Goal: Task Accomplishment & Management: Complete application form

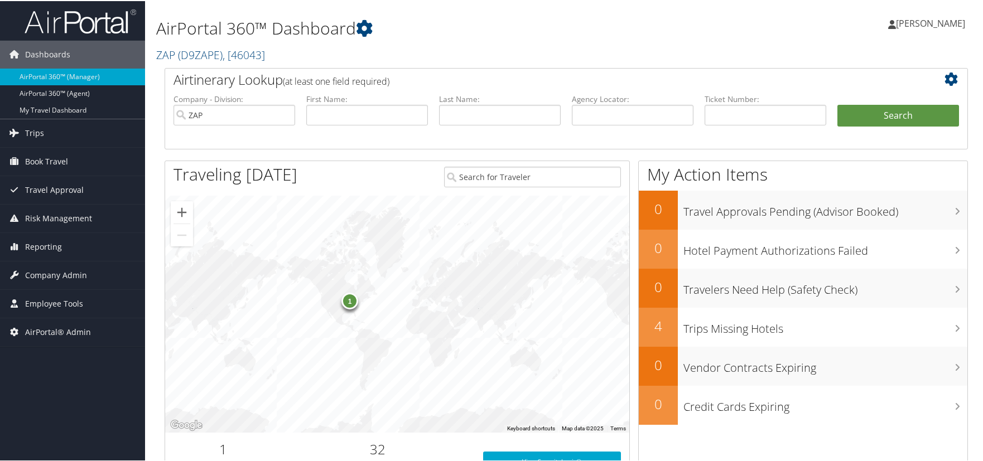
click at [85, 413] on div "Dashboards AirPortal 360™ (Manager) AirPortal 360™ (Agent) My Travel Dashboard …" at bounding box center [494, 363] width 988 height 727
click at [46, 277] on span "Company Admin" at bounding box center [56, 275] width 62 height 28
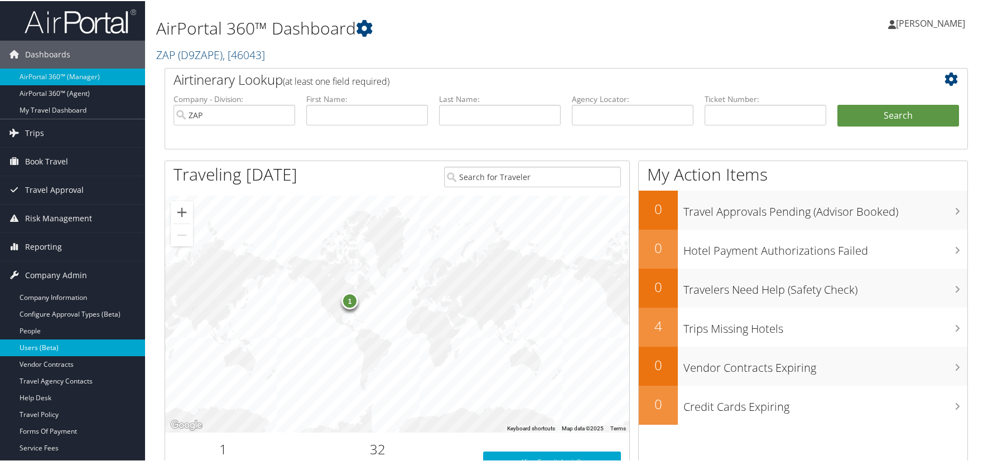
click at [47, 350] on link "Users (Beta)" at bounding box center [72, 347] width 145 height 17
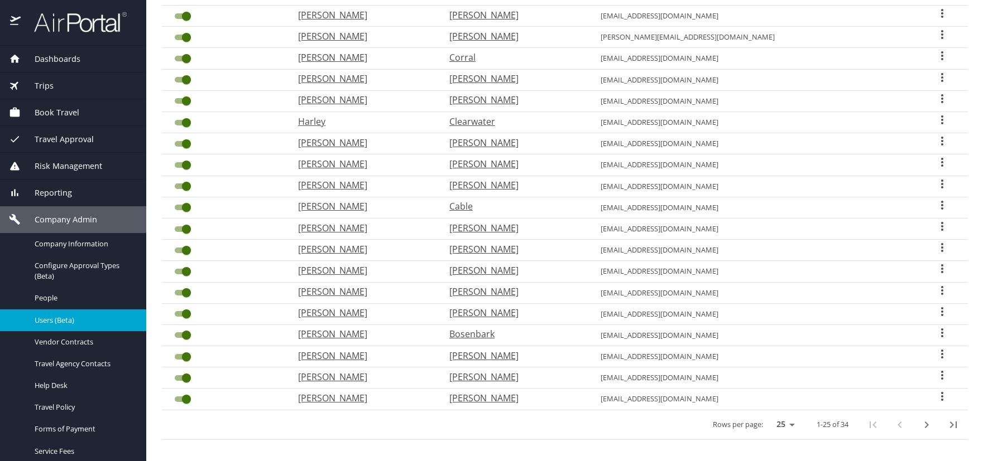
scroll to position [293, 0]
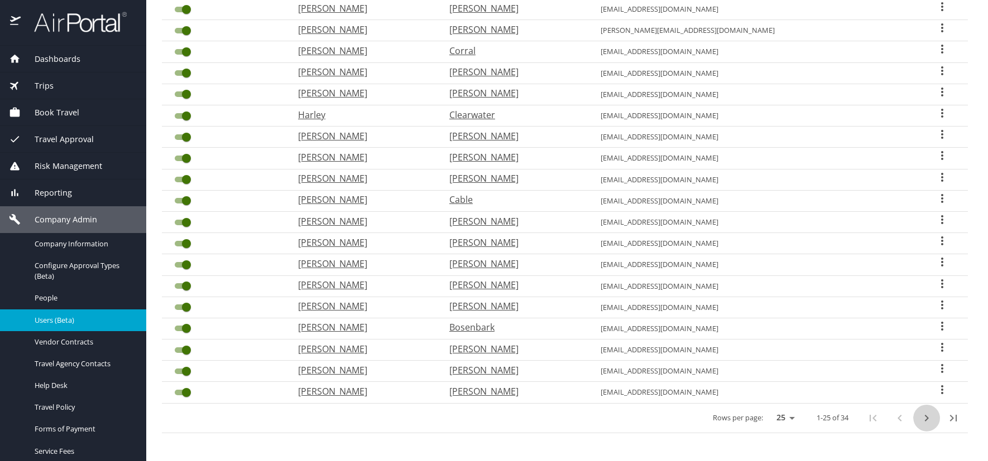
click at [920, 420] on icon "next page" at bounding box center [925, 418] width 13 height 13
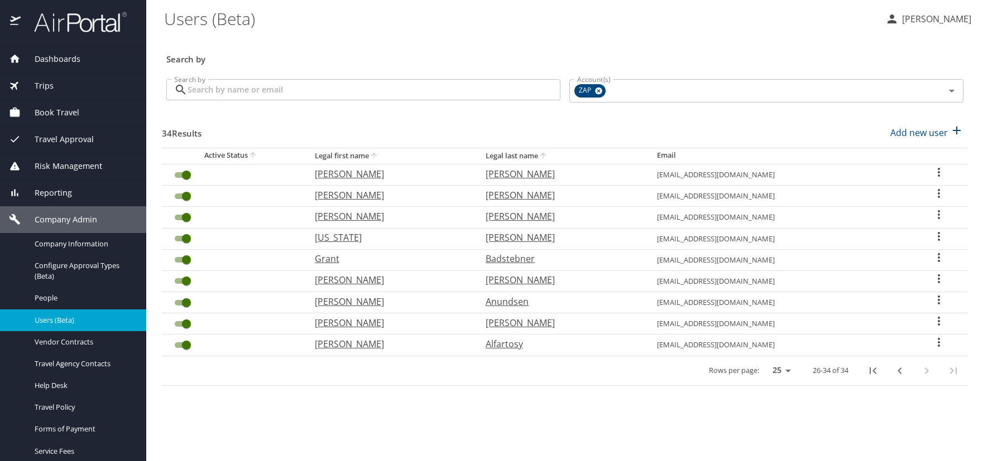
scroll to position [0, 0]
click at [935, 340] on icon "User Search Table" at bounding box center [938, 342] width 13 height 13
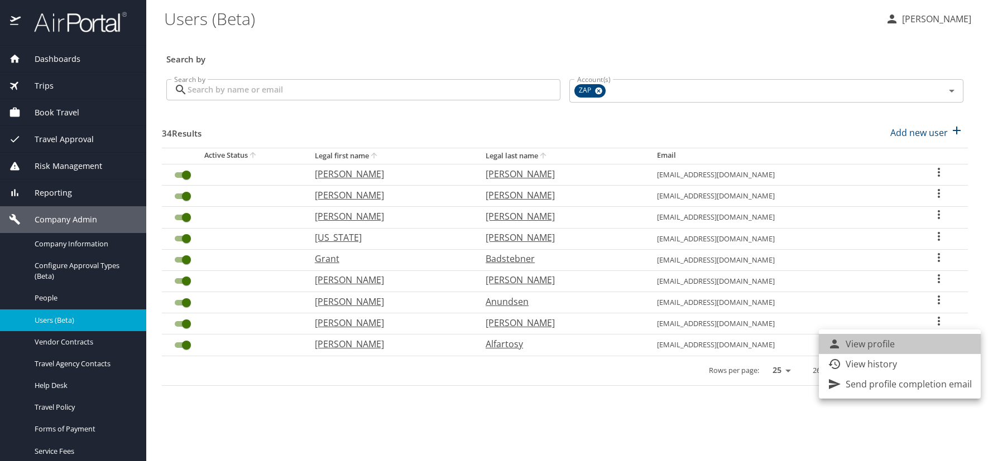
click at [904, 345] on li "View profile" at bounding box center [899, 344] width 162 height 20
select select "US"
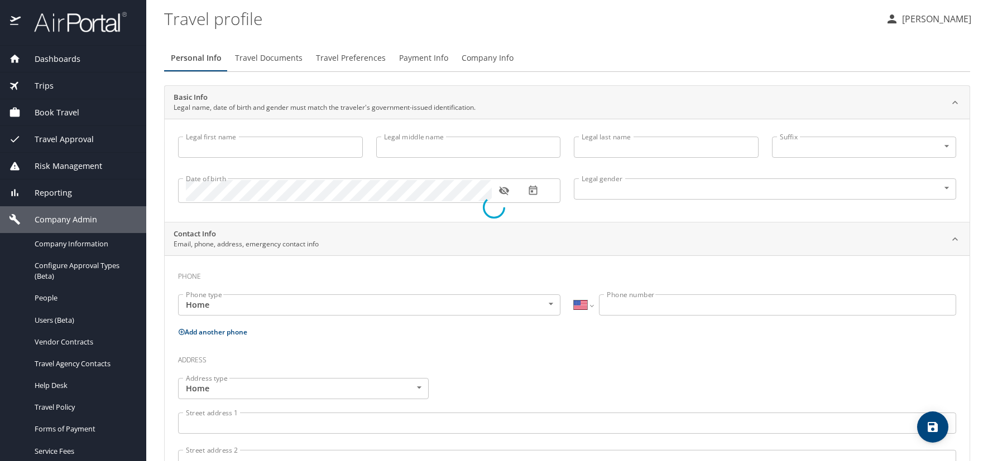
type input "Hasan"
type input "Salim"
type input "Alfartosy"
type input "[DEMOGRAPHIC_DATA]"
select select "US"
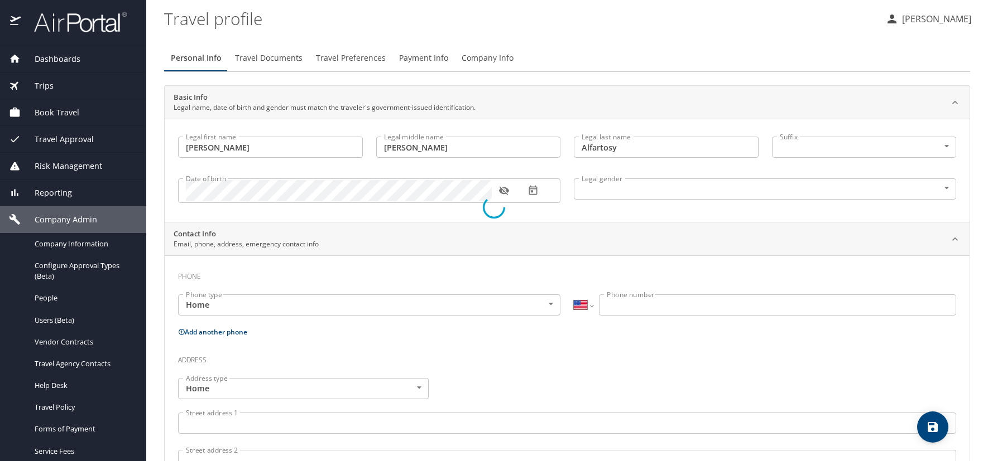
select select "US"
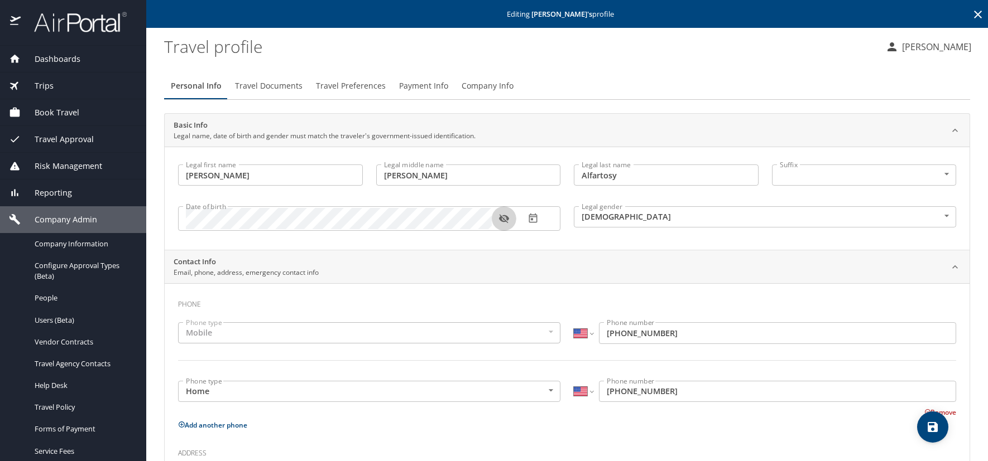
click at [504, 218] on icon "button" at bounding box center [503, 218] width 11 height 11
click at [971, 13] on icon at bounding box center [977, 14] width 13 height 13
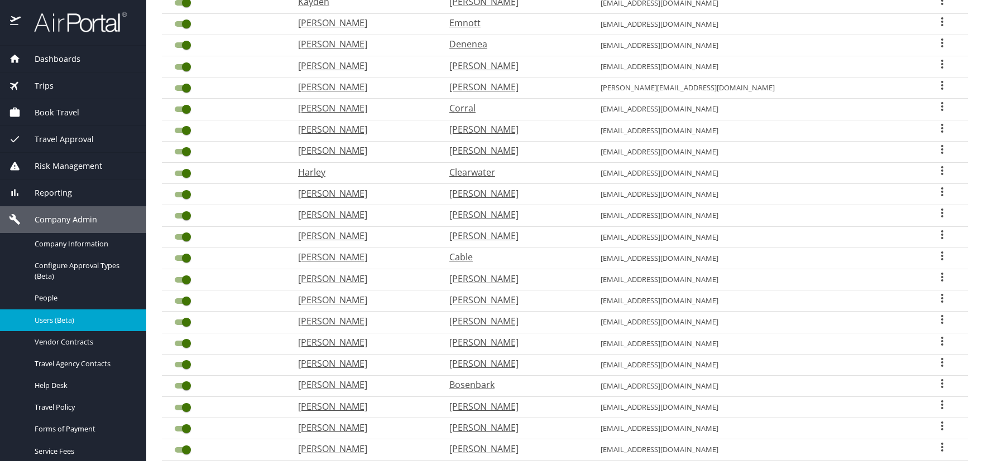
scroll to position [293, 0]
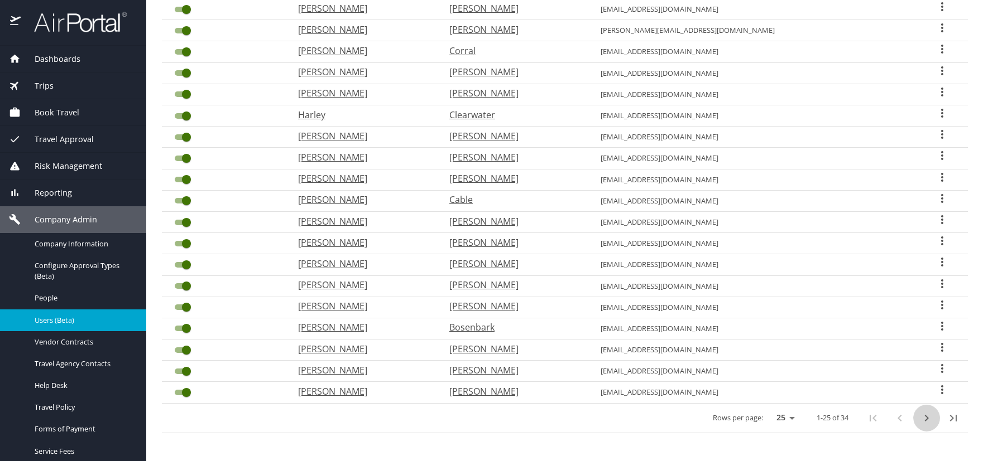
click at [919, 417] on icon "next page" at bounding box center [925, 418] width 13 height 13
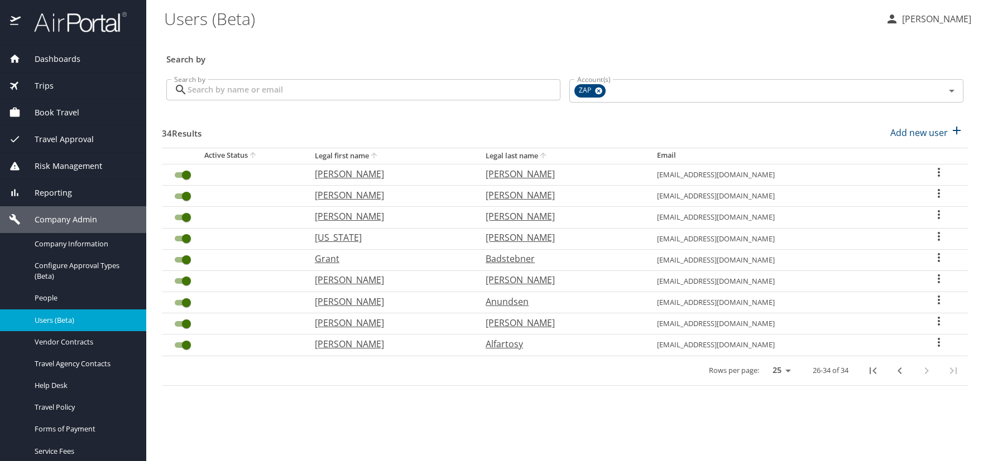
scroll to position [0, 0]
click at [938, 319] on icon "User Search Table" at bounding box center [938, 321] width 13 height 13
click at [880, 321] on p "View profile" at bounding box center [869, 322] width 49 height 13
select select "US"
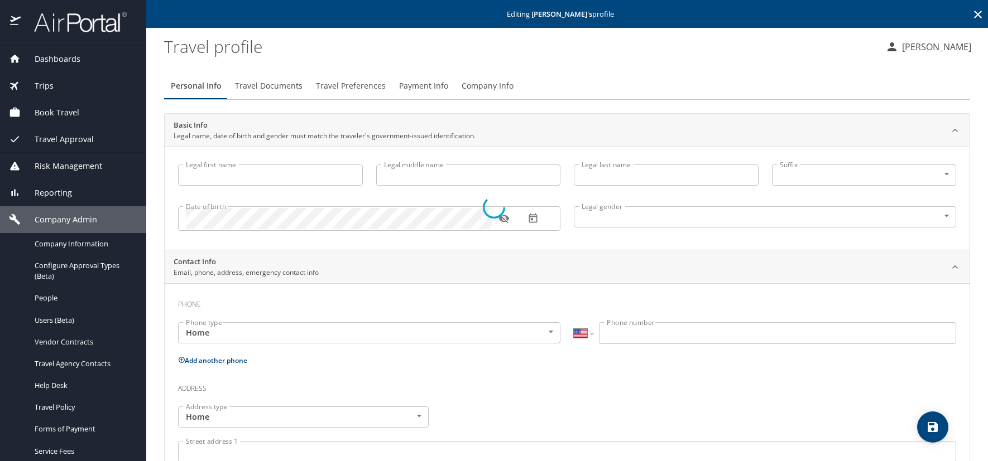
type input "Howard"
type input "Clay"
type input "Ammerman"
type input "[DEMOGRAPHIC_DATA]"
select select "US"
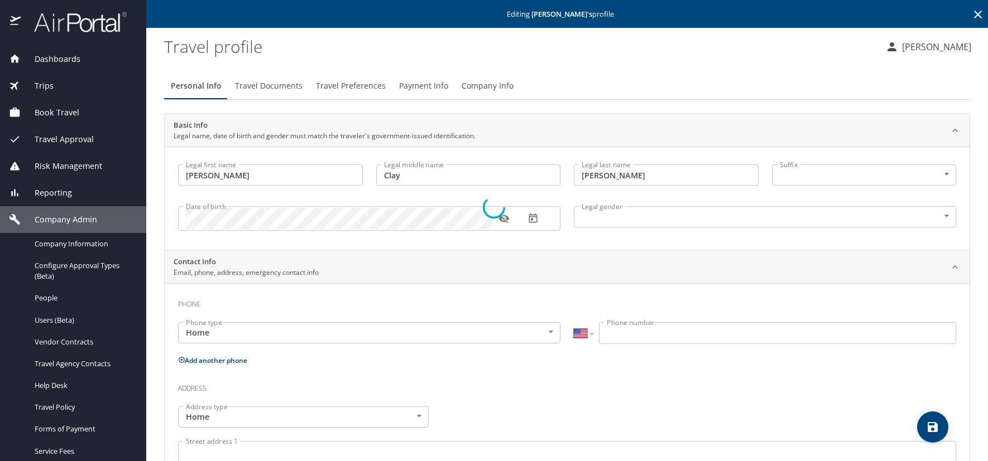
select select "US"
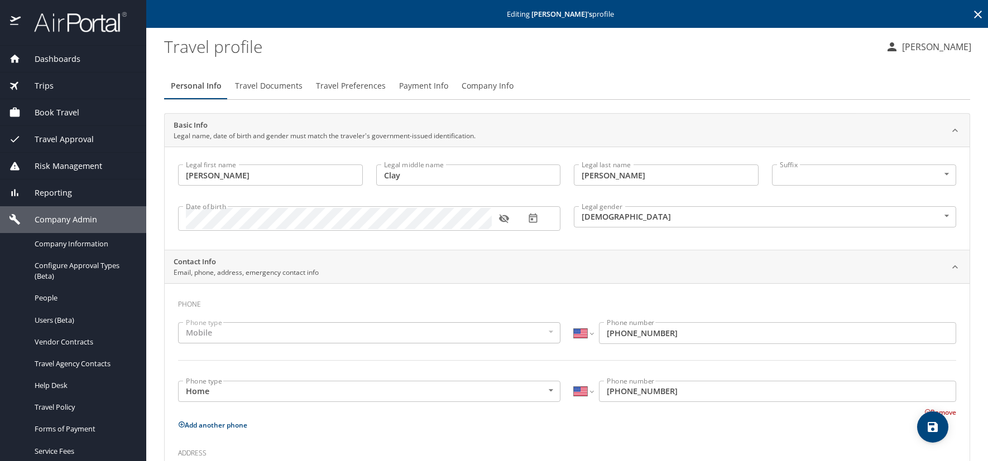
click at [503, 216] on icon "button" at bounding box center [503, 219] width 10 height 9
click at [971, 8] on icon at bounding box center [977, 14] width 13 height 13
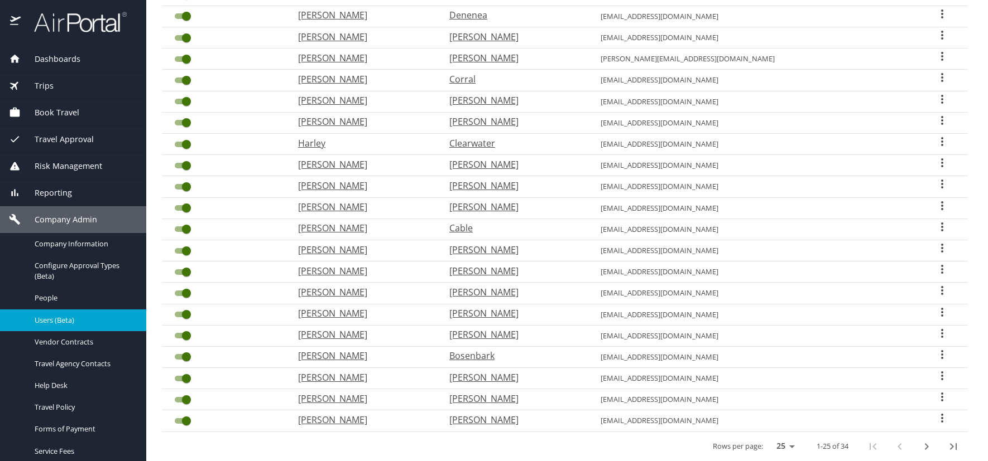
scroll to position [293, 0]
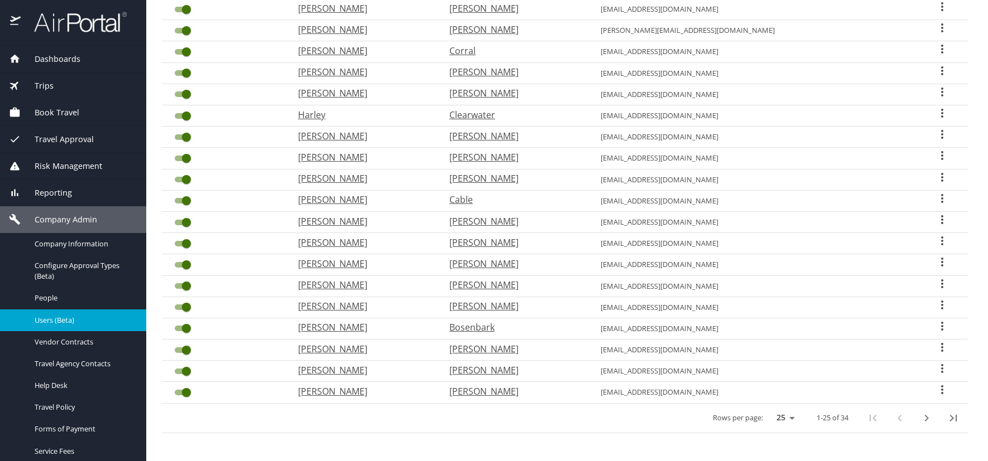
click at [924, 416] on icon "next page" at bounding box center [926, 418] width 4 height 7
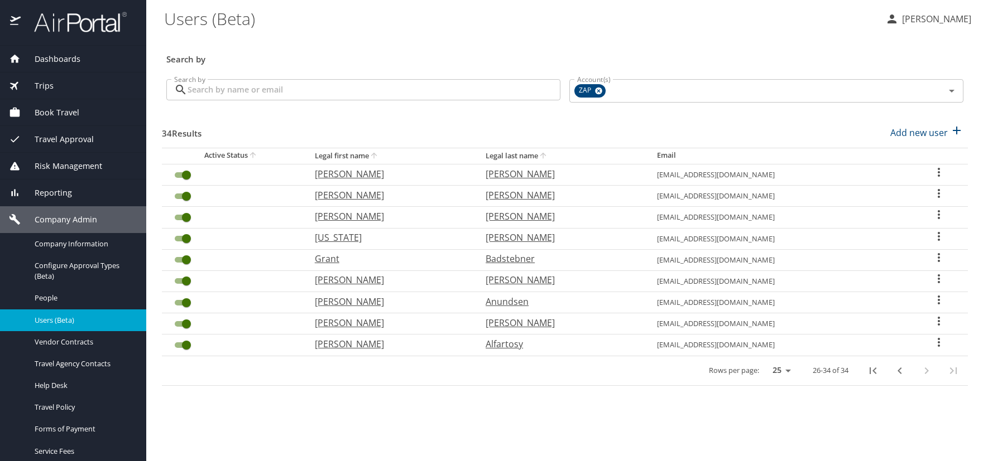
click at [937, 300] on icon "User Search Table" at bounding box center [938, 300] width 2 height 9
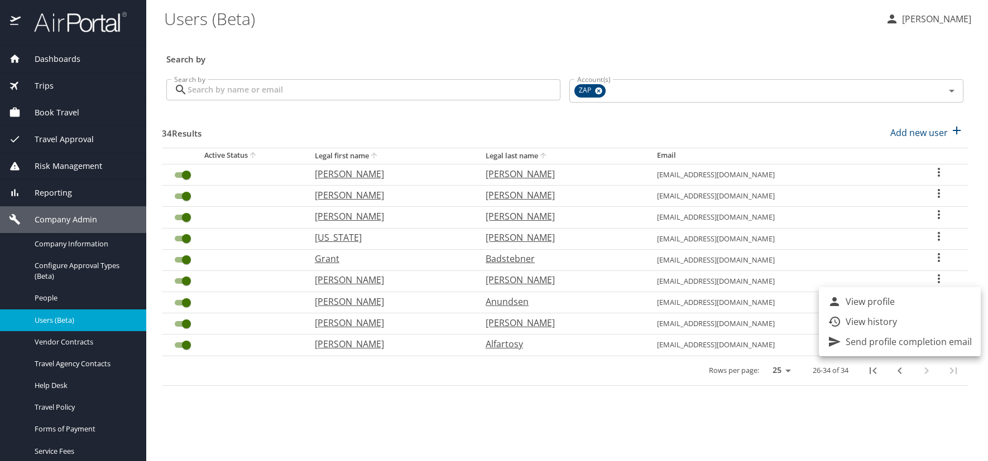
click at [903, 301] on li "View profile" at bounding box center [899, 302] width 162 height 20
select select "US"
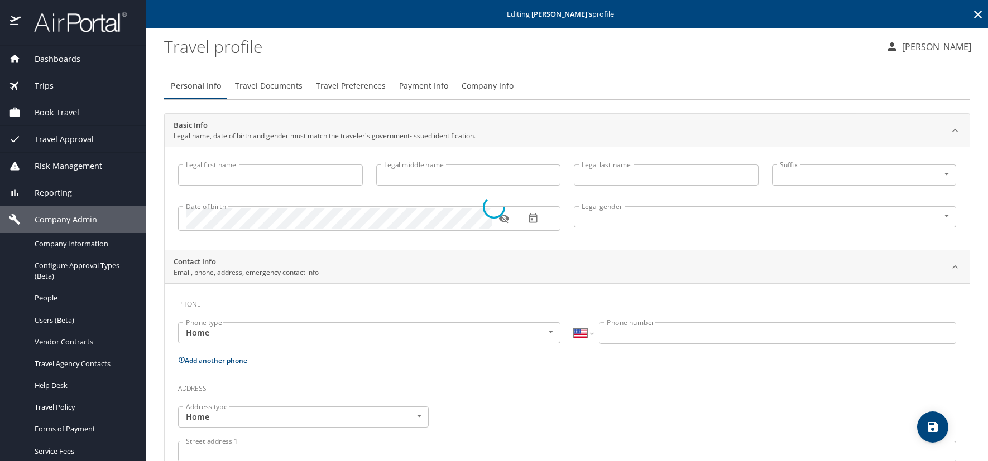
type input "Evan"
type input "Anundsen"
type input "Male"
select select "US"
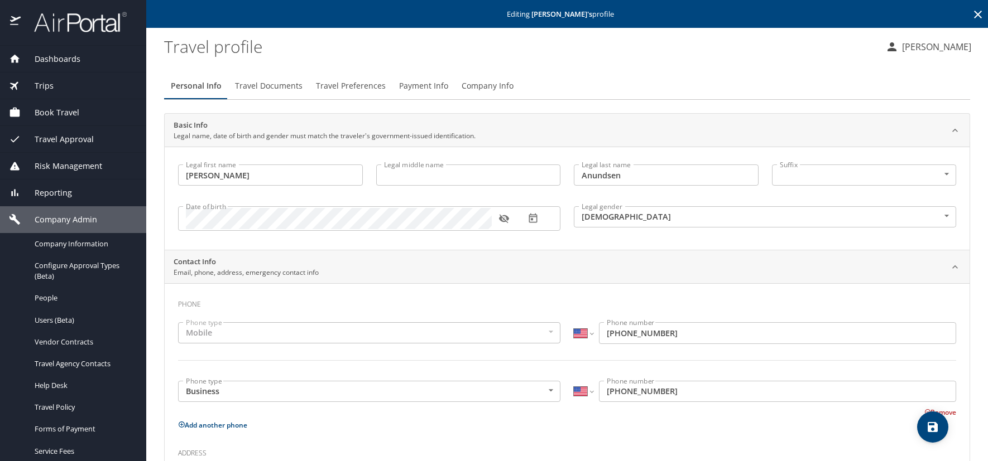
click at [503, 221] on icon "button" at bounding box center [503, 218] width 11 height 11
click at [971, 13] on icon at bounding box center [977, 14] width 13 height 13
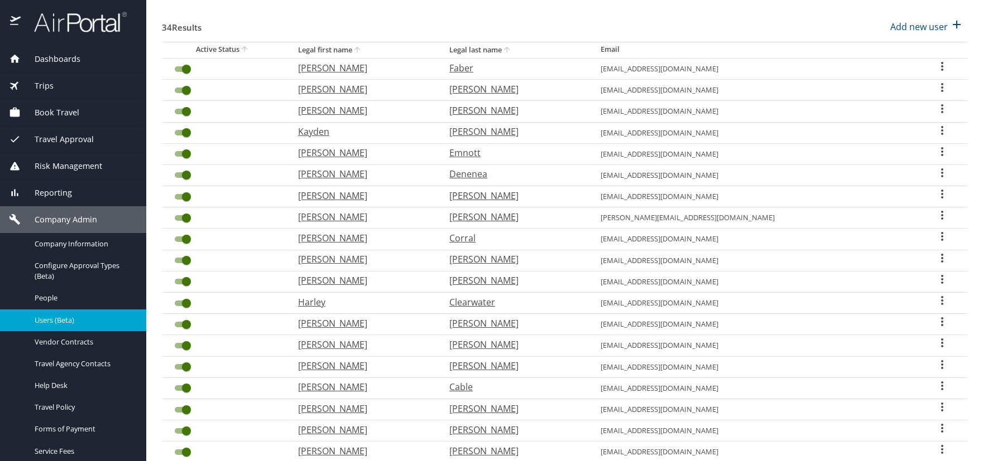
scroll to position [293, 0]
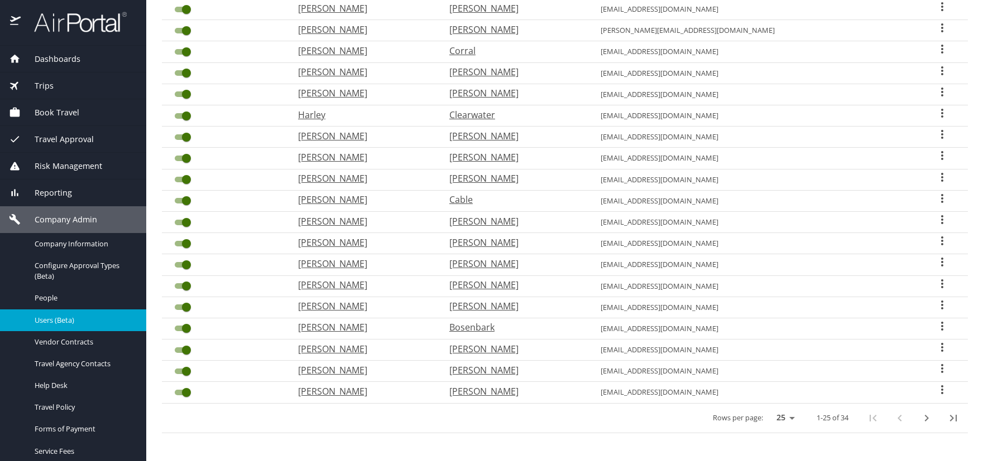
click at [919, 419] on icon "next page" at bounding box center [925, 418] width 13 height 13
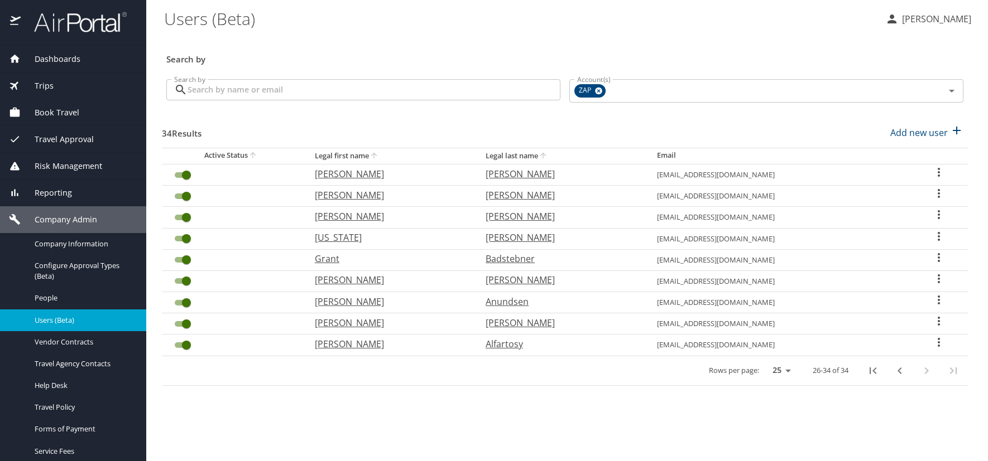
scroll to position [0, 0]
click at [938, 276] on icon "User Search Table" at bounding box center [938, 279] width 2 height 9
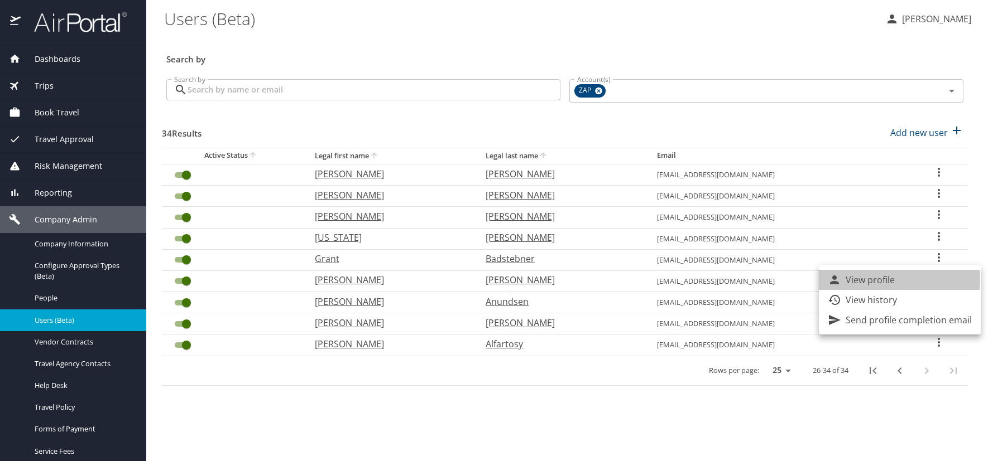
click at [888, 279] on p "View profile" at bounding box center [869, 279] width 49 height 13
select select "US"
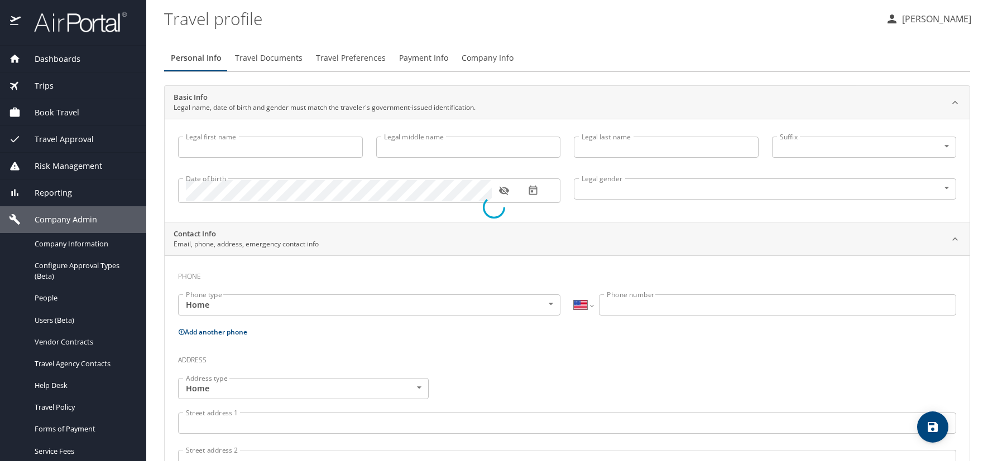
type input "Lanette"
type input "Anne"
type input "Arand"
type input "[DEMOGRAPHIC_DATA]"
select select "US"
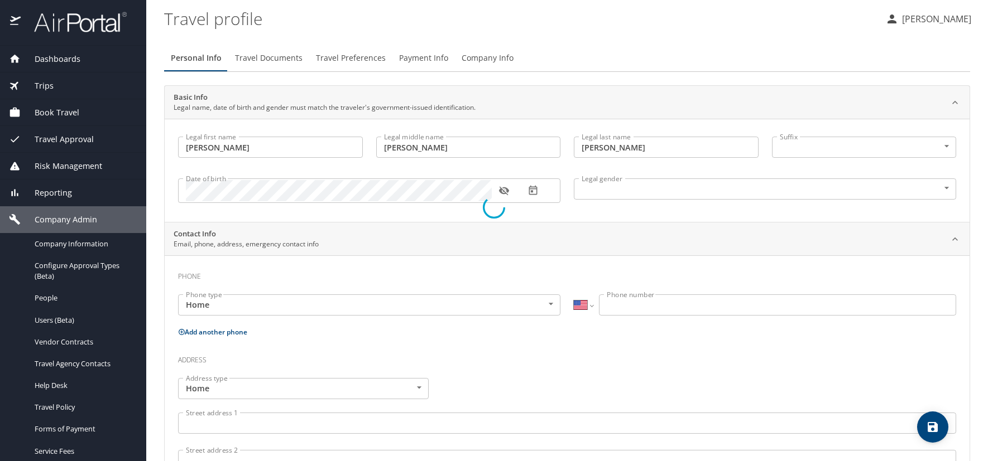
select select "US"
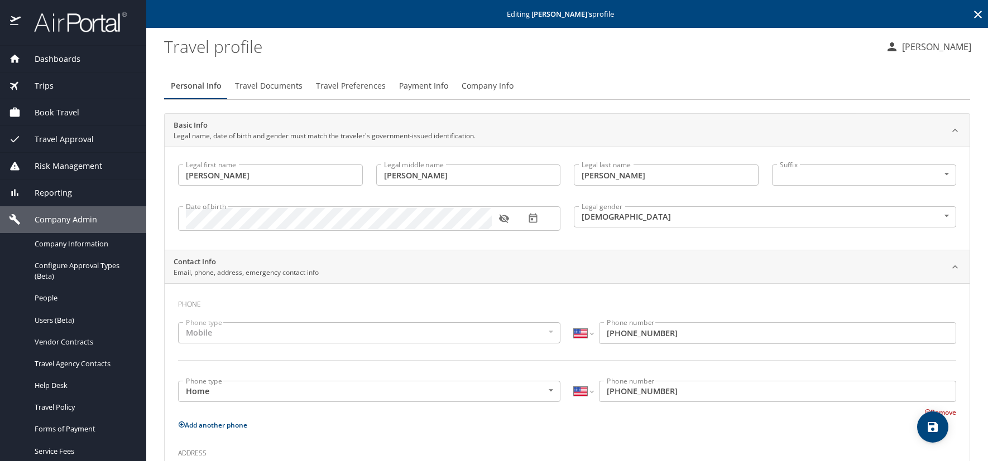
click at [507, 218] on icon "button" at bounding box center [503, 219] width 10 height 9
click at [974, 12] on icon at bounding box center [978, 15] width 8 height 8
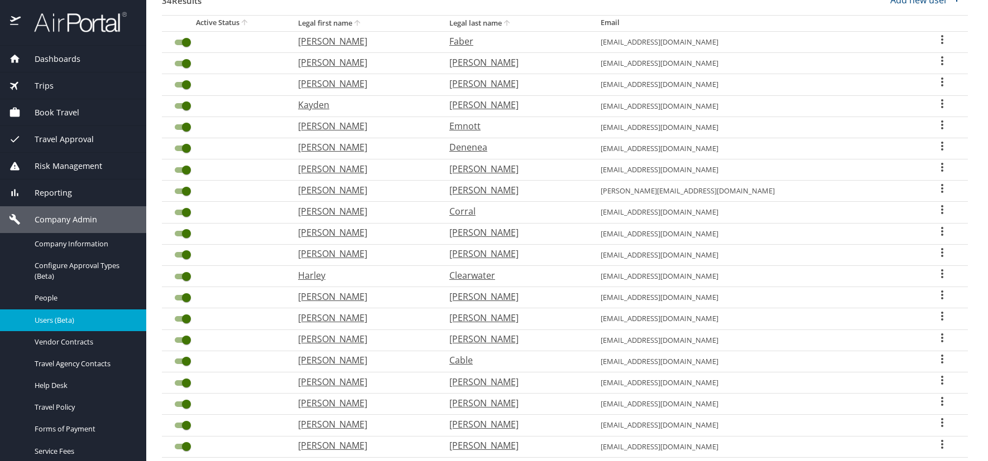
scroll to position [293, 0]
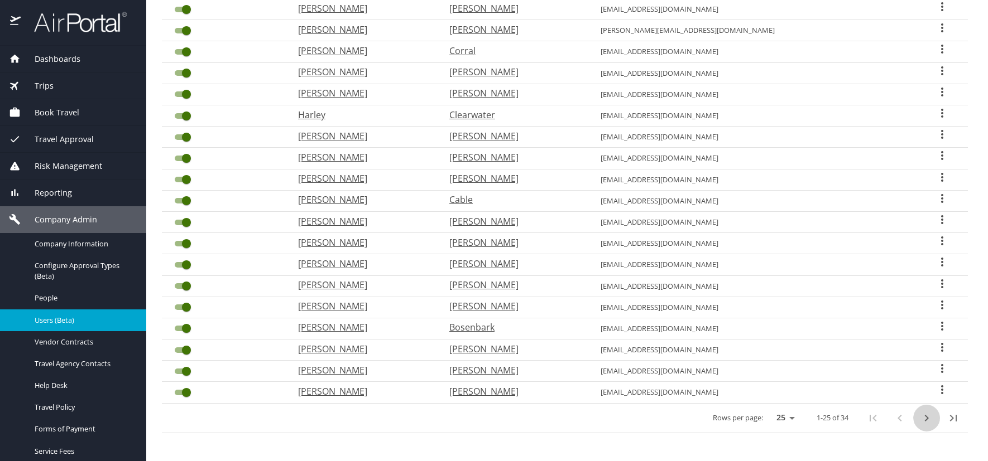
click at [924, 416] on icon "next page" at bounding box center [926, 418] width 4 height 7
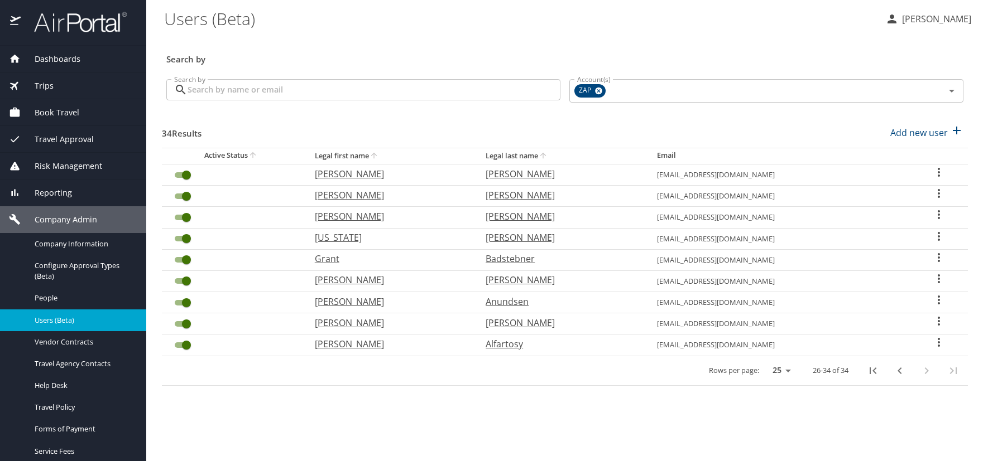
click at [938, 259] on icon "User Search Table" at bounding box center [938, 257] width 13 height 13
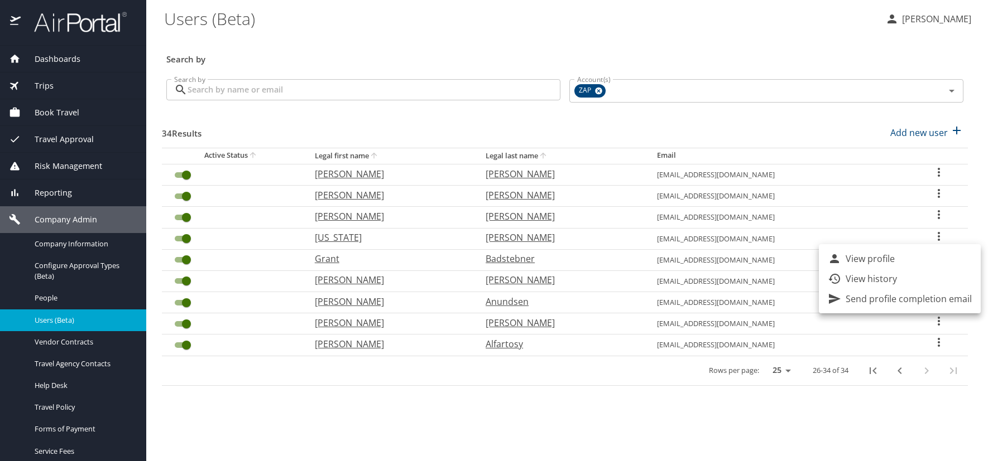
click at [902, 260] on li "View profile" at bounding box center [899, 259] width 162 height 20
select select "US"
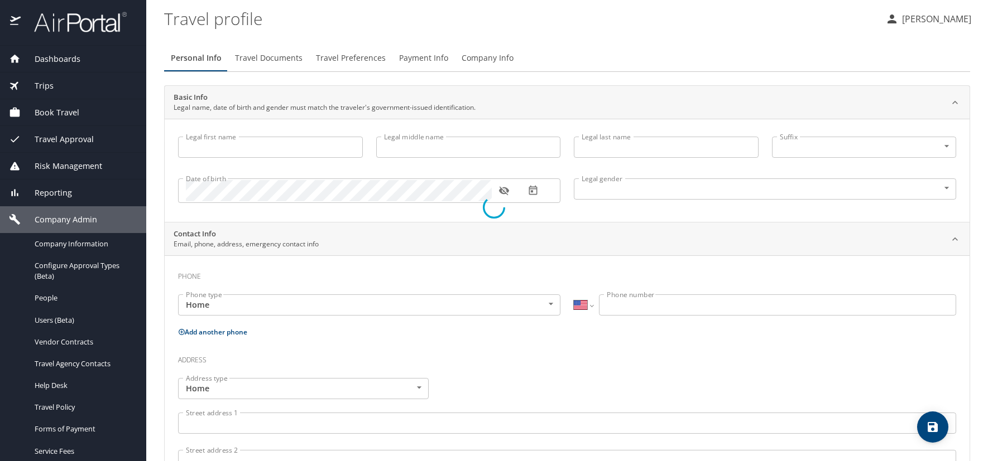
type input "Grant"
type input "Ryan"
type input "Badstebner"
type input "[DEMOGRAPHIC_DATA]"
select select "US"
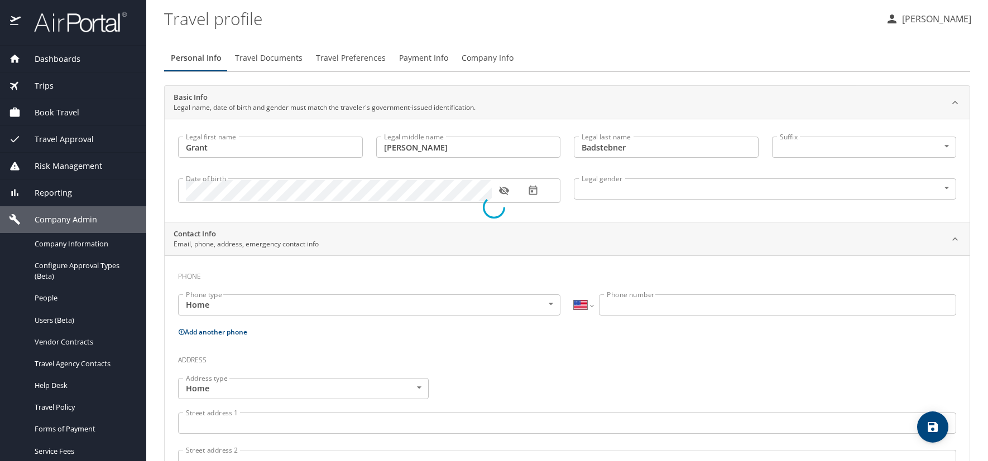
select select "US"
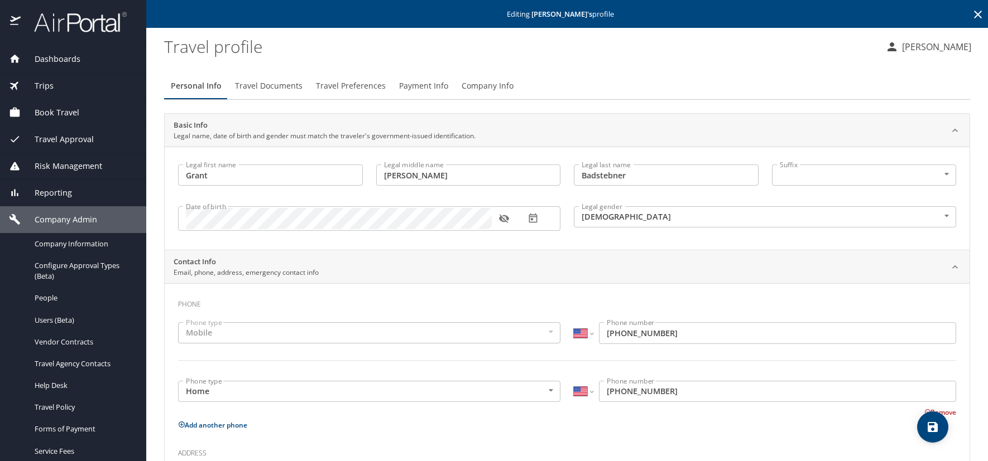
click at [504, 219] on icon "button" at bounding box center [503, 218] width 11 height 11
click at [972, 13] on icon at bounding box center [977, 14] width 13 height 13
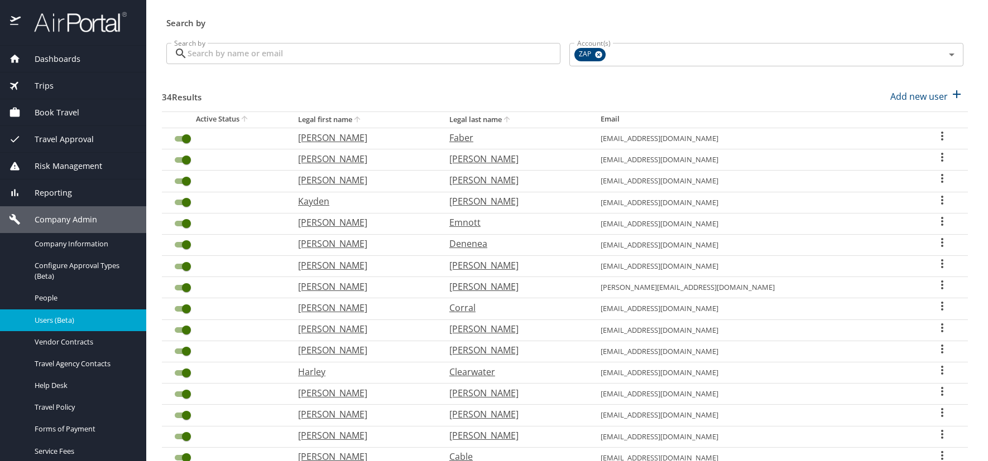
scroll to position [293, 0]
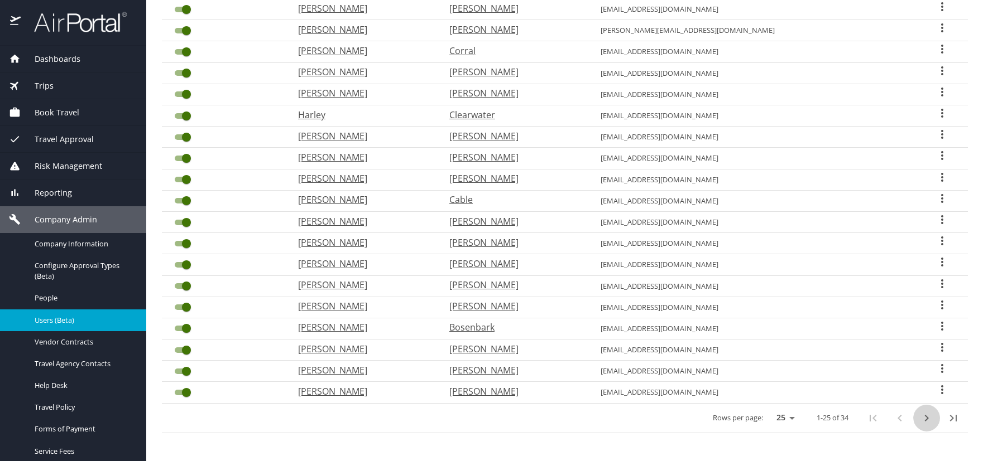
click at [919, 417] on icon "next page" at bounding box center [925, 418] width 13 height 13
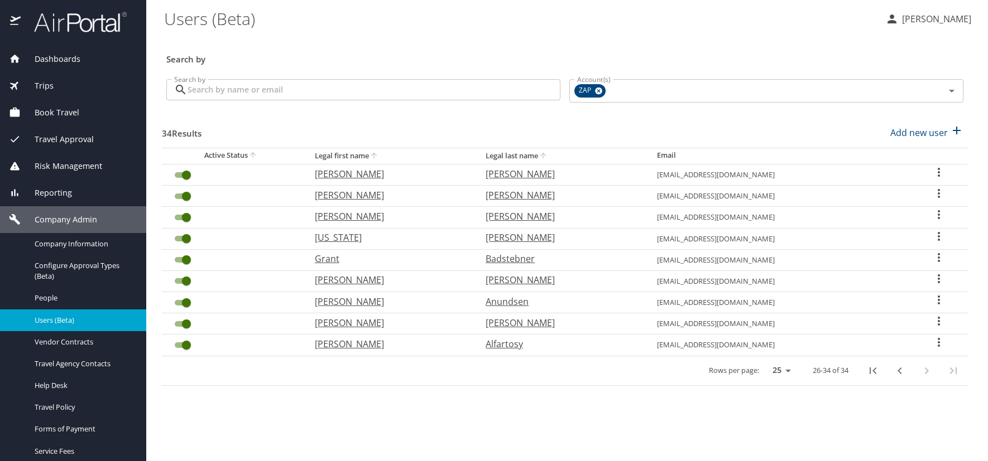
click at [936, 232] on icon "User Search Table" at bounding box center [938, 236] width 13 height 13
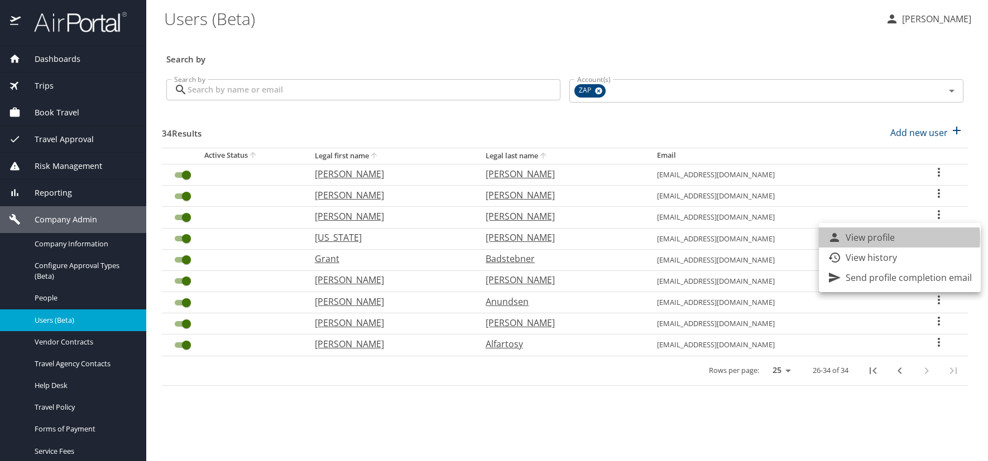
click at [892, 239] on p "View profile" at bounding box center [869, 237] width 49 height 13
select select "US"
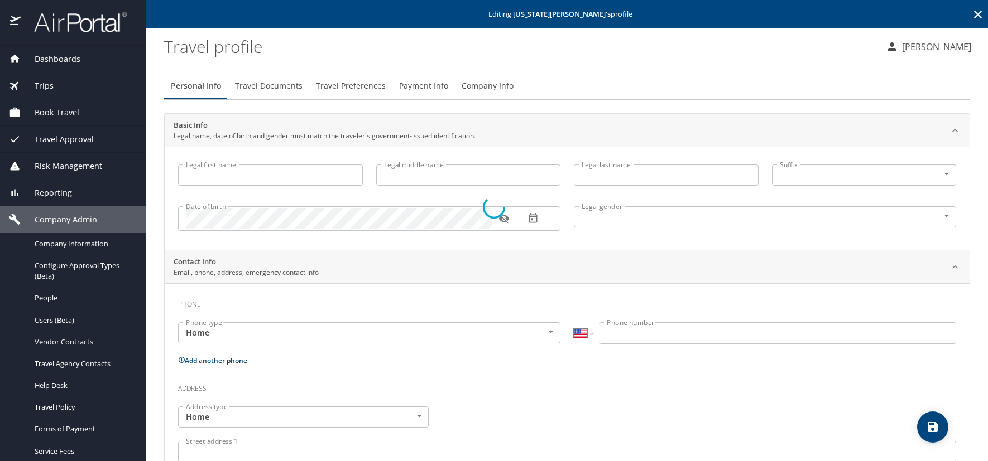
type input "[US_STATE]"
type input "Grace"
type input "Batson"
type input "[DEMOGRAPHIC_DATA]"
select select "US"
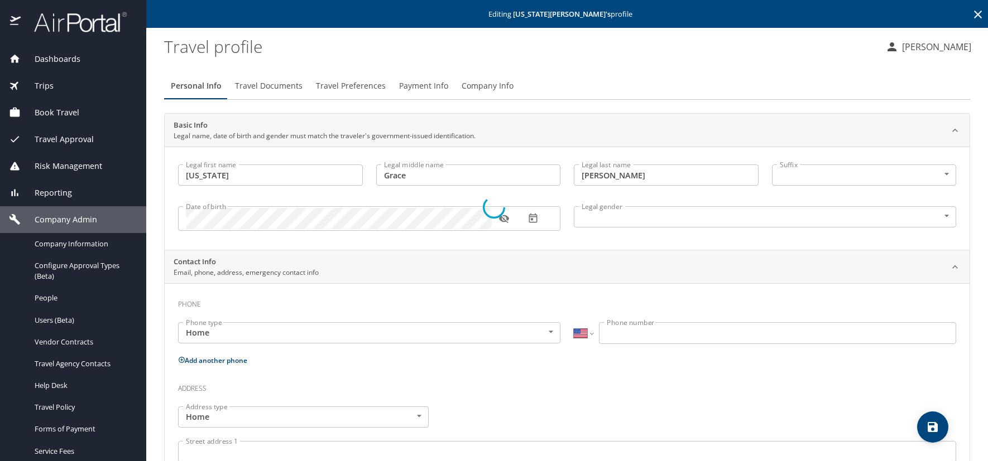
select select "US"
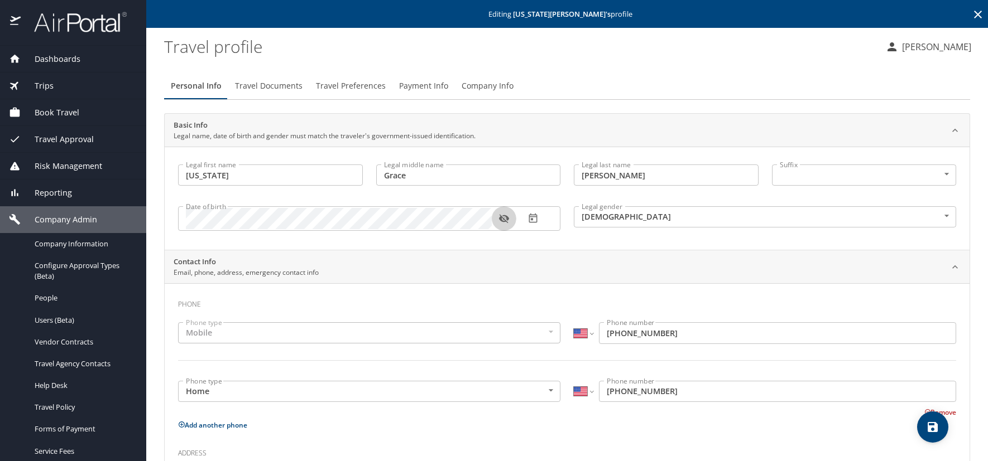
click at [503, 218] on icon "button" at bounding box center [503, 218] width 11 height 11
click at [974, 12] on icon at bounding box center [978, 15] width 8 height 8
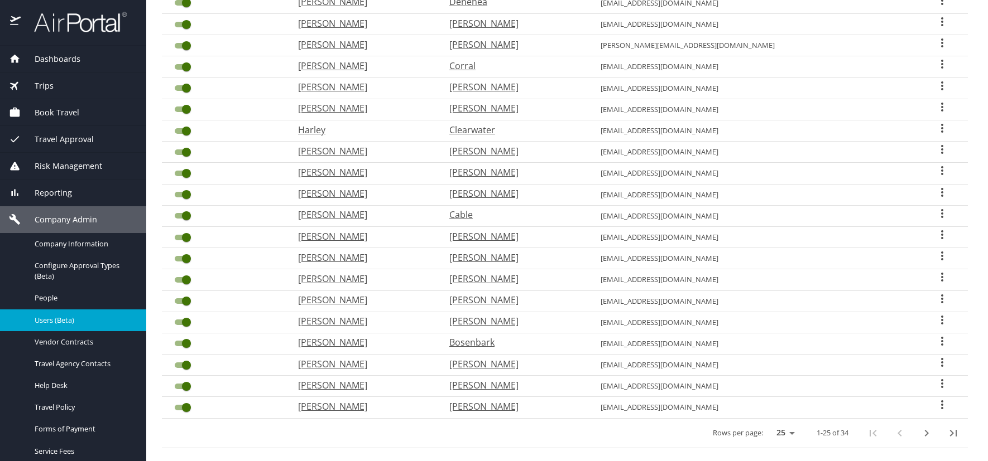
scroll to position [293, 0]
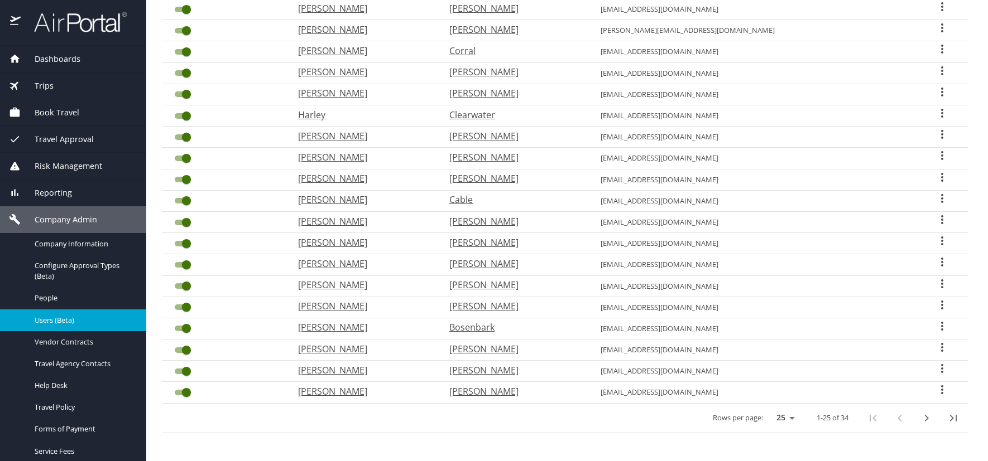
click at [919, 414] on icon "next page" at bounding box center [925, 418] width 13 height 13
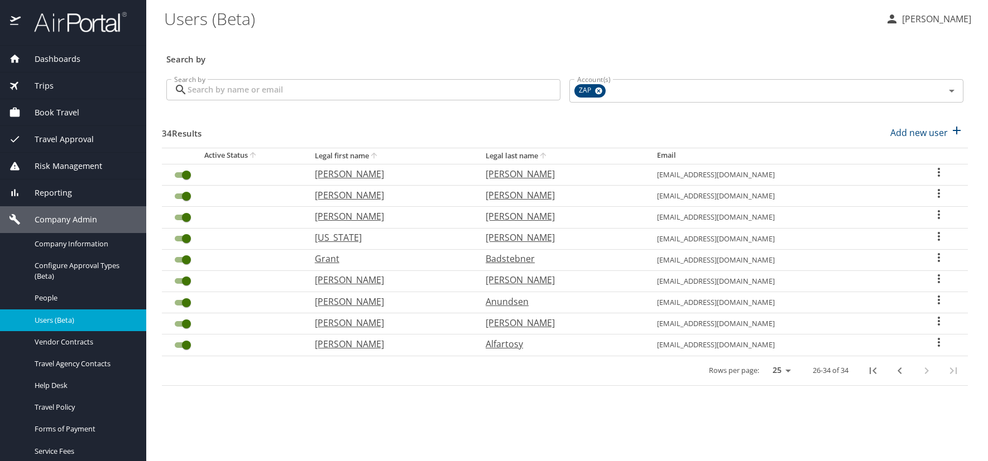
scroll to position [0, 0]
click at [937, 211] on icon "User Search Table" at bounding box center [938, 214] width 2 height 9
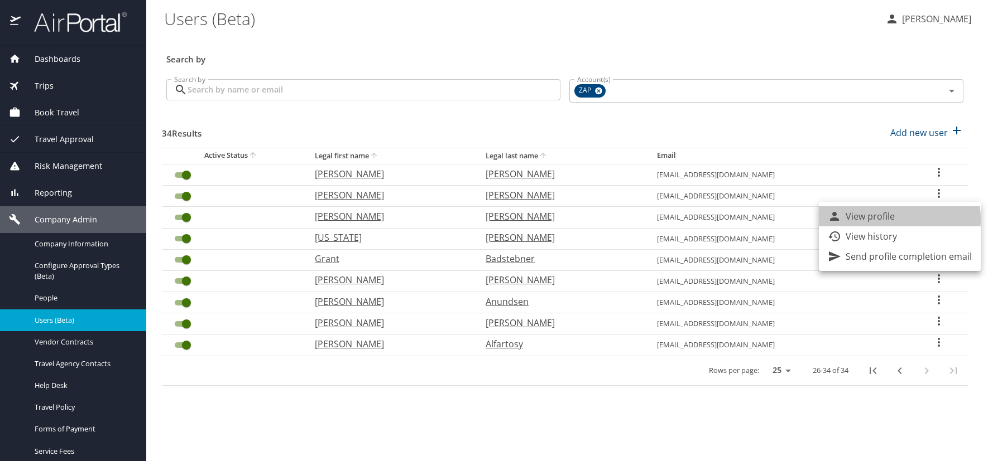
click at [877, 220] on p "View profile" at bounding box center [869, 216] width 49 height 13
select select "US"
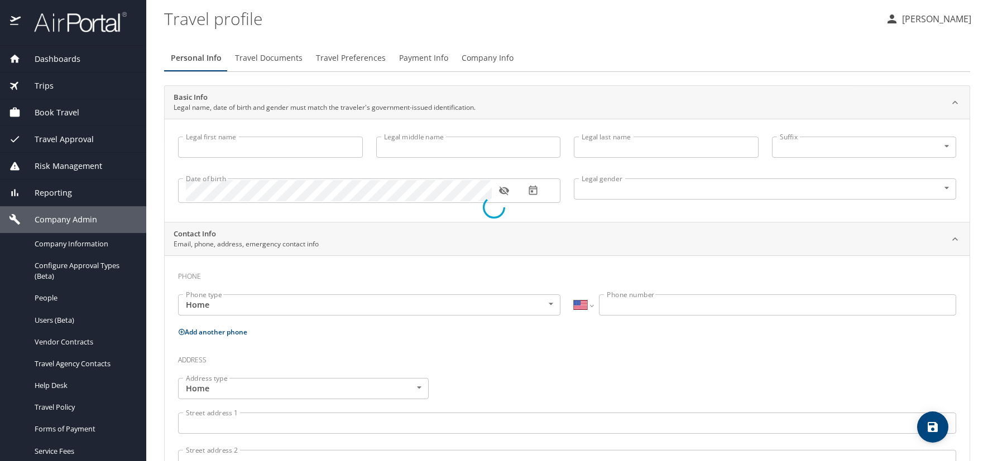
type input "Cassandra"
type input "C"
type input "Beltran"
type input "[DEMOGRAPHIC_DATA]"
select select "US"
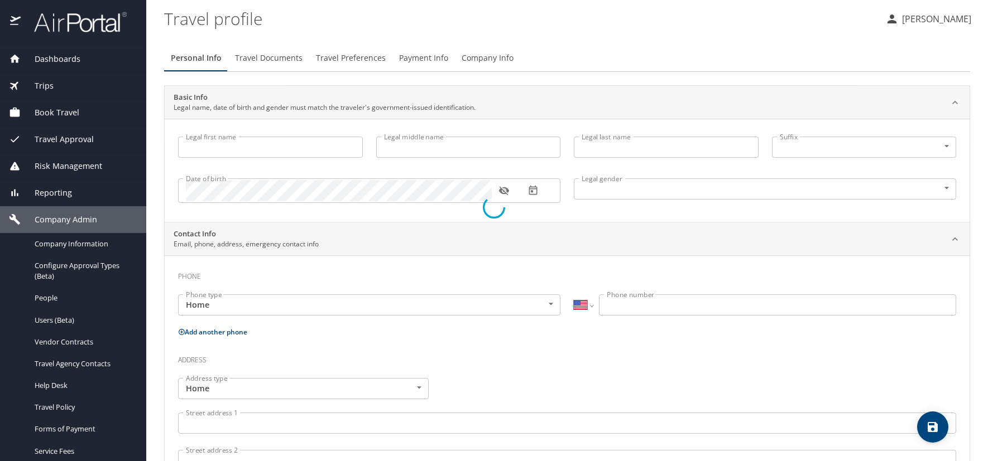
select select "US"
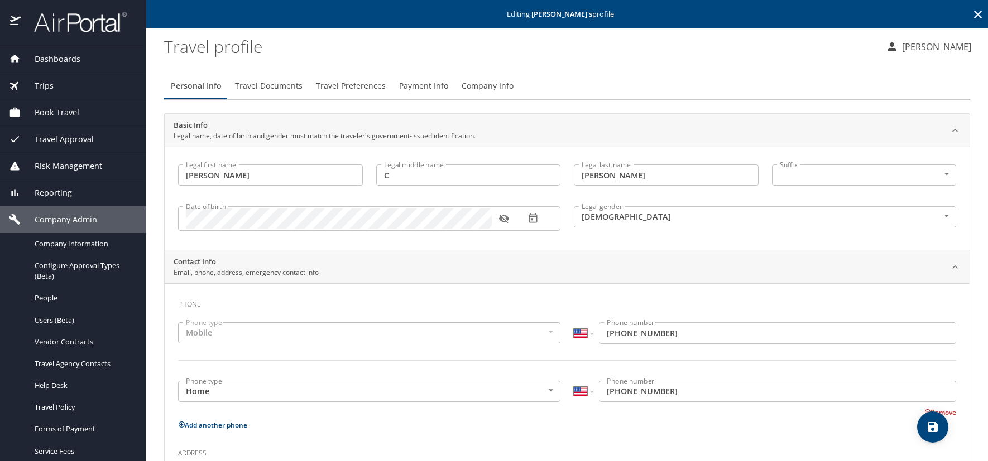
click at [504, 218] on icon "button" at bounding box center [503, 218] width 11 height 11
click at [974, 12] on icon at bounding box center [978, 15] width 8 height 8
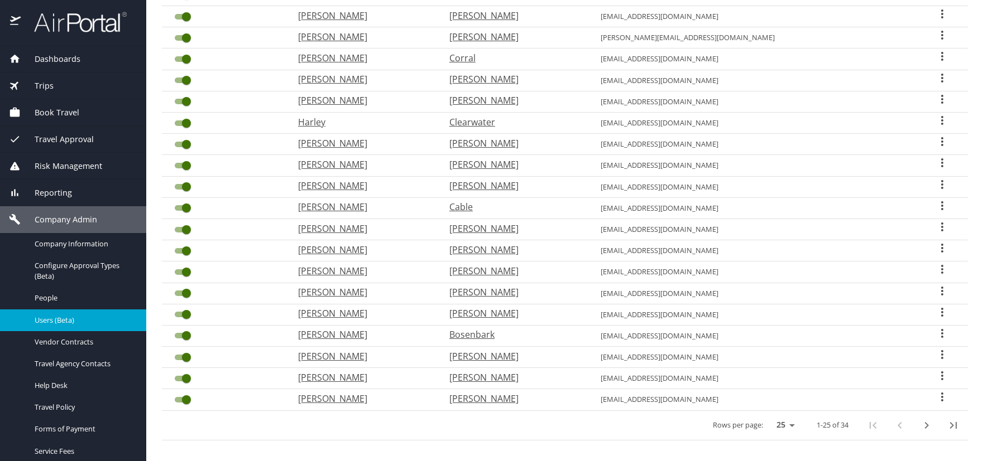
scroll to position [293, 0]
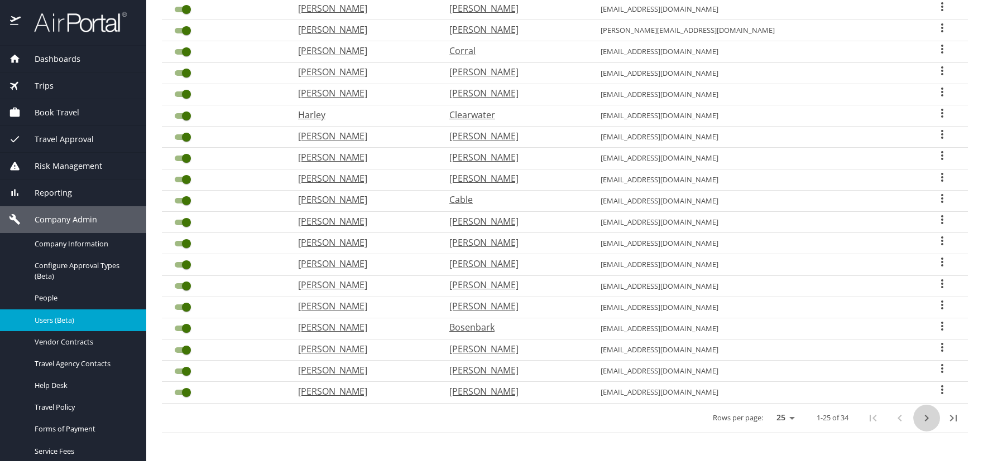
click at [919, 417] on icon "next page" at bounding box center [925, 418] width 13 height 13
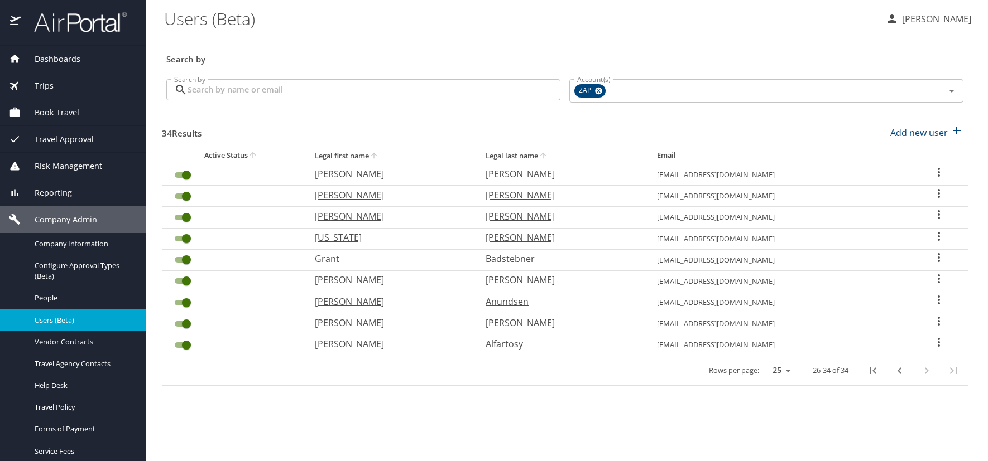
scroll to position [0, 0]
click at [935, 192] on icon "User Search Table" at bounding box center [938, 193] width 13 height 13
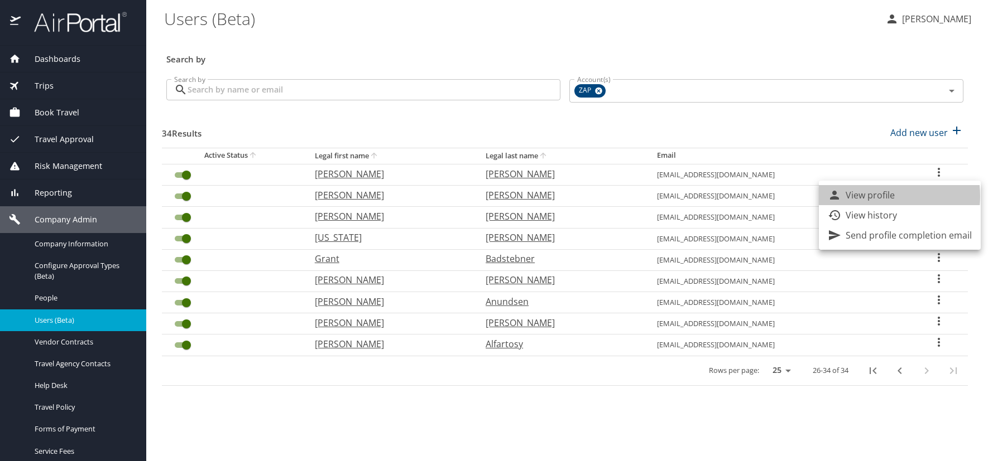
click at [874, 196] on p "View profile" at bounding box center [869, 195] width 49 height 13
select select "US"
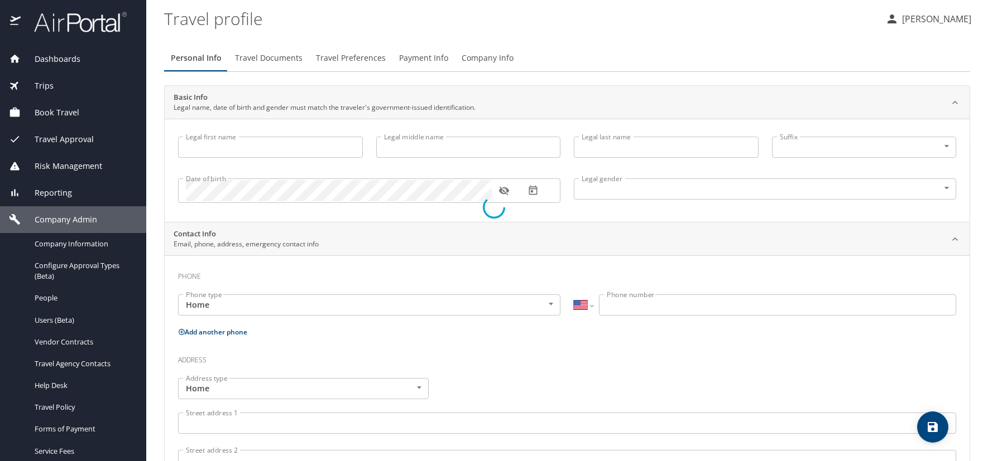
type input "[PERSON_NAME]"
type input "T"
type input "Berghorn"
type input "[DEMOGRAPHIC_DATA]"
select select "US"
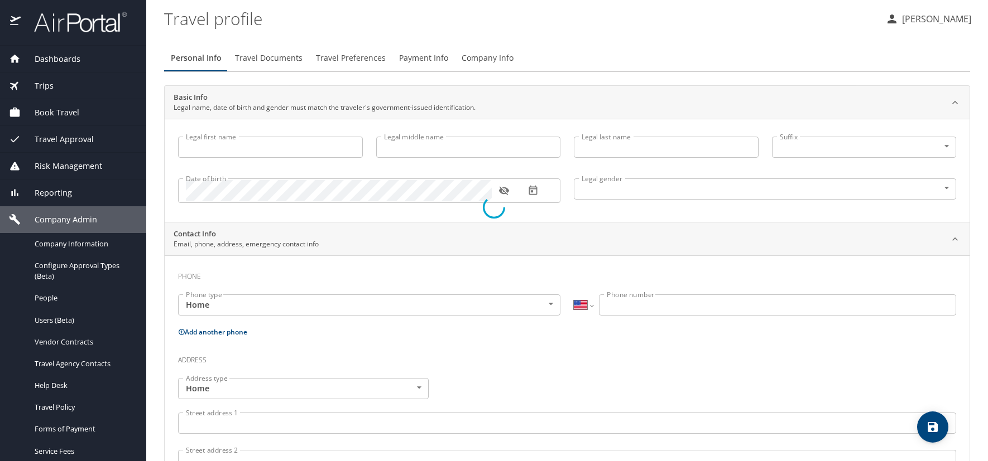
select select "US"
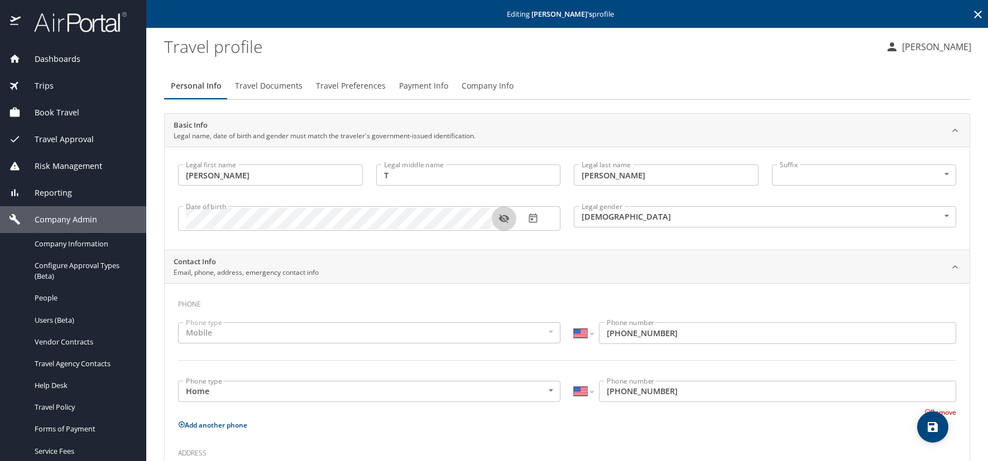
click at [505, 219] on icon "button" at bounding box center [503, 218] width 11 height 11
click at [971, 10] on icon at bounding box center [977, 14] width 13 height 13
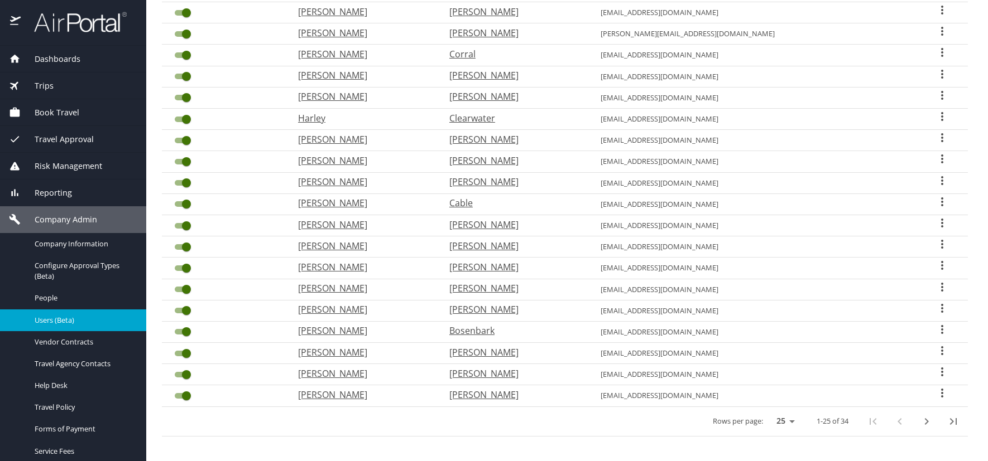
scroll to position [293, 0]
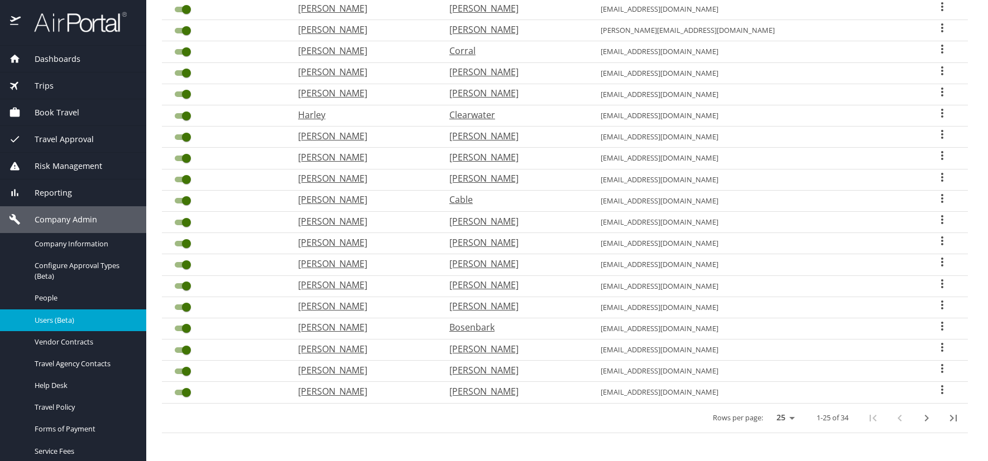
click at [919, 416] on icon "next page" at bounding box center [925, 418] width 13 height 13
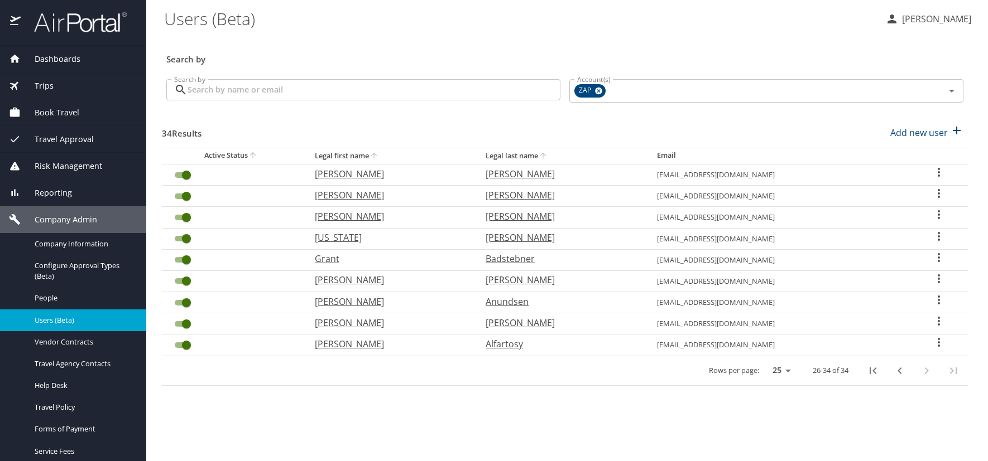
scroll to position [0, 0]
click at [938, 171] on icon "User Search Table" at bounding box center [938, 172] width 13 height 13
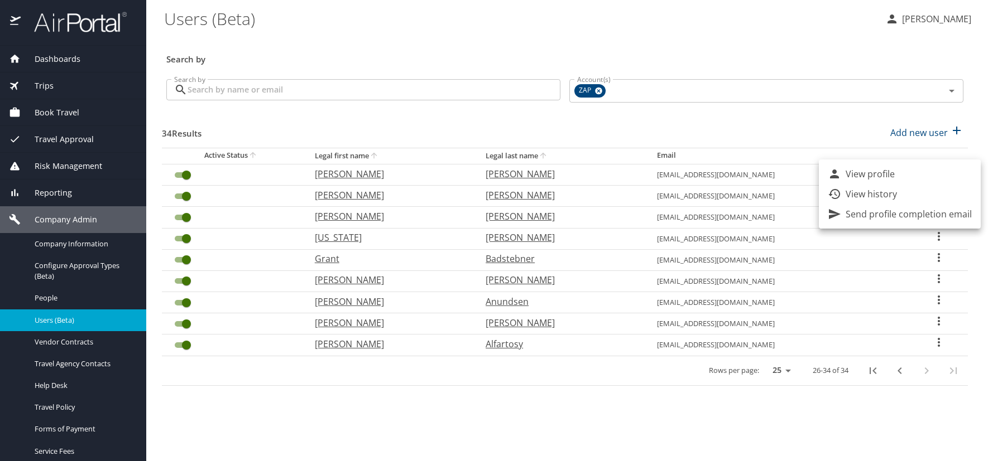
click at [882, 174] on p "View profile" at bounding box center [869, 173] width 49 height 13
select select "US"
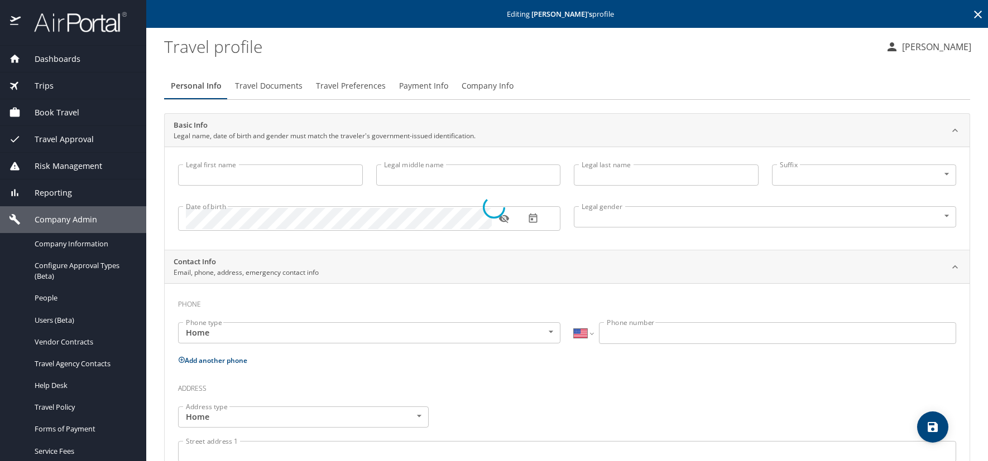
type input "David"
type input "[PERSON_NAME]"
type input "Bicknase"
type input "[DEMOGRAPHIC_DATA]"
select select "US"
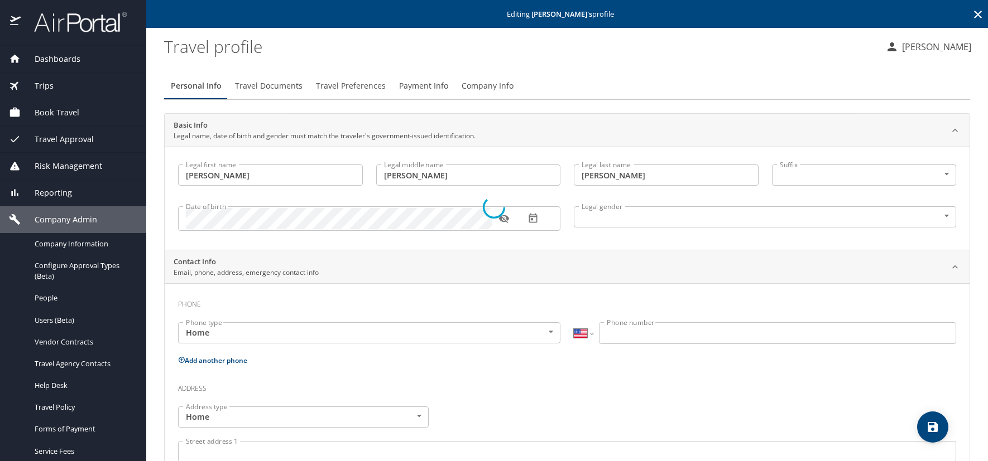
select select "US"
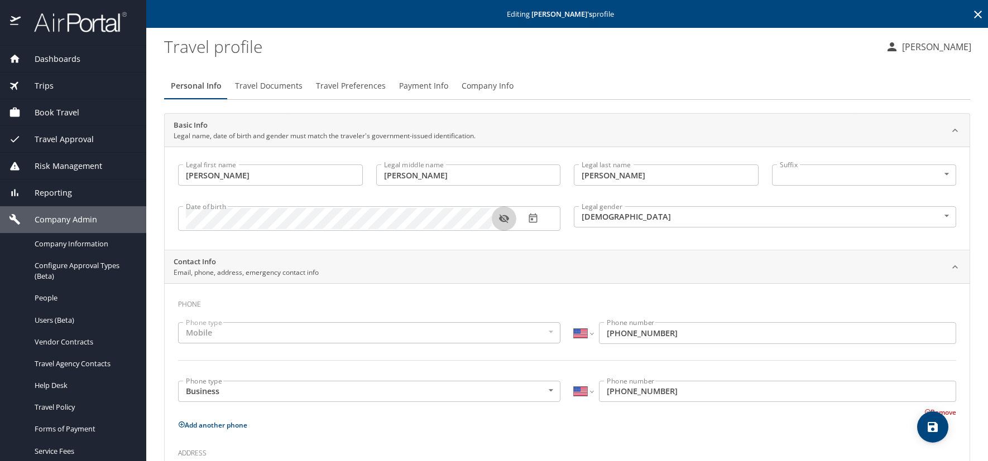
click at [504, 219] on icon "button" at bounding box center [503, 218] width 11 height 11
click at [971, 13] on icon at bounding box center [977, 14] width 13 height 13
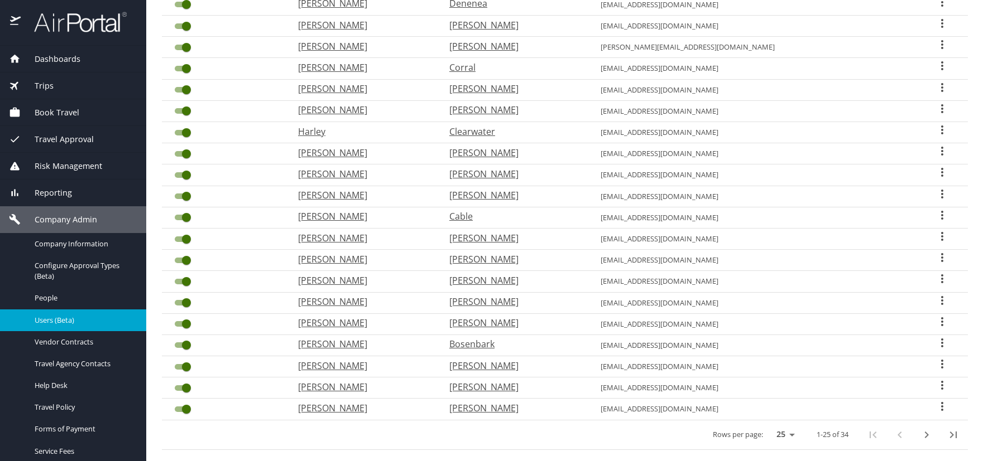
scroll to position [293, 0]
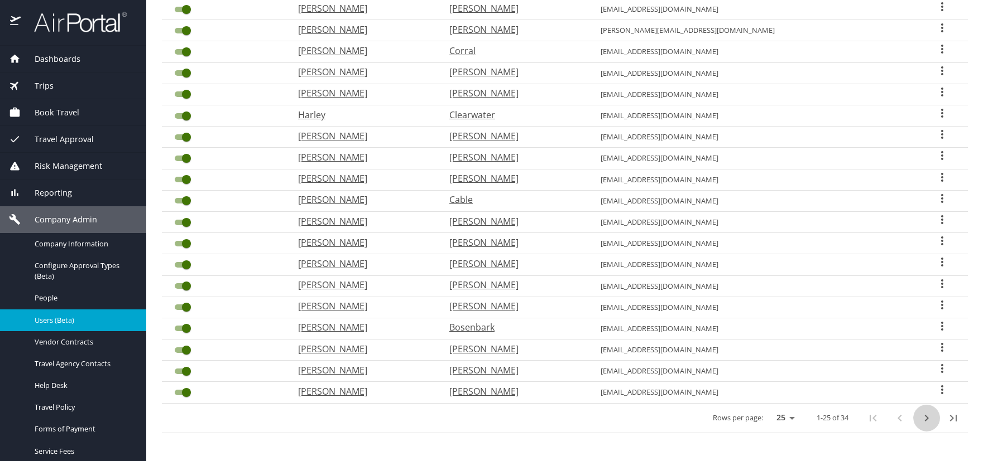
click at [919, 418] on icon "next page" at bounding box center [925, 418] width 13 height 13
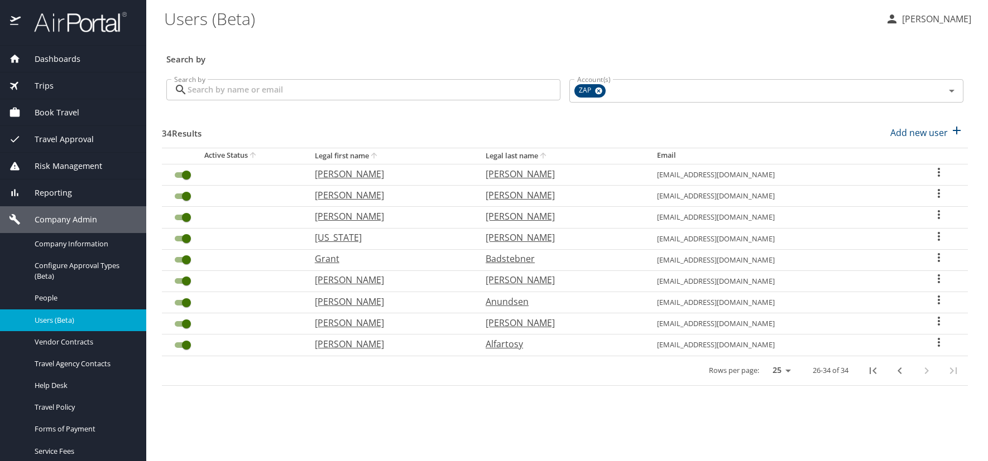
scroll to position [0, 0]
click at [898, 370] on icon "previous page" at bounding box center [899, 371] width 4 height 7
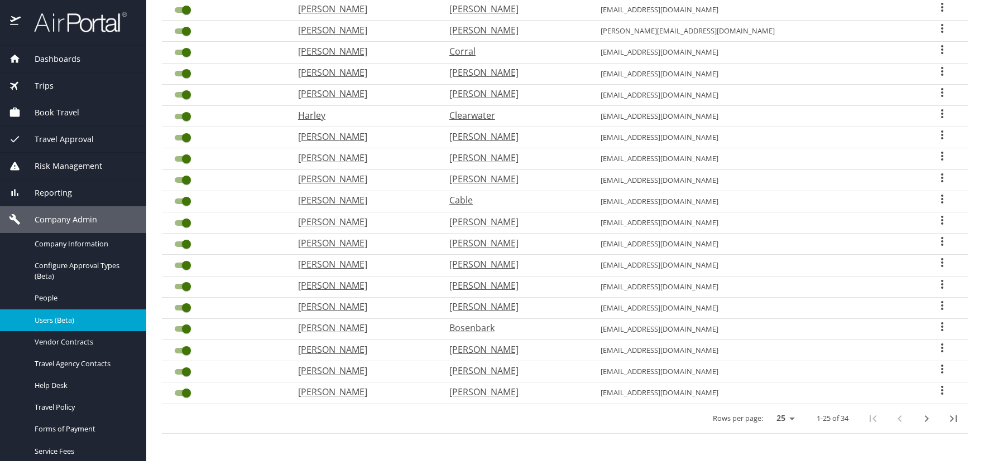
scroll to position [293, 0]
click at [941, 388] on icon "User Search Table" at bounding box center [942, 390] width 2 height 9
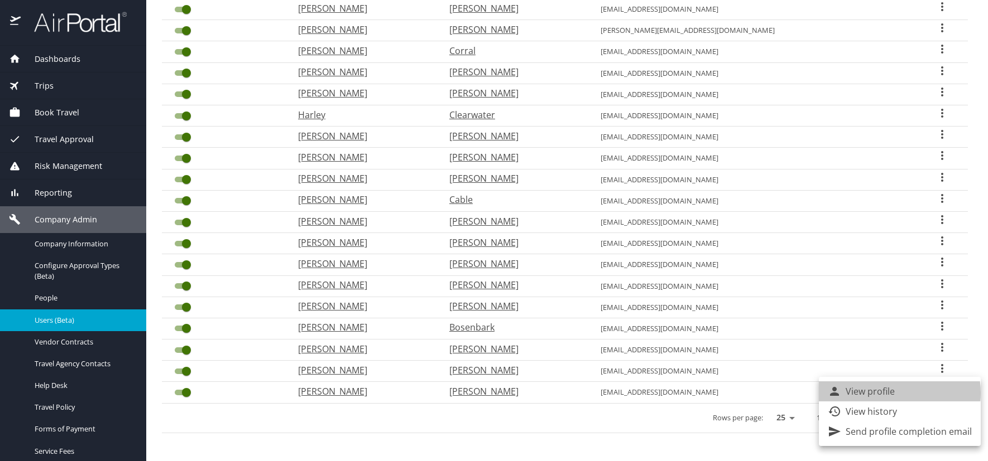
click at [893, 393] on p "View profile" at bounding box center [869, 391] width 49 height 13
select select "US"
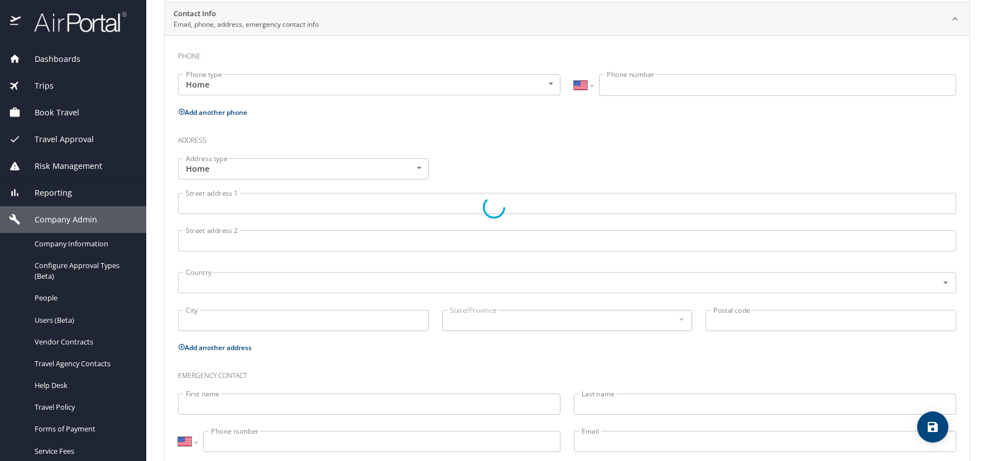
type input "Troy"
type input "Alan"
type input "Blumenthal"
type input "[DEMOGRAPHIC_DATA]"
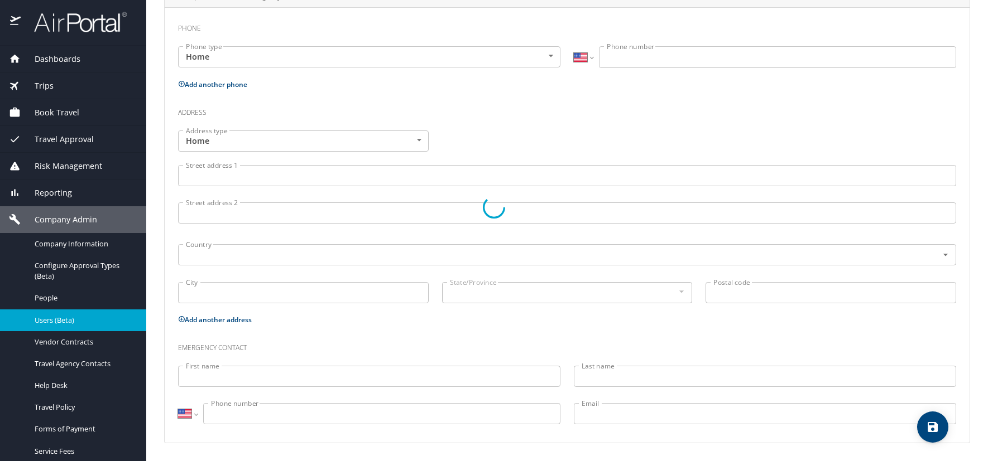
select select "US"
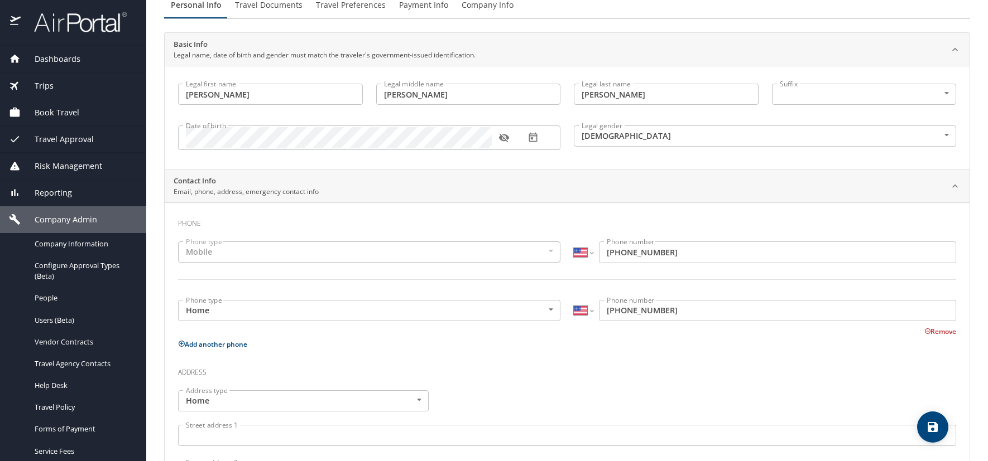
scroll to position [54, 0]
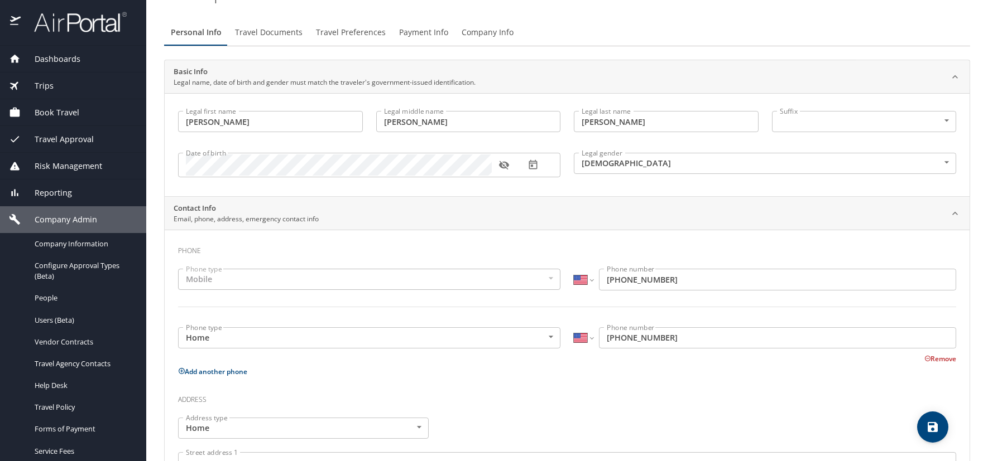
click at [501, 163] on icon "button" at bounding box center [503, 165] width 10 height 9
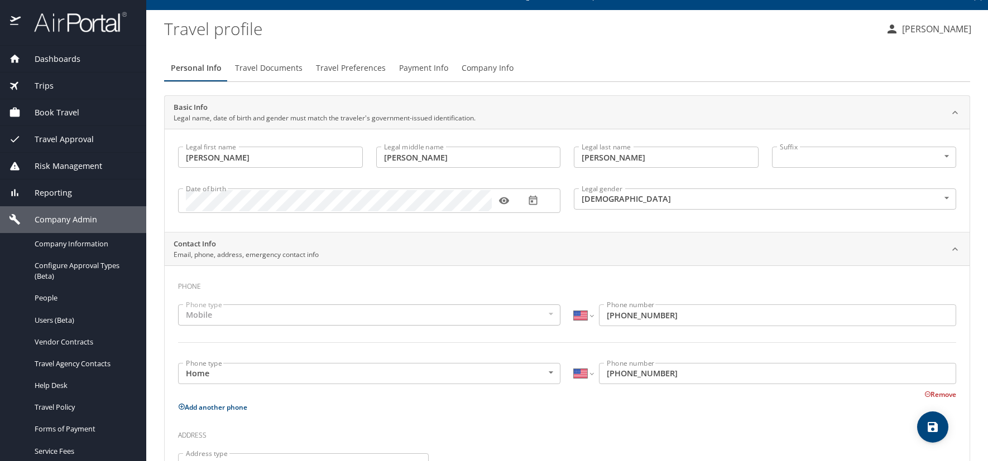
scroll to position [0, 0]
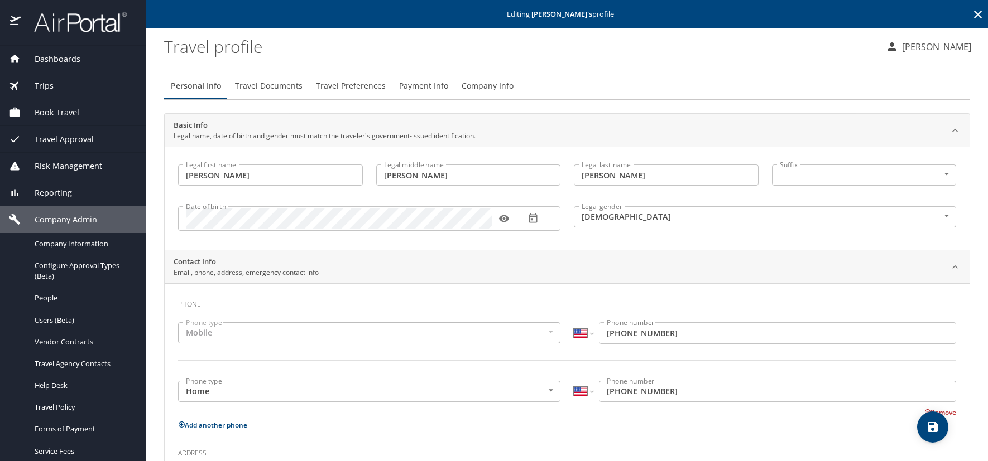
click at [971, 10] on icon at bounding box center [977, 14] width 13 height 13
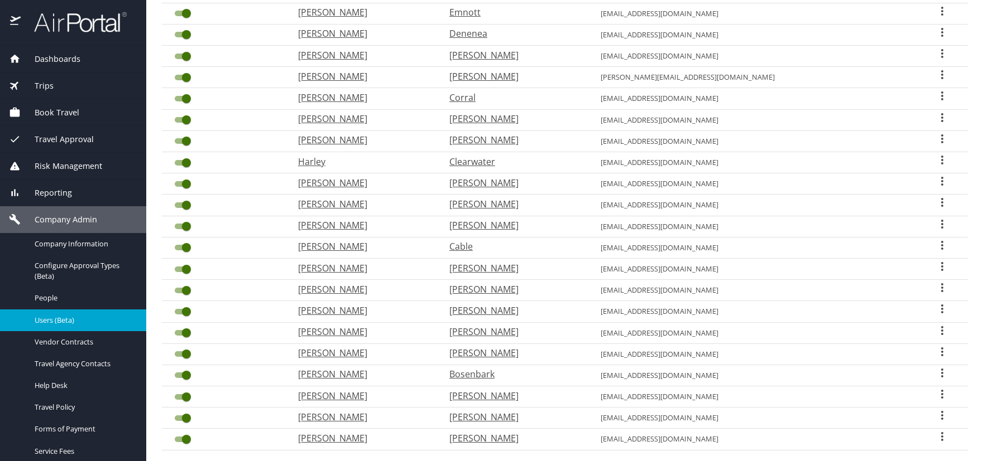
scroll to position [293, 0]
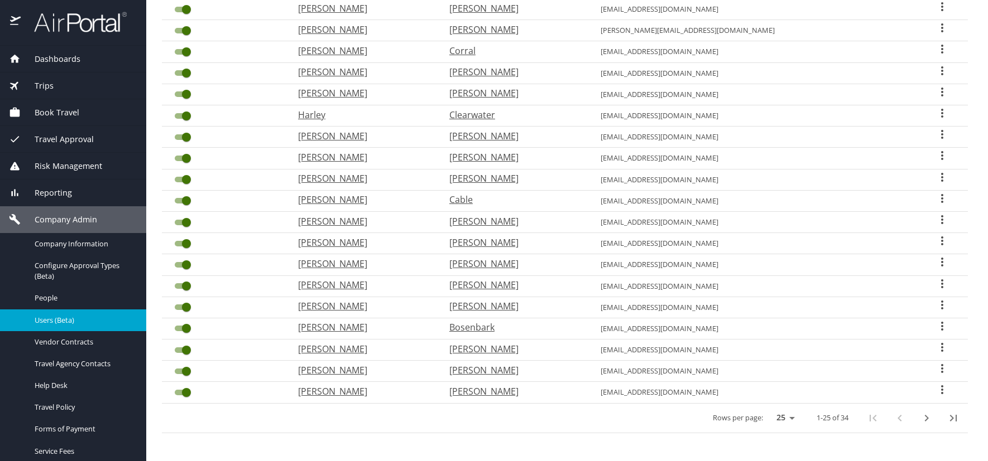
click at [941, 370] on icon "User Search Table" at bounding box center [942, 368] width 2 height 9
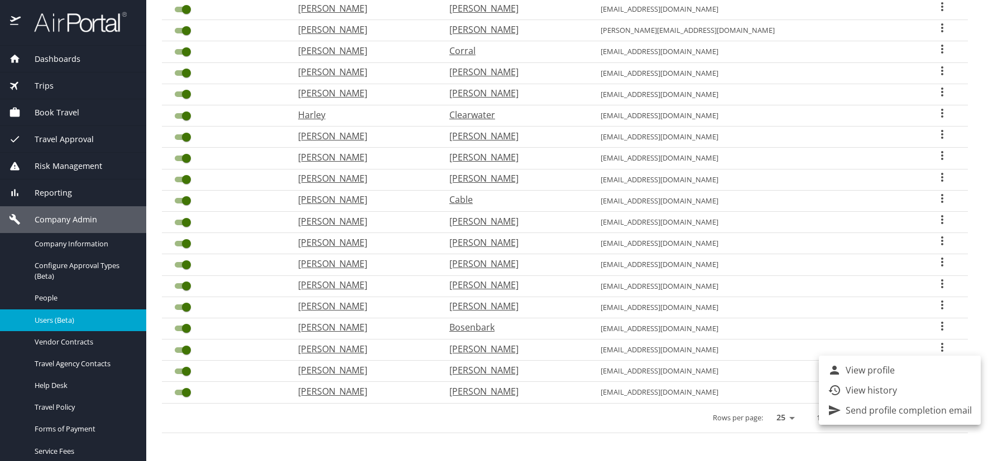
click at [888, 370] on p "View profile" at bounding box center [869, 370] width 49 height 13
select select "US"
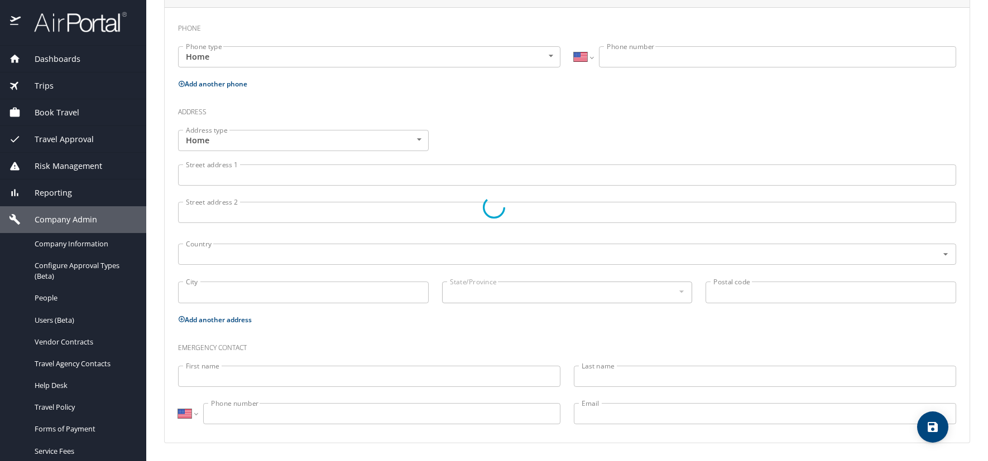
select select "US"
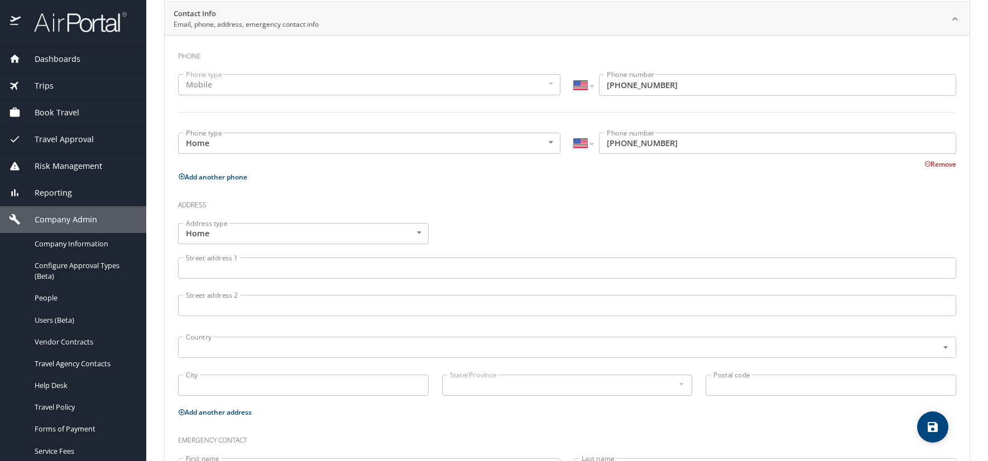
type input "Bailey"
type input "Jane"
type input "Bohlender"
type input "[DEMOGRAPHIC_DATA]"
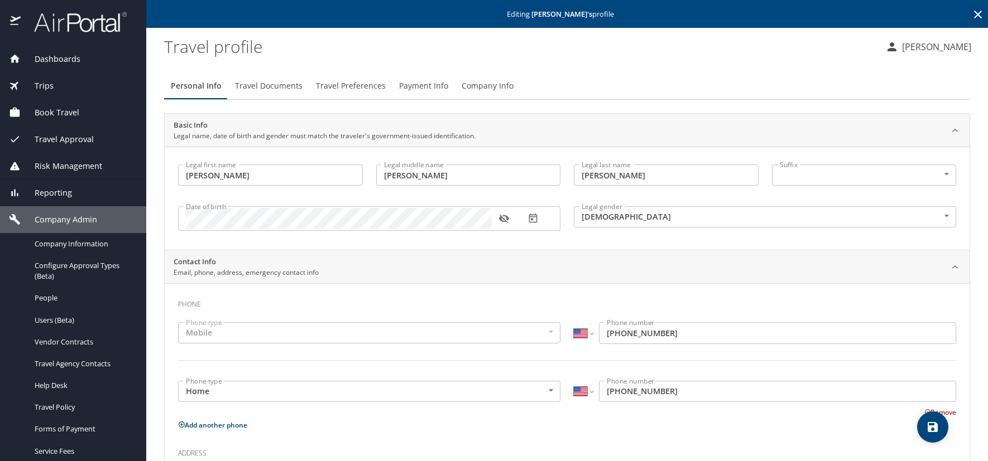
click at [502, 216] on icon "button" at bounding box center [503, 218] width 11 height 11
click at [974, 13] on icon at bounding box center [978, 15] width 8 height 8
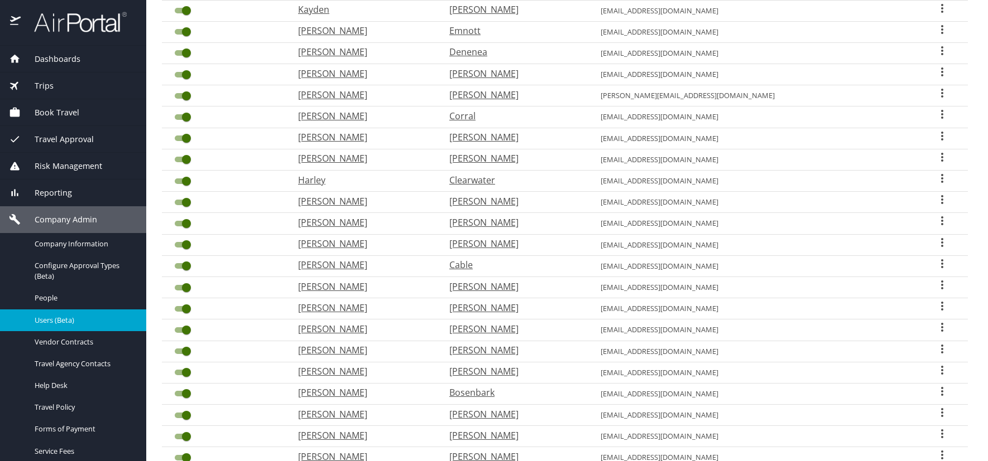
scroll to position [293, 0]
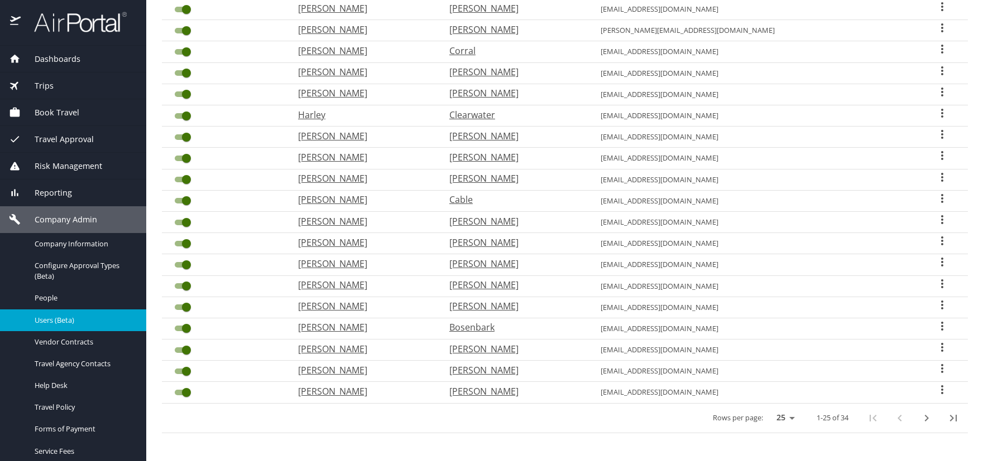
click at [935, 345] on icon "User Search Table" at bounding box center [941, 347] width 13 height 13
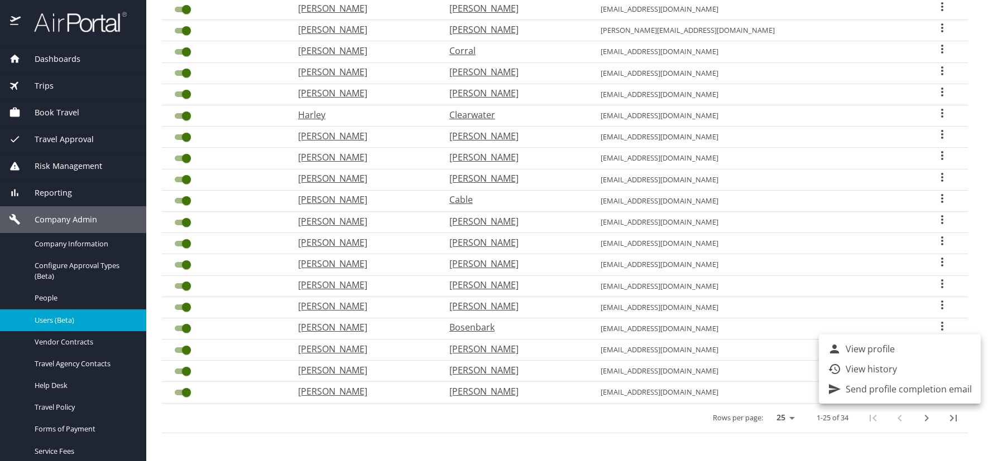
click at [898, 348] on li "View profile" at bounding box center [899, 349] width 162 height 20
select select "US"
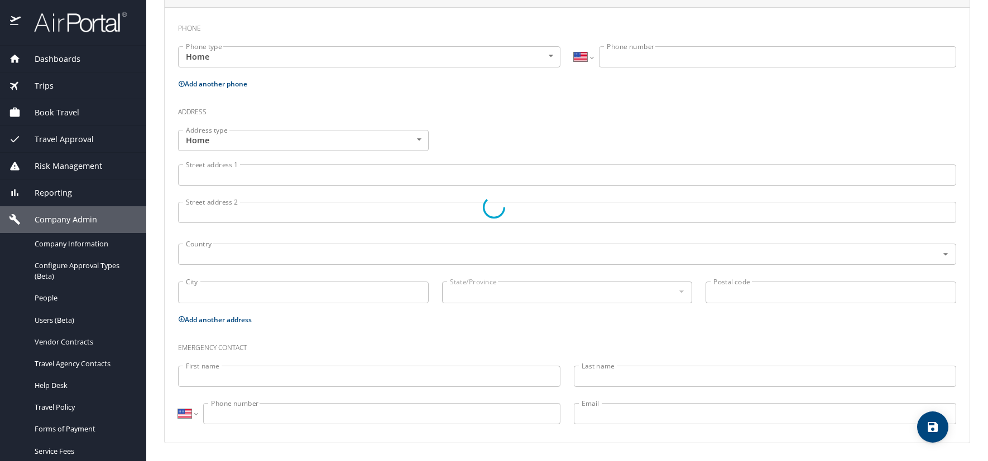
select select "US"
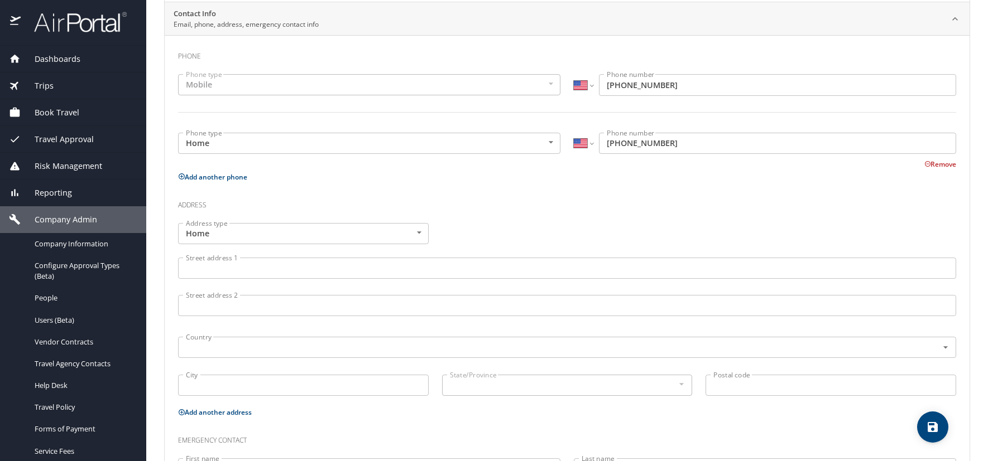
type input "Rigoberto"
type input "Ochoa"
type input "Borunda"
type input "[DEMOGRAPHIC_DATA]"
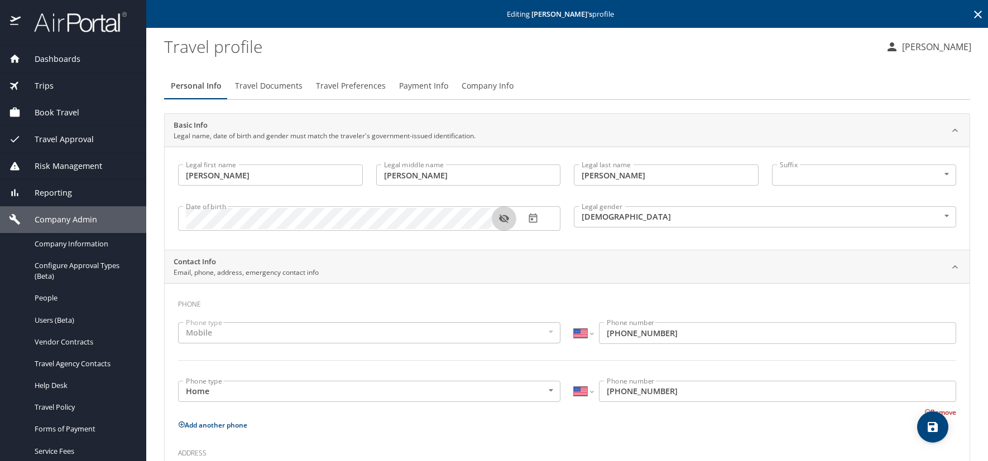
click at [503, 218] on icon "button" at bounding box center [503, 218] width 11 height 11
click at [971, 10] on icon at bounding box center [977, 14] width 13 height 13
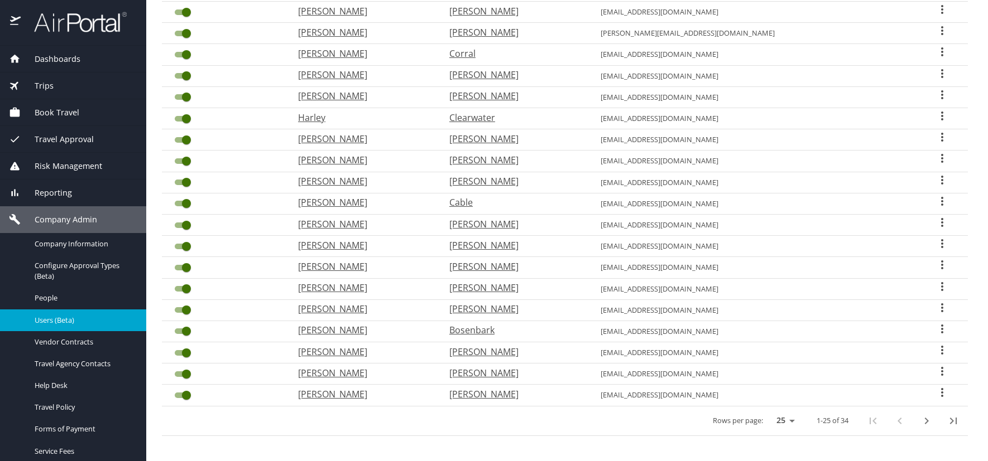
scroll to position [293, 0]
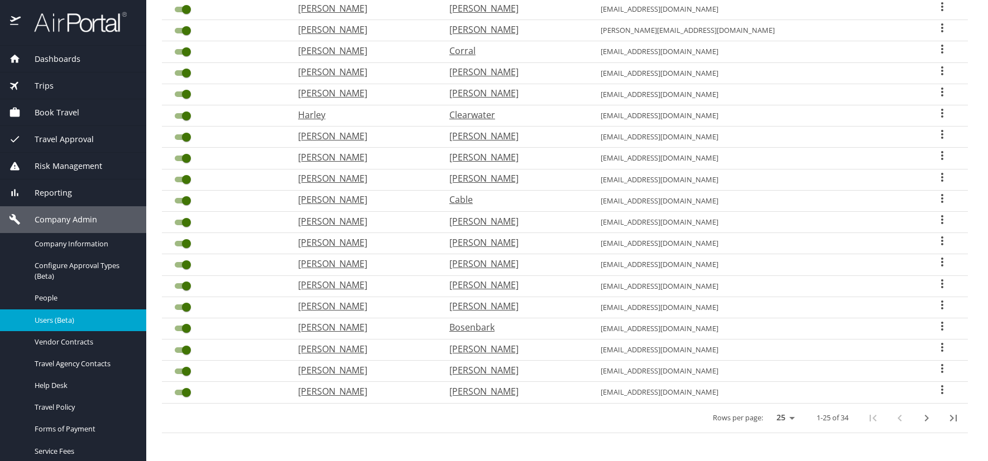
click at [941, 326] on icon "User Search Table" at bounding box center [942, 326] width 2 height 9
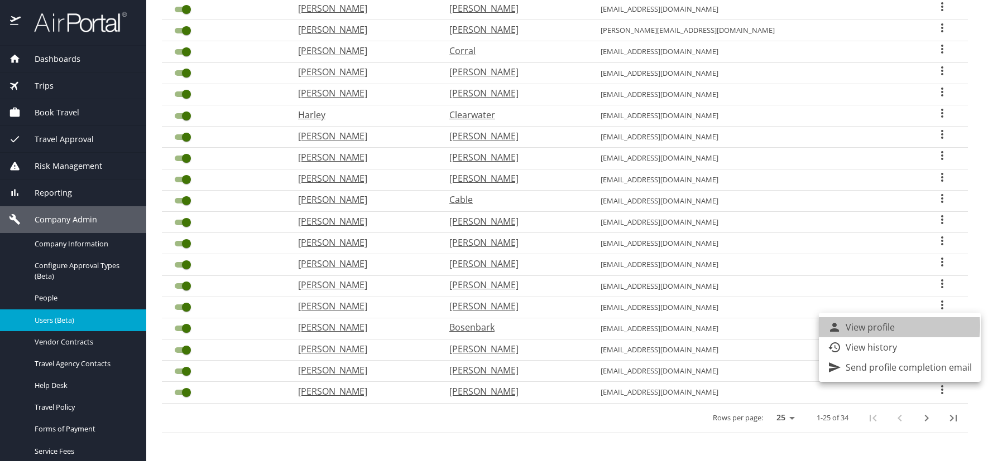
click at [894, 326] on p "View profile" at bounding box center [869, 327] width 49 height 13
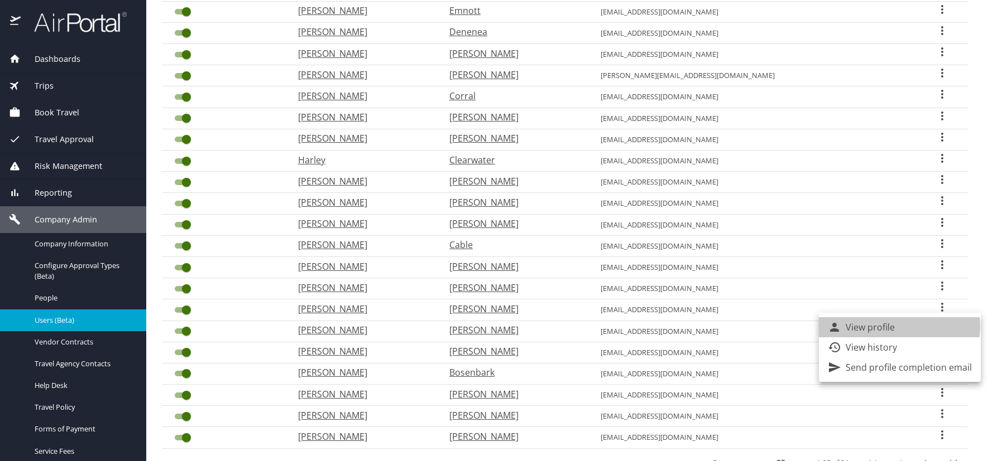
select select "US"
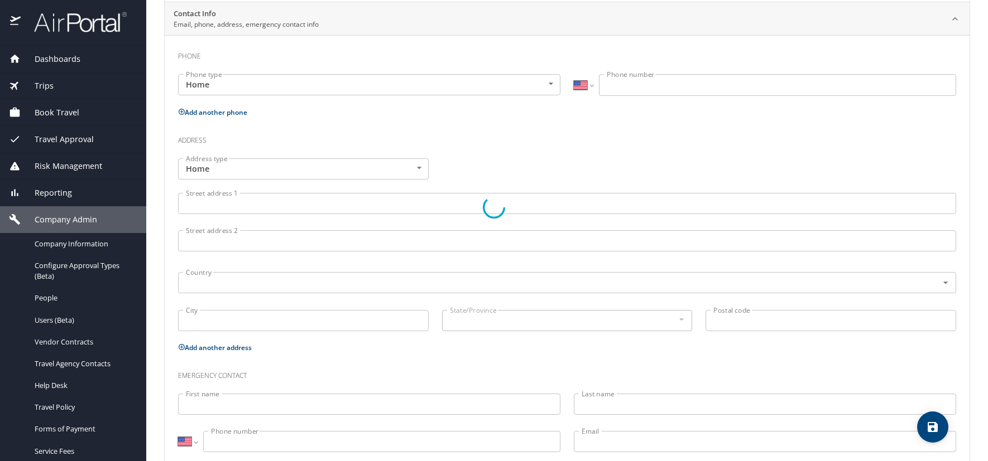
type input "Daniel"
type input "Adam"
type input "Bosenbark"
type input "[DEMOGRAPHIC_DATA]"
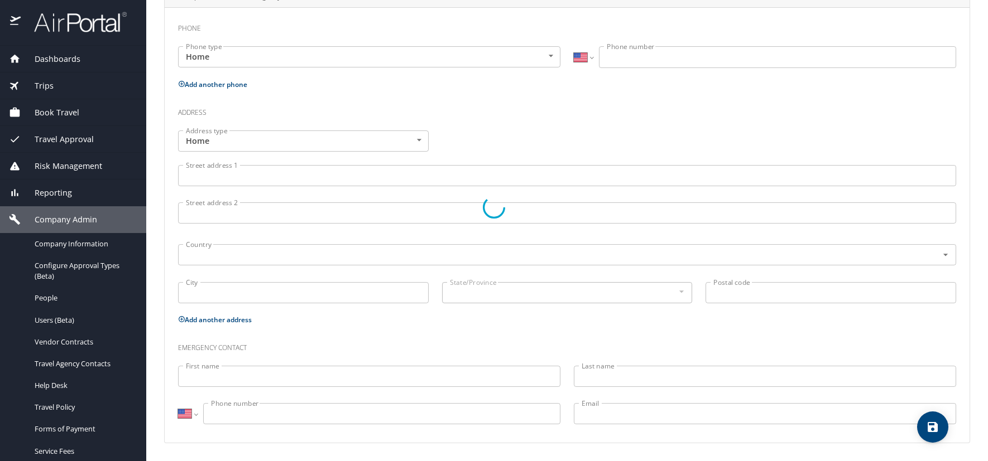
select select "US"
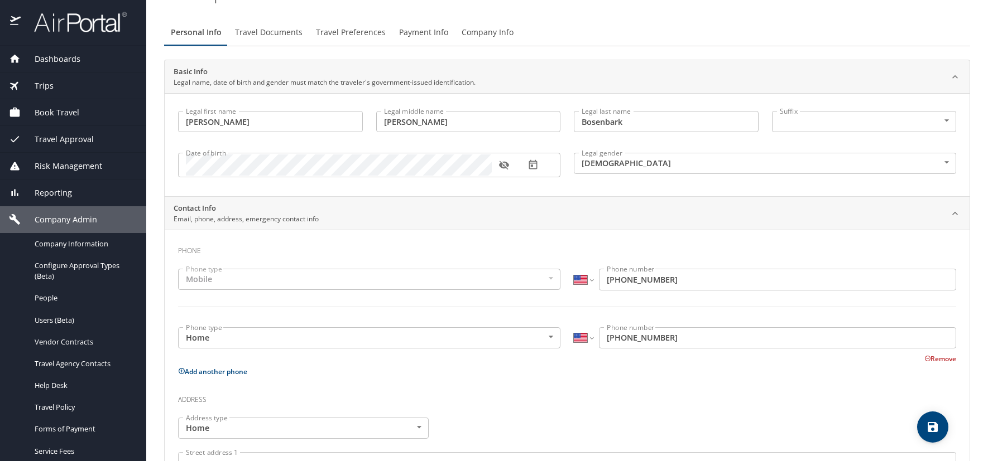
scroll to position [0, 0]
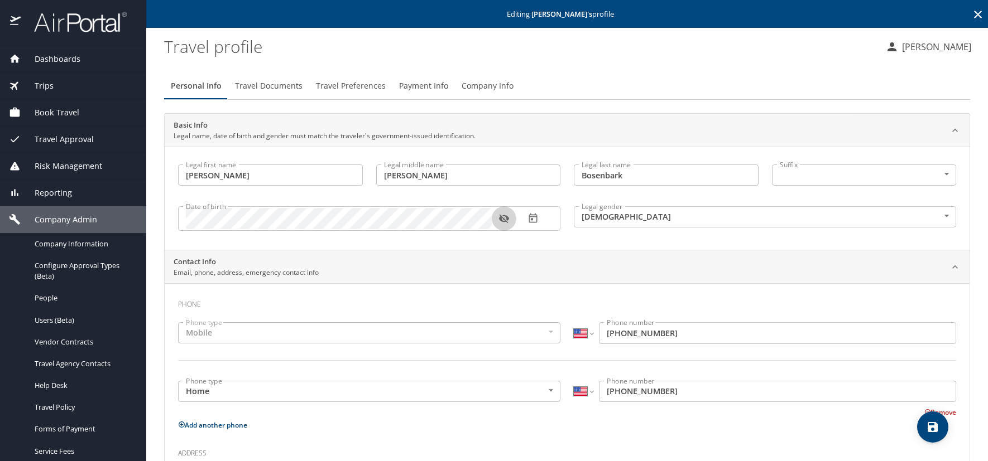
click at [503, 218] on icon "button" at bounding box center [503, 218] width 11 height 11
click at [974, 15] on icon at bounding box center [978, 15] width 8 height 8
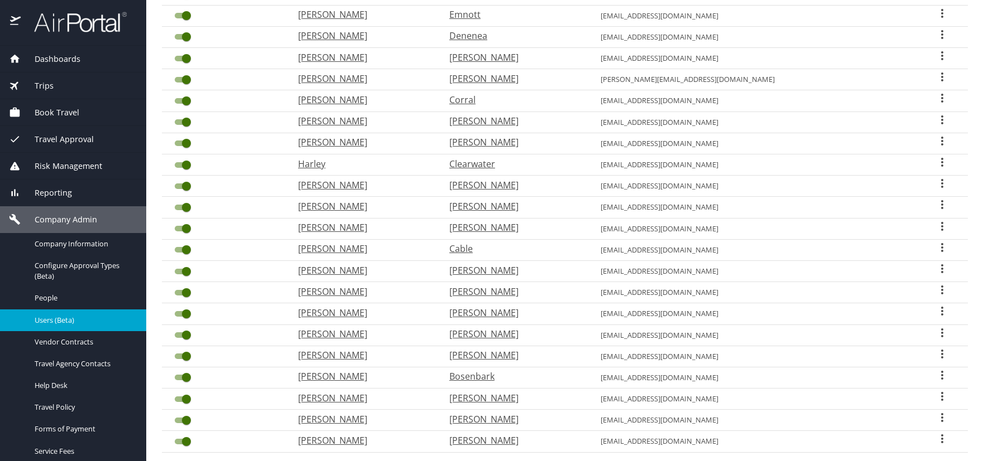
scroll to position [279, 0]
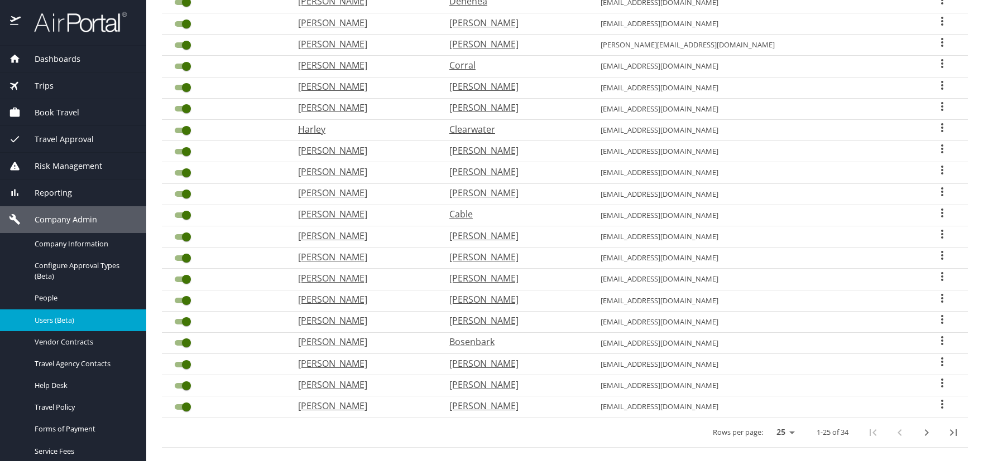
click at [935, 321] on icon "User Search Table" at bounding box center [941, 319] width 13 height 13
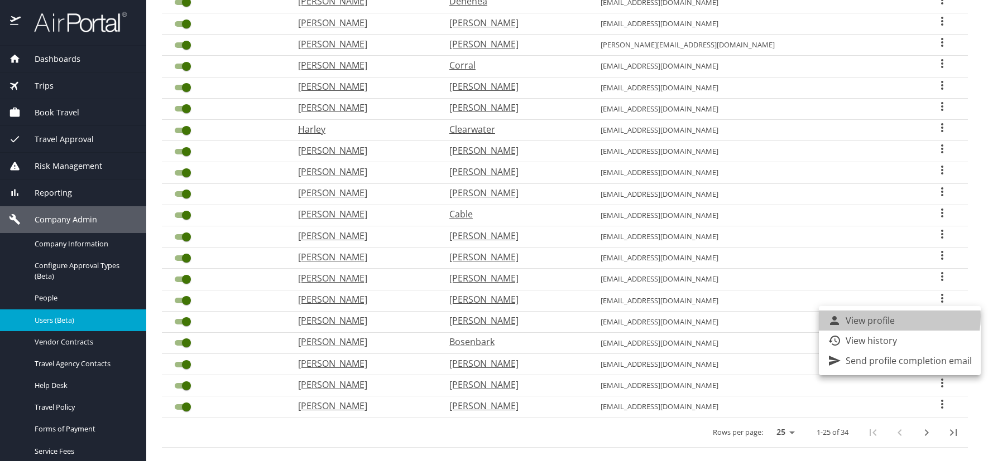
click at [885, 317] on p "View profile" at bounding box center [869, 320] width 49 height 13
select select "US"
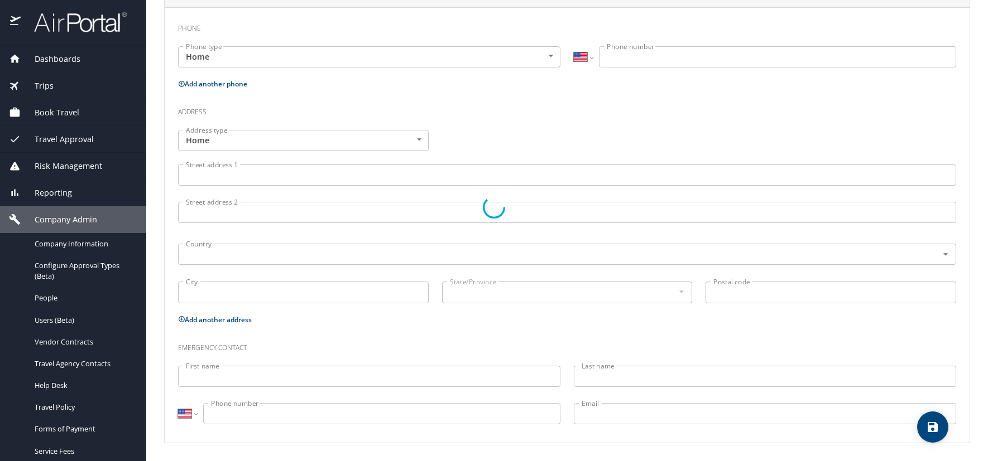
type input "Evan"
type input "James"
type input "Bosshart"
type input "[DEMOGRAPHIC_DATA]"
select select "US"
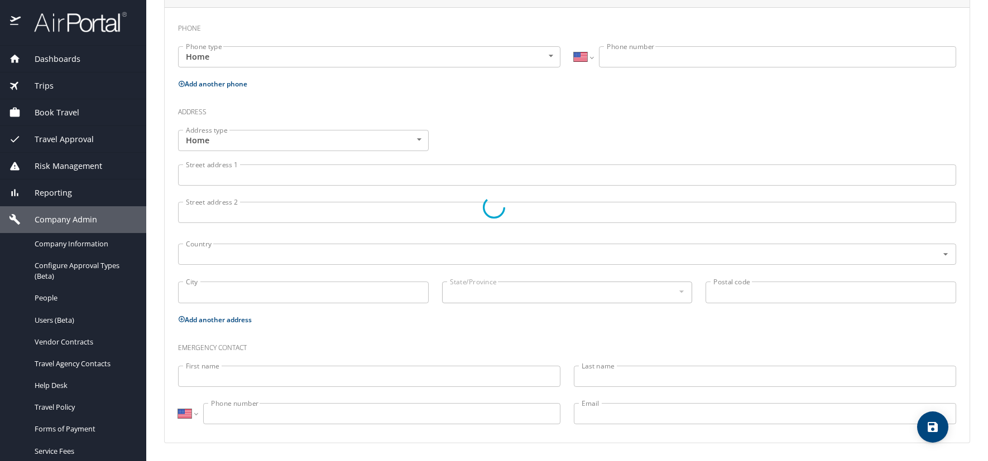
select select "US"
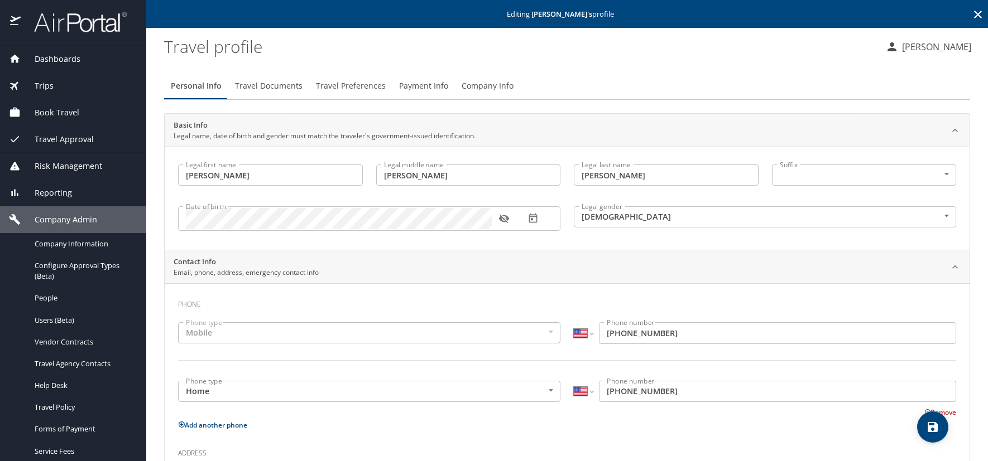
click at [505, 219] on icon "button" at bounding box center [503, 218] width 11 height 11
click at [533, 220] on icon "button" at bounding box center [532, 218] width 11 height 11
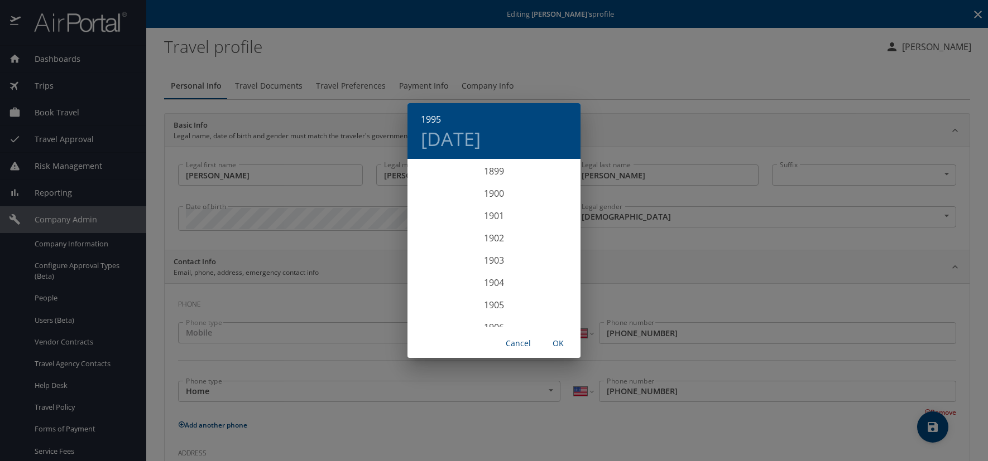
scroll to position [2075, 0]
click at [477, 142] on h4 "Sat, Apr 1" at bounding box center [451, 138] width 60 height 23
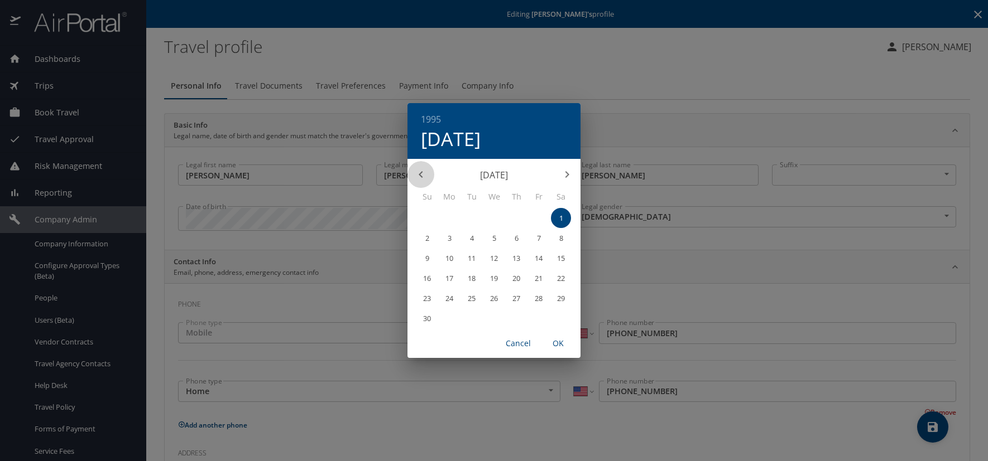
click at [422, 174] on icon "button" at bounding box center [420, 174] width 13 height 13
click at [541, 296] on p "31" at bounding box center [538, 298] width 8 height 7
click at [561, 342] on span "OK" at bounding box center [558, 344] width 27 height 14
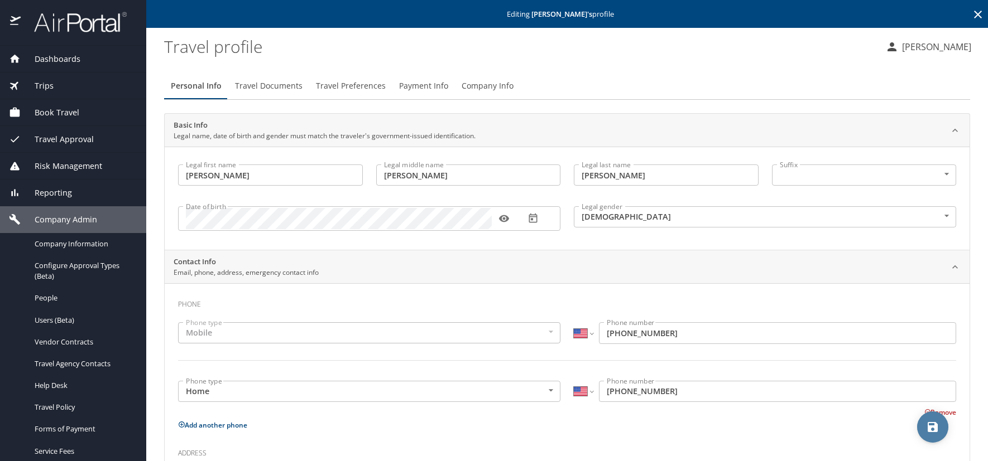
click at [937, 427] on icon "save" at bounding box center [932, 427] width 10 height 10
select select "US"
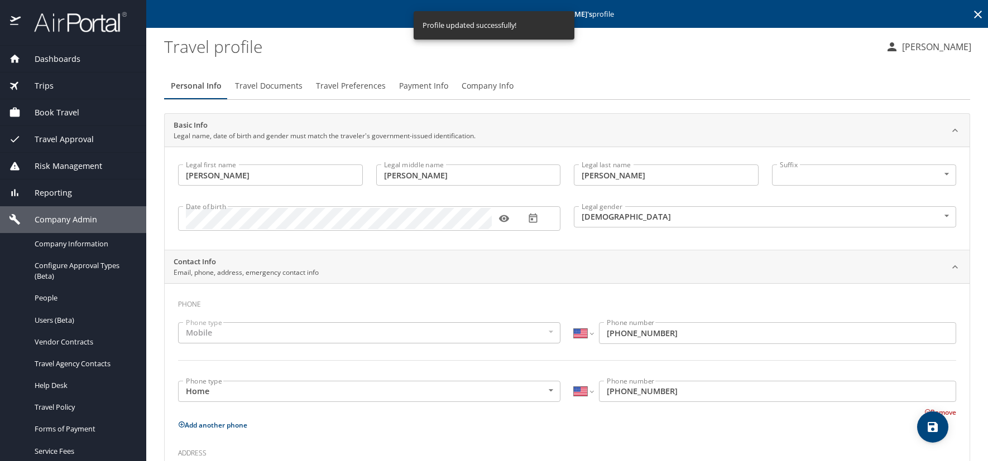
select select "US"
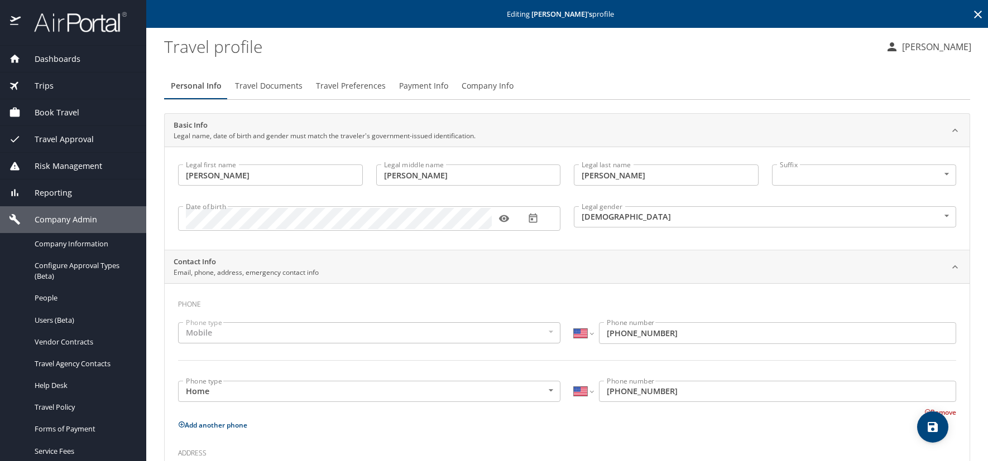
click at [971, 13] on icon at bounding box center [977, 14] width 13 height 13
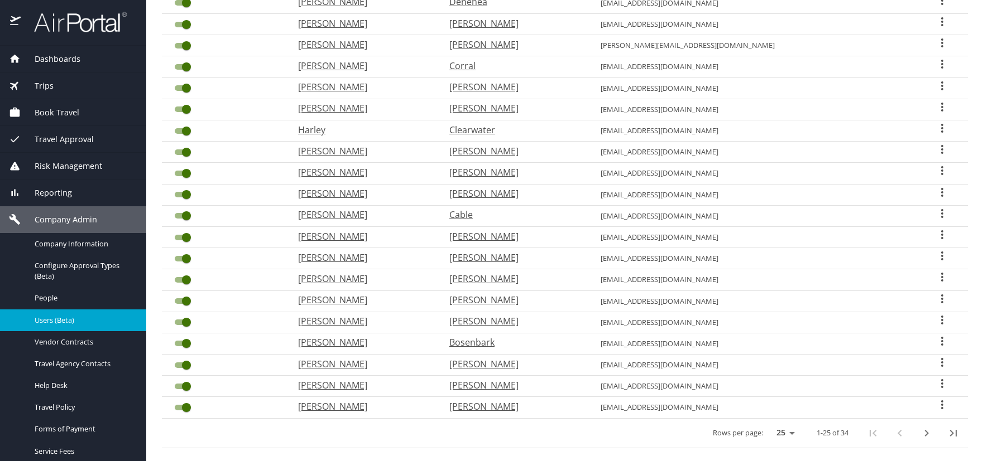
scroll to position [279, 0]
click at [935, 296] on icon "User Search Table" at bounding box center [941, 298] width 13 height 13
click at [897, 299] on li "View profile" at bounding box center [899, 300] width 162 height 20
select select "US"
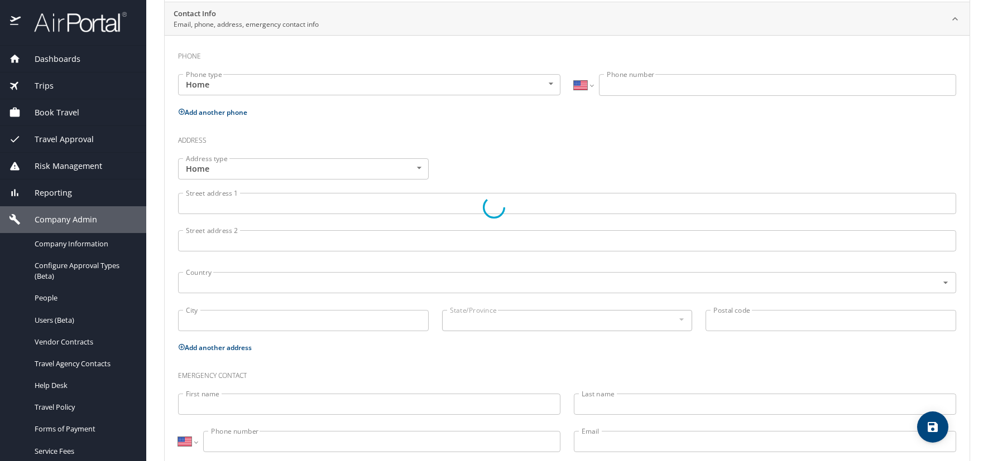
type input "William"
type input "Warner"
type input "Bradley III"
type input "[DEMOGRAPHIC_DATA]"
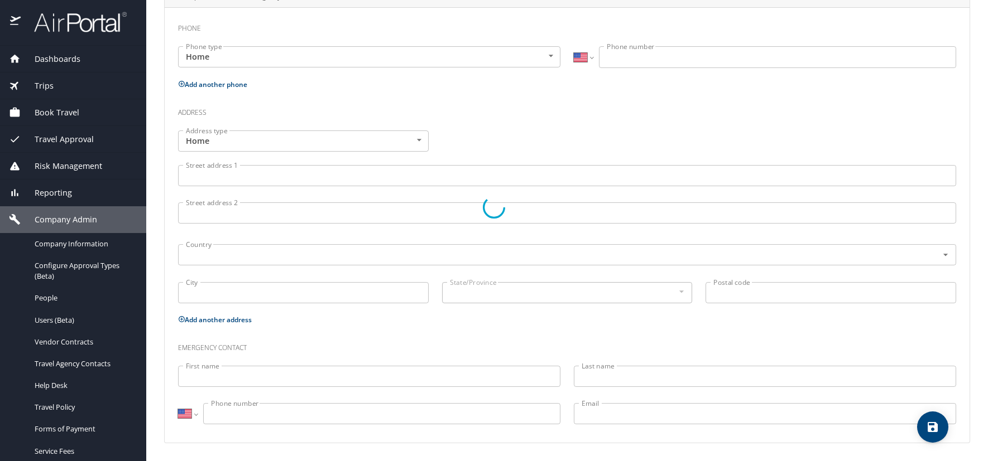
select select "US"
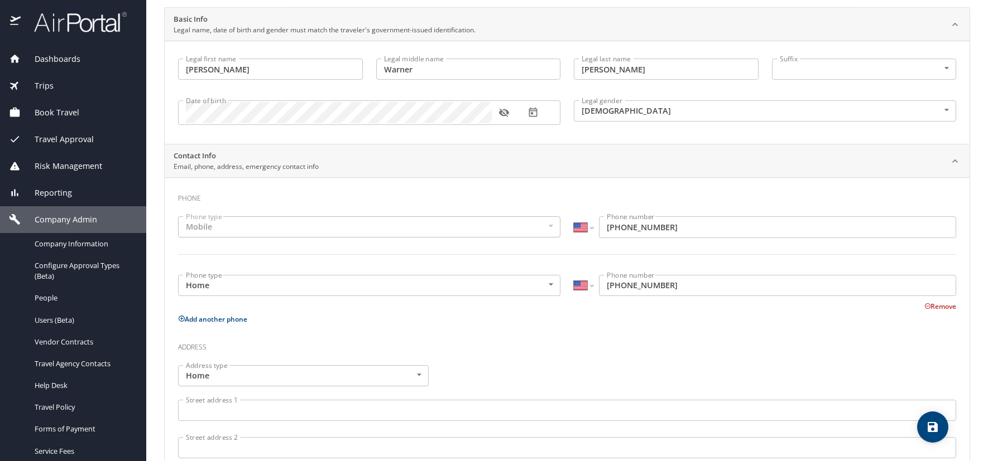
scroll to position [54, 0]
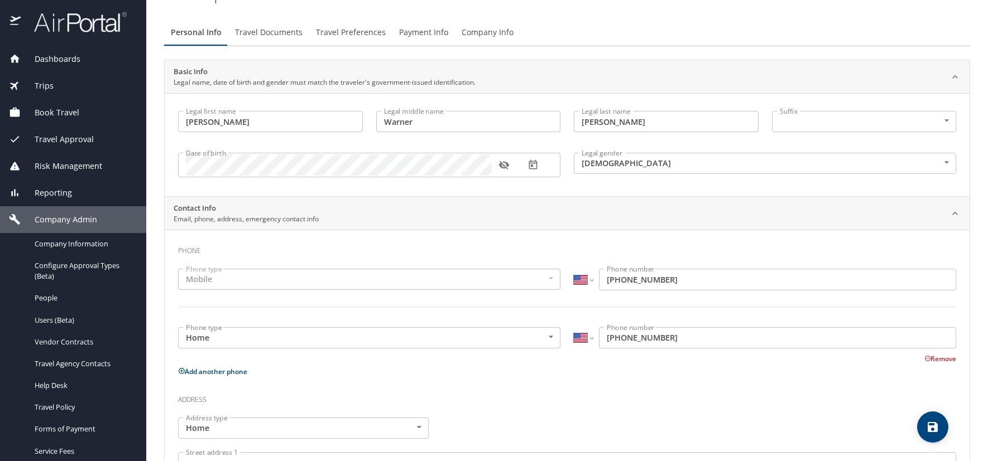
click at [502, 164] on icon "button" at bounding box center [503, 165] width 10 height 9
click at [804, 394] on h3 "Address" at bounding box center [567, 397] width 778 height 19
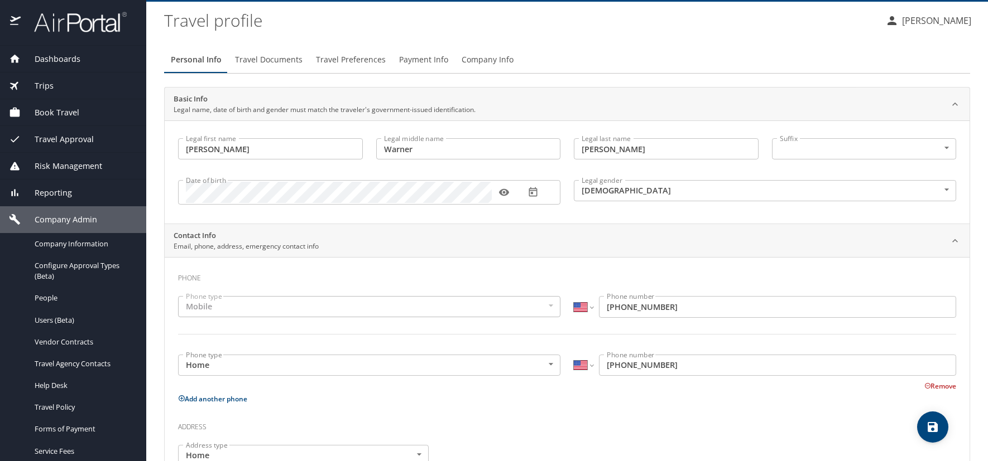
scroll to position [0, 0]
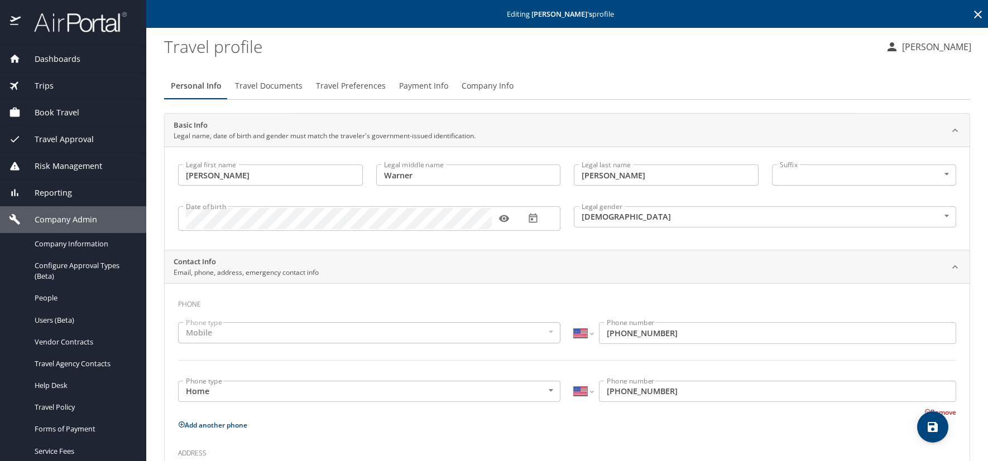
click at [974, 11] on icon at bounding box center [978, 15] width 8 height 8
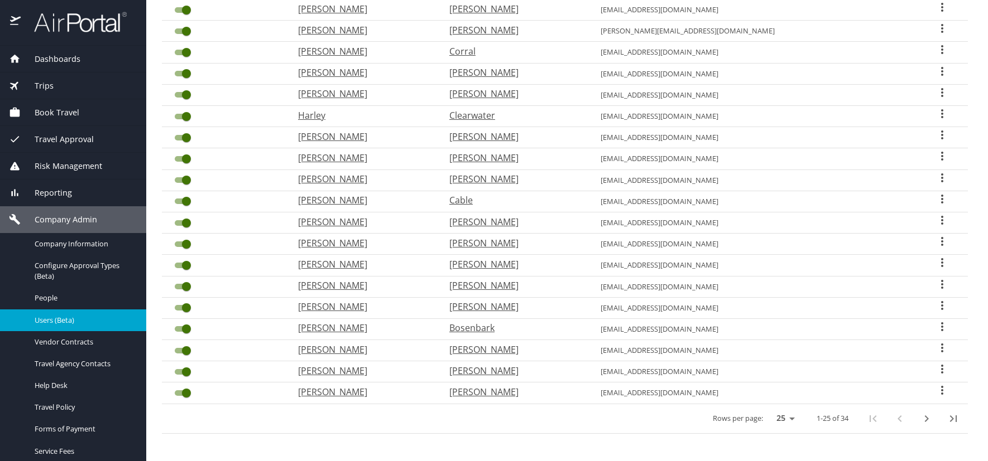
scroll to position [293, 0]
click at [935, 261] on icon "User Search Table" at bounding box center [941, 262] width 13 height 13
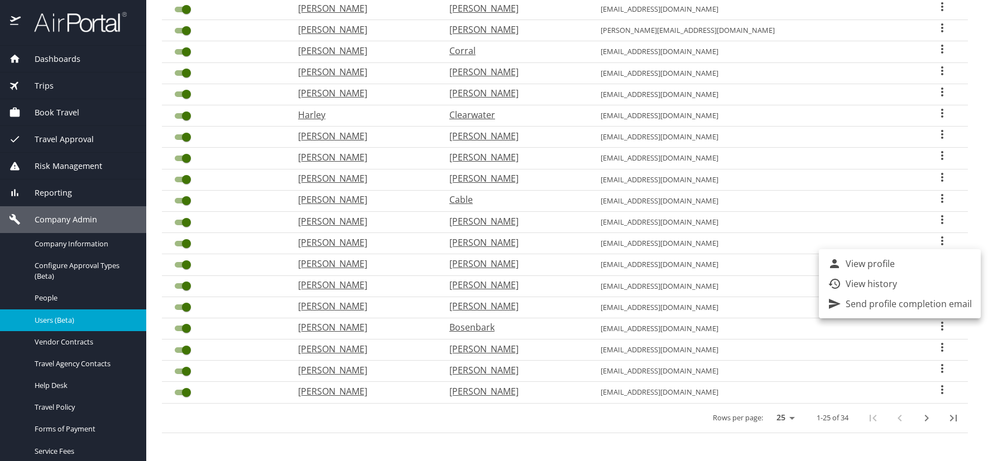
click at [873, 263] on p "View profile" at bounding box center [869, 263] width 49 height 13
select select "US"
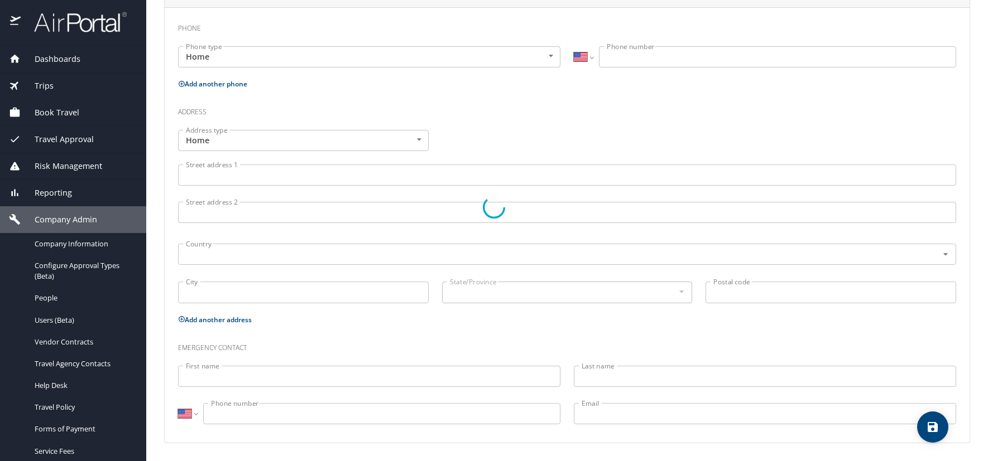
type input "Russell"
type input "Reed Pichot"
type input "Brandt"
type input "[DEMOGRAPHIC_DATA]"
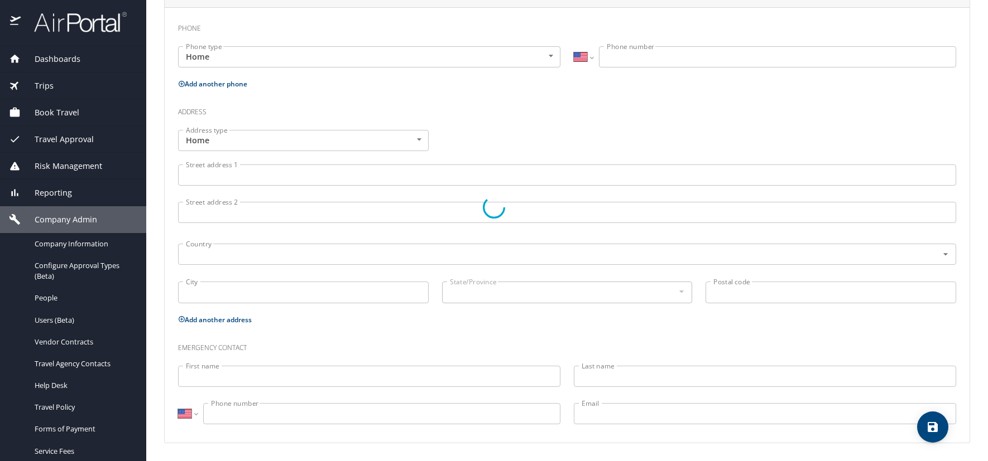
select select "US"
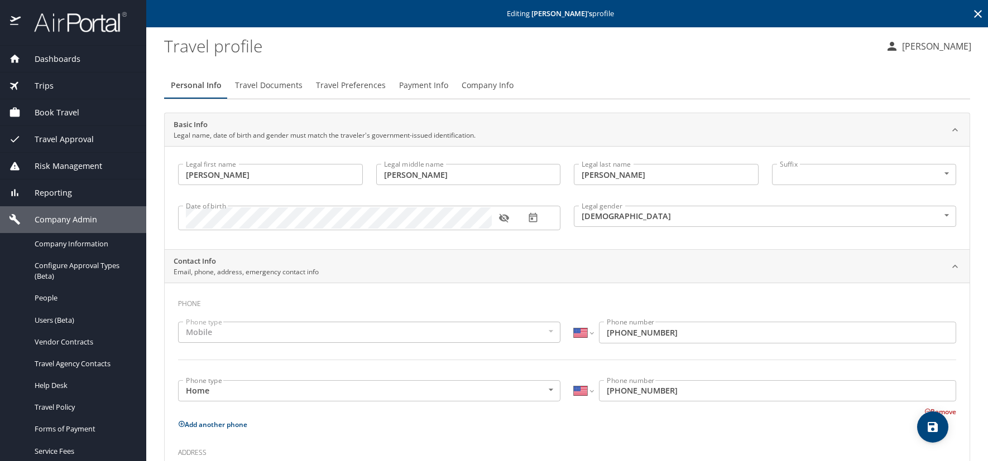
scroll to position [0, 0]
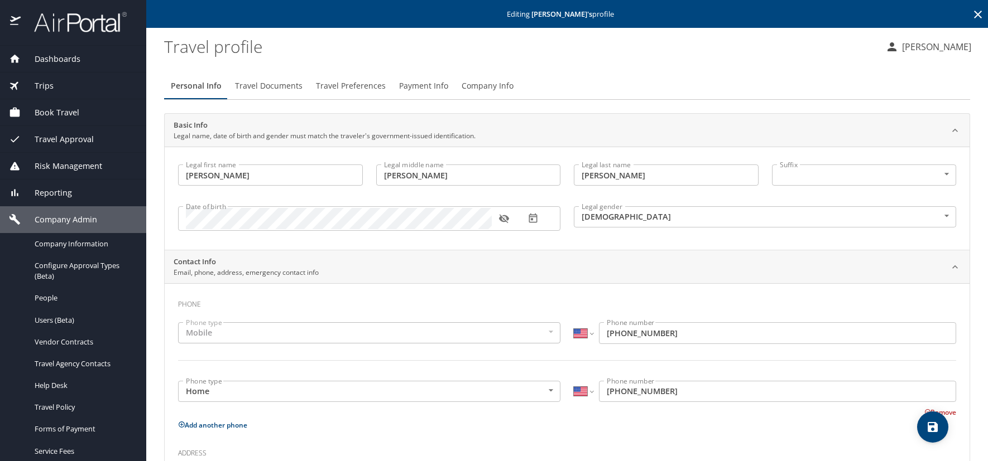
click at [504, 219] on icon "button" at bounding box center [503, 218] width 11 height 11
click at [974, 17] on icon at bounding box center [978, 15] width 8 height 8
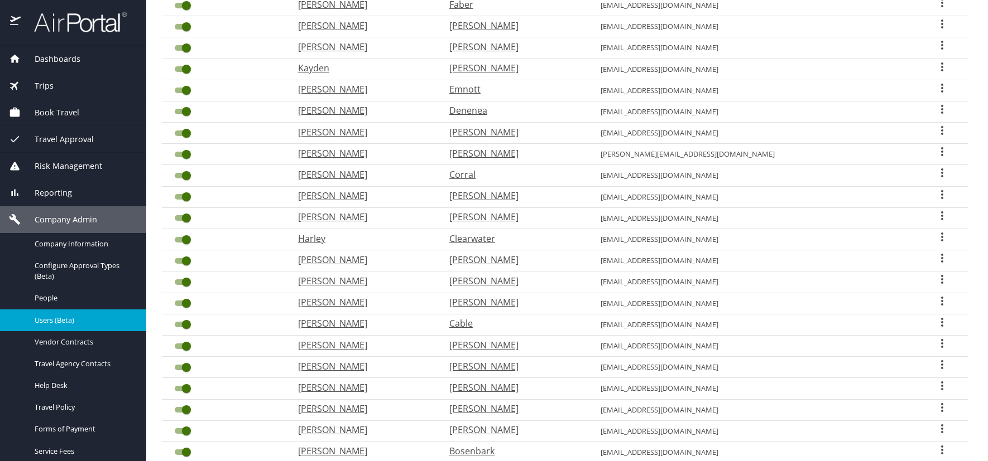
scroll to position [223, 0]
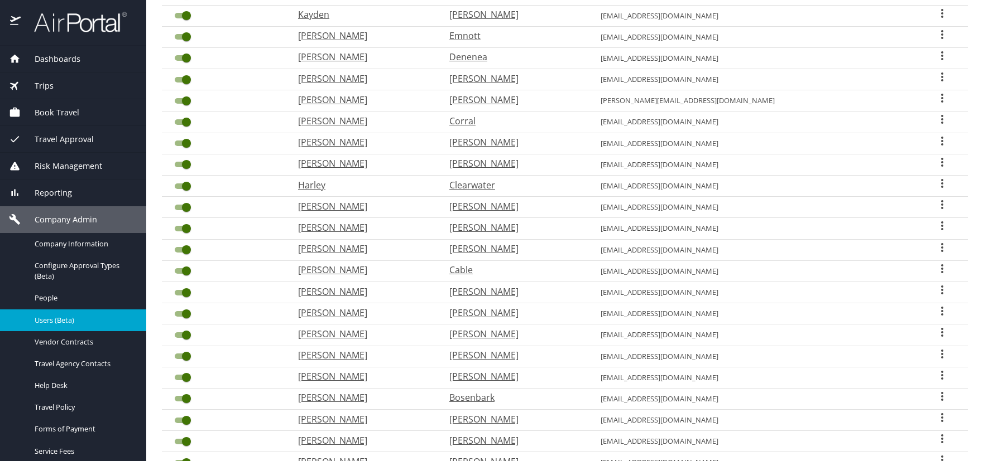
click at [935, 311] on icon "User Search Table" at bounding box center [941, 311] width 13 height 13
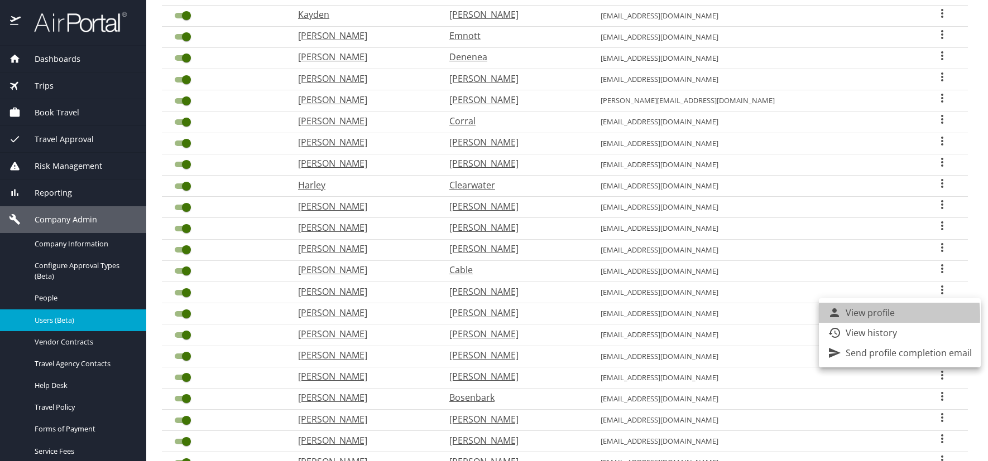
click at [855, 316] on p "View profile" at bounding box center [869, 312] width 49 height 13
select select "US"
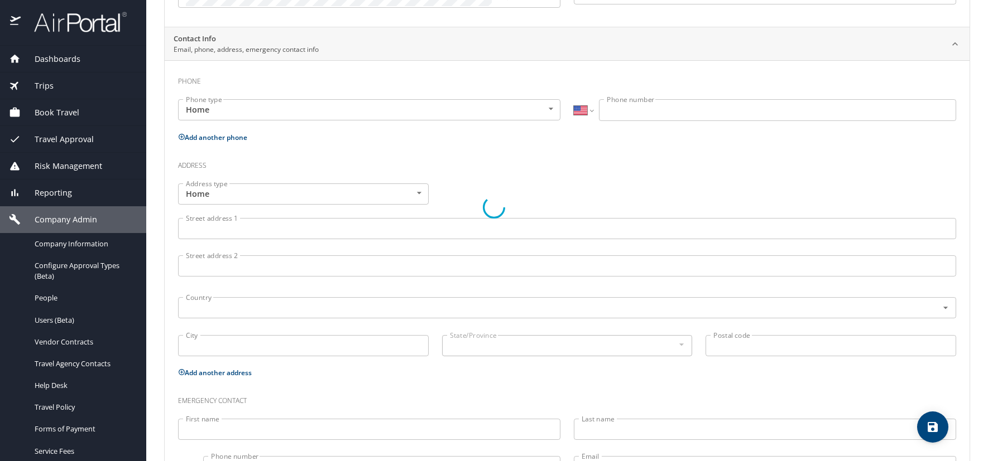
type input "Edward"
type input "Mance"
type input "Bullock"
type input "[DEMOGRAPHIC_DATA]"
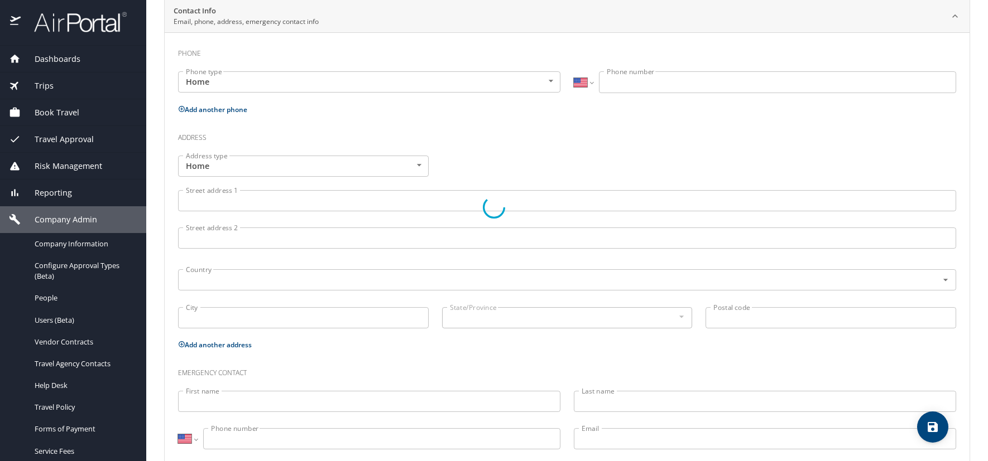
select select "US"
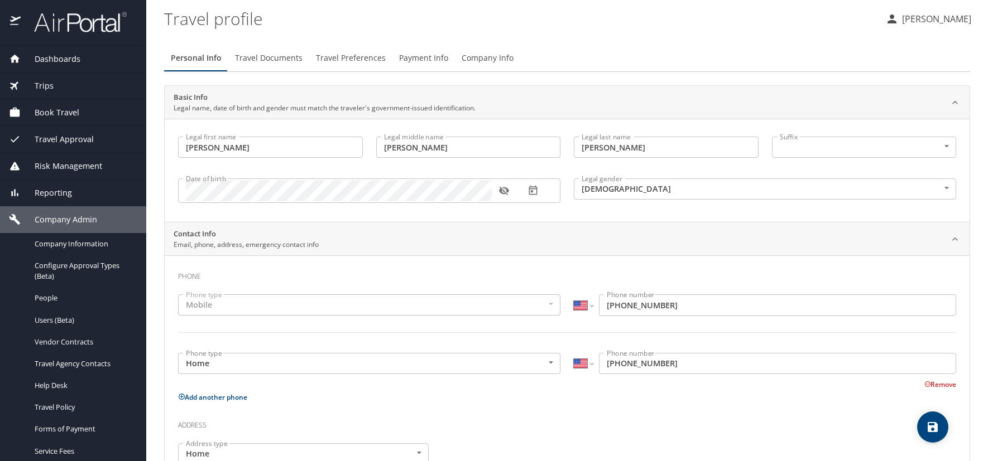
scroll to position [0, 0]
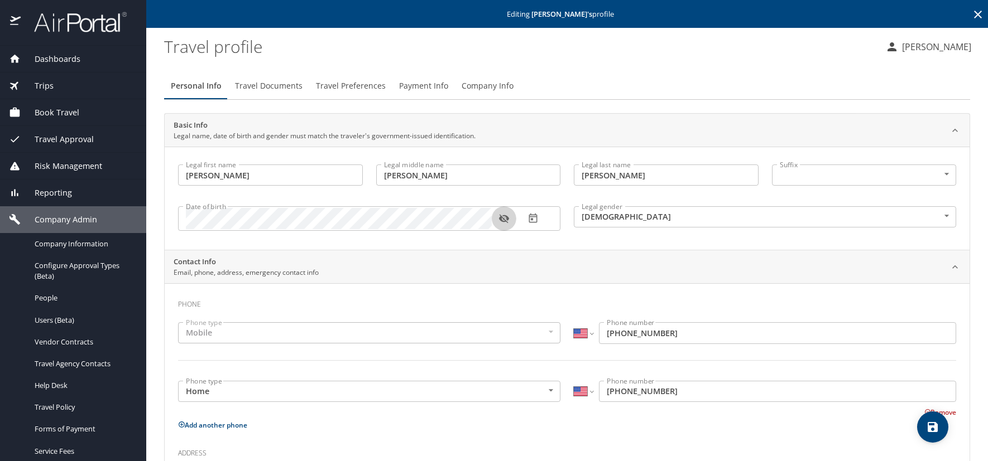
click at [502, 220] on icon "button" at bounding box center [503, 219] width 10 height 9
click at [971, 13] on icon at bounding box center [977, 14] width 13 height 13
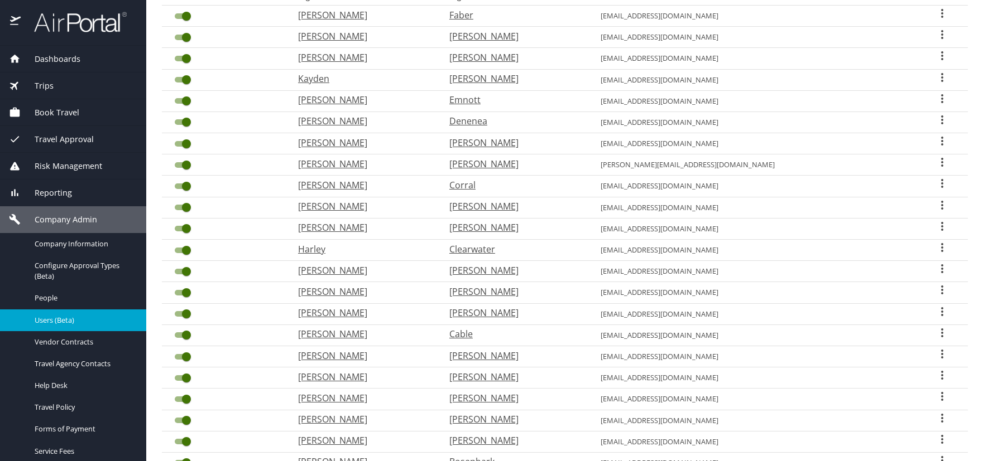
scroll to position [223, 0]
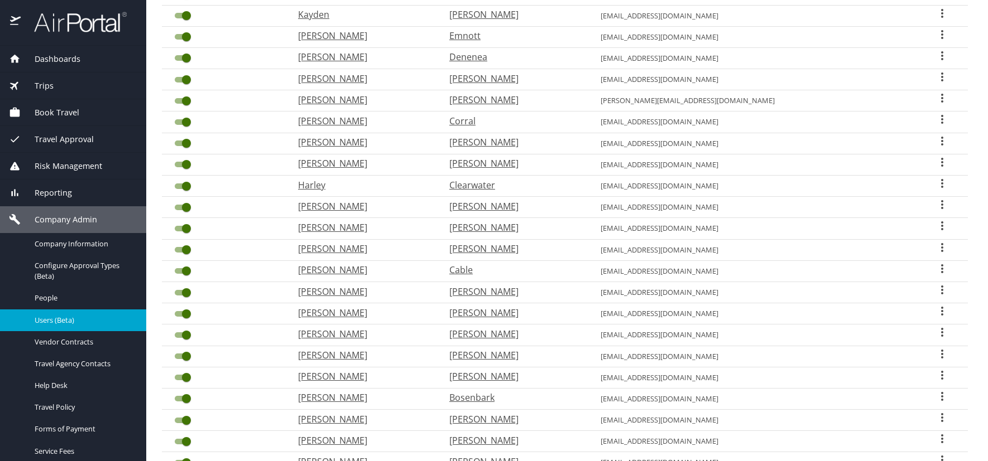
click at [935, 291] on icon "User Search Table" at bounding box center [941, 289] width 13 height 13
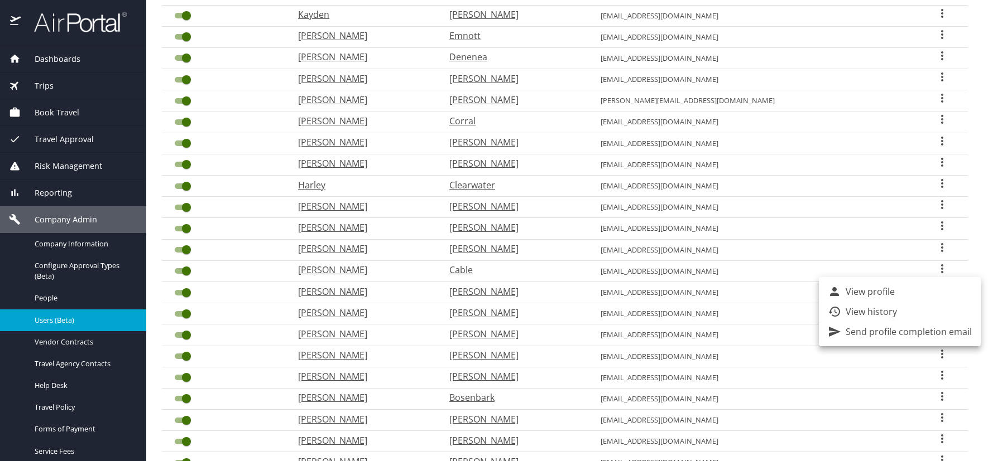
click at [856, 290] on p "View profile" at bounding box center [869, 291] width 49 height 13
select select "US"
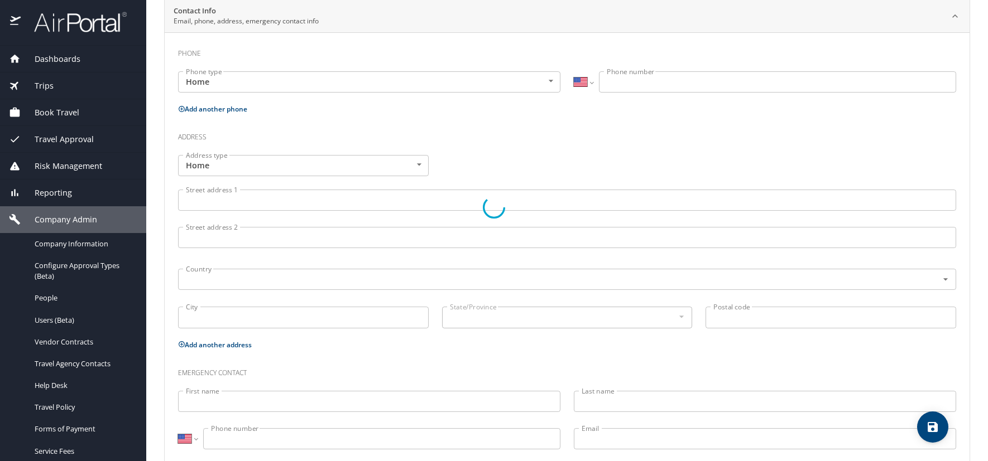
type input "Gracie"
type input "Jane"
type input "Bush"
type input "[DEMOGRAPHIC_DATA]"
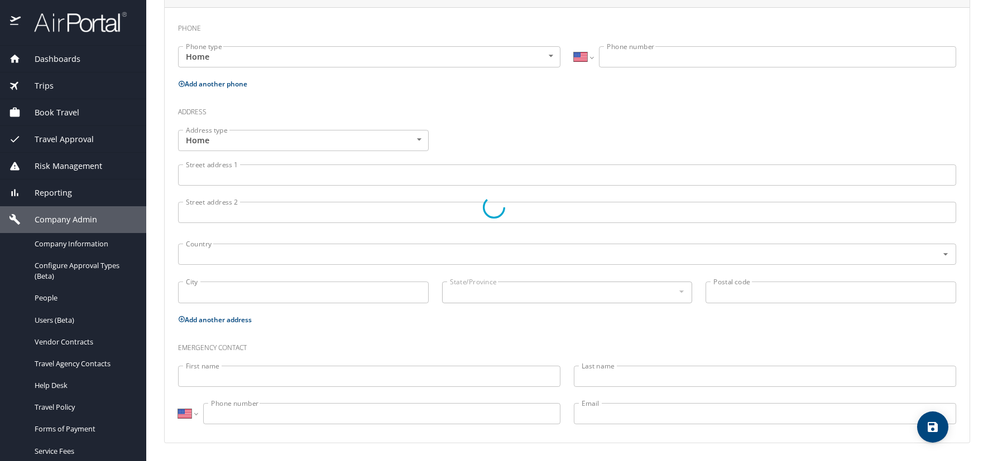
select select "US"
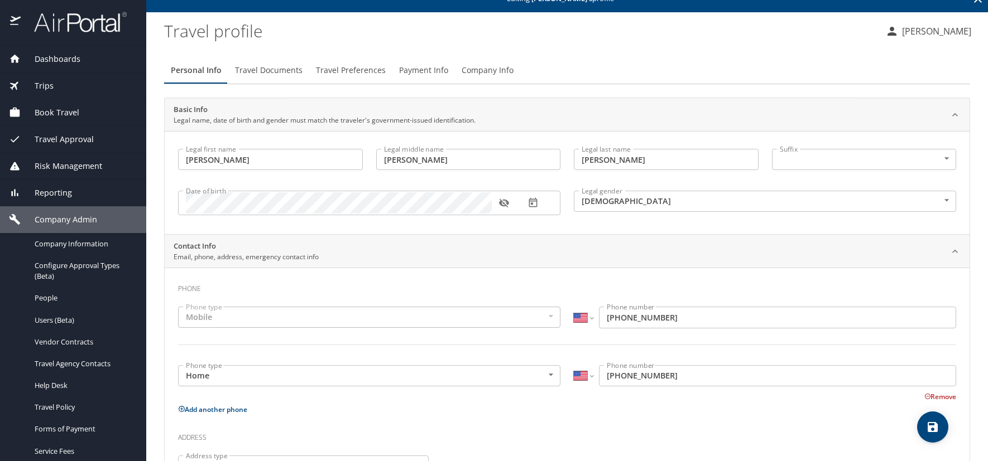
scroll to position [0, 0]
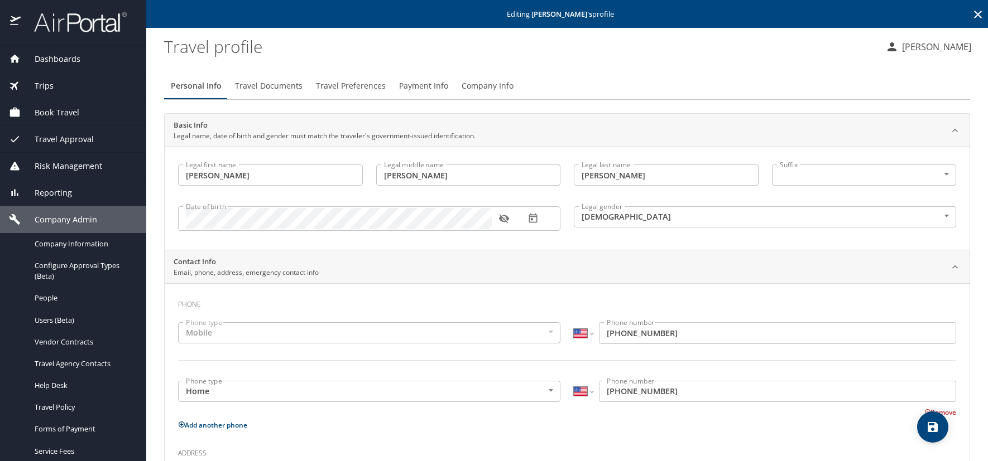
click at [506, 216] on icon "button" at bounding box center [503, 219] width 10 height 9
click at [971, 12] on icon at bounding box center [977, 14] width 13 height 13
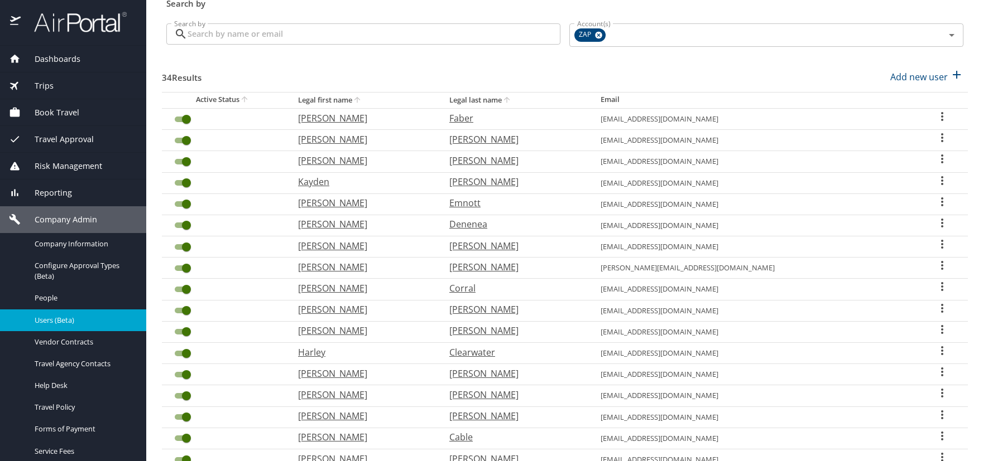
scroll to position [112, 0]
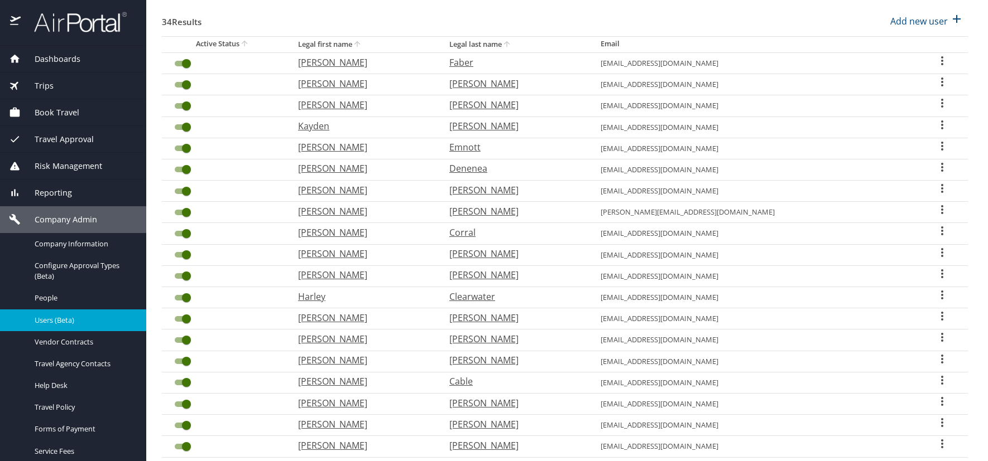
click at [935, 382] on icon "User Search Table" at bounding box center [941, 380] width 13 height 13
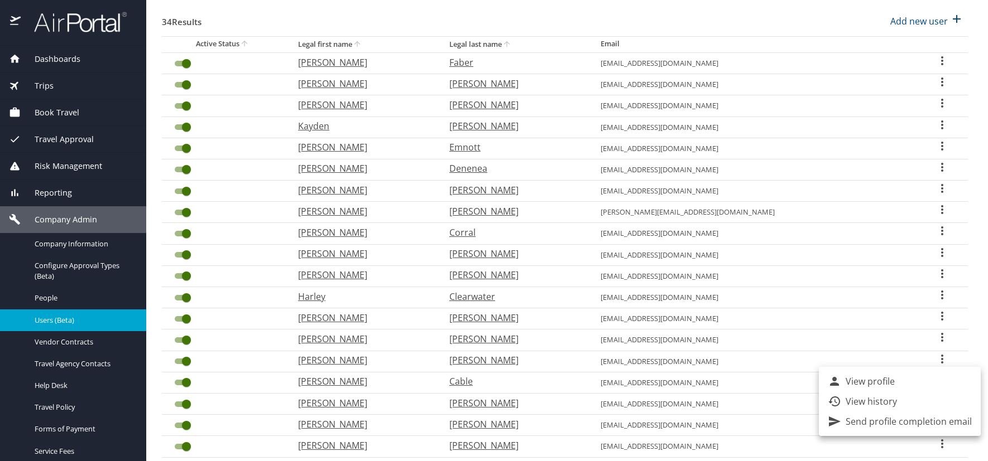
click at [889, 384] on p "View profile" at bounding box center [869, 381] width 49 height 13
select select "US"
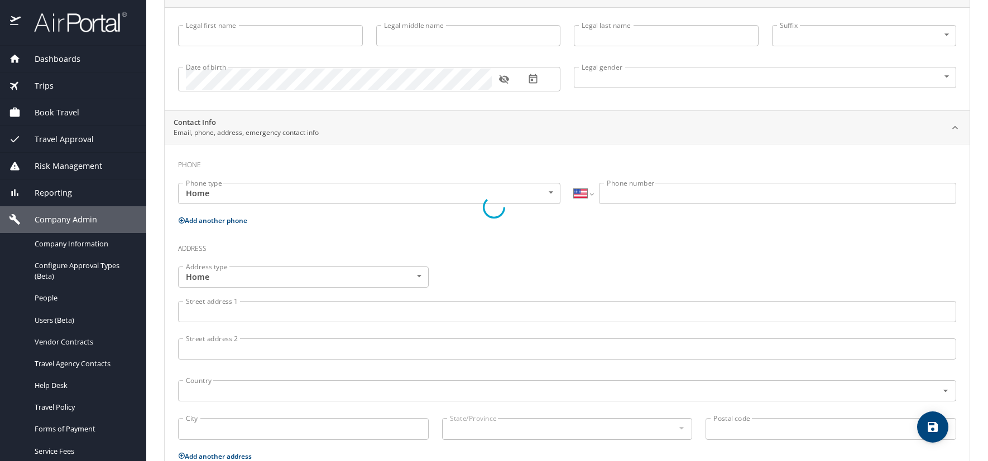
type input "[PERSON_NAME]"
type input "Baird"
type input "Cable"
type input "Male"
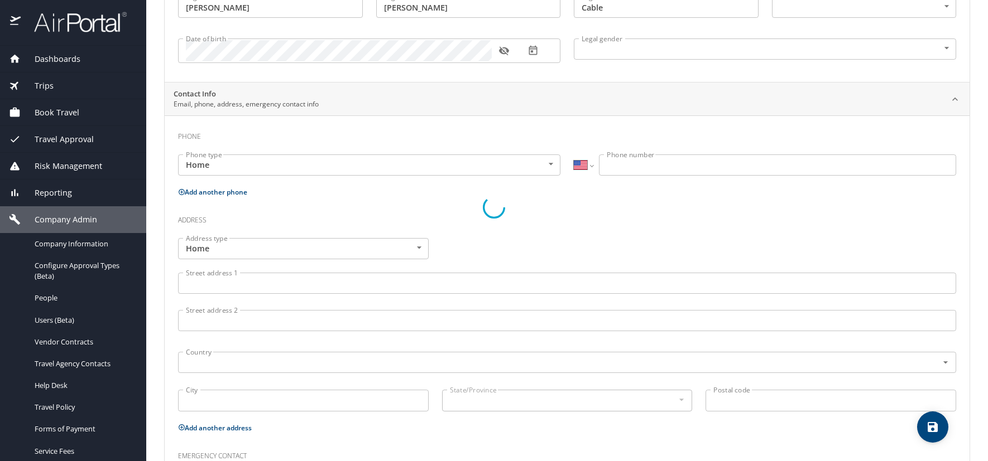
select select "US"
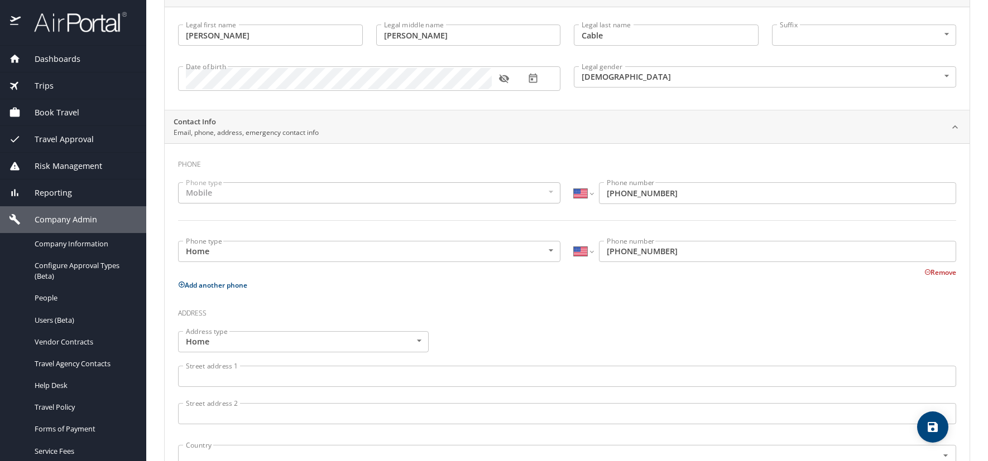
click at [503, 75] on icon "button" at bounding box center [503, 78] width 11 height 11
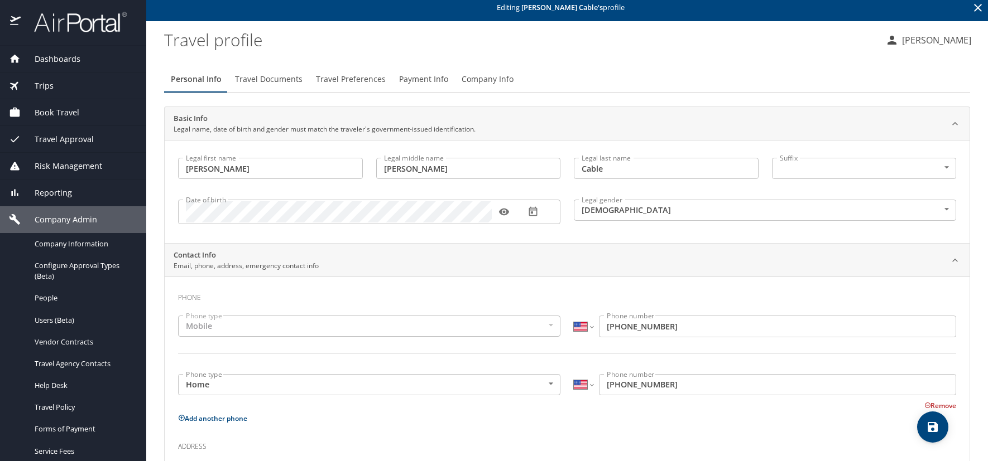
scroll to position [0, 0]
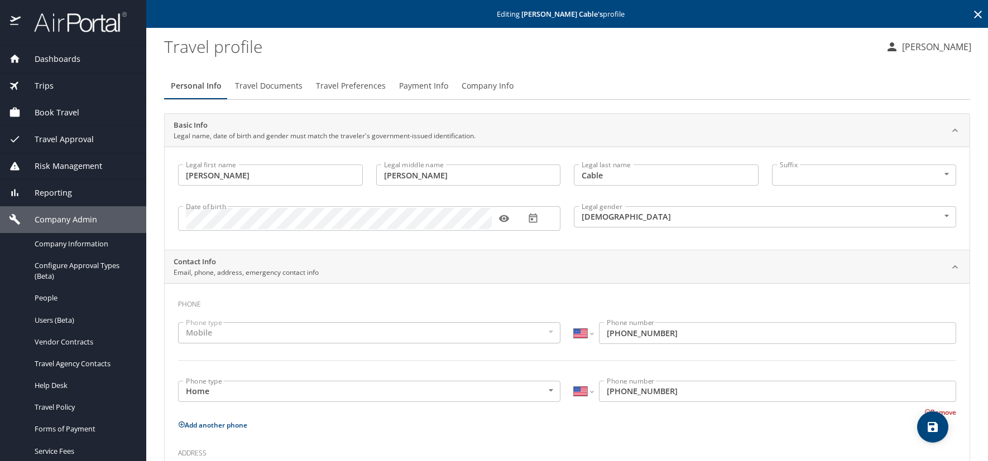
click at [971, 12] on icon at bounding box center [977, 14] width 13 height 13
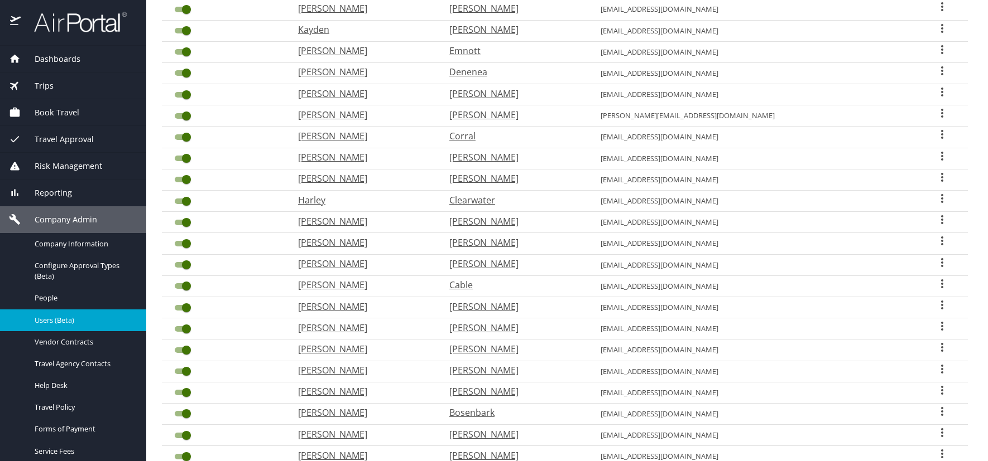
scroll to position [223, 0]
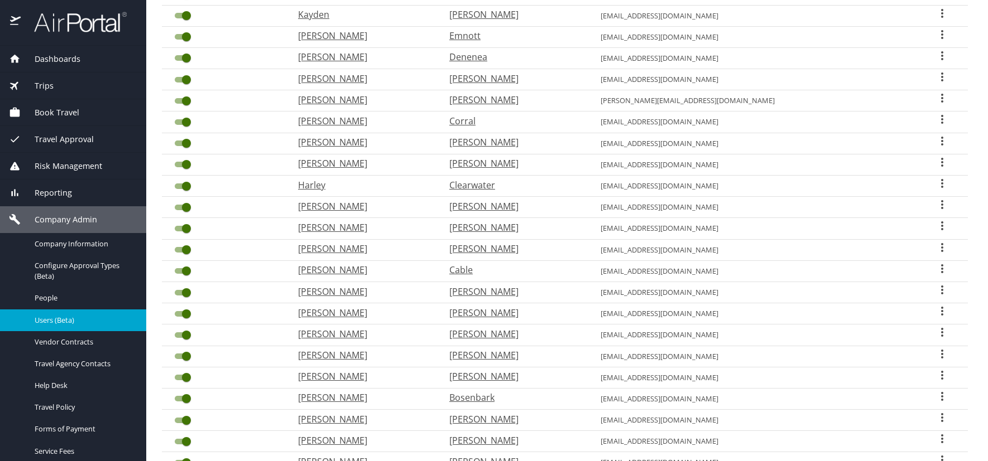
click at [941, 244] on icon "User Search Table" at bounding box center [942, 247] width 2 height 9
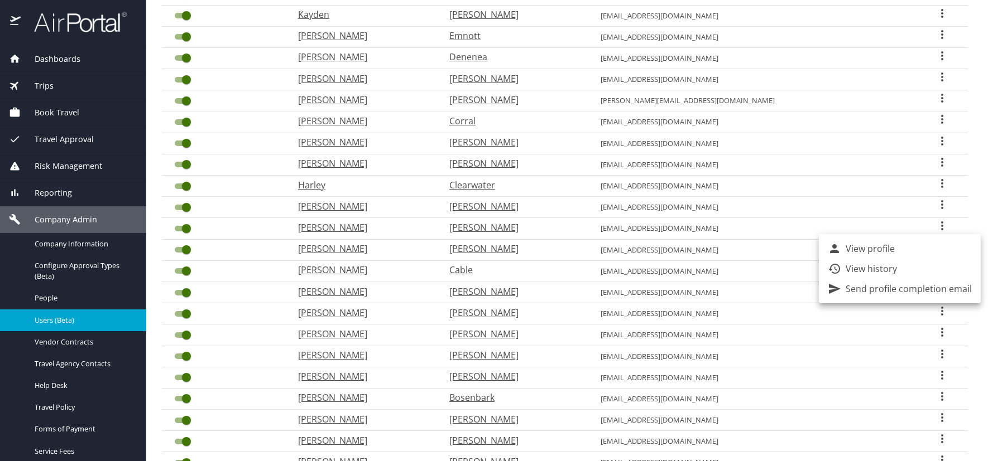
click at [891, 245] on p "View profile" at bounding box center [869, 248] width 49 height 13
select select "US"
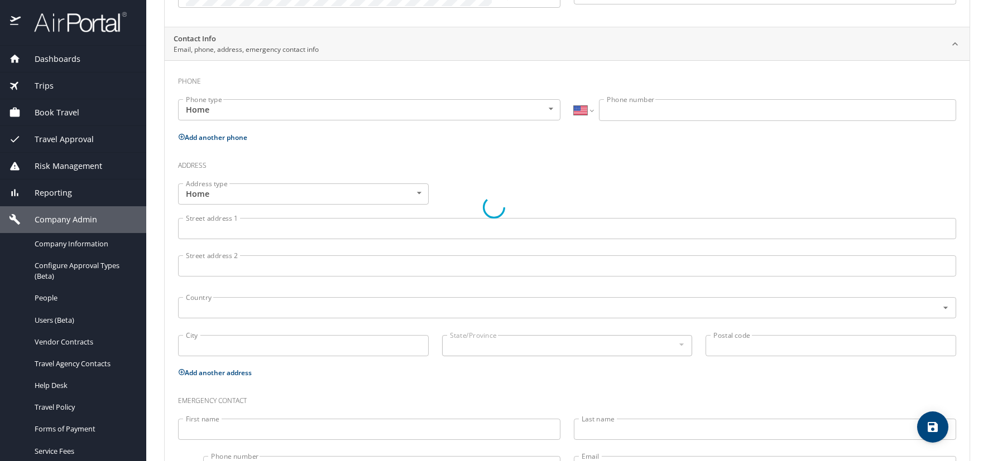
type input "[PERSON_NAME]"
type input "Hugo"
type input "[PERSON_NAME]"
type input "Male"
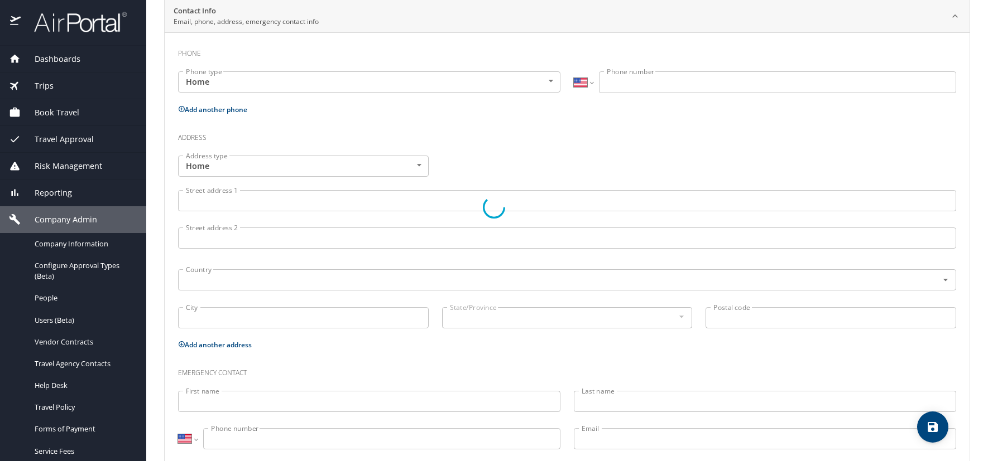
select select "US"
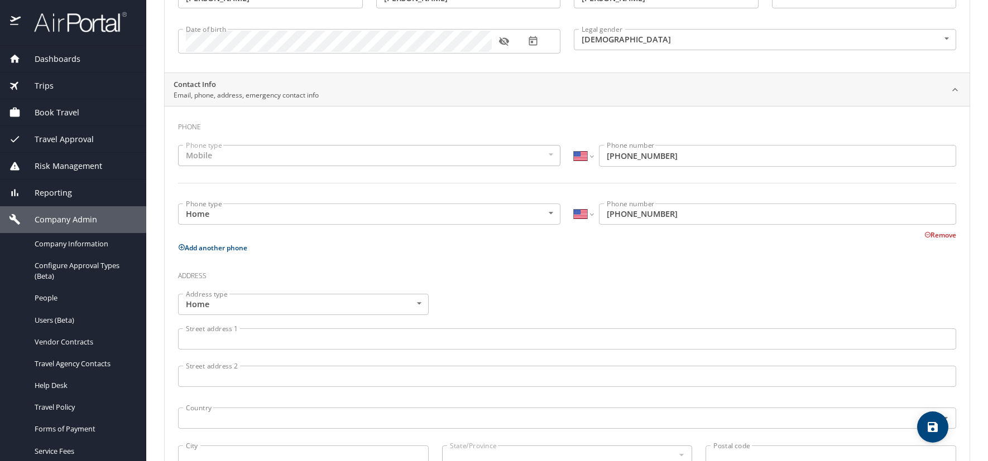
scroll to position [84, 0]
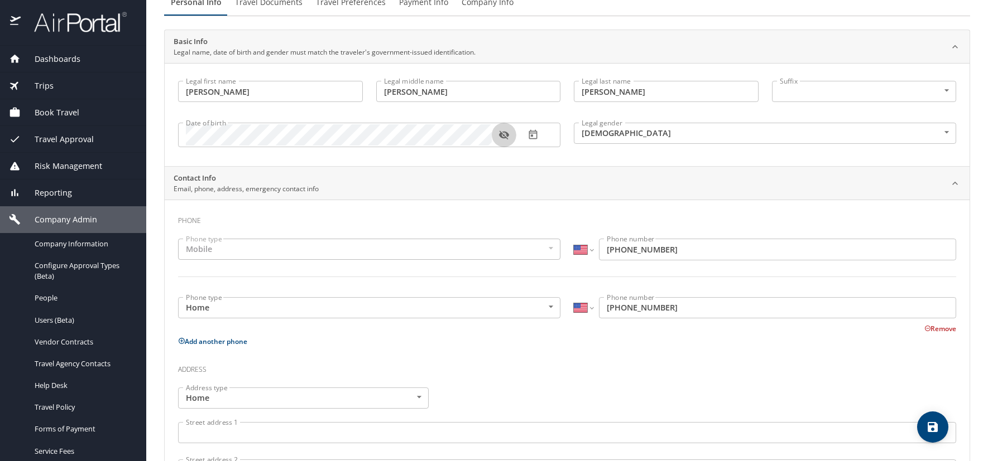
click at [504, 132] on icon "button" at bounding box center [503, 134] width 11 height 11
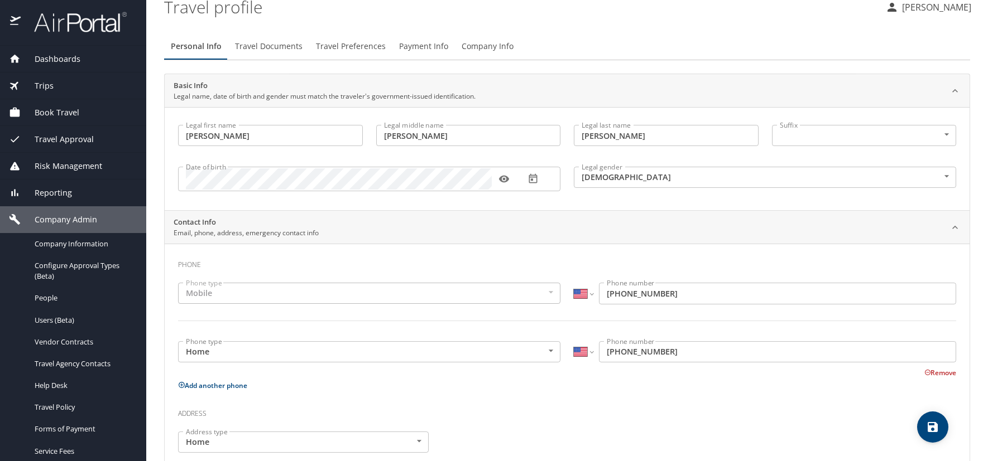
scroll to position [0, 0]
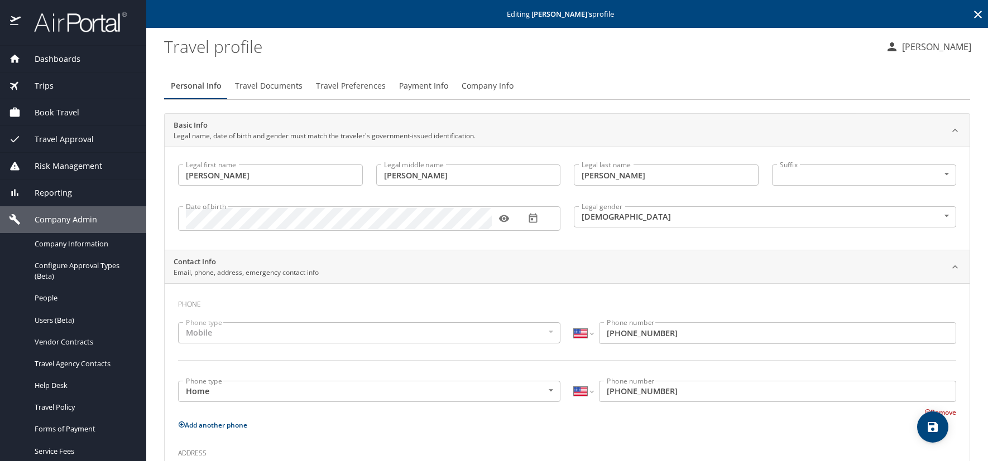
click at [971, 16] on icon at bounding box center [977, 14] width 13 height 13
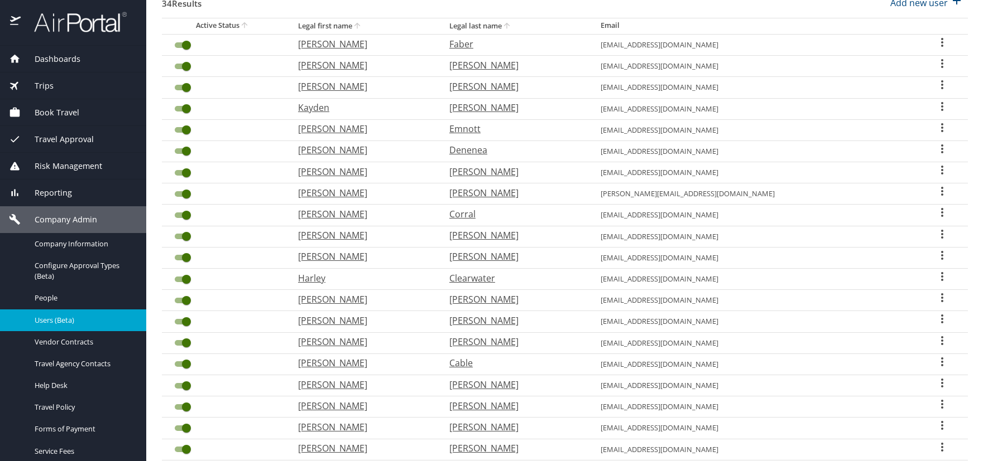
scroll to position [167, 0]
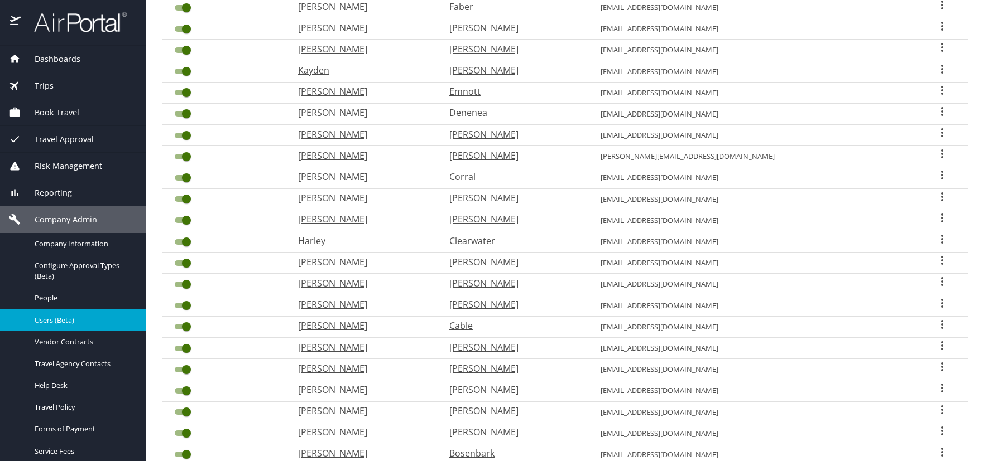
click at [935, 280] on icon "User Search Table" at bounding box center [941, 281] width 13 height 13
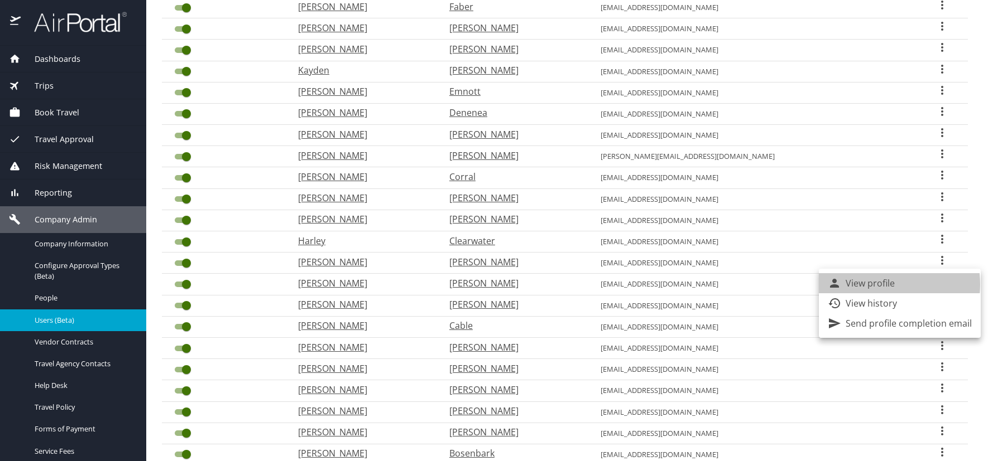
click at [879, 285] on p "View profile" at bounding box center [869, 283] width 49 height 13
select select "US"
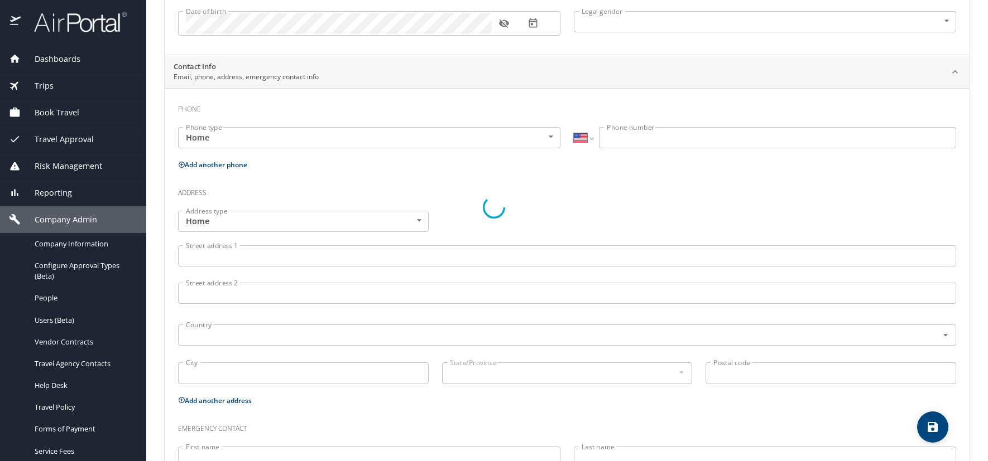
type input "[PERSON_NAME]"
type input "A"
type input "[PERSON_NAME]"
type input "Male"
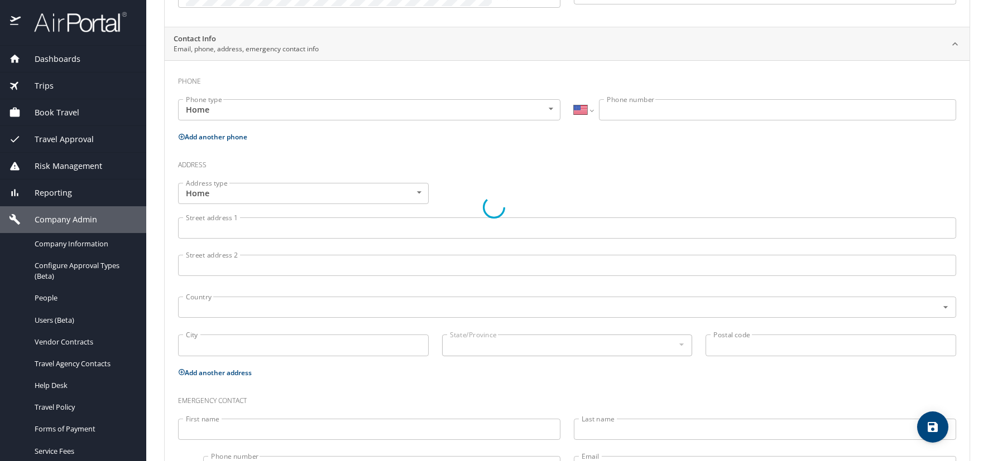
select select "US"
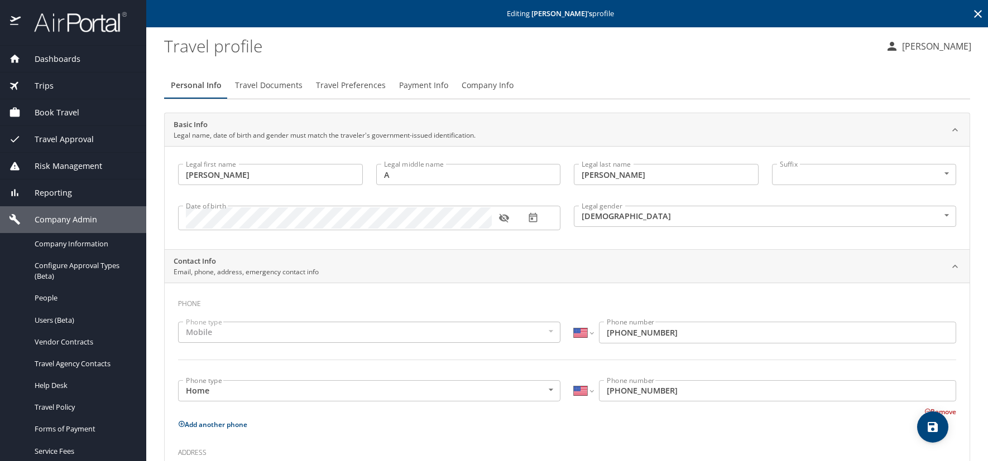
scroll to position [0, 0]
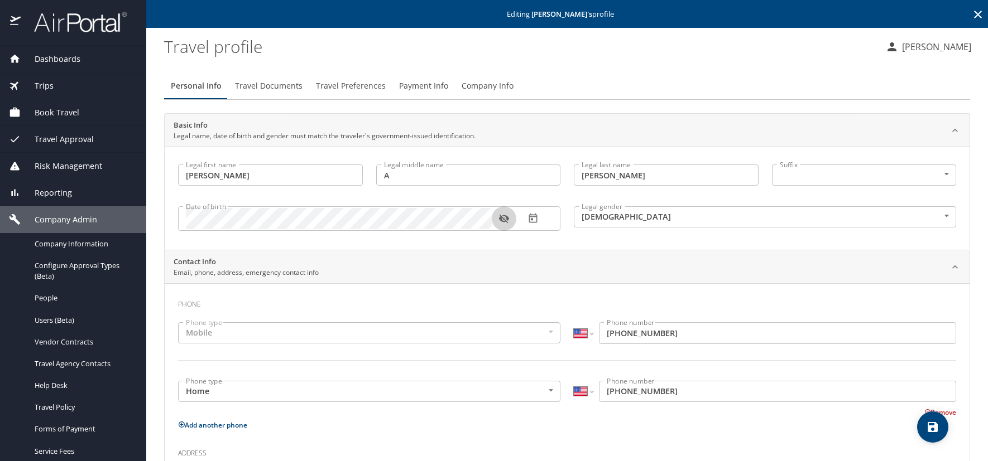
click at [499, 216] on icon "button" at bounding box center [503, 218] width 11 height 11
click at [971, 13] on icon at bounding box center [977, 14] width 13 height 13
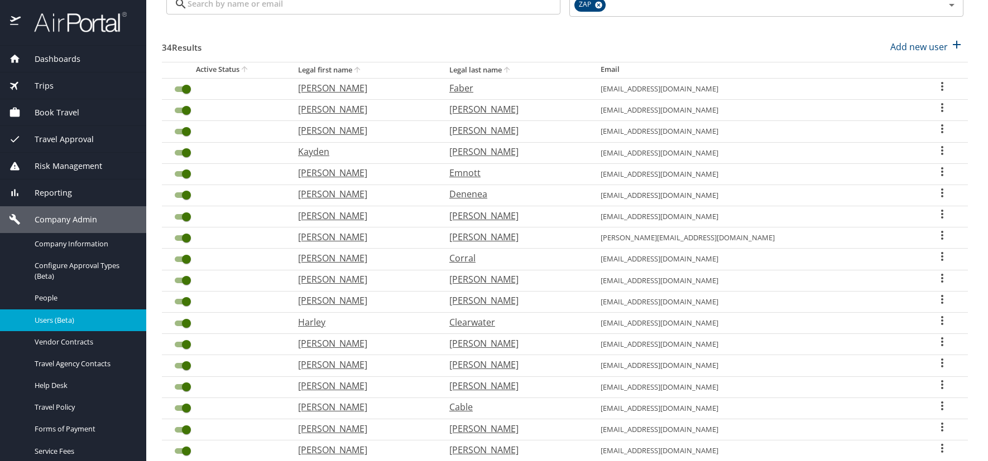
scroll to position [112, 0]
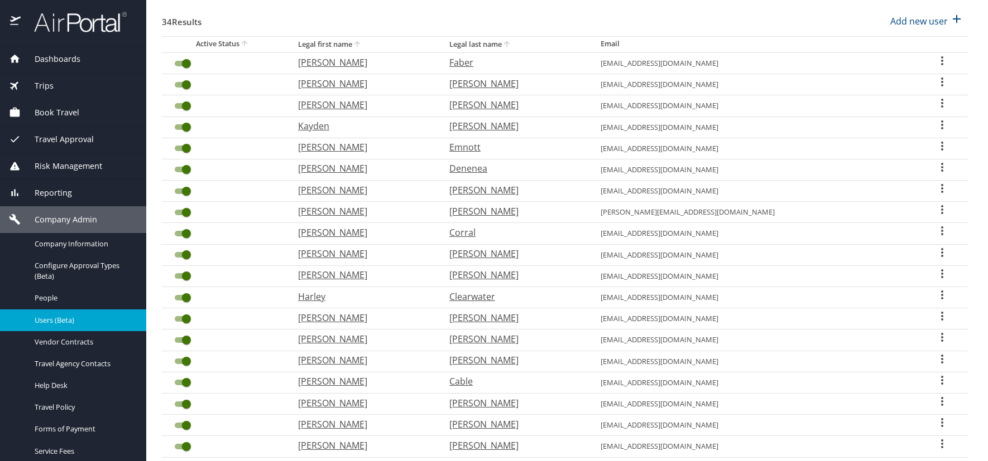
click at [935, 315] on icon "User Search Table" at bounding box center [941, 316] width 13 height 13
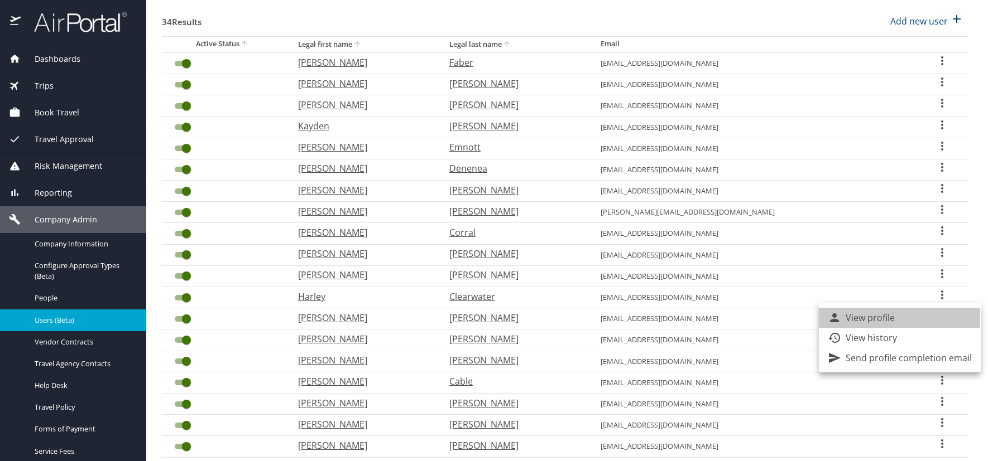
click at [875, 318] on p "View profile" at bounding box center [869, 317] width 49 height 13
select select "US"
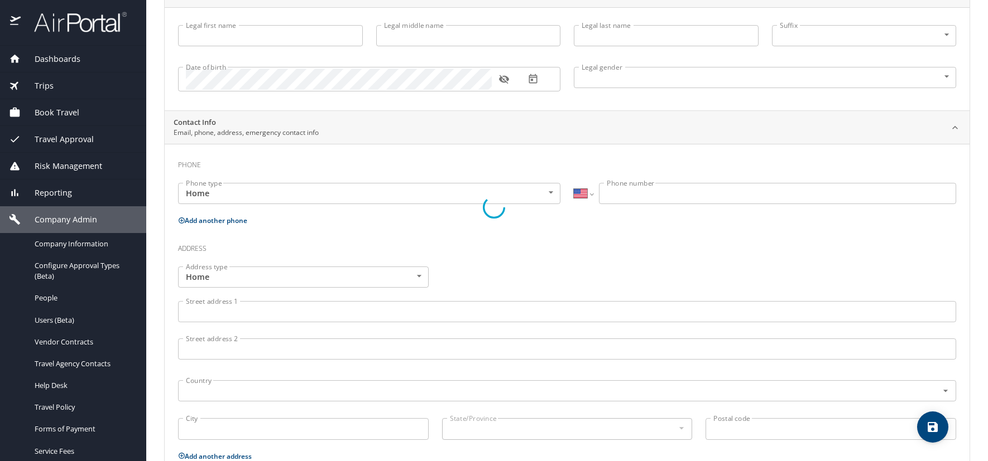
select select "US"
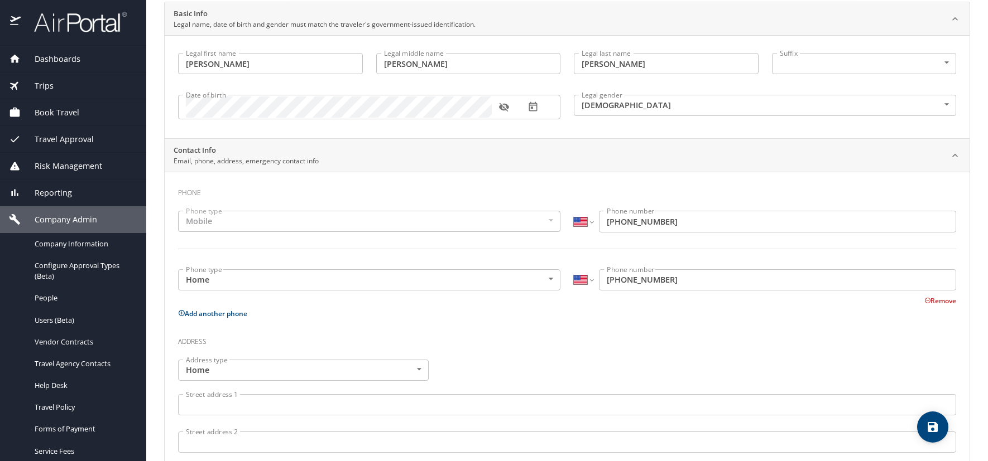
type input "[PERSON_NAME]"
type input "Giovanna"
type input "[PERSON_NAME]"
type input "Female"
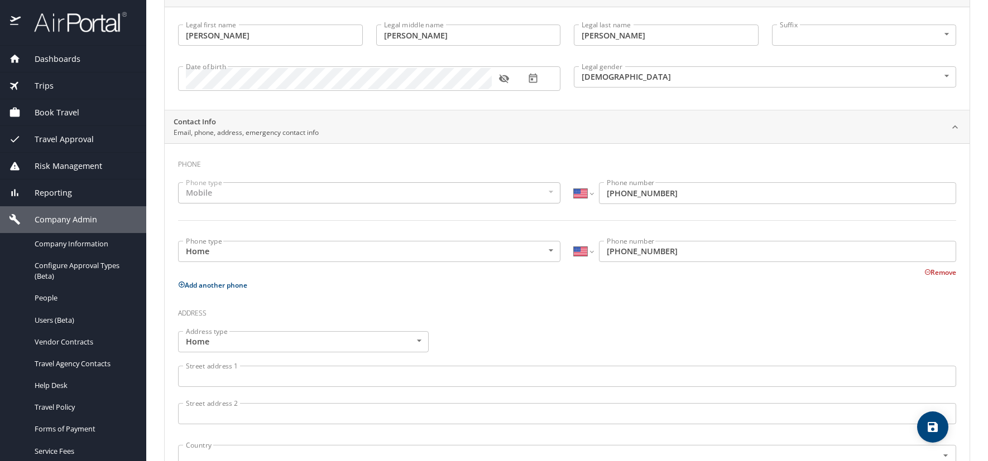
click at [503, 81] on icon "button" at bounding box center [503, 78] width 11 height 11
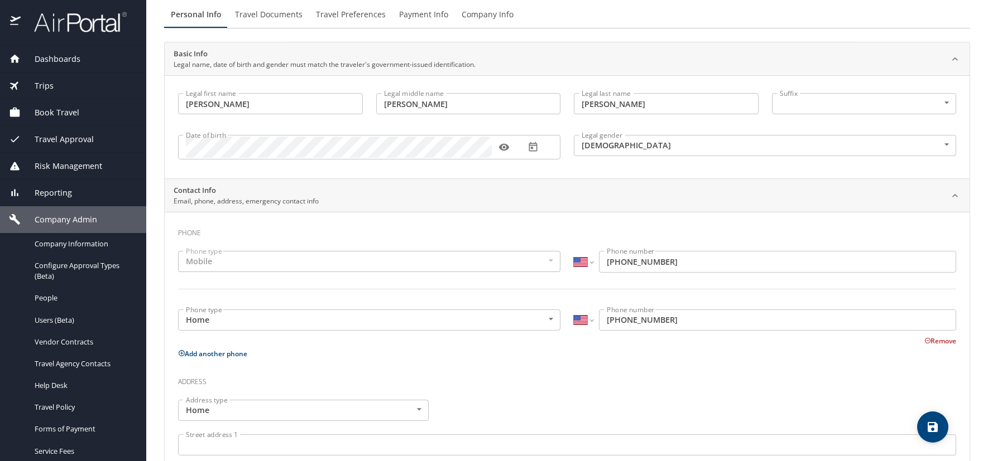
scroll to position [0, 0]
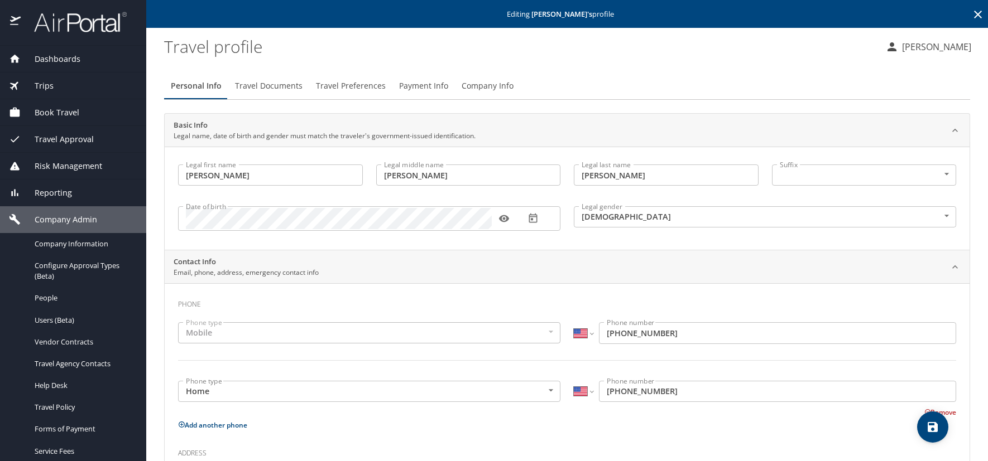
click at [971, 17] on icon at bounding box center [977, 14] width 13 height 13
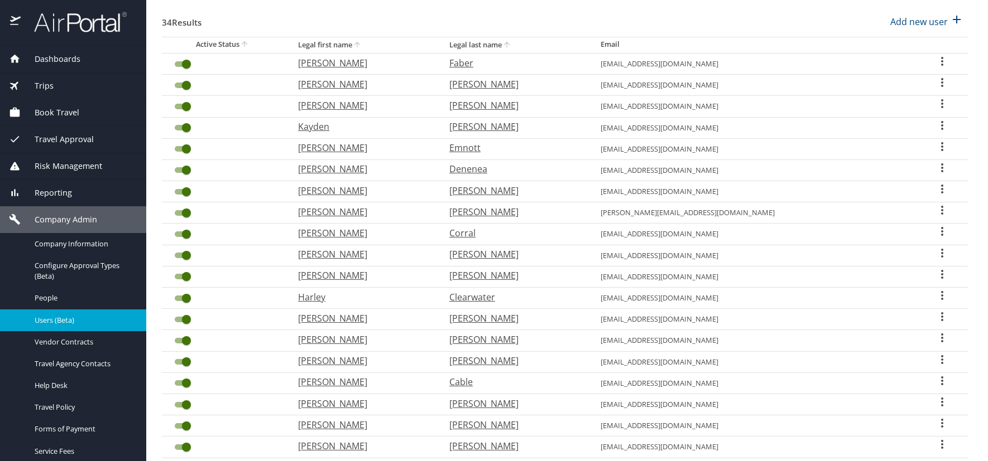
scroll to position [167, 0]
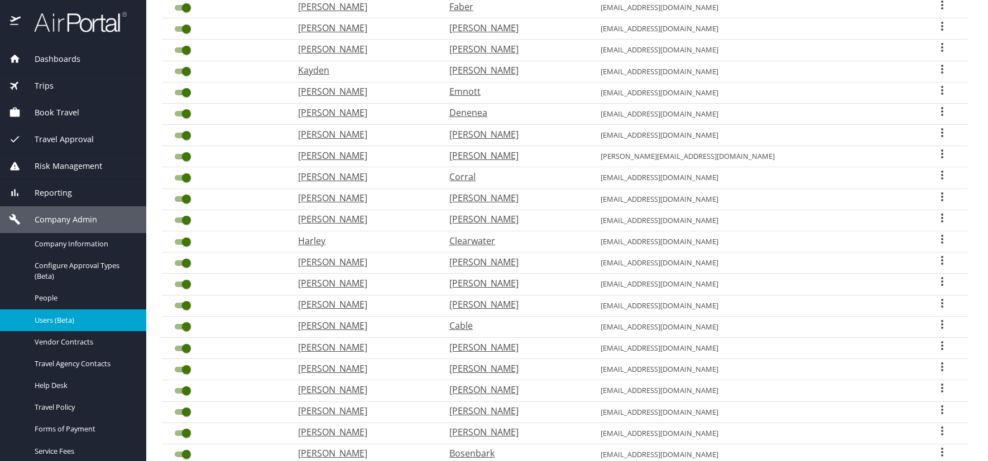
click at [941, 236] on icon "User Search Table" at bounding box center [942, 239] width 2 height 9
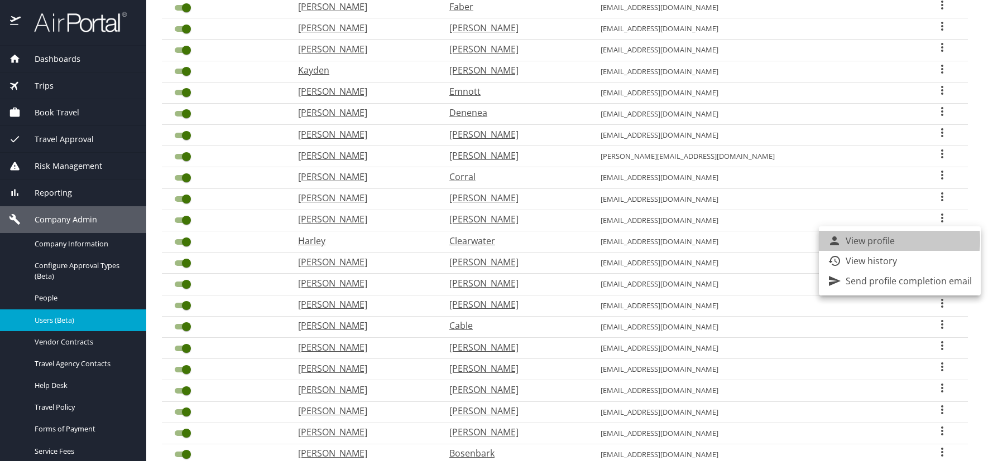
click at [887, 240] on p "View profile" at bounding box center [869, 240] width 49 height 13
select select "US"
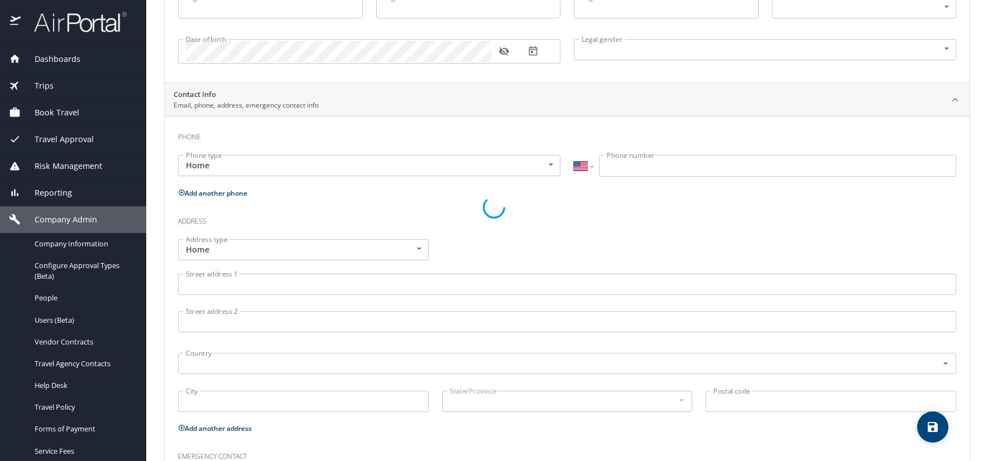
type input "Harley"
type input "Austin Allen"
type input "Clearwater"
type input "Male"
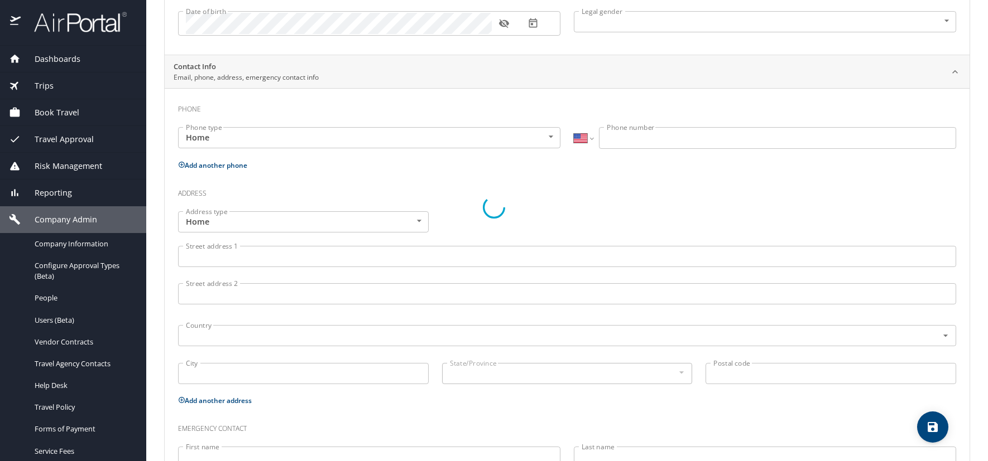
select select "US"
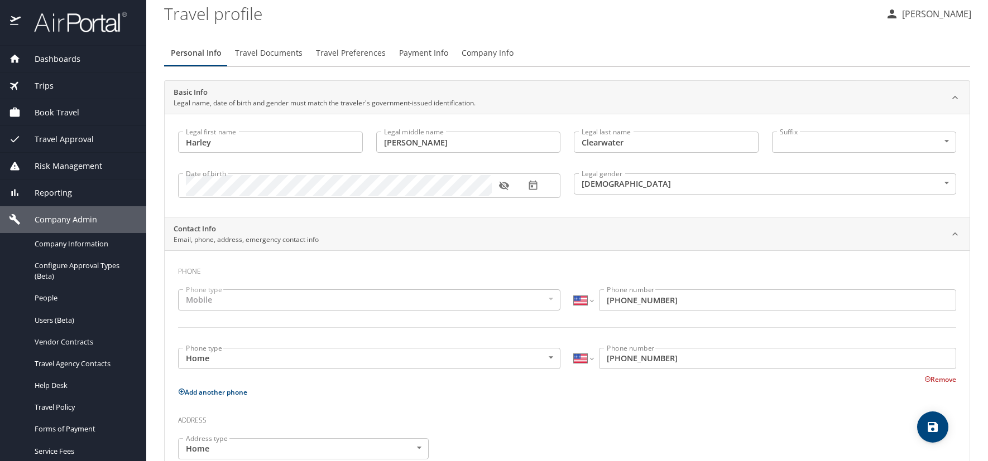
scroll to position [28, 0]
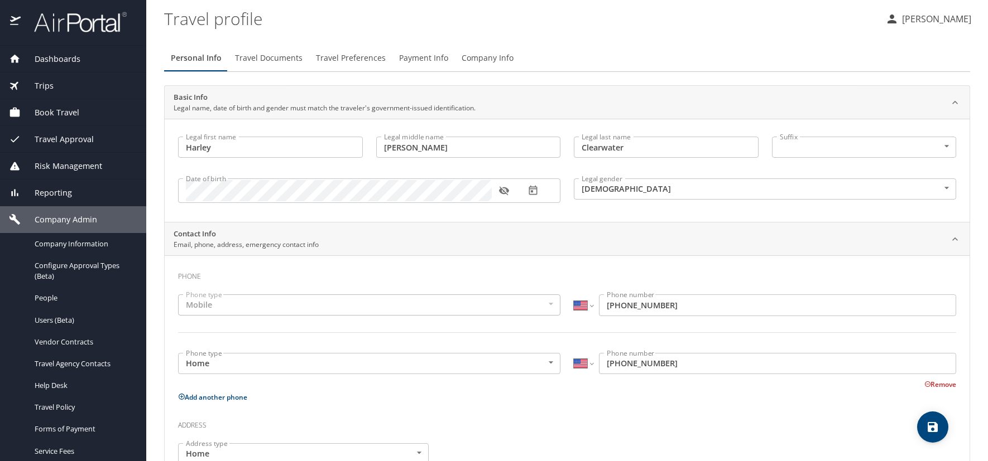
click at [505, 189] on icon "button" at bounding box center [503, 191] width 10 height 9
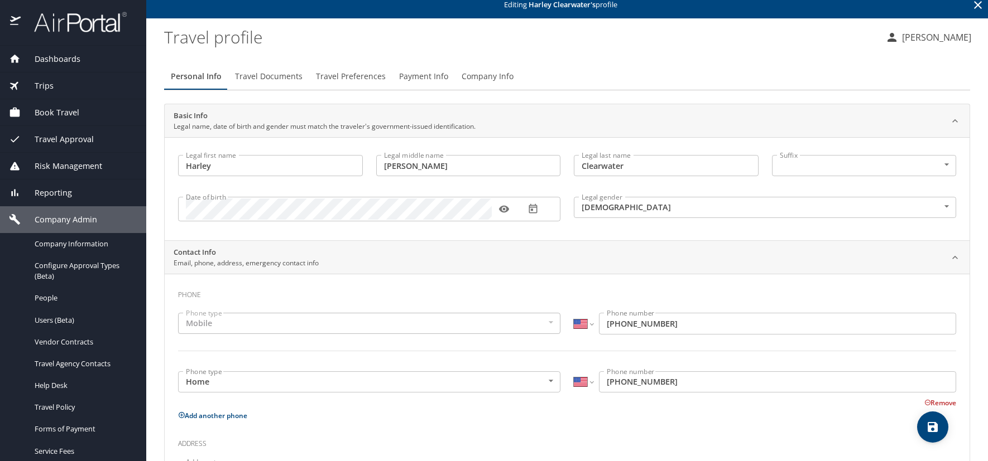
scroll to position [0, 0]
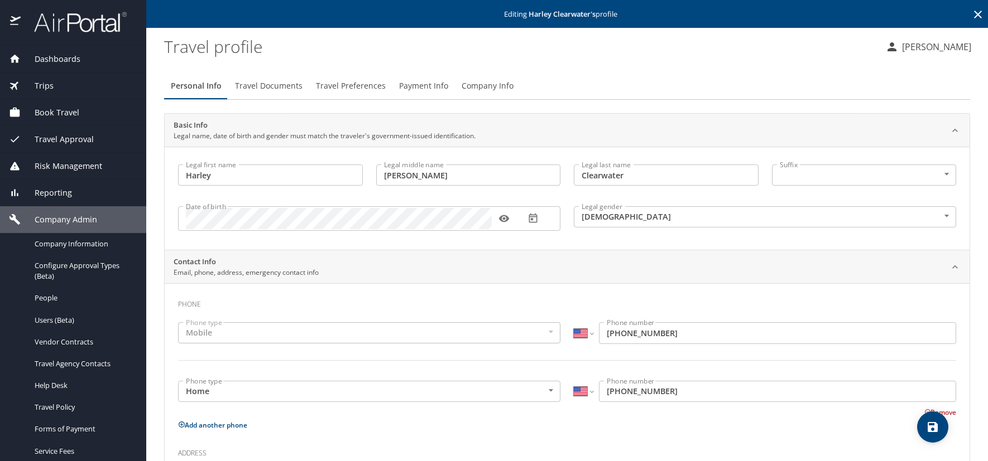
click at [974, 14] on icon at bounding box center [978, 15] width 8 height 8
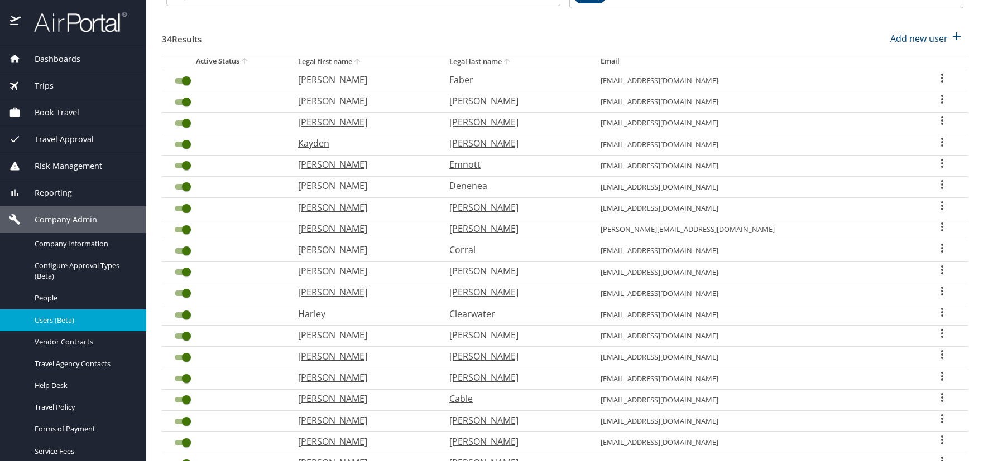
scroll to position [112, 0]
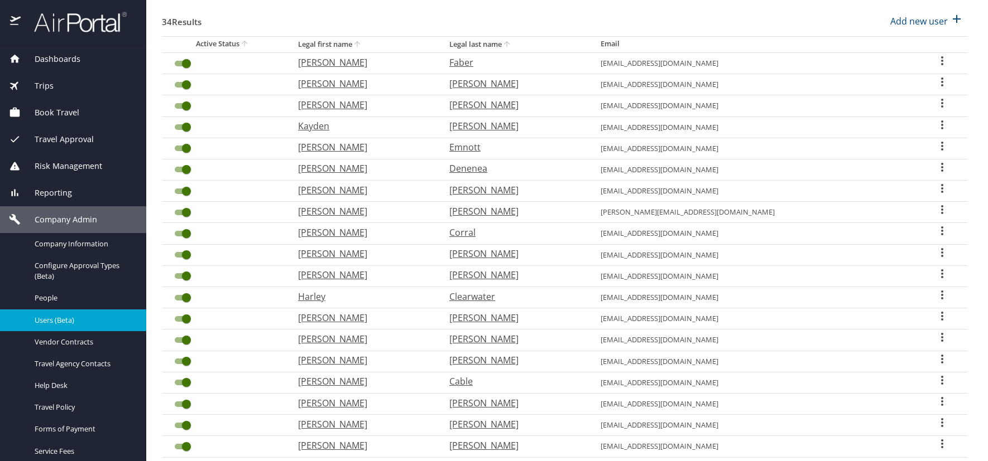
click at [941, 274] on icon "User Search Table" at bounding box center [942, 273] width 2 height 9
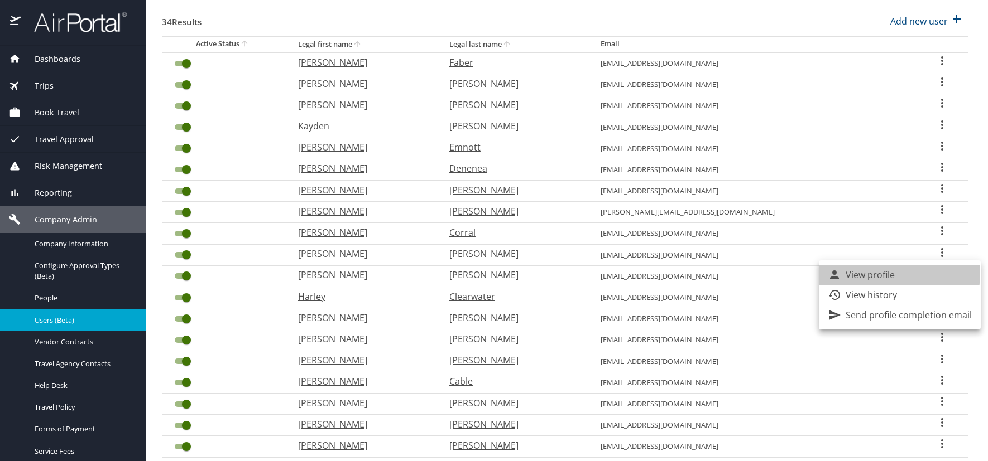
click at [883, 273] on p "View profile" at bounding box center [869, 274] width 49 height 13
select select "US"
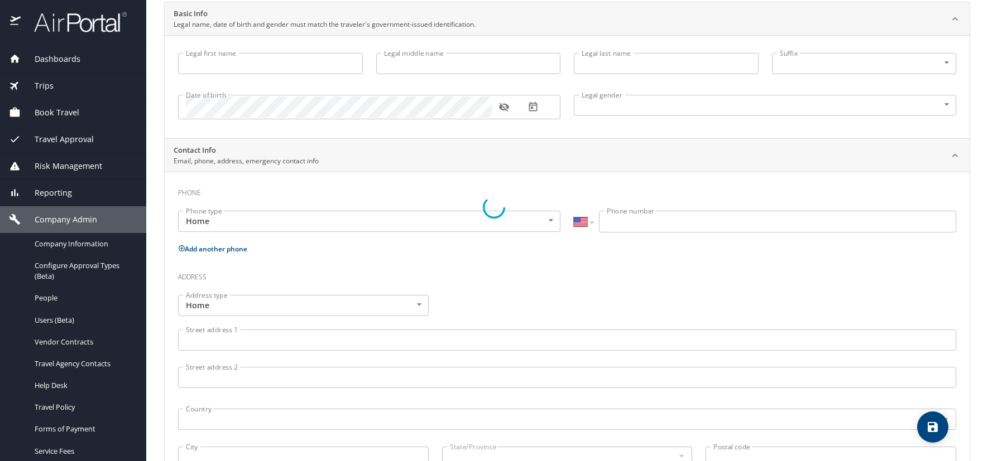
type input "[PERSON_NAME]"
type input "Male"
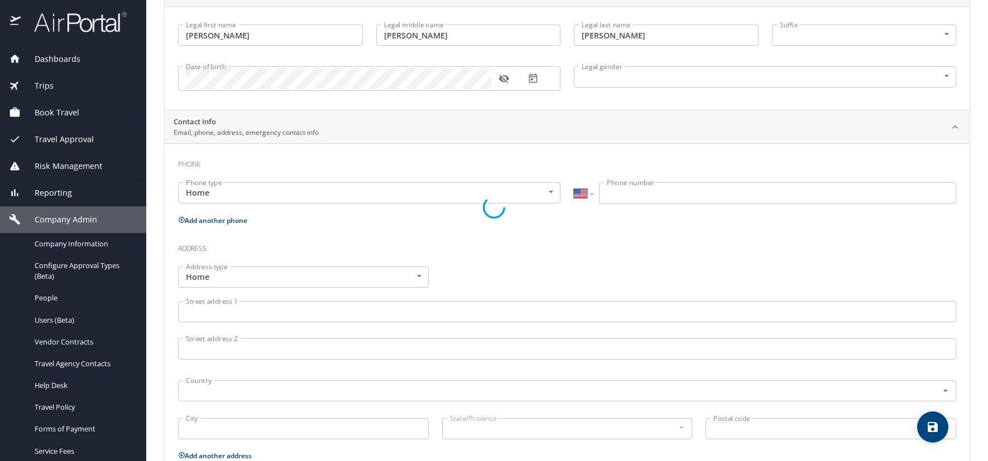
select select "US"
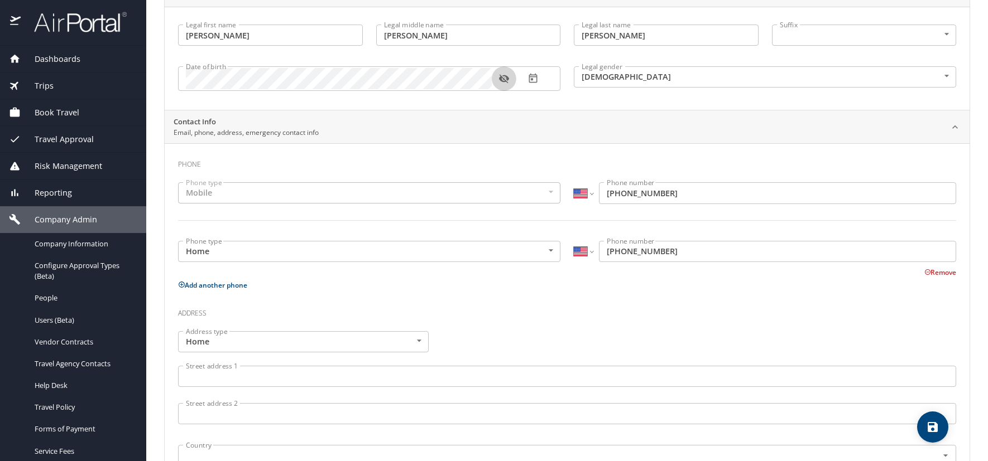
click at [501, 79] on icon "button" at bounding box center [503, 79] width 10 height 9
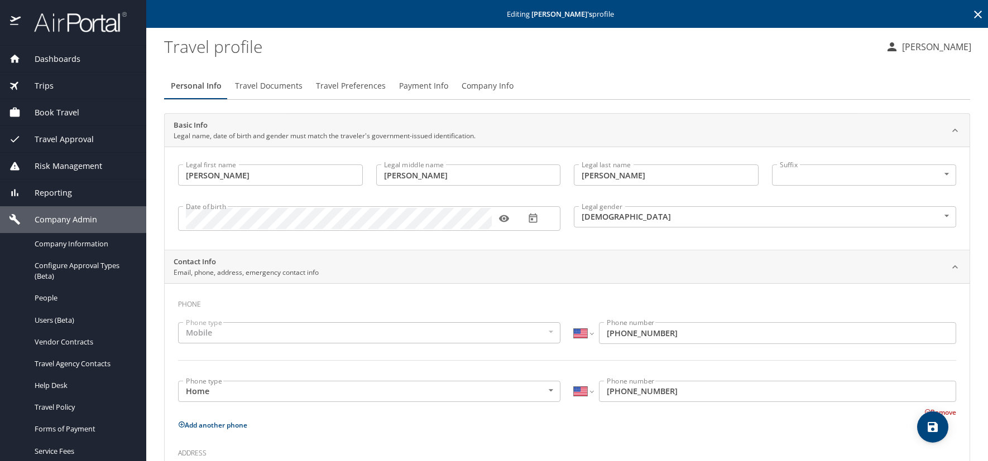
click at [971, 12] on icon at bounding box center [977, 14] width 13 height 13
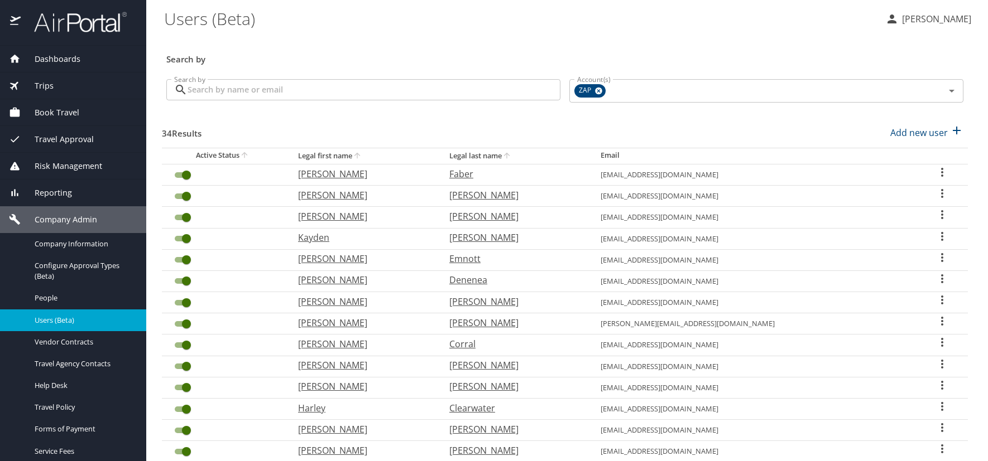
click at [941, 364] on icon "User Search Table" at bounding box center [942, 364] width 2 height 9
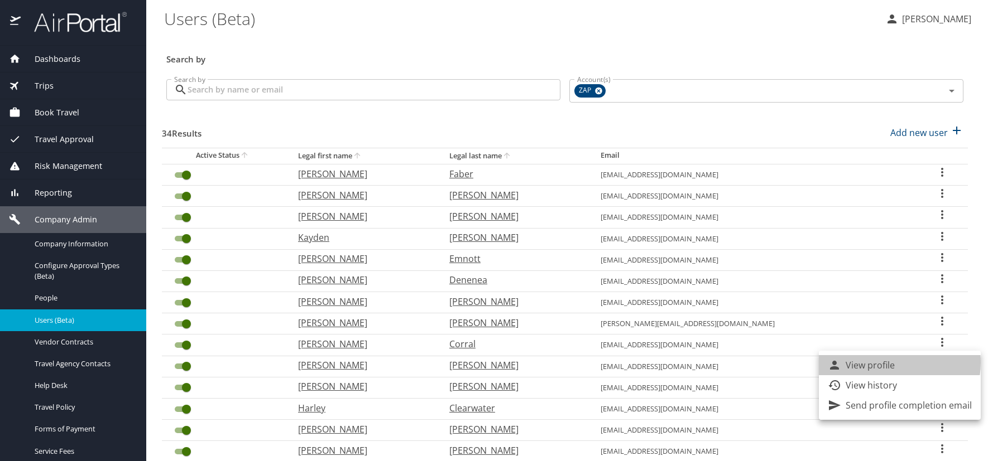
click at [888, 363] on p "View profile" at bounding box center [869, 365] width 49 height 13
select select "US"
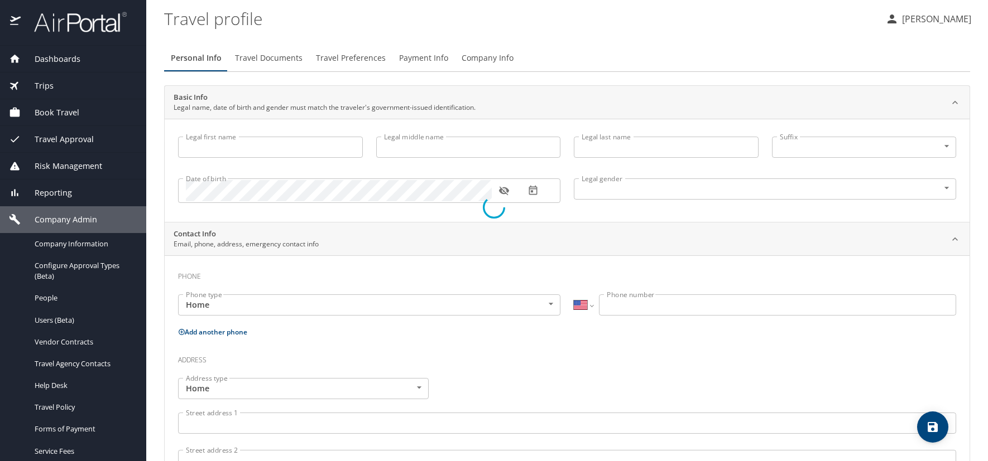
type input "[PERSON_NAME]"
type input "Wayne"
type input "[PERSON_NAME]"
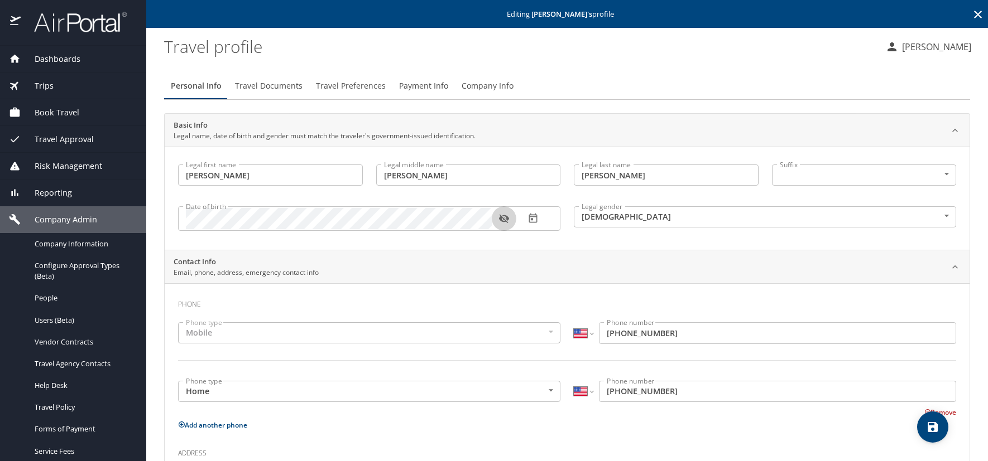
click at [503, 217] on icon "button" at bounding box center [503, 218] width 11 height 11
click at [974, 13] on icon at bounding box center [978, 15] width 8 height 8
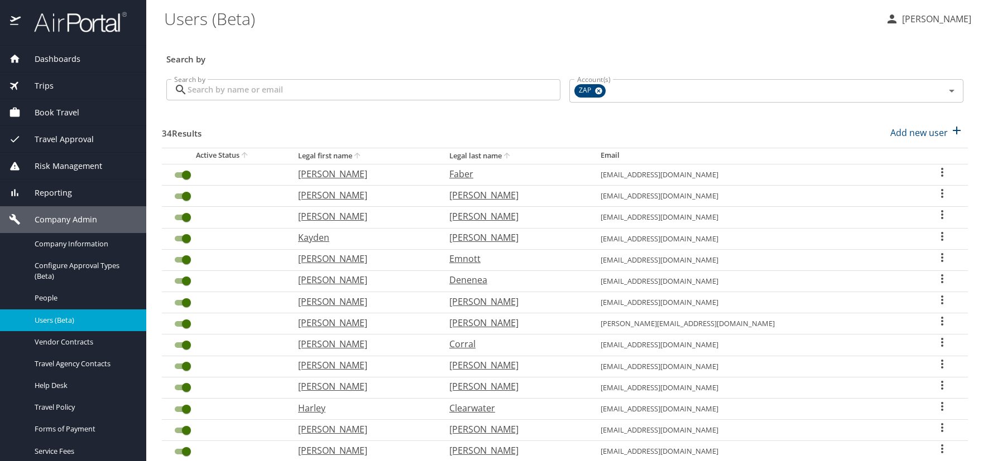
click at [941, 342] on icon "User Search Table" at bounding box center [942, 342] width 2 height 9
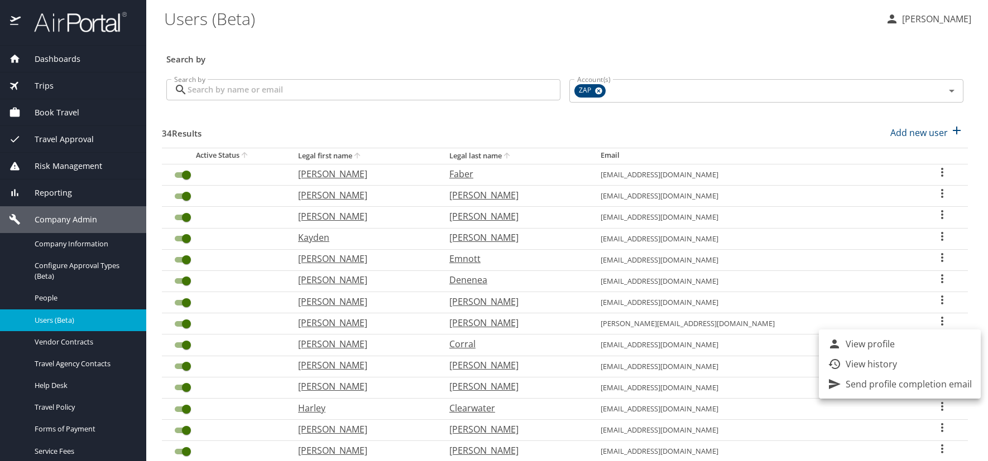
click at [894, 346] on li "View profile" at bounding box center [899, 344] width 162 height 20
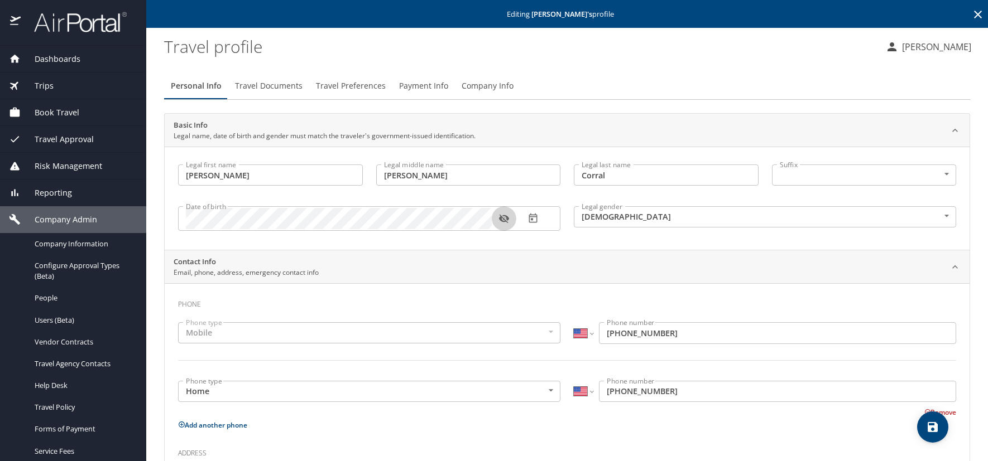
click at [502, 219] on icon "button" at bounding box center [503, 218] width 11 height 11
click at [974, 14] on icon at bounding box center [978, 15] width 8 height 8
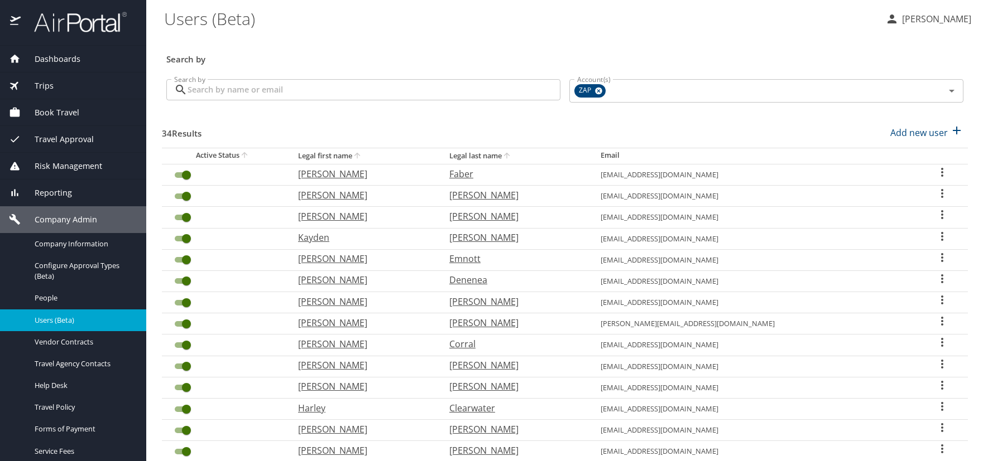
click at [935, 318] on icon "User Search Table" at bounding box center [941, 321] width 13 height 13
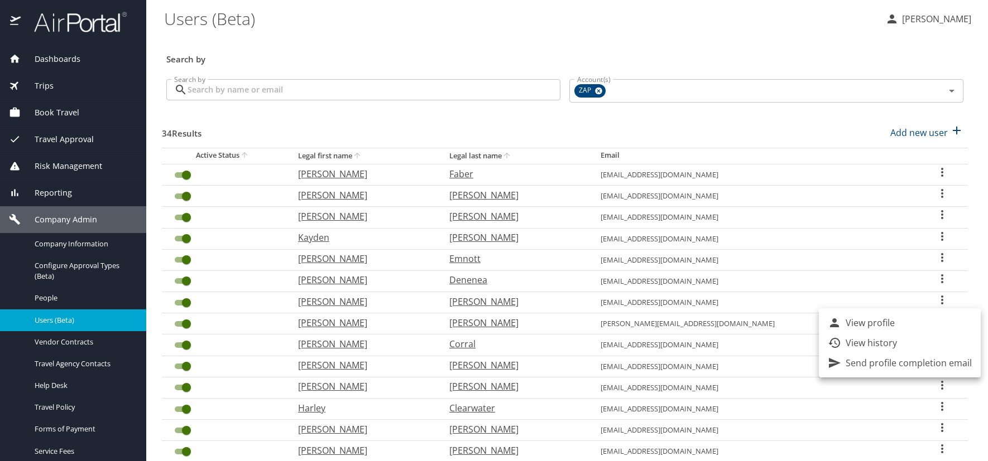
click at [866, 324] on p "View profile" at bounding box center [869, 322] width 49 height 13
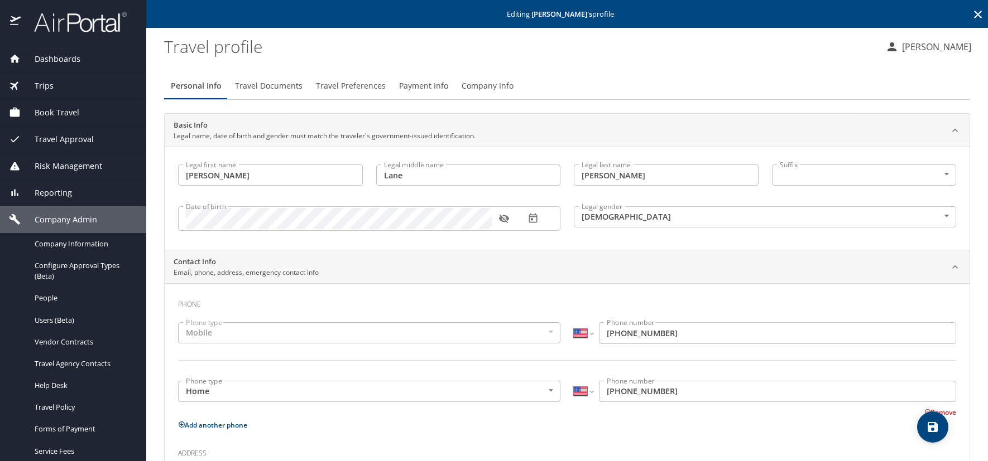
click at [503, 216] on icon "button" at bounding box center [503, 219] width 10 height 9
click at [971, 9] on icon at bounding box center [977, 14] width 13 height 13
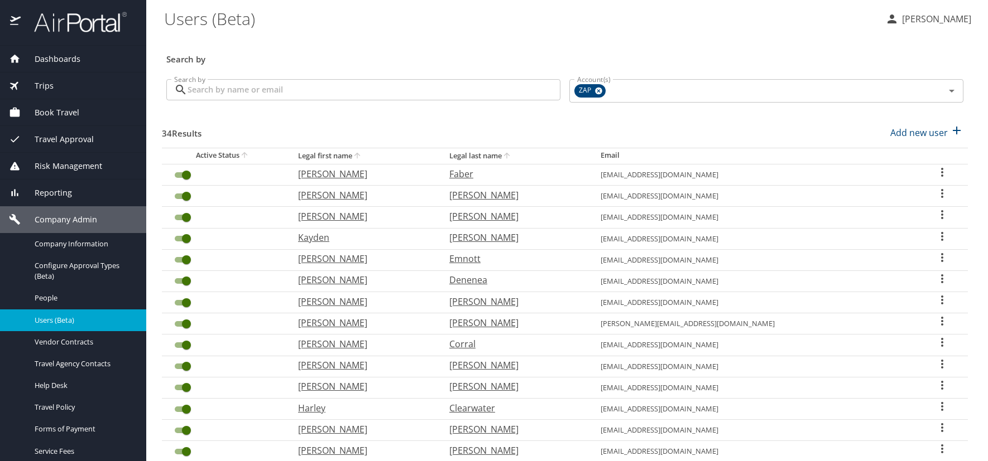
click at [935, 302] on icon "User Search Table" at bounding box center [941, 299] width 13 height 13
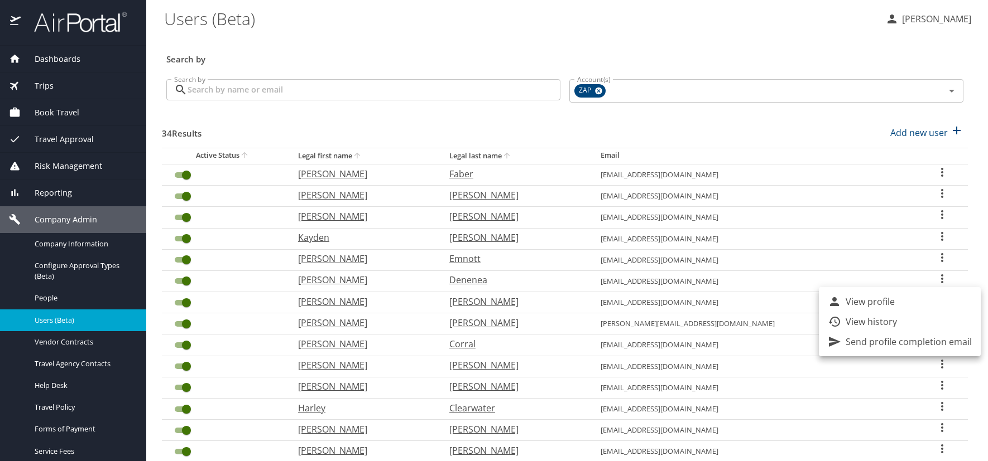
click at [885, 299] on p "View profile" at bounding box center [869, 301] width 49 height 13
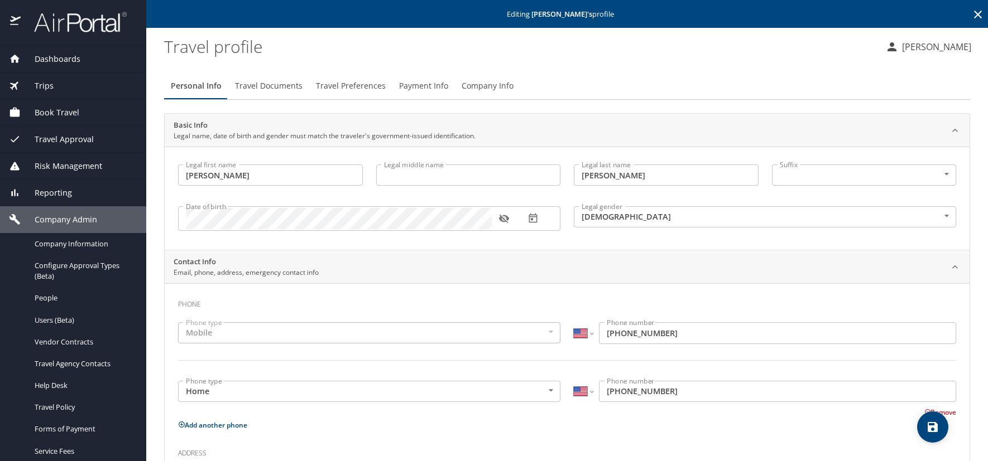
click at [505, 220] on icon "button" at bounding box center [503, 218] width 11 height 11
click at [971, 12] on icon at bounding box center [977, 14] width 13 height 13
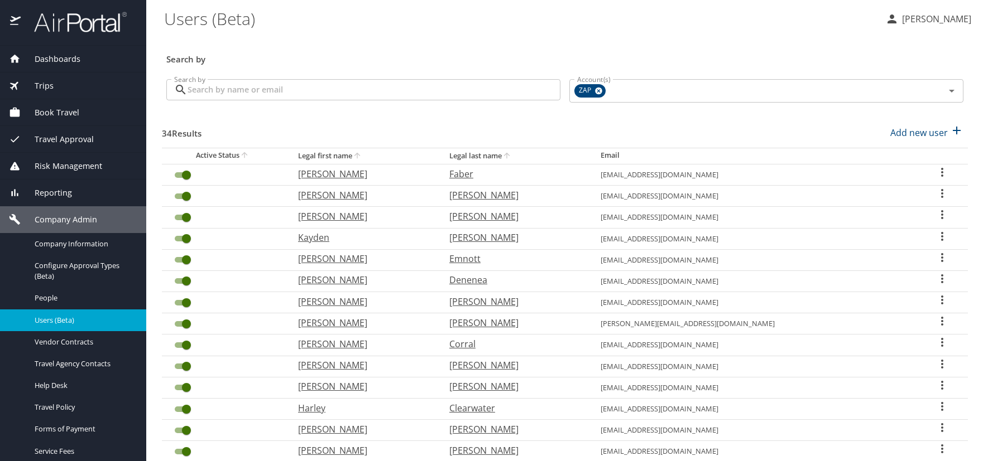
click at [935, 277] on icon "User Search Table" at bounding box center [941, 278] width 13 height 13
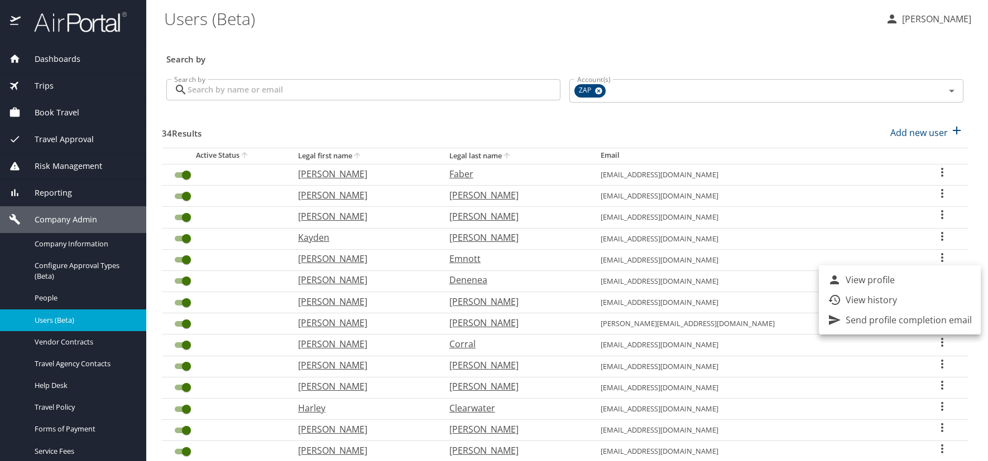
click at [868, 277] on p "View profile" at bounding box center [869, 279] width 49 height 13
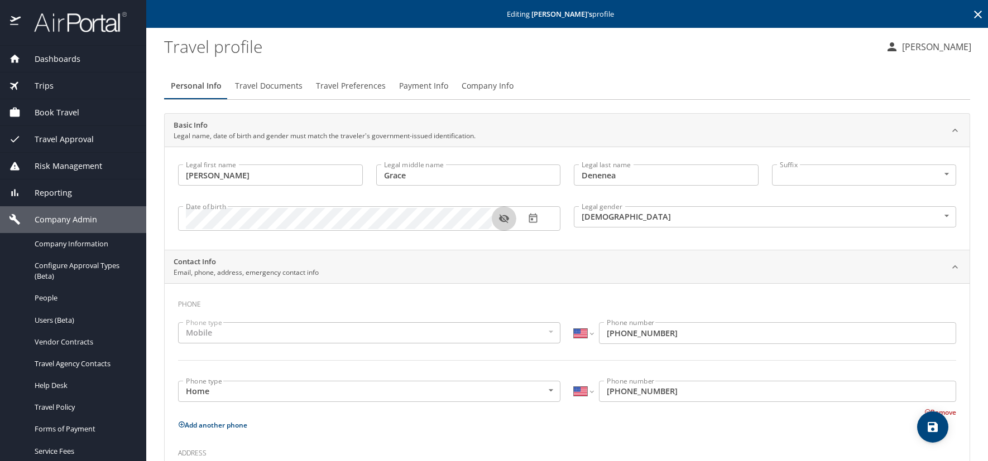
click at [504, 219] on icon "button" at bounding box center [503, 218] width 11 height 11
click at [971, 15] on icon at bounding box center [977, 14] width 13 height 13
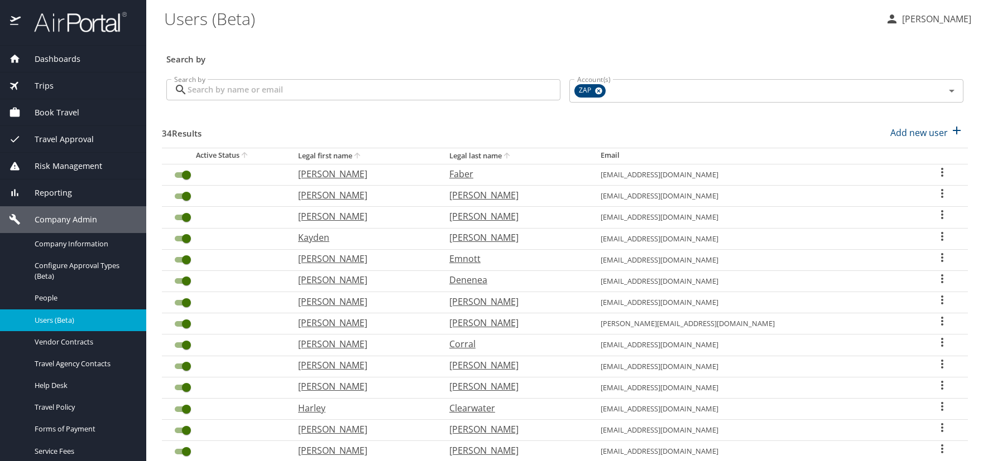
click at [935, 255] on icon "User Search Table" at bounding box center [941, 257] width 13 height 13
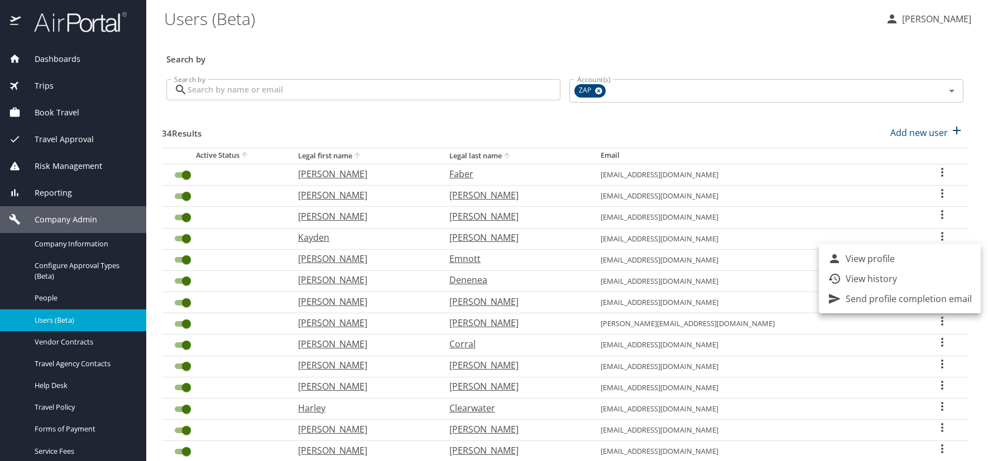
click at [862, 263] on p "View profile" at bounding box center [869, 258] width 49 height 13
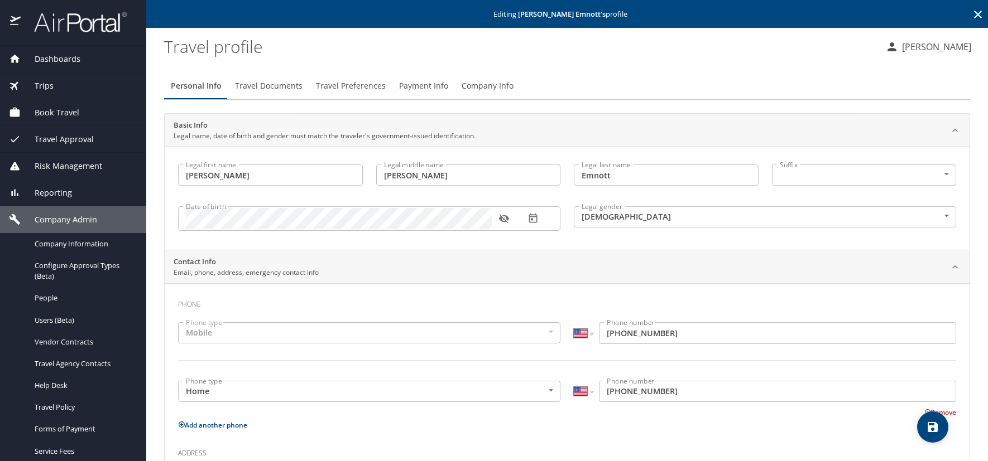
click at [504, 219] on icon "button" at bounding box center [503, 218] width 11 height 11
click at [974, 16] on icon at bounding box center [978, 15] width 8 height 8
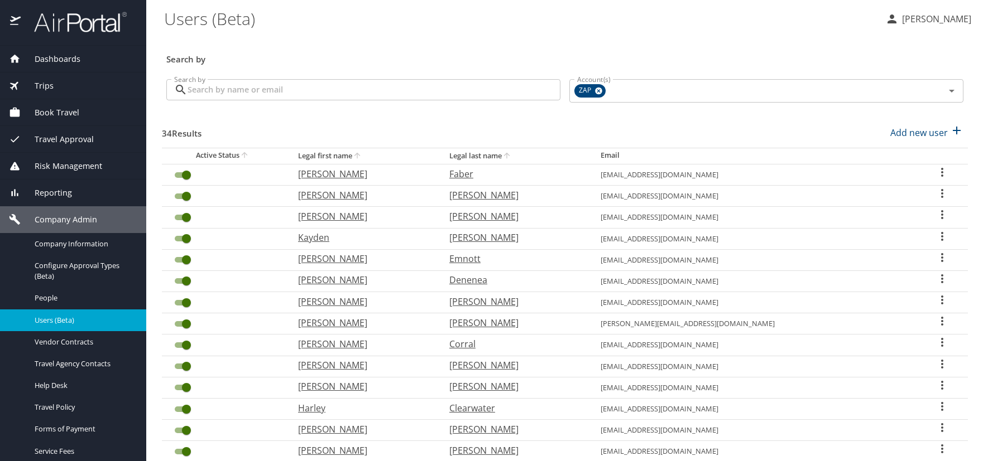
click at [935, 235] on icon "User Search Table" at bounding box center [941, 236] width 13 height 13
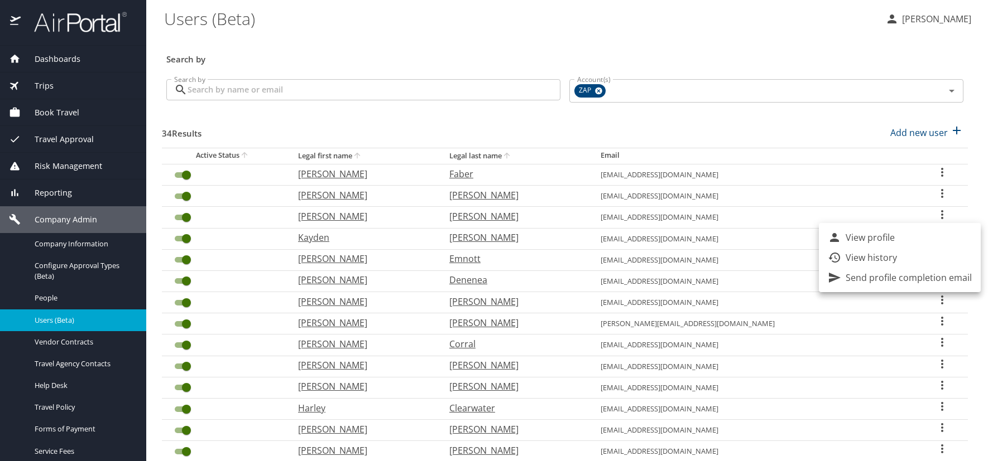
click at [877, 239] on p "View profile" at bounding box center [869, 237] width 49 height 13
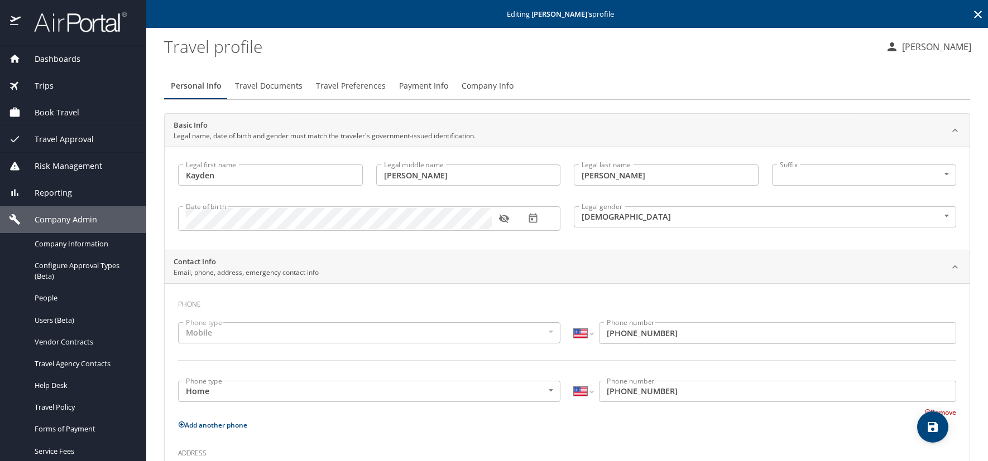
click at [505, 216] on icon "button" at bounding box center [503, 219] width 10 height 9
click at [971, 17] on icon at bounding box center [977, 14] width 13 height 13
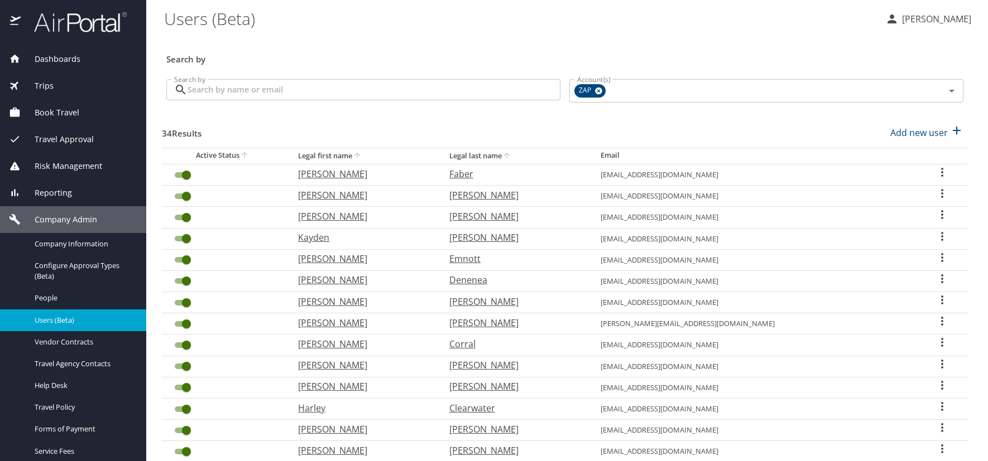
click at [941, 215] on icon "User Search Table" at bounding box center [942, 214] width 2 height 9
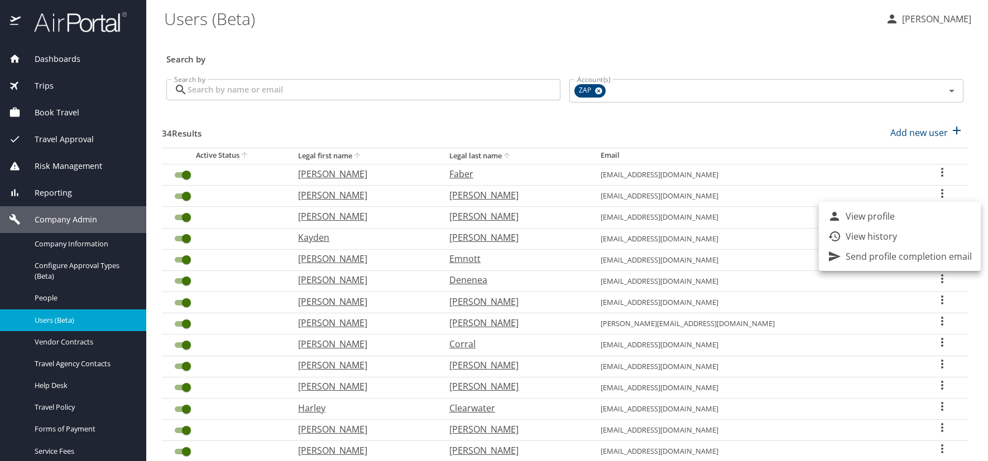
click at [856, 215] on p "View profile" at bounding box center [869, 216] width 49 height 13
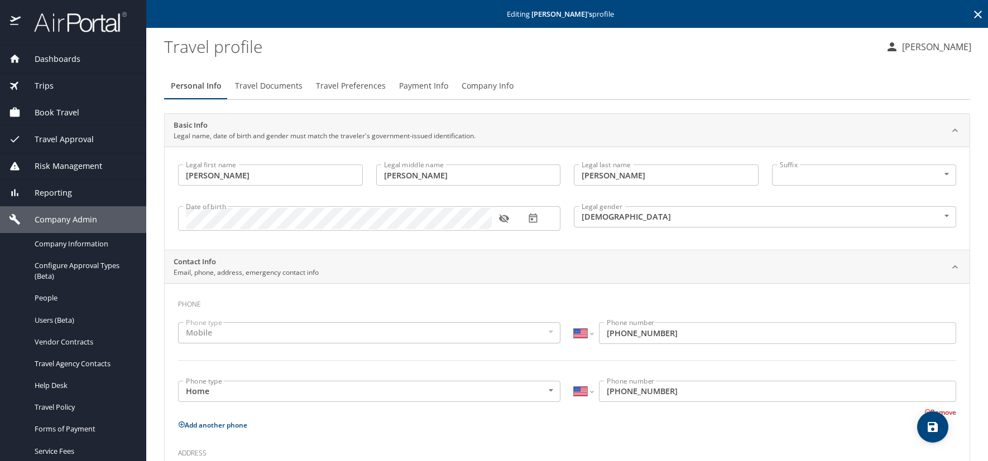
click at [505, 217] on icon "button" at bounding box center [503, 219] width 10 height 9
click at [974, 16] on icon at bounding box center [978, 15] width 8 height 8
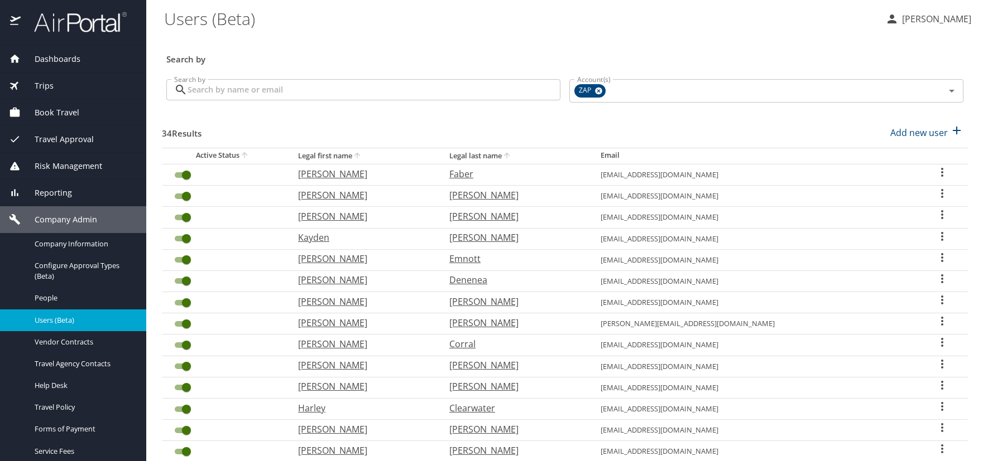
click at [935, 192] on icon "User Search Table" at bounding box center [941, 193] width 13 height 13
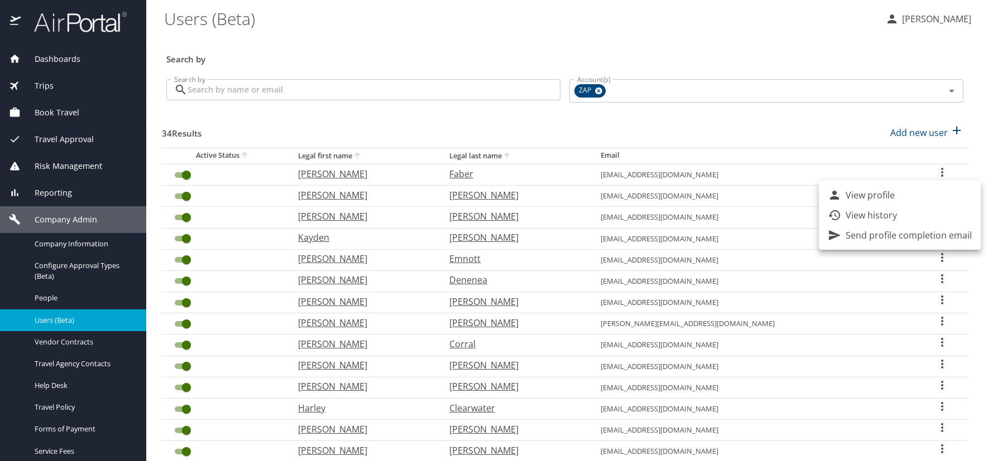
click at [885, 194] on p "View profile" at bounding box center [869, 195] width 49 height 13
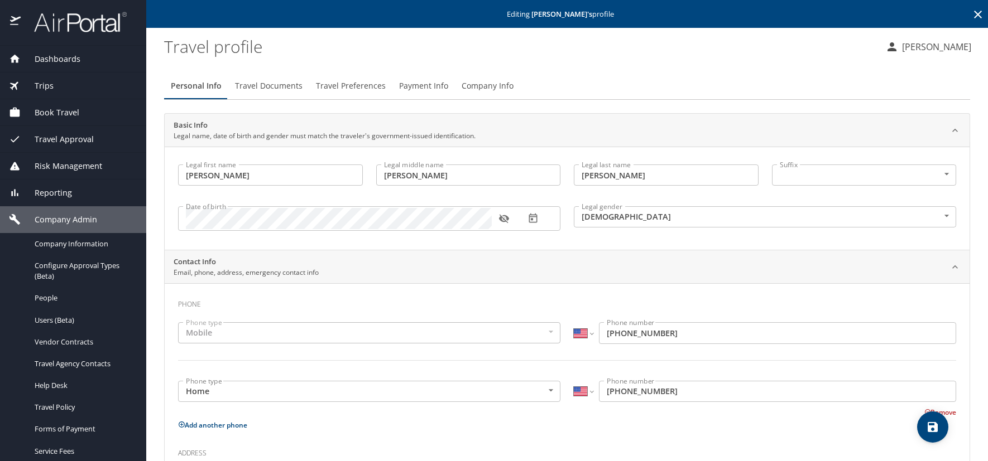
click at [503, 219] on icon "button" at bounding box center [503, 219] width 10 height 9
click at [971, 15] on icon at bounding box center [977, 14] width 13 height 13
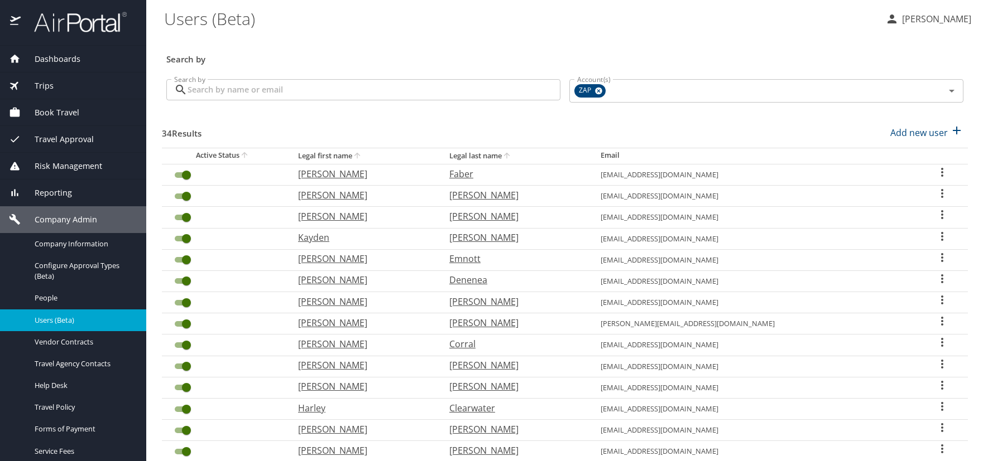
click at [935, 172] on icon "User Search Table" at bounding box center [941, 172] width 13 height 13
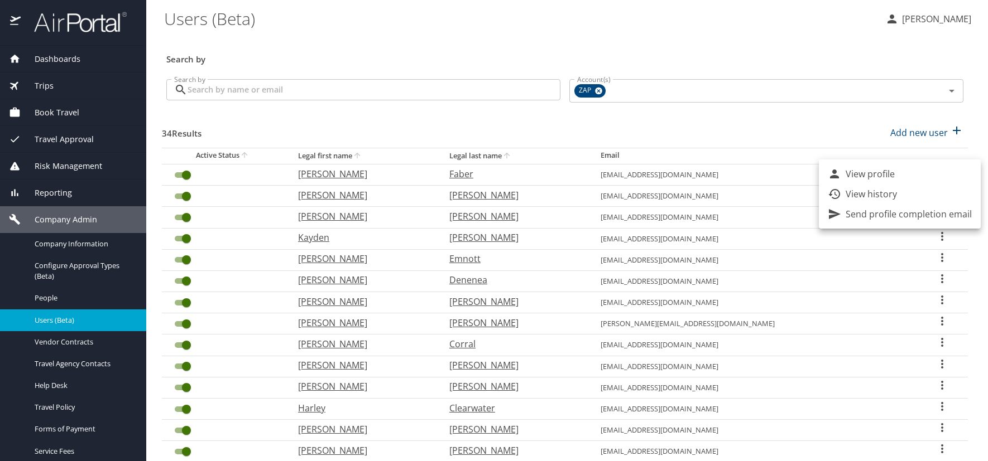
click at [860, 175] on p "View profile" at bounding box center [869, 173] width 49 height 13
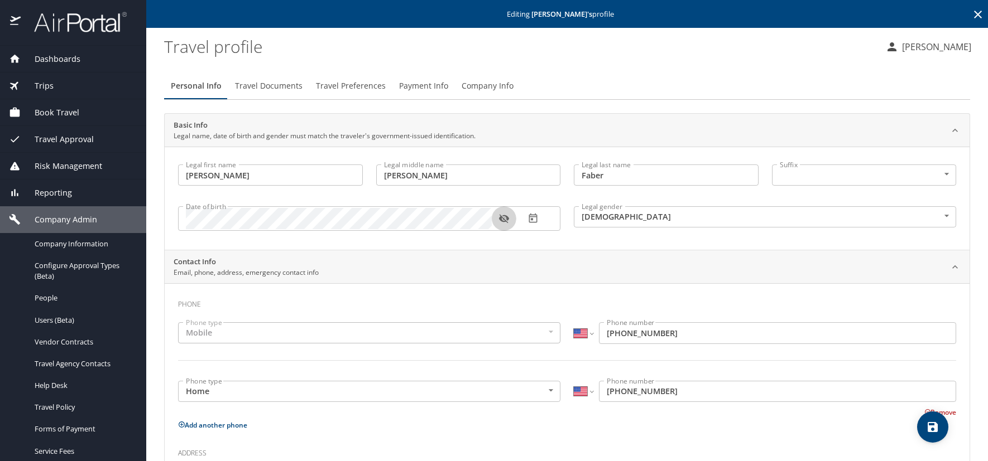
click at [502, 220] on icon "button" at bounding box center [503, 218] width 11 height 11
click at [971, 13] on icon at bounding box center [977, 14] width 13 height 13
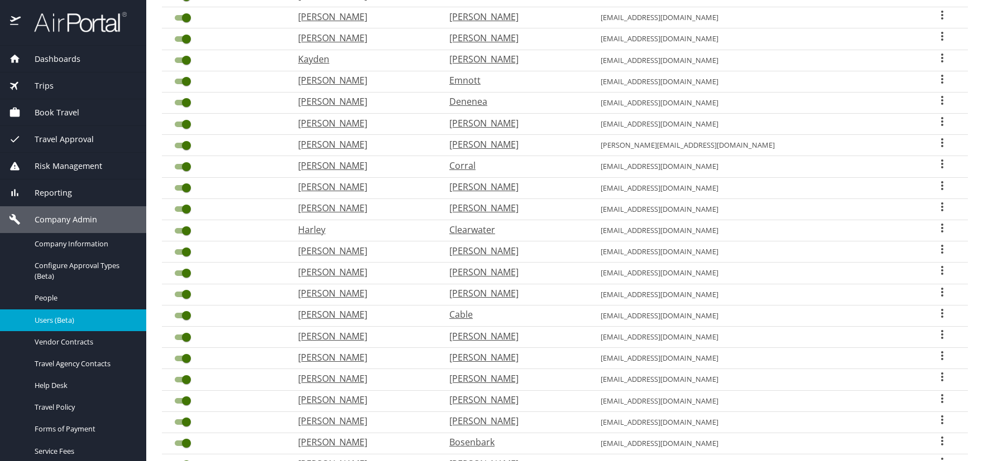
scroll to position [293, 0]
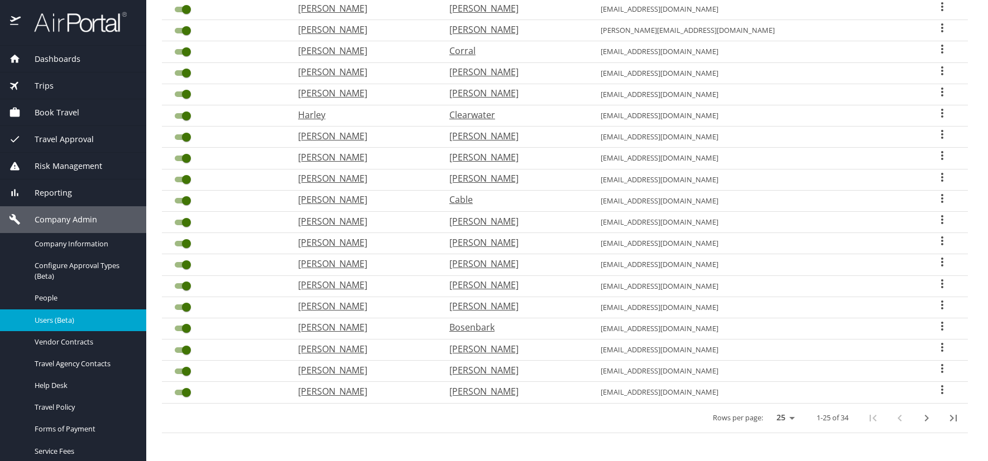
click at [935, 240] on icon "User Search Table" at bounding box center [941, 240] width 13 height 13
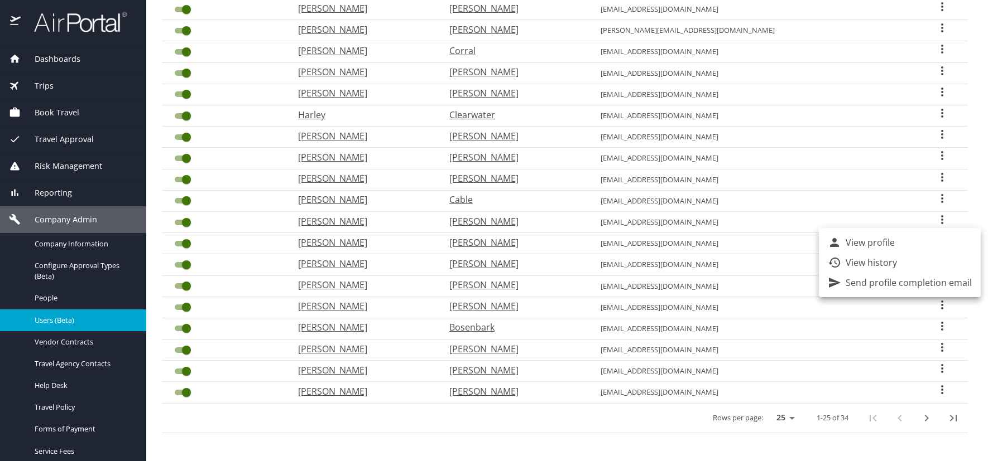
click at [852, 244] on p "View profile" at bounding box center [869, 242] width 49 height 13
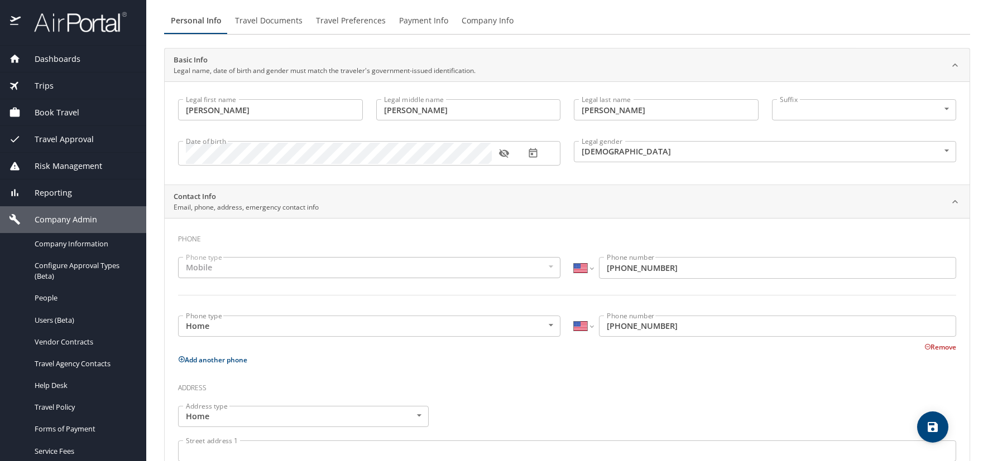
scroll to position [54, 0]
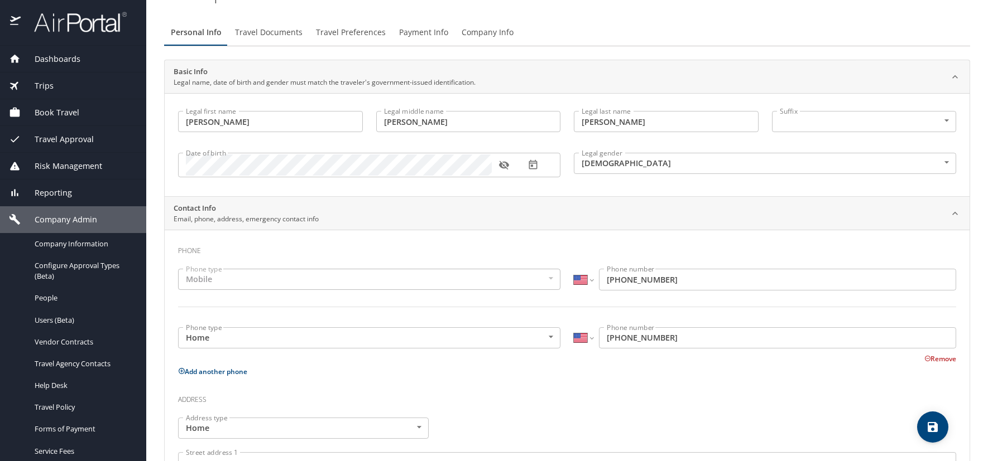
click at [500, 167] on icon "button" at bounding box center [503, 165] width 10 height 9
click at [858, 409] on div "Address" at bounding box center [567, 403] width 778 height 30
click at [57, 80] on div "Trips" at bounding box center [73, 86] width 128 height 12
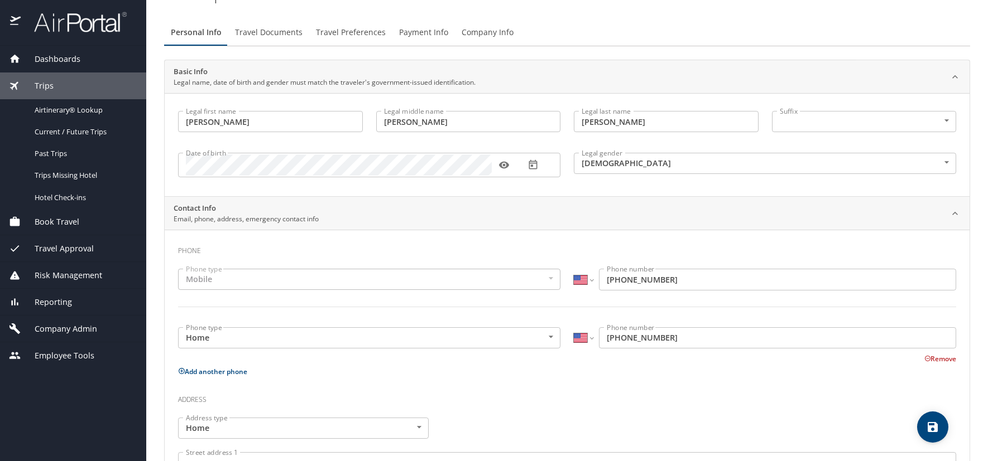
click at [75, 60] on span "Dashboards" at bounding box center [51, 59] width 60 height 12
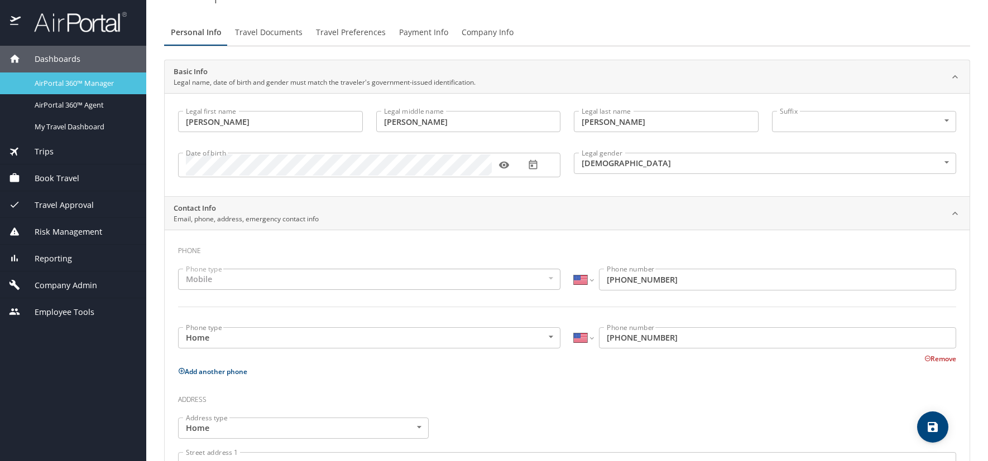
click at [80, 78] on span "AirPortal 360™ Manager" at bounding box center [84, 83] width 98 height 11
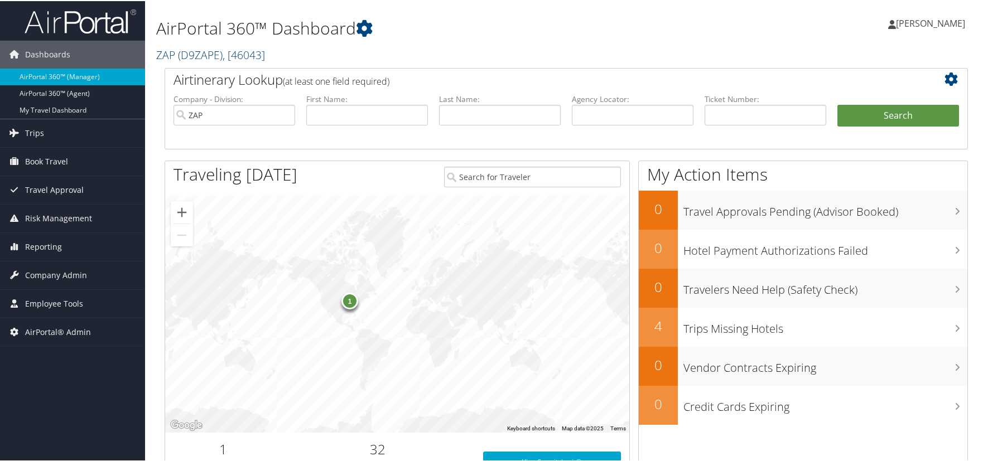
click at [165, 55] on link "ZAP ( D9ZAPE ) , [ 46043 ]" at bounding box center [210, 53] width 109 height 15
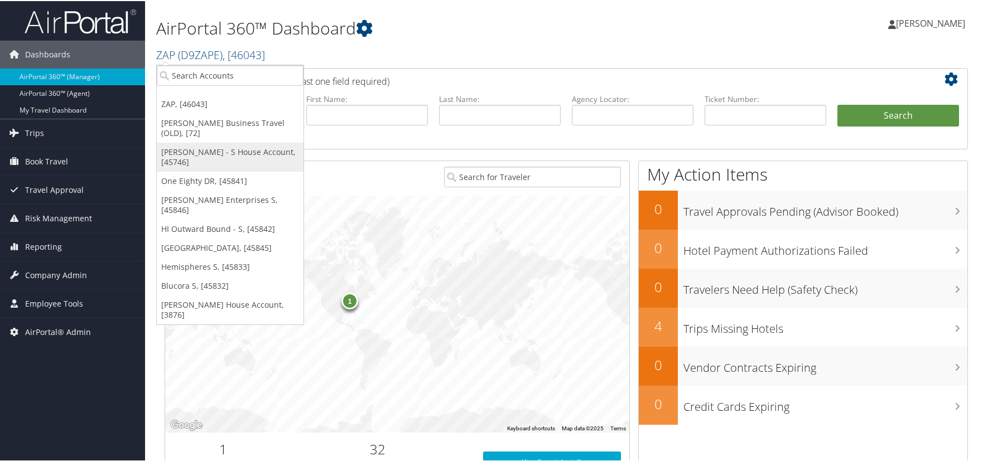
click at [191, 151] on link "Danielle Rockett - S House Account, [45746]" at bounding box center [230, 156] width 147 height 29
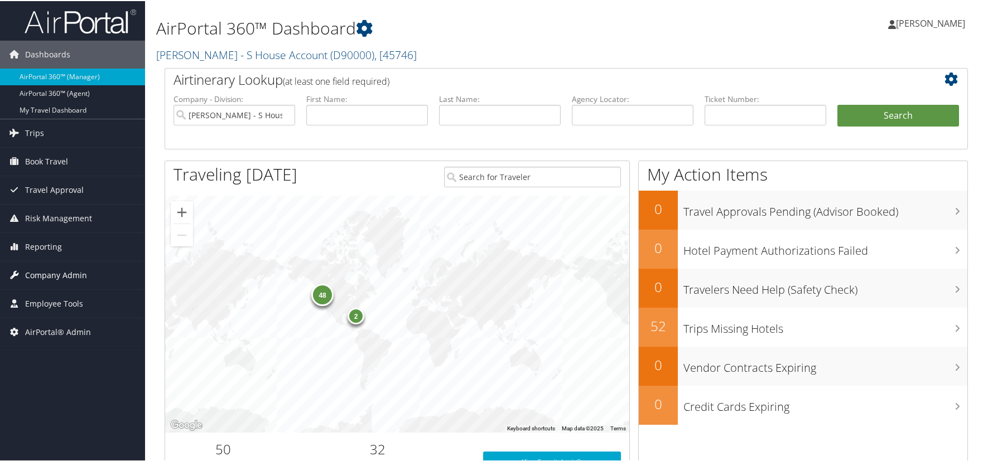
click at [60, 276] on span "Company Admin" at bounding box center [56, 275] width 62 height 28
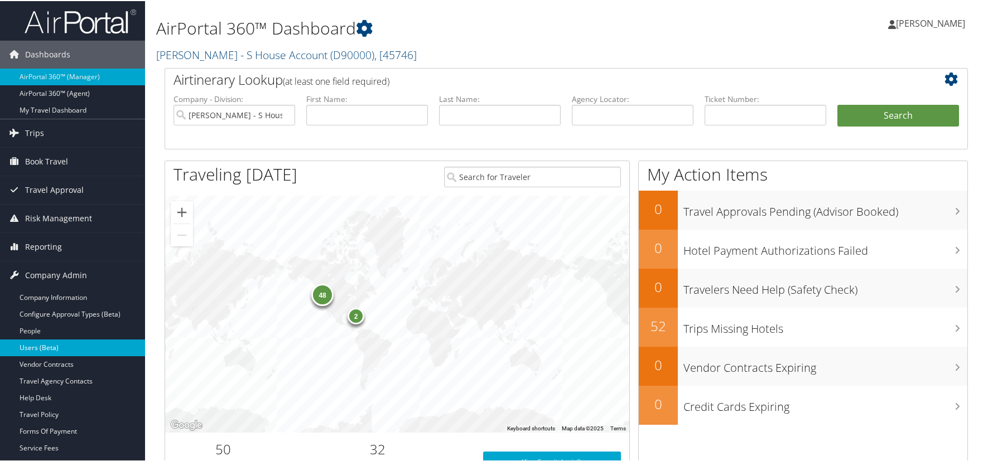
click at [55, 349] on link "Users (Beta)" at bounding box center [72, 347] width 145 height 17
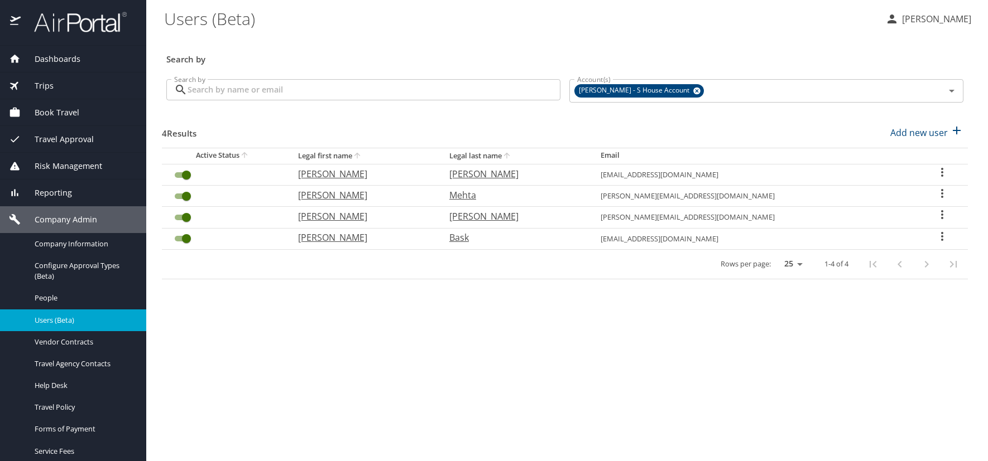
click at [937, 238] on icon "User Search Table" at bounding box center [941, 236] width 13 height 13
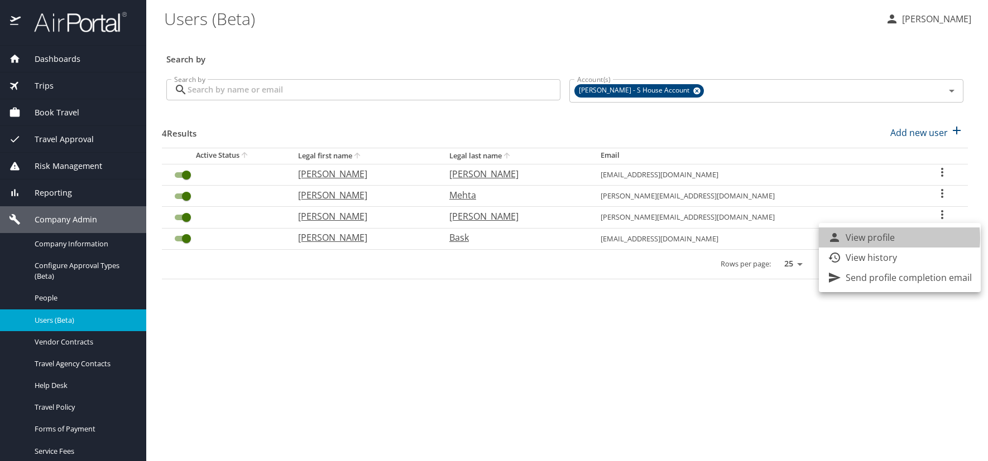
click at [883, 238] on p "View profile" at bounding box center [869, 237] width 49 height 13
select select "US"
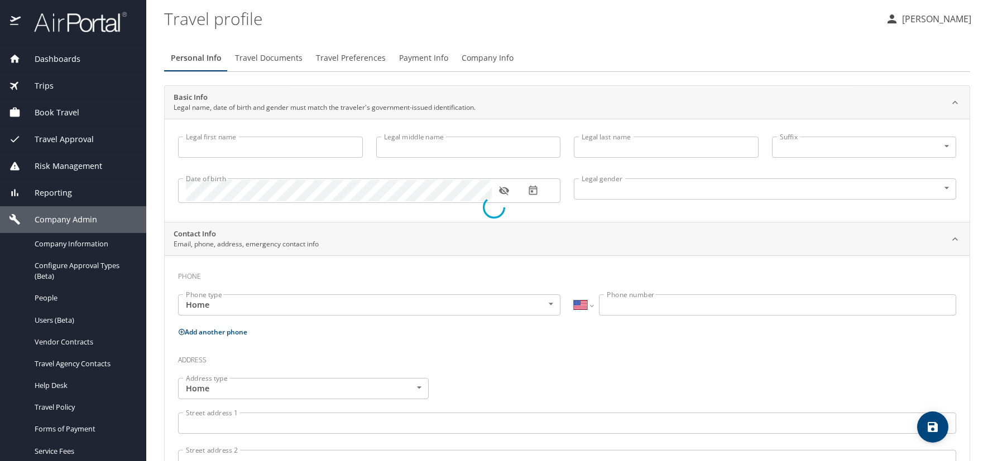
type input "[PERSON_NAME]"
type input "Bask"
type input "[DEMOGRAPHIC_DATA]"
select select "US"
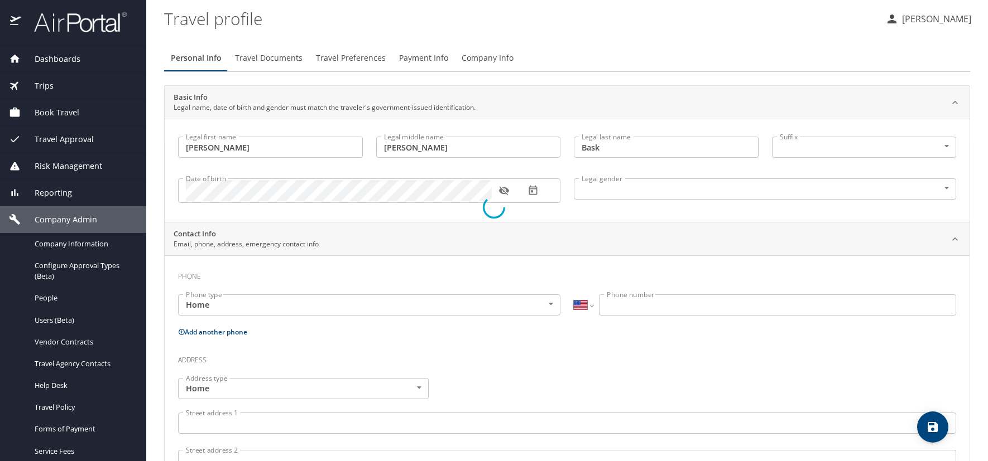
select select "US"
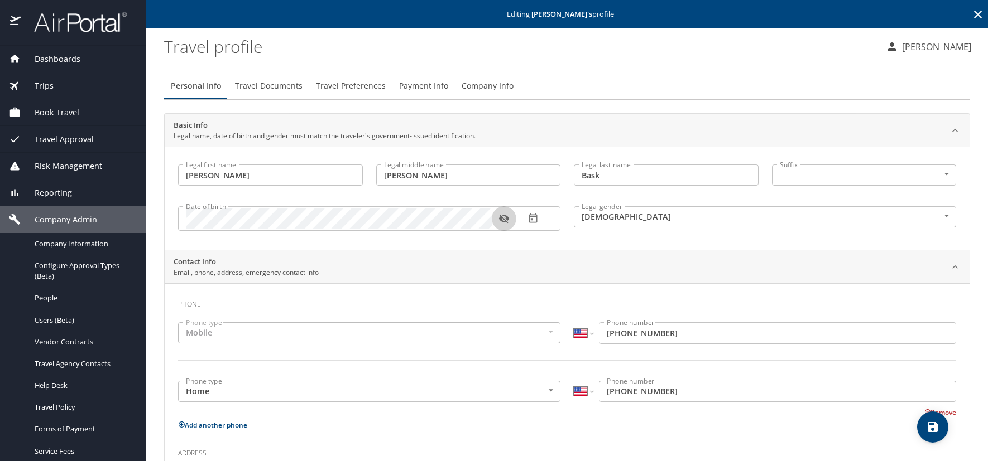
click at [503, 219] on icon "button" at bounding box center [503, 219] width 10 height 9
click at [971, 11] on icon at bounding box center [977, 14] width 13 height 13
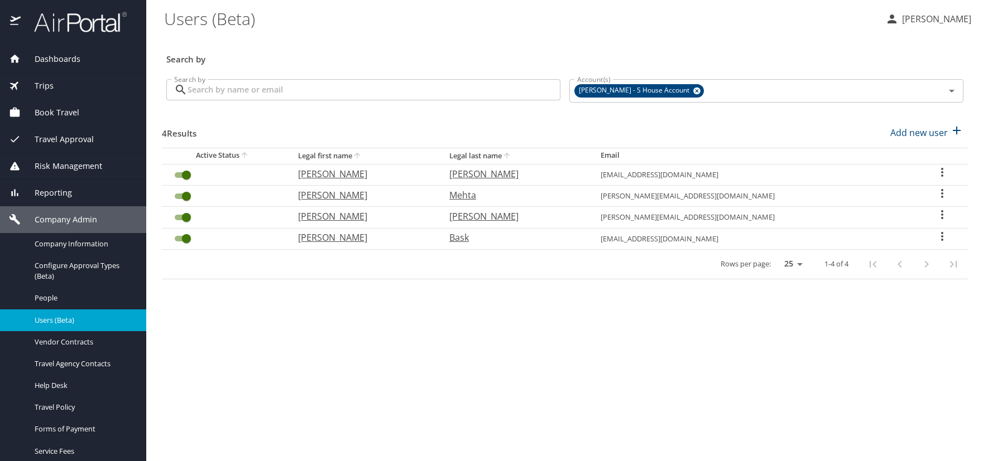
click at [935, 215] on icon "User Search Table" at bounding box center [941, 214] width 13 height 13
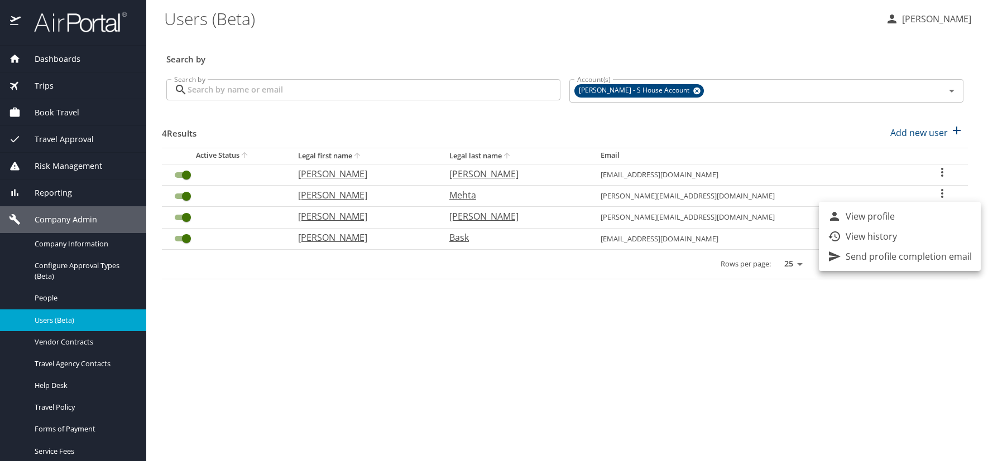
click at [885, 216] on p "View profile" at bounding box center [869, 216] width 49 height 13
select select "US"
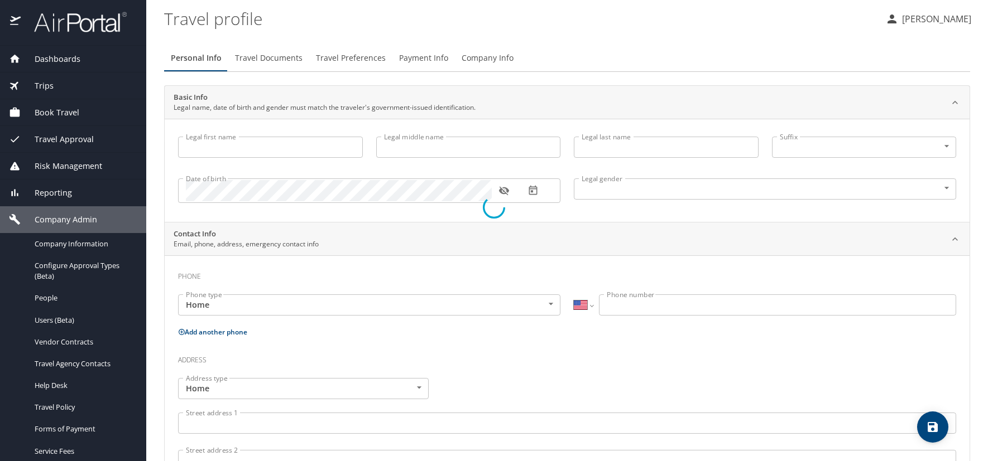
type input "Cindy"
type input "Landrud"
type input "Bouldin"
type input "Female"
type input "Mitchell"
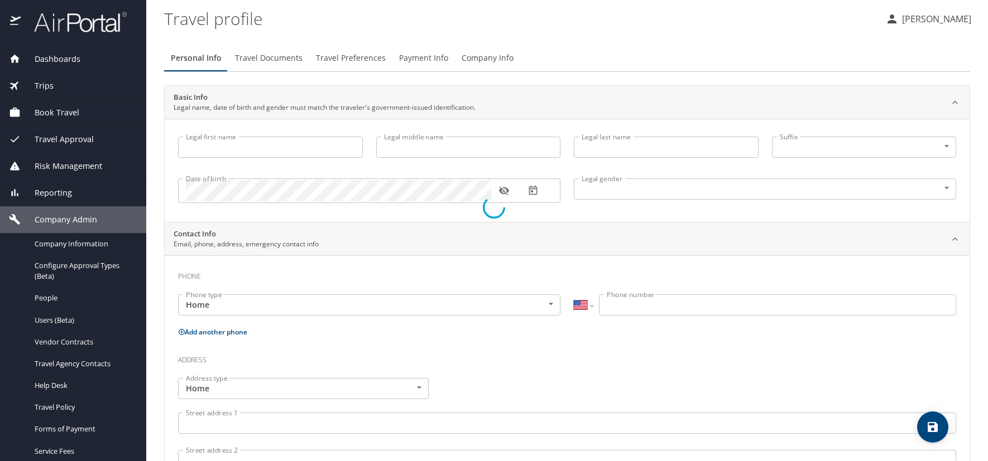
type input "[PERSON_NAME]"
type input "(206) 795-6665"
select select "US"
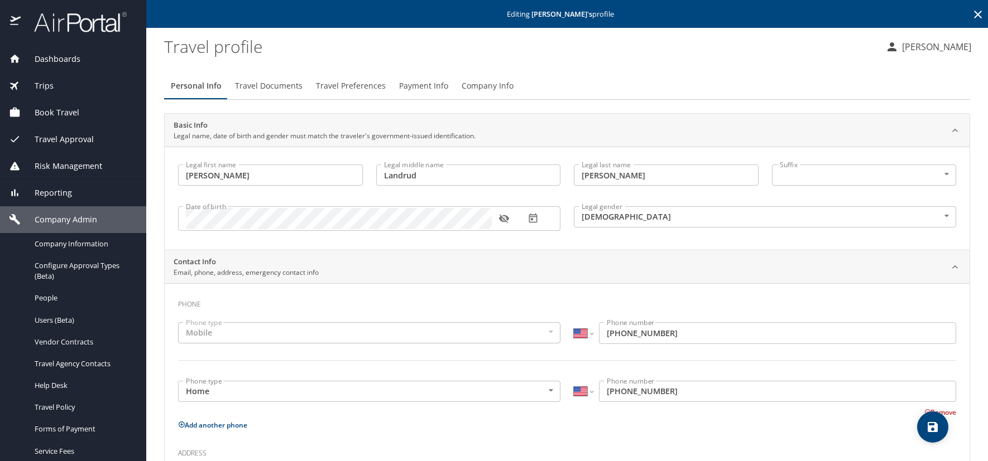
click at [506, 221] on icon "button" at bounding box center [503, 218] width 11 height 11
click at [971, 15] on icon at bounding box center [977, 14] width 13 height 13
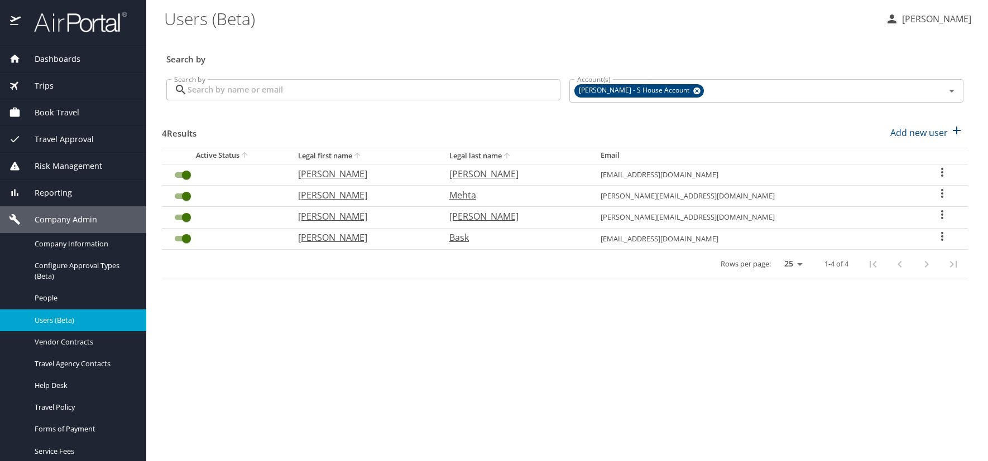
click at [941, 194] on icon "User Search Table" at bounding box center [942, 193] width 2 height 9
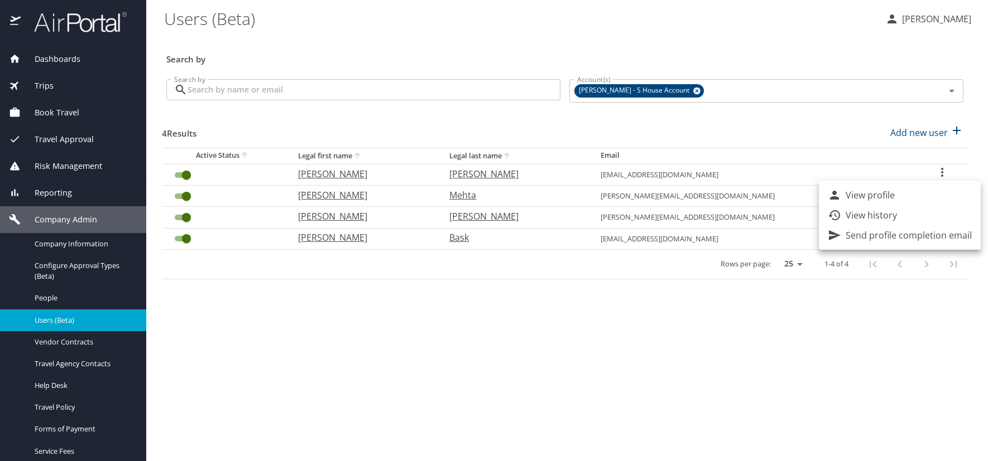
click at [890, 191] on p "View profile" at bounding box center [869, 195] width 49 height 13
select select "US"
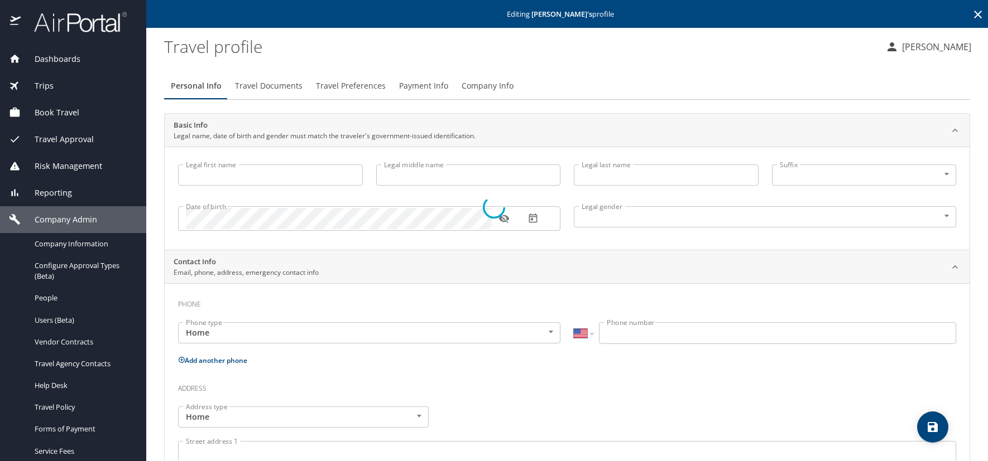
type input "Jatin"
type input "Mehta"
type input "[DEMOGRAPHIC_DATA]"
select select "US"
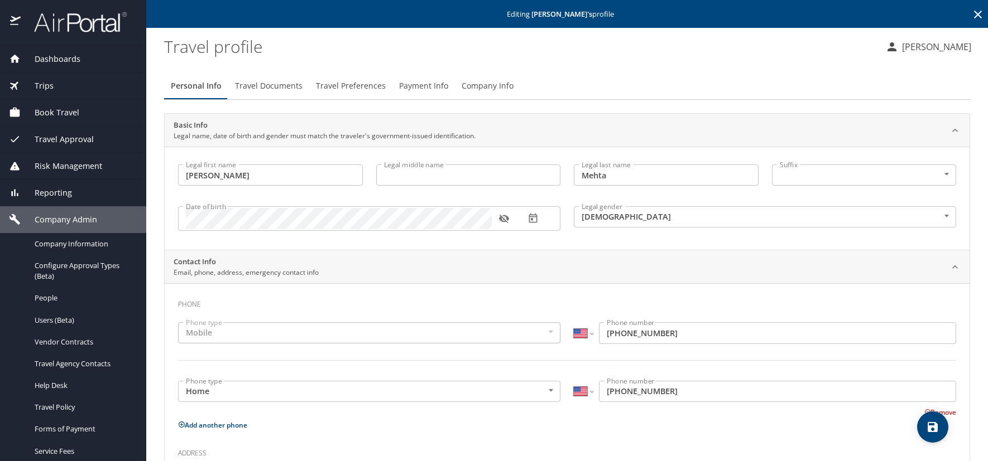
click at [505, 219] on icon "button" at bounding box center [503, 218] width 11 height 11
click at [971, 13] on icon at bounding box center [977, 14] width 13 height 13
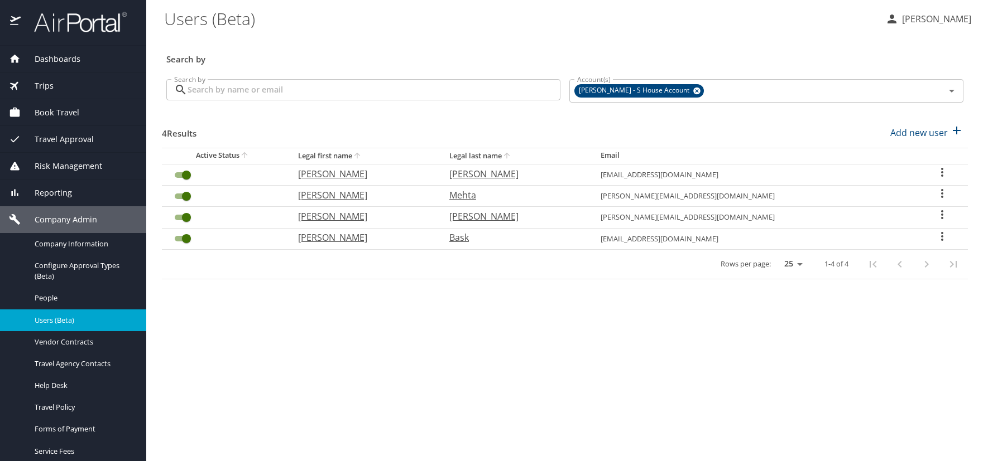
click at [801, 367] on main "Users (Beta) Kelly Heinz Search by Search by Search by Account(s) Danielle Rock…" at bounding box center [566, 230] width 841 height 461
click at [5, 440] on link "Forms of Payment" at bounding box center [73, 429] width 146 height 22
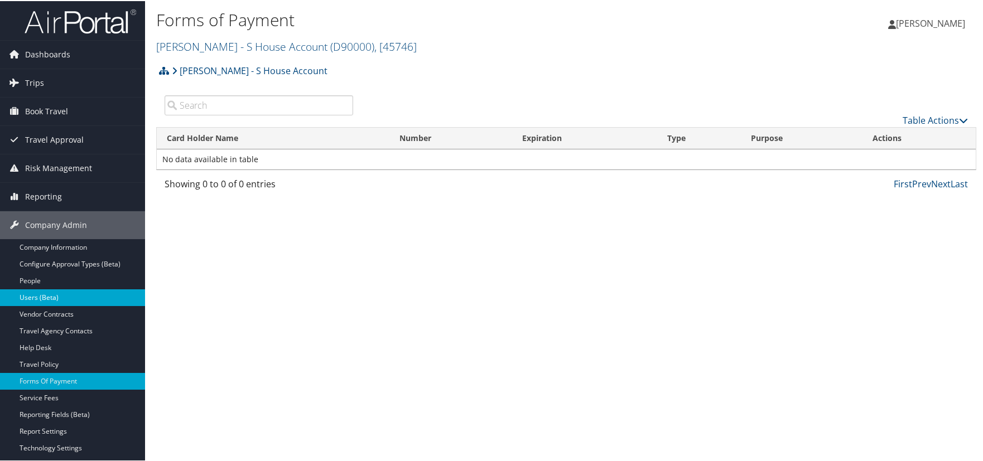
click at [48, 299] on link "Users (Beta)" at bounding box center [72, 296] width 145 height 17
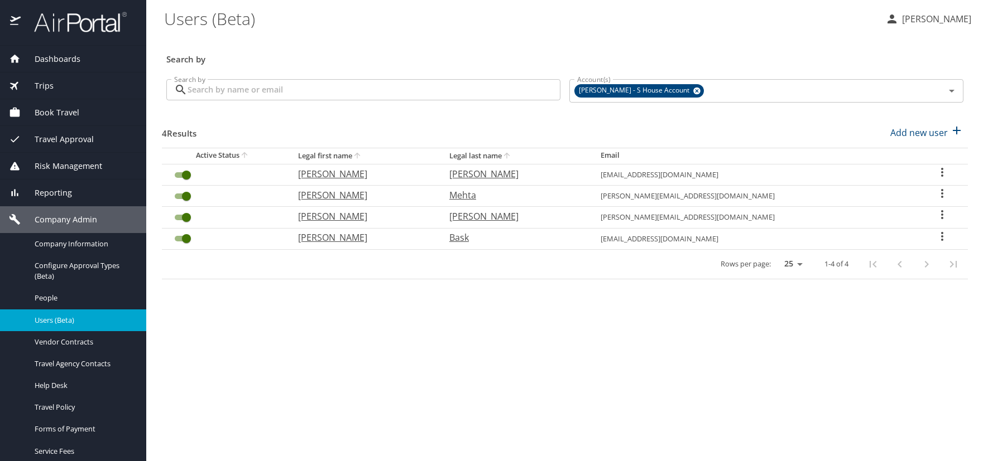
click at [57, 62] on span "Dashboards" at bounding box center [51, 59] width 60 height 12
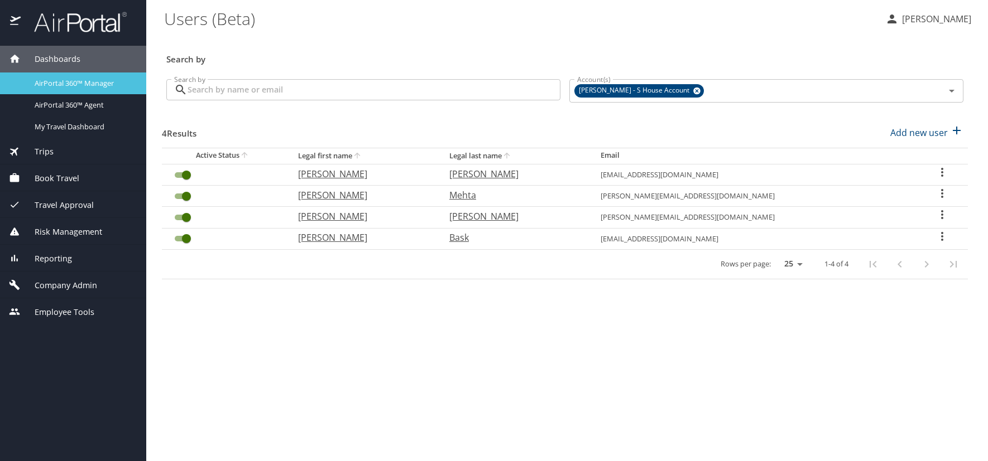
click at [98, 84] on span "AirPortal 360™ Manager" at bounding box center [84, 83] width 98 height 11
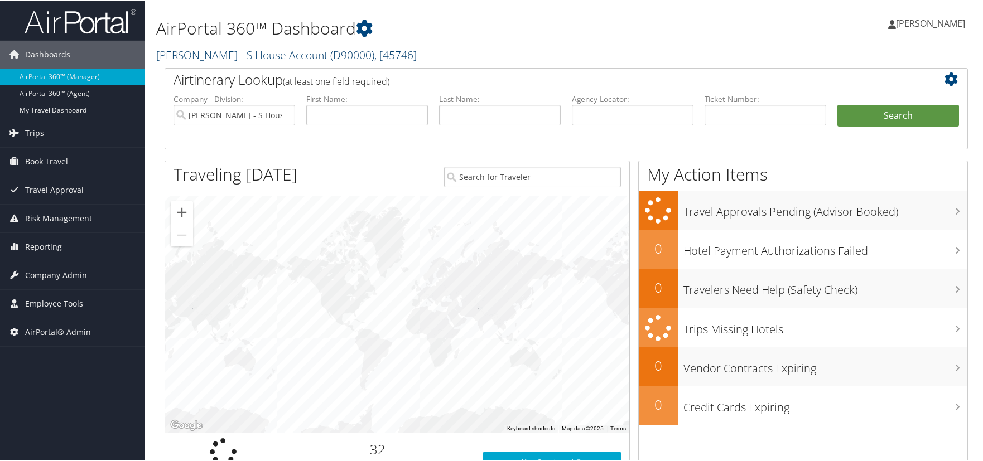
click at [196, 52] on link "[PERSON_NAME] - S House Account ( D90000 ) , [ 45746 ]" at bounding box center [286, 53] width 261 height 15
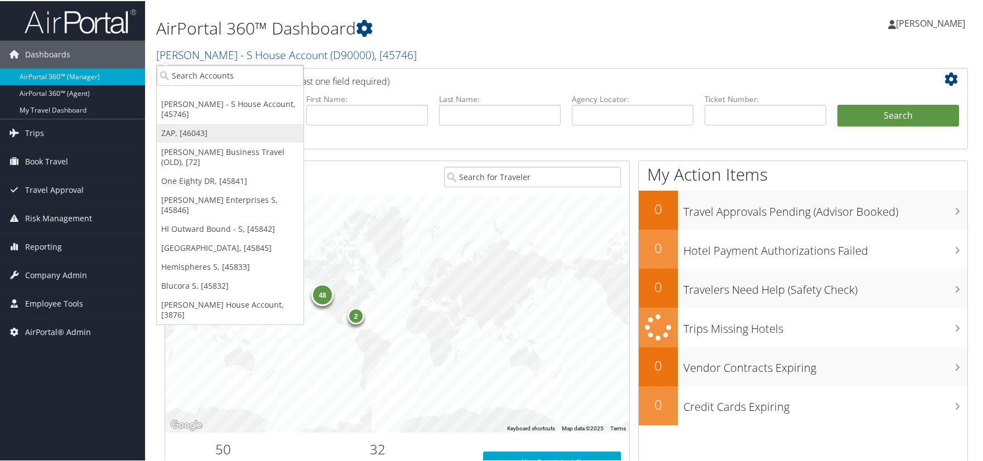
click at [198, 129] on link "ZAP, [46043]" at bounding box center [230, 132] width 147 height 19
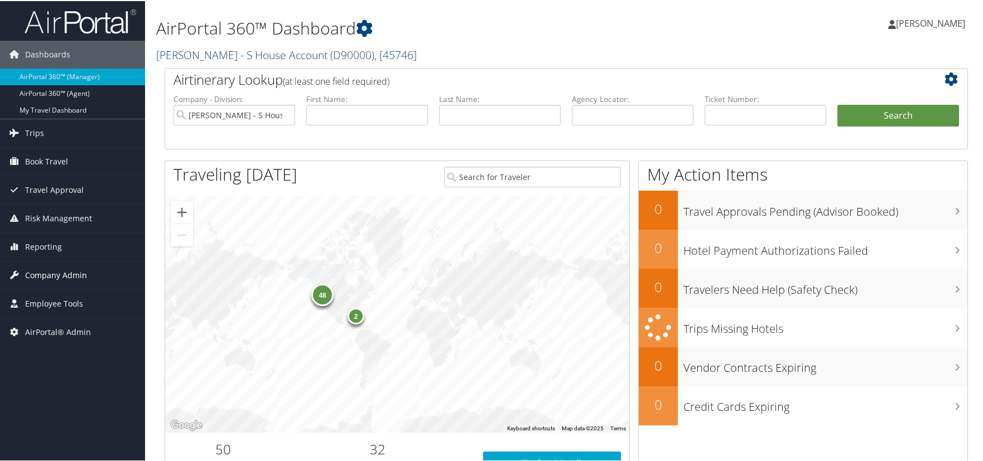
click at [55, 273] on span "Company Admin" at bounding box center [56, 275] width 62 height 28
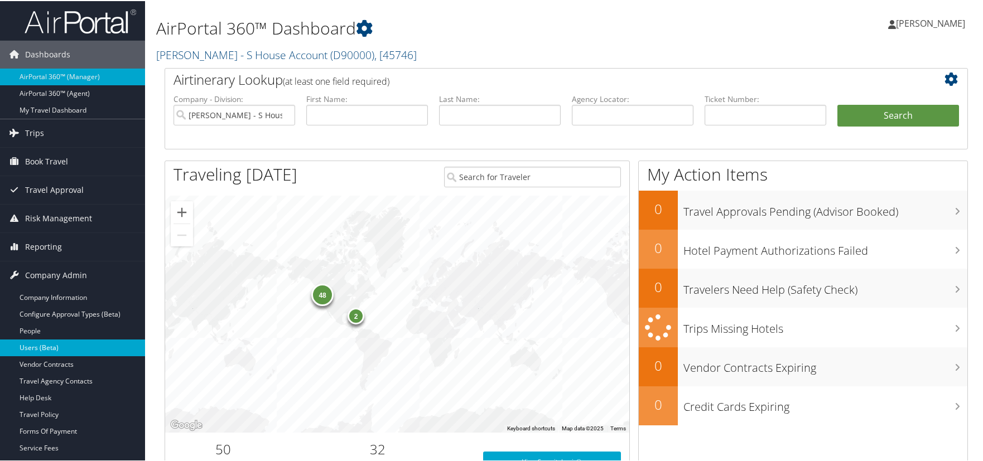
click at [59, 345] on link "Users (Beta)" at bounding box center [72, 347] width 145 height 17
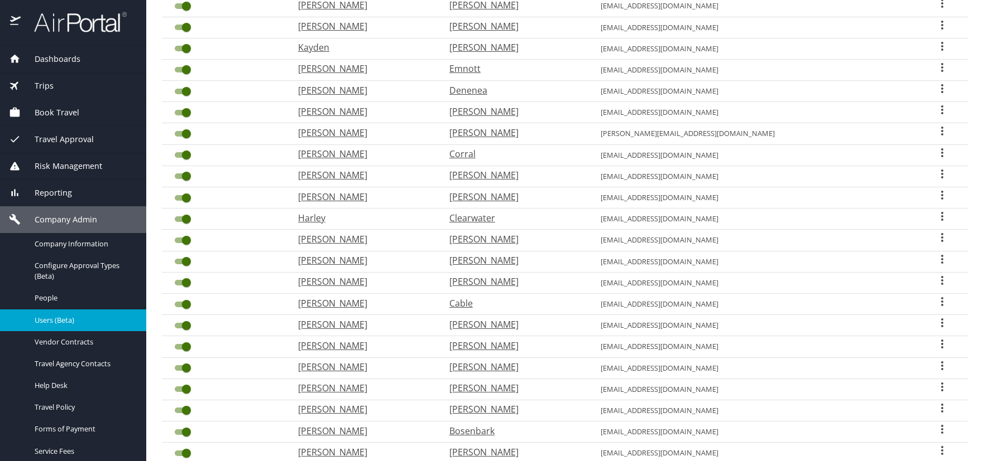
scroll to position [223, 0]
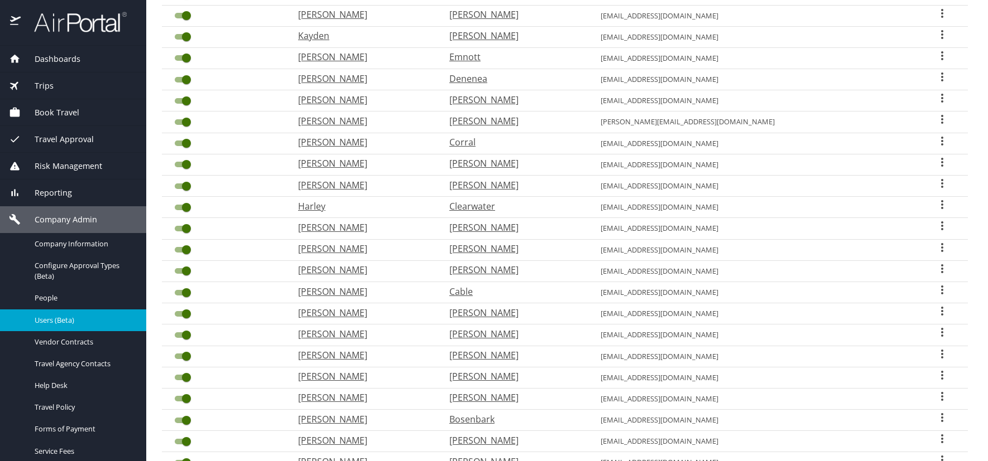
click at [935, 374] on icon "User Search Table" at bounding box center [941, 375] width 13 height 13
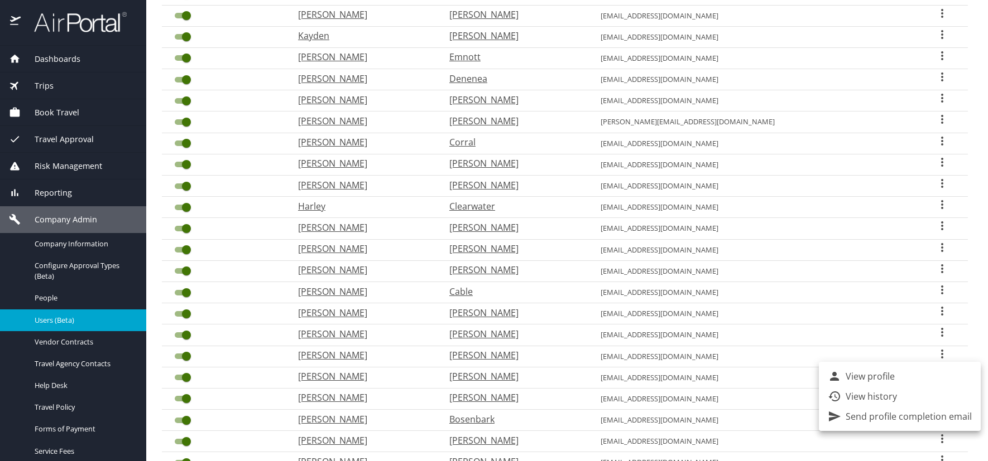
click at [882, 373] on p "View profile" at bounding box center [869, 376] width 49 height 13
select select "US"
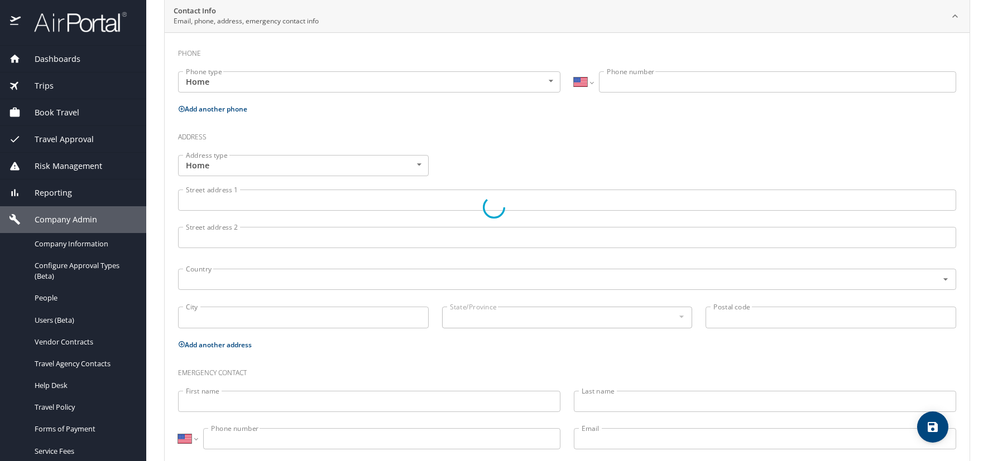
type input "William"
type input "Warner"
type input "Bradley III"
type input "Male"
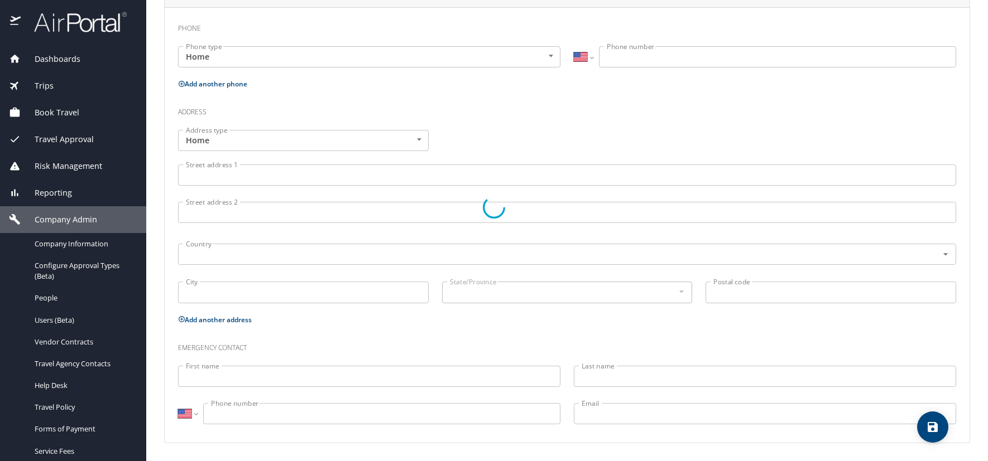
select select "US"
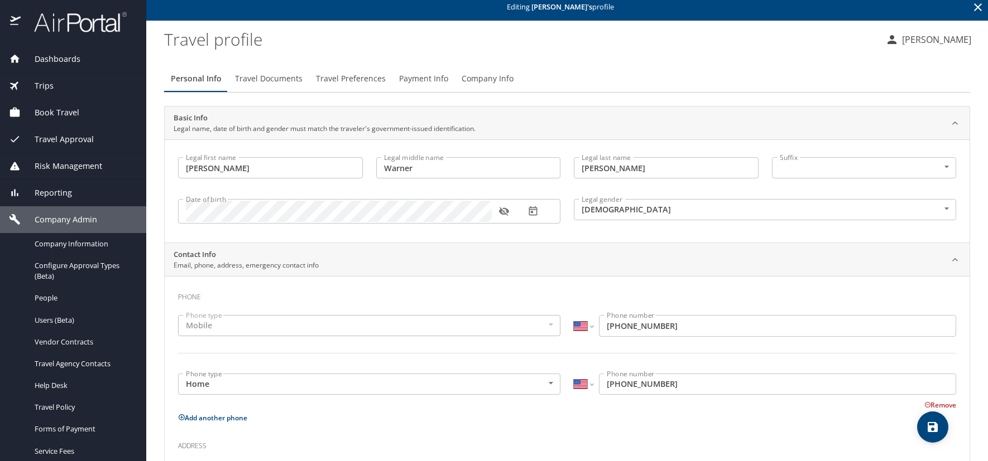
scroll to position [0, 0]
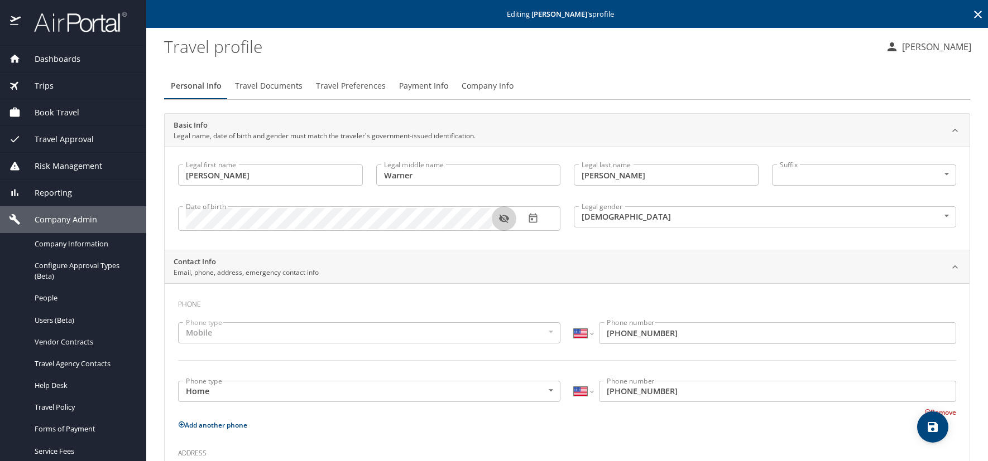
click at [505, 220] on icon "button" at bounding box center [503, 218] width 11 height 11
click at [505, 218] on icon "button" at bounding box center [503, 218] width 11 height 11
click at [502, 218] on icon "button" at bounding box center [503, 219] width 10 height 9
click at [534, 218] on icon "button" at bounding box center [532, 218] width 11 height 11
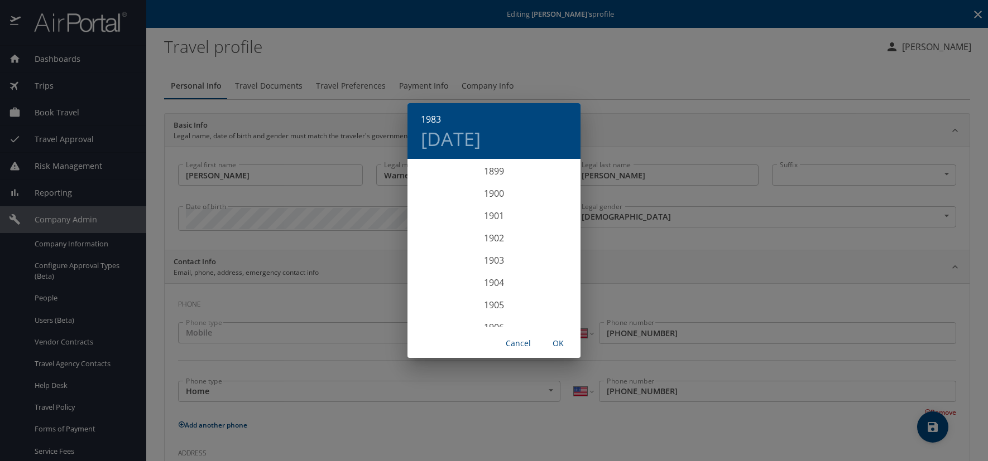
scroll to position [1808, 0]
click at [480, 139] on h4 "Wed, Mar 9" at bounding box center [451, 138] width 60 height 23
click at [471, 238] on p "8" at bounding box center [472, 238] width 4 height 7
click at [557, 343] on span "OK" at bounding box center [558, 344] width 27 height 14
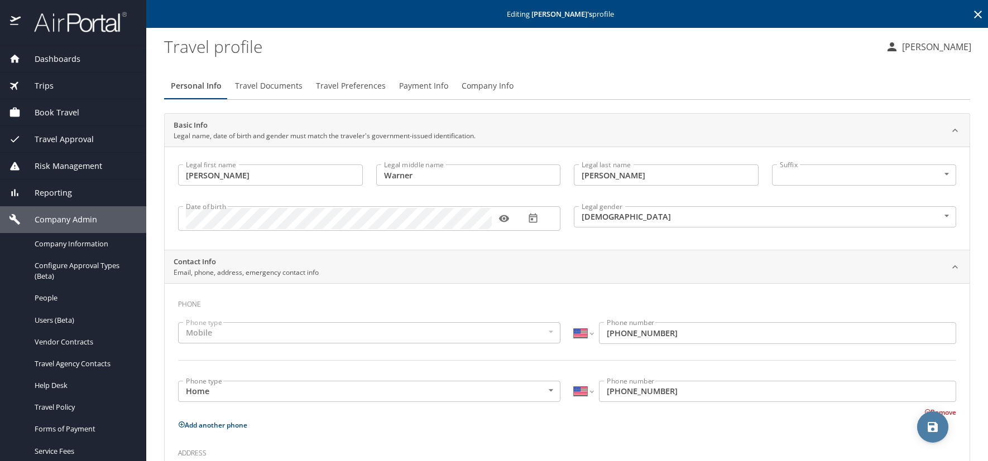
click at [925, 429] on span "save" at bounding box center [932, 427] width 31 height 13
select select "US"
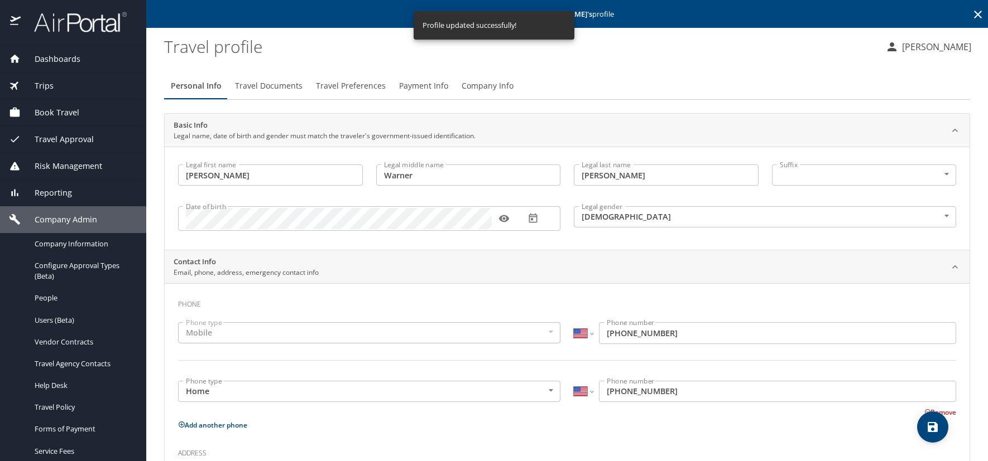
select select "US"
click at [971, 12] on icon at bounding box center [977, 14] width 13 height 13
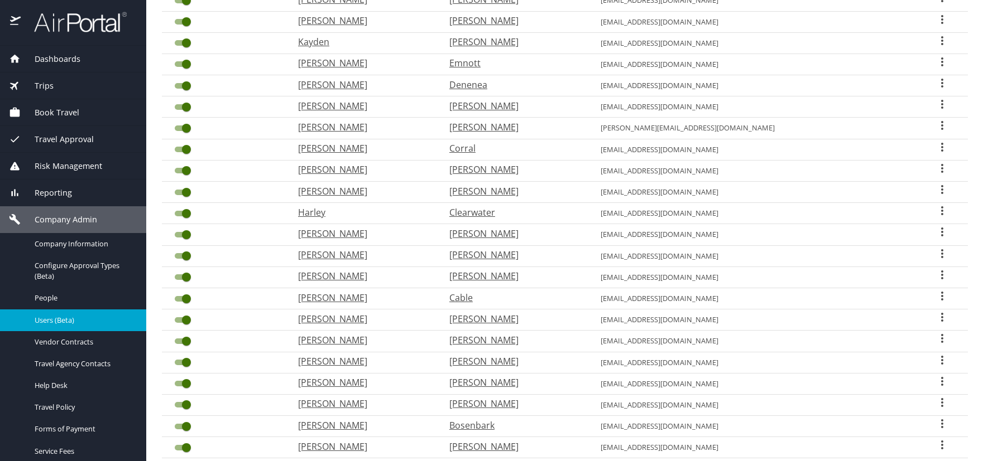
scroll to position [279, 0]
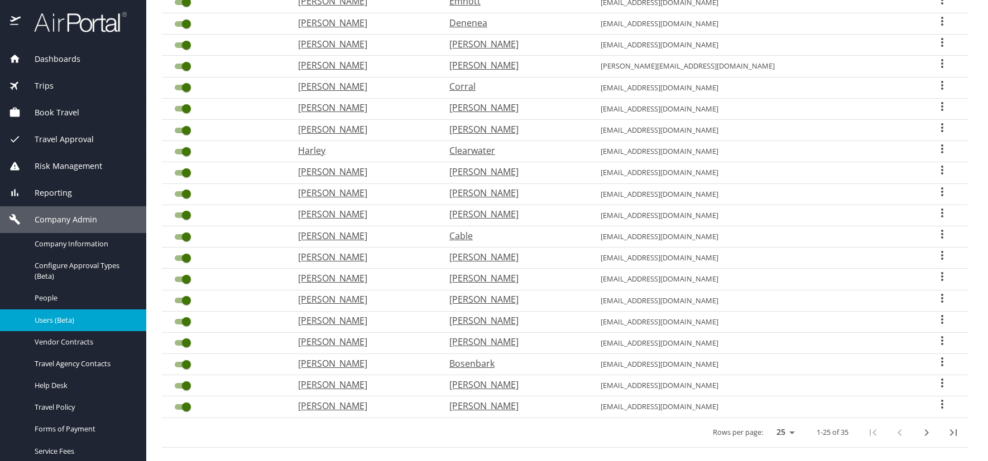
click at [941, 277] on icon "User Search Table" at bounding box center [942, 276] width 2 height 9
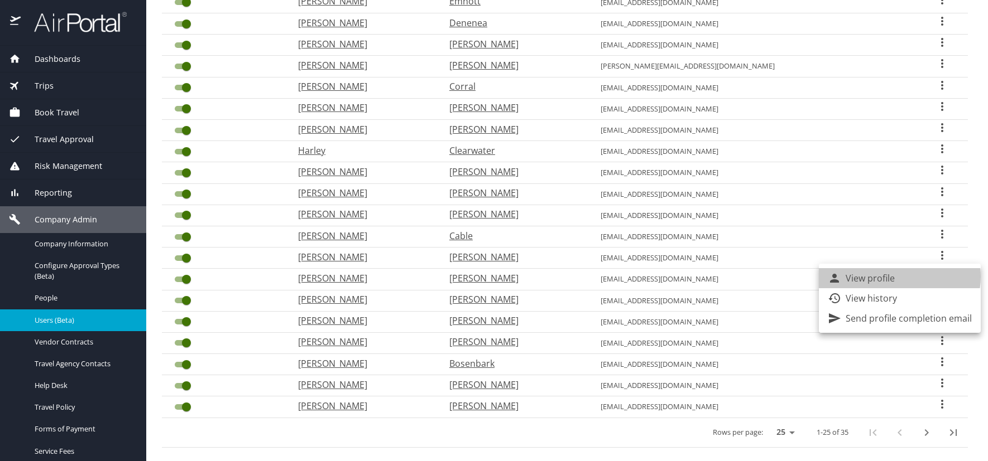
click at [898, 277] on li "View profile" at bounding box center [899, 278] width 162 height 20
select select "US"
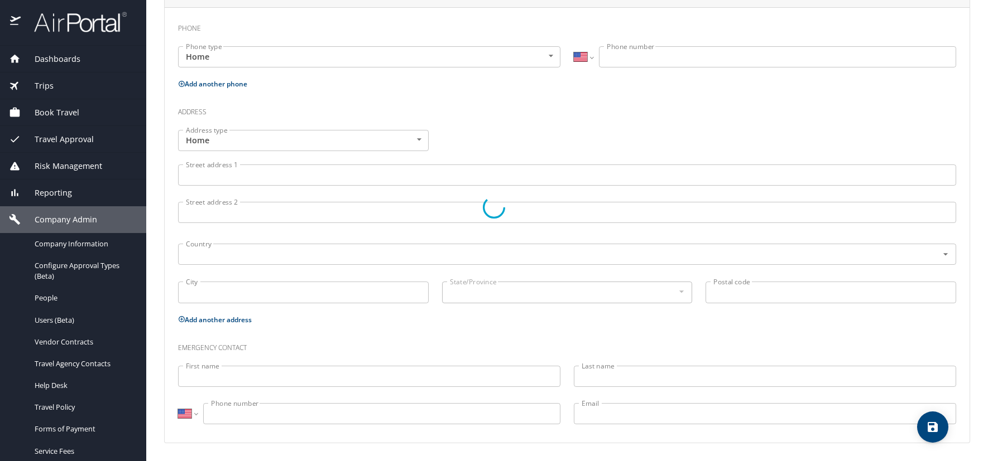
type input "[PERSON_NAME]"
type input "Mance"
type input "[PERSON_NAME]"
type input "[DEMOGRAPHIC_DATA]"
select select "US"
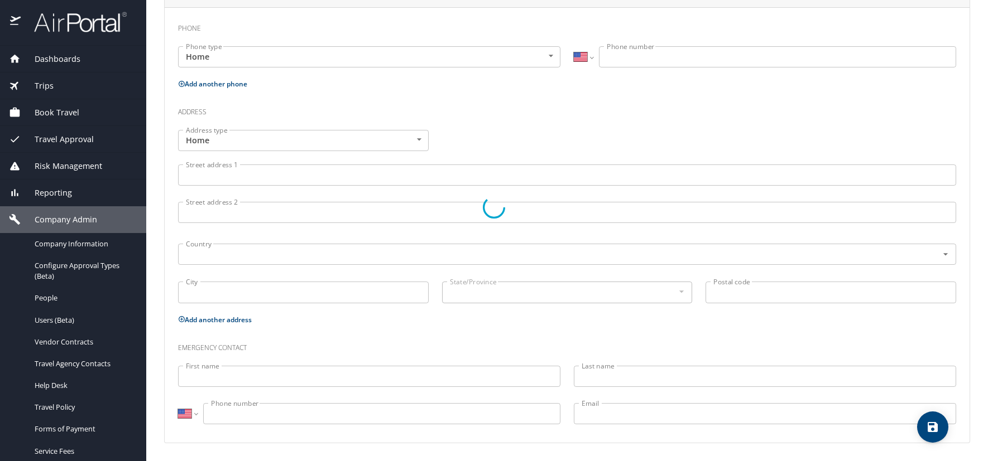
select select "US"
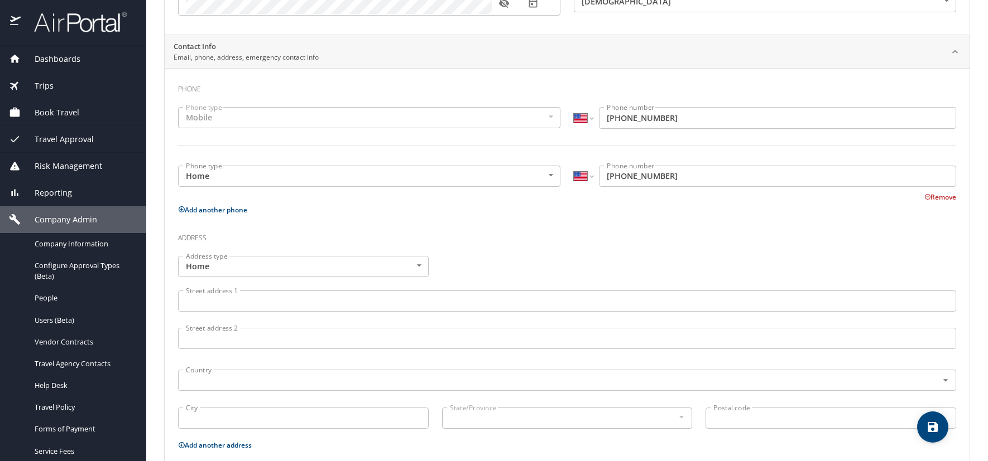
scroll to position [109, 0]
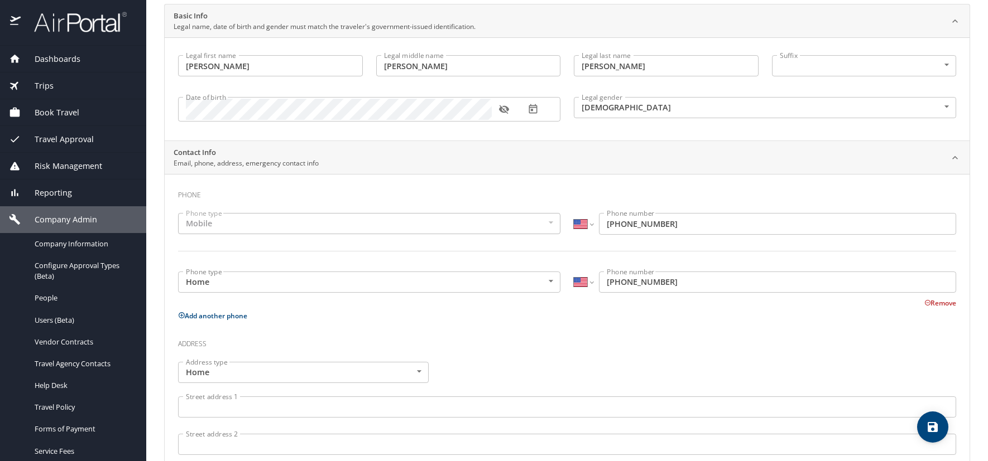
click at [503, 110] on icon "button" at bounding box center [503, 109] width 10 height 9
click at [535, 109] on icon "button" at bounding box center [532, 109] width 11 height 11
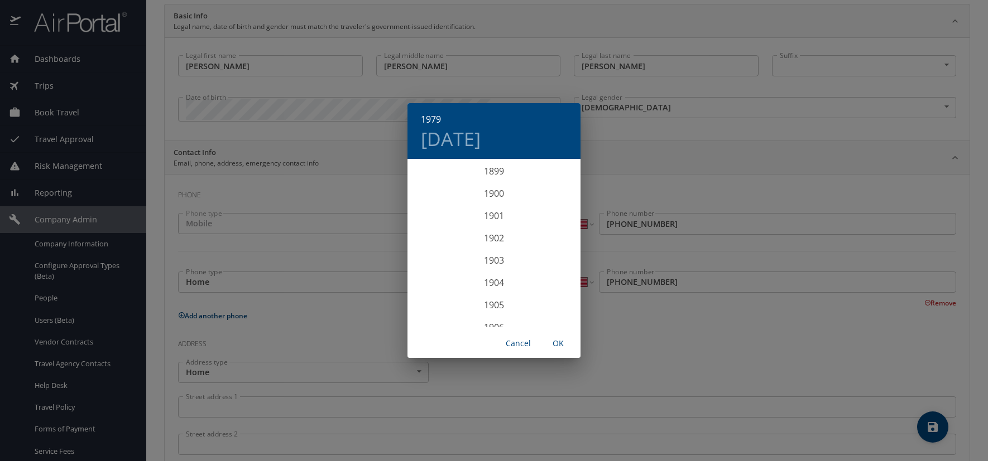
scroll to position [1718, 0]
click at [480, 135] on h4 "Wed, Mar 14" at bounding box center [451, 138] width 60 height 23
click at [471, 259] on p "13" at bounding box center [472, 258] width 8 height 7
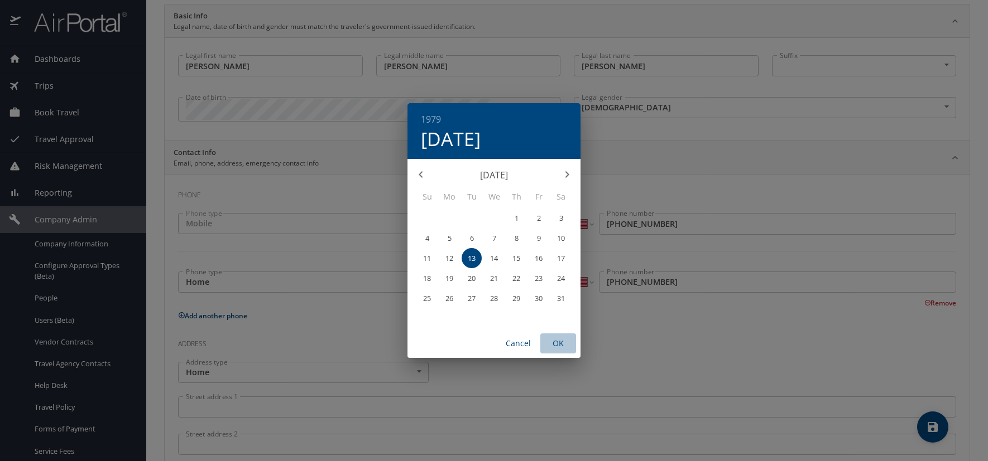
click at [561, 344] on span "OK" at bounding box center [558, 344] width 27 height 14
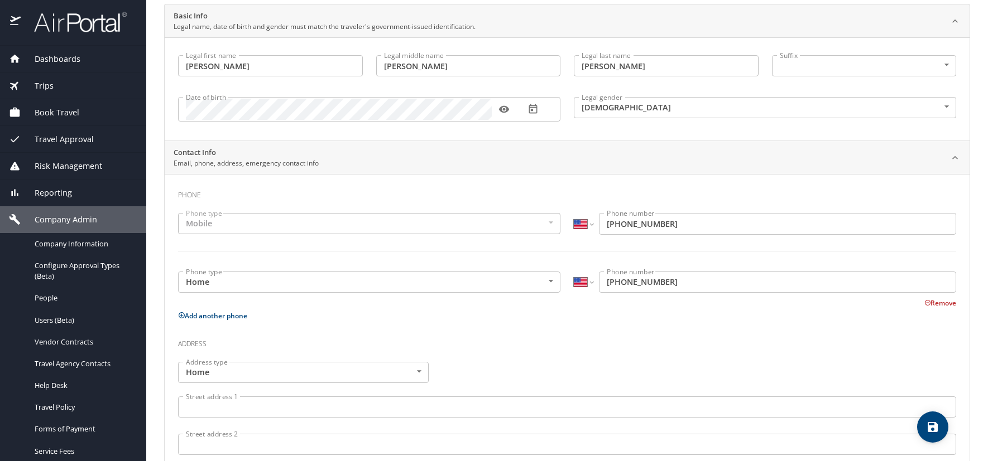
click at [895, 339] on h3 "Address" at bounding box center [567, 341] width 778 height 19
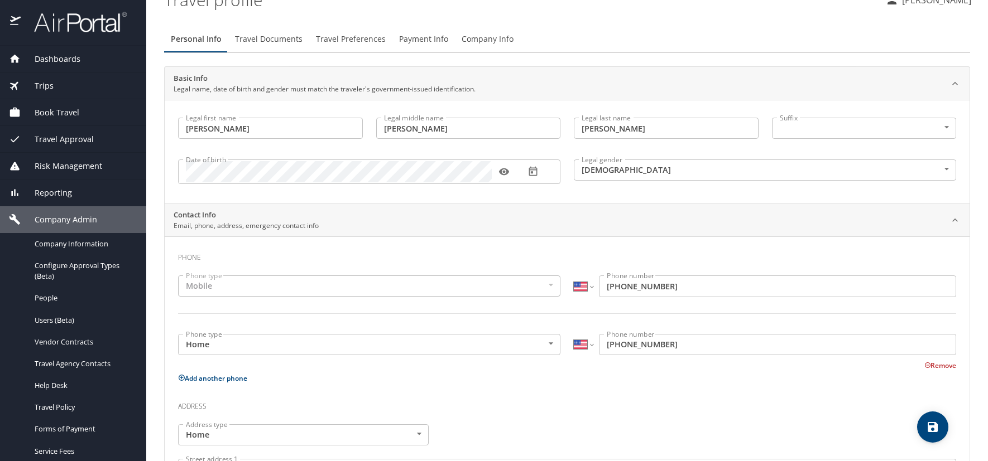
scroll to position [0, 0]
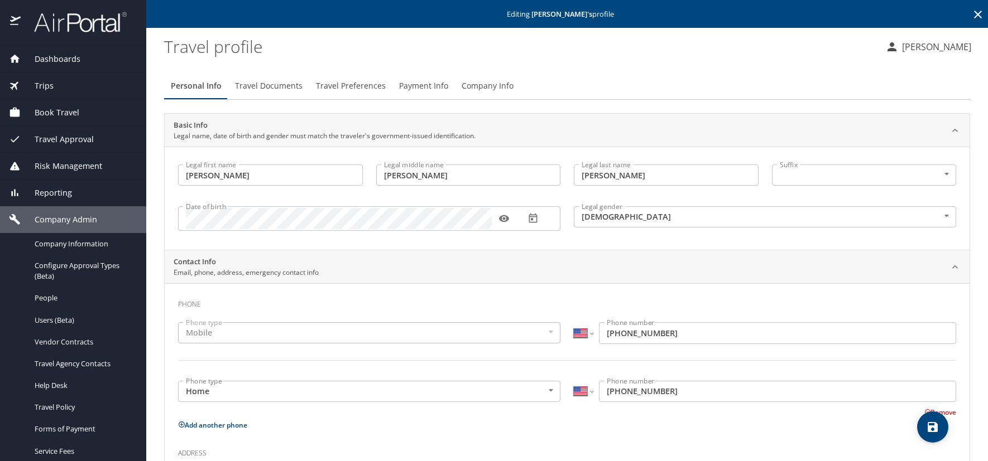
click at [971, 12] on icon at bounding box center [977, 14] width 13 height 13
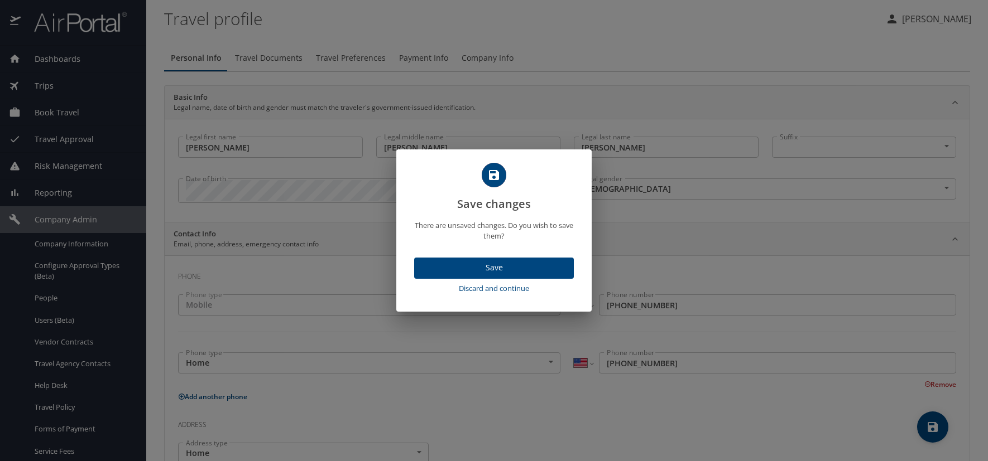
click at [526, 272] on span "Save" at bounding box center [494, 268] width 142 height 14
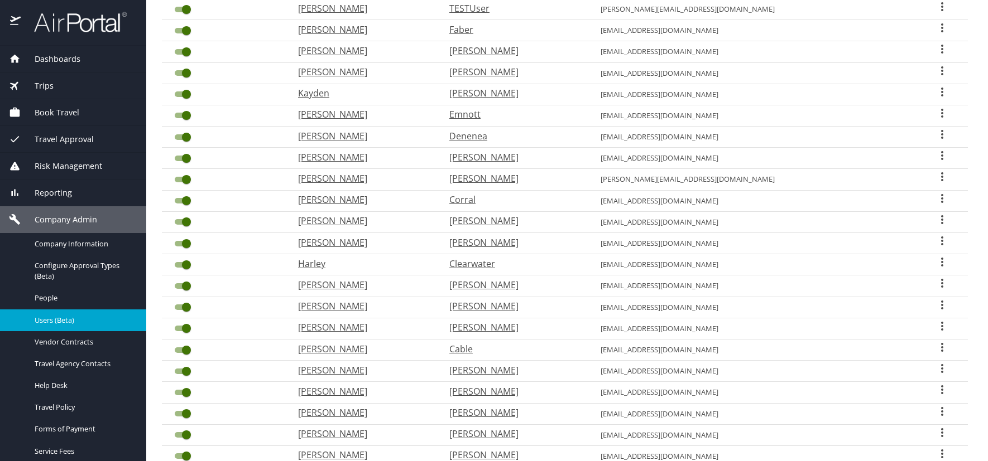
scroll to position [223, 0]
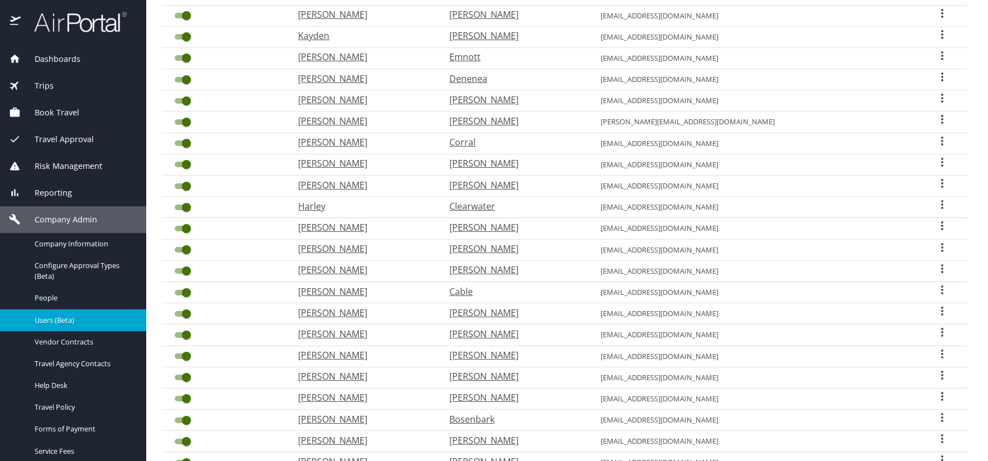
click at [941, 397] on icon "User Search Table" at bounding box center [942, 396] width 2 height 9
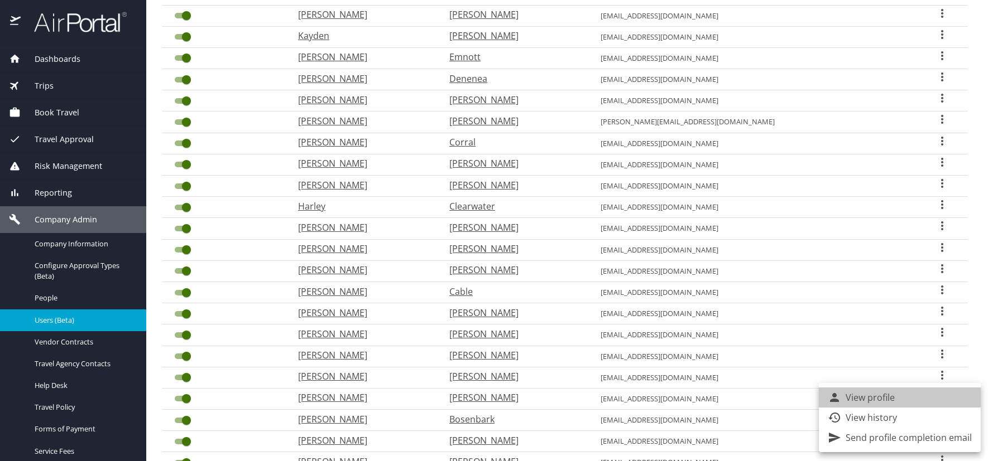
click at [904, 400] on li "View profile" at bounding box center [899, 398] width 162 height 20
select select "US"
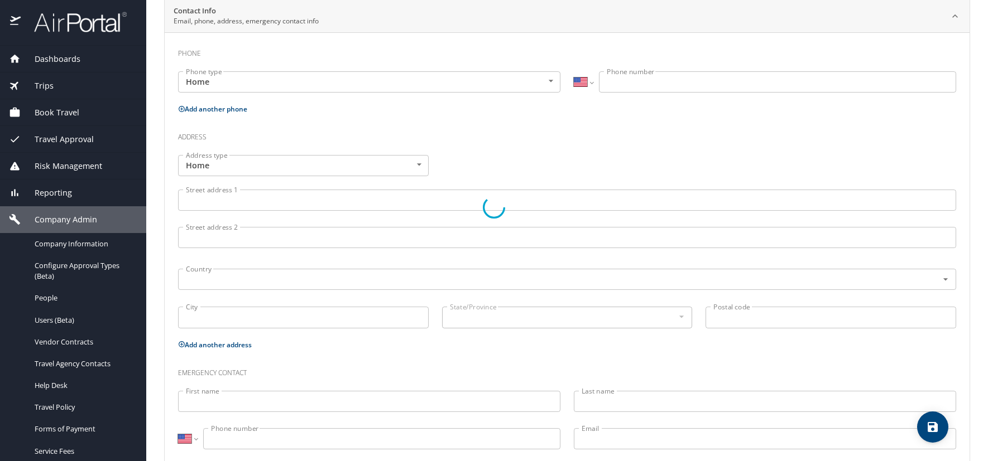
type input "Evan"
type input "James"
type input "Bosshart"
type input "[DEMOGRAPHIC_DATA]"
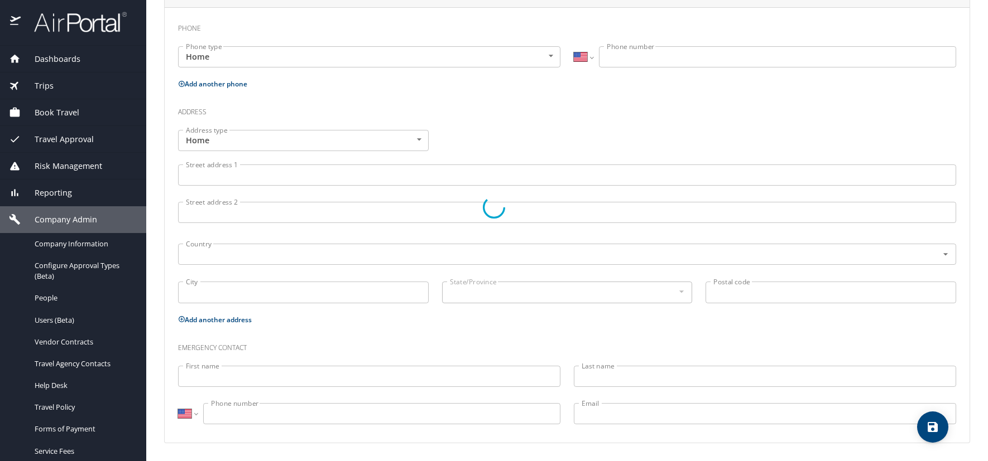
select select "US"
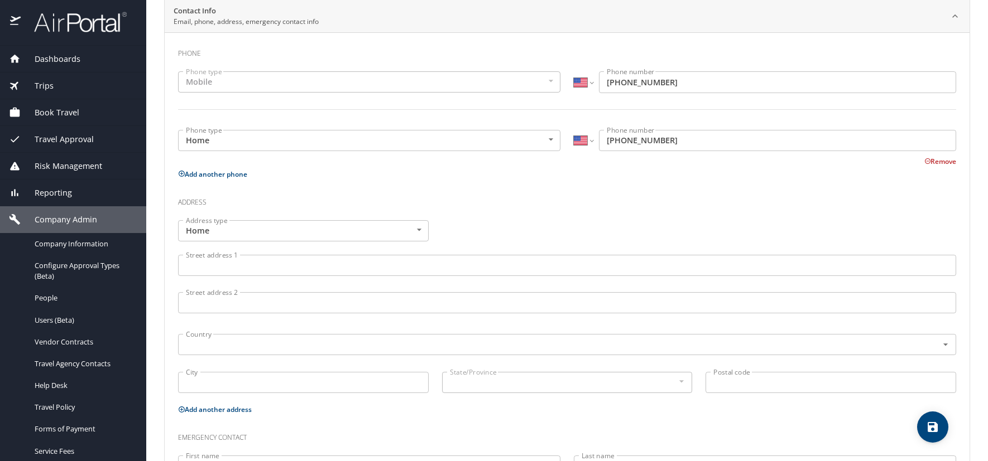
scroll to position [0, 0]
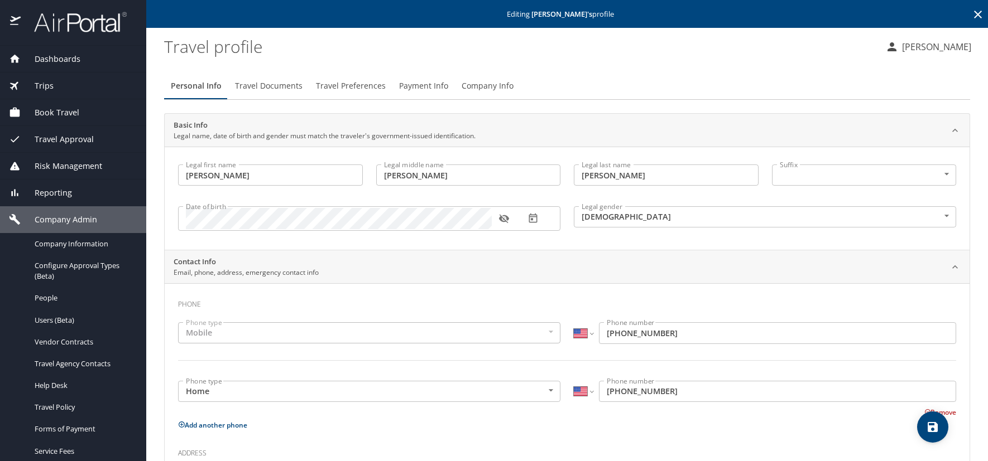
click at [503, 219] on icon "button" at bounding box center [503, 219] width 10 height 9
click at [535, 221] on icon "button" at bounding box center [532, 218] width 11 height 11
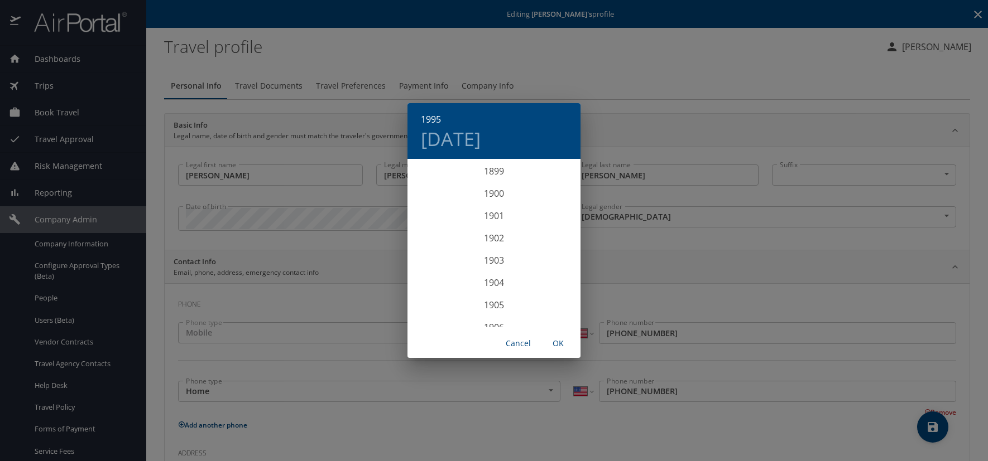
scroll to position [2075, 0]
click at [480, 134] on h4 "Fri, Mar 31" at bounding box center [451, 138] width 60 height 23
click at [564, 341] on span "OK" at bounding box center [558, 344] width 27 height 14
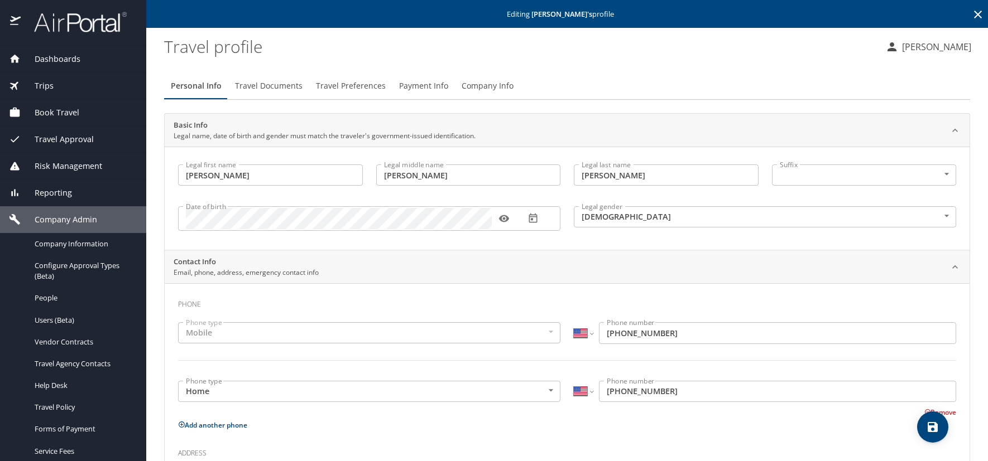
click at [935, 431] on icon "save" at bounding box center [932, 427] width 10 height 10
select select "US"
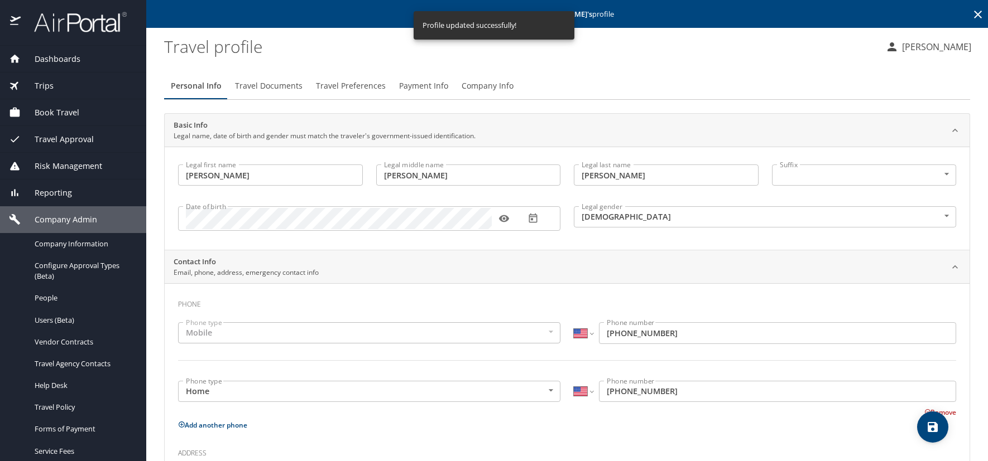
select select "US"
click at [974, 13] on icon at bounding box center [978, 15] width 8 height 8
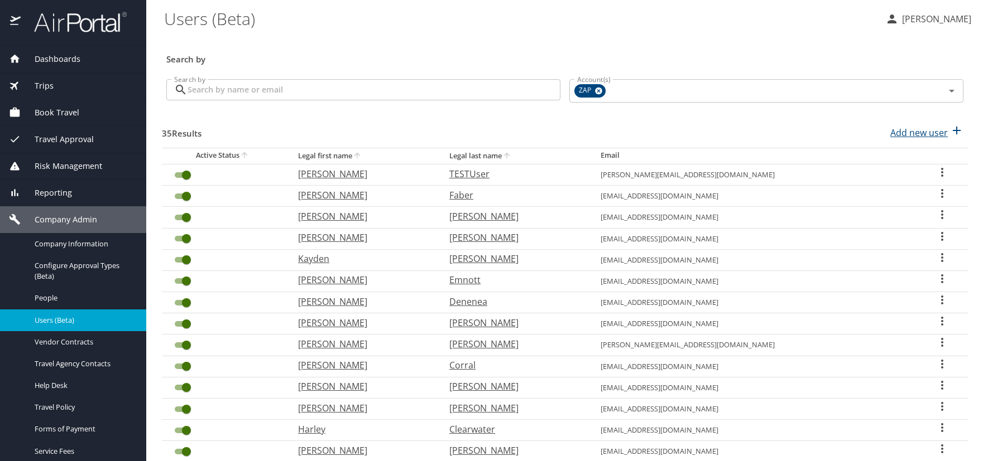
click at [904, 133] on p "Add new user" at bounding box center [918, 132] width 57 height 13
select select "US"
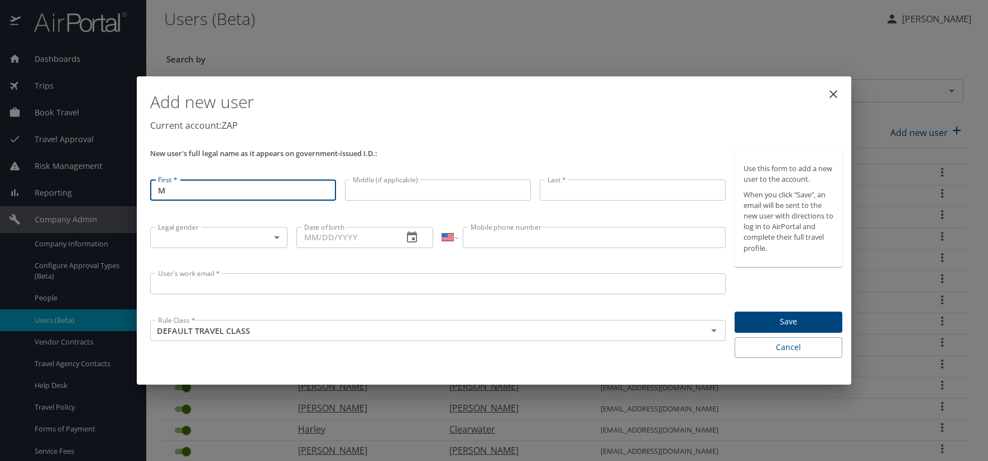
type input "[PERSON_NAME]"
click at [382, 192] on input "Middle (if applicable)" at bounding box center [438, 190] width 186 height 21
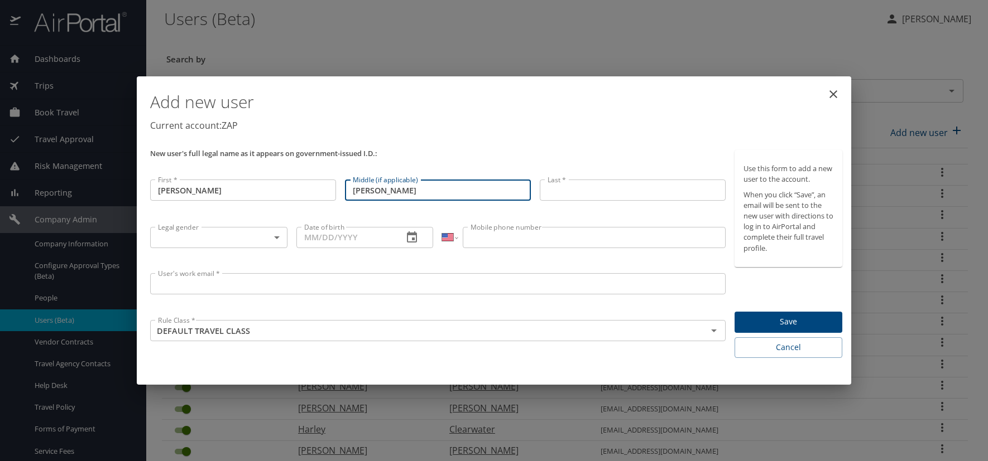
type input "Joseph"
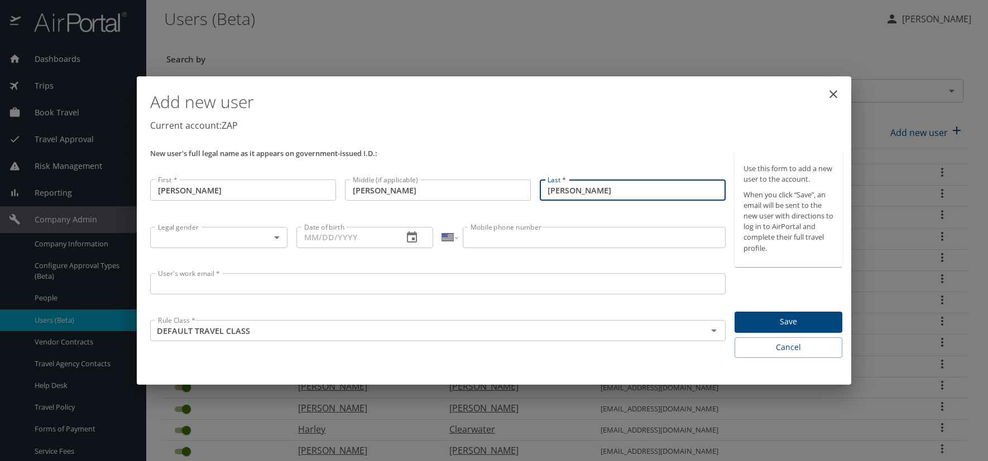
type input "[PERSON_NAME]"
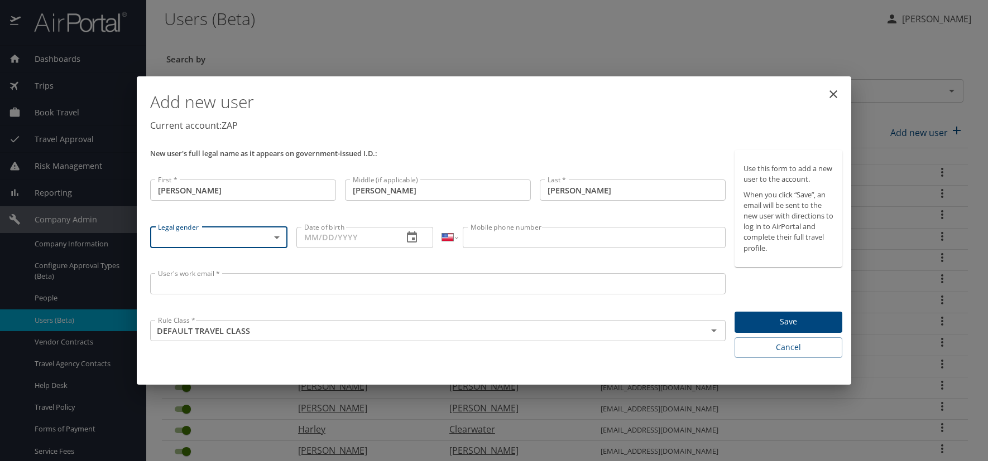
click at [280, 238] on body "Dashboards AirPortal 360™ Manager AirPortal 360™ Agent My Travel Dashboard Trip…" at bounding box center [494, 230] width 988 height 461
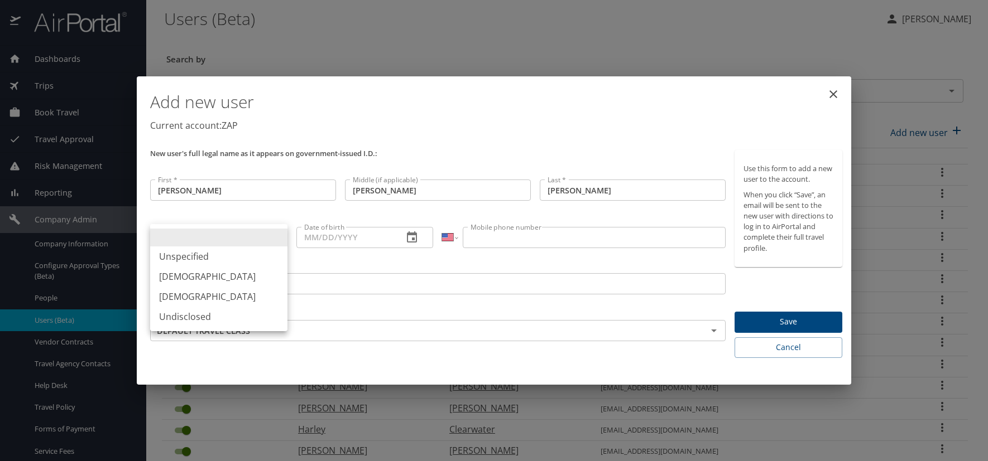
click at [220, 278] on li "[DEMOGRAPHIC_DATA]" at bounding box center [218, 277] width 137 height 20
type input "[DEMOGRAPHIC_DATA]"
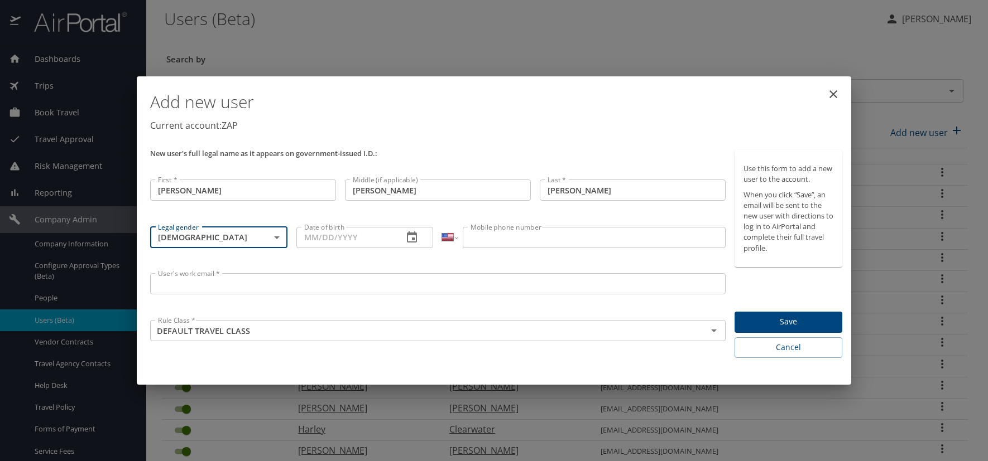
click at [411, 239] on icon "button" at bounding box center [411, 237] width 13 height 13
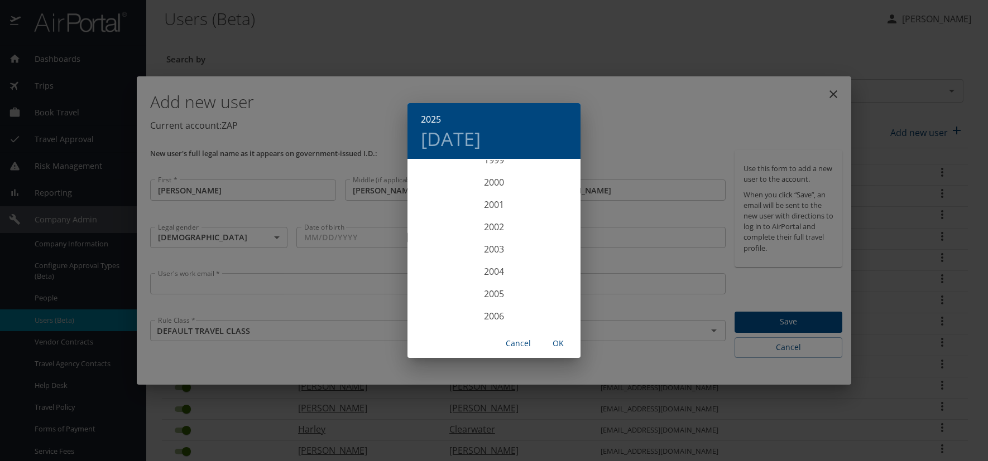
scroll to position [2187, 0]
click at [490, 168] on div "1997" at bounding box center [493, 171] width 173 height 22
click at [431, 223] on div "Apr" at bounding box center [435, 223] width 57 height 42
click at [517, 236] on p "10" at bounding box center [516, 238] width 8 height 7
click at [564, 345] on span "OK" at bounding box center [558, 344] width 27 height 14
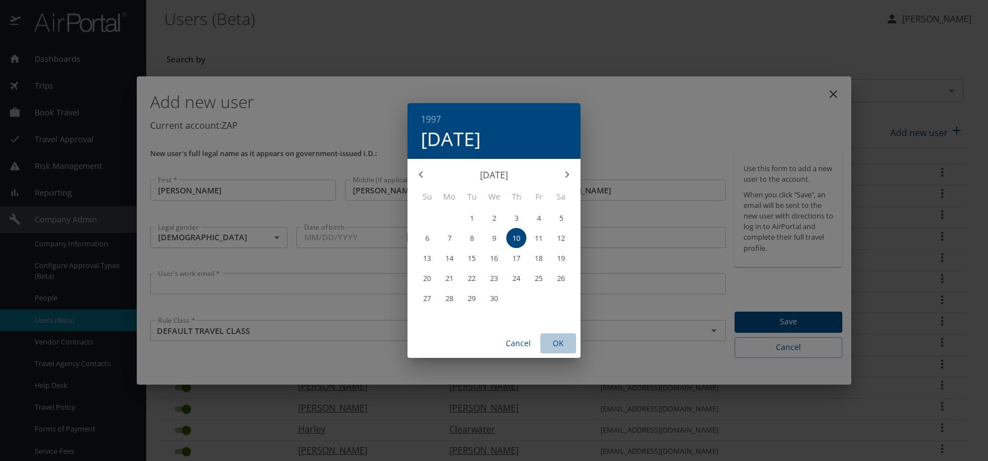
type input "04/10/1997"
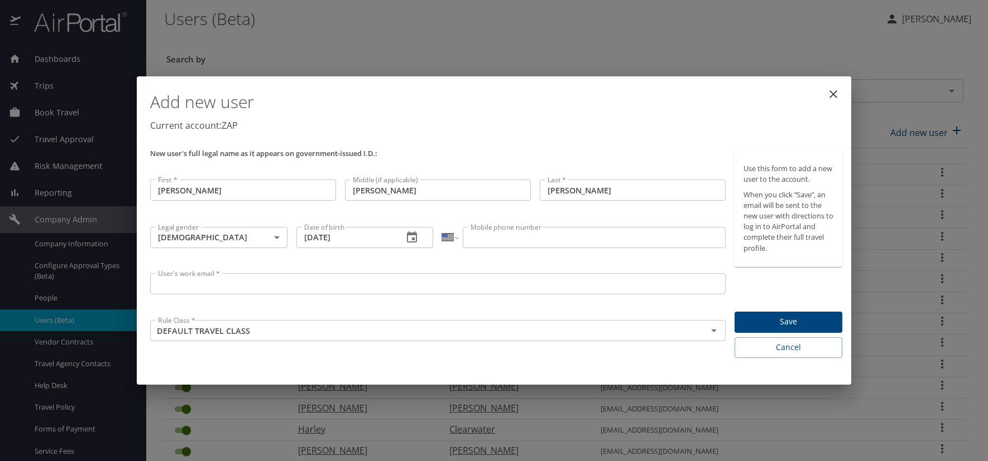
click at [473, 234] on input "Mobile phone number" at bounding box center [594, 237] width 262 height 21
type input "(970) 658-7882"
click at [198, 285] on input "User's work email *" at bounding box center [437, 283] width 575 height 21
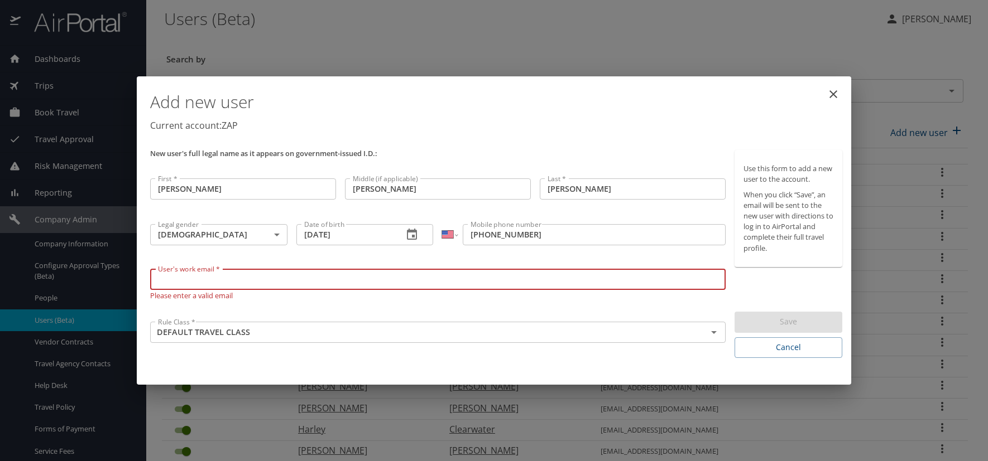
click at [181, 278] on input "User's work email *" at bounding box center [437, 279] width 575 height 21
paste input "FENSKEM.AT.ZAPECS.COM"
click at [211, 278] on input "FENSKEM.AT.ZAPECS.COM" at bounding box center [437, 279] width 575 height 21
click at [210, 278] on input "FENSKEM.AT.ZAPECS.COM" at bounding box center [437, 279] width 575 height 21
type input "[EMAIL_ADDRESS][DOMAIN_NAME]"
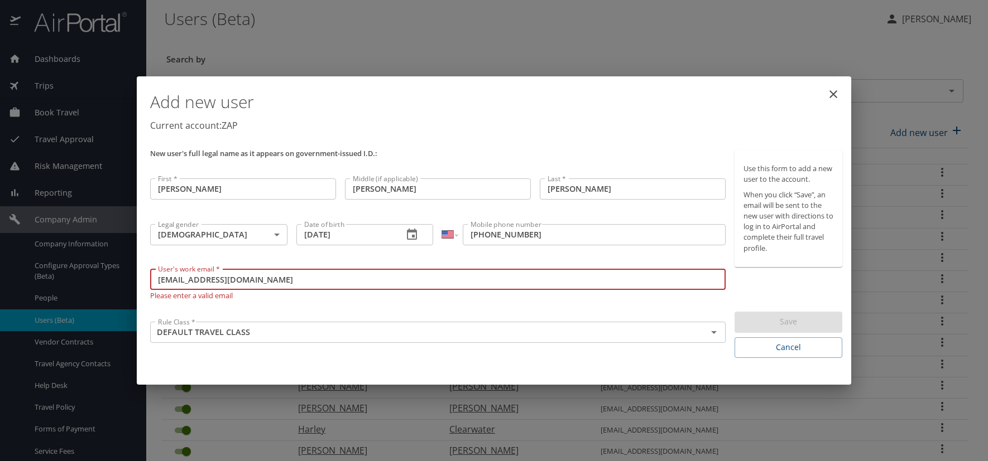
click at [741, 130] on p "Current account: ZAP" at bounding box center [496, 125] width 692 height 13
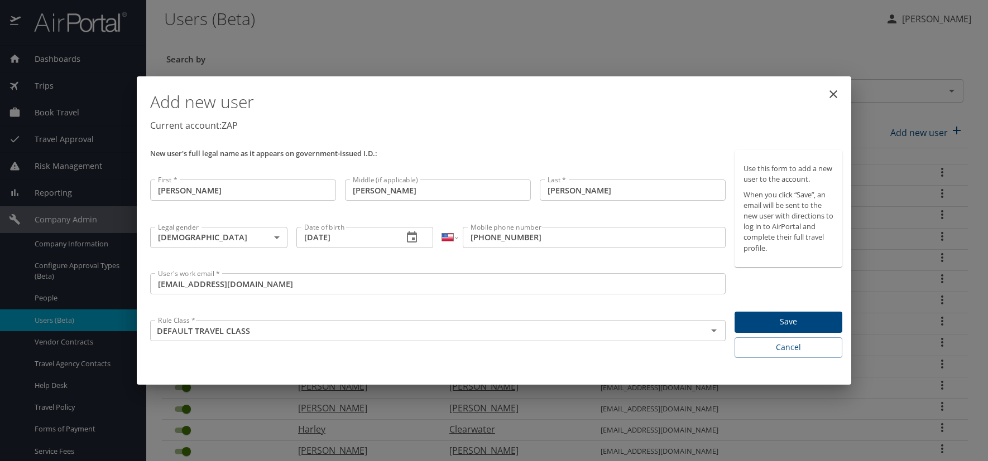
click at [771, 325] on span "Save" at bounding box center [788, 322] width 90 height 14
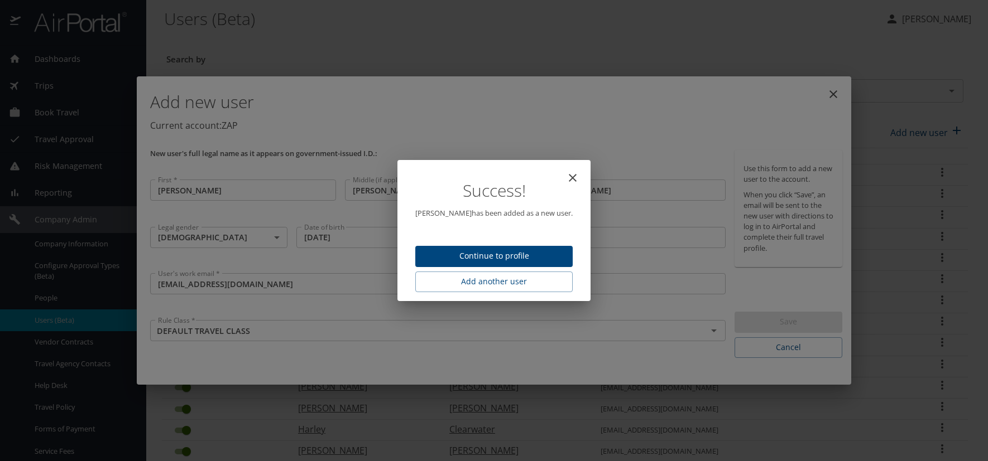
click at [494, 250] on span "Continue to profile" at bounding box center [493, 256] width 139 height 14
select select "US"
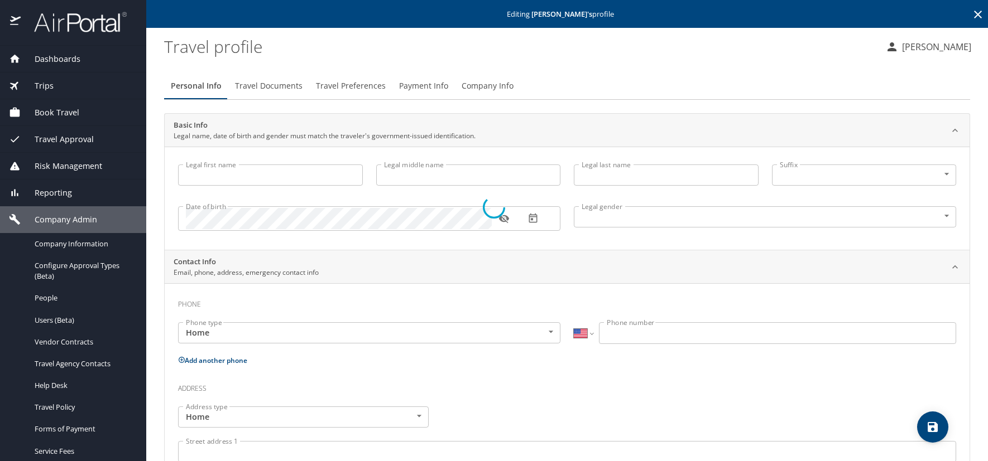
type input "[PERSON_NAME]"
type input "Joseph"
type input "[PERSON_NAME]"
type input "[DEMOGRAPHIC_DATA]"
select select "US"
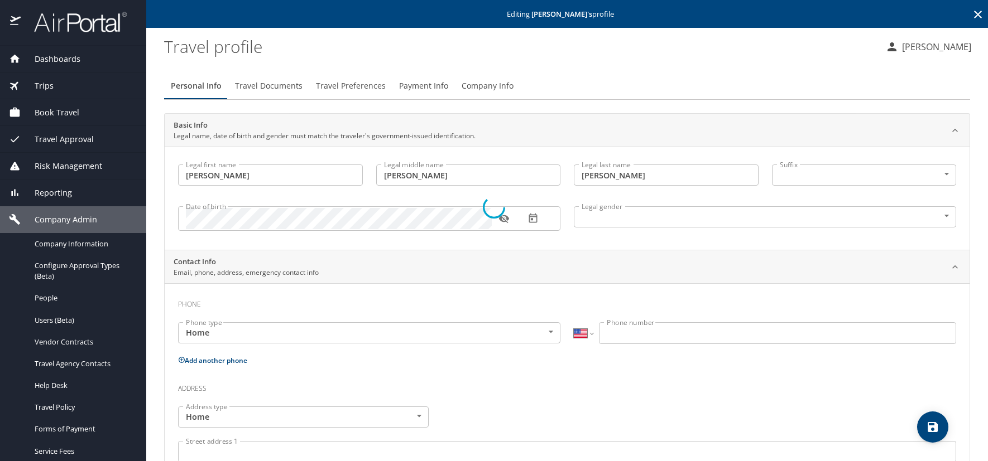
select select "US"
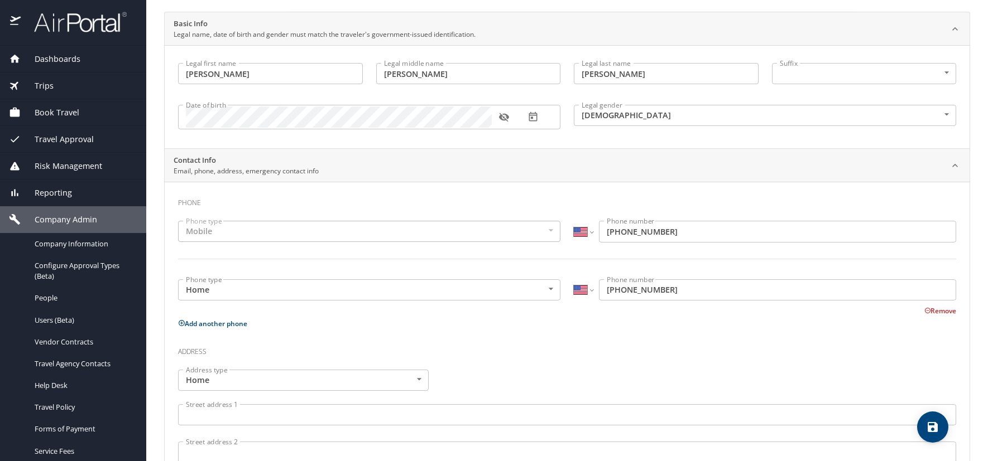
scroll to position [56, 0]
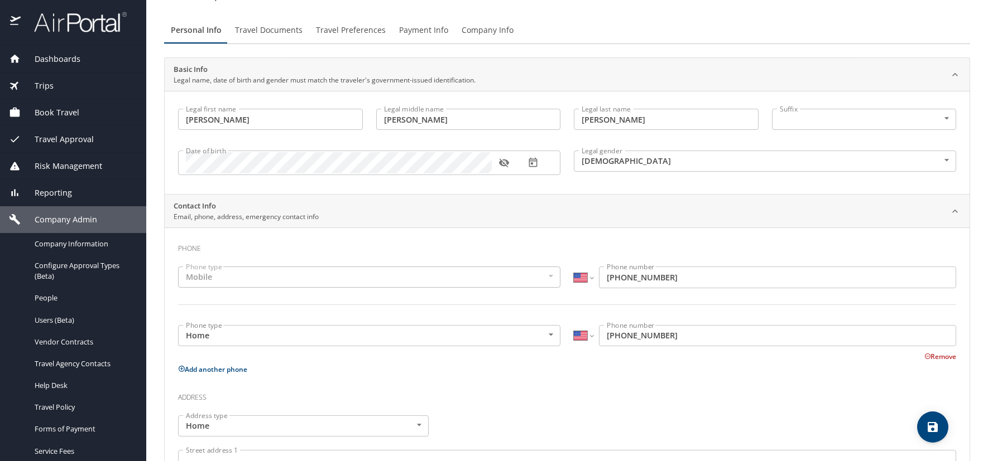
click at [502, 161] on icon "button" at bounding box center [503, 162] width 11 height 11
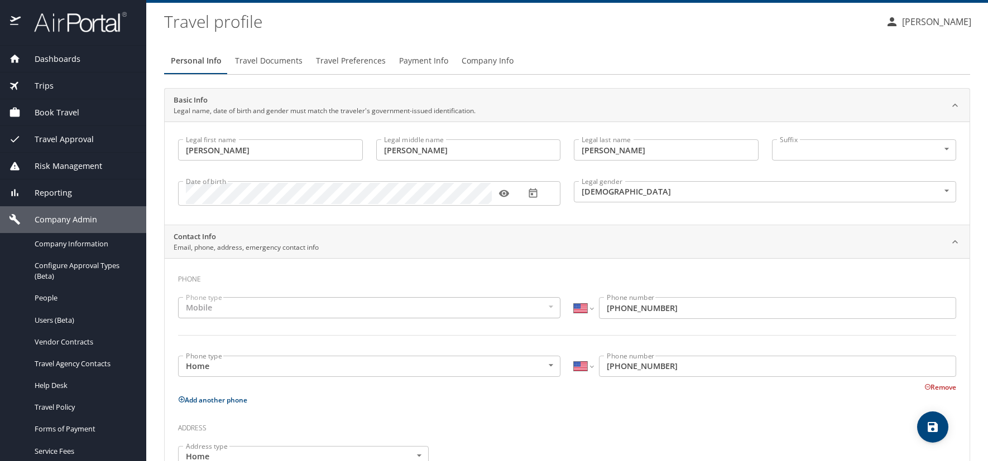
scroll to position [0, 0]
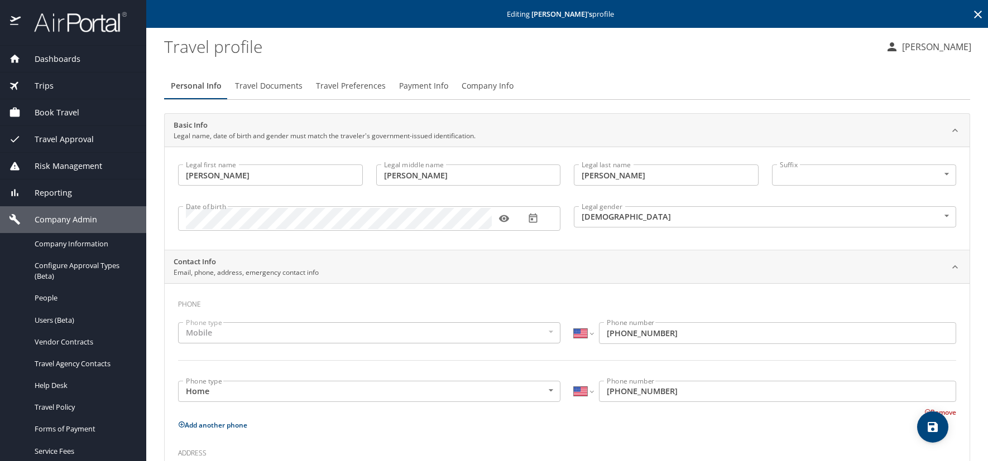
click at [974, 13] on icon at bounding box center [978, 15] width 8 height 8
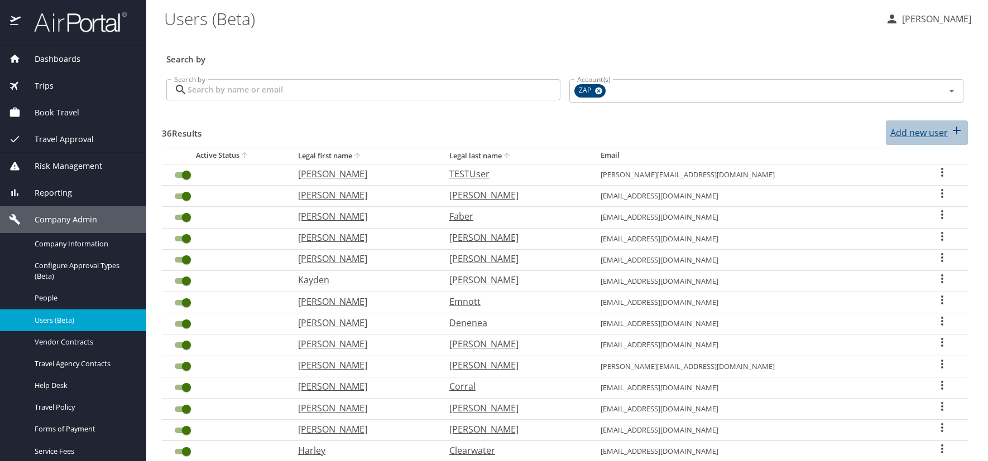
click at [929, 131] on p "Add new user" at bounding box center [918, 132] width 57 height 13
select select "US"
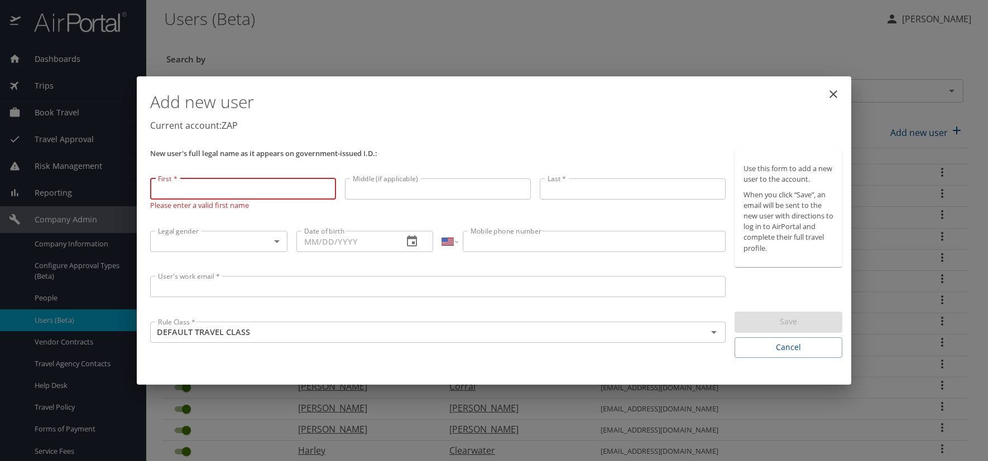
click at [179, 189] on input "First *" at bounding box center [243, 189] width 186 height 21
type input "[PERSON_NAME]"
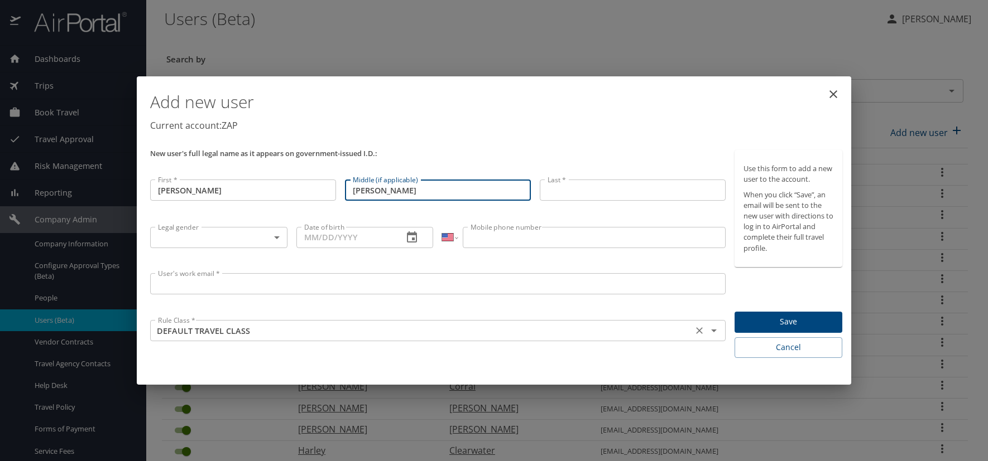
type input "Richard"
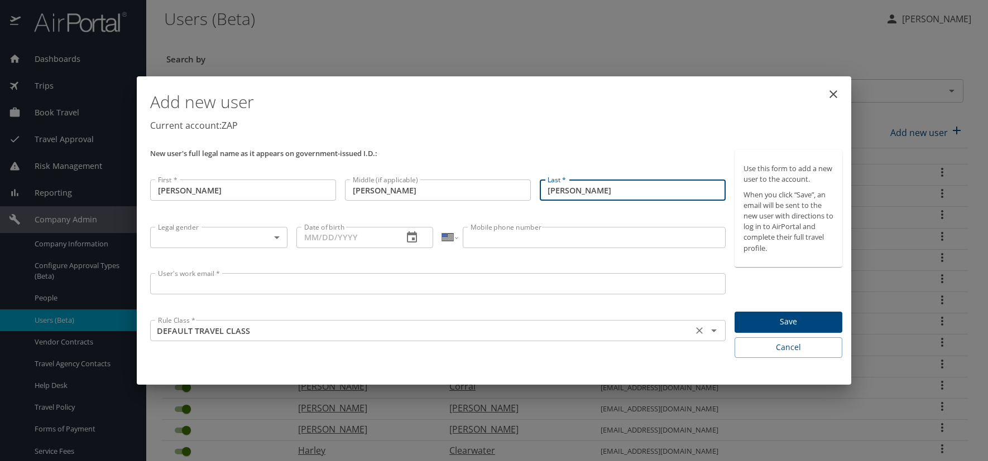
type input "[PERSON_NAME]"
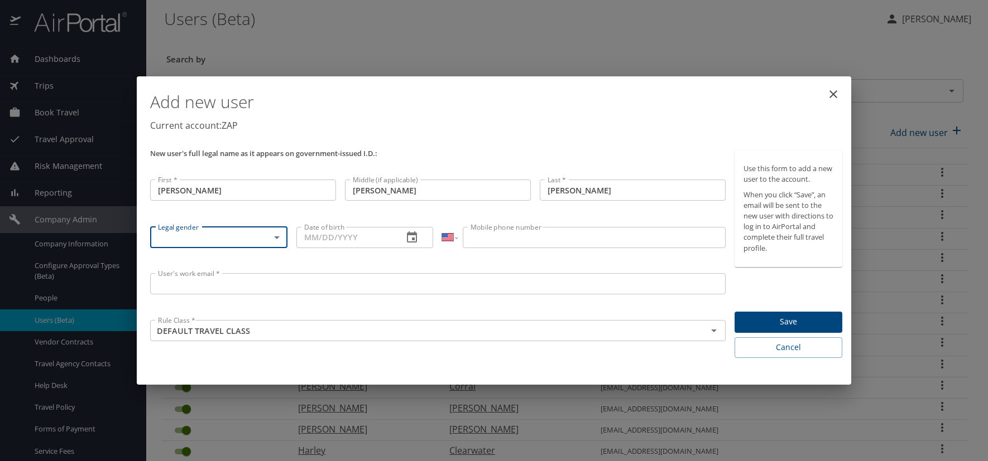
click at [280, 238] on body "Dashboards AirPortal 360™ Manager AirPortal 360™ Agent My Travel Dashboard Trip…" at bounding box center [494, 230] width 988 height 461
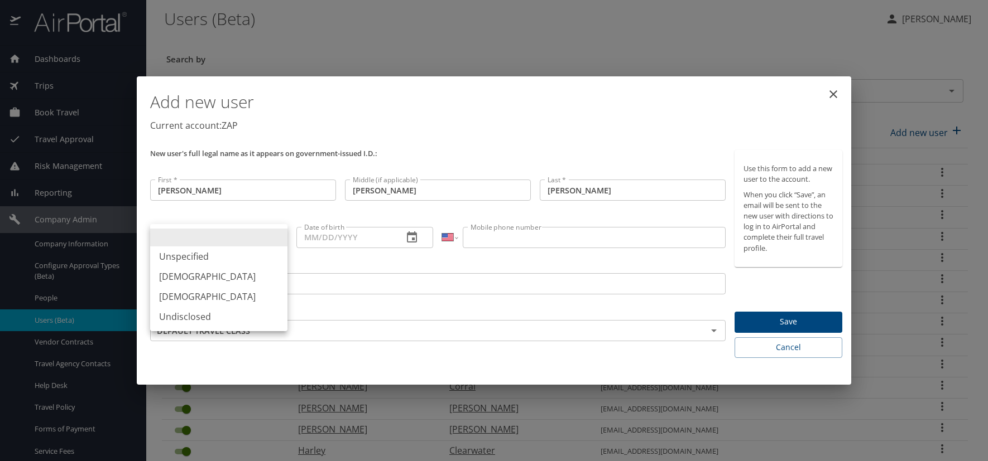
click at [216, 277] on li "Male" at bounding box center [218, 277] width 137 height 20
type input "Male"
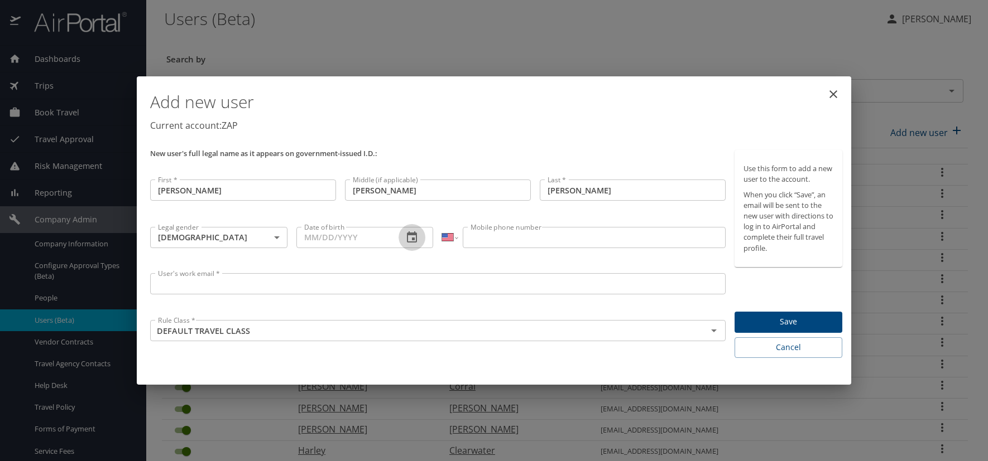
click at [410, 238] on icon "button" at bounding box center [411, 237] width 13 height 13
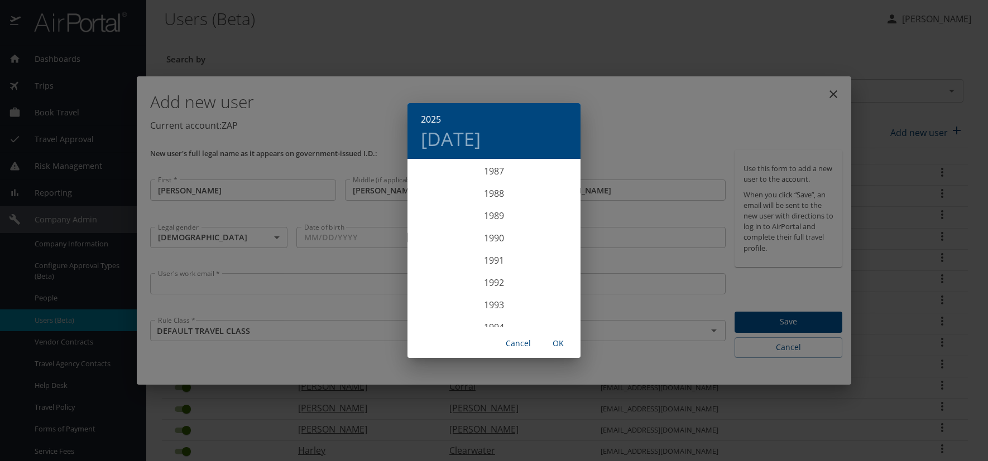
scroll to position [1908, 0]
click at [491, 185] on div "1985" at bounding box center [493, 182] width 173 height 22
click at [548, 178] on div "Mar" at bounding box center [551, 181] width 57 height 42
click at [429, 280] on p "17" at bounding box center [427, 278] width 8 height 7
click at [558, 343] on span "OK" at bounding box center [558, 344] width 27 height 14
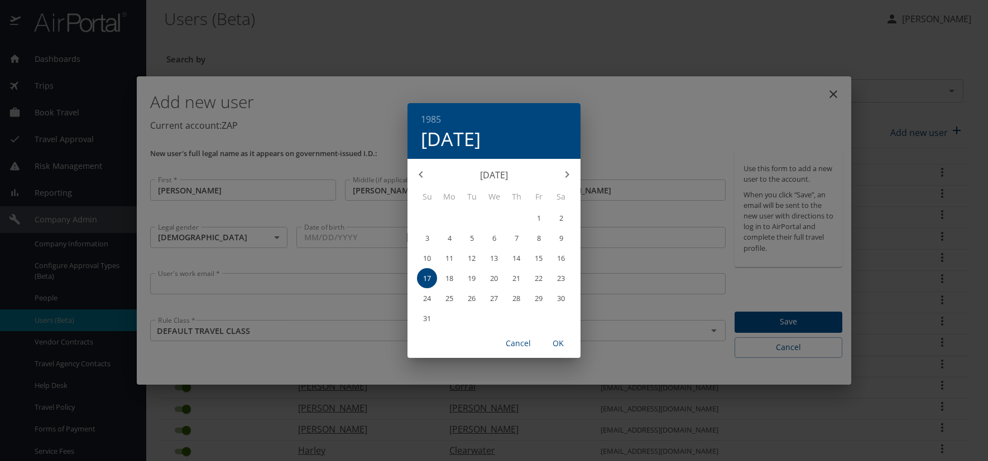
type input "03/17/1985"
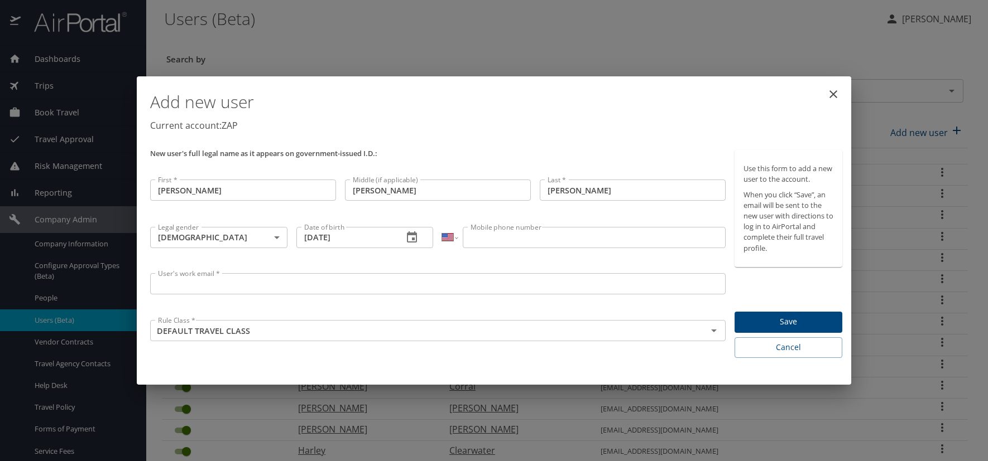
click at [479, 240] on input "Mobile phone number" at bounding box center [594, 237] width 262 height 21
type input "(303) 908-6382"
click at [219, 283] on input "User's work email *" at bounding box center [437, 283] width 575 height 21
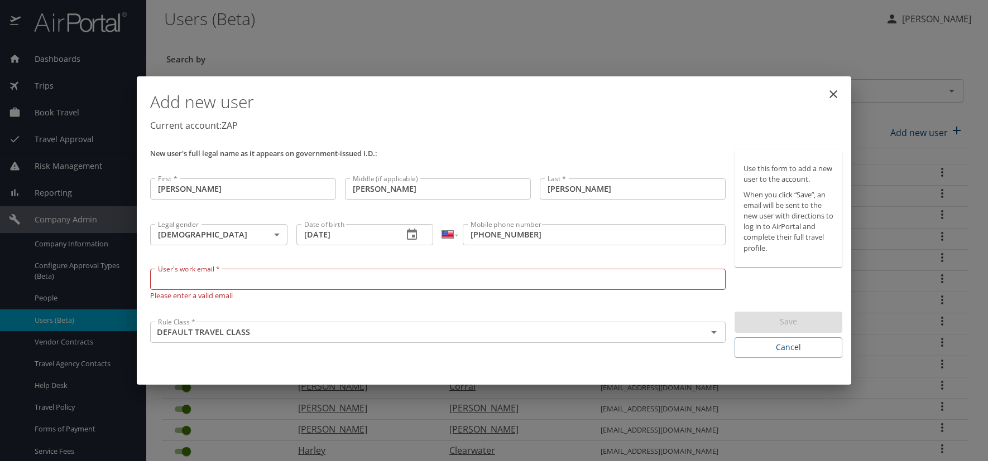
click at [191, 280] on input "User's work email *" at bounding box center [437, 279] width 575 height 21
paste input "FISCHERS.AT.ZAPECS.COM"
type input "[EMAIL_ADDRESS][DOMAIN_NAME]"
click at [505, 126] on p "Current account: ZAP" at bounding box center [496, 125] width 692 height 13
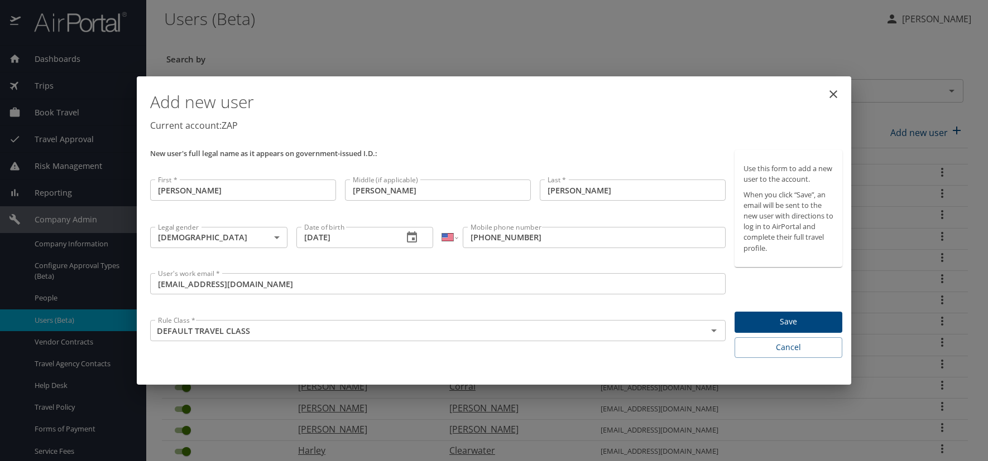
click at [809, 319] on span "Save" at bounding box center [788, 322] width 90 height 14
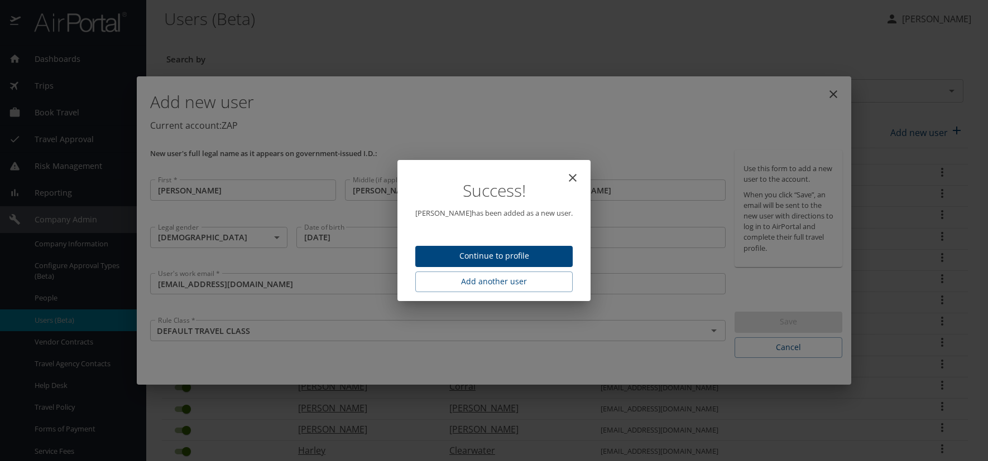
click at [520, 258] on span "Continue to profile" at bounding box center [493, 256] width 139 height 14
select select "US"
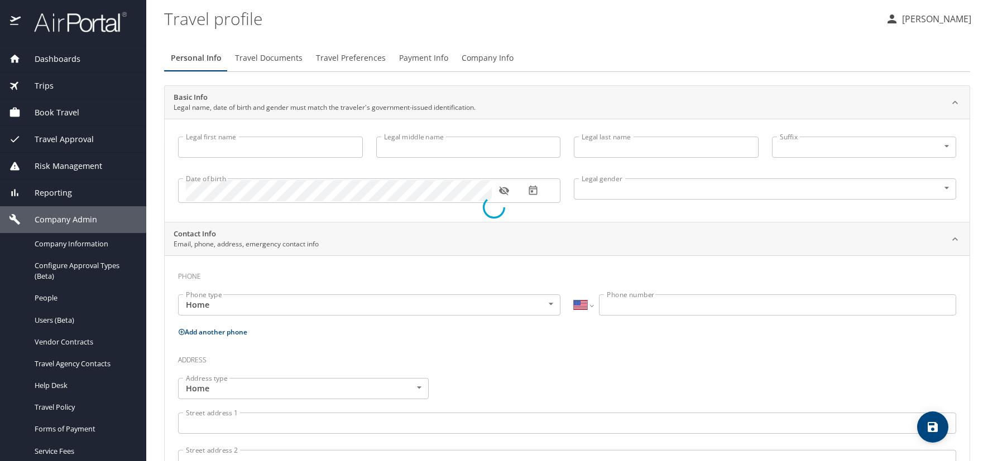
type input "[PERSON_NAME]"
type input "Richard"
type input "[PERSON_NAME]"
type input "Male"
select select "US"
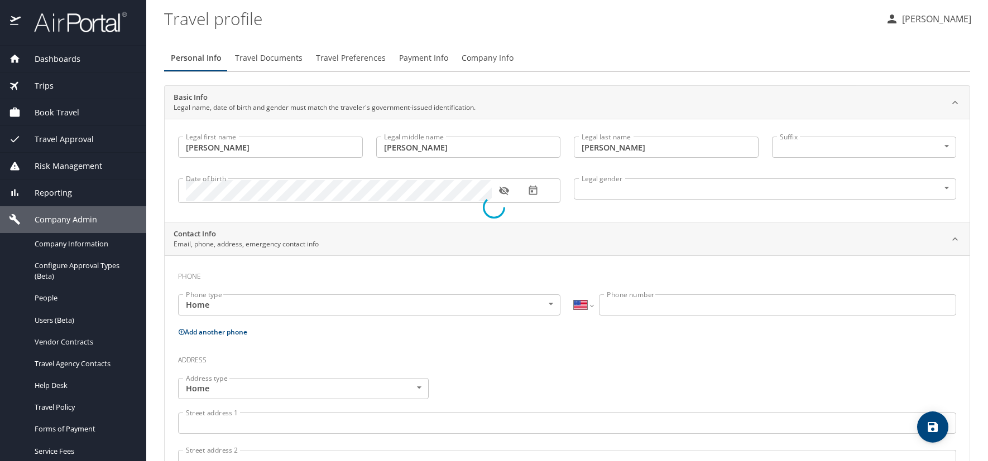
select select "US"
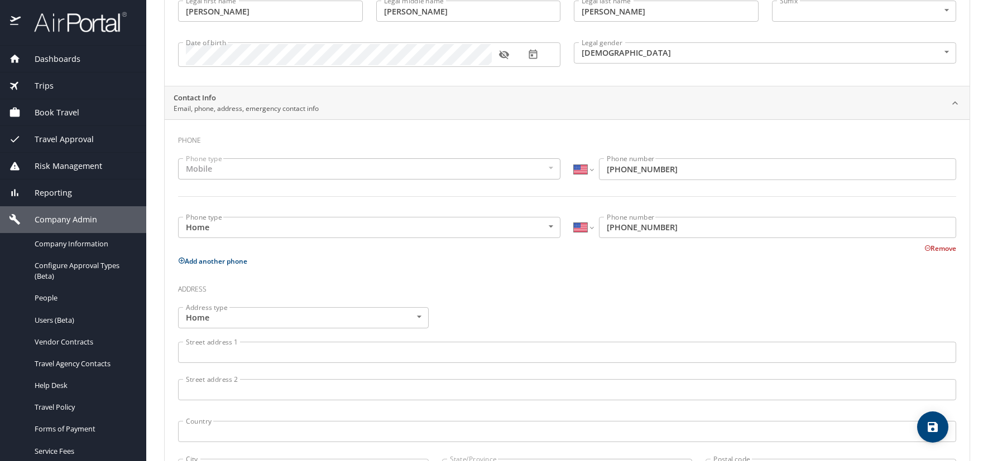
scroll to position [167, 0]
click at [546, 222] on body "Dashboards AirPortal 360™ Manager AirPortal 360™ Agent My Travel Dashboard Trip…" at bounding box center [494, 230] width 988 height 461
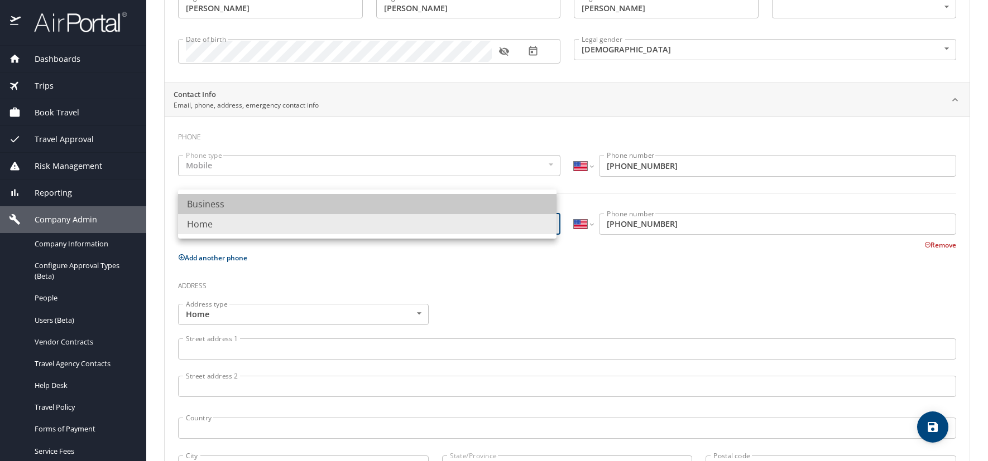
click at [290, 208] on li "Business" at bounding box center [367, 204] width 378 height 20
type input "Business"
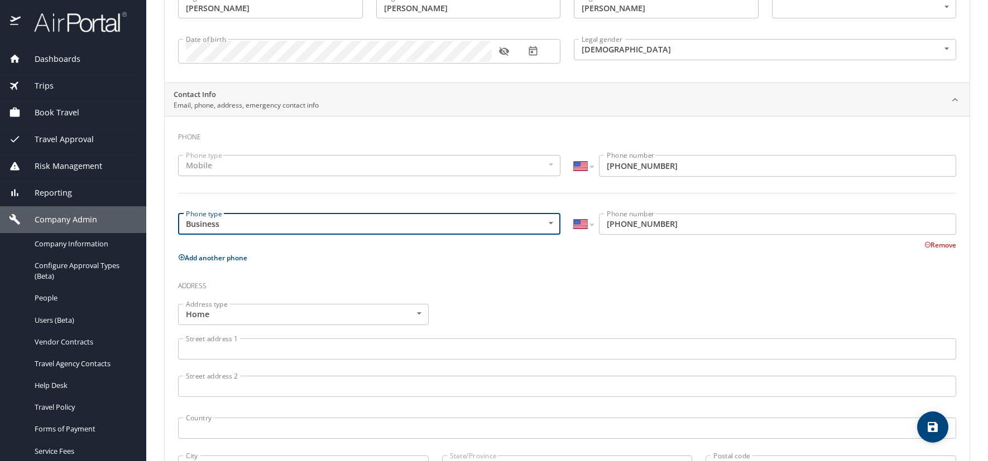
click at [682, 225] on input "(303) 908-6382" at bounding box center [777, 224] width 357 height 21
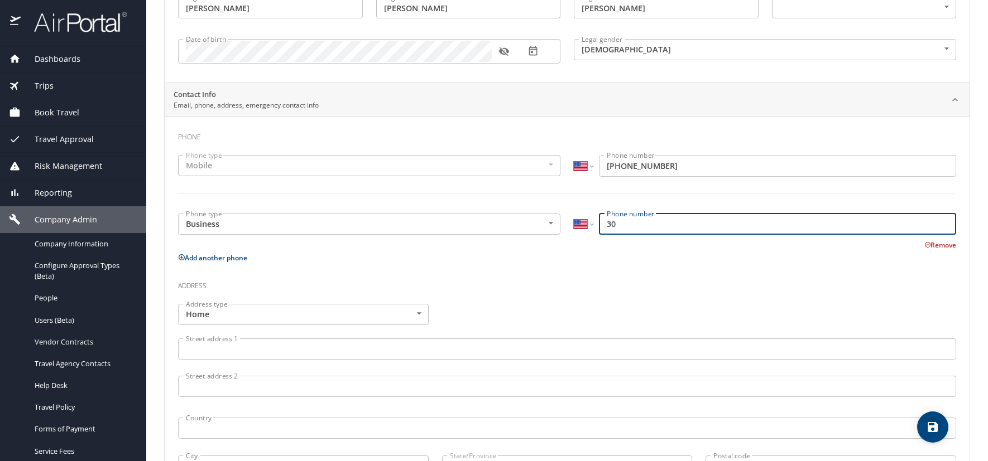
type input "3"
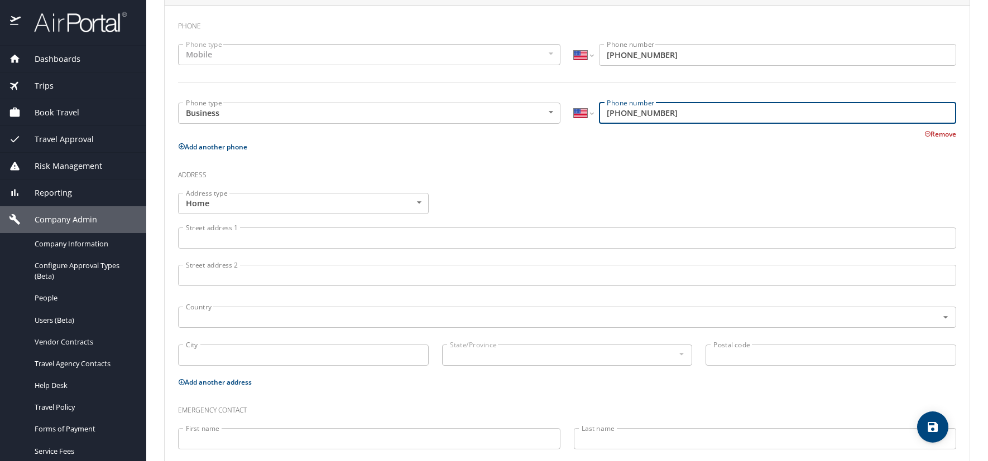
scroll to position [335, 0]
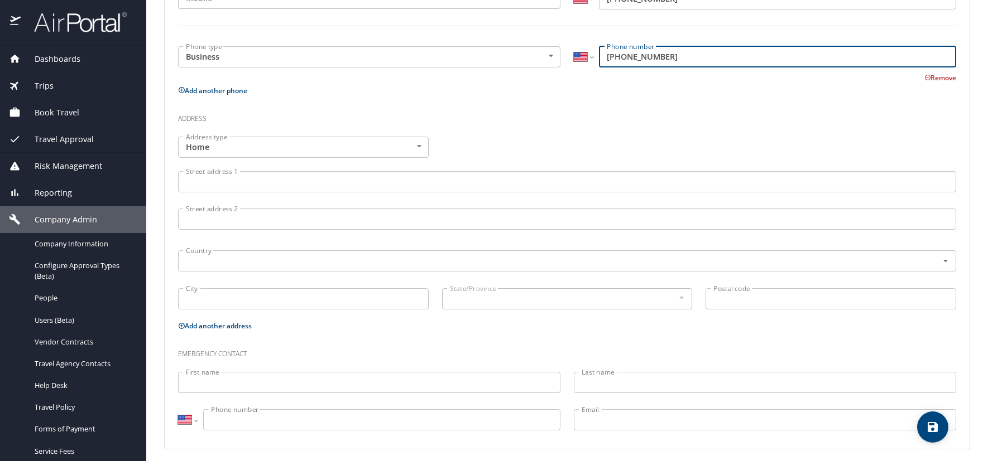
type input "(720) 644-3417"
click at [933, 429] on icon "save" at bounding box center [932, 427] width 13 height 13
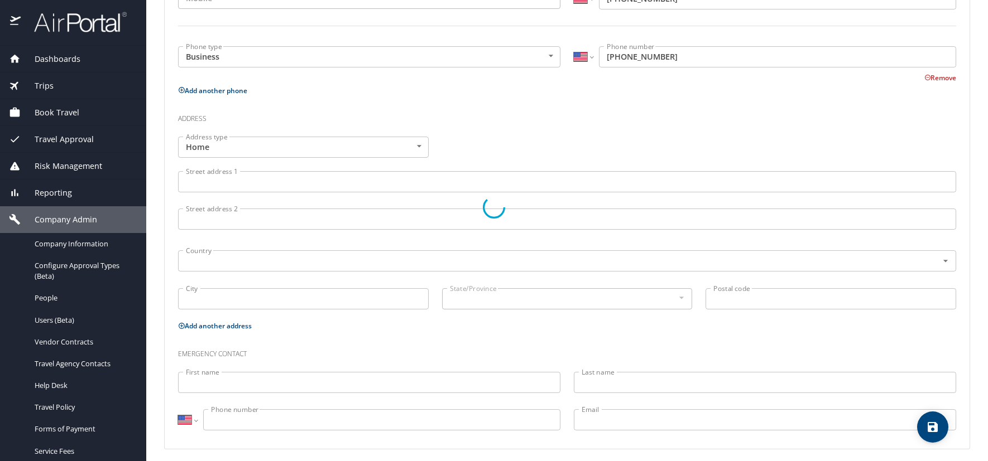
select select "US"
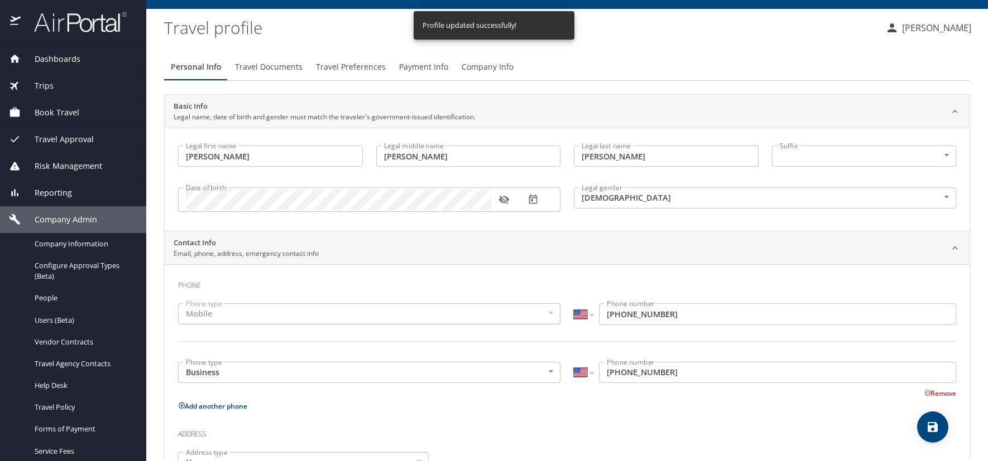
scroll to position [0, 0]
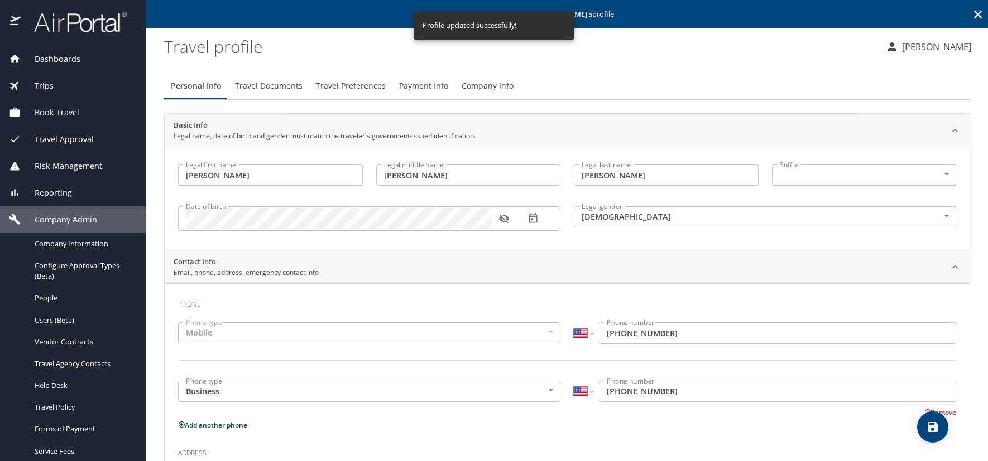
click at [504, 219] on icon "button" at bounding box center [503, 218] width 11 height 11
click at [365, 83] on span "Travel Preferences" at bounding box center [351, 86] width 70 height 14
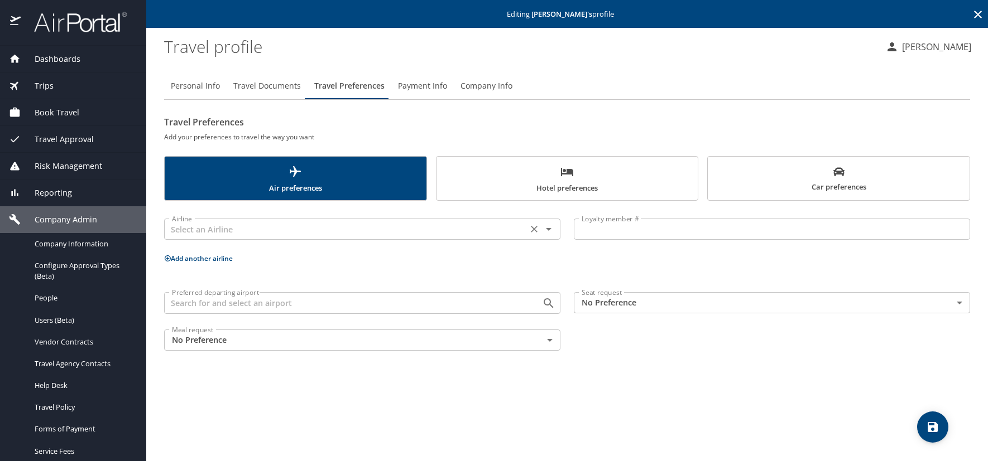
click at [223, 220] on div "Airline" at bounding box center [362, 229] width 396 height 21
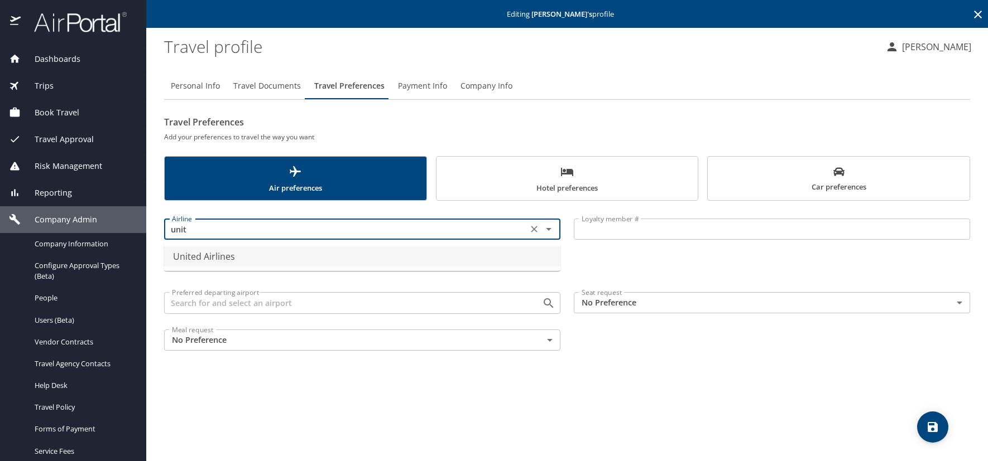
click at [223, 259] on li "United Airlines" at bounding box center [362, 257] width 396 height 20
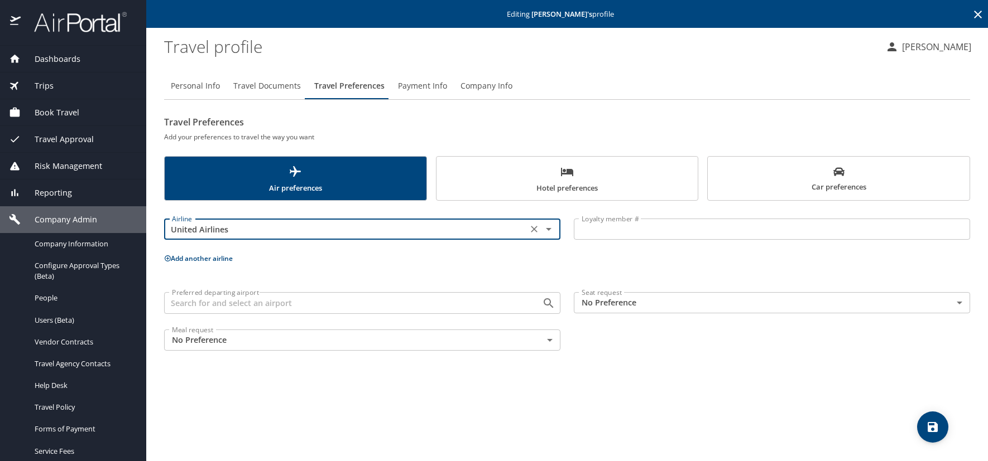
type input "United Airlines"
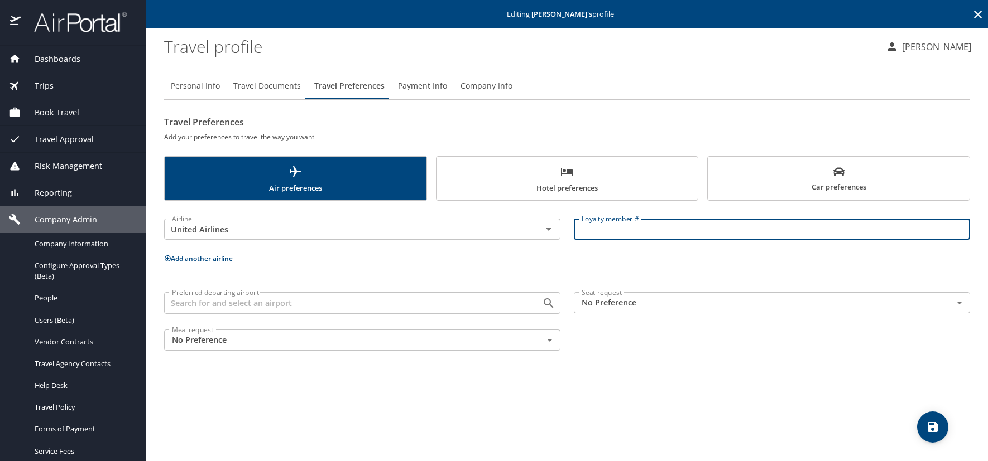
click at [614, 229] on input "Loyalty member #" at bounding box center [772, 229] width 396 height 21
paste input "NJ829225"
type input "NJ829225"
click at [167, 259] on icon at bounding box center [168, 259] width 6 height 6
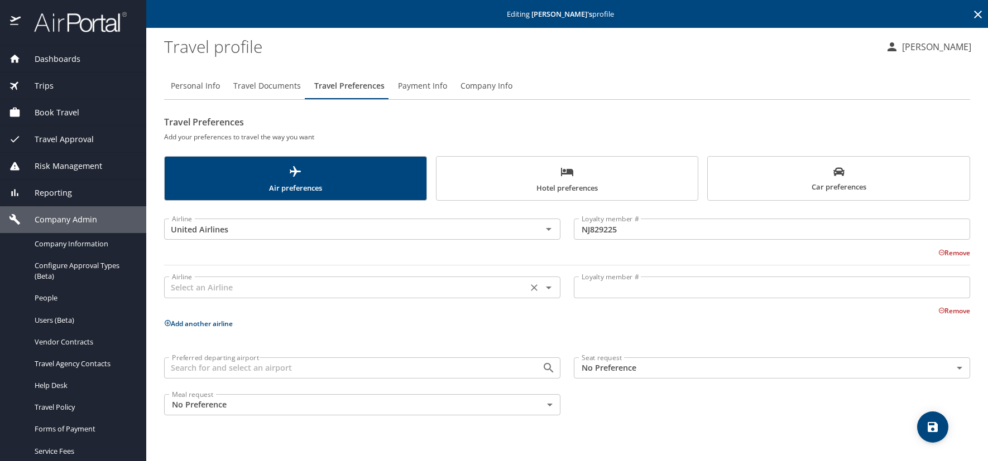
click at [191, 290] on input "text" at bounding box center [345, 287] width 357 height 15
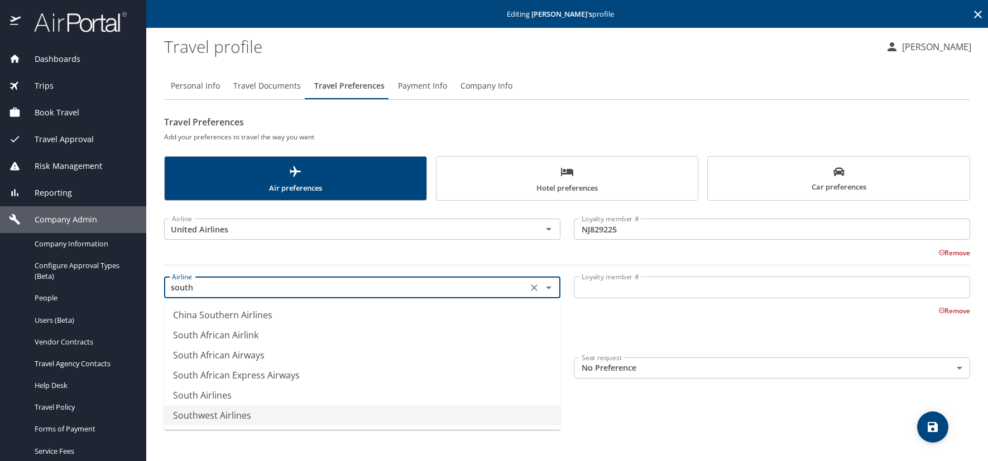
click at [215, 416] on li "Southwest Airlines" at bounding box center [362, 416] width 396 height 20
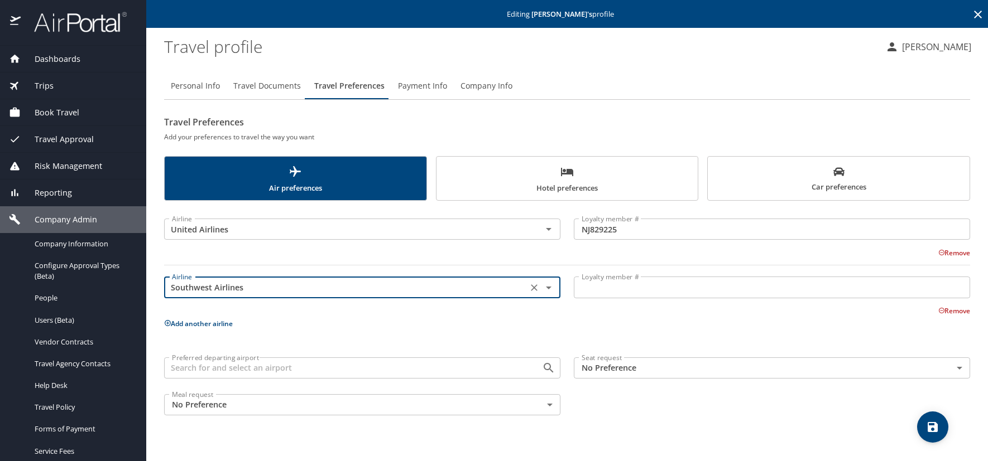
type input "Southwest Airlines"
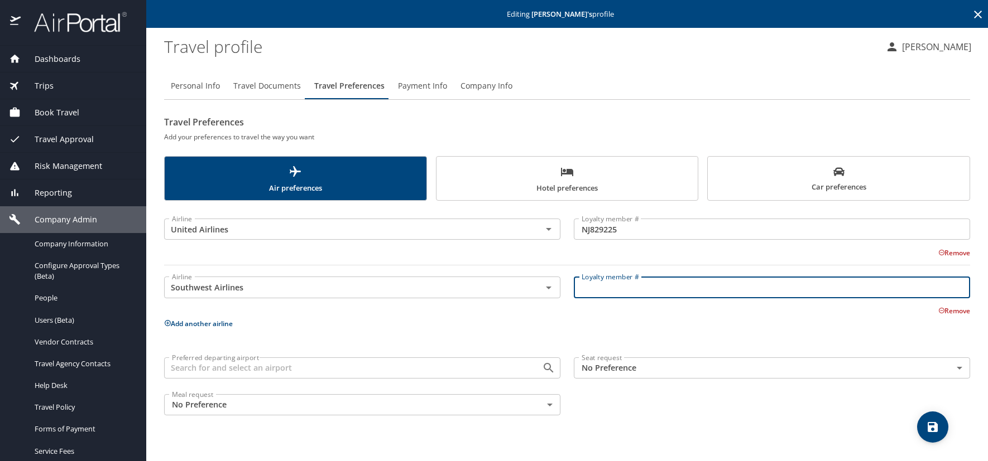
click at [644, 283] on input "Loyalty member #" at bounding box center [772, 287] width 396 height 21
paste input "20664719445"
type input "20664719445"
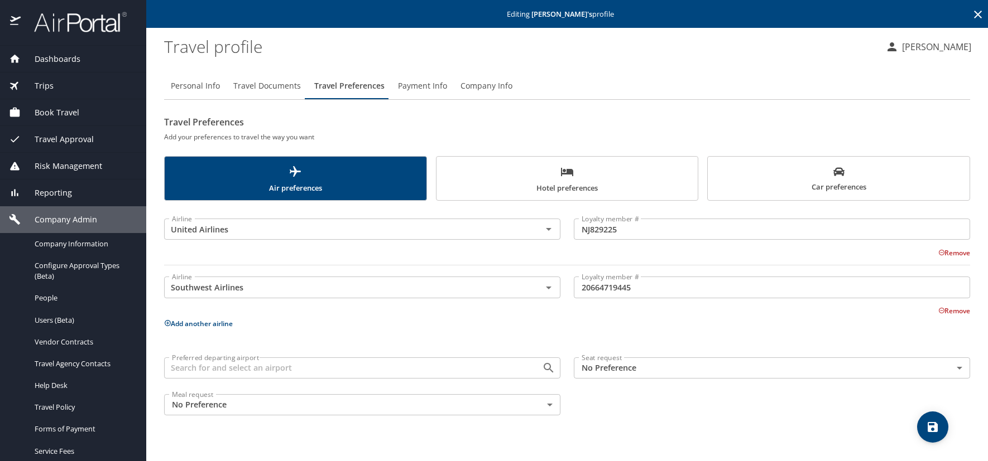
click at [766, 177] on span "Car preferences" at bounding box center [838, 179] width 248 height 27
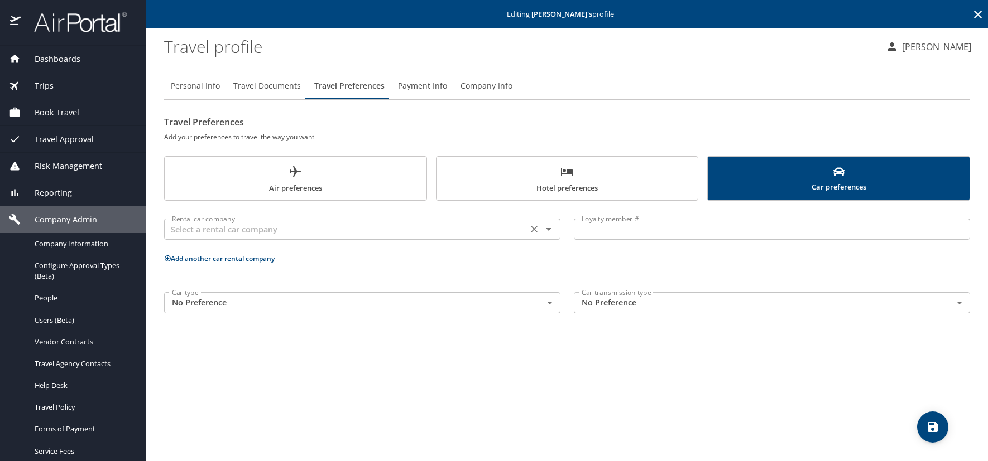
click at [187, 231] on input "text" at bounding box center [345, 229] width 357 height 15
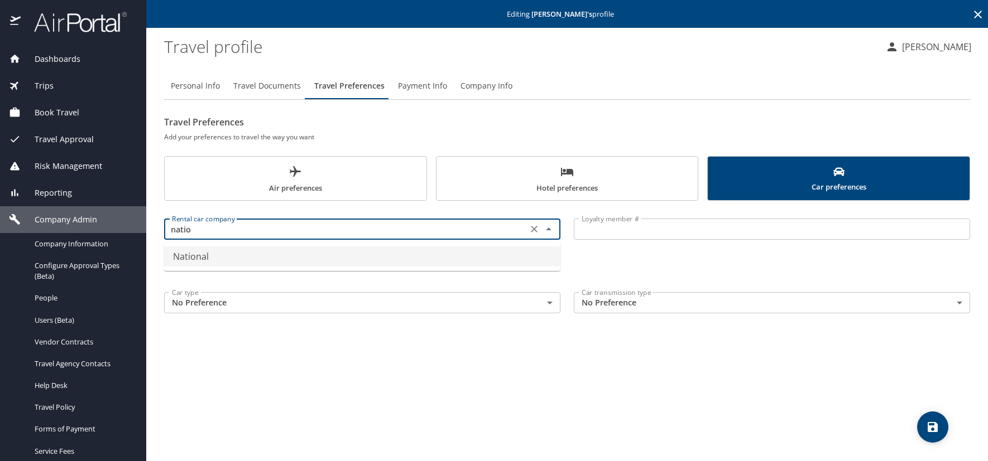
click at [207, 257] on li "National" at bounding box center [362, 257] width 396 height 20
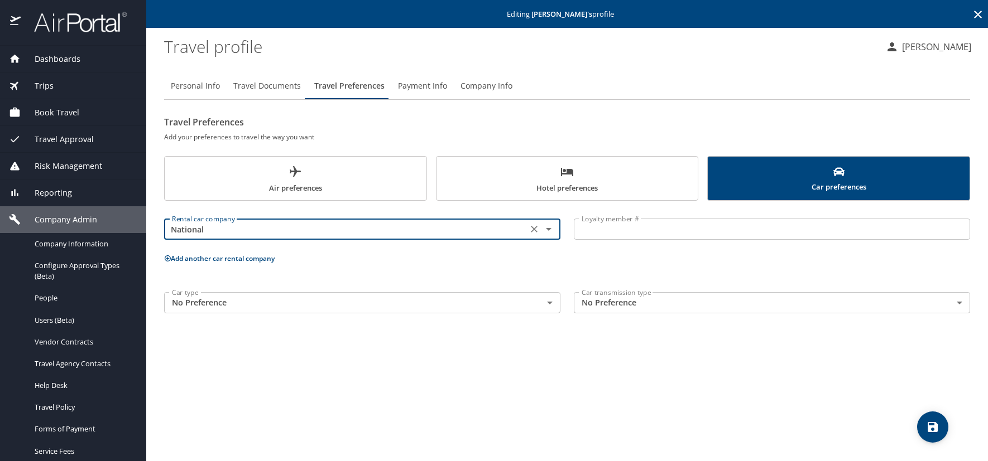
type input "National"
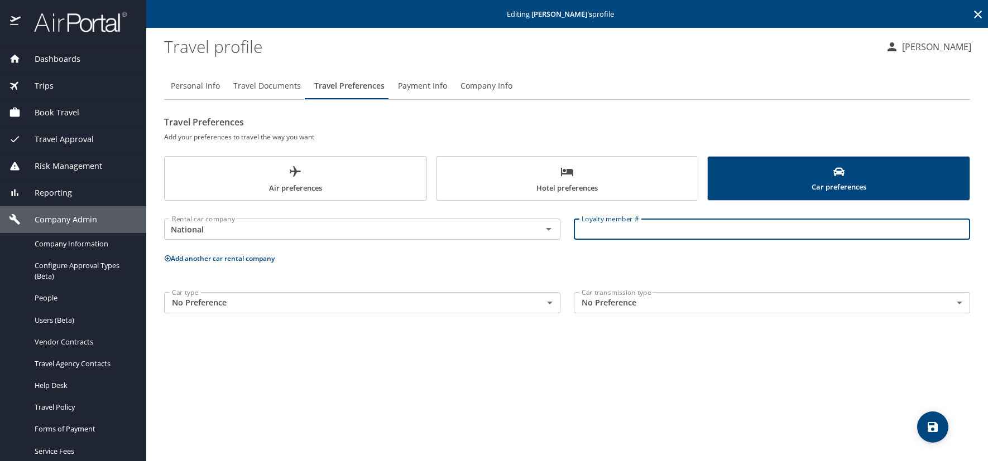
click at [604, 234] on input "Loyalty member #" at bounding box center [772, 229] width 396 height 21
paste input "833662060"
type input "833662060"
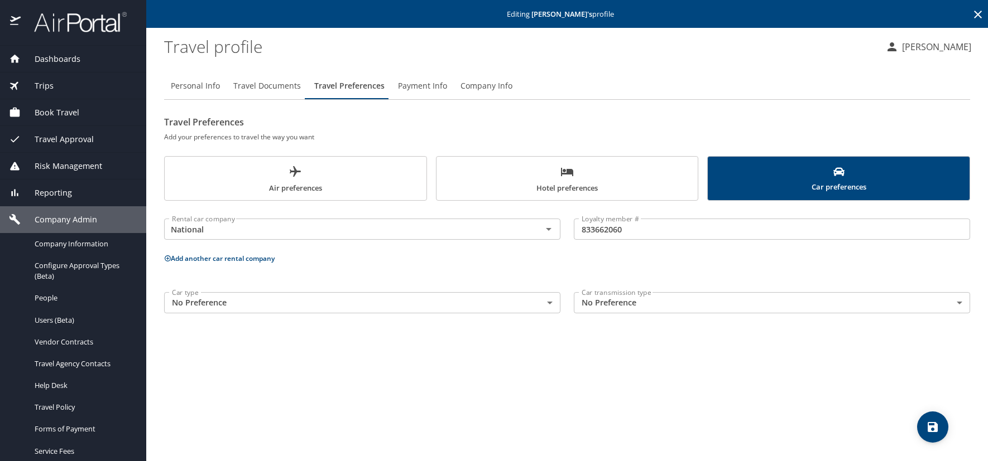
click at [526, 175] on span "Hotel preferences" at bounding box center [567, 180] width 248 height 30
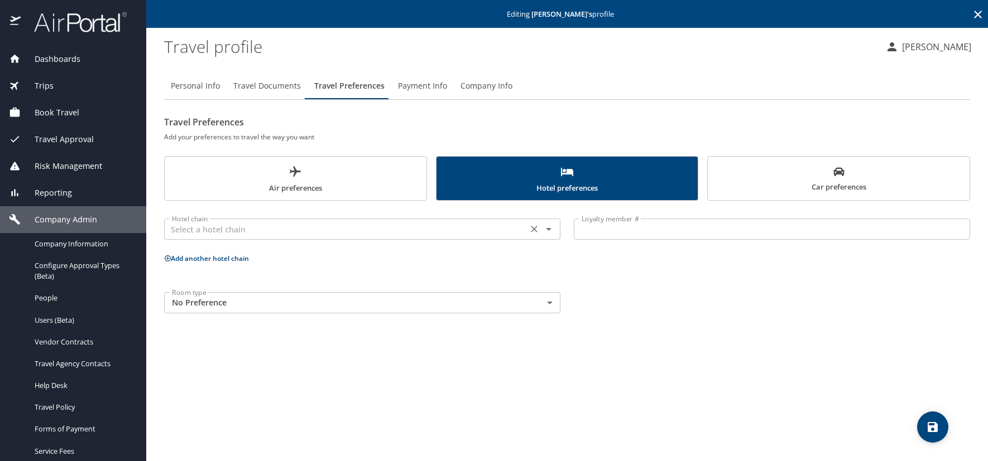
click at [208, 229] on input "text" at bounding box center [345, 229] width 357 height 15
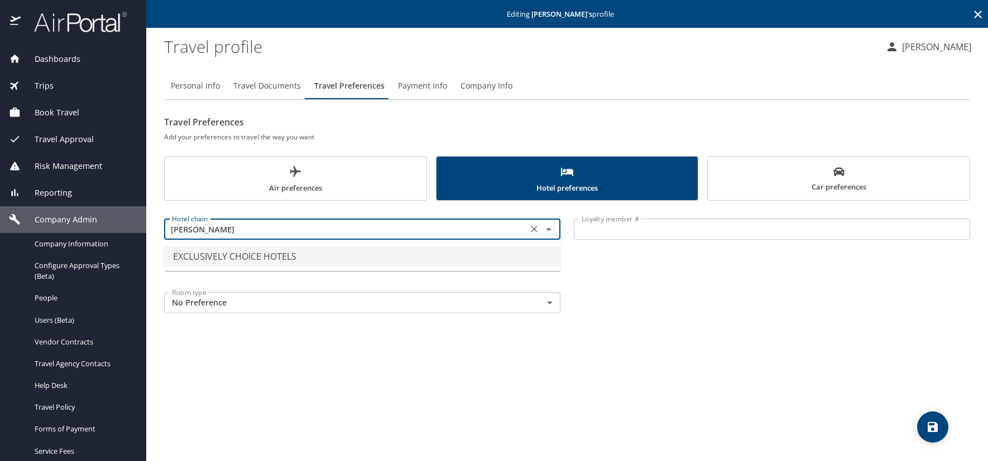
click at [216, 253] on li "EXCLUSIVELY CHOICE HOTELS" at bounding box center [362, 257] width 396 height 20
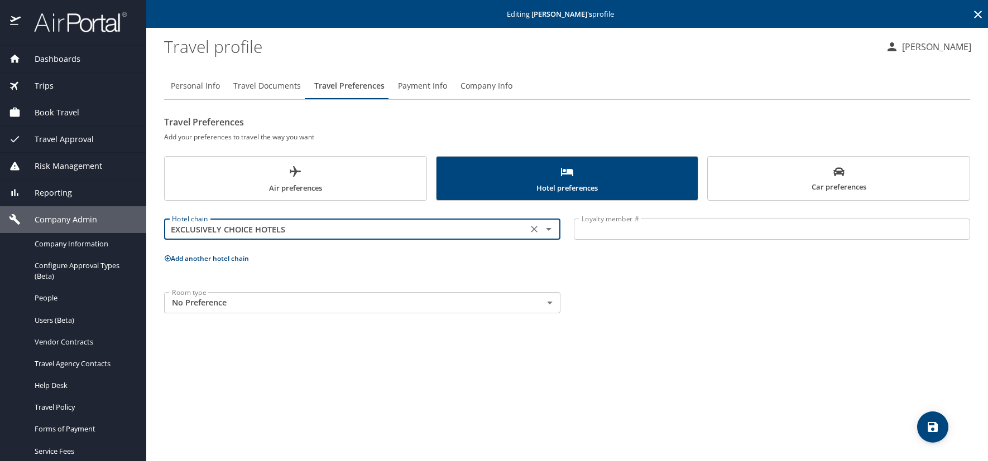
type input "EXCLUSIVELY CHOICE HOTELS"
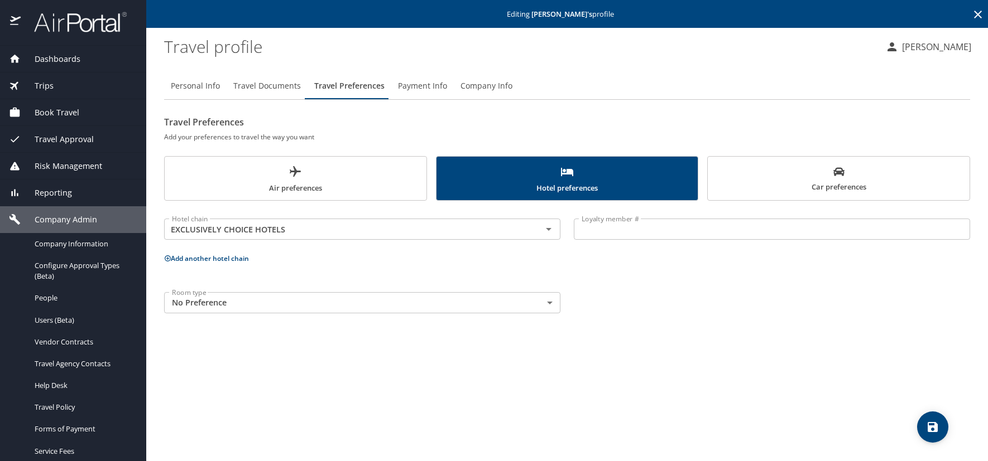
click at [627, 228] on input "Loyalty member #" at bounding box center [772, 229] width 396 height 21
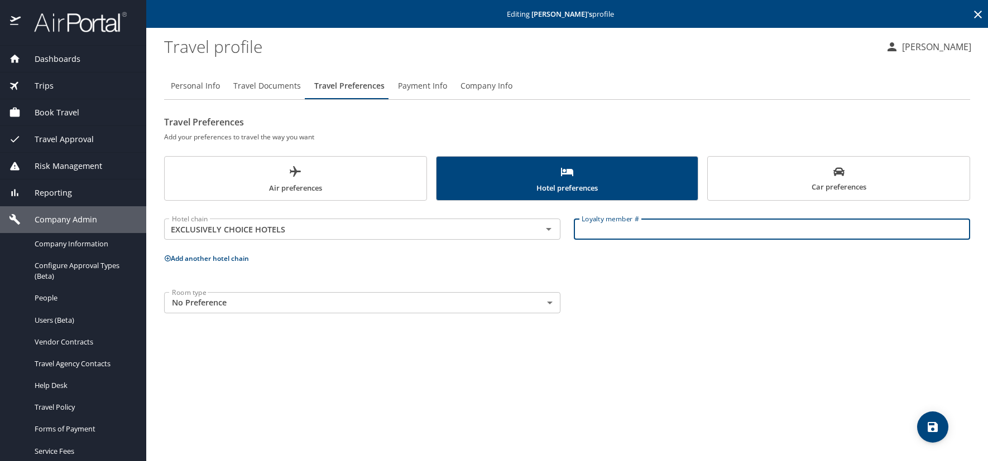
paste input "SXF66851"
type input "SXF66851"
click at [168, 261] on icon at bounding box center [167, 258] width 7 height 7
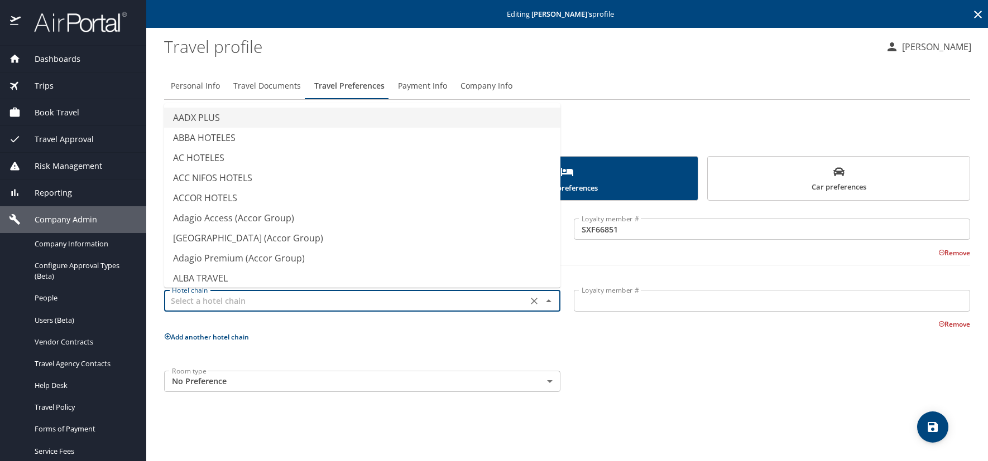
click at [194, 307] on input "text" at bounding box center [345, 300] width 357 height 15
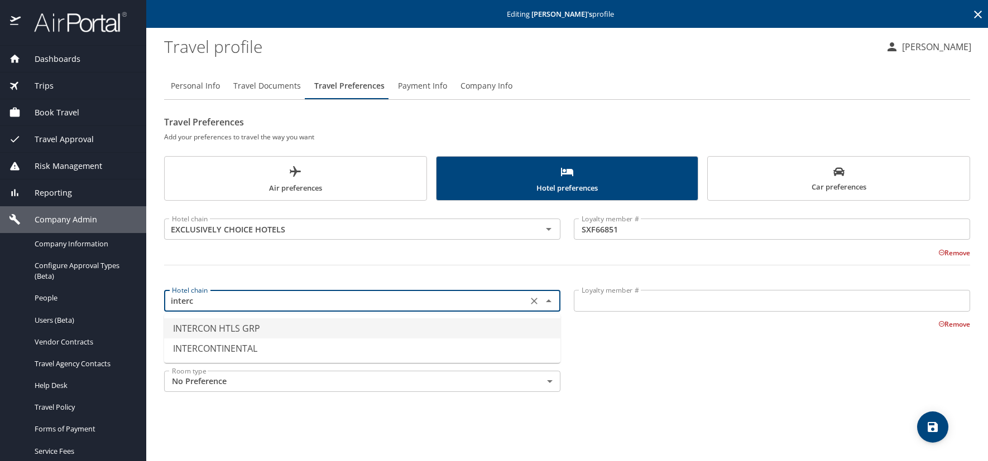
click at [198, 324] on li "INTERCON HTLS GRP" at bounding box center [362, 329] width 396 height 20
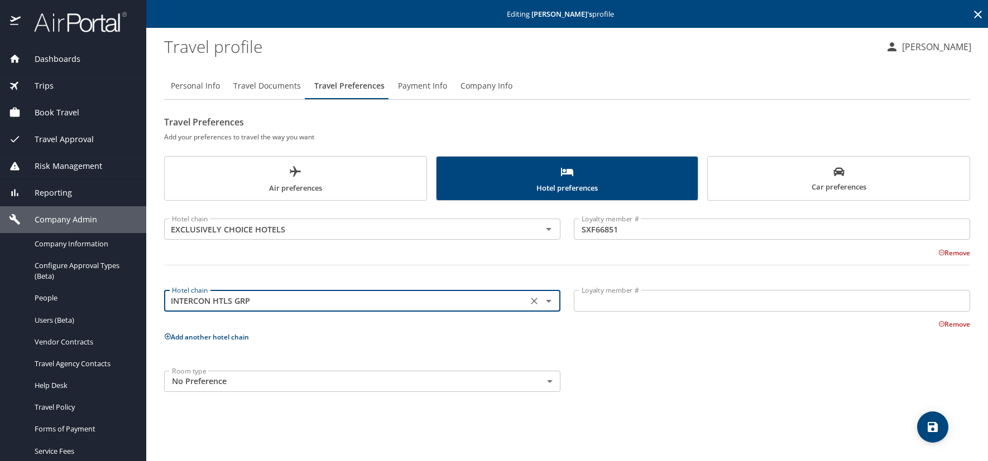
type input "INTERCON HTLS GRP"
click at [280, 309] on div "INTERCON HTLS GRP Hotel chain" at bounding box center [362, 300] width 396 height 21
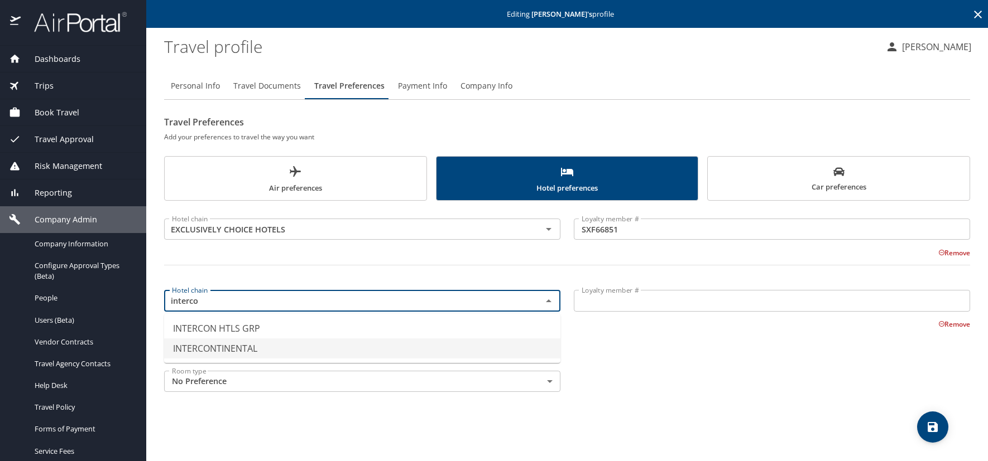
click at [211, 347] on li "INTERCONTINENTAL" at bounding box center [362, 349] width 396 height 20
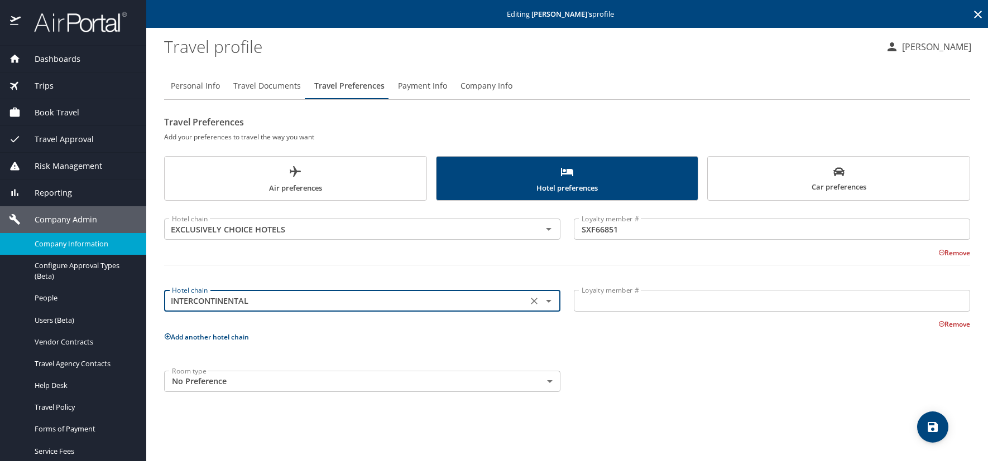
type input "INTERCONTINENTAL"
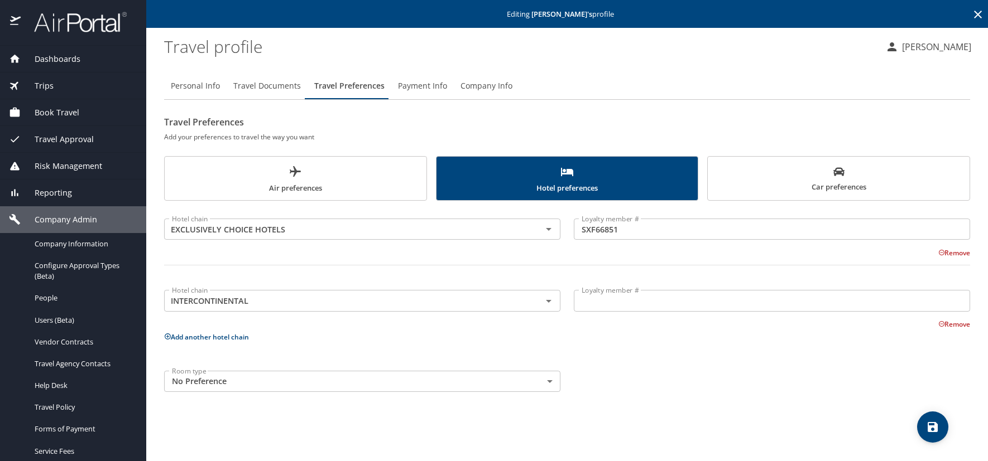
click at [589, 302] on input "Loyalty member #" at bounding box center [772, 300] width 396 height 21
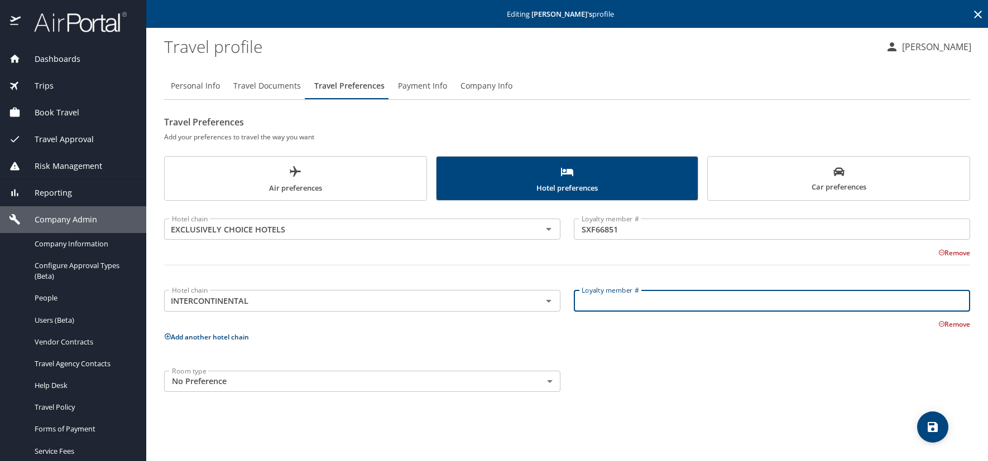
paste input "744101546"
type input "744101546"
click at [170, 338] on icon at bounding box center [167, 336] width 7 height 7
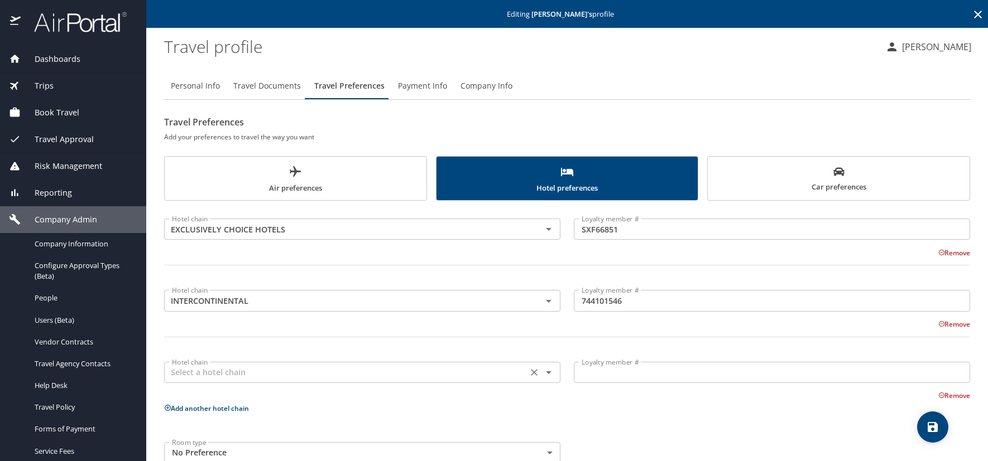
click at [216, 381] on div "Hotel chain" at bounding box center [362, 372] width 396 height 21
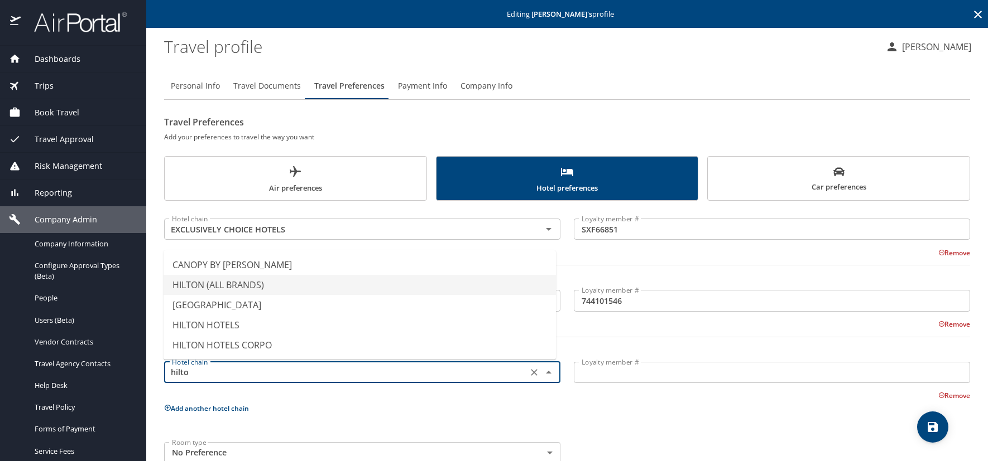
click at [214, 286] on li "HILTON (ALL BRANDS)" at bounding box center [359, 285] width 392 height 20
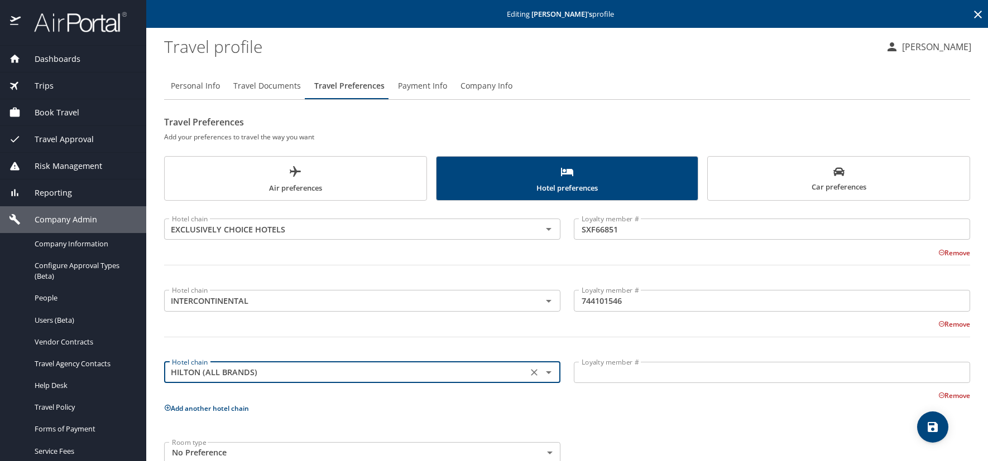
type input "HILTON (ALL BRANDS)"
click at [598, 375] on input "Loyalty member #" at bounding box center [772, 372] width 396 height 21
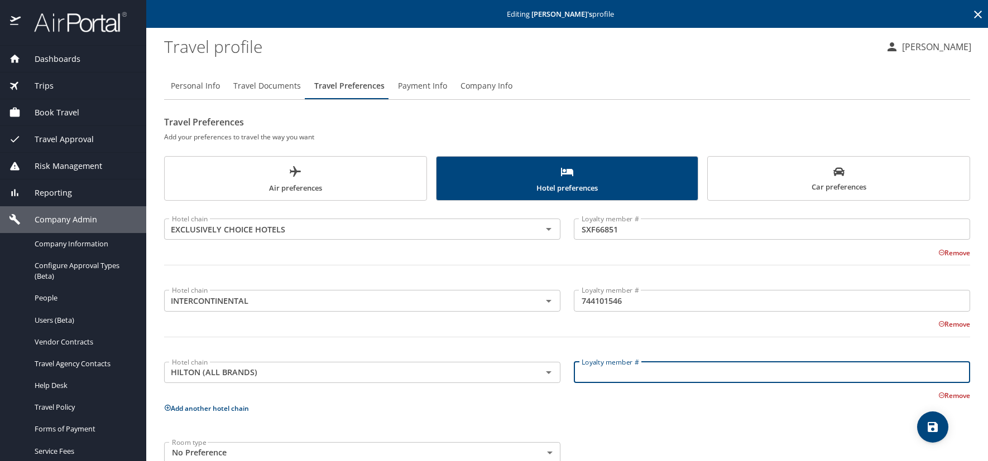
paste input "192060271"
type input "192060271"
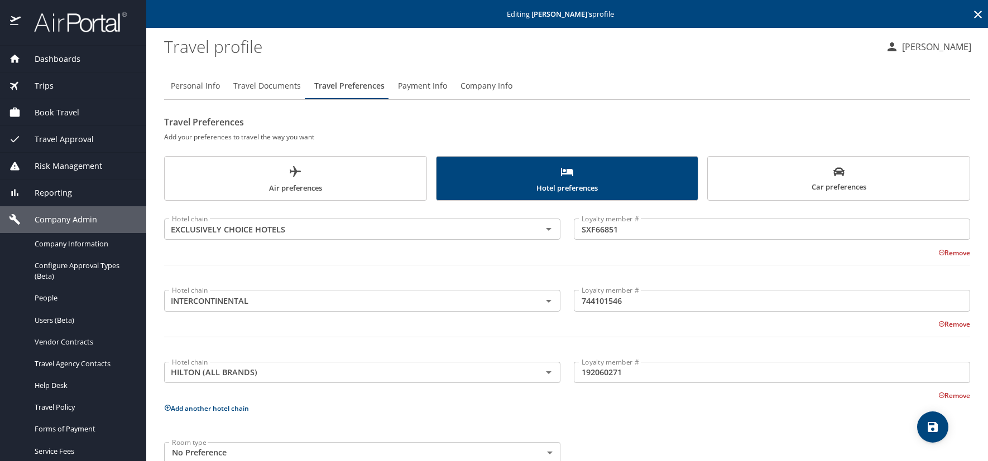
click at [166, 408] on icon at bounding box center [167, 407] width 7 height 7
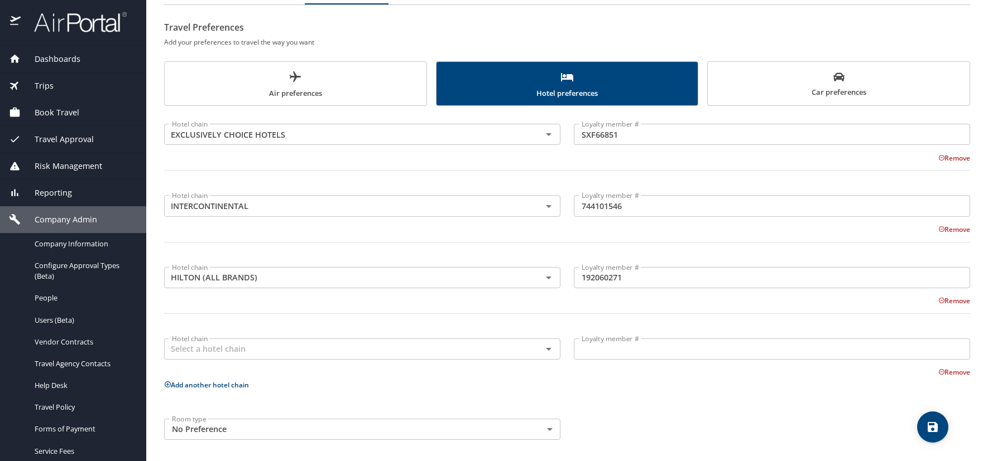
scroll to position [98, 0]
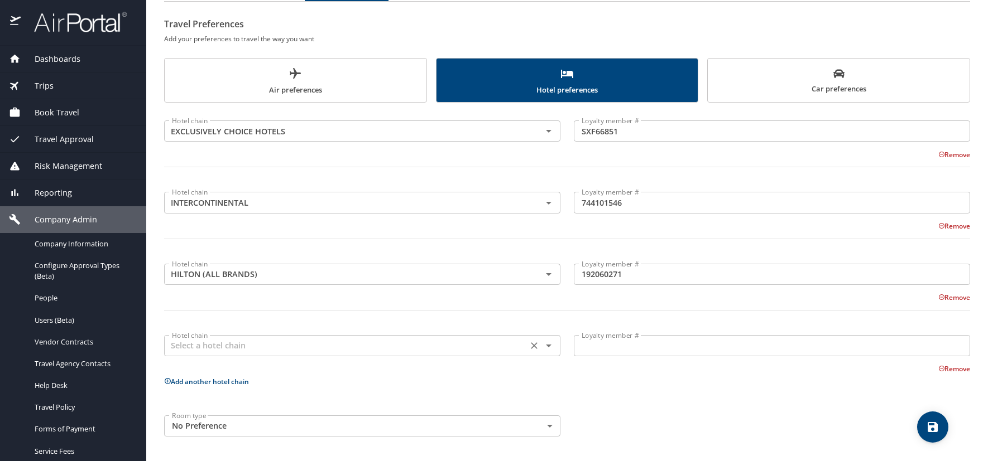
click at [199, 351] on input "text" at bounding box center [345, 346] width 357 height 15
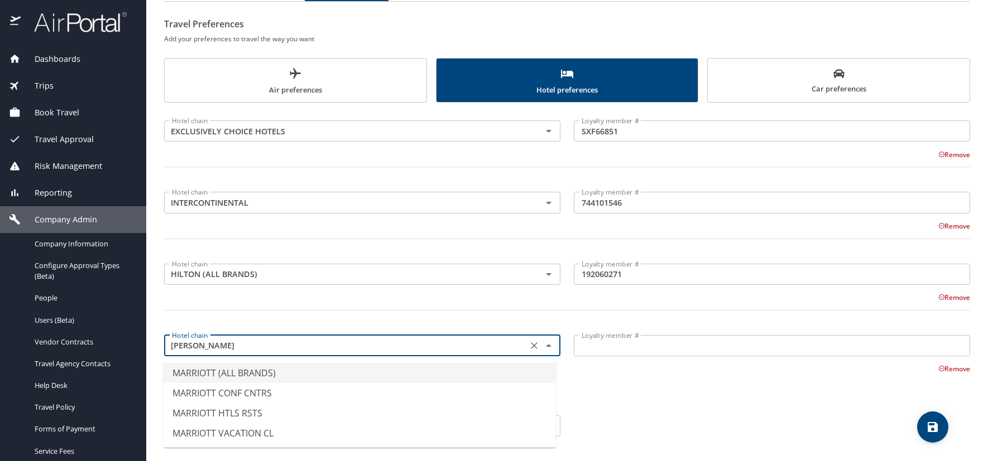
click at [207, 372] on li "MARRIOTT (ALL BRANDS)" at bounding box center [359, 373] width 392 height 20
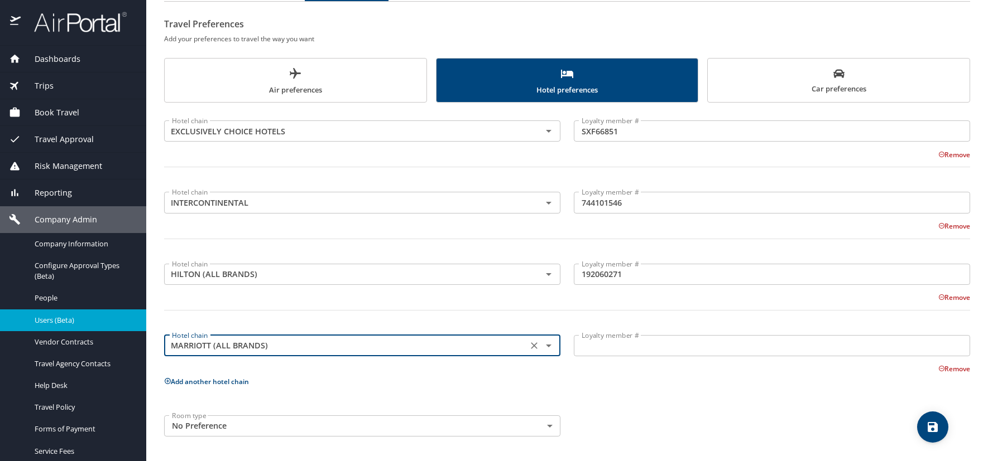
type input "MARRIOTT (ALL BRANDS)"
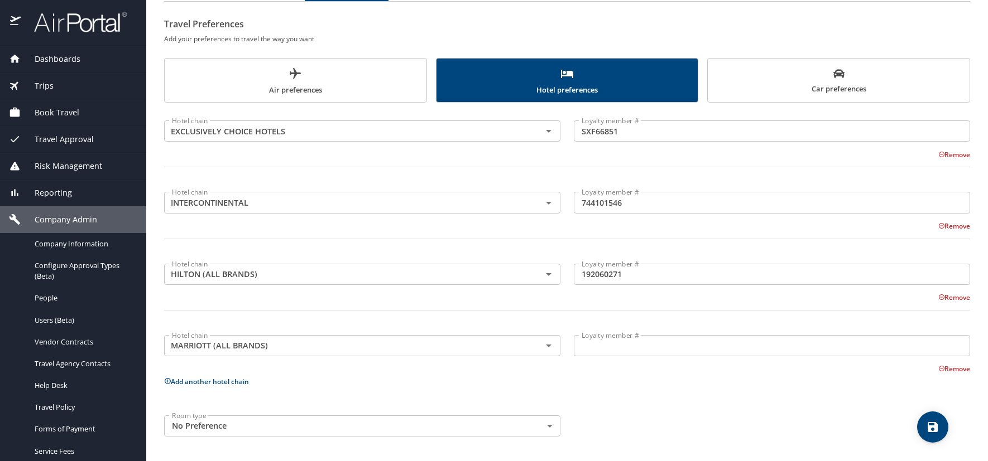
click at [596, 345] on input "Loyalty member #" at bounding box center [772, 345] width 396 height 21
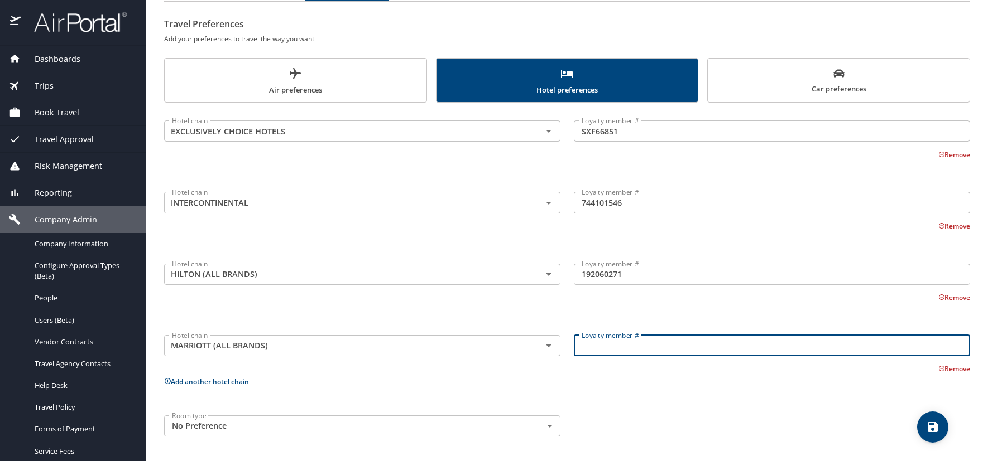
paste input "086759933"
type input "086759933"
click at [936, 425] on icon "save" at bounding box center [932, 427] width 10 height 10
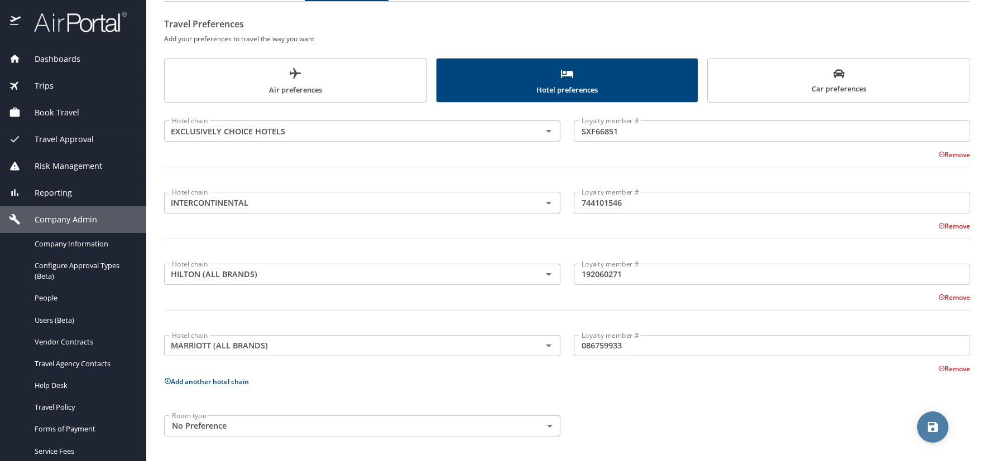
click at [938, 428] on icon "save" at bounding box center [932, 427] width 13 height 13
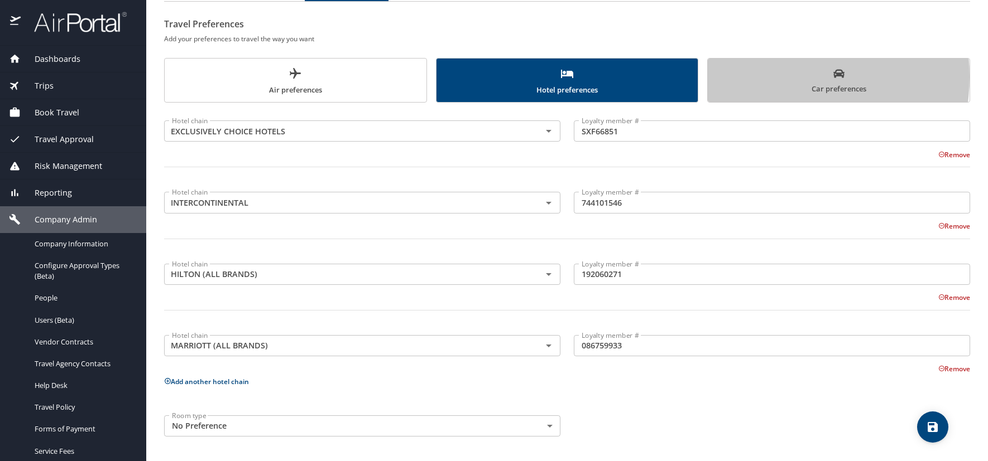
click at [768, 76] on span "Car preferences" at bounding box center [838, 81] width 248 height 27
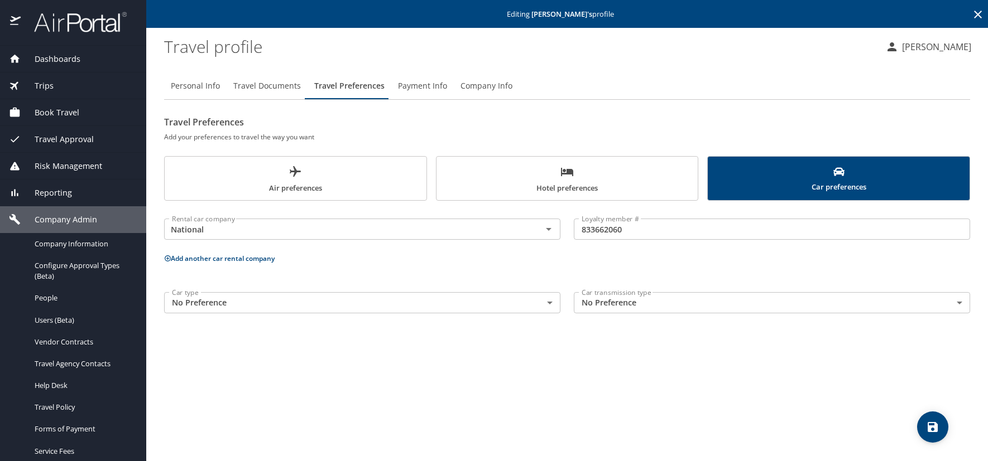
scroll to position [0, 0]
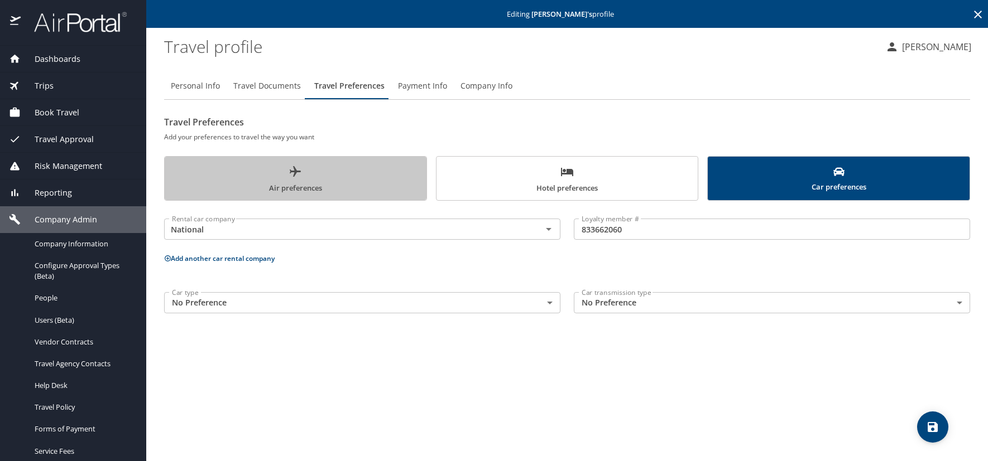
click at [249, 175] on span "Air preferences" at bounding box center [295, 180] width 248 height 30
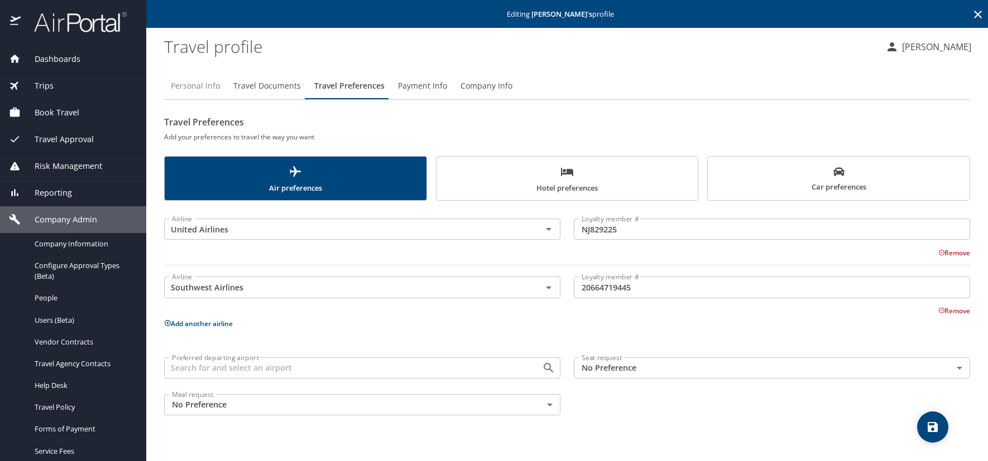
click at [196, 85] on span "Personal Info" at bounding box center [195, 86] width 49 height 14
select select "US"
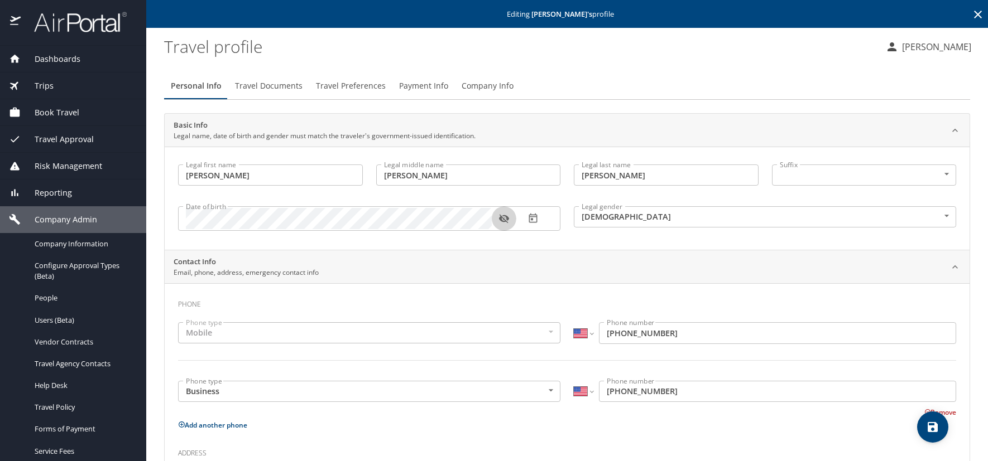
click at [506, 218] on icon "button" at bounding box center [503, 219] width 10 height 9
click at [974, 15] on icon at bounding box center [978, 15] width 8 height 8
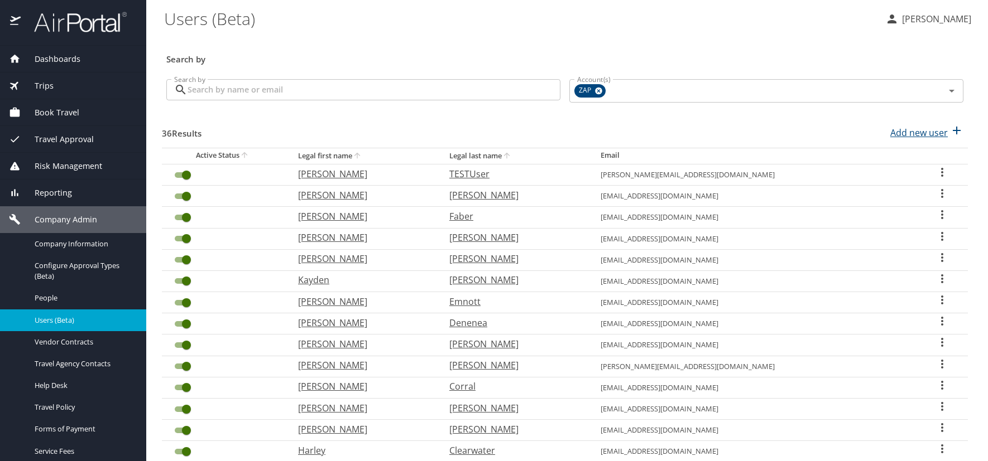
click at [898, 132] on p "Add new user" at bounding box center [918, 132] width 57 height 13
select select "US"
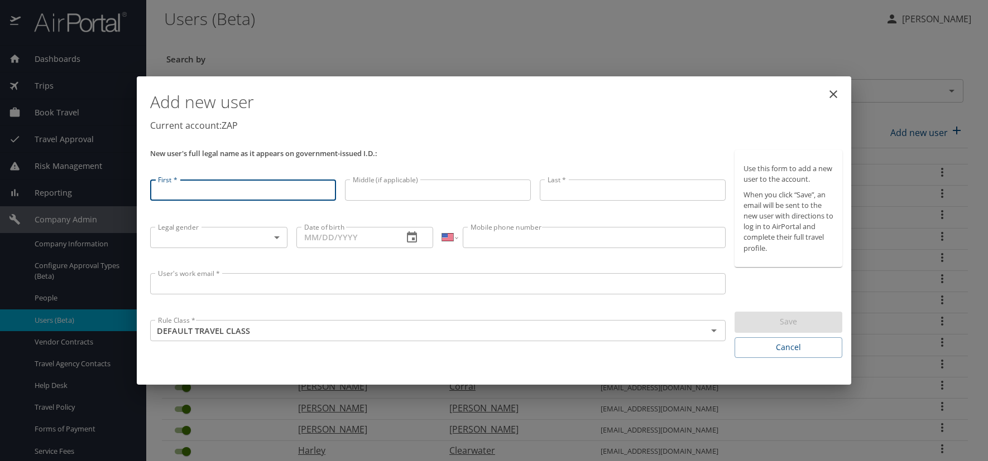
click at [180, 190] on input "First *" at bounding box center [243, 190] width 186 height 21
type input "j"
type input "[PERSON_NAME]"
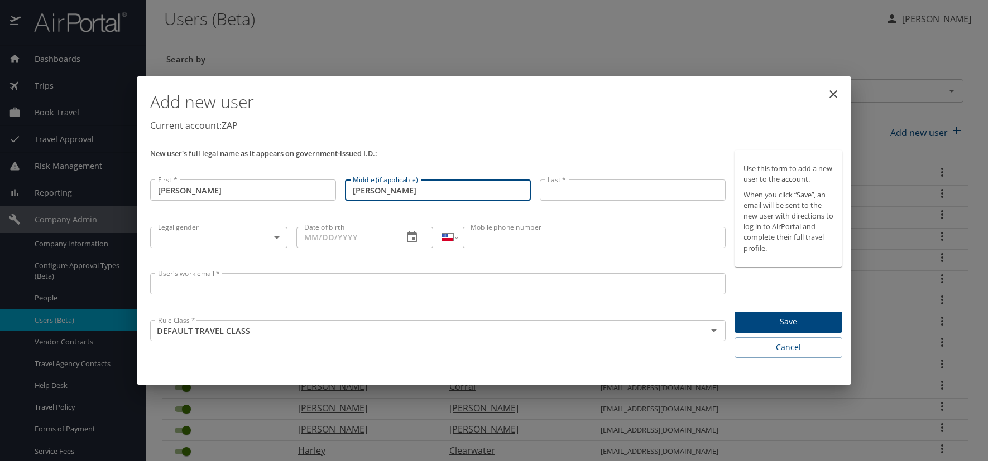
type input "Paul"
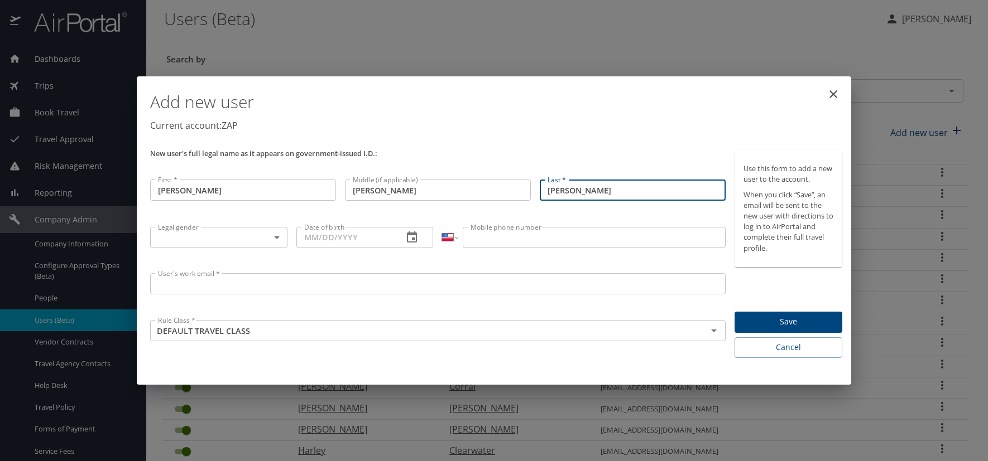
type input "[PERSON_NAME]"
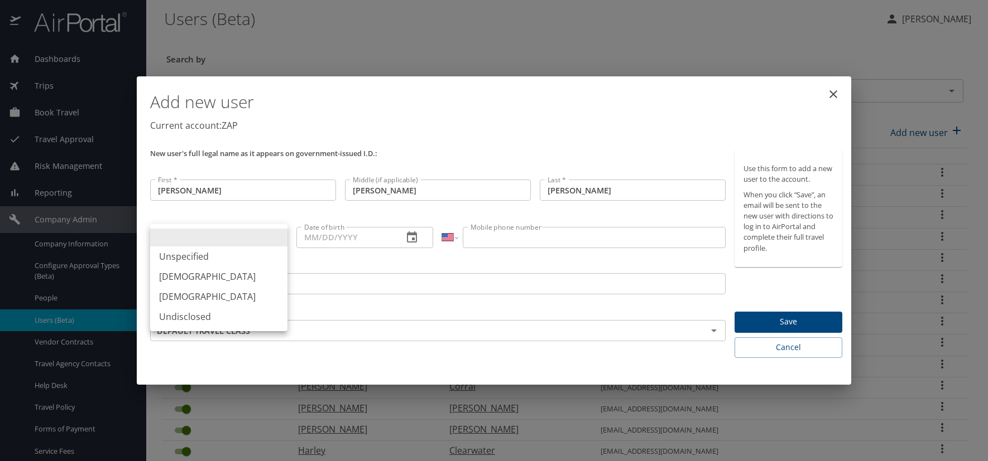
click at [276, 239] on body "Dashboards AirPortal 360™ Manager AirPortal 360™ Agent My Travel Dashboard Trip…" at bounding box center [494, 230] width 988 height 461
click at [166, 275] on li "Male" at bounding box center [218, 277] width 137 height 20
type input "Male"
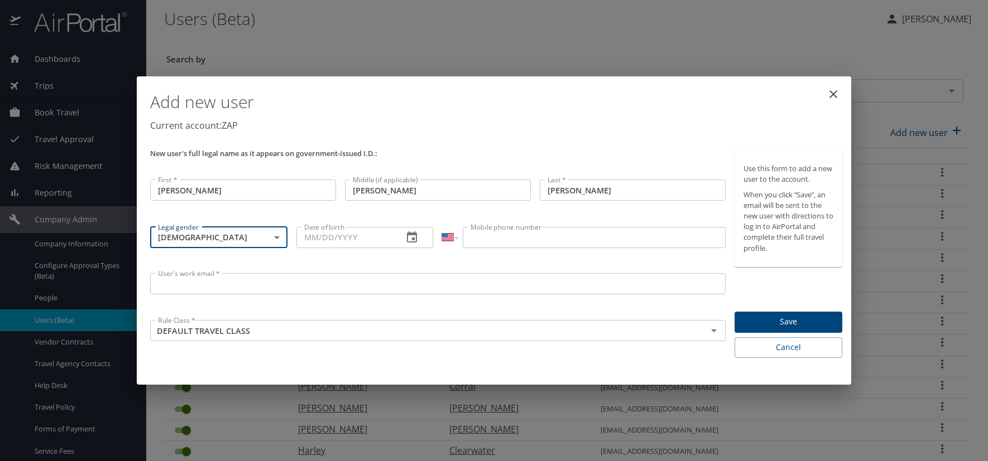
click at [413, 238] on icon "button" at bounding box center [412, 237] width 10 height 11
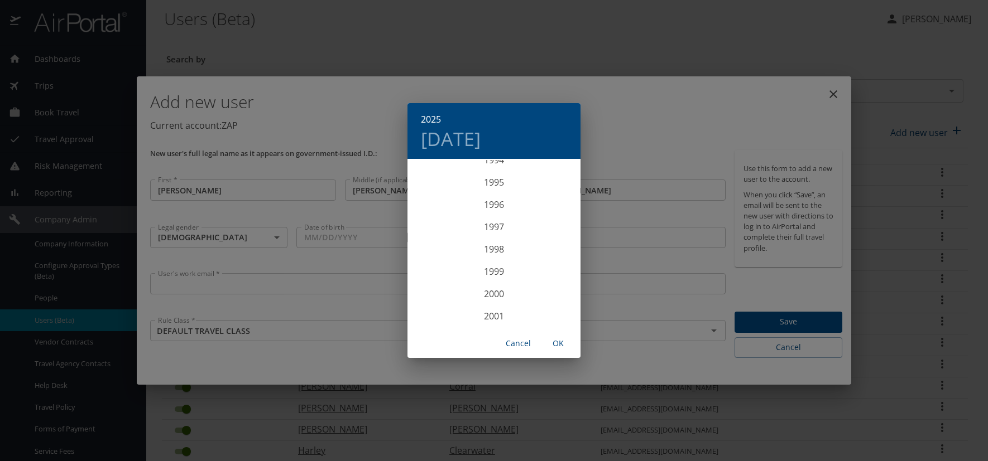
scroll to position [2075, 0]
click at [495, 213] on div "1994" at bounding box center [493, 216] width 173 height 22
click at [551, 184] on div "Mar" at bounding box center [551, 181] width 57 height 42
click at [428, 297] on p "27" at bounding box center [427, 298] width 8 height 7
click at [561, 344] on span "OK" at bounding box center [558, 344] width 27 height 14
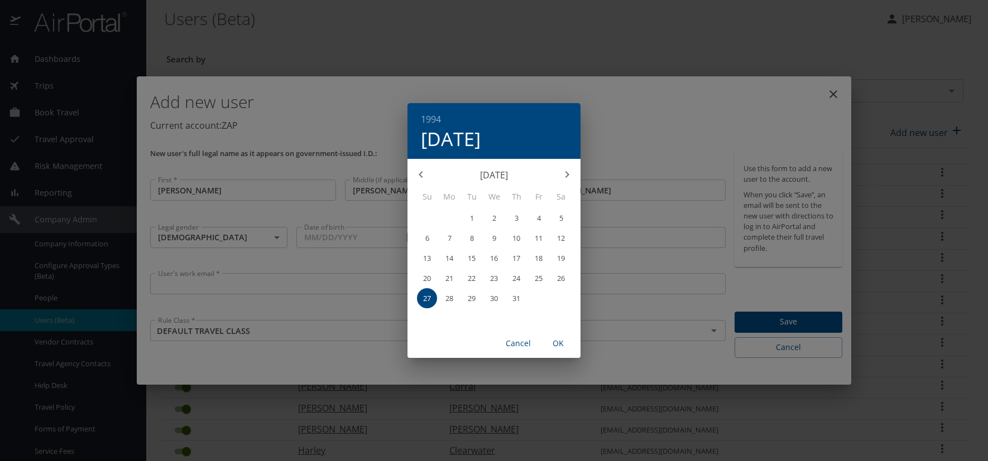
type input "03/27/1994"
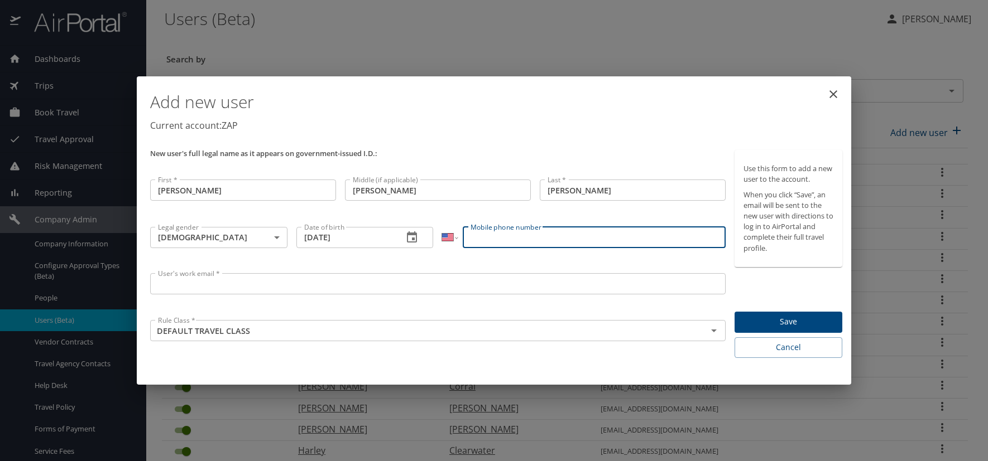
click at [501, 237] on input "Mobile phone number" at bounding box center [594, 237] width 262 height 21
type input "(970) 319-8471"
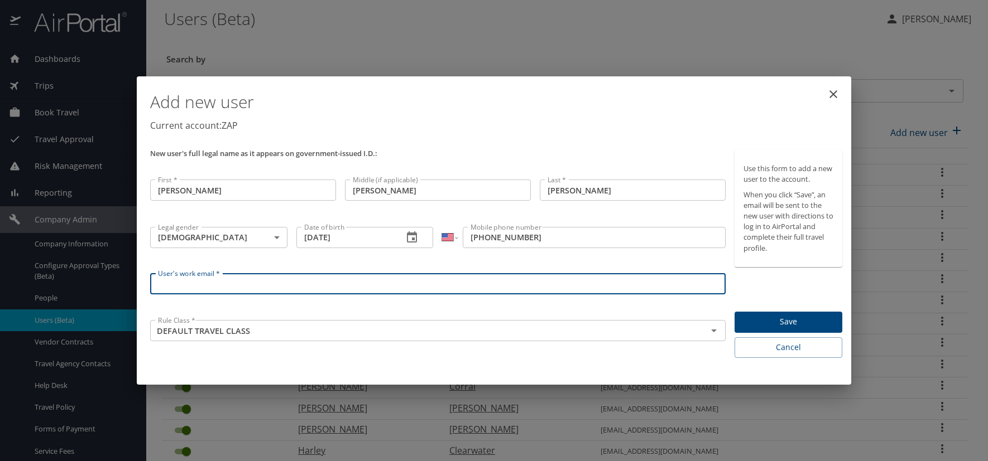
click at [180, 290] on input "User's work email *" at bounding box center [437, 283] width 575 height 21
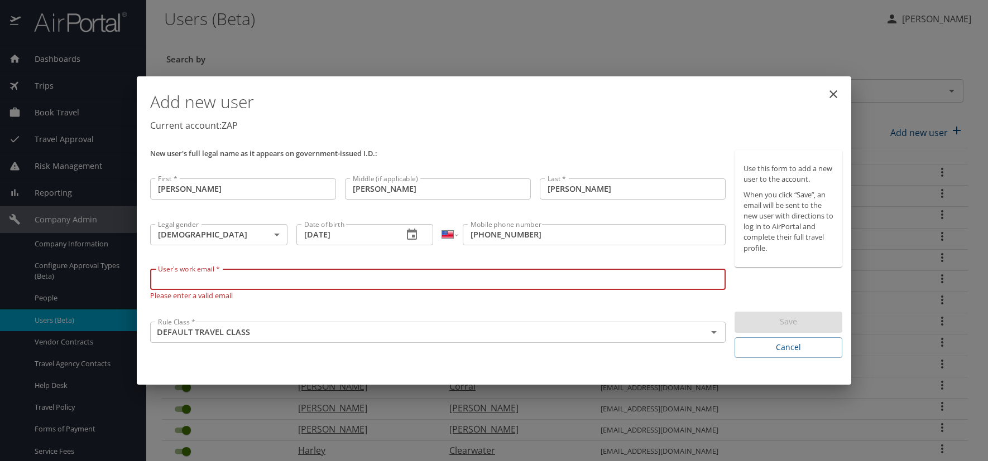
click at [161, 277] on input "User's work email *" at bounding box center [437, 279] width 575 height 21
paste input "FORRISTALLJ.AT.ZAPECS.COM"
click at [223, 279] on input "FORRISTALLJ.AT.ZAPECS.COM" at bounding box center [437, 279] width 575 height 21
type input "[EMAIL_ADDRESS][DOMAIN_NAME]"
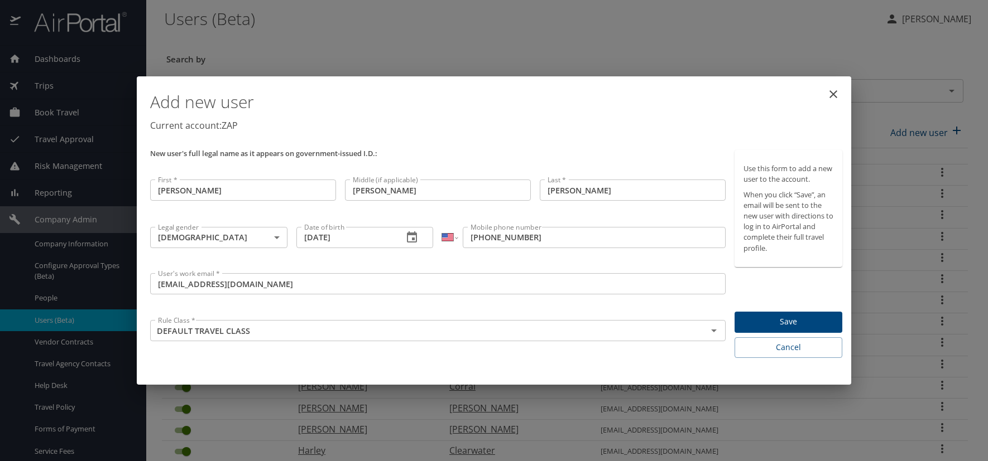
click at [619, 122] on p "Current account: ZAP" at bounding box center [496, 125] width 692 height 13
click at [820, 324] on span "Save" at bounding box center [788, 322] width 90 height 14
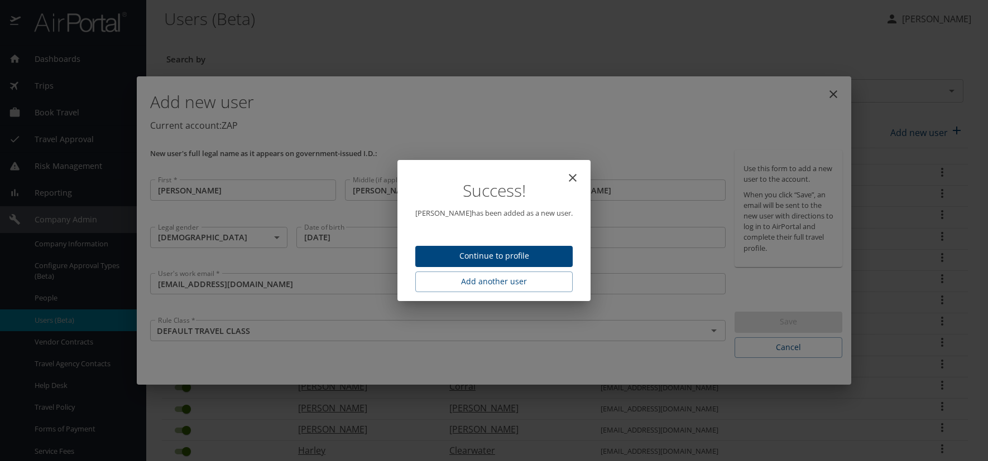
click at [501, 257] on span "Continue to profile" at bounding box center [493, 256] width 139 height 14
select select "US"
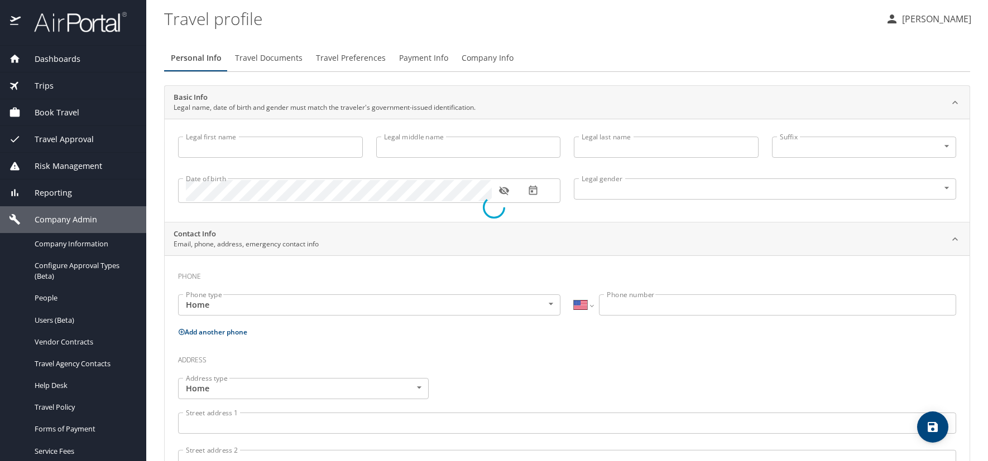
type input "[PERSON_NAME]"
type input "Paul"
type input "[PERSON_NAME]"
type input "Male"
select select "US"
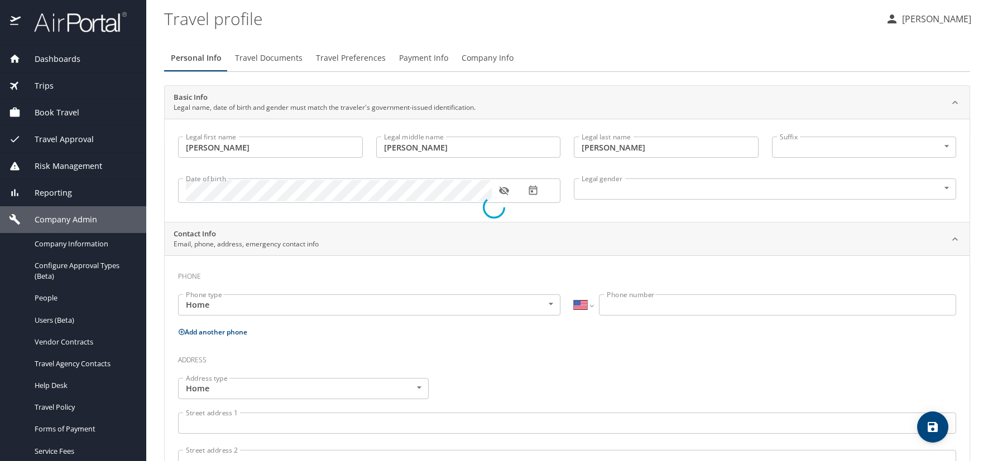
select select "US"
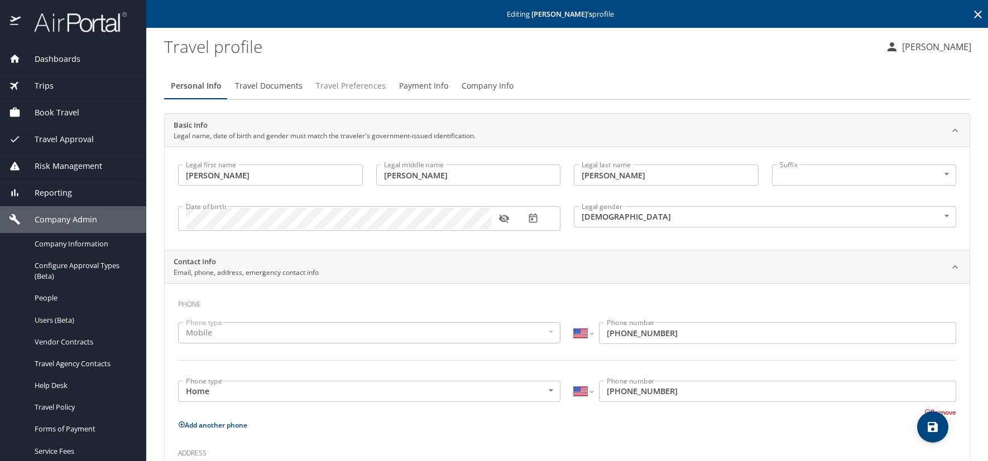
click at [365, 85] on span "Travel Preferences" at bounding box center [351, 86] width 70 height 14
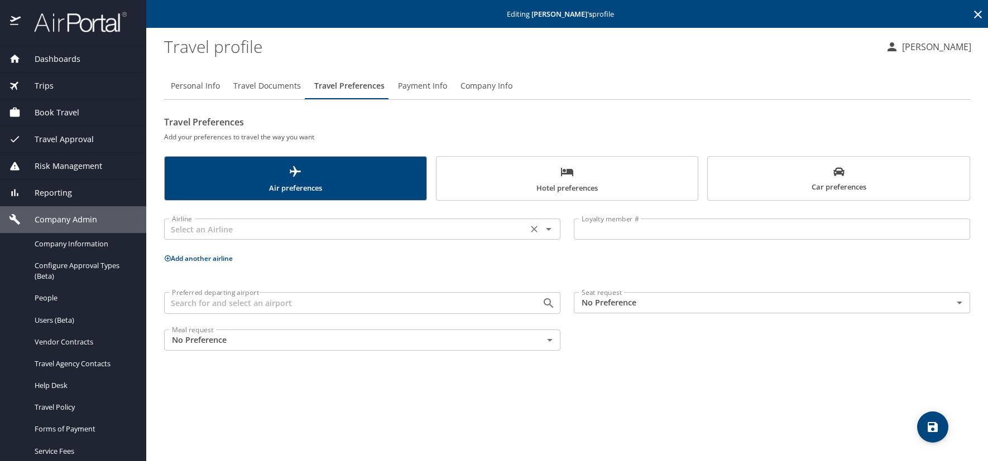
click at [212, 231] on input "text" at bounding box center [345, 229] width 357 height 15
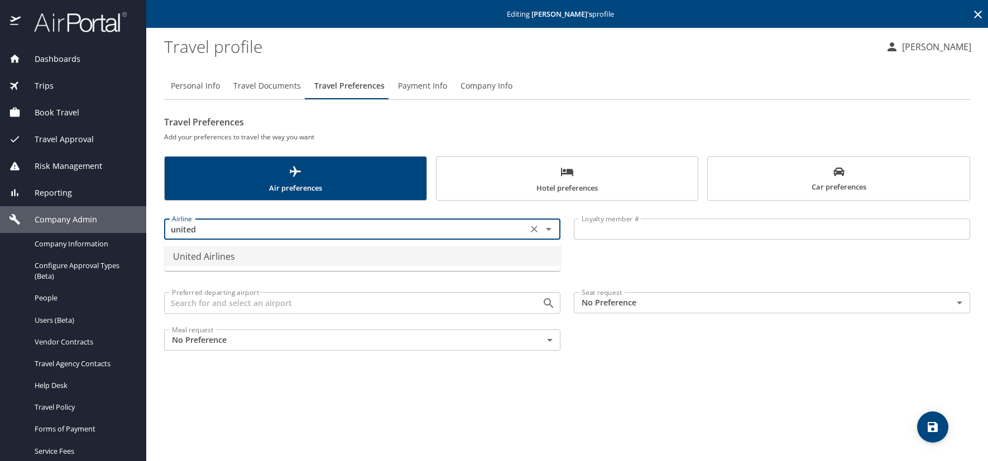
click at [208, 259] on li "United Airlines" at bounding box center [362, 257] width 396 height 20
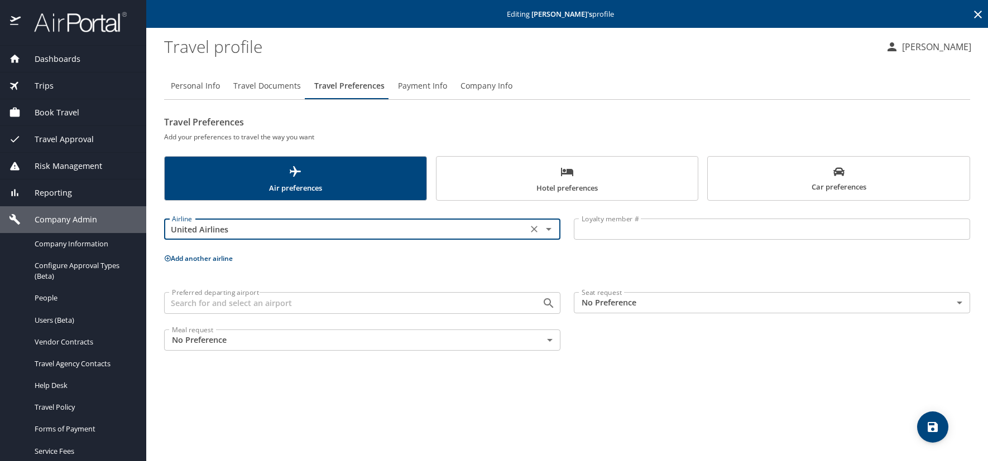
type input "United Airlines"
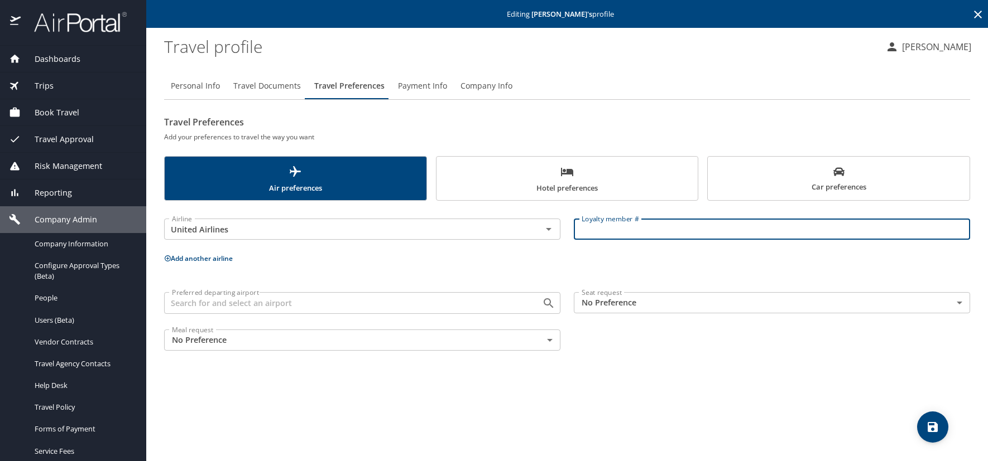
click at [589, 230] on input "Loyalty member #" at bounding box center [772, 229] width 396 height 21
paste input "VN895388"
type input "VN895388"
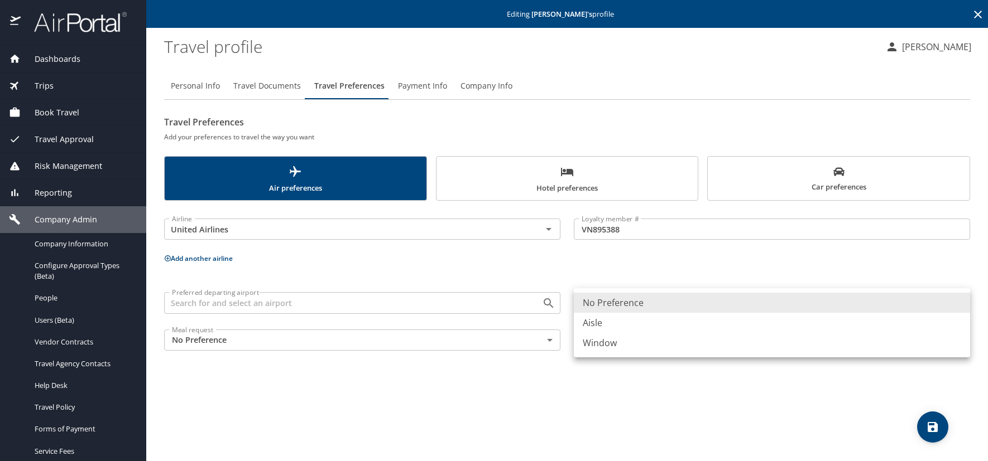
click at [960, 304] on body "Dashboards AirPortal 360™ Manager AirPortal 360™ Agent My Travel Dashboard Trip…" at bounding box center [494, 230] width 988 height 461
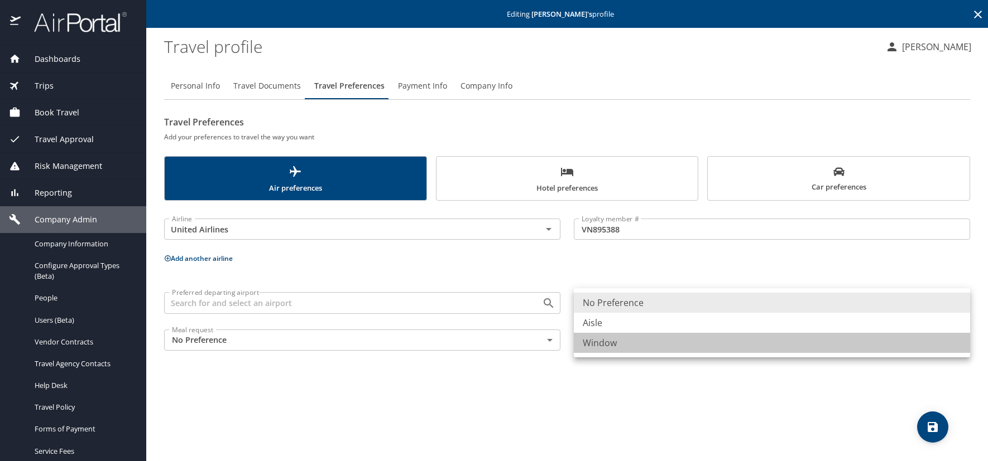
click at [612, 346] on li "Window" at bounding box center [772, 343] width 396 height 20
type input "Window"
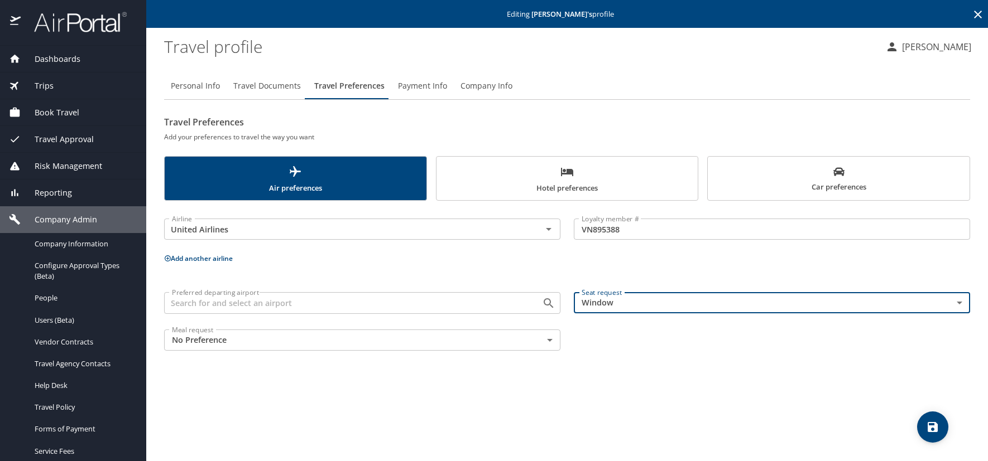
click at [940, 425] on span "save" at bounding box center [932, 427] width 31 height 13
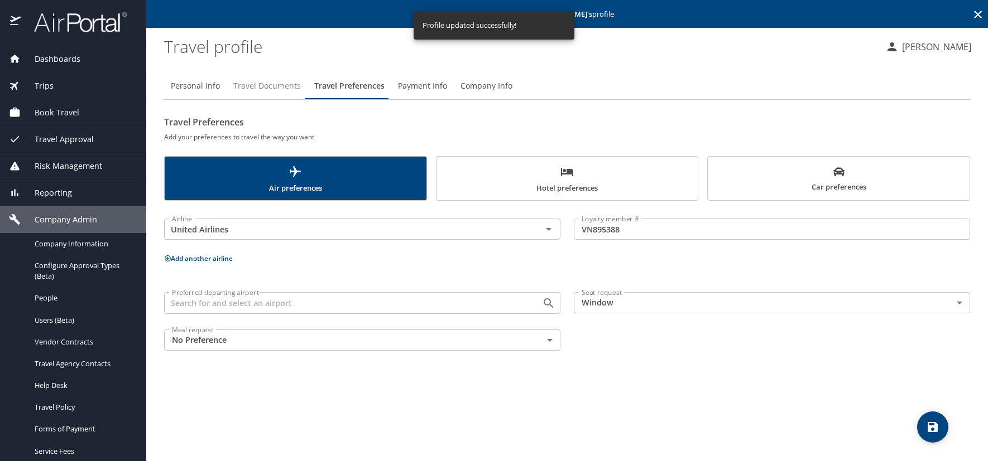
click at [280, 85] on span "Travel Documents" at bounding box center [267, 86] width 68 height 14
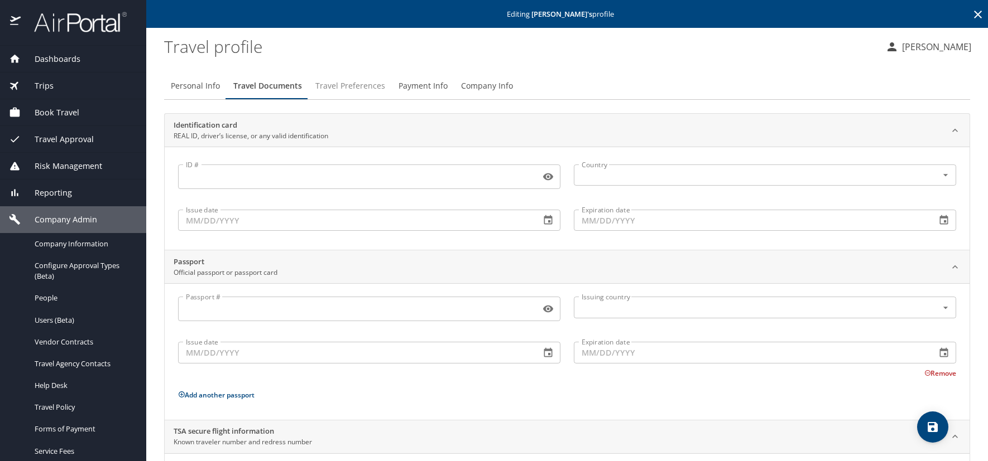
click at [340, 86] on span "Travel Preferences" at bounding box center [350, 86] width 70 height 14
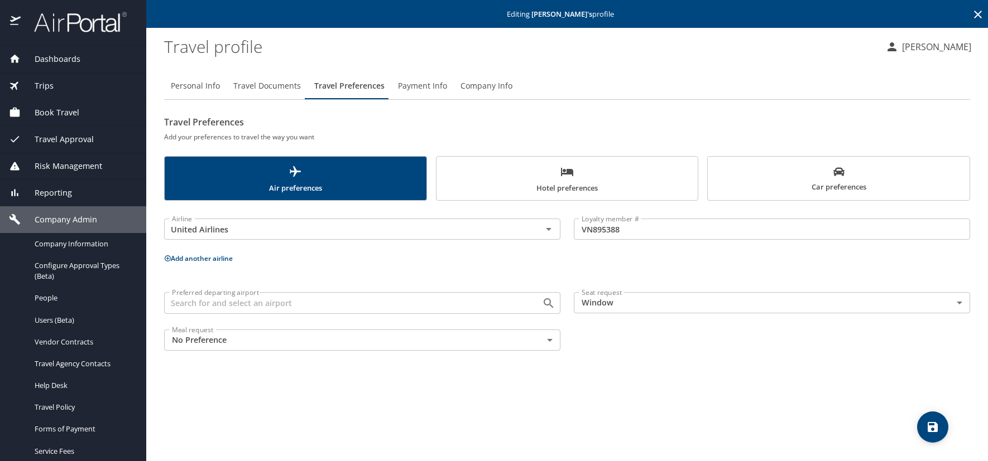
click at [796, 174] on span "Car preferences" at bounding box center [838, 179] width 248 height 27
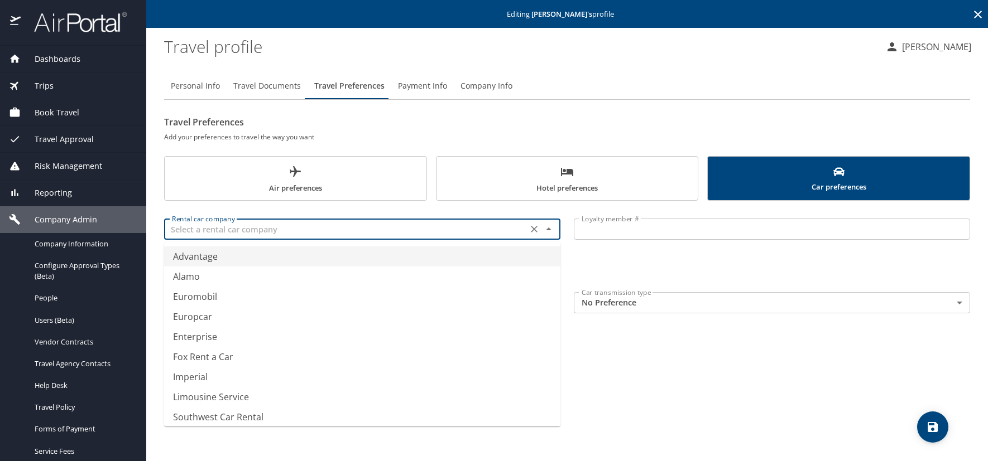
click at [227, 228] on input "text" at bounding box center [345, 229] width 357 height 15
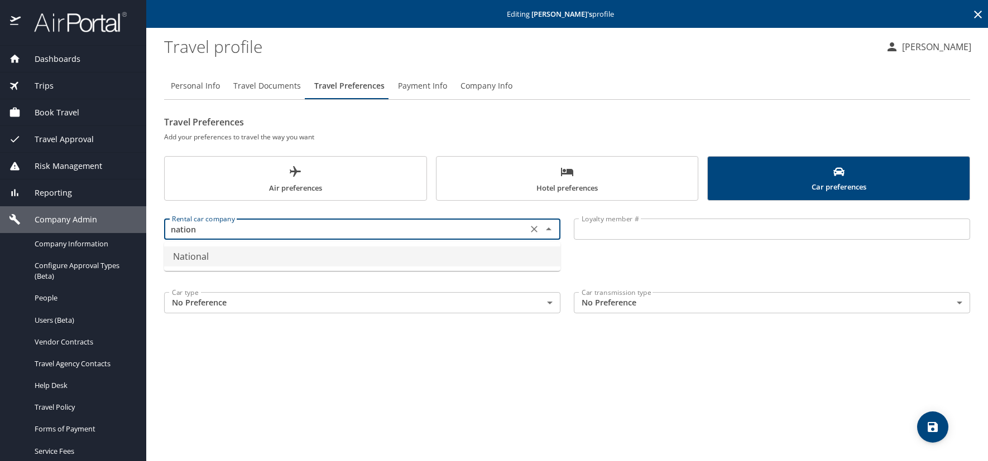
click at [217, 256] on li "National" at bounding box center [362, 257] width 396 height 20
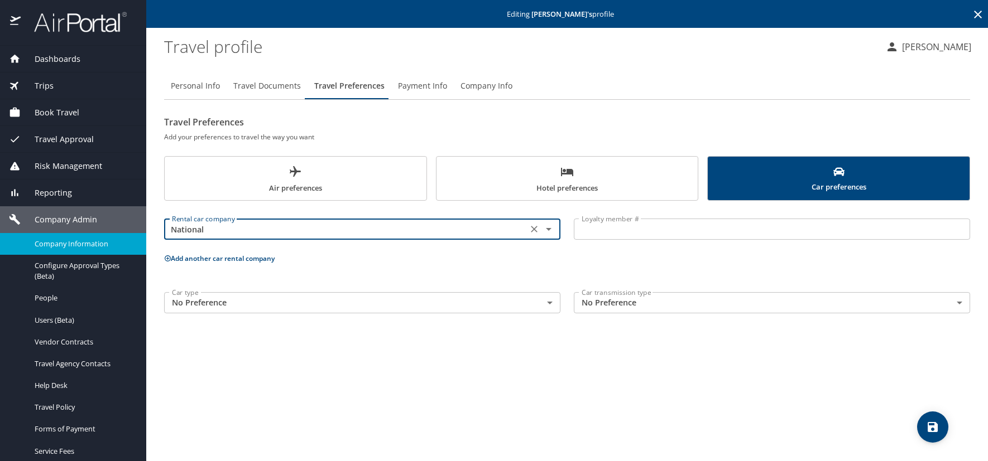
type input "National"
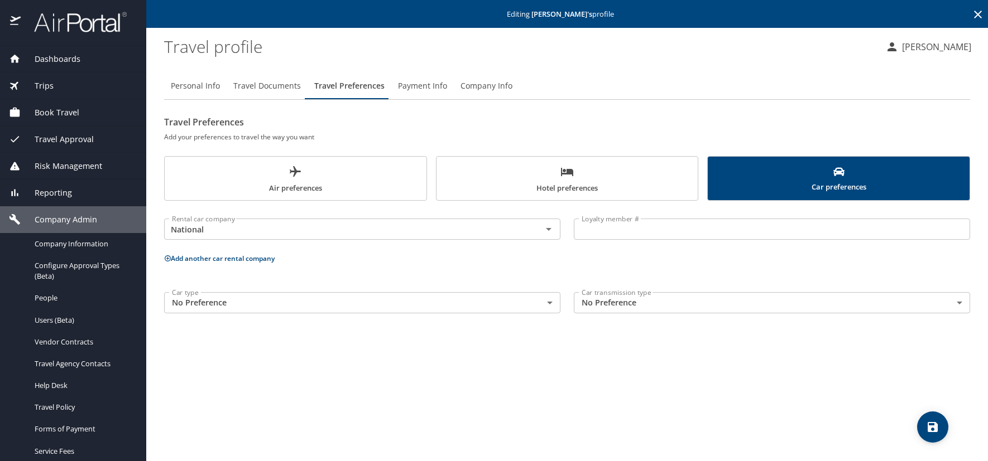
click at [622, 232] on input "Loyalty member #" at bounding box center [772, 229] width 396 height 21
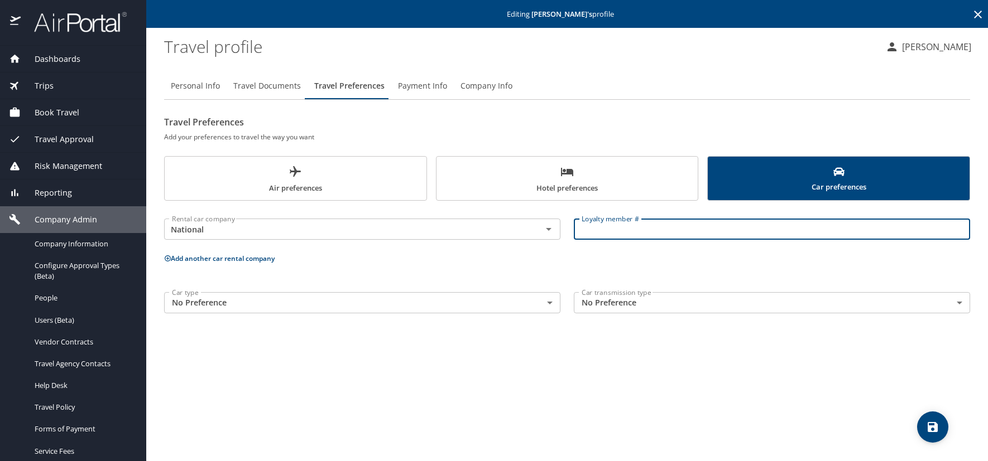
paste input "171512585"
type input "171512585"
click at [927, 429] on icon "save" at bounding box center [932, 427] width 13 height 13
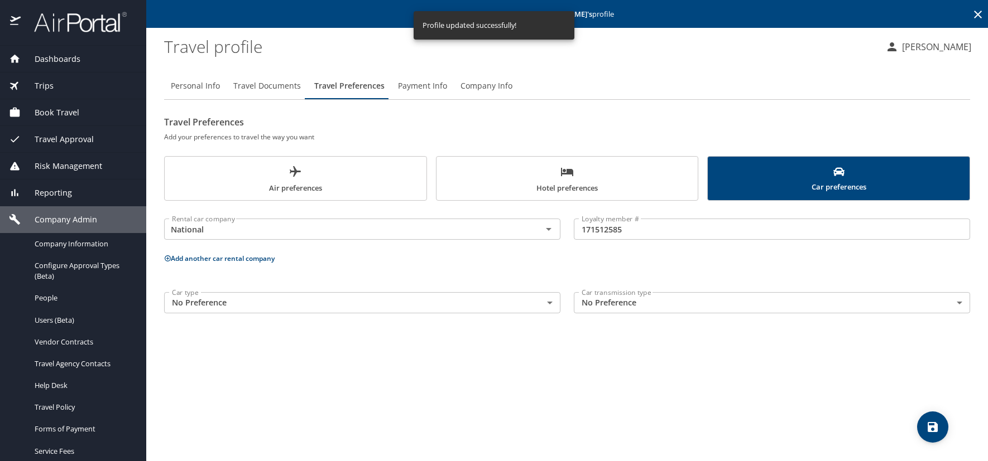
click at [502, 176] on span "Hotel preferences" at bounding box center [567, 180] width 248 height 30
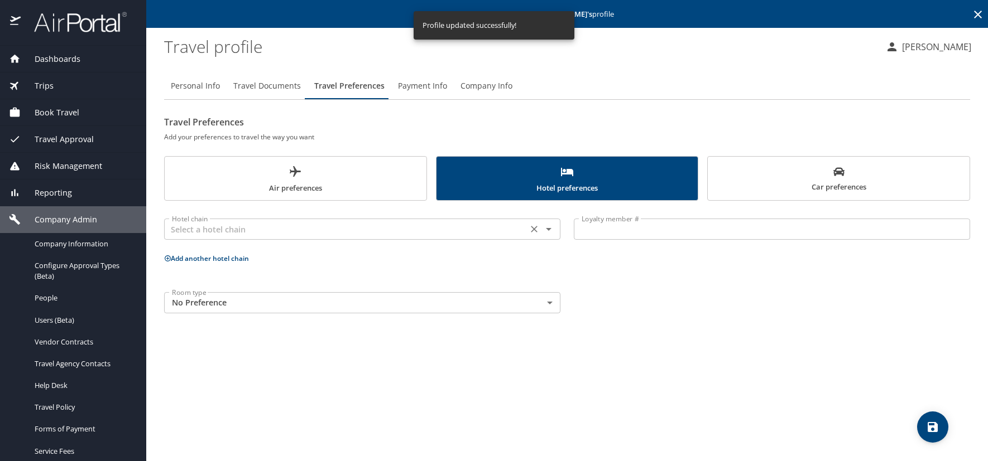
click at [185, 230] on input "text" at bounding box center [345, 229] width 357 height 15
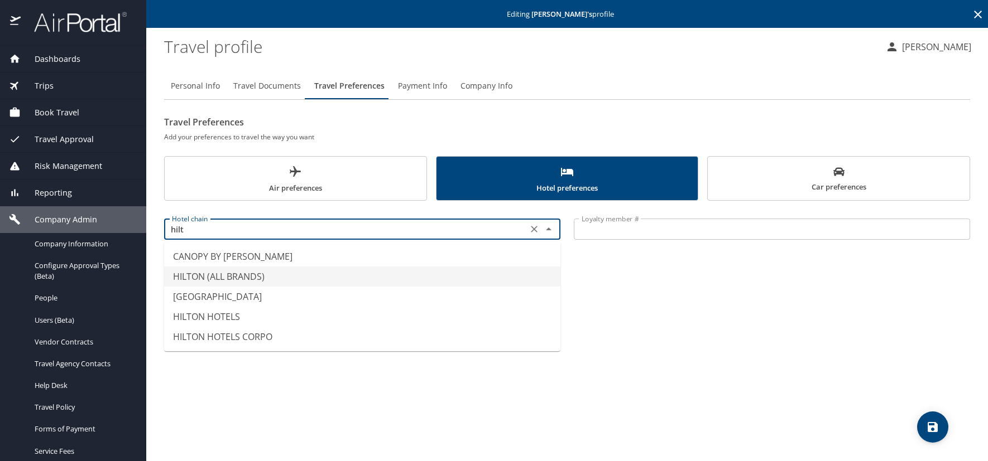
click at [256, 277] on li "HILTON (ALL BRANDS)" at bounding box center [362, 277] width 396 height 20
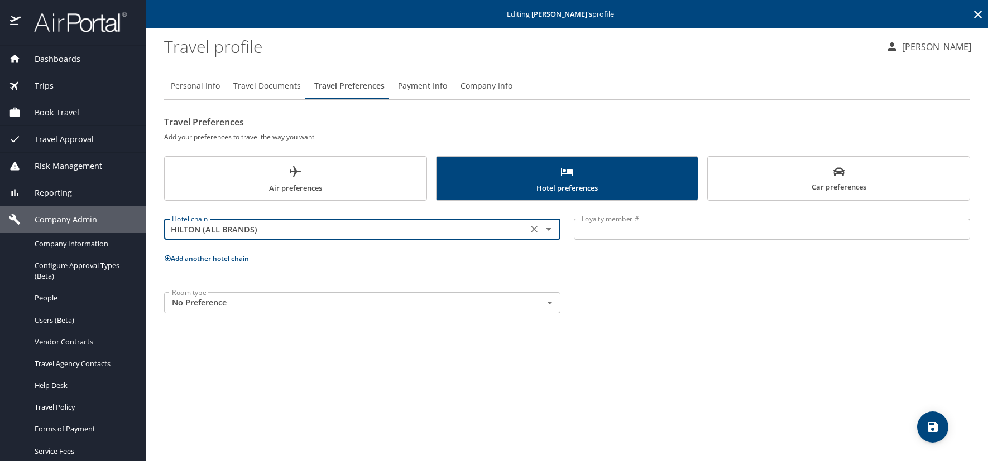
type input "HILTON (ALL BRANDS)"
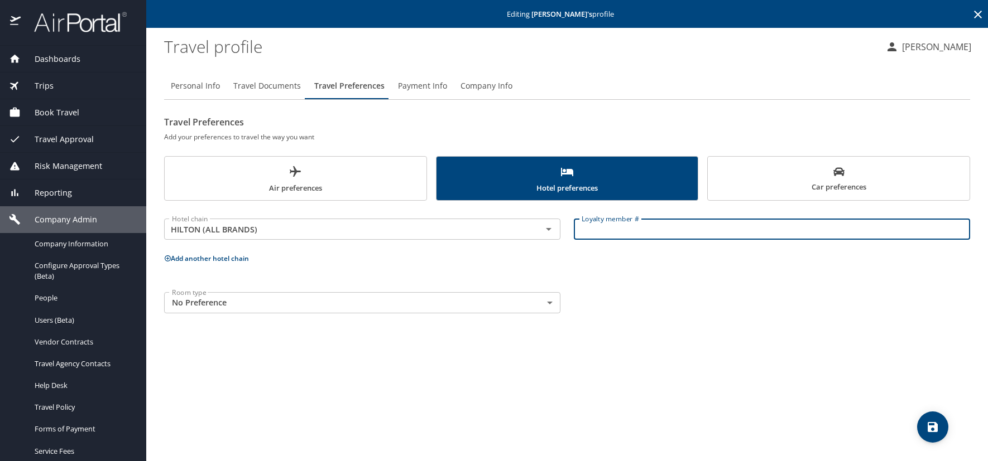
click at [603, 230] on input "Loyalty member #" at bounding box center [772, 229] width 396 height 21
paste input "1509422216"
type input "1509422216"
click at [166, 256] on icon at bounding box center [168, 259] width 6 height 6
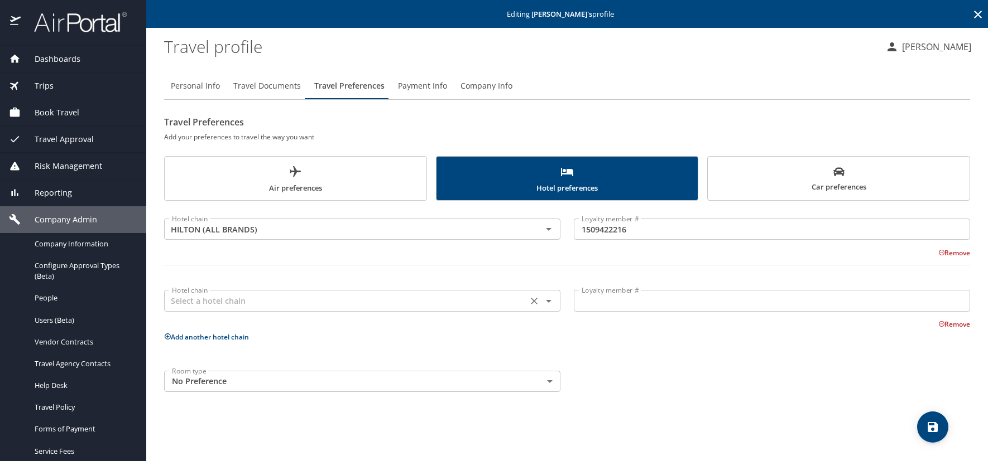
click at [192, 302] on input "text" at bounding box center [345, 300] width 357 height 15
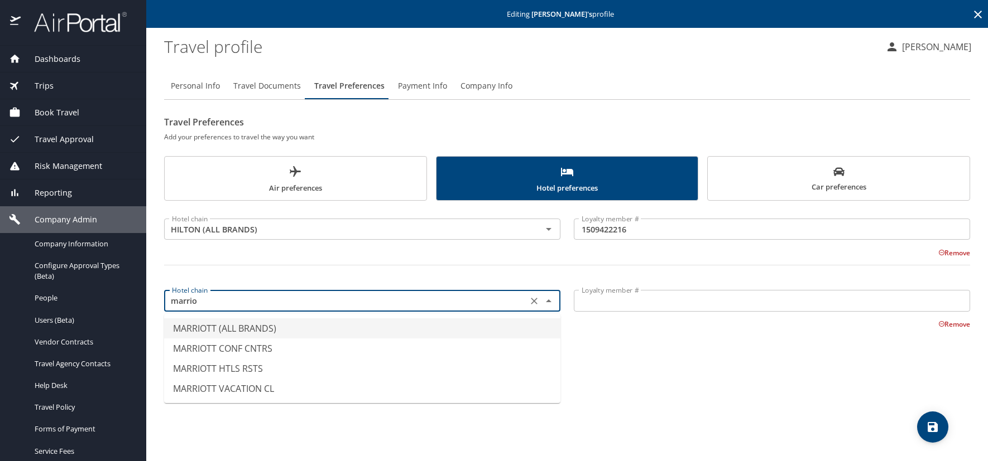
click at [218, 328] on li "MARRIOTT (ALL BRANDS)" at bounding box center [362, 329] width 396 height 20
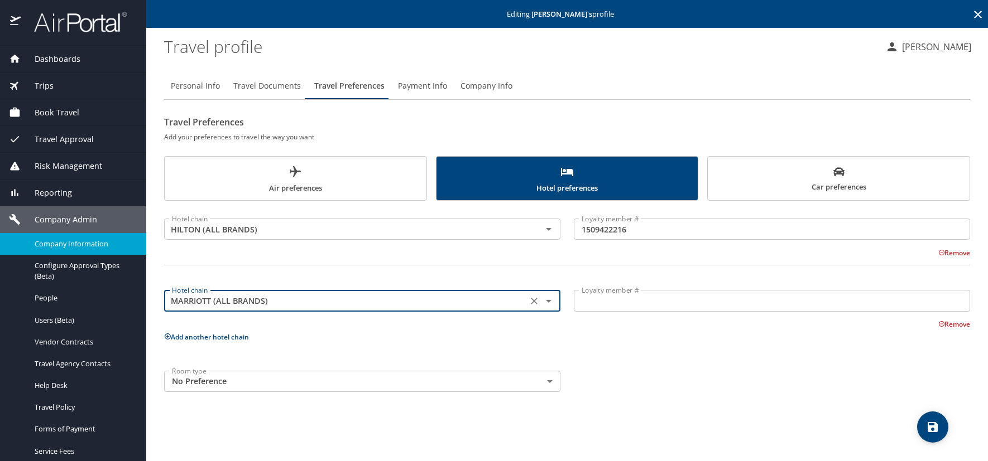
type input "MARRIOTT (ALL BRANDS)"
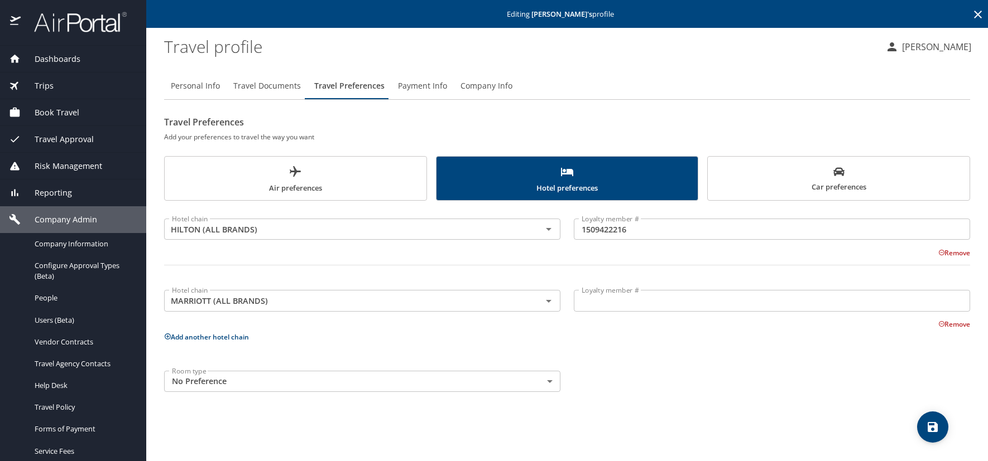
click at [594, 306] on input "Loyalty member #" at bounding box center [772, 300] width 396 height 21
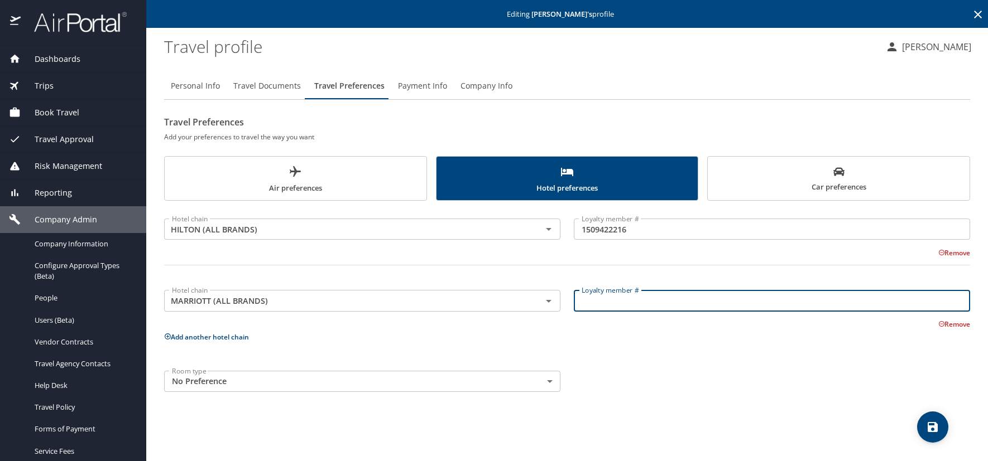
paste input "158678738"
type input "158678738"
click at [934, 431] on icon "save" at bounding box center [932, 427] width 10 height 10
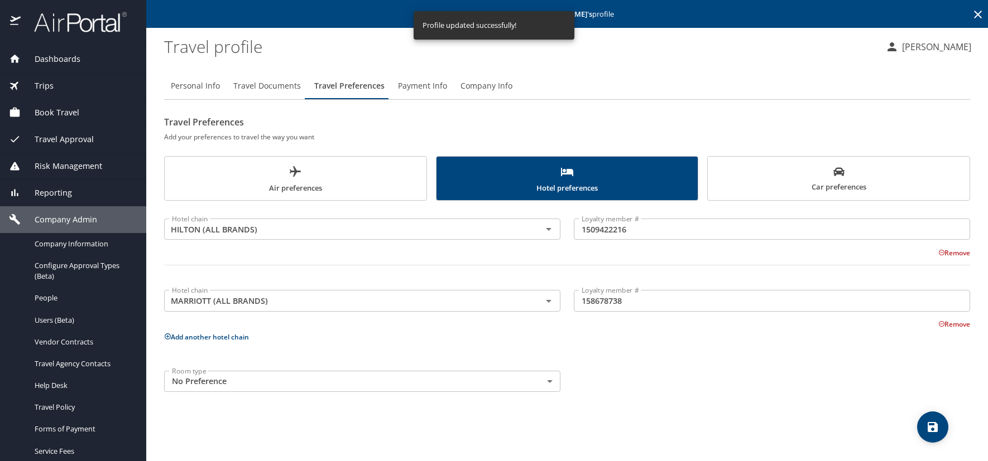
click at [221, 163] on button "Air preferences" at bounding box center [295, 178] width 263 height 45
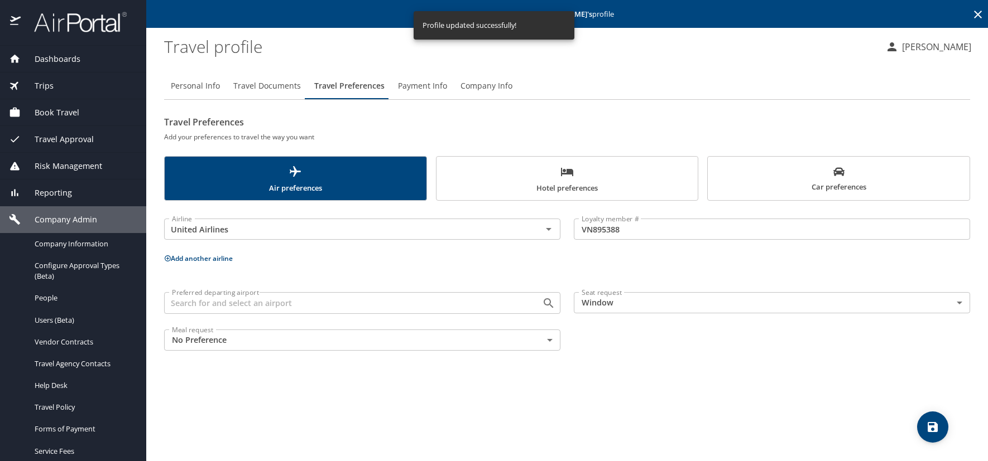
click at [464, 181] on span "Hotel preferences" at bounding box center [567, 180] width 248 height 30
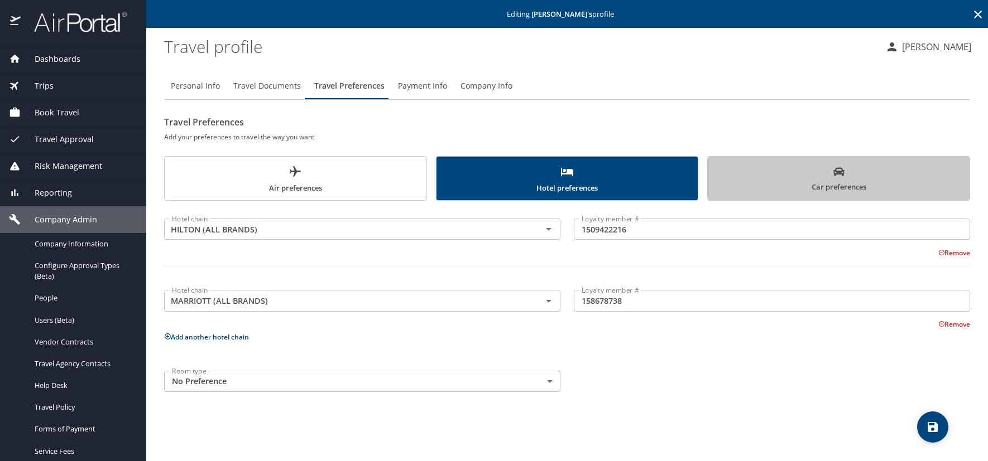
click at [800, 174] on span "Car preferences" at bounding box center [838, 179] width 248 height 27
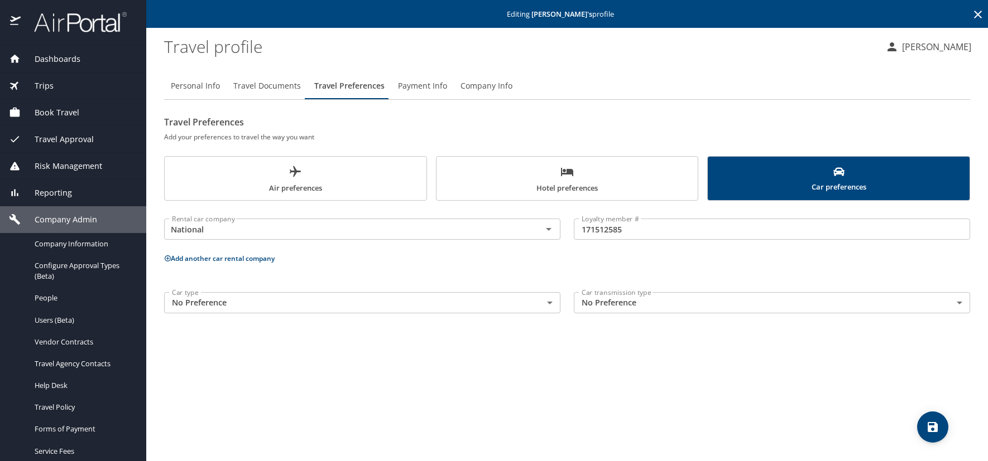
click at [930, 432] on icon "save" at bounding box center [932, 427] width 13 height 13
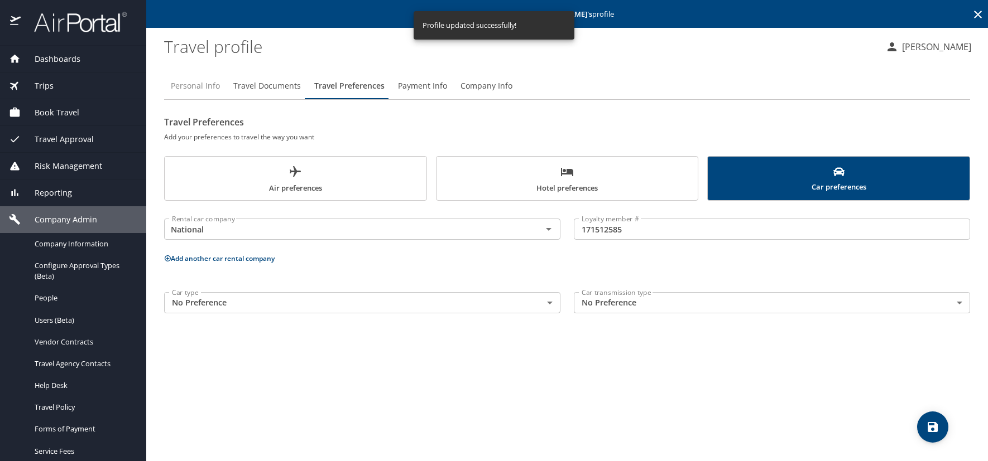
click at [188, 88] on span "Personal Info" at bounding box center [195, 86] width 49 height 14
select select "US"
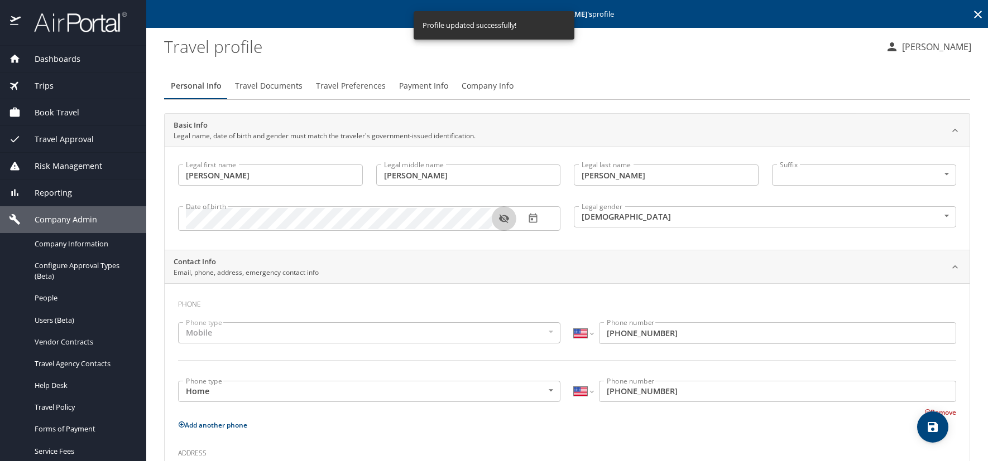
click at [504, 219] on icon "button" at bounding box center [503, 219] width 10 height 9
click at [971, 12] on icon at bounding box center [977, 14] width 13 height 13
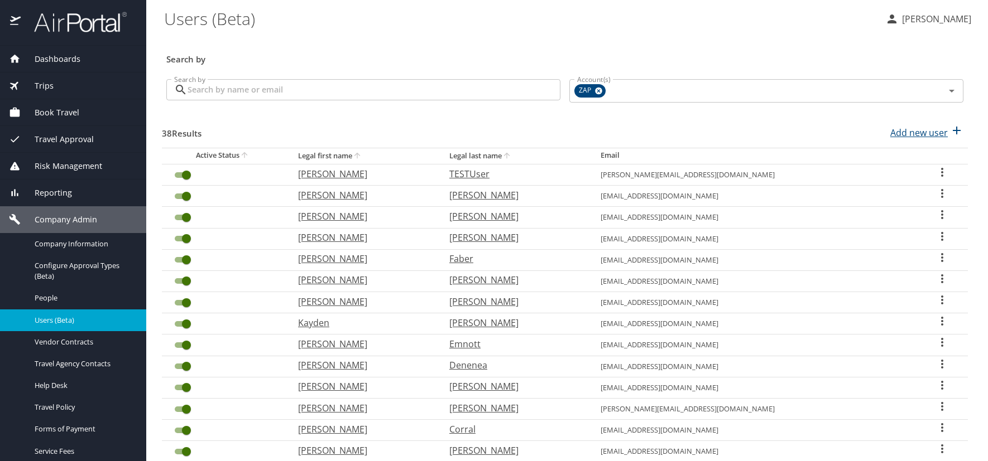
click at [912, 131] on p "Add new user" at bounding box center [918, 132] width 57 height 13
select select "US"
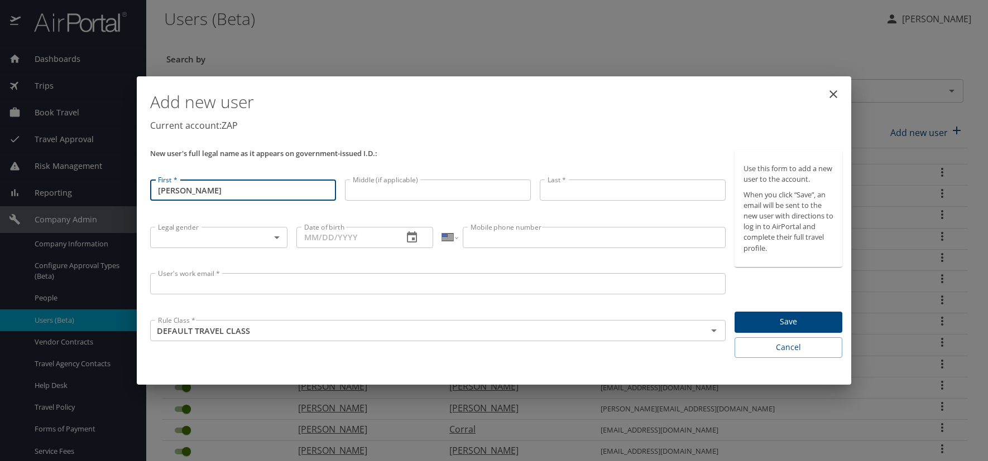
type input "[PERSON_NAME]"
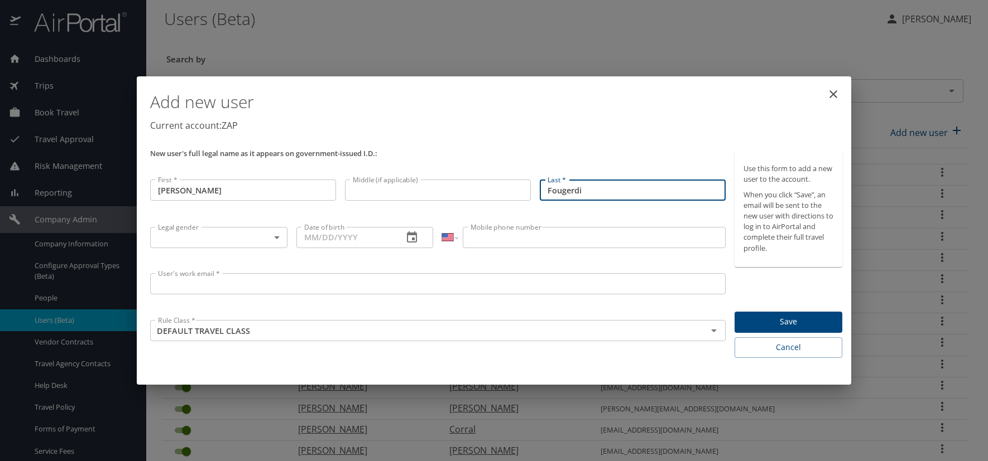
type input "Fougerdi"
click at [277, 238] on body "Dashboards AirPortal 360™ Manager AirPortal 360™ Agent My Travel Dashboard Trip…" at bounding box center [494, 230] width 988 height 461
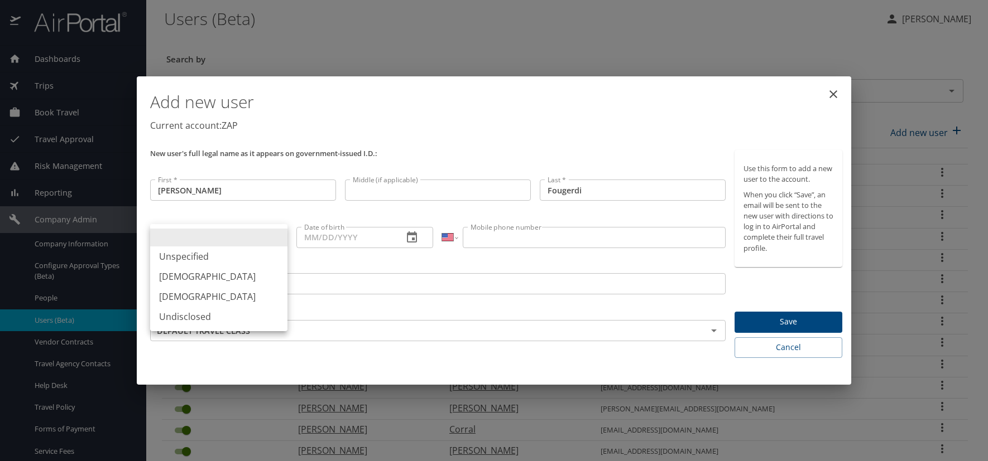
click at [170, 295] on li "Female" at bounding box center [218, 297] width 137 height 20
type input "Female"
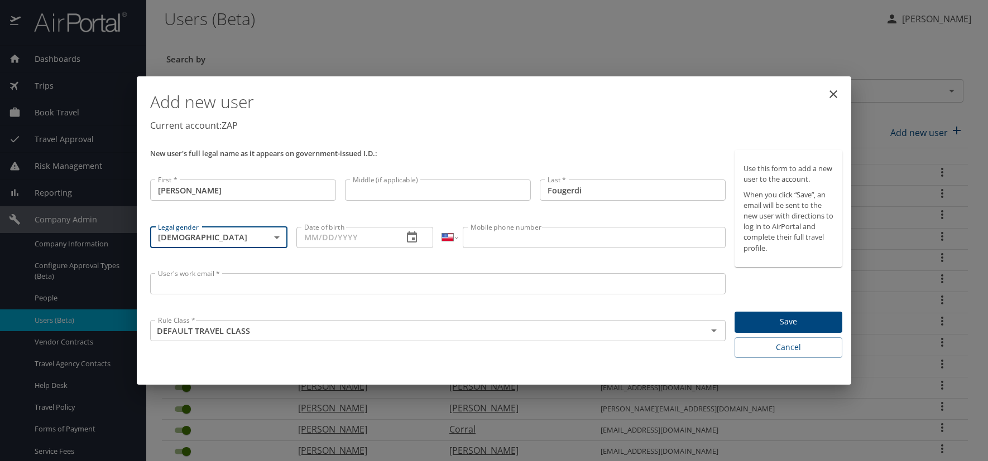
click at [410, 239] on icon "button" at bounding box center [411, 237] width 13 height 13
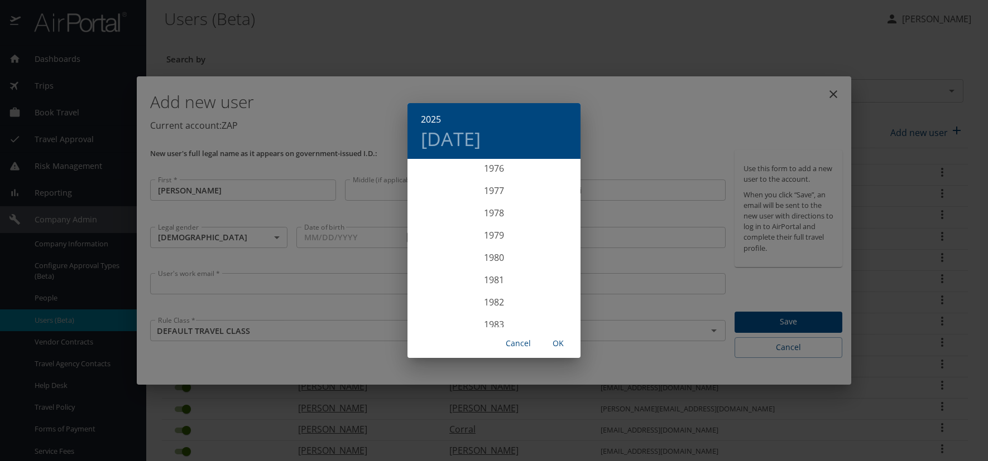
scroll to position [1741, 0]
click at [489, 216] on div "1979" at bounding box center [493, 216] width 173 height 22
click at [548, 221] on div "Jun" at bounding box center [551, 223] width 57 height 42
click at [538, 275] on p "22" at bounding box center [538, 278] width 8 height 7
click at [558, 343] on span "OK" at bounding box center [558, 344] width 27 height 14
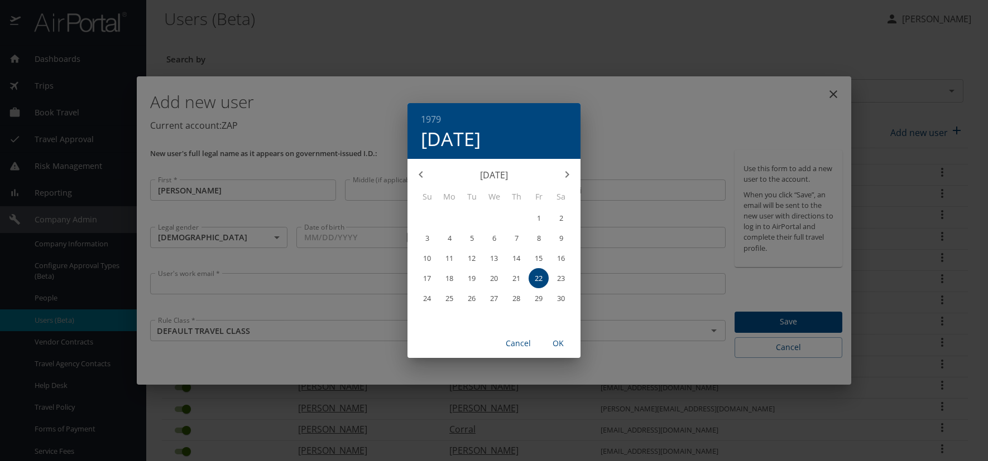
type input "06/22/1979"
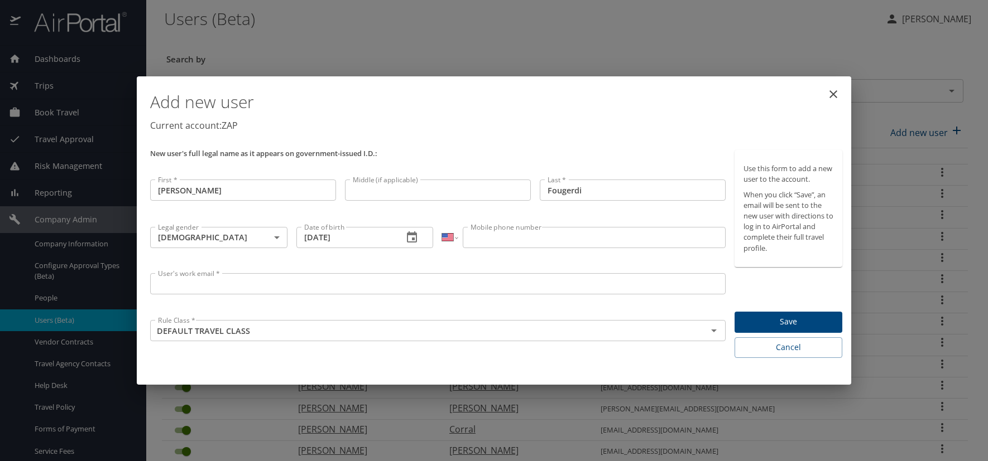
click at [482, 240] on input "Mobile phone number" at bounding box center [594, 237] width 262 height 21
type input "(281) 790-2756"
click at [201, 284] on input "User's work email *" at bounding box center [437, 283] width 575 height 21
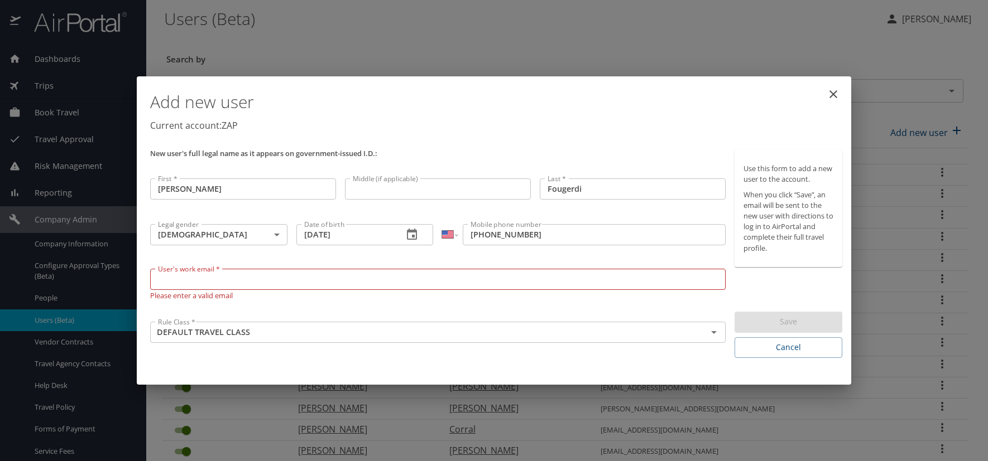
click at [162, 285] on input "User's work email *" at bounding box center [437, 279] width 575 height 21
paste input "FOUGERDIS.AT.ZAPECS.COM"
click at [217, 278] on input "FOUGERDIS.AT.ZAPECS.COM" at bounding box center [437, 279] width 575 height 21
type input "[EMAIL_ADDRESS][DOMAIN_NAME]"
click at [462, 142] on div "Add new user Current account: ZAP" at bounding box center [496, 113] width 701 height 65
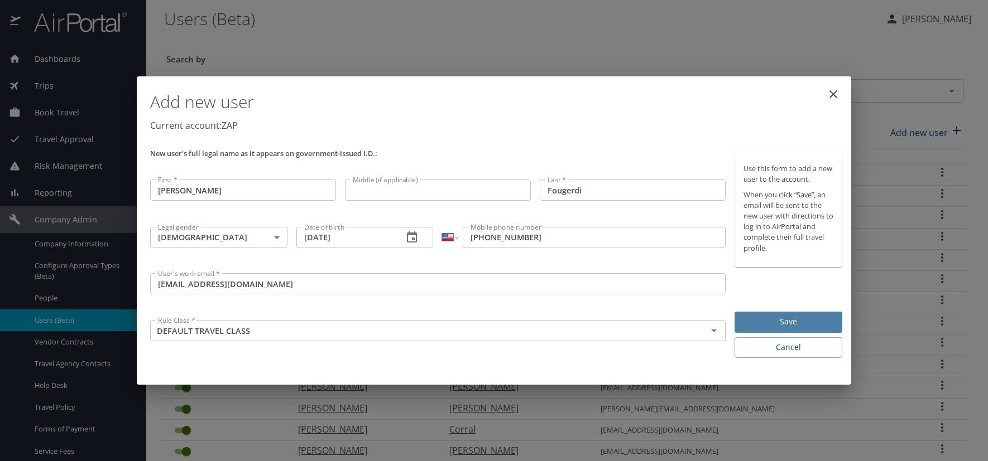
click at [770, 317] on span "Save" at bounding box center [788, 322] width 90 height 14
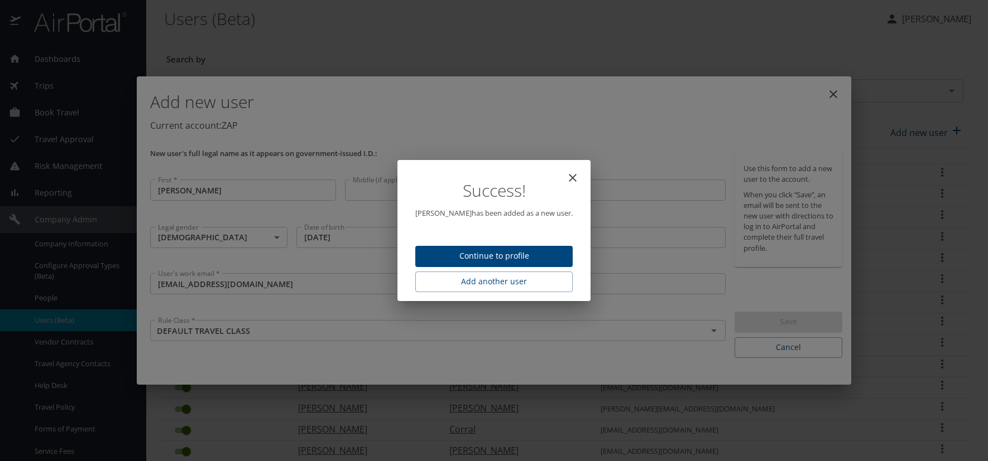
click at [532, 251] on span "Continue to profile" at bounding box center [493, 256] width 139 height 14
select select "US"
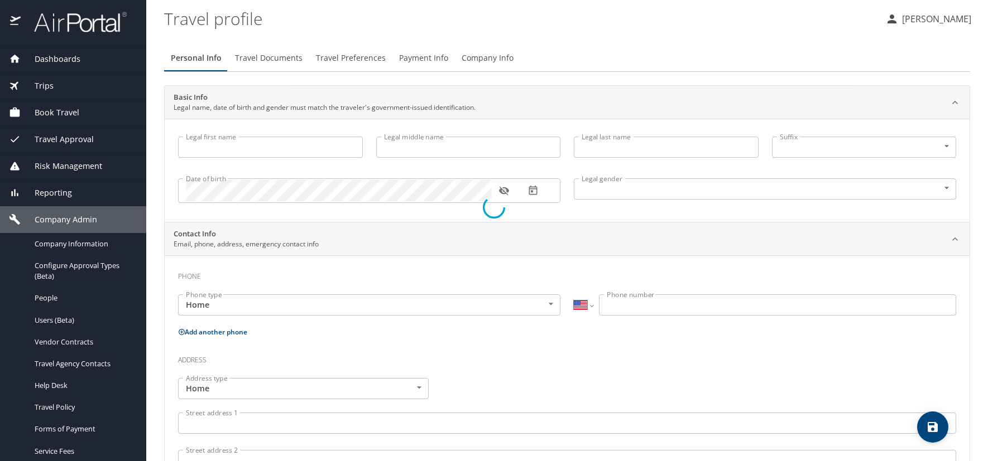
type input "[PERSON_NAME]"
type input "Fougerdi"
type input "Female"
select select "US"
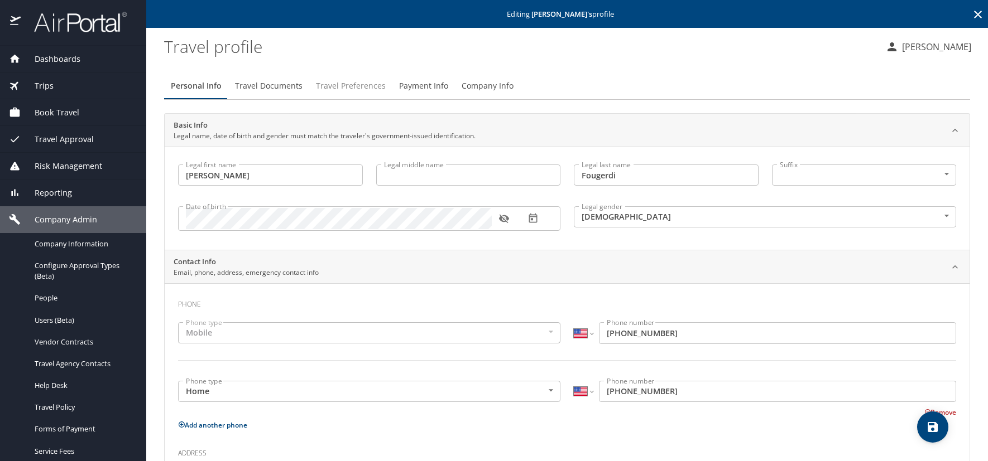
click at [366, 85] on span "Travel Preferences" at bounding box center [351, 86] width 70 height 14
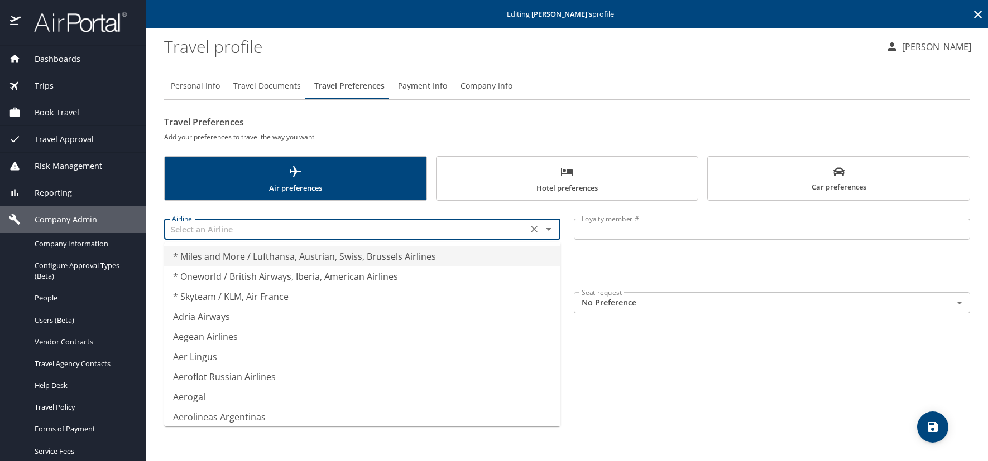
click at [255, 233] on input "text" at bounding box center [345, 229] width 357 height 15
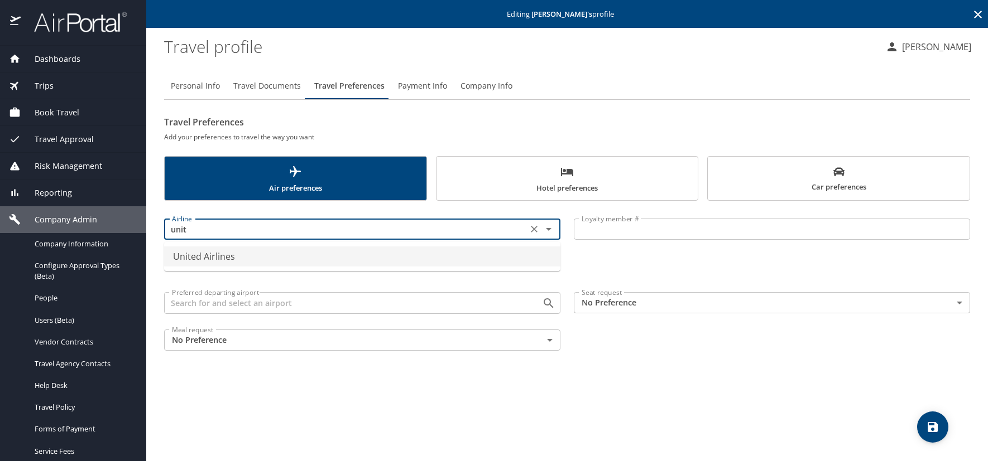
click at [261, 259] on li "United Airlines" at bounding box center [362, 257] width 396 height 20
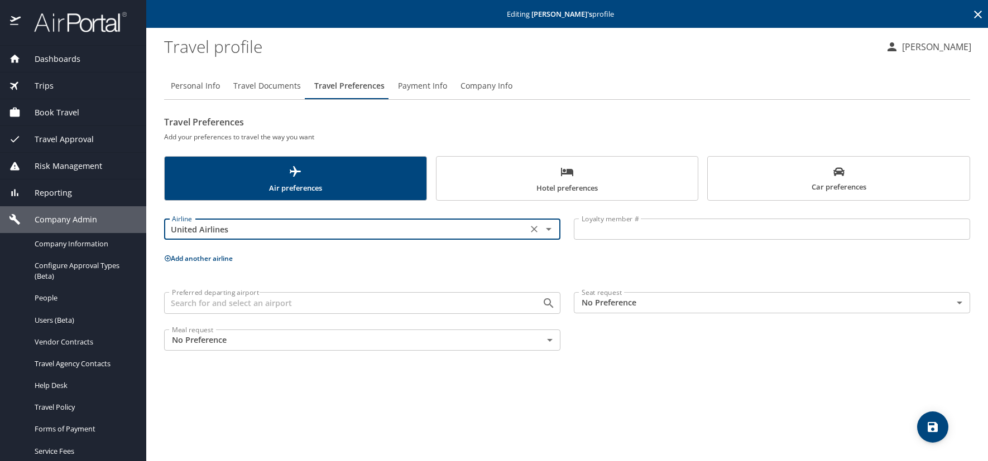
type input "United Airlines"
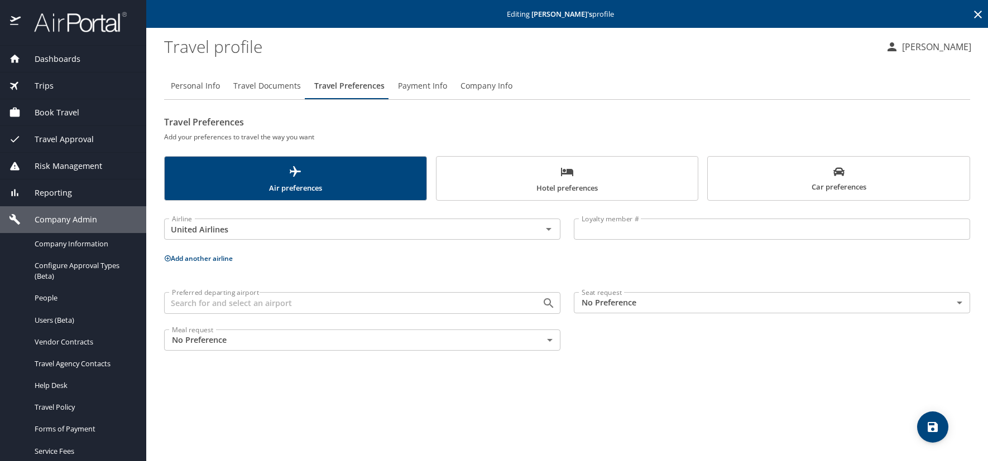
click at [648, 232] on input "Loyalty member #" at bounding box center [772, 229] width 396 height 21
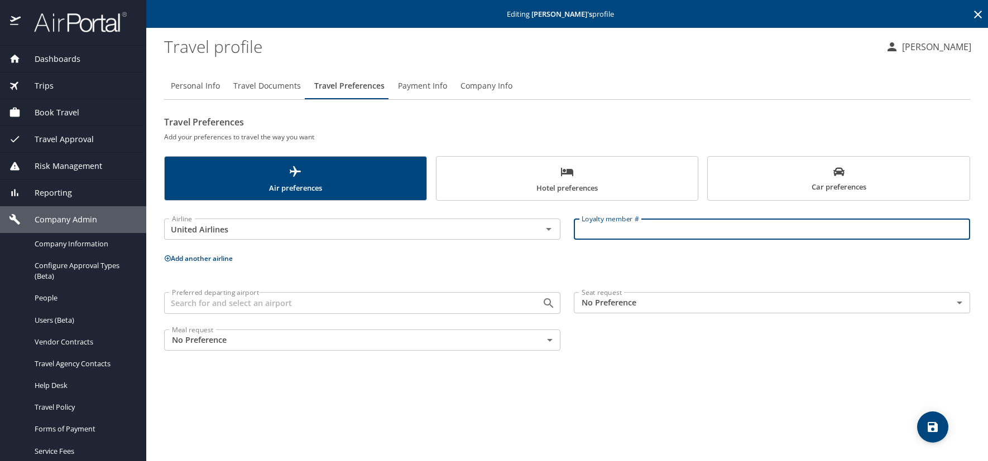
paste input "TGR80414"
type input "TGR80414"
click at [929, 424] on icon "save" at bounding box center [932, 427] width 13 height 13
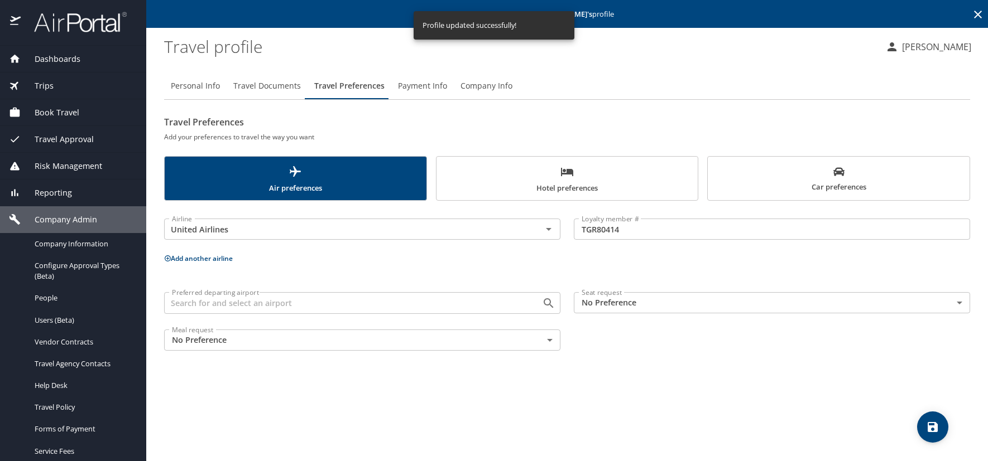
click at [547, 174] on span "Hotel preferences" at bounding box center [567, 180] width 248 height 30
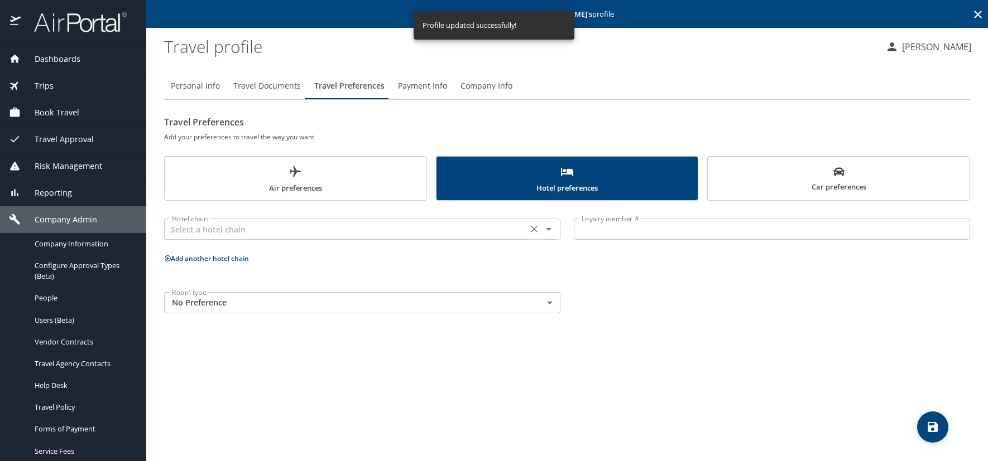
click at [252, 238] on div "Hotel chain" at bounding box center [362, 229] width 396 height 21
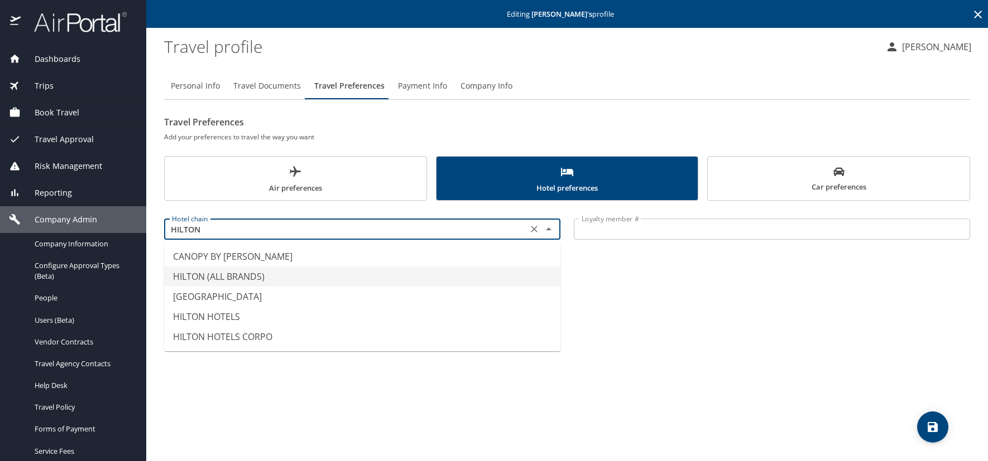
click at [231, 280] on li "HILTON (ALL BRANDS)" at bounding box center [362, 277] width 396 height 20
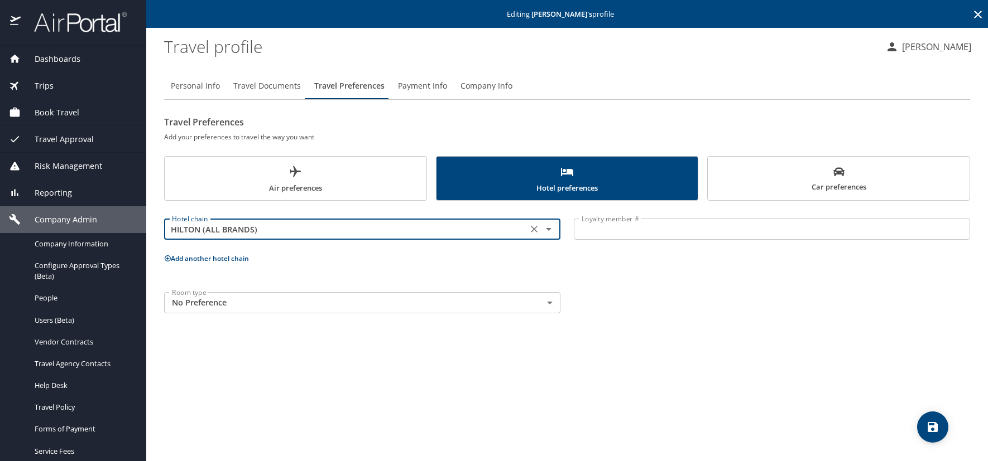
type input "HILTON (ALL BRANDS)"
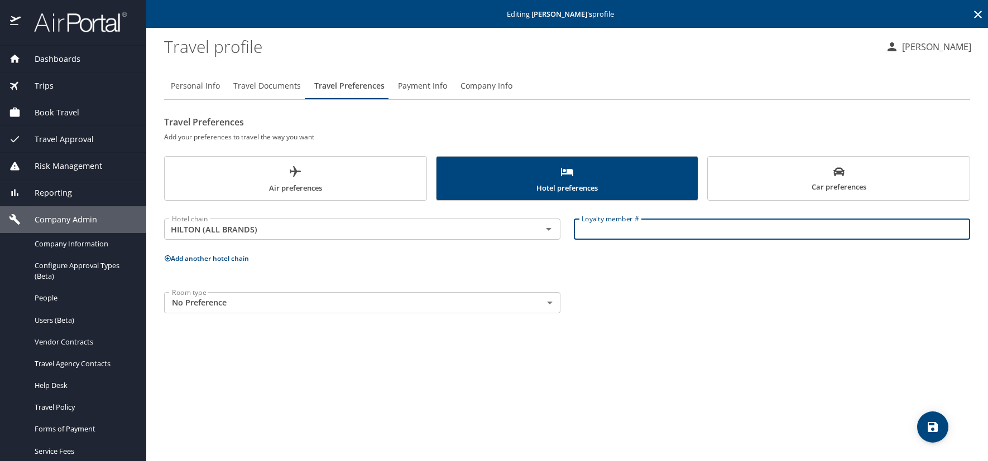
click at [589, 233] on input "Loyalty member #" at bounding box center [772, 229] width 396 height 21
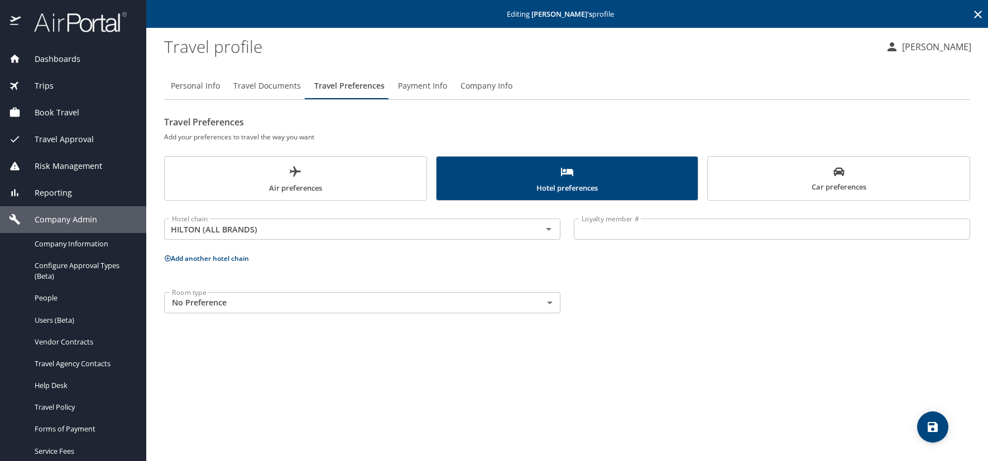
click at [631, 238] on input "Loyalty member #" at bounding box center [772, 229] width 396 height 21
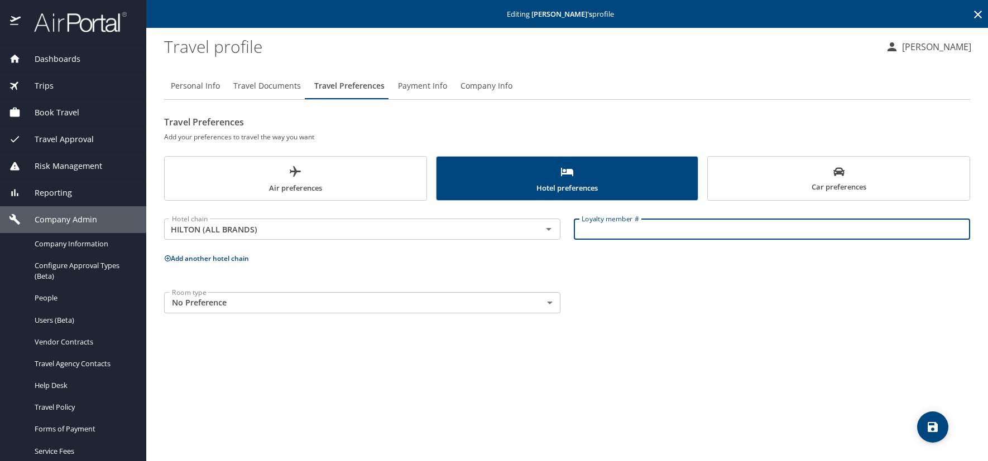
paste input "2216066049"
type input "2216066049"
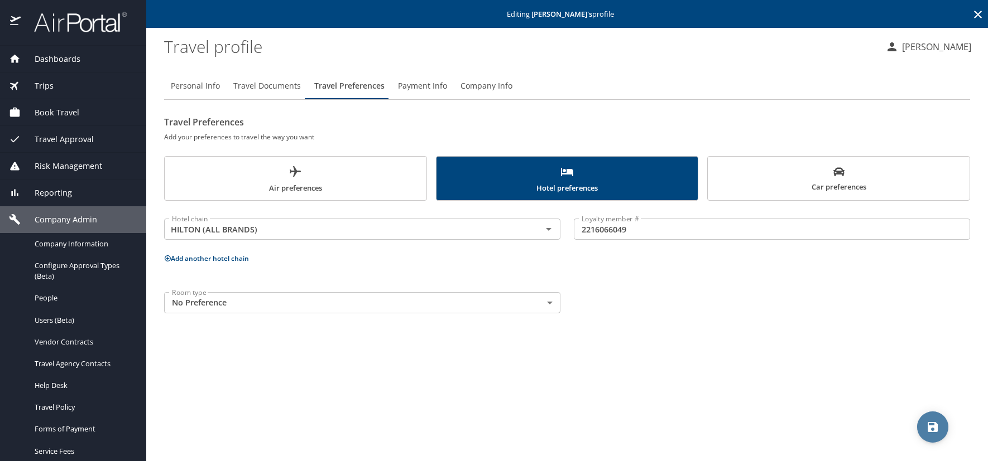
click at [937, 425] on icon "save" at bounding box center [932, 427] width 10 height 10
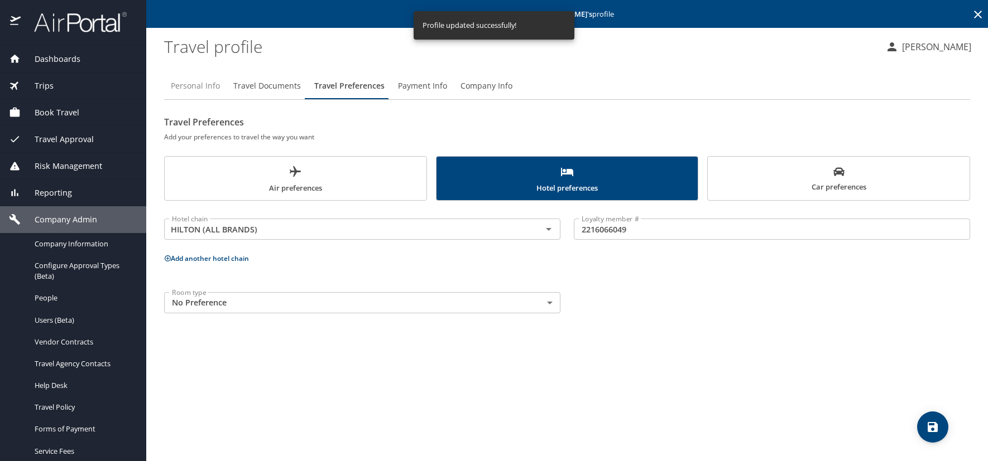
click at [203, 85] on span "Personal Info" at bounding box center [195, 86] width 49 height 14
select select "US"
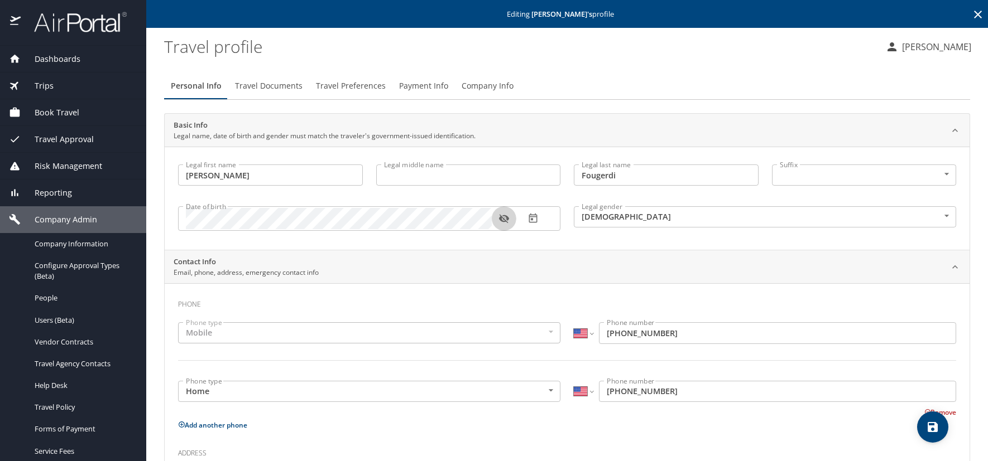
click at [504, 218] on icon "button" at bounding box center [503, 219] width 10 height 9
click at [971, 12] on icon at bounding box center [977, 14] width 13 height 13
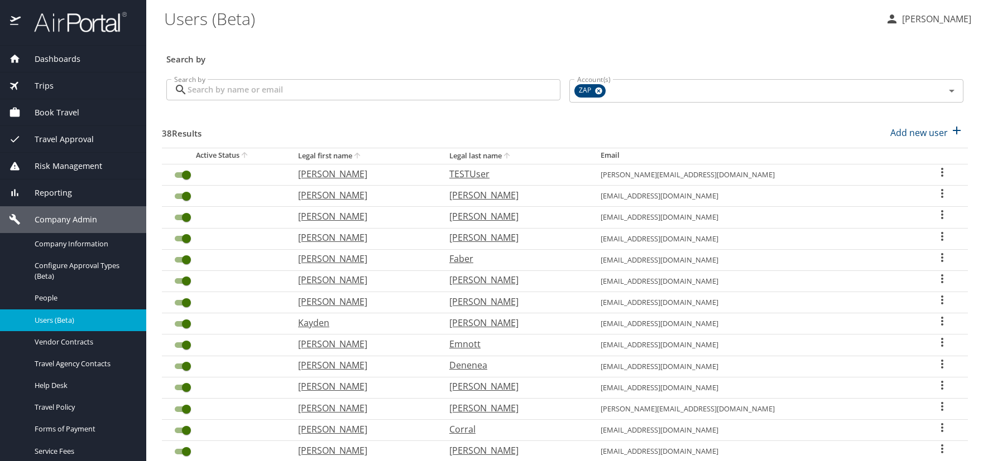
click at [353, 49] on h3 "Search by" at bounding box center [564, 56] width 797 height 20
click at [460, 44] on div "Search by" at bounding box center [565, 51] width 806 height 37
click at [913, 132] on p "Add new user" at bounding box center [918, 132] width 57 height 13
select select "US"
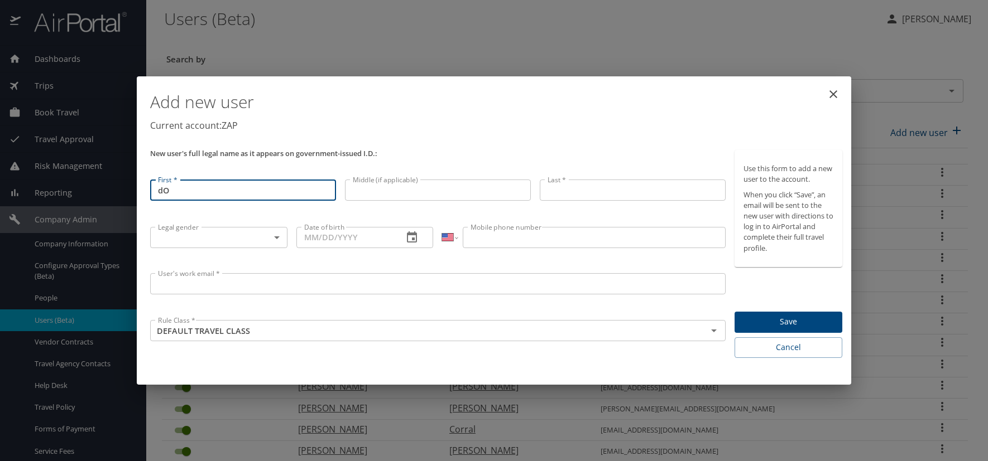
type input "d"
type input "Dominick"
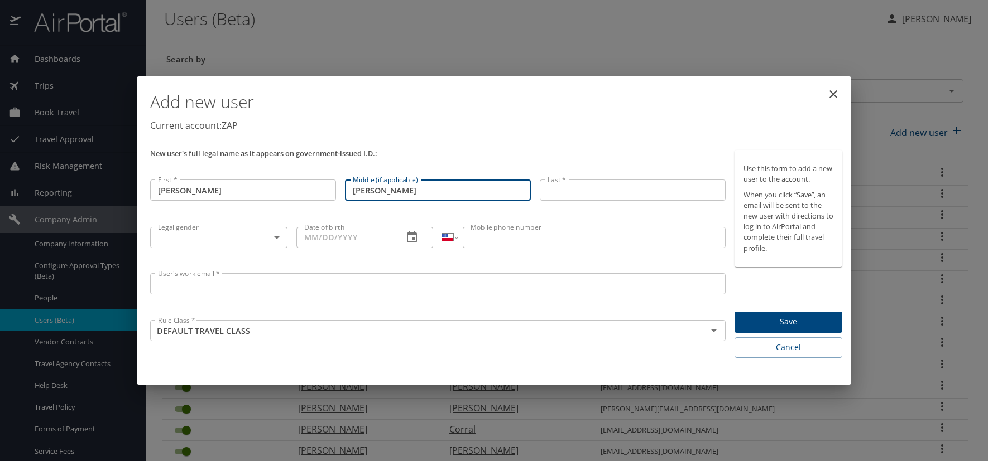
type input "Michael"
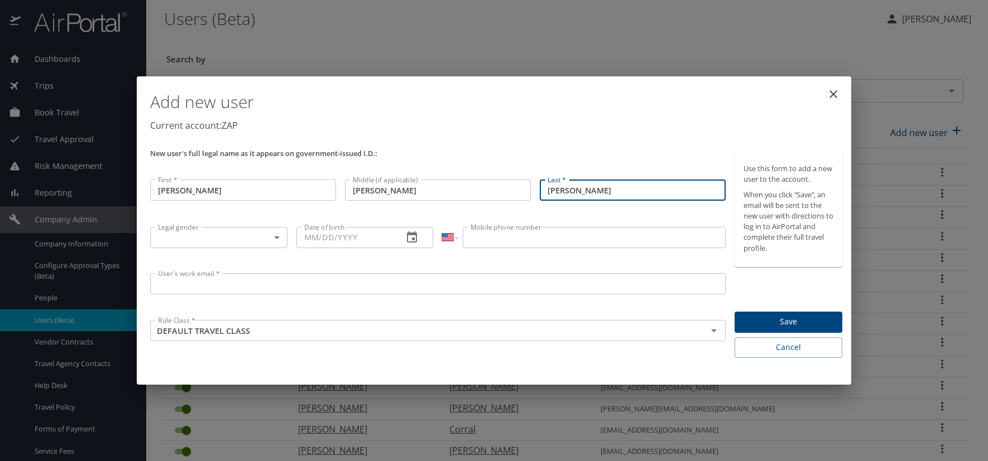
type input "Frank"
click at [208, 240] on body "Dashboards AirPortal 360™ Manager AirPortal 360™ Agent My Travel Dashboard Trip…" at bounding box center [494, 230] width 988 height 461
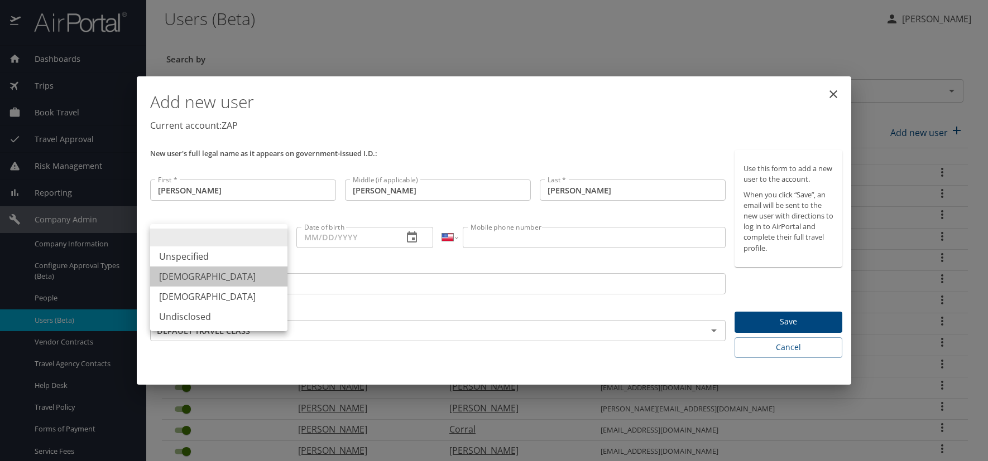
click at [205, 276] on li "Male" at bounding box center [218, 277] width 137 height 20
type input "Male"
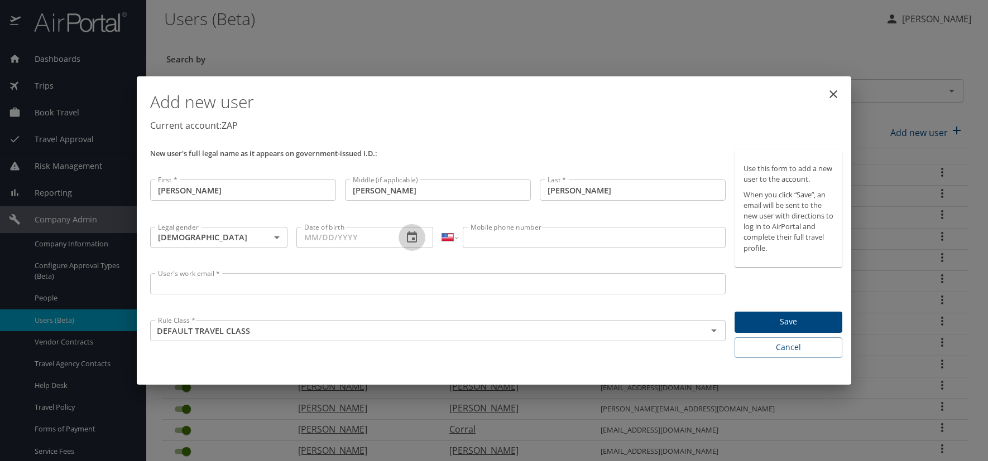
click at [411, 238] on icon "button" at bounding box center [411, 237] width 13 height 13
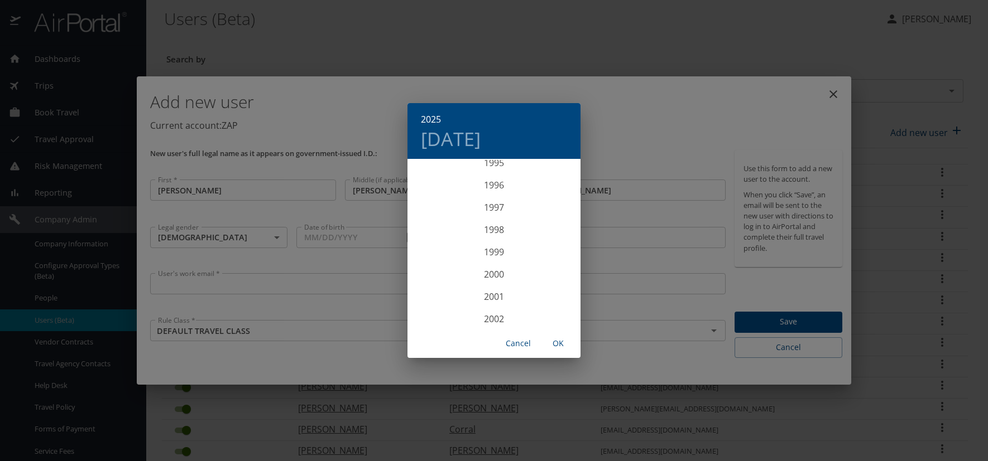
scroll to position [2131, 0]
click at [491, 205] on div "1996" at bounding box center [493, 205] width 173 height 22
click at [495, 181] on div "Feb" at bounding box center [493, 181] width 57 height 42
click at [517, 259] on p "15" at bounding box center [516, 258] width 8 height 7
click at [556, 342] on span "OK" at bounding box center [558, 344] width 27 height 14
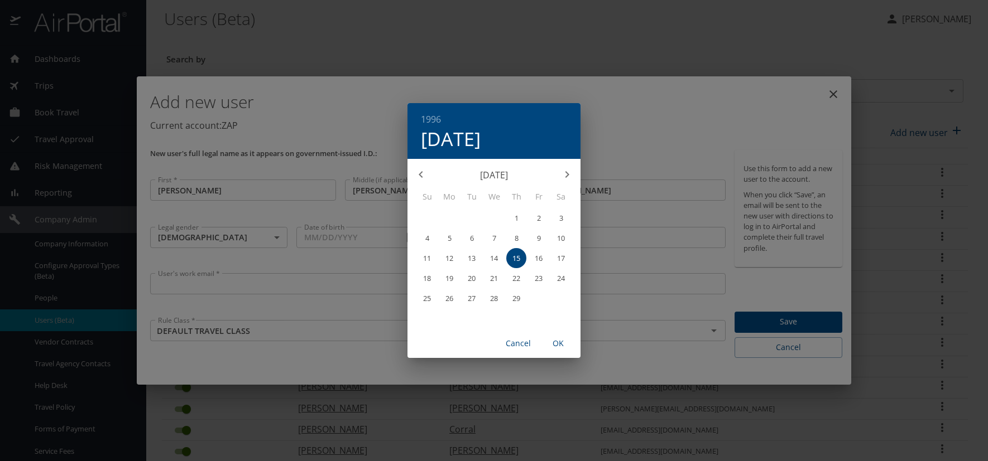
type input "02/15/1996"
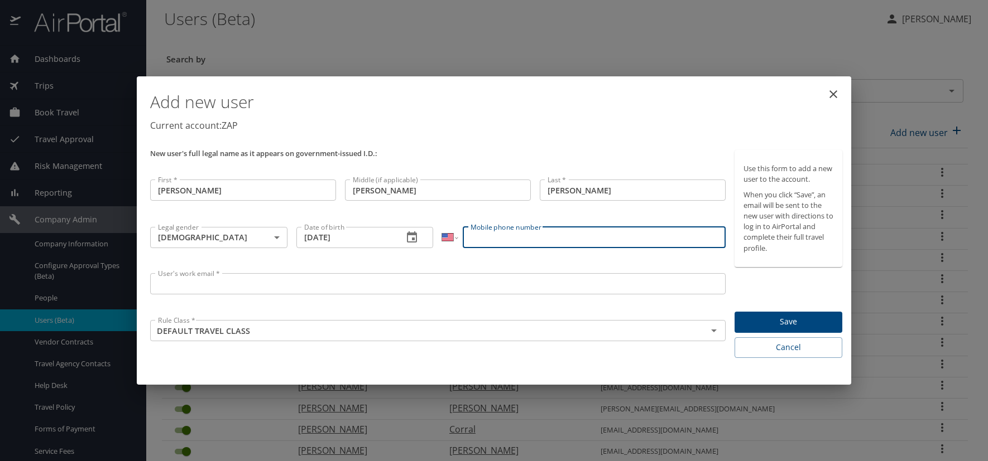
click at [519, 240] on input "Mobile phone number" at bounding box center [594, 237] width 262 height 21
type input "(504) 295-9063"
click at [186, 293] on input "User's work email *" at bounding box center [437, 283] width 575 height 21
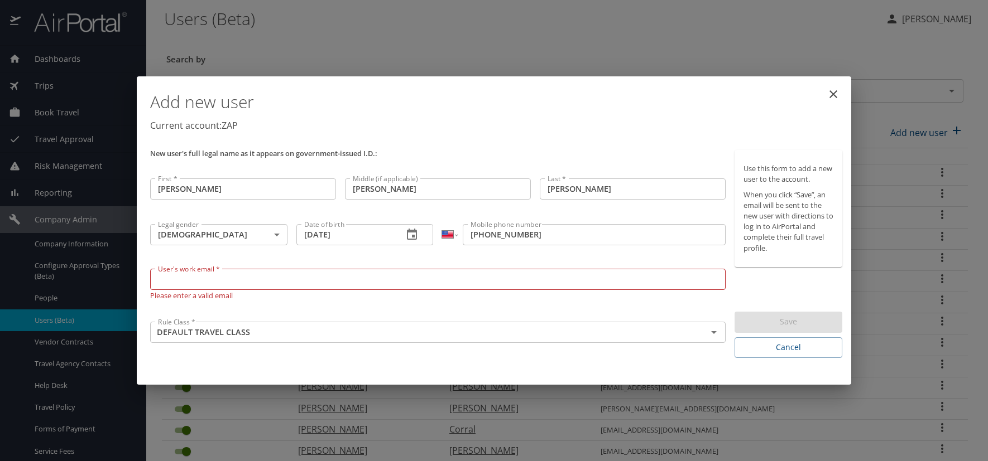
click at [216, 279] on input "User's work email *" at bounding box center [437, 279] width 575 height 21
paste input "FRANKD.AT.ZAPECS.COM"
click at [205, 281] on input "FRANKD.AT.ZAPECS.COM" at bounding box center [437, 279] width 575 height 21
type input "[EMAIL_ADDRESS][DOMAIN_NAME]"
click at [493, 118] on h1 "Add new user" at bounding box center [496, 101] width 692 height 33
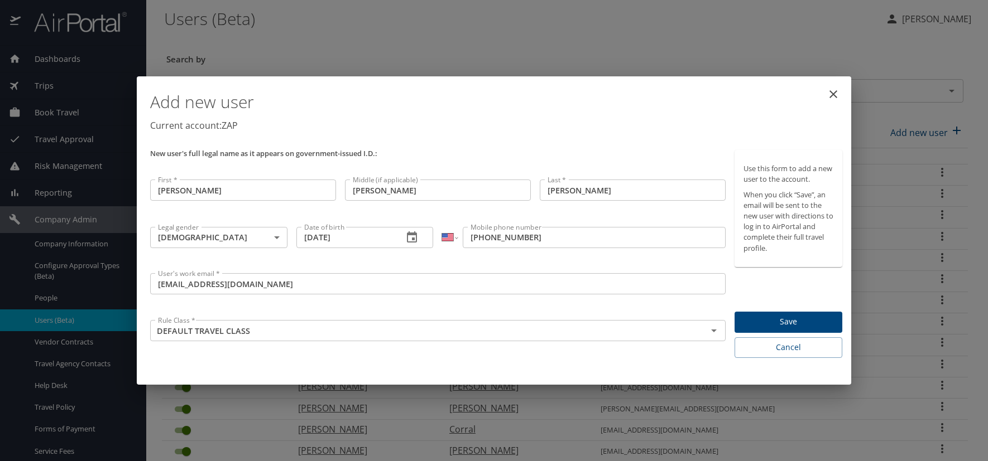
click at [813, 320] on span "Save" at bounding box center [788, 322] width 90 height 14
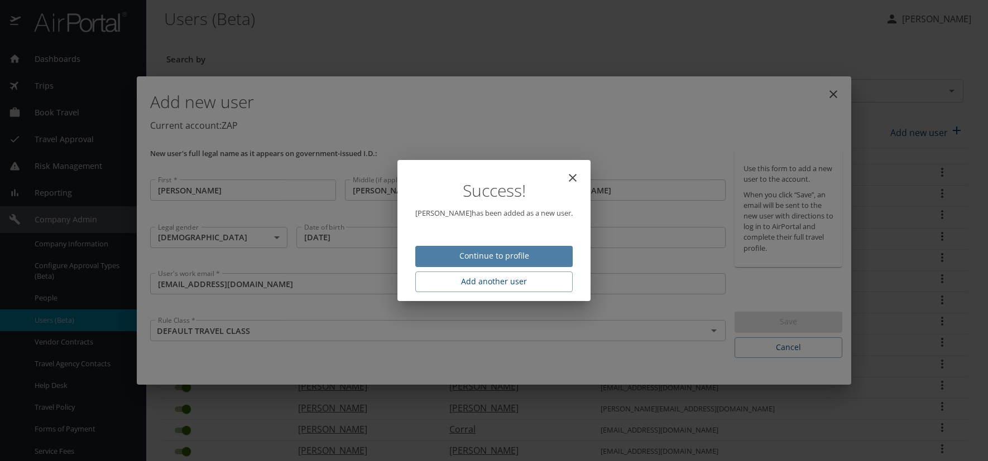
click at [521, 257] on span "Continue to profile" at bounding box center [493, 256] width 139 height 14
select select "US"
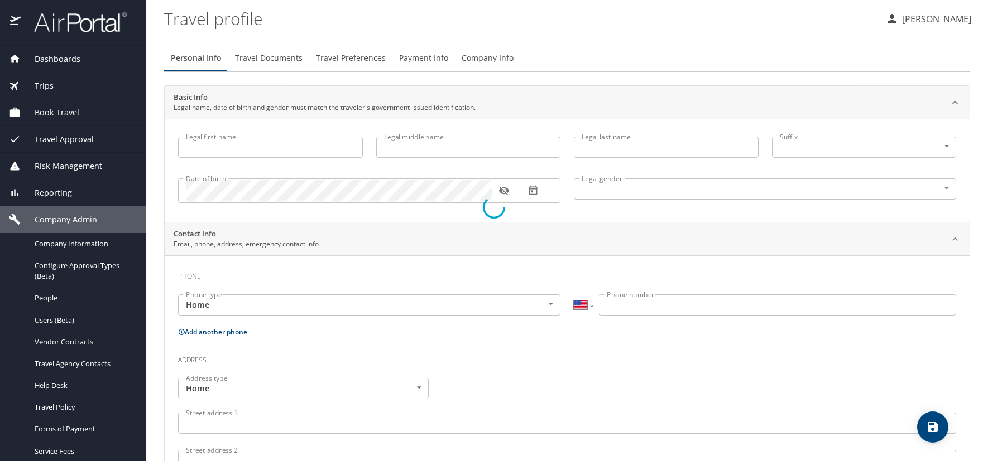
type input "[PERSON_NAME]"
type input "Michael"
type input "[PERSON_NAME]"
type input "[DEMOGRAPHIC_DATA]"
select select "US"
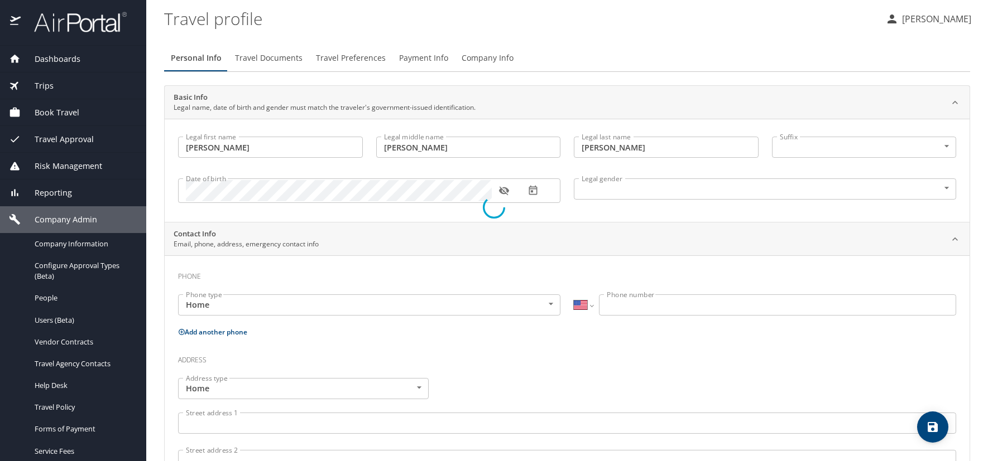
select select "US"
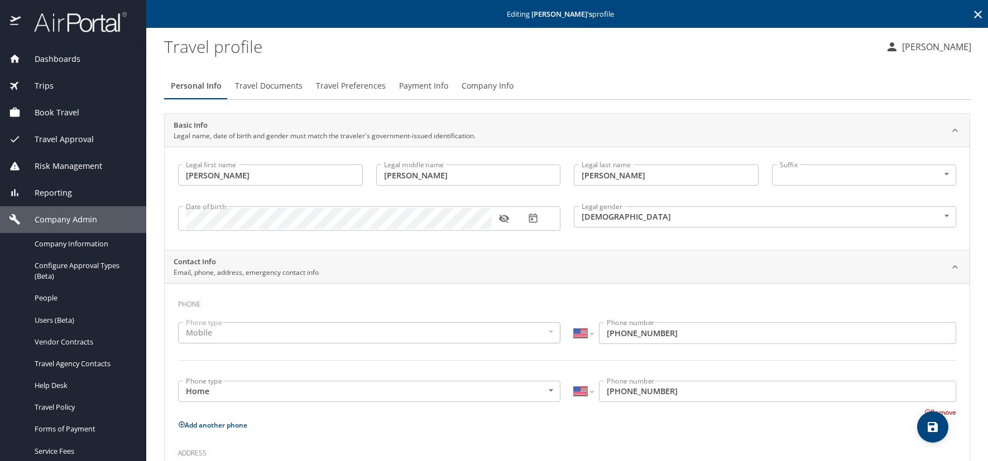
click at [353, 85] on span "Travel Preferences" at bounding box center [351, 86] width 70 height 14
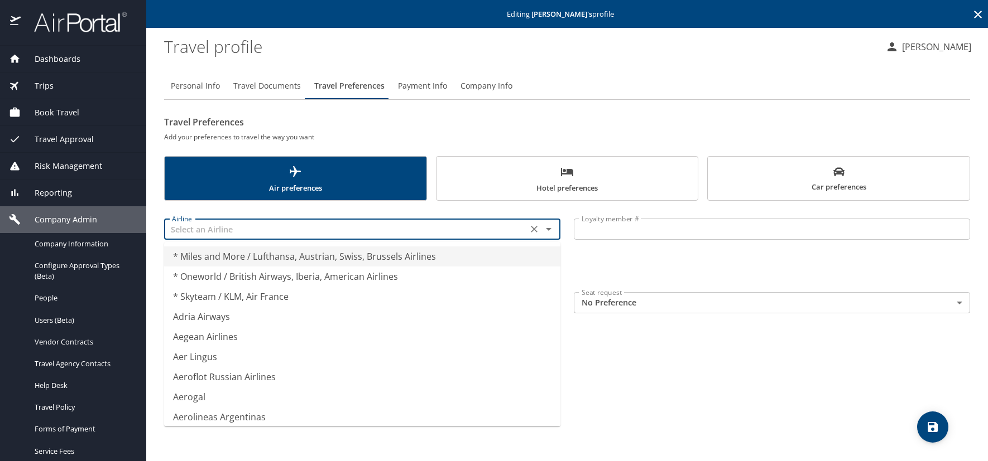
click at [222, 233] on input "text" at bounding box center [345, 229] width 357 height 15
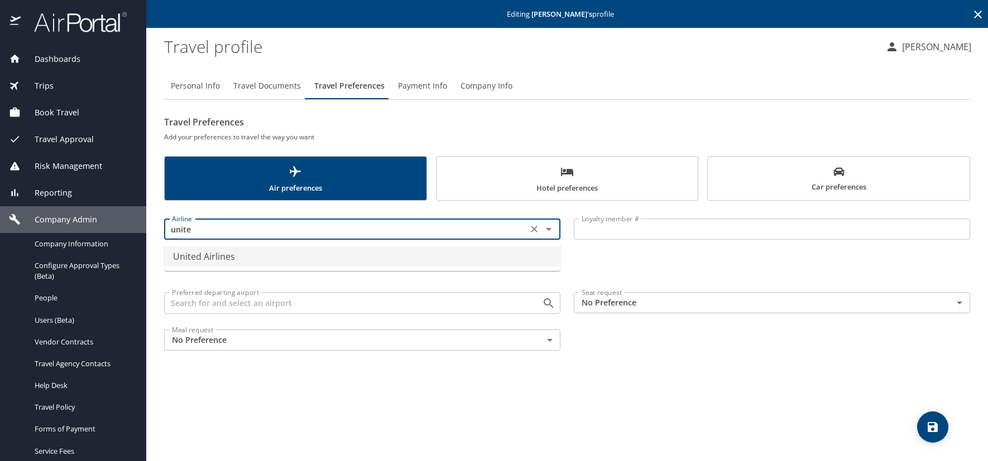
click at [248, 262] on li "United Airlines" at bounding box center [362, 257] width 396 height 20
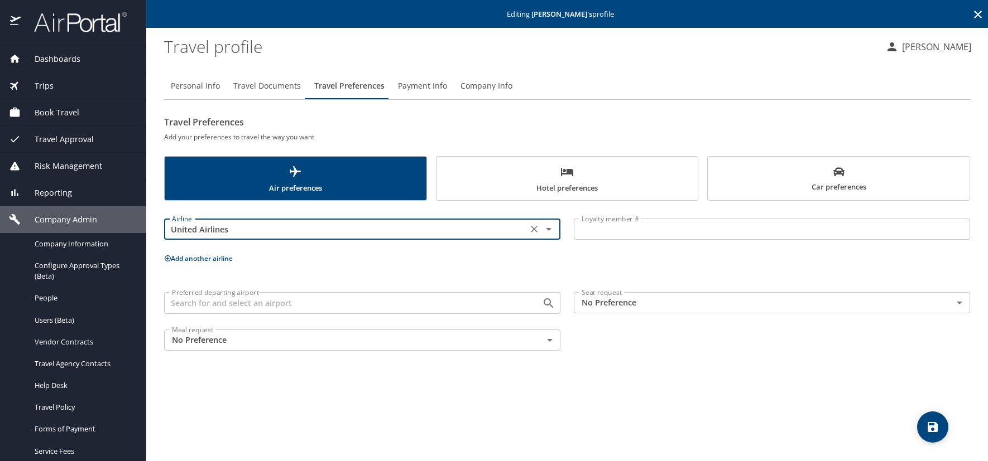
type input "United Airlines"
click at [587, 221] on input "Loyalty member #" at bounding box center [772, 229] width 396 height 21
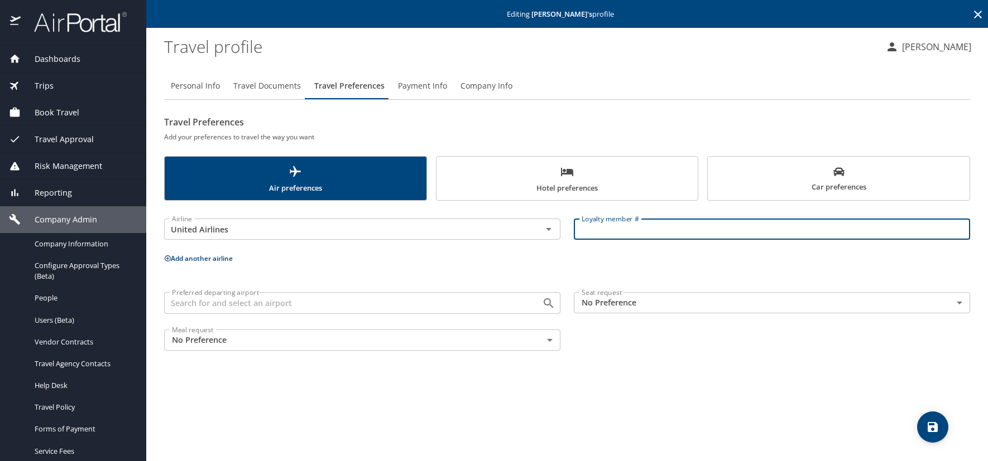
click at [644, 236] on input "Loyalty member #" at bounding box center [772, 229] width 396 height 21
paste input "PJU68029"
type input "PJU68029"
click at [168, 258] on icon at bounding box center [168, 259] width 6 height 6
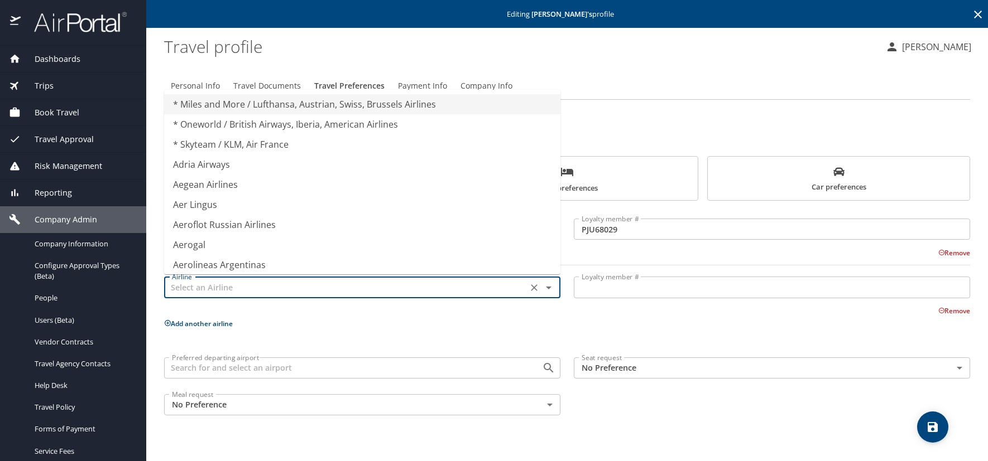
click at [176, 286] on input "text" at bounding box center [345, 287] width 357 height 15
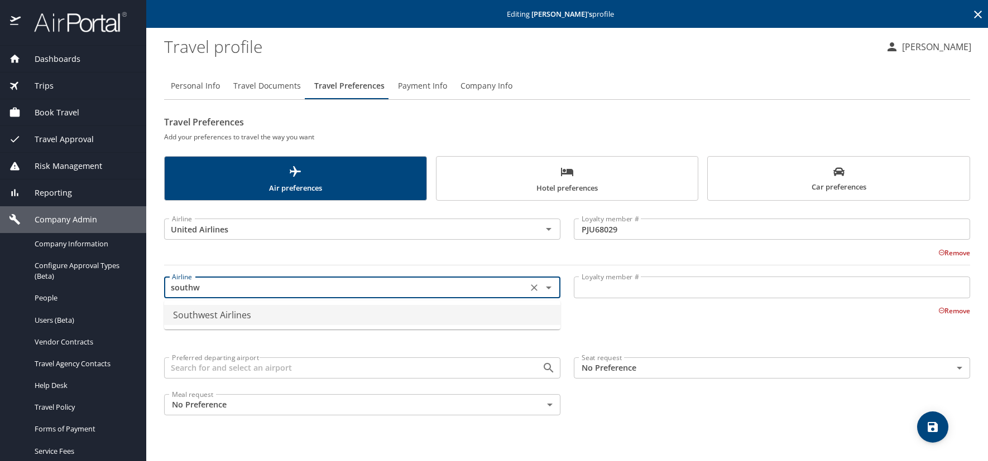
click at [225, 314] on li "Southwest Airlines" at bounding box center [362, 315] width 396 height 20
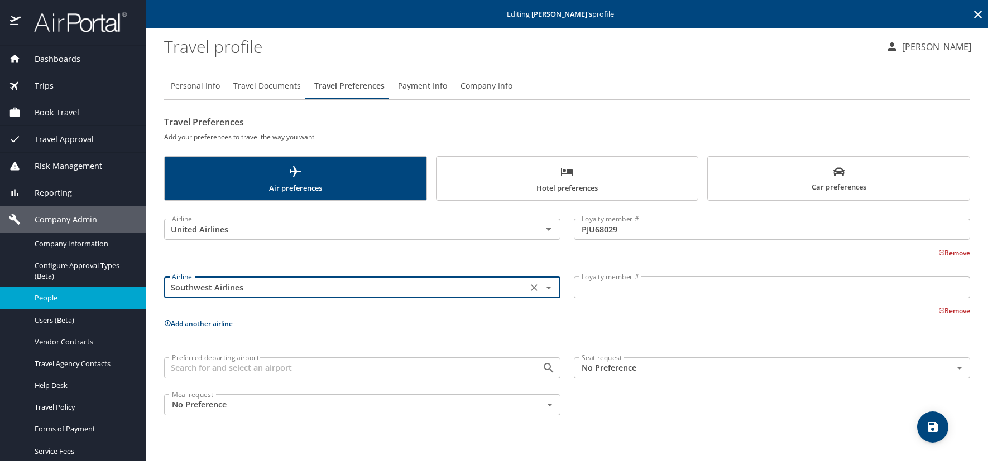
type input "Southwest Airlines"
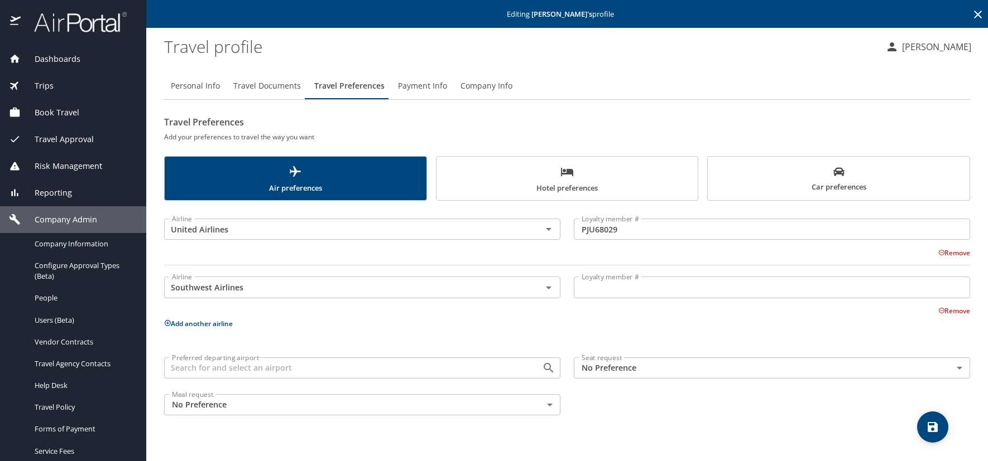
click at [619, 285] on input "Loyalty member #" at bounding box center [772, 287] width 396 height 21
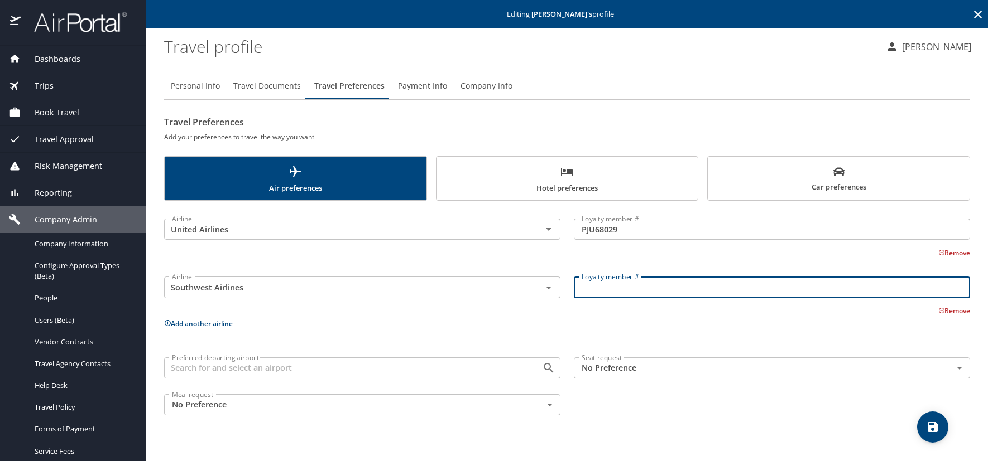
paste input "20198646016"
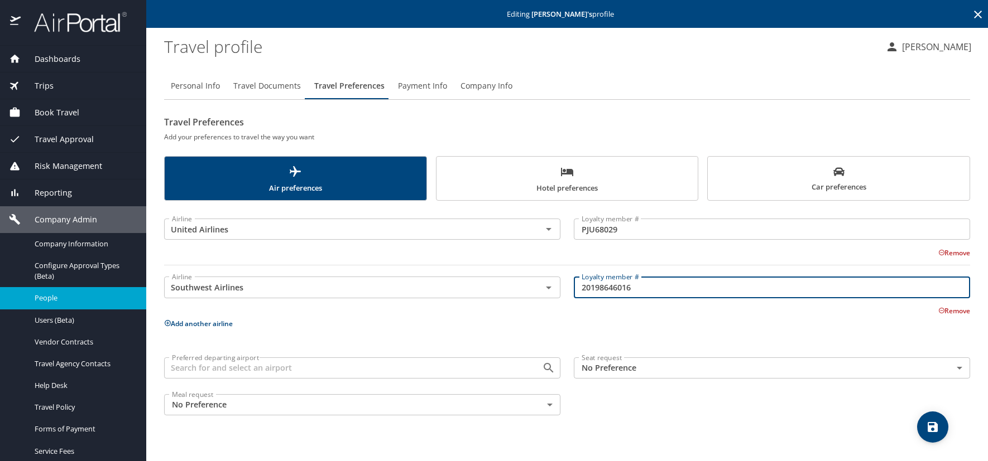
type input "20198646016"
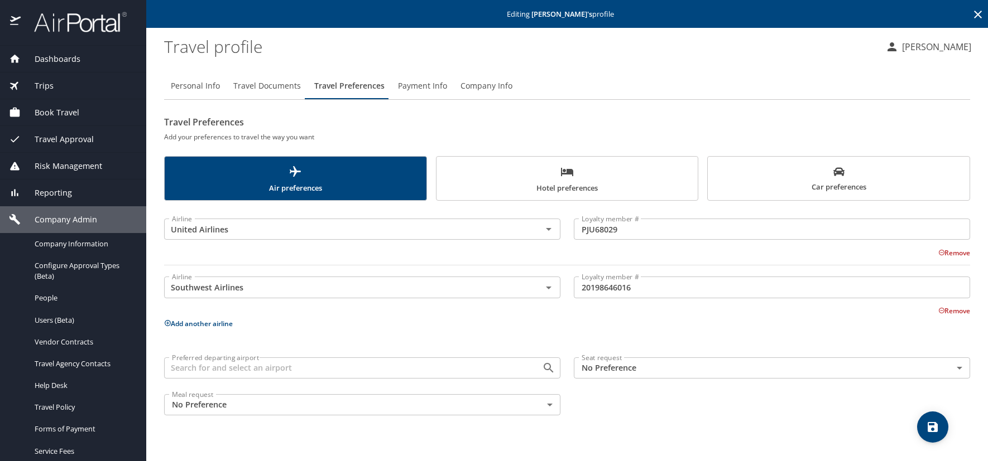
click at [935, 426] on icon "save" at bounding box center [932, 427] width 10 height 10
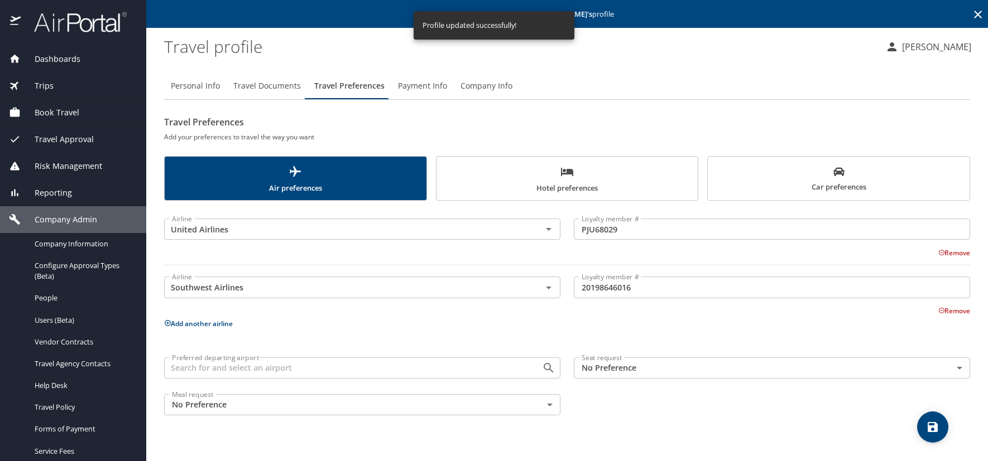
click at [264, 83] on span "Travel Documents" at bounding box center [267, 86] width 68 height 14
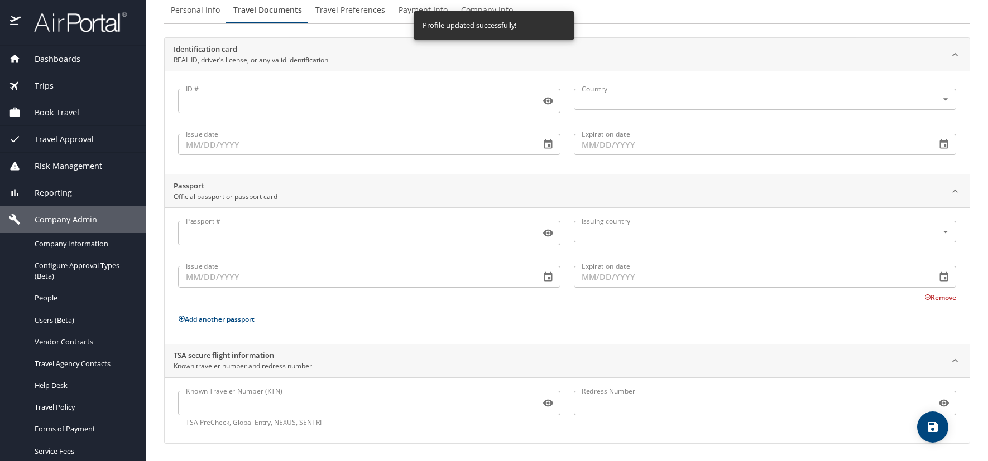
scroll to position [76, 0]
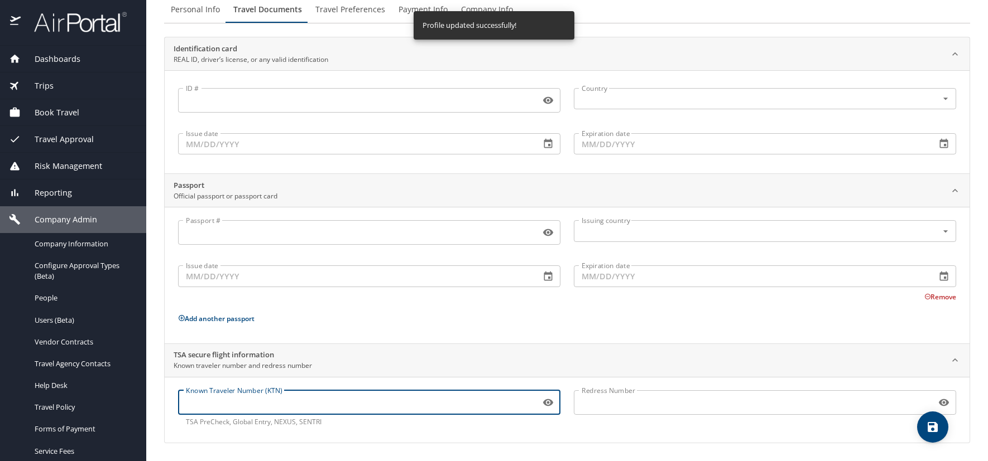
click at [241, 407] on input "Known Traveler Number (KTN)" at bounding box center [357, 402] width 358 height 21
paste input "162708528"
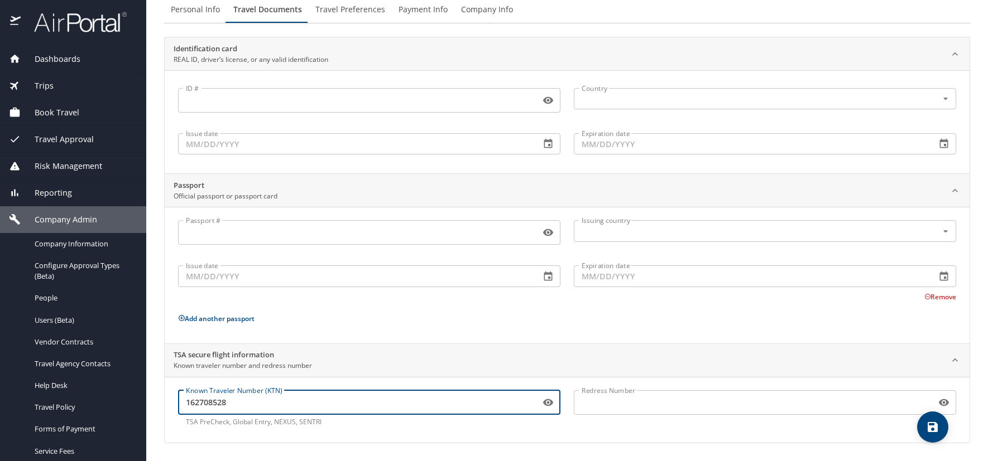
type input "162708528"
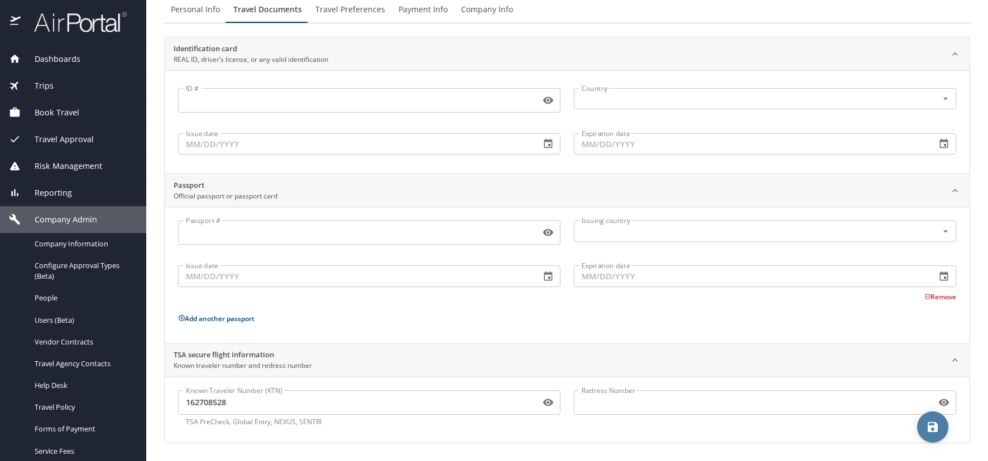
click at [937, 430] on icon "save" at bounding box center [932, 427] width 10 height 10
click at [367, 11] on span "Travel Preferences" at bounding box center [350, 10] width 70 height 14
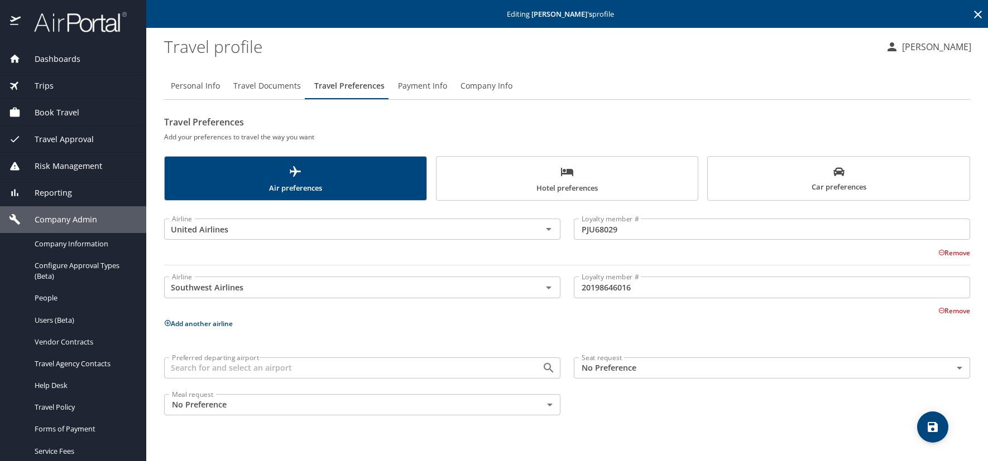
scroll to position [0, 0]
click at [166, 322] on icon at bounding box center [167, 323] width 7 height 7
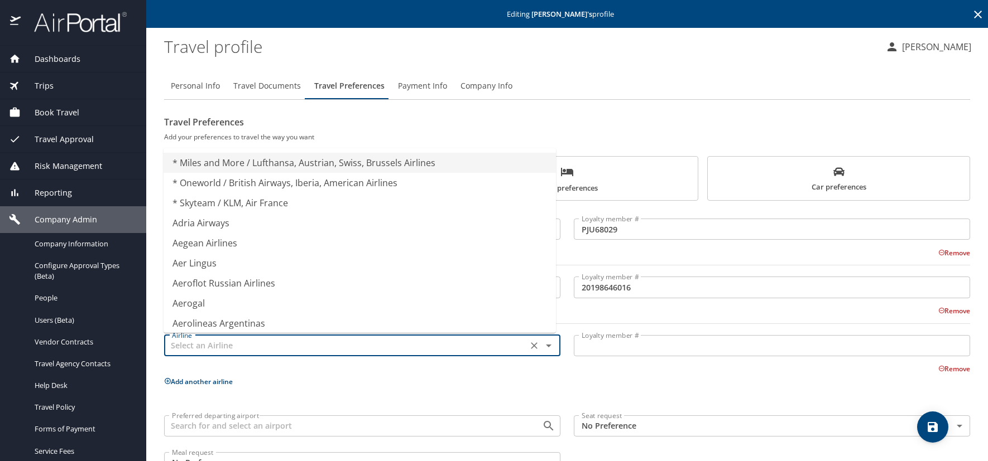
click at [195, 340] on input "text" at bounding box center [345, 346] width 357 height 15
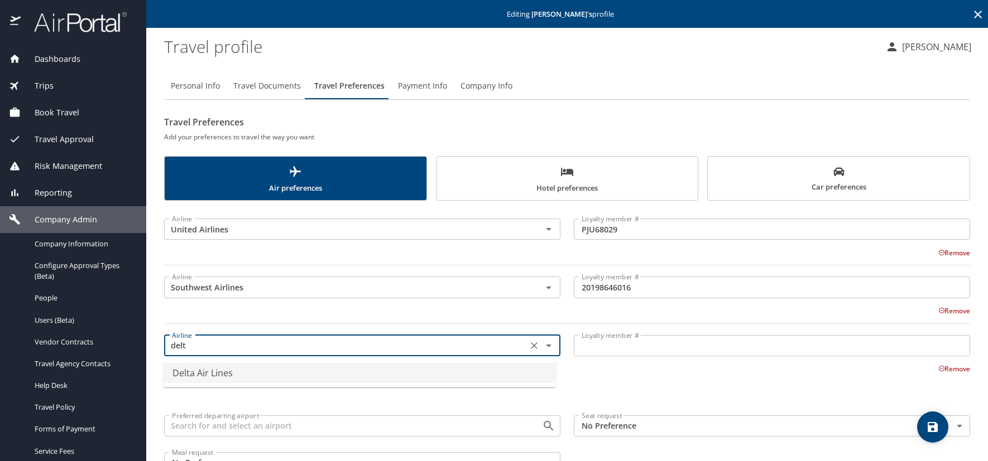
click at [210, 375] on li "Delta Air Lines" at bounding box center [359, 373] width 392 height 20
type input "Delta Air Lines"
click at [582, 349] on input "Loyalty member #" at bounding box center [772, 345] width 396 height 21
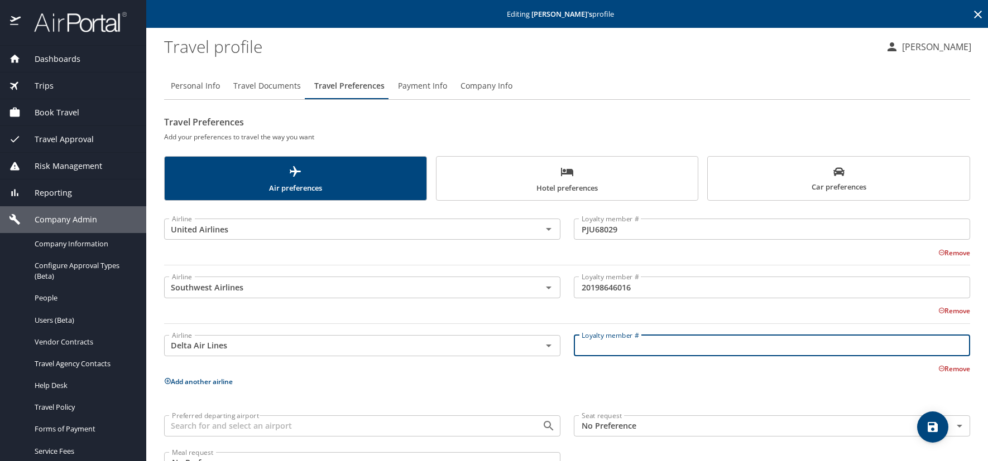
click at [629, 345] on input "Loyalty member #" at bounding box center [772, 345] width 396 height 21
paste input "9765580429"
type input "9765580429"
click at [167, 379] on icon at bounding box center [167, 381] width 7 height 7
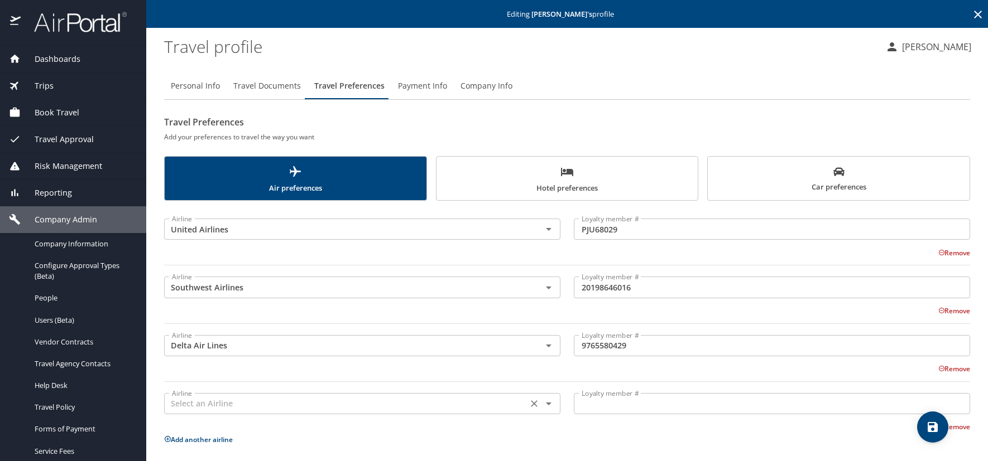
click at [195, 410] on input "text" at bounding box center [345, 404] width 357 height 15
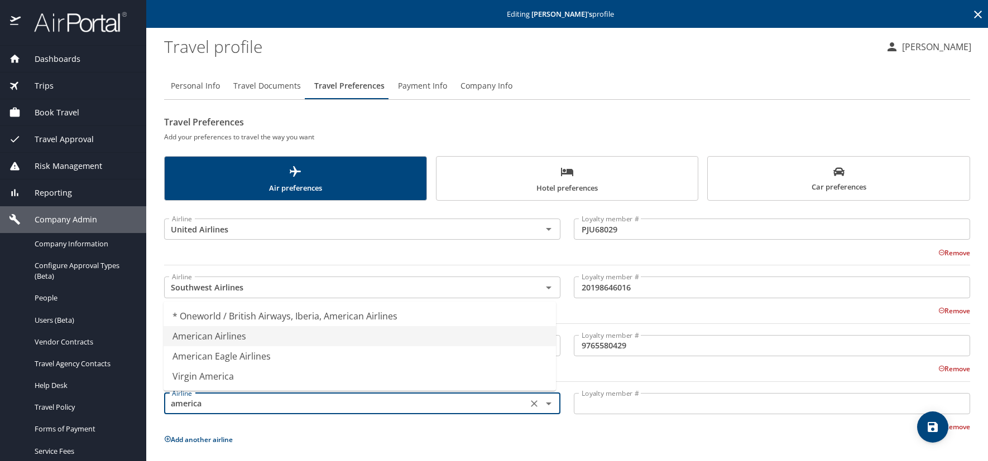
click at [191, 336] on li "American Airlines" at bounding box center [359, 336] width 392 height 20
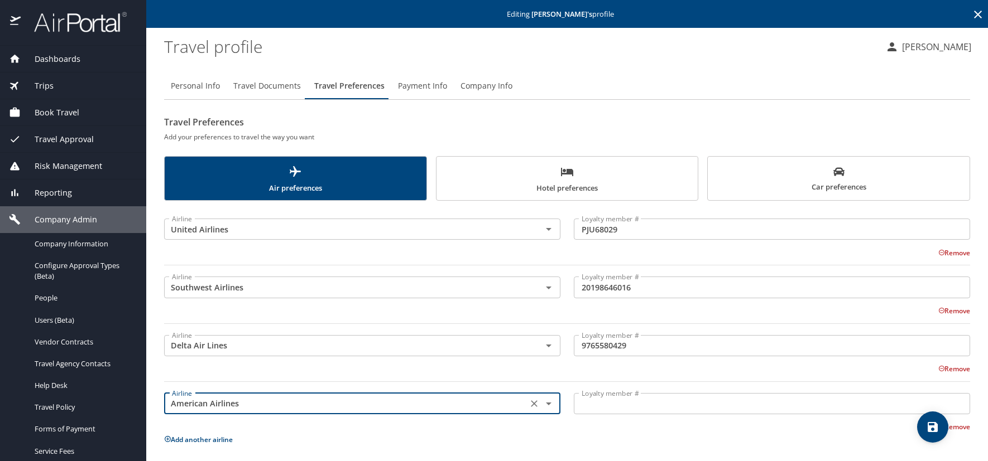
type input "American Airlines"
click at [594, 407] on input "Loyalty member #" at bounding box center [772, 403] width 396 height 21
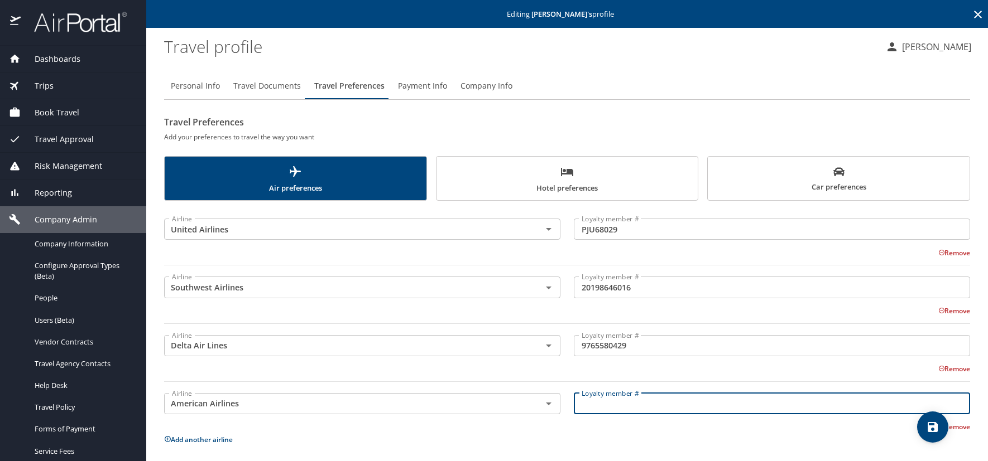
paste input "N34DX20"
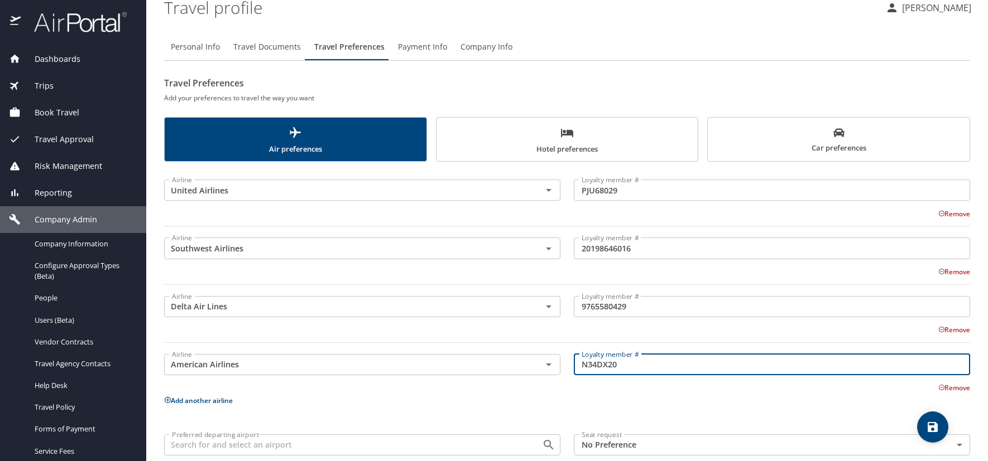
scroll to position [56, 0]
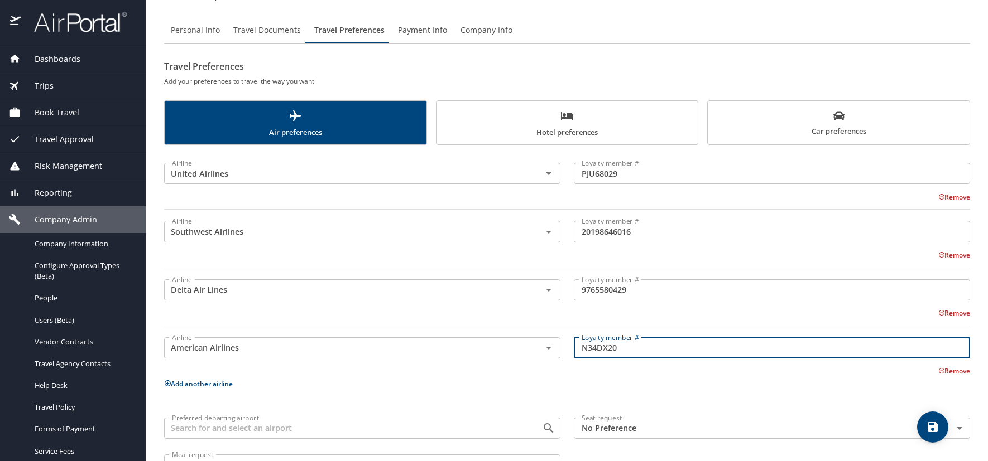
type input "N34DX20"
click at [939, 423] on icon "save" at bounding box center [932, 427] width 13 height 13
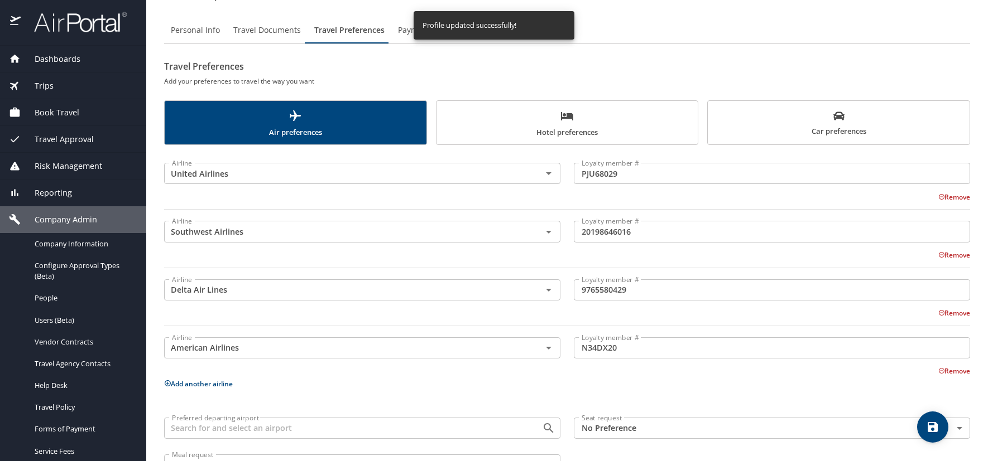
click at [497, 123] on span "Hotel preferences" at bounding box center [567, 124] width 248 height 30
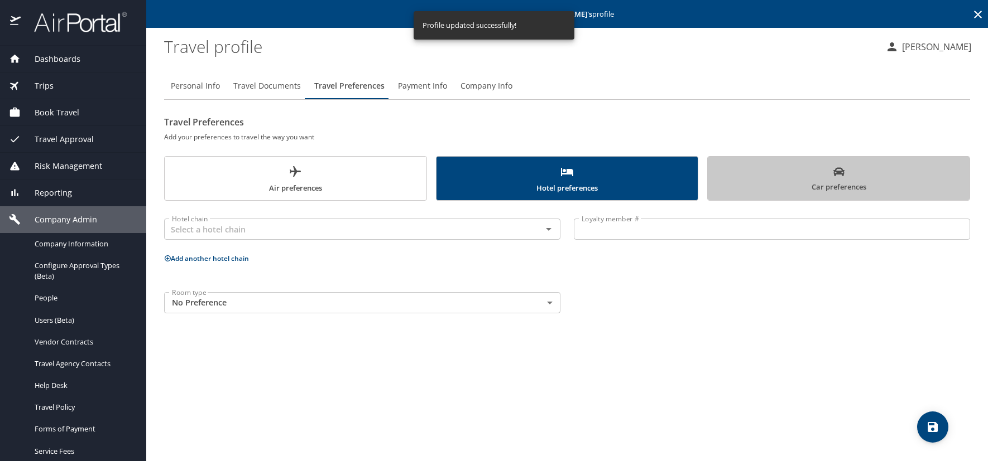
click at [813, 175] on span "Car preferences" at bounding box center [838, 179] width 248 height 27
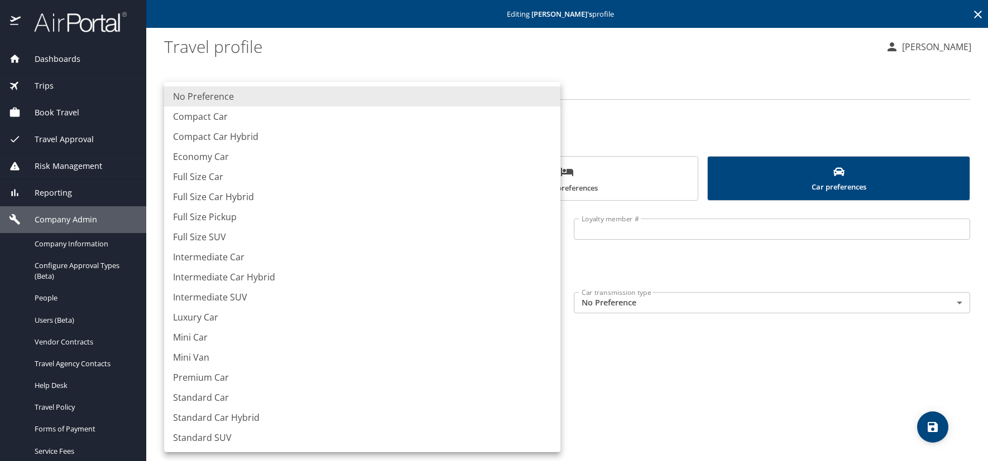
click at [213, 301] on body "Dashboards AirPortal 360™ Manager AirPortal 360™ Agent My Travel Dashboard Trip…" at bounding box center [494, 230] width 988 height 461
drag, startPoint x: 655, startPoint y: 394, endPoint x: 182, endPoint y: 259, distance: 492.0
click at [653, 393] on div at bounding box center [494, 230] width 988 height 461
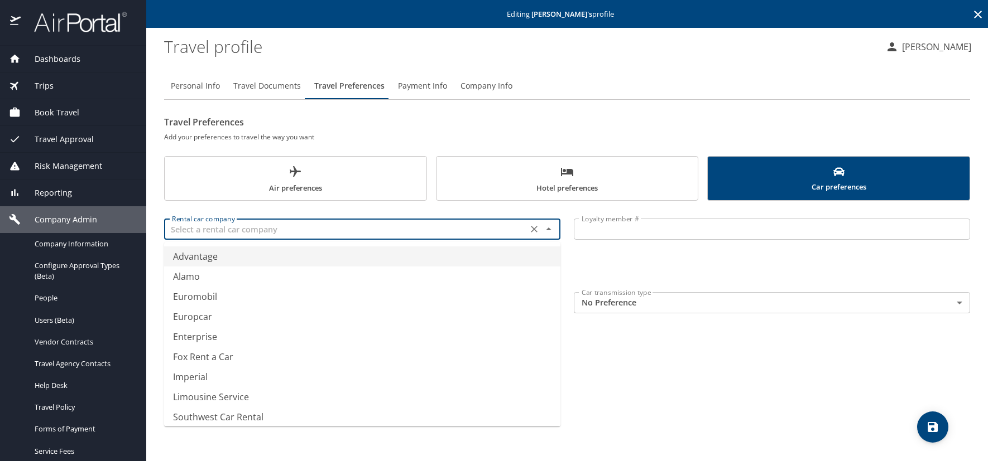
click at [199, 234] on input "text" at bounding box center [345, 229] width 357 height 15
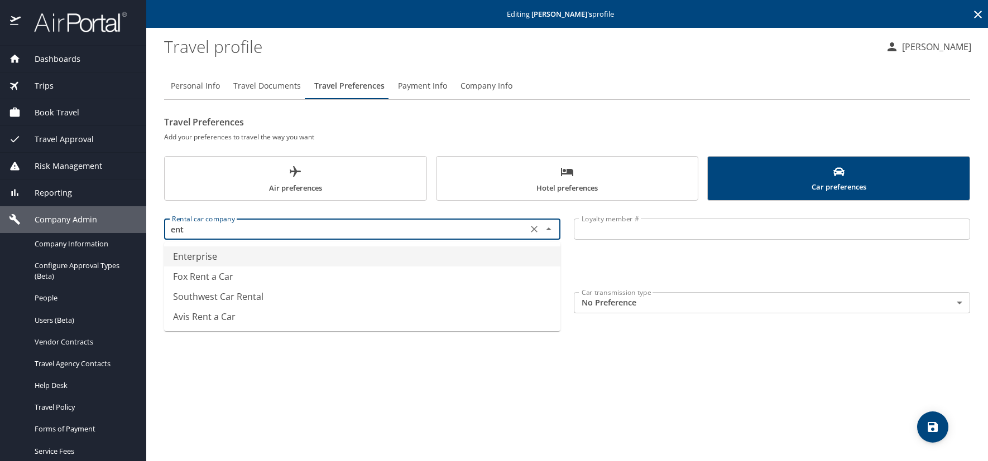
click at [196, 256] on li "Enterprise" at bounding box center [362, 257] width 396 height 20
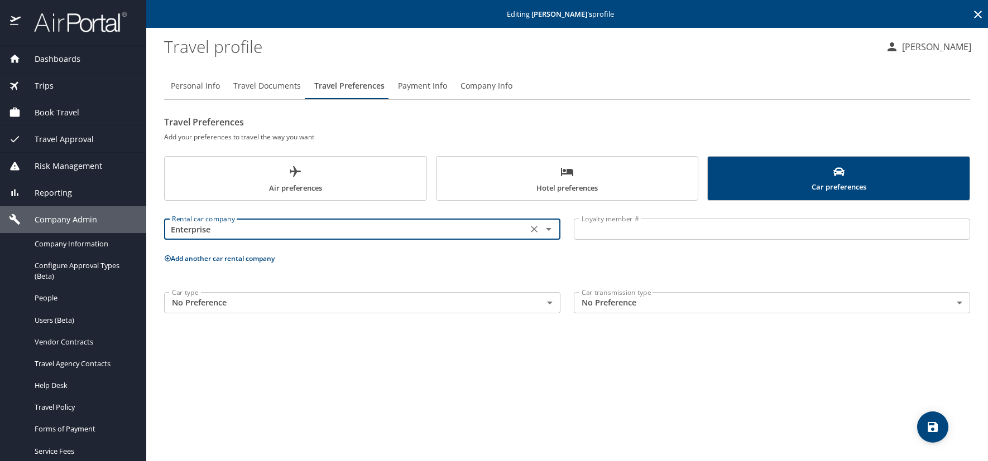
type input "Enterprise"
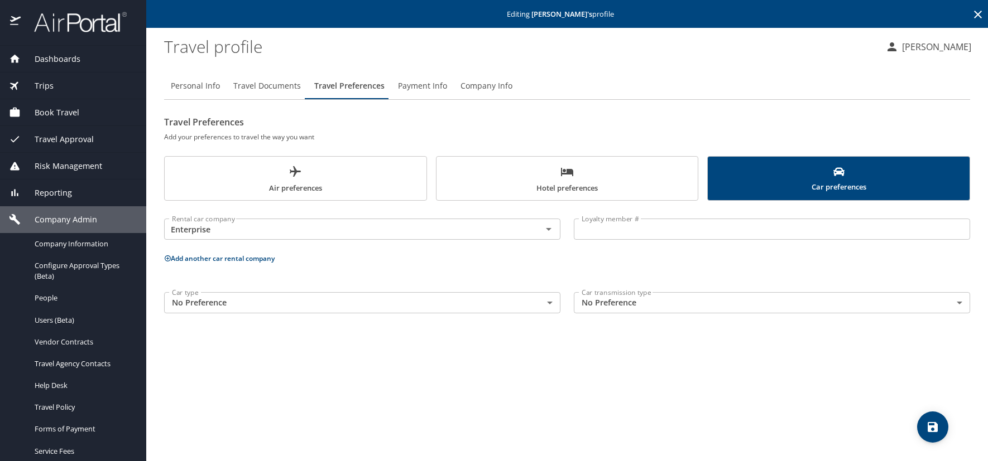
click at [600, 230] on input "Loyalty member #" at bounding box center [772, 229] width 396 height 21
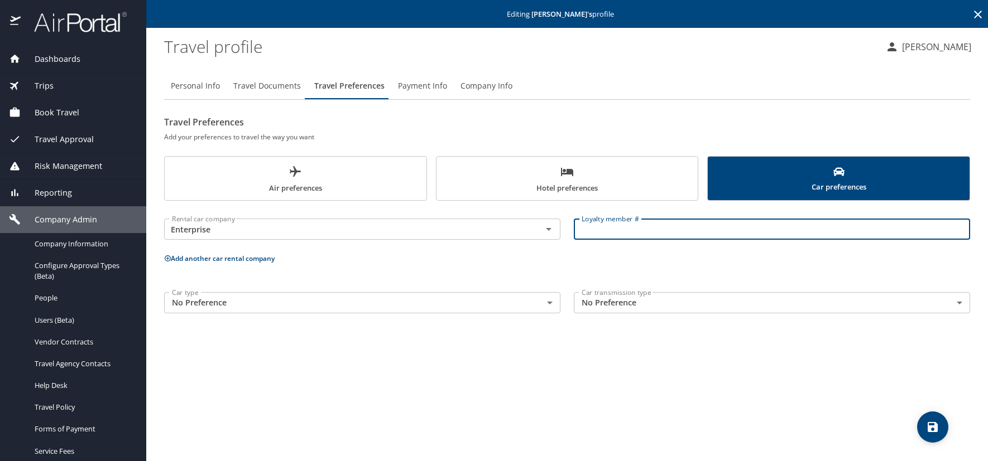
paste input "BWGRJZ4"
type input "BWGRJZ4"
click at [168, 259] on icon at bounding box center [168, 259] width 6 height 6
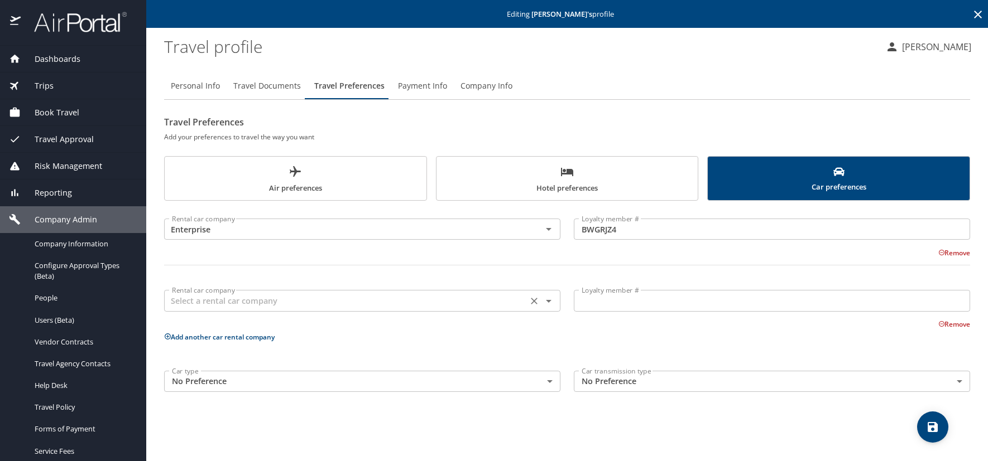
click at [192, 305] on input "text" at bounding box center [345, 300] width 357 height 15
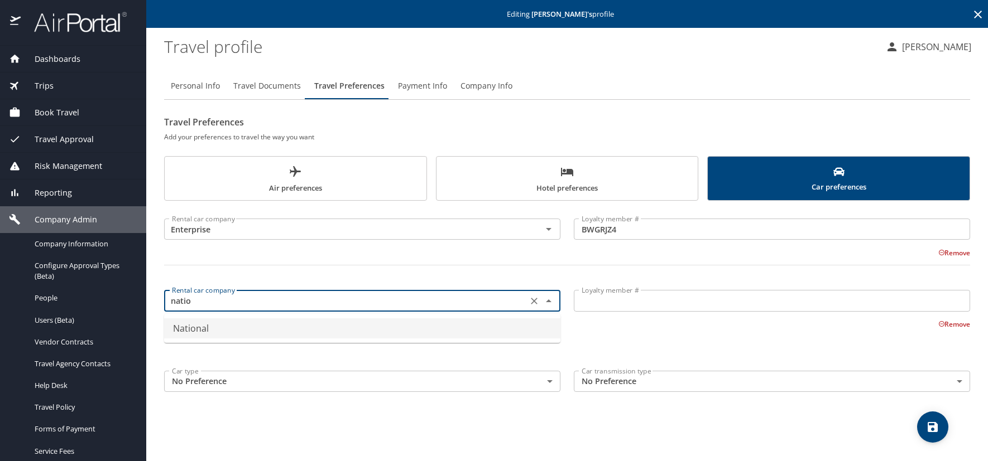
click at [203, 331] on li "National" at bounding box center [362, 329] width 396 height 20
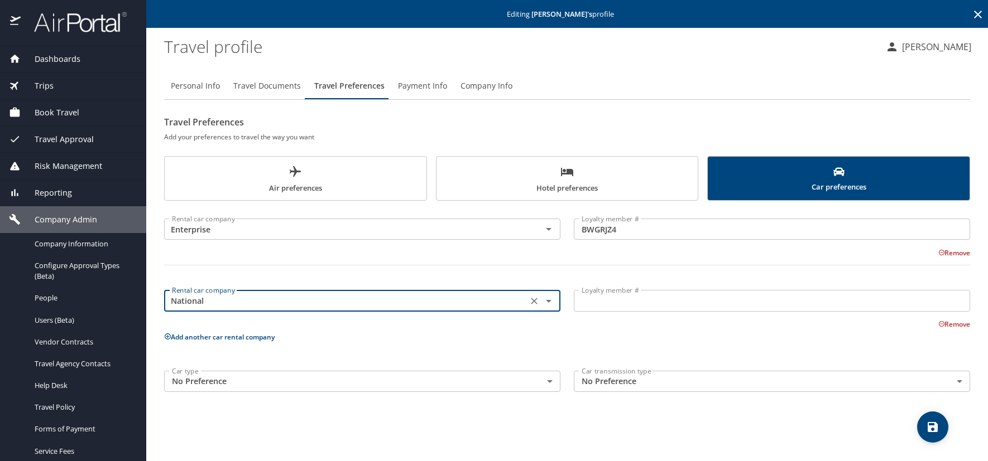
type input "National"
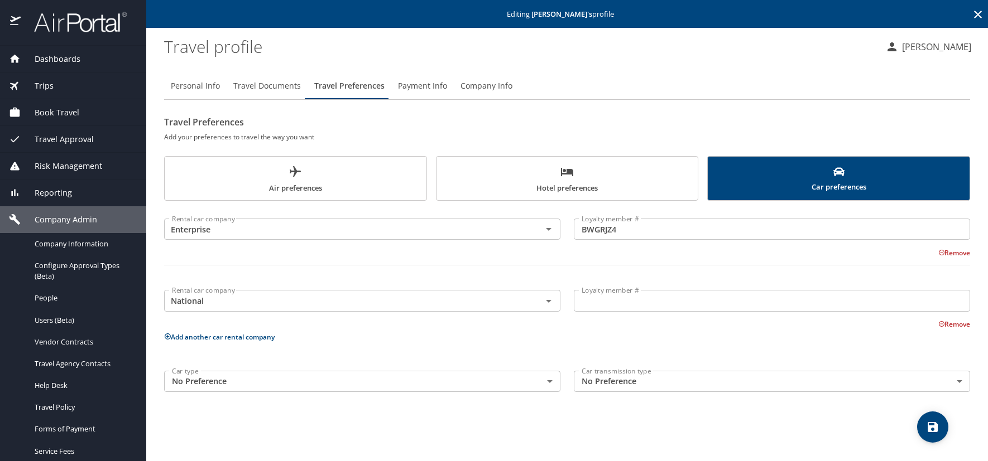
click at [590, 304] on input "Loyalty member #" at bounding box center [772, 300] width 396 height 21
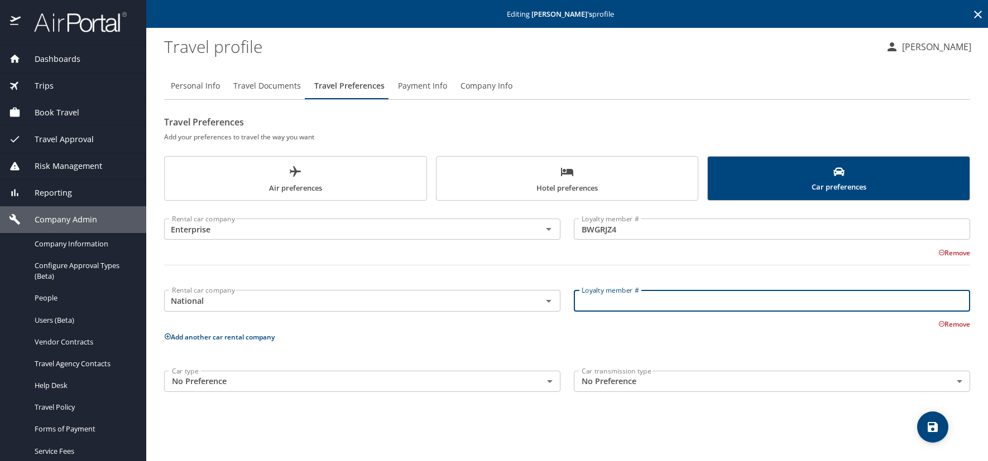
paste input "980988536"
type input "980988536"
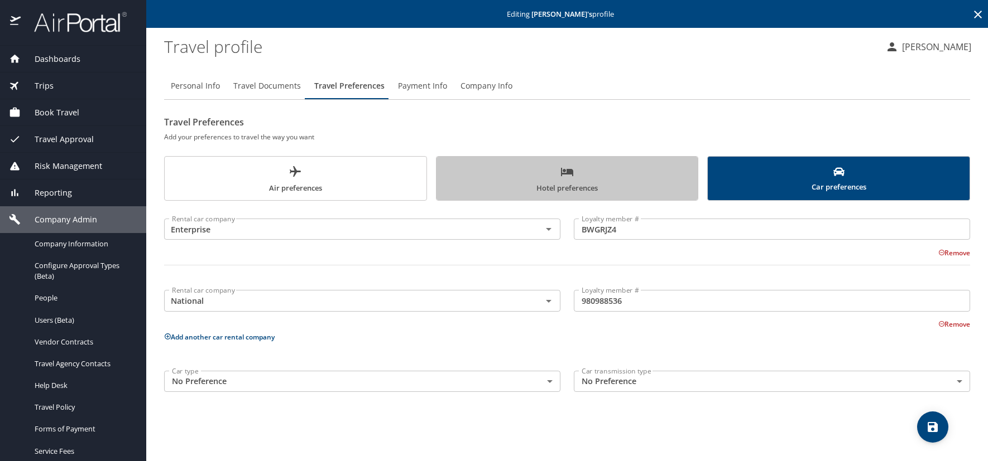
click at [603, 170] on span "Hotel preferences" at bounding box center [567, 180] width 248 height 30
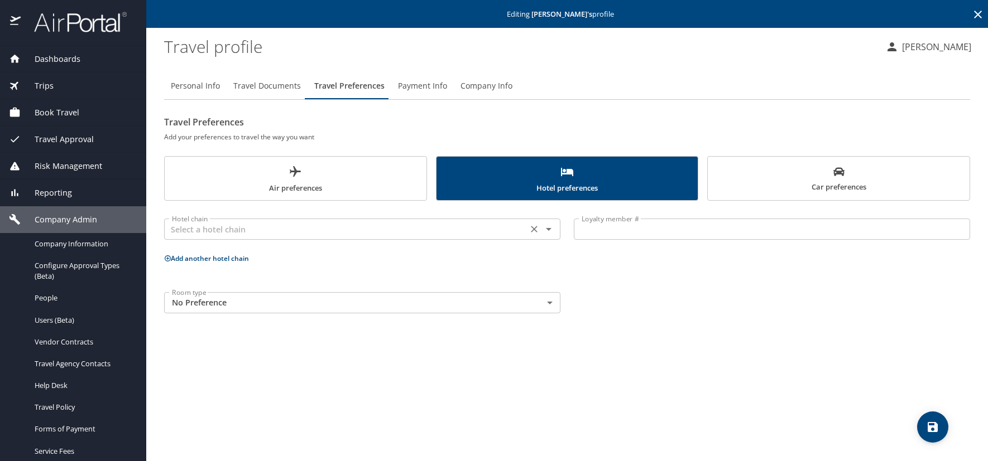
click at [244, 235] on input "text" at bounding box center [345, 229] width 357 height 15
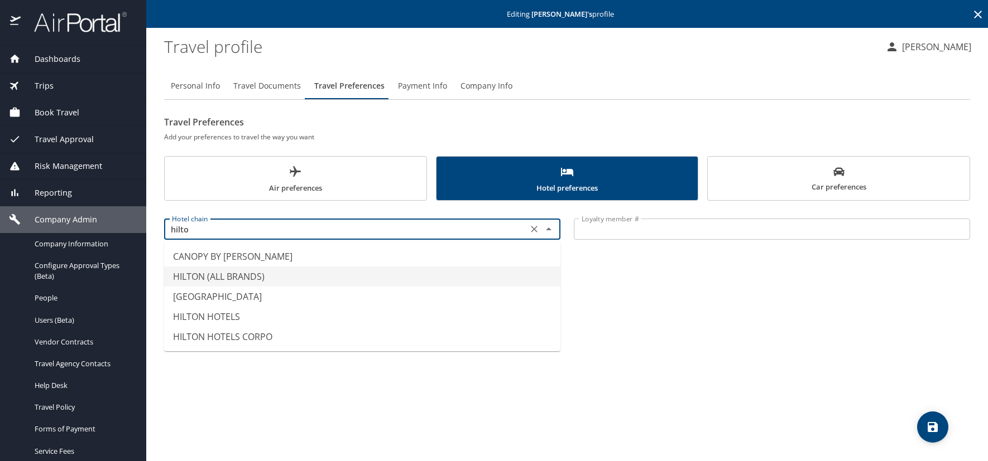
click at [251, 280] on li "HILTON (ALL BRANDS)" at bounding box center [362, 277] width 396 height 20
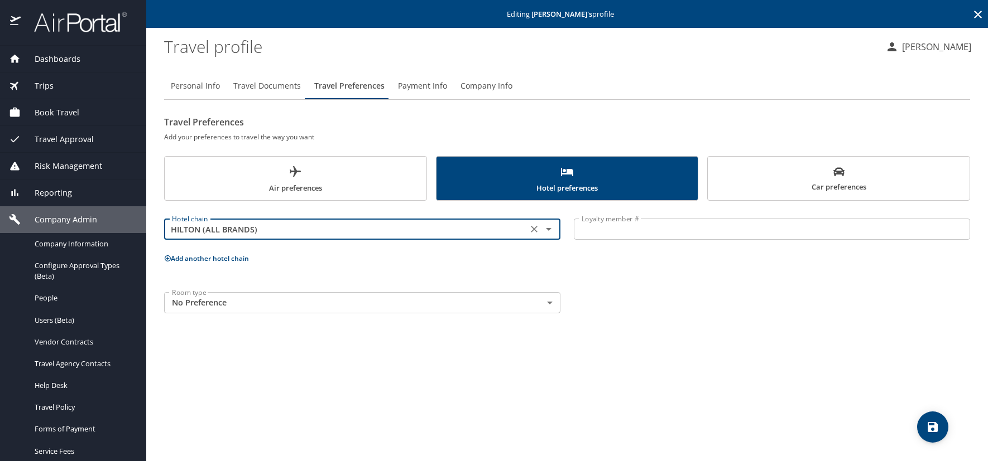
type input "HILTON (ALL BRANDS)"
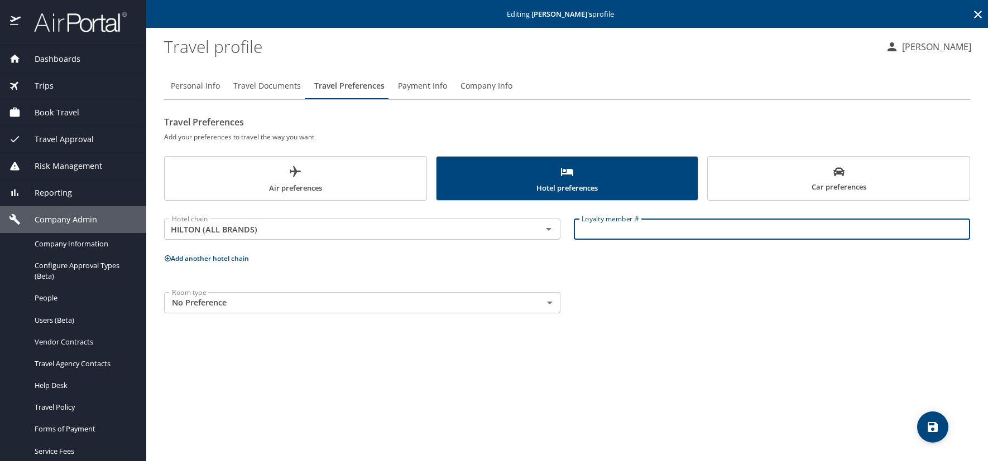
click at [648, 234] on input "Loyalty member #" at bounding box center [772, 229] width 396 height 21
paste input "2350002693"
type input "2350002693"
click at [937, 426] on icon "save" at bounding box center [932, 427] width 10 height 10
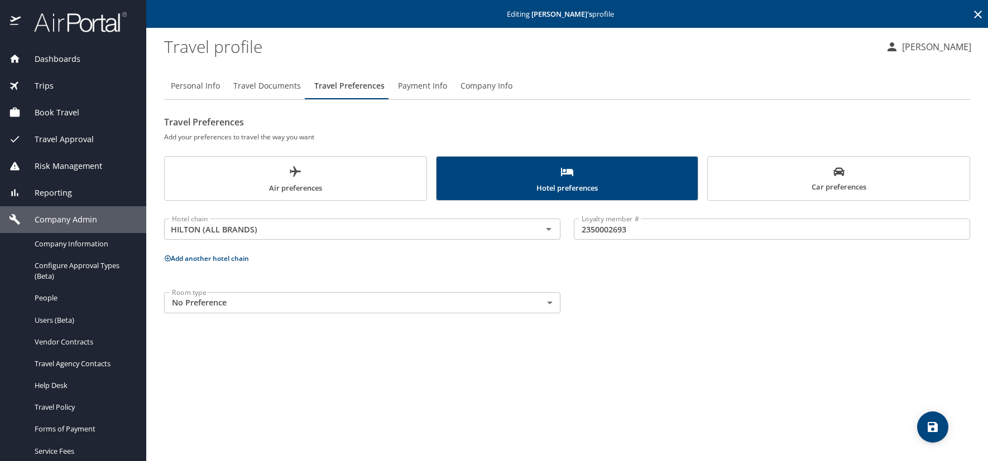
click at [936, 426] on icon "save" at bounding box center [932, 427] width 10 height 10
click at [324, 168] on span "Air preferences" at bounding box center [295, 180] width 248 height 30
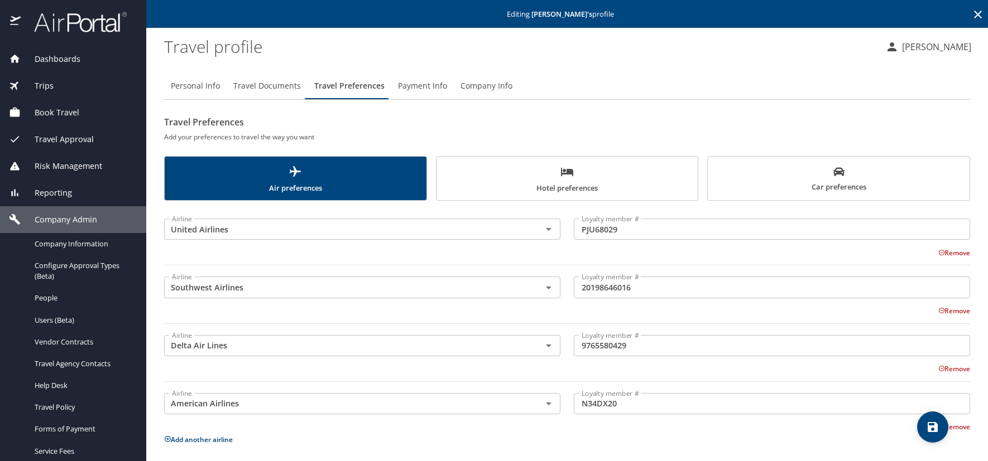
click at [527, 174] on span "Hotel preferences" at bounding box center [567, 180] width 248 height 30
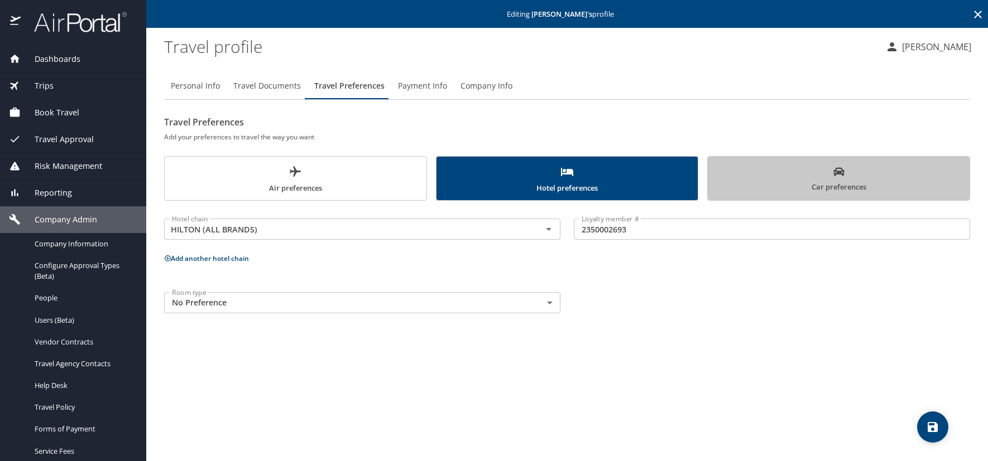
click at [875, 172] on span "Car preferences" at bounding box center [838, 179] width 248 height 27
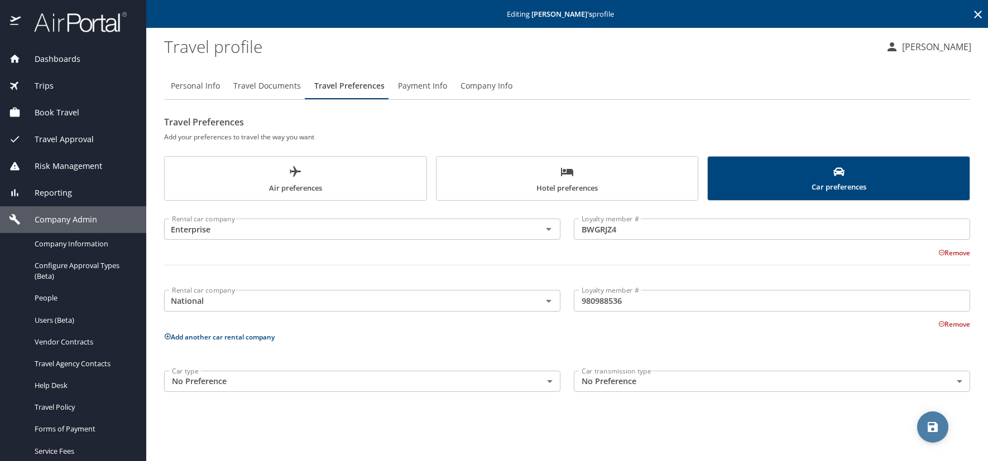
click at [941, 430] on span "save" at bounding box center [932, 427] width 31 height 13
click at [931, 421] on icon "save" at bounding box center [932, 427] width 13 height 13
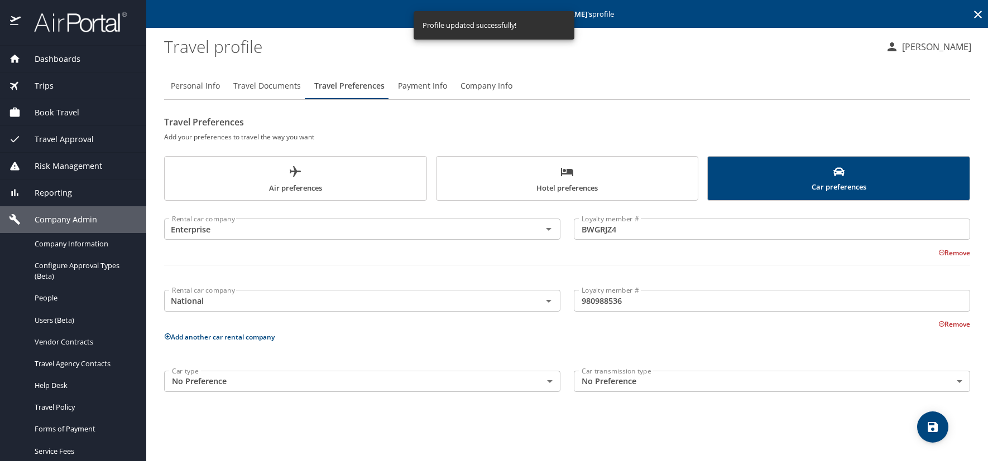
click at [208, 85] on span "Personal Info" at bounding box center [195, 86] width 49 height 14
select select "US"
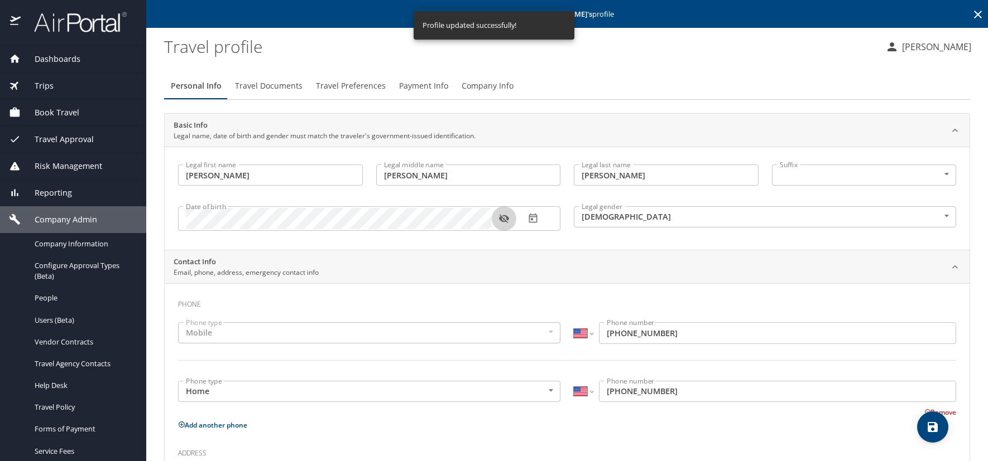
click at [505, 219] on icon "button" at bounding box center [503, 218] width 11 height 11
click at [974, 13] on icon at bounding box center [978, 15] width 8 height 8
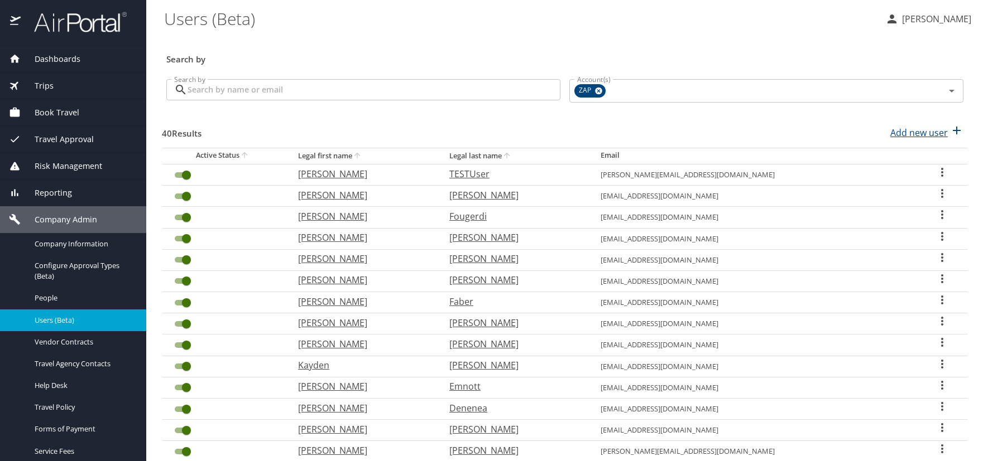
click at [908, 133] on p "Add new user" at bounding box center [918, 132] width 57 height 13
select select "US"
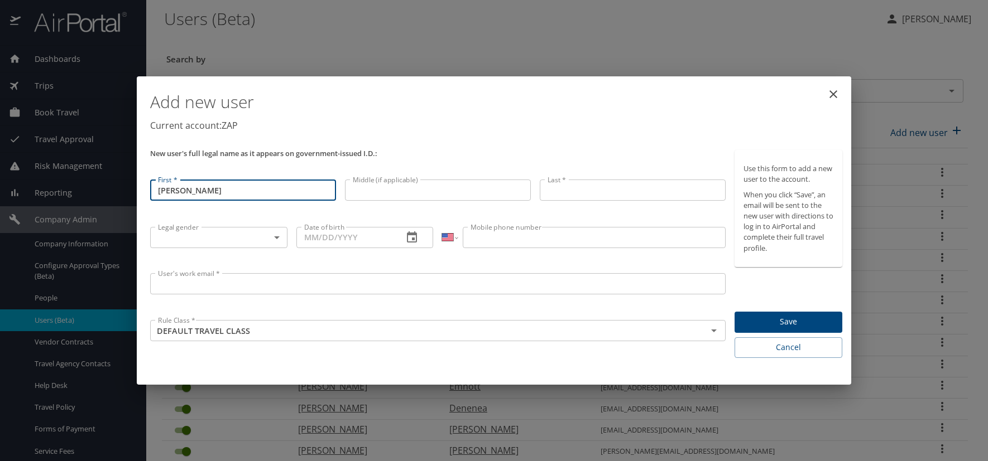
type input "[PERSON_NAME]"
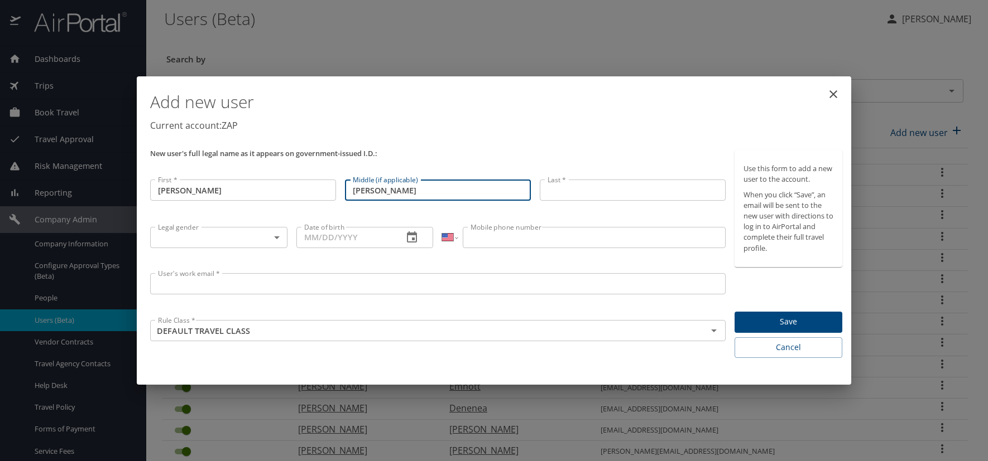
type input "Elizabeth"
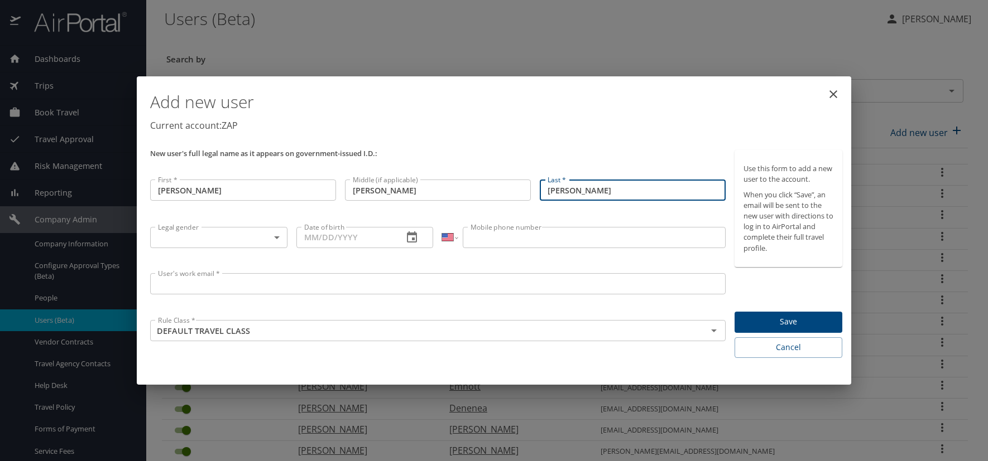
type input "[PERSON_NAME]"
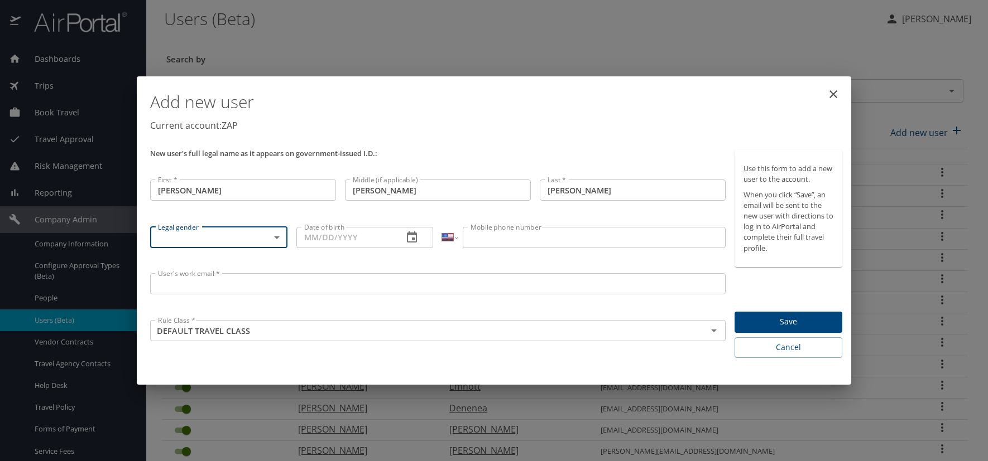
click at [276, 238] on body "Dashboards AirPortal 360™ Manager AirPortal 360™ Agent My Travel Dashboard Trip…" at bounding box center [494, 230] width 988 height 461
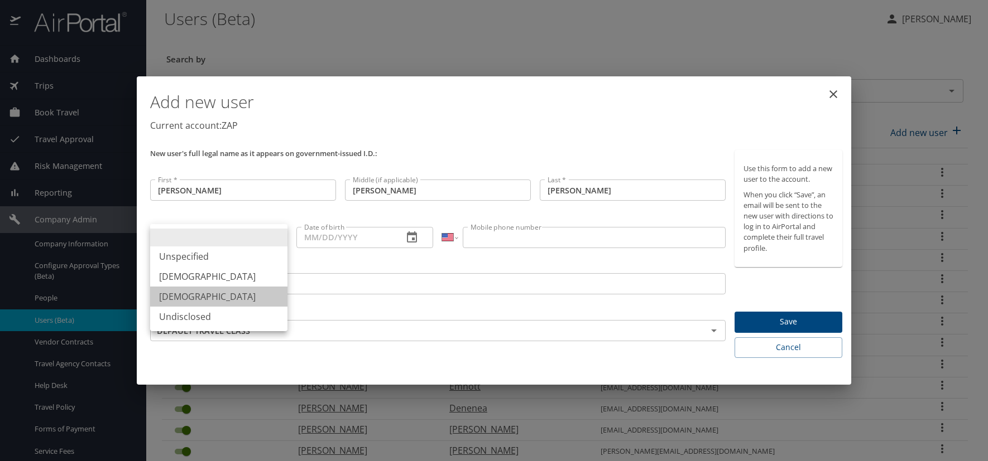
click at [181, 293] on li "[DEMOGRAPHIC_DATA]" at bounding box center [218, 297] width 137 height 20
type input "[DEMOGRAPHIC_DATA]"
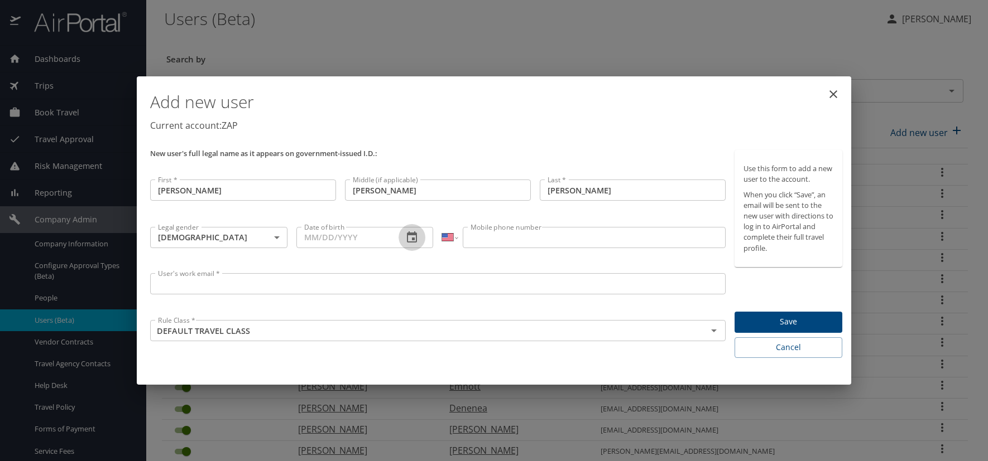
click at [410, 238] on icon "button" at bounding box center [411, 237] width 13 height 13
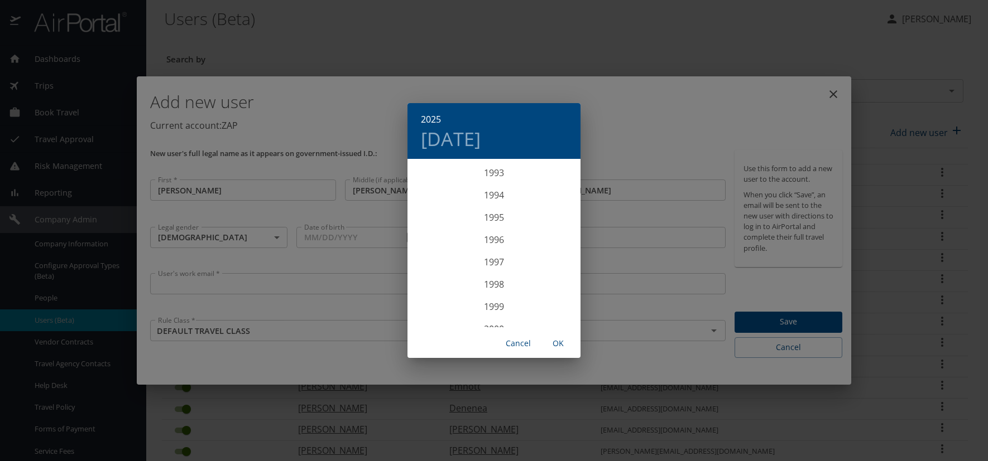
scroll to position [2075, 0]
click at [491, 240] on div "1995" at bounding box center [493, 238] width 173 height 22
click at [557, 221] on div "Jun" at bounding box center [551, 223] width 57 height 42
click at [494, 257] on p "14" at bounding box center [494, 258] width 8 height 7
click at [557, 341] on span "OK" at bounding box center [558, 344] width 27 height 14
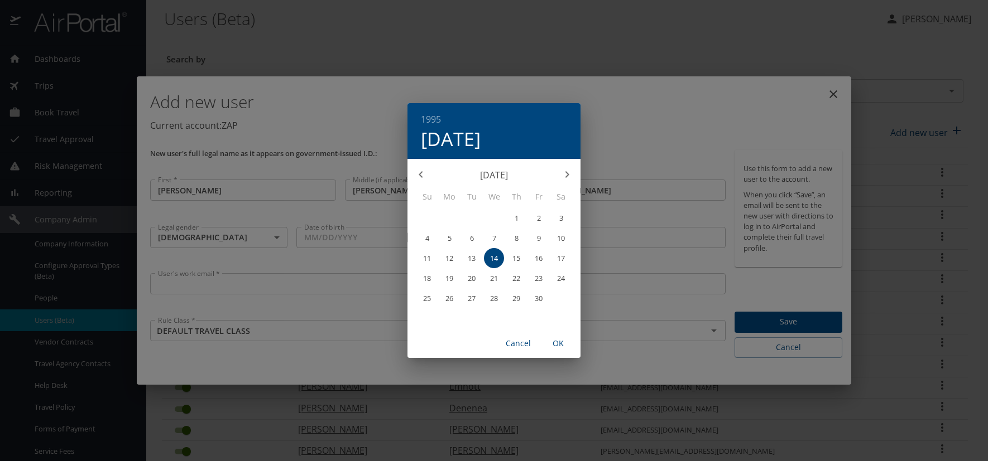
type input "06/14/1995"
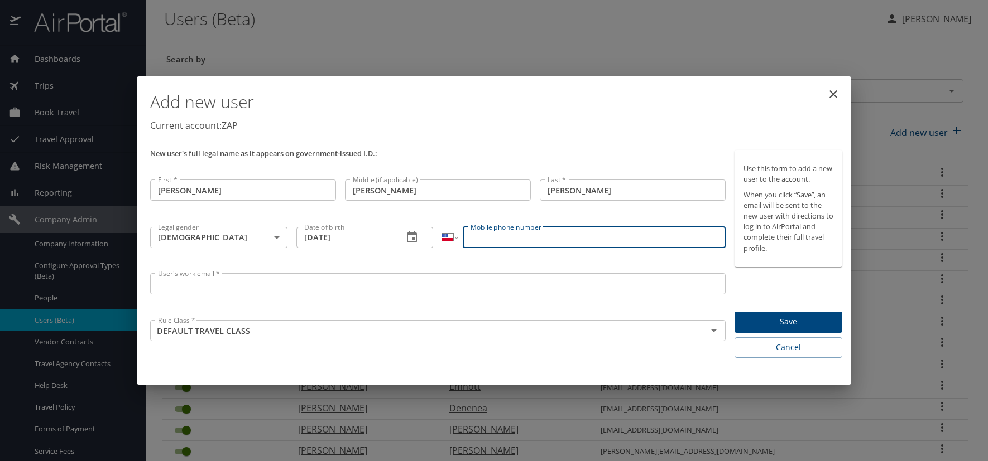
click at [507, 240] on input "Mobile phone number" at bounding box center [594, 237] width 262 height 21
type input "(307) 251-3574"
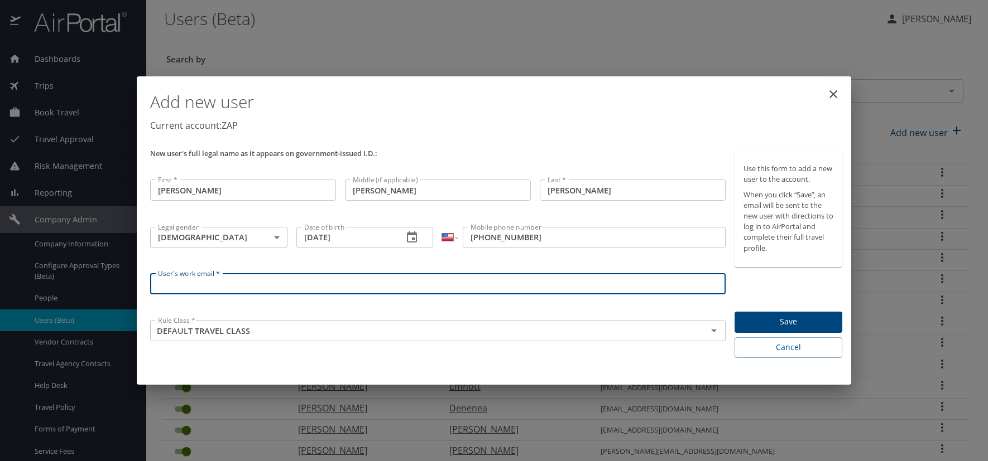
click at [229, 288] on input "User's work email *" at bounding box center [437, 283] width 575 height 21
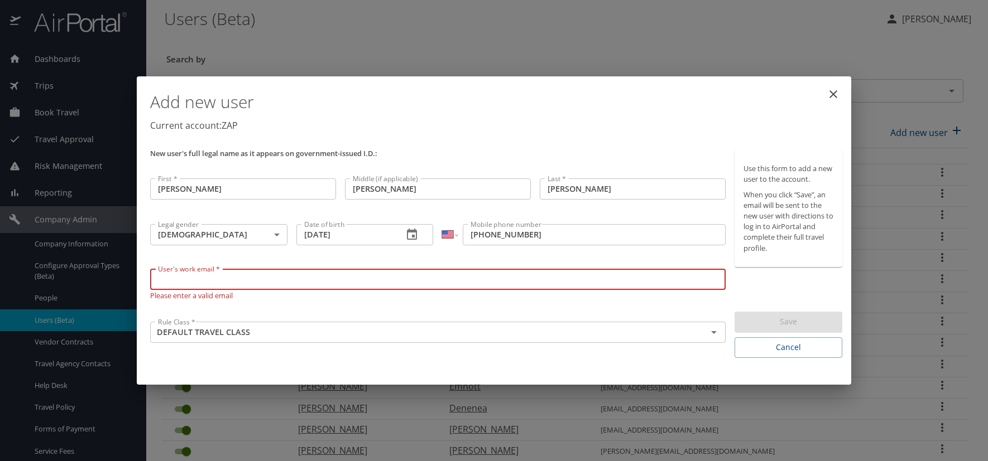
click at [212, 280] on input "User's work email *" at bounding box center [437, 279] width 575 height 21
paste input "FRETLANDE.AT.ZAPECS.COM"
click at [219, 278] on input "FRETLANDE.AT.ZAPECS.COM" at bounding box center [437, 279] width 575 height 21
click at [217, 280] on input "FRETLANDE.AT.ZAPECS.COM" at bounding box center [437, 279] width 575 height 21
type input "[EMAIL_ADDRESS][DOMAIN_NAME]"
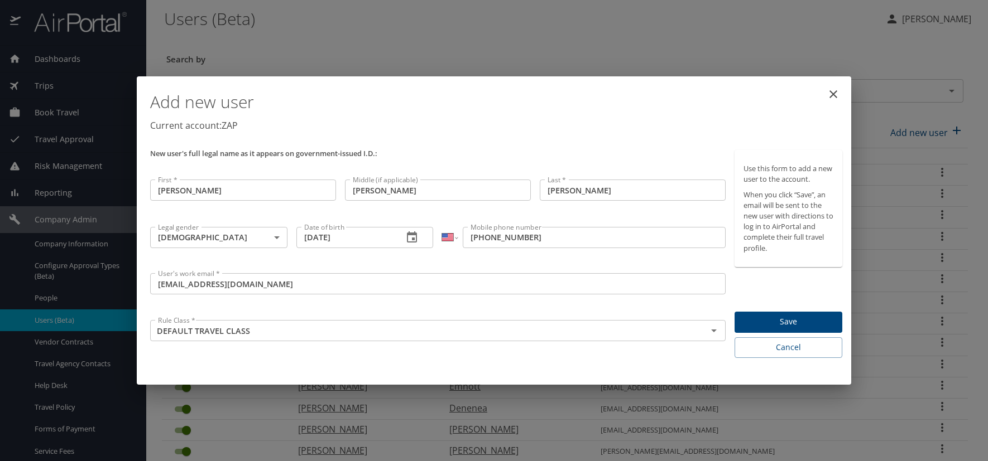
click at [661, 129] on p "Current account: ZAP" at bounding box center [496, 125] width 692 height 13
click at [771, 315] on span "Save" at bounding box center [788, 322] width 90 height 14
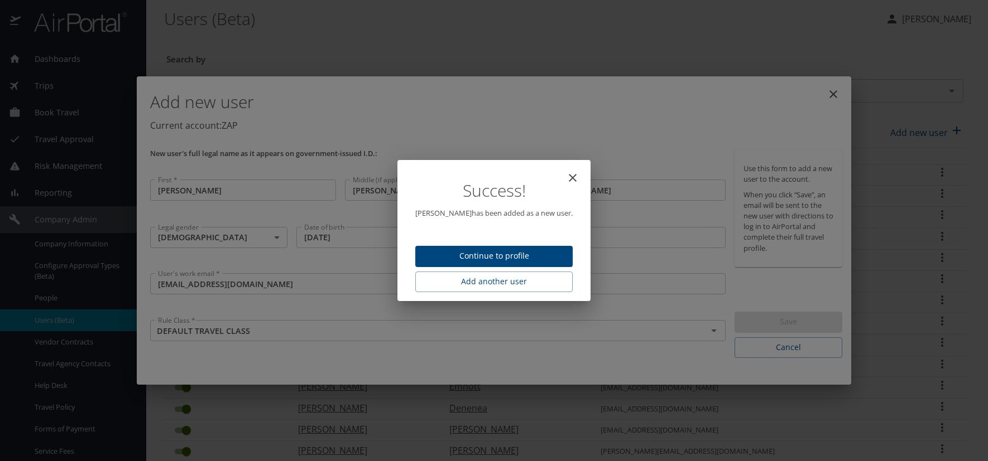
click at [439, 262] on span "Continue to profile" at bounding box center [493, 256] width 139 height 14
select select "US"
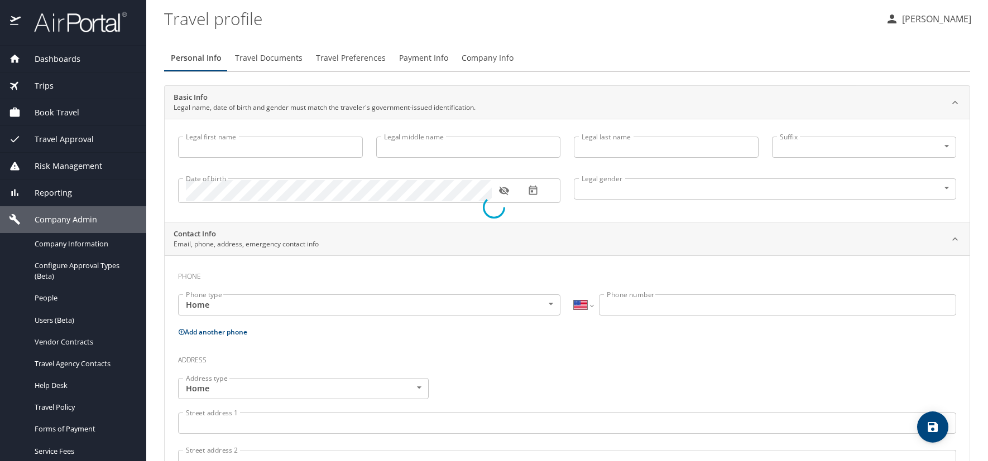
type input "[PERSON_NAME]"
type input "Elizabeth"
type input "[PERSON_NAME]"
type input "[DEMOGRAPHIC_DATA]"
select select "US"
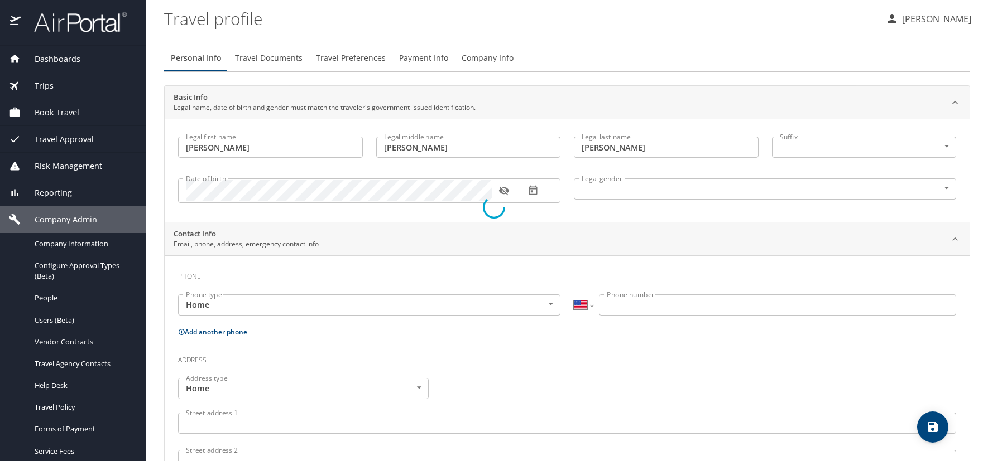
select select "US"
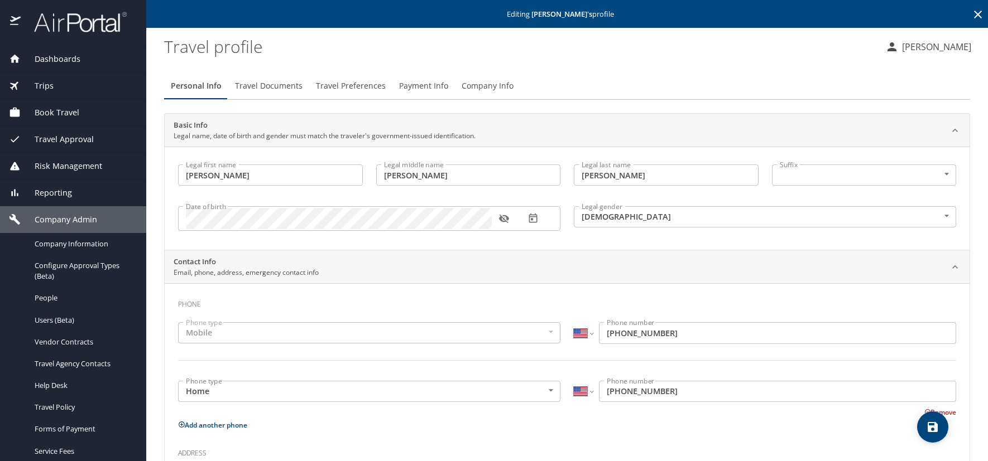
click at [350, 92] on span "Travel Preferences" at bounding box center [351, 86] width 70 height 14
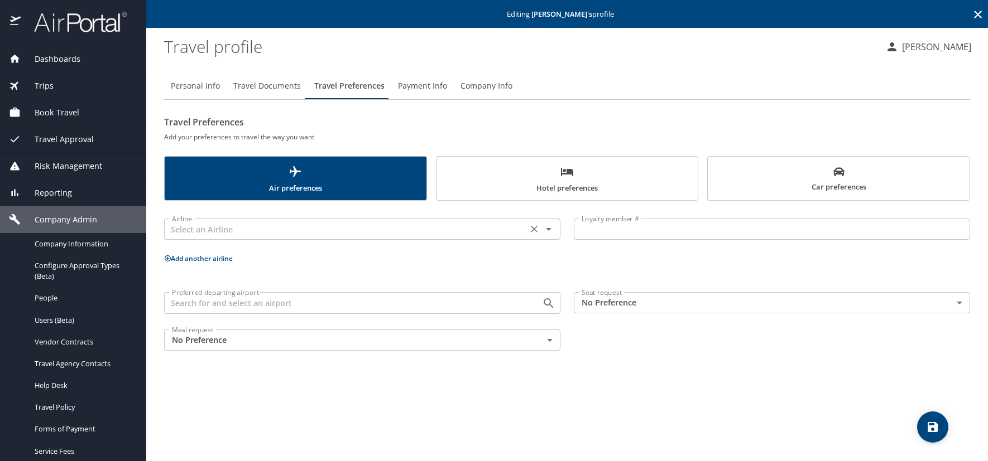
click at [193, 236] on input "text" at bounding box center [345, 229] width 357 height 15
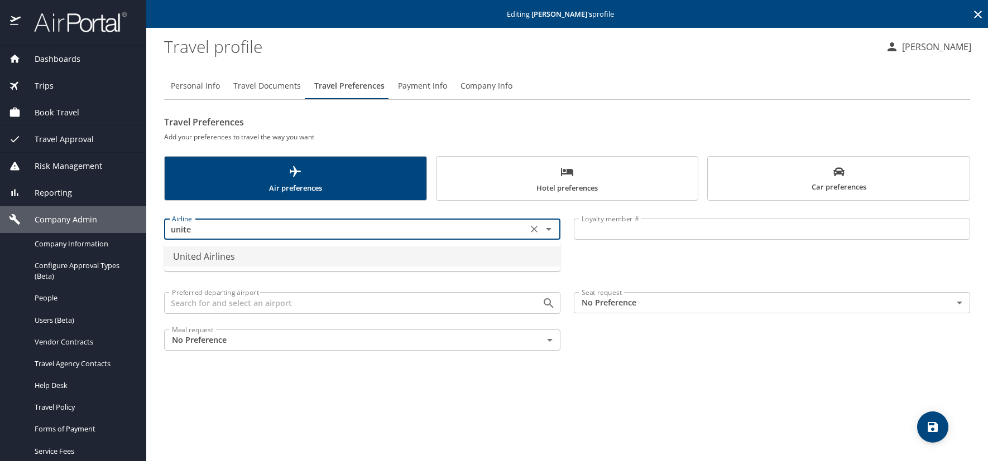
click at [204, 248] on li "United Airlines" at bounding box center [362, 257] width 396 height 20
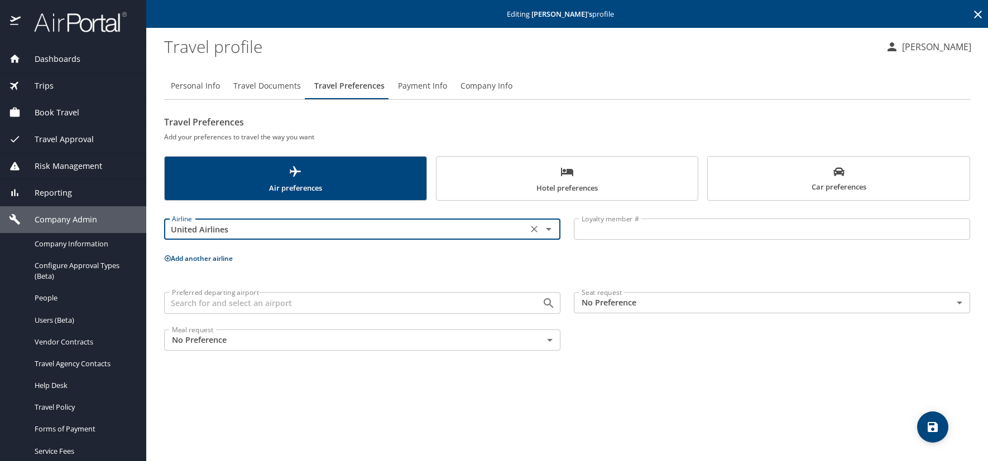
type input "United Airlines"
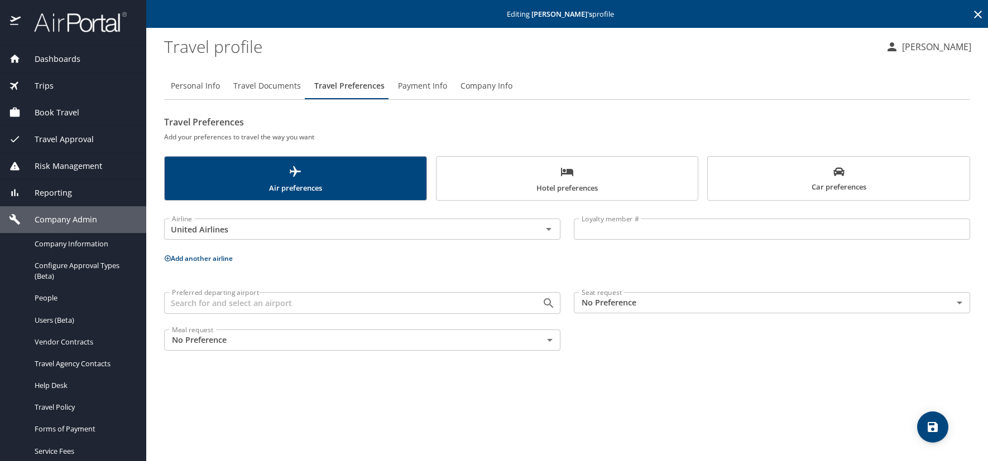
click at [625, 229] on input "Loyalty member #" at bounding box center [772, 229] width 396 height 21
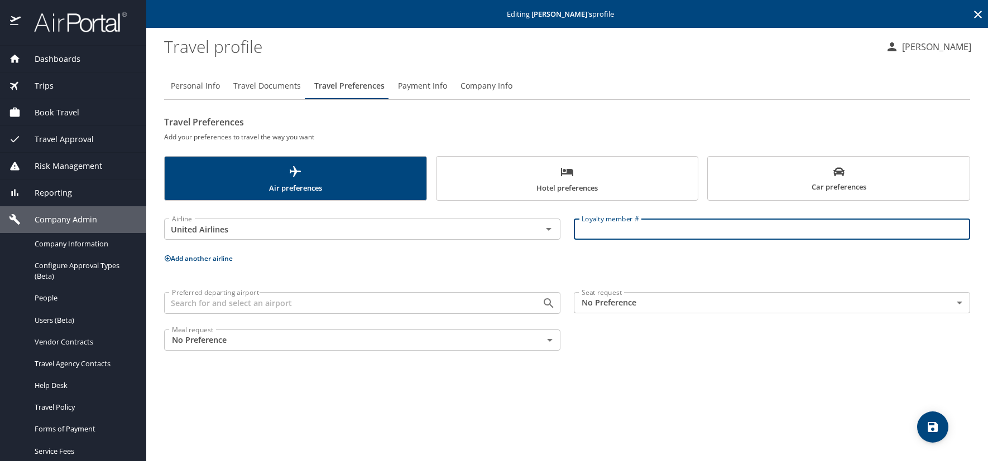
paste input "NVF14432"
type input "NVF14432"
click at [167, 257] on icon at bounding box center [167, 258] width 7 height 7
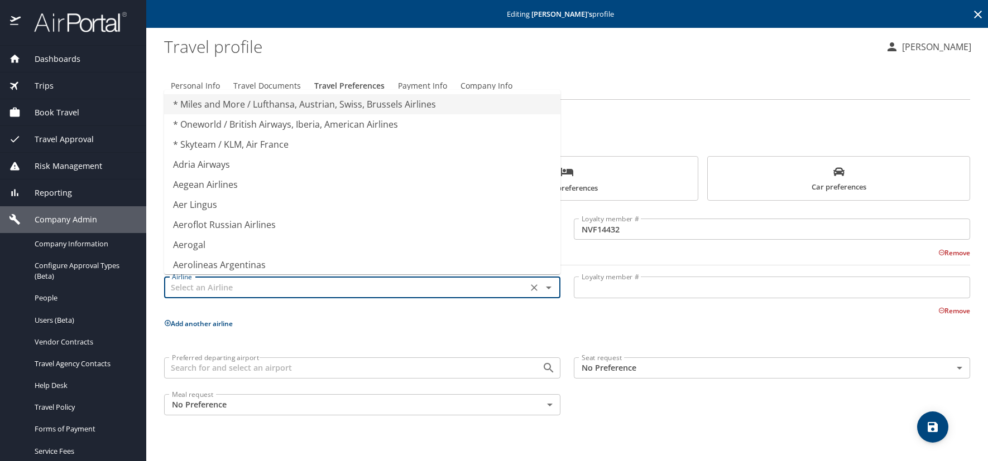
click at [185, 286] on input "text" at bounding box center [345, 287] width 357 height 15
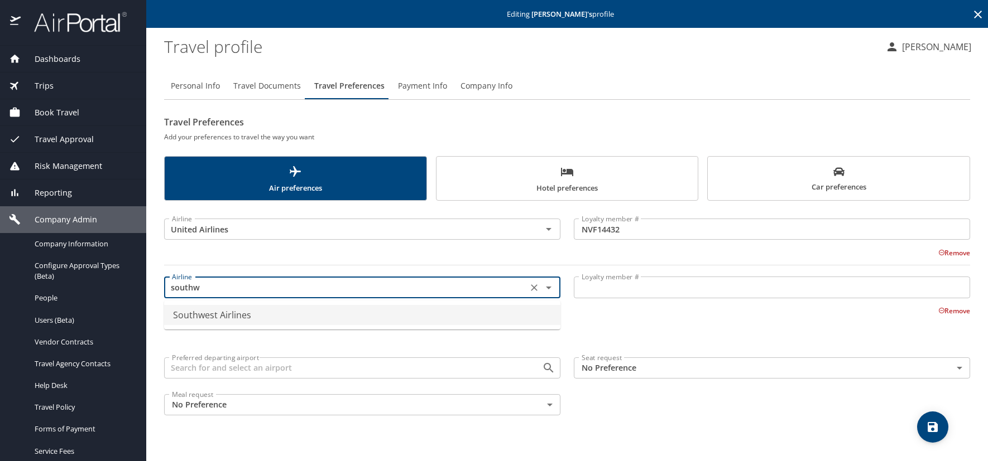
click at [206, 318] on li "Southwest Airlines" at bounding box center [362, 315] width 396 height 20
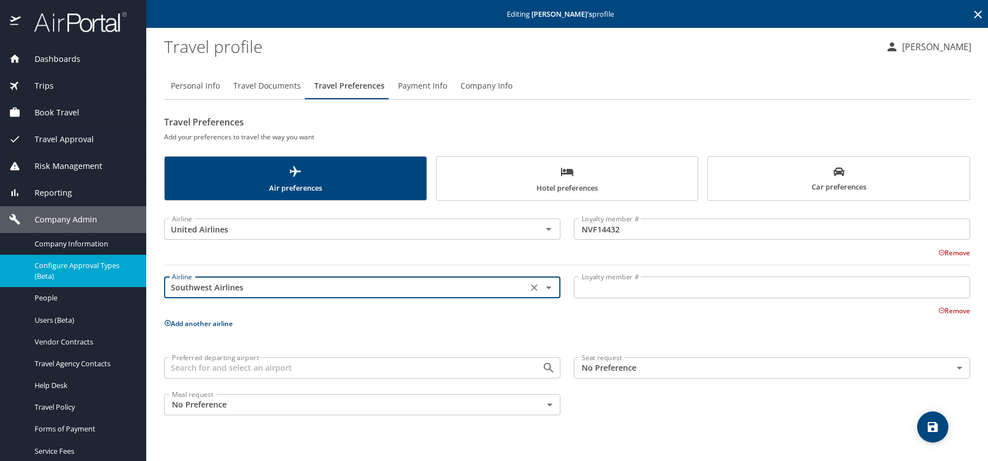
type input "Southwest Airlines"
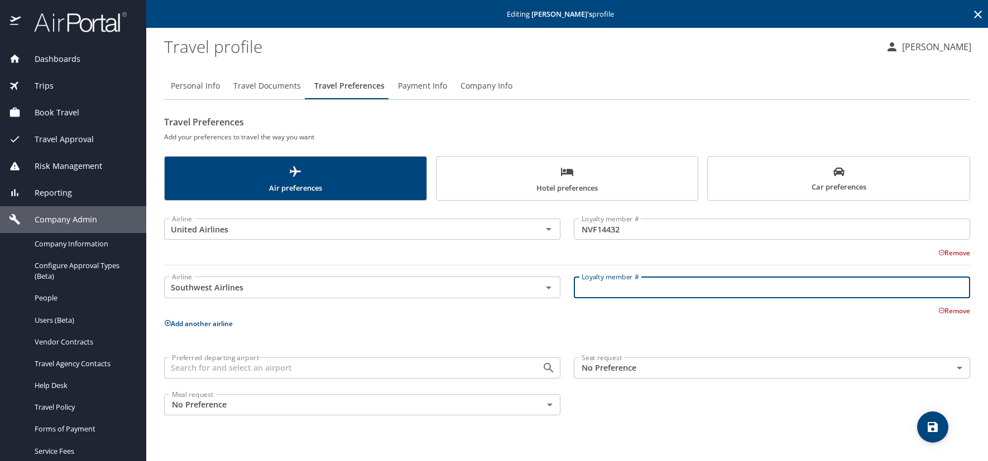
click at [591, 288] on input "Loyalty member #" at bounding box center [772, 287] width 396 height 21
paste input "22625334524"
type input "22625334524"
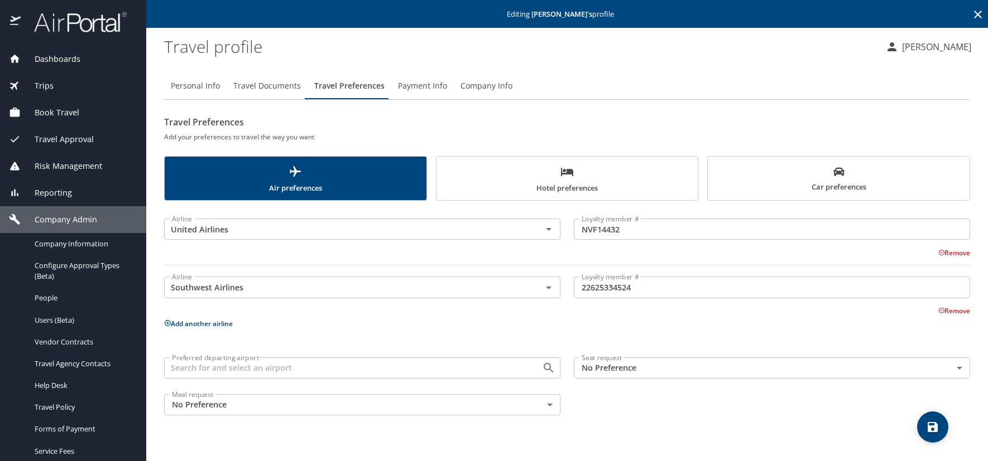
click at [167, 324] on icon at bounding box center [168, 323] width 6 height 6
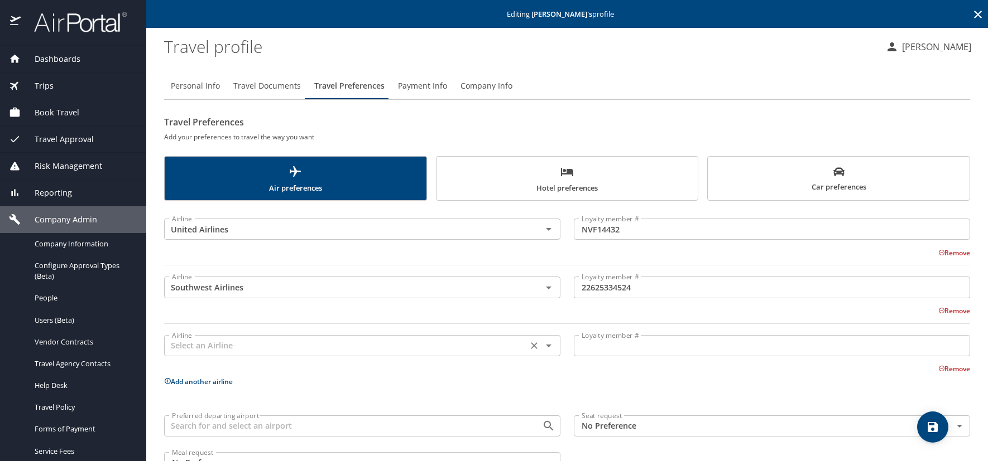
click at [235, 345] on input "text" at bounding box center [345, 346] width 357 height 15
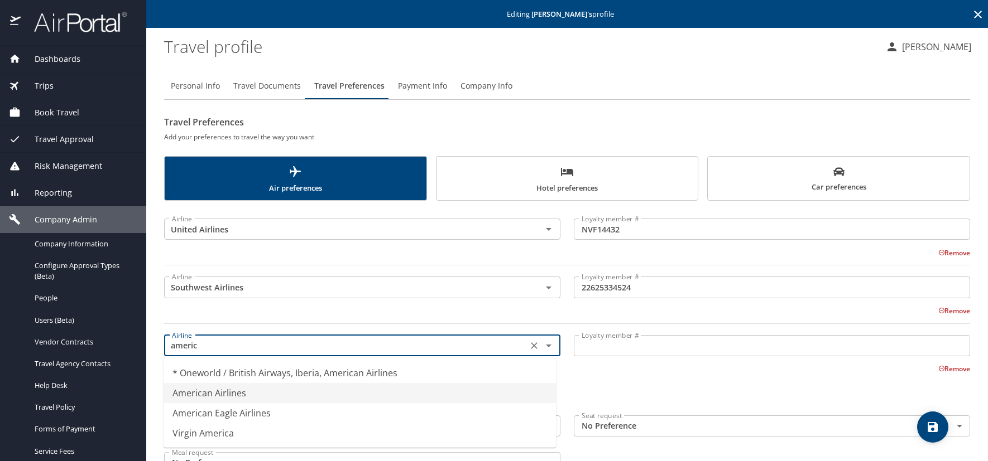
click at [217, 390] on li "American Airlines" at bounding box center [359, 393] width 392 height 20
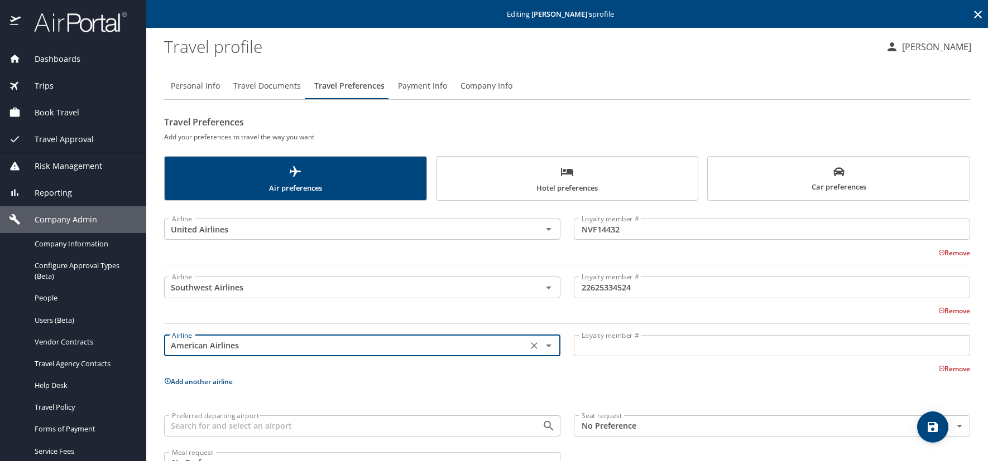
type input "American Airlines"
click at [603, 340] on input "Loyalty member #" at bounding box center [772, 345] width 396 height 21
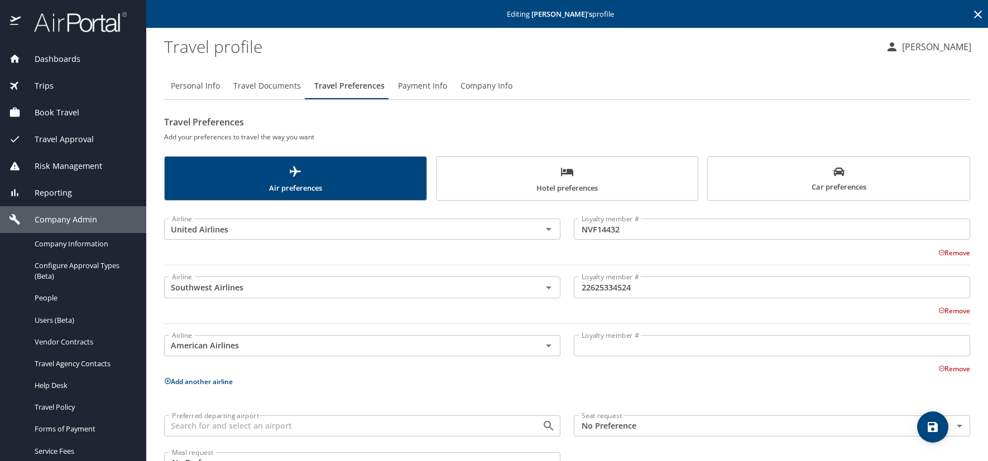
click at [594, 338] on input "Loyalty member #" at bounding box center [772, 345] width 396 height 21
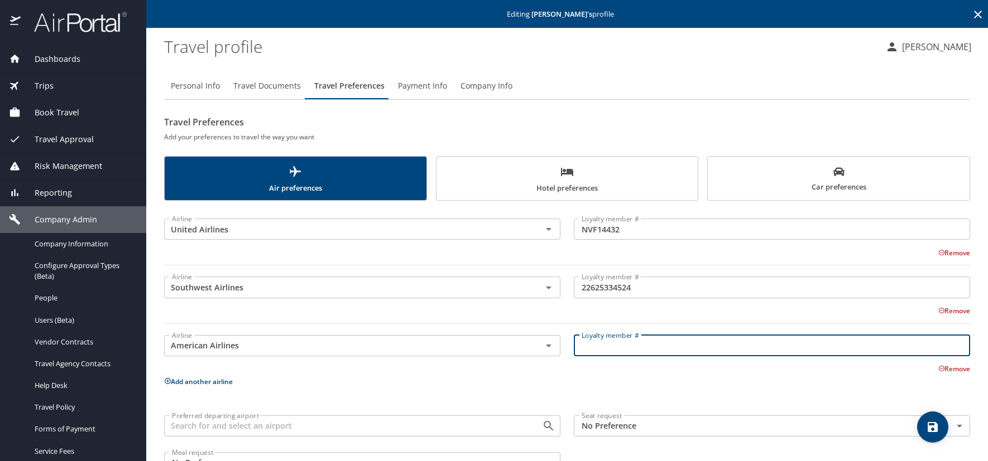
paste input "E18UM06."
type input "E18UM06"
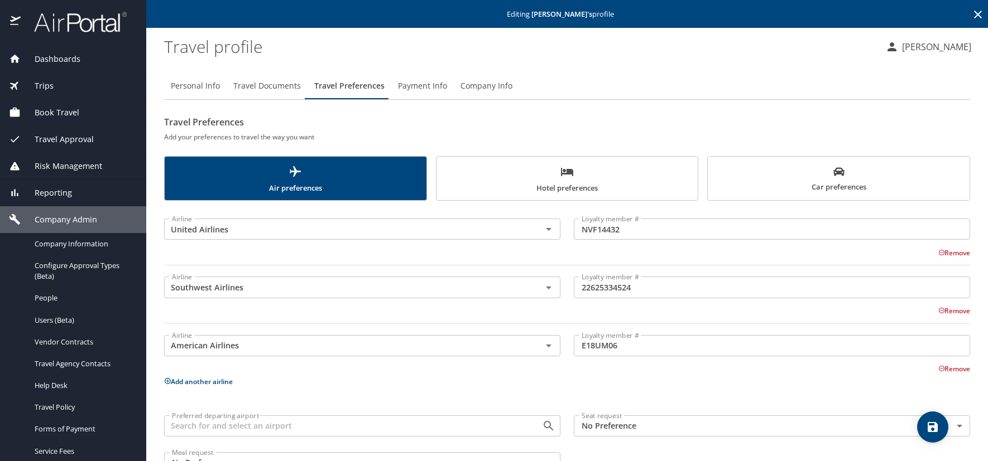
click at [168, 382] on icon at bounding box center [168, 381] width 6 height 6
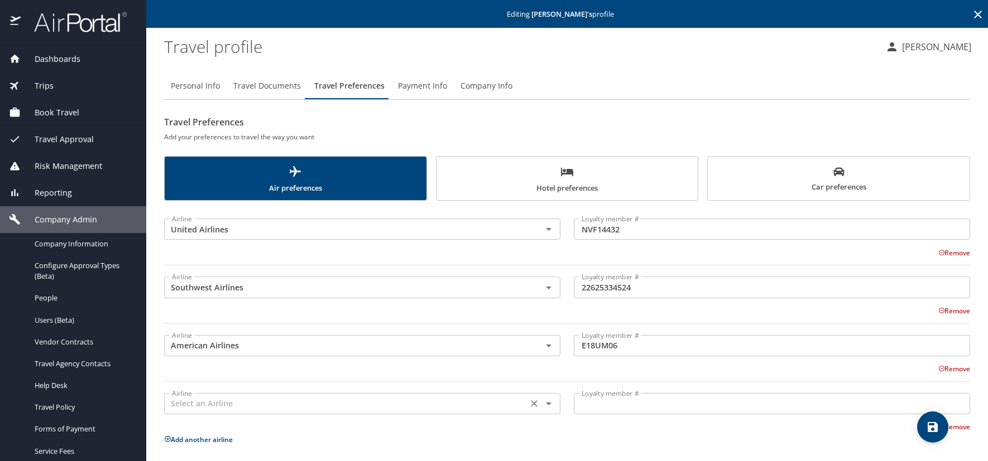
click at [208, 404] on input "text" at bounding box center [345, 404] width 357 height 15
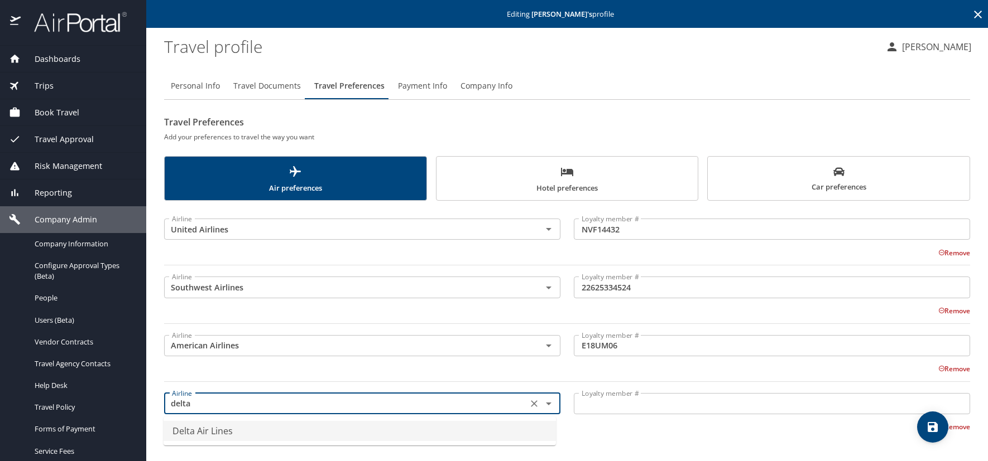
click at [262, 435] on li "Delta Air Lines" at bounding box center [359, 431] width 392 height 20
type input "Delta Air Lines"
click at [604, 409] on input "Loyalty member #" at bounding box center [772, 403] width 396 height 21
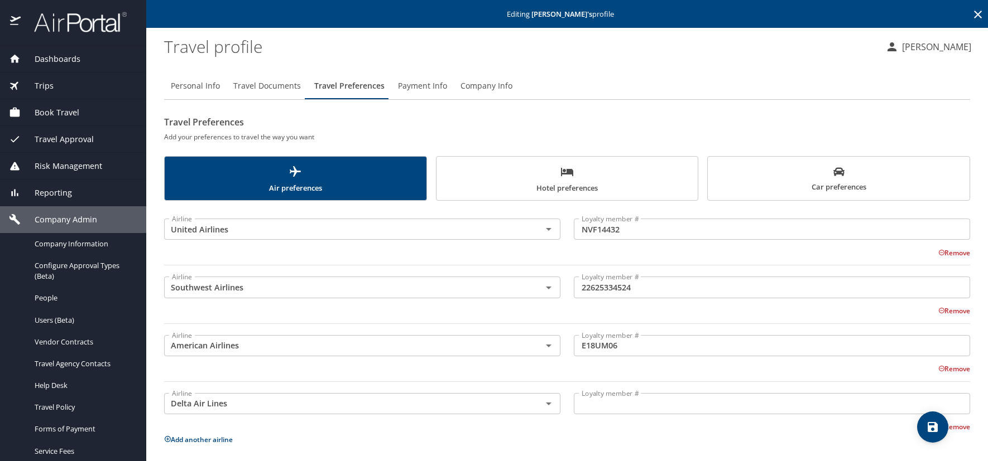
drag, startPoint x: 600, startPoint y: 404, endPoint x: 595, endPoint y: 402, distance: 6.0
click at [600, 404] on input "Loyalty member #" at bounding box center [772, 403] width 396 height 21
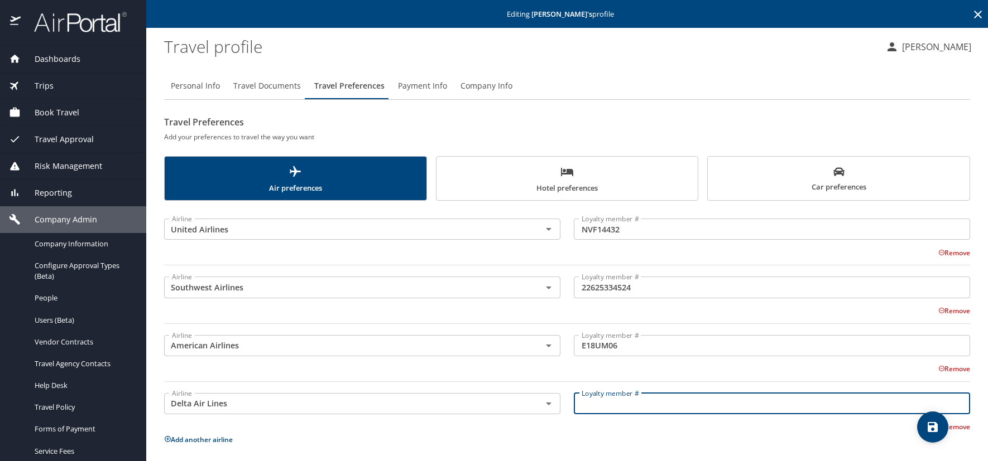
paste input "9764334927"
type input "9764334927"
click at [510, 180] on span "Hotel preferences" at bounding box center [567, 180] width 248 height 30
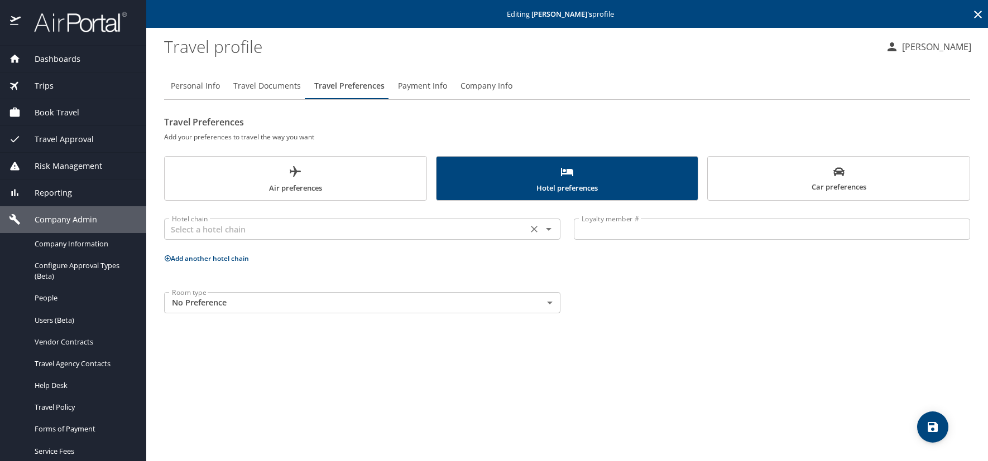
click at [261, 230] on input "text" at bounding box center [345, 229] width 357 height 15
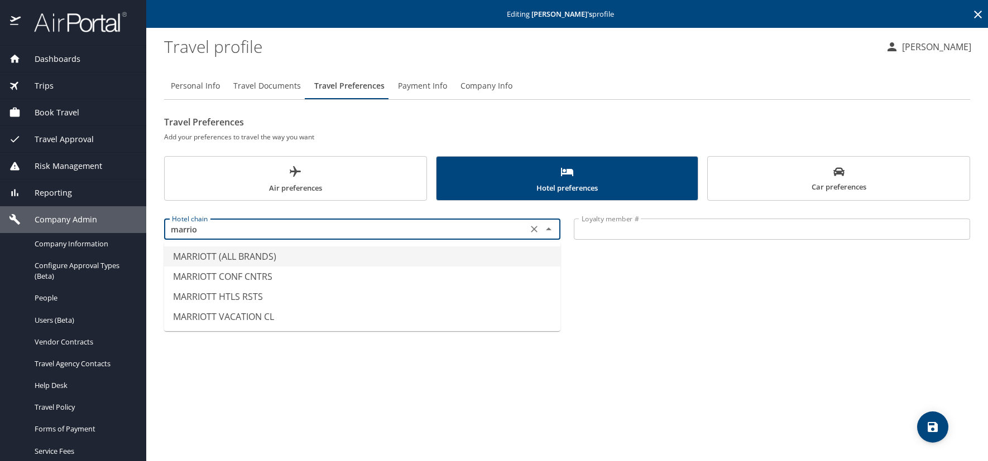
click at [259, 255] on li "MARRIOTT (ALL BRANDS)" at bounding box center [362, 257] width 396 height 20
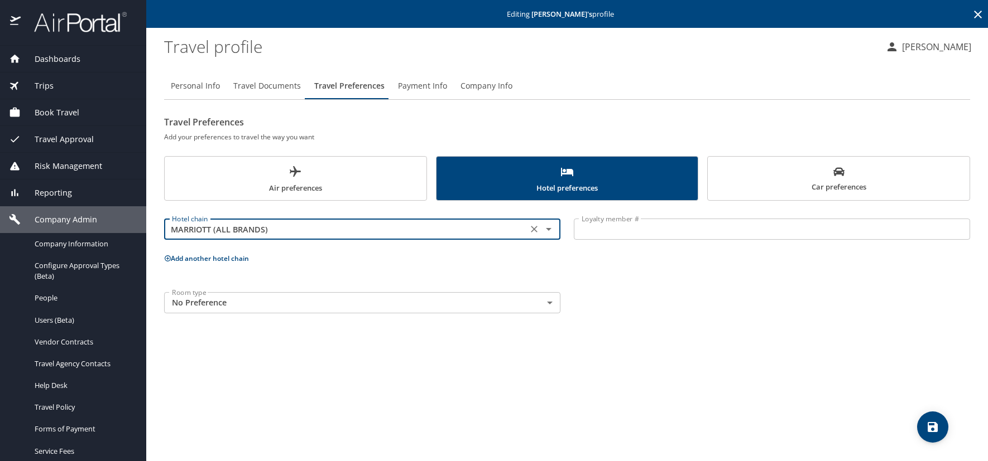
type input "MARRIOTT (ALL BRANDS)"
click at [598, 235] on input "Loyalty member #" at bounding box center [772, 229] width 396 height 21
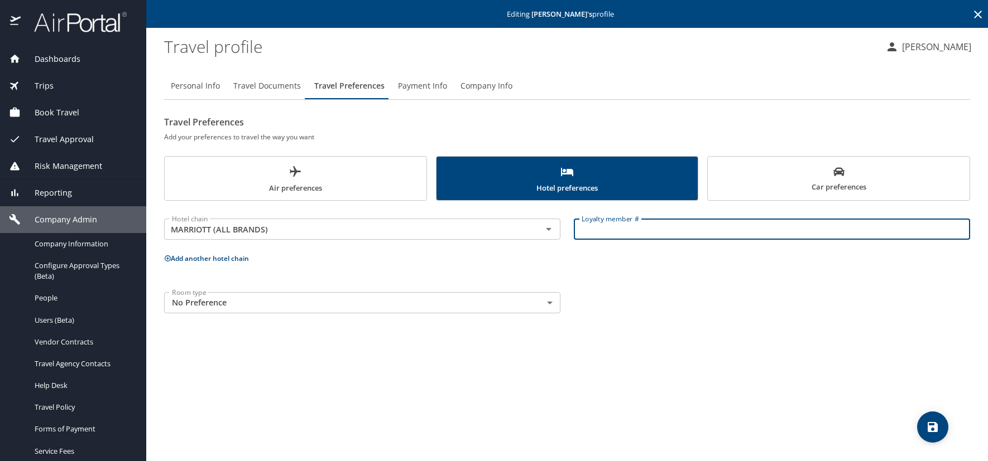
click at [595, 229] on input "Loyalty member #" at bounding box center [772, 229] width 396 height 21
paste input "002004501"
type input "002004501"
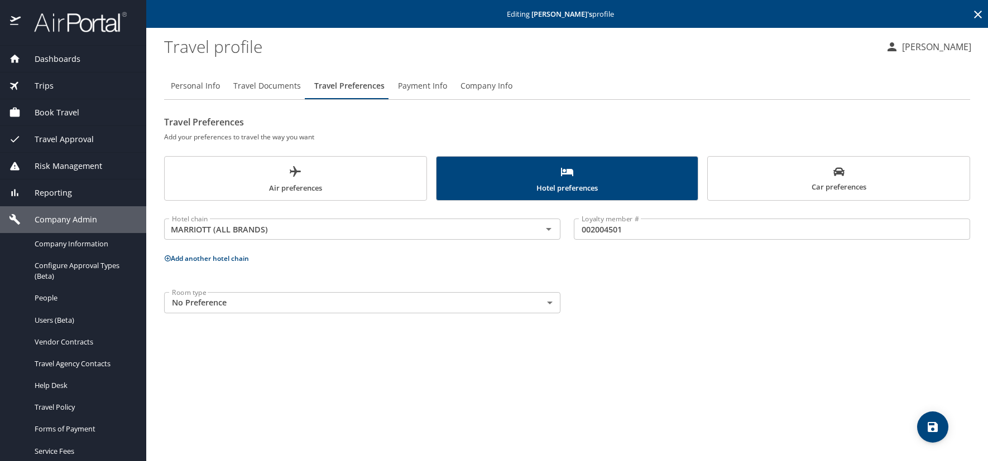
click at [168, 261] on icon at bounding box center [168, 259] width 6 height 6
click at [214, 298] on input "text" at bounding box center [345, 300] width 357 height 15
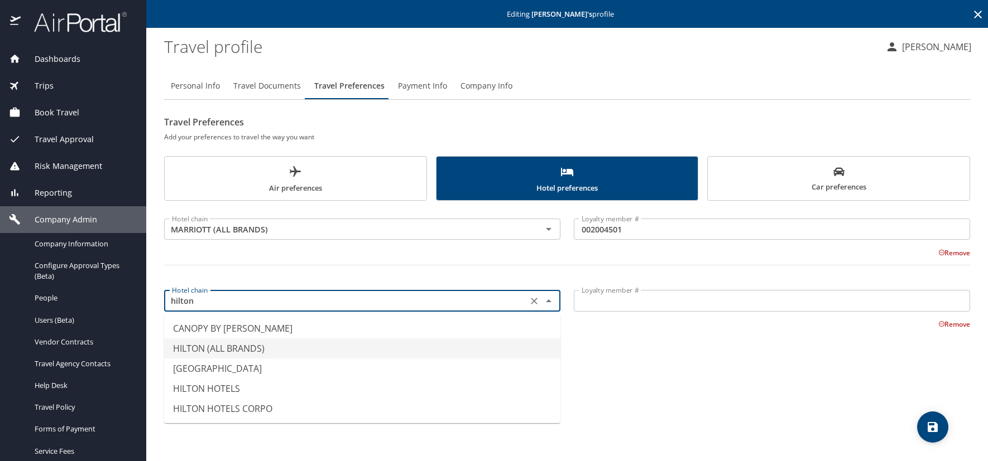
click at [249, 348] on li "HILTON (ALL BRANDS)" at bounding box center [362, 349] width 396 height 20
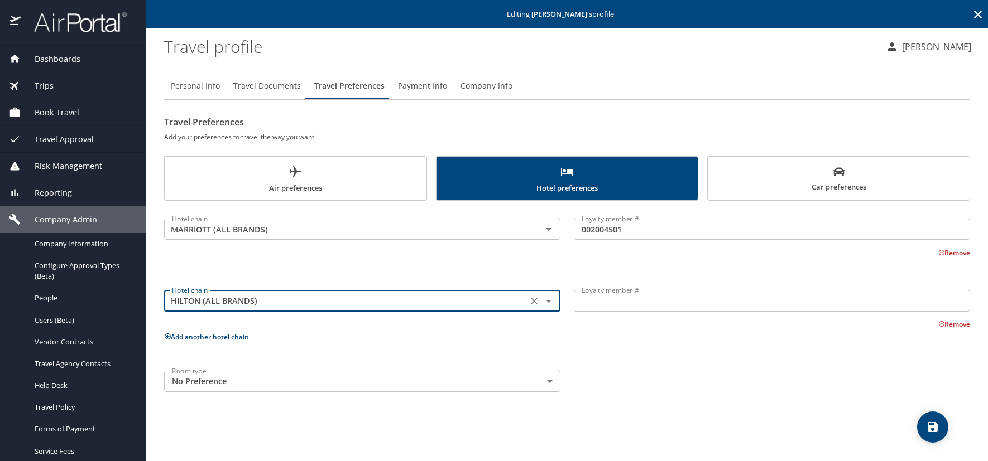
type input "HILTON (ALL BRANDS)"
click at [608, 295] on input "Loyalty member #" at bounding box center [772, 300] width 396 height 21
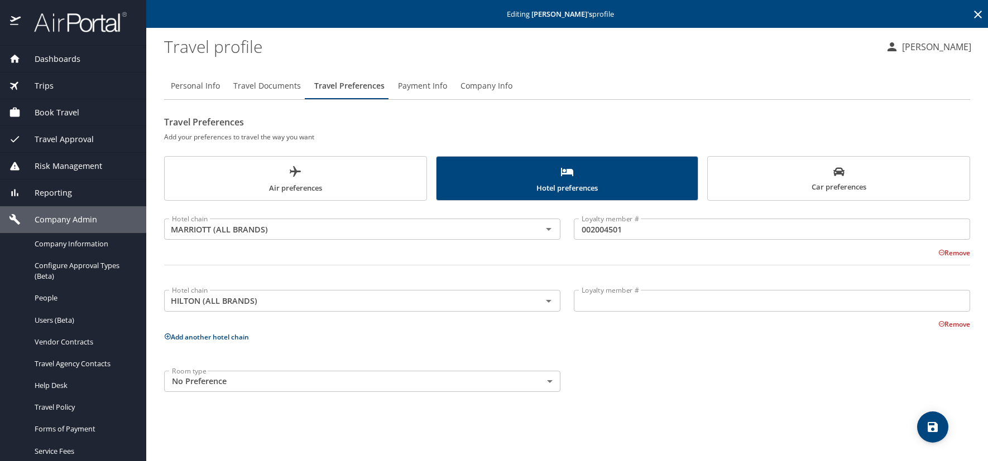
click at [625, 312] on p at bounding box center [772, 313] width 396 height 3
click at [615, 303] on input "Loyalty member #" at bounding box center [772, 300] width 396 height 21
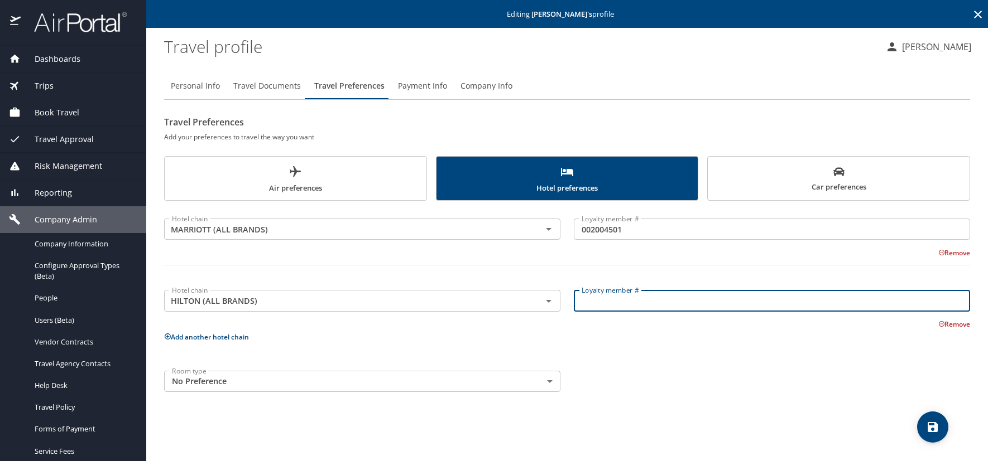
paste input "1214952820"
type input "1214952820"
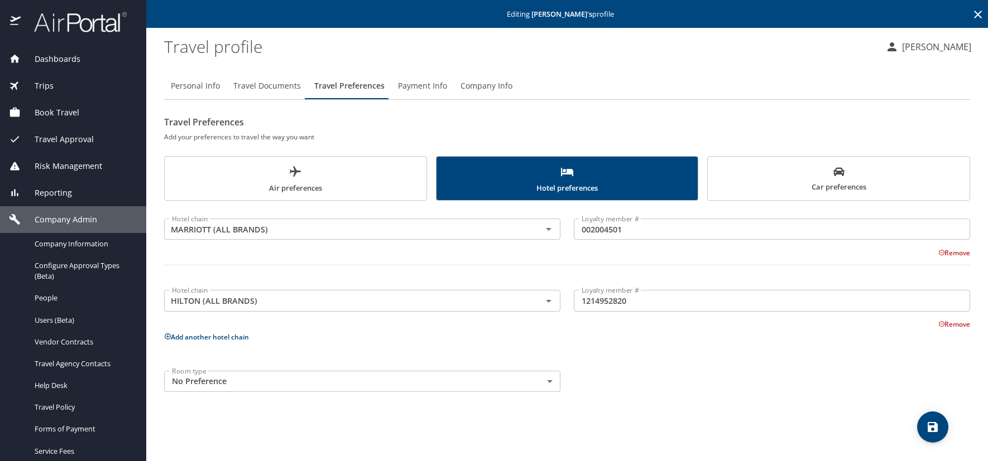
click at [169, 337] on icon at bounding box center [168, 337] width 6 height 6
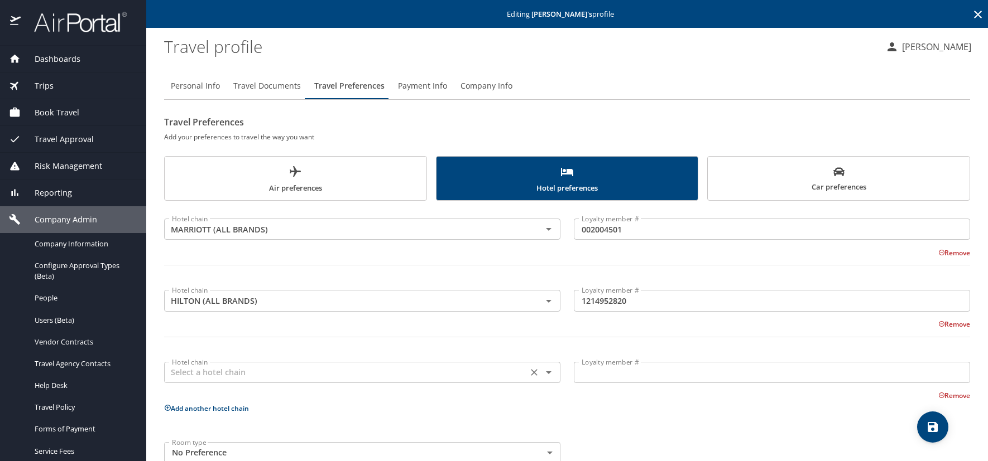
click at [198, 374] on input "text" at bounding box center [345, 372] width 357 height 15
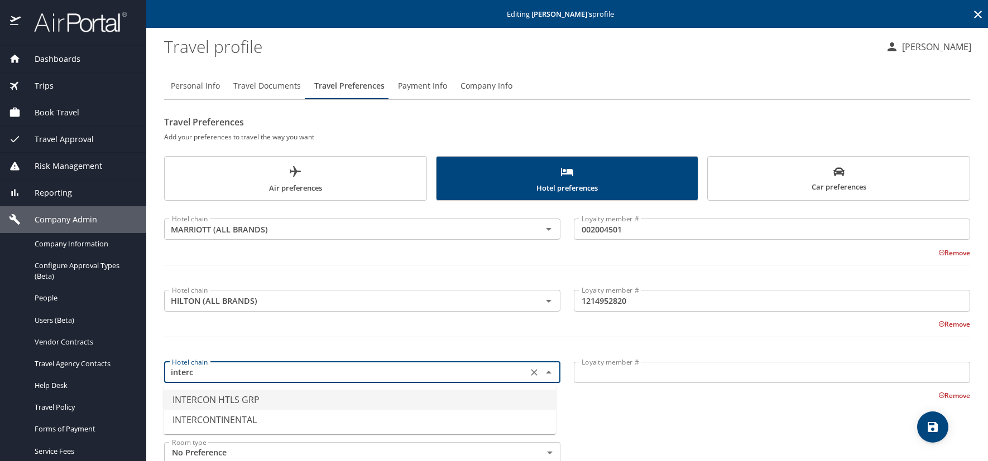
click at [247, 402] on li "INTERCON HTLS GRP" at bounding box center [359, 400] width 392 height 20
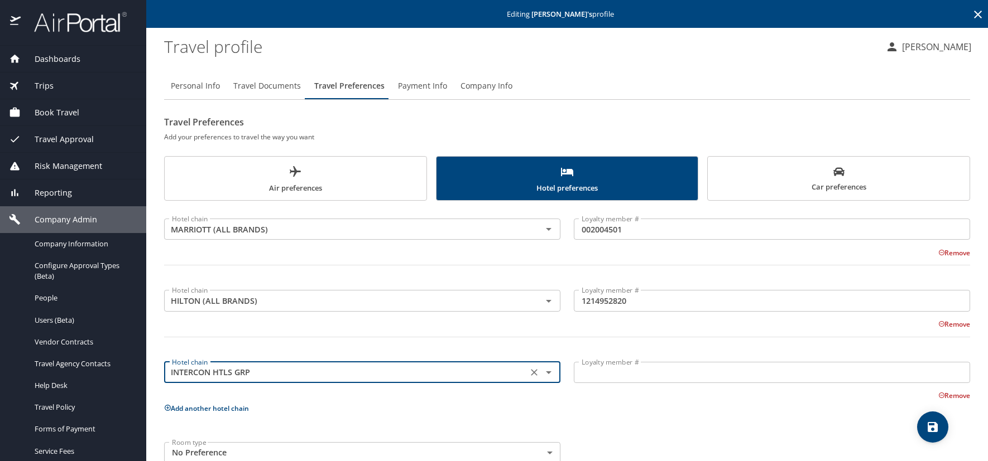
type input "INTERCON HTLS GRP"
click at [618, 372] on input "Loyalty member #" at bounding box center [772, 372] width 396 height 21
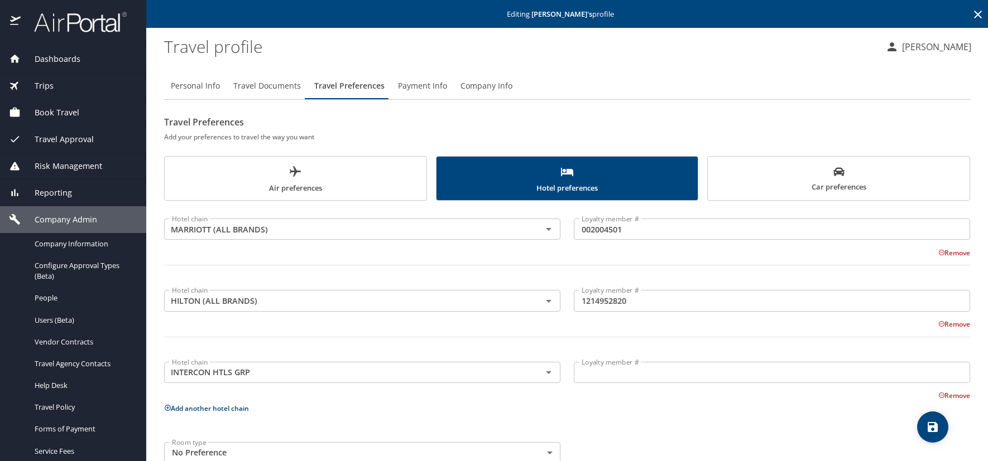
click at [595, 373] on input "Loyalty member #" at bounding box center [772, 372] width 396 height 21
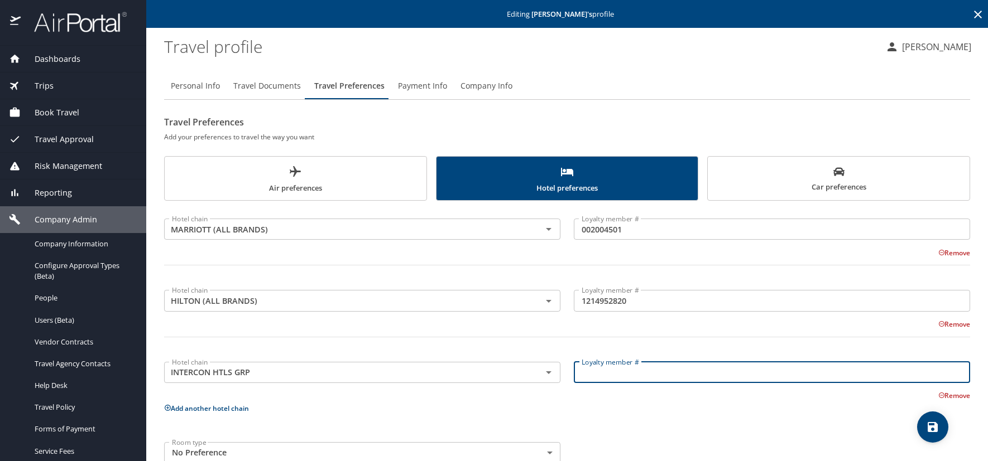
paste input "209798727"
type input "209798727"
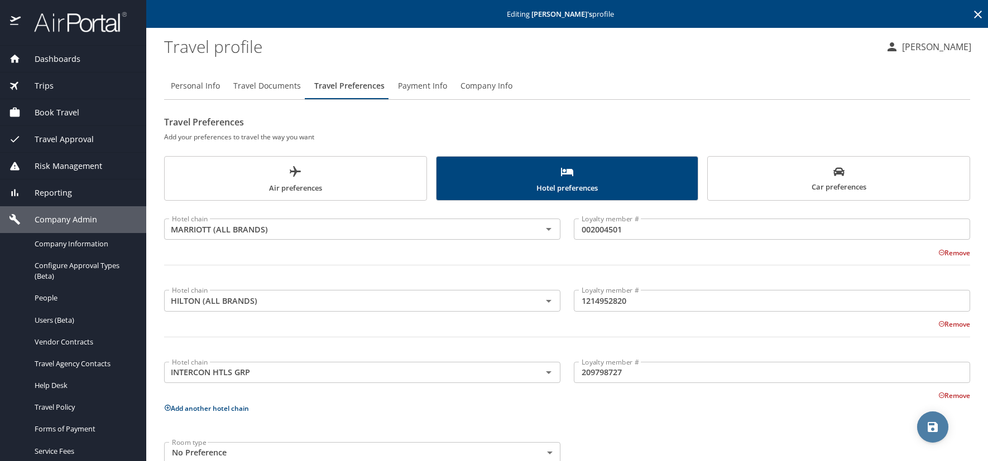
click at [935, 427] on icon "save" at bounding box center [932, 427] width 10 height 10
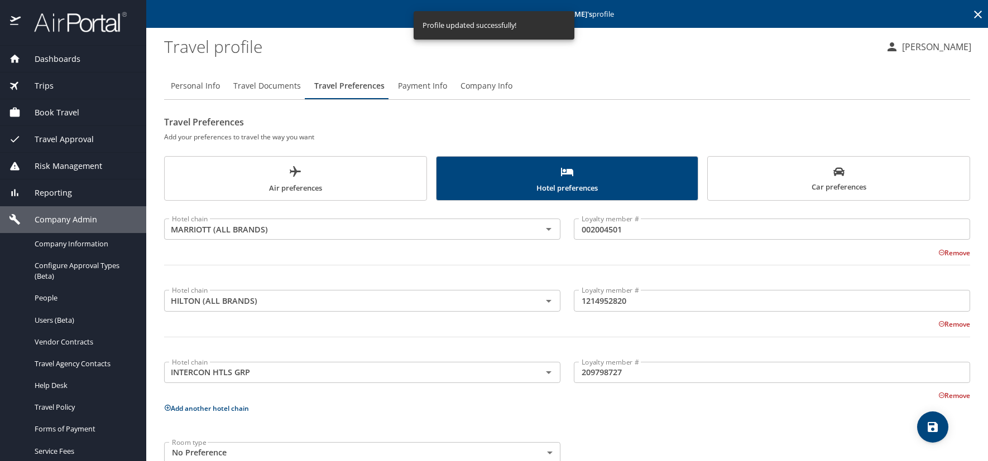
click at [746, 78] on div "Personal Info Travel Documents Travel Preferences Payment Info Company Info" at bounding box center [567, 86] width 806 height 27
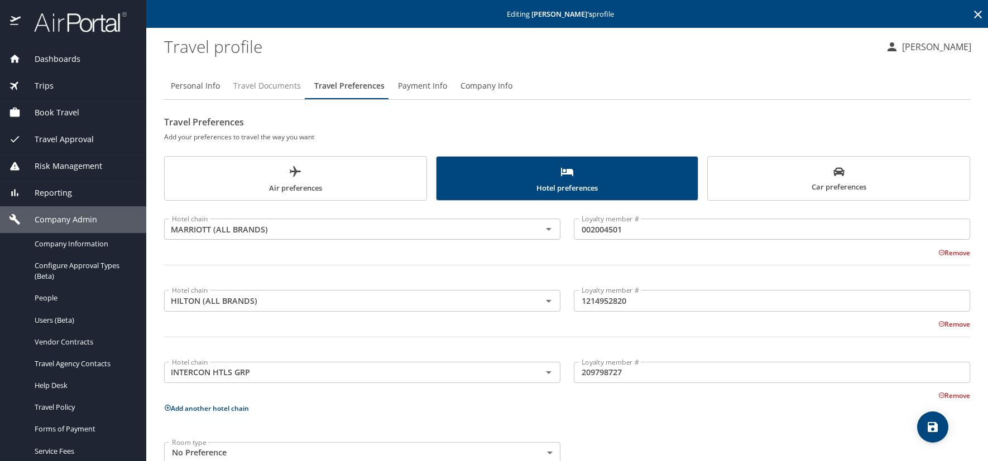
click at [286, 85] on span "Travel Documents" at bounding box center [267, 86] width 68 height 14
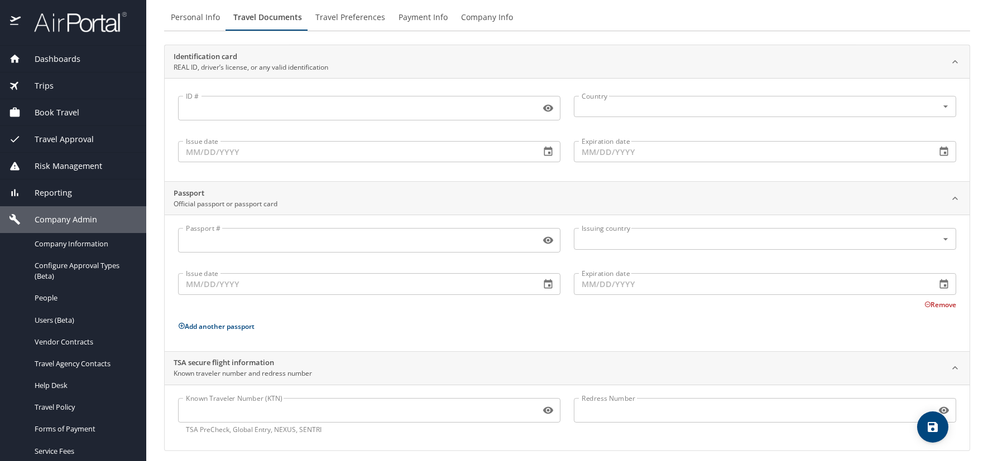
scroll to position [76, 0]
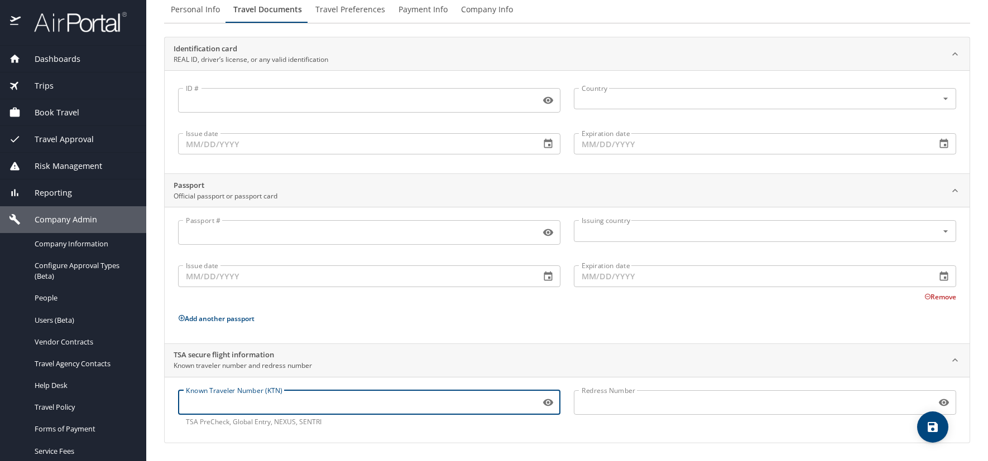
click at [250, 401] on input "Known Traveler Number (KTN)" at bounding box center [357, 402] width 358 height 21
paste input "TT13RYVRS"
type input "TT13RYVRS"
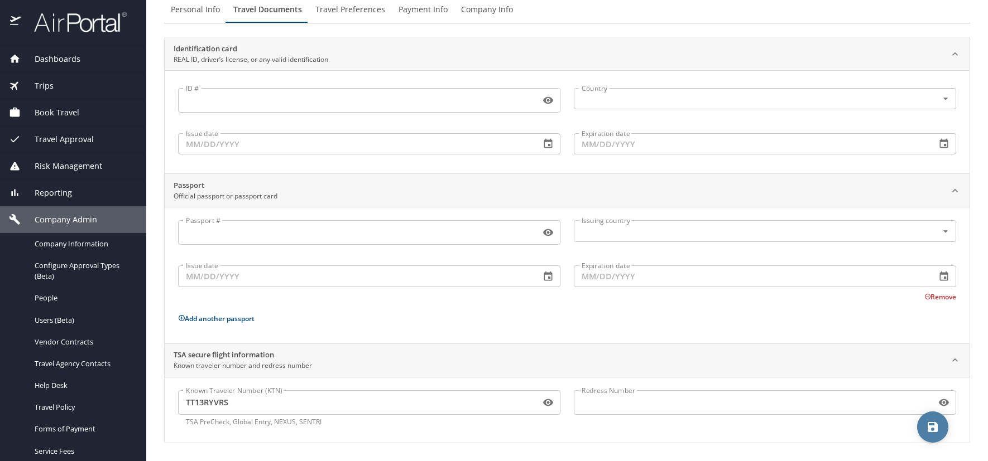
click at [930, 423] on icon "save" at bounding box center [932, 427] width 10 height 10
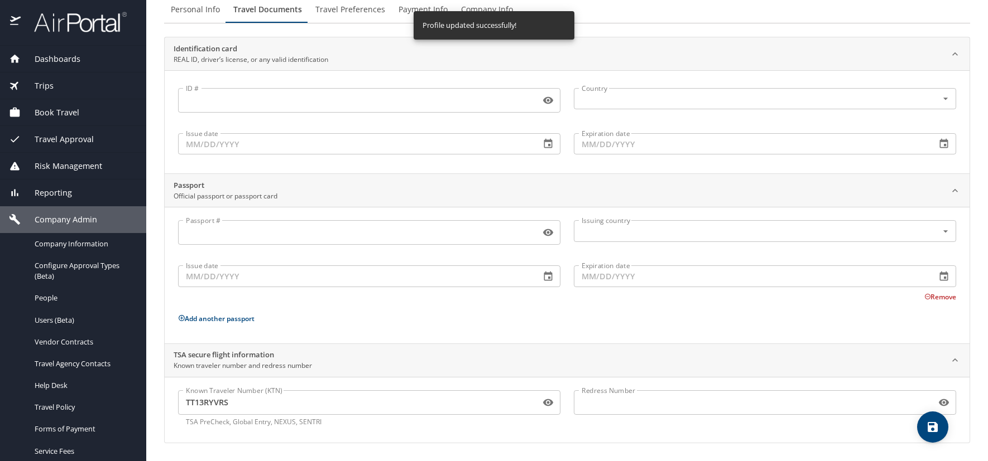
click at [932, 428] on icon "save" at bounding box center [932, 427] width 10 height 10
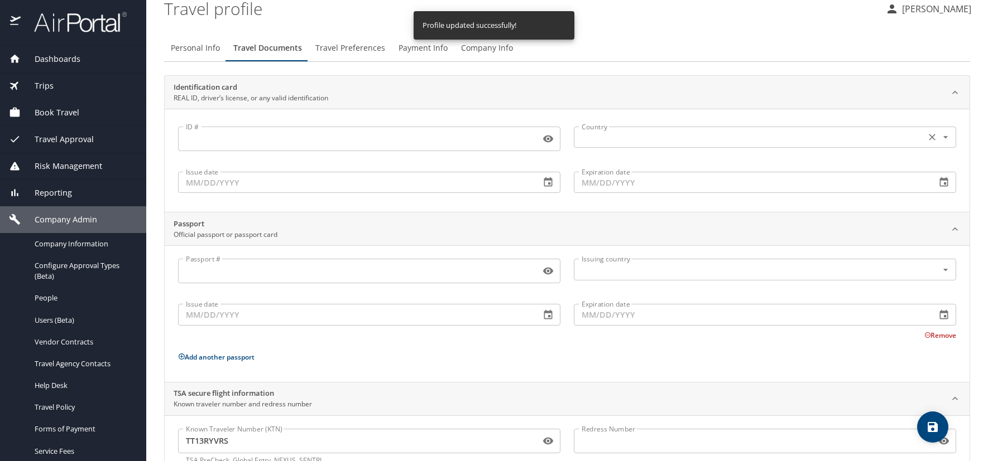
scroll to position [0, 0]
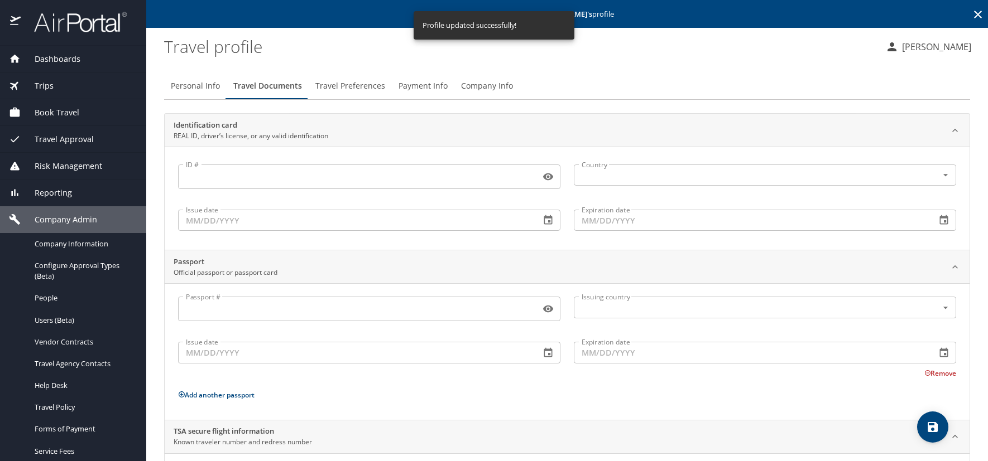
click at [971, 15] on icon at bounding box center [977, 14] width 13 height 13
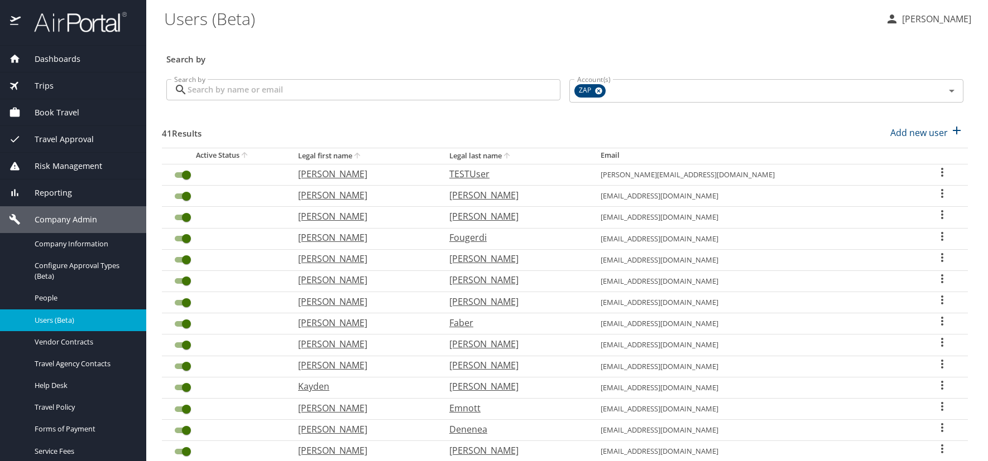
click at [703, 52] on h3 "Search by" at bounding box center [564, 56] width 797 height 20
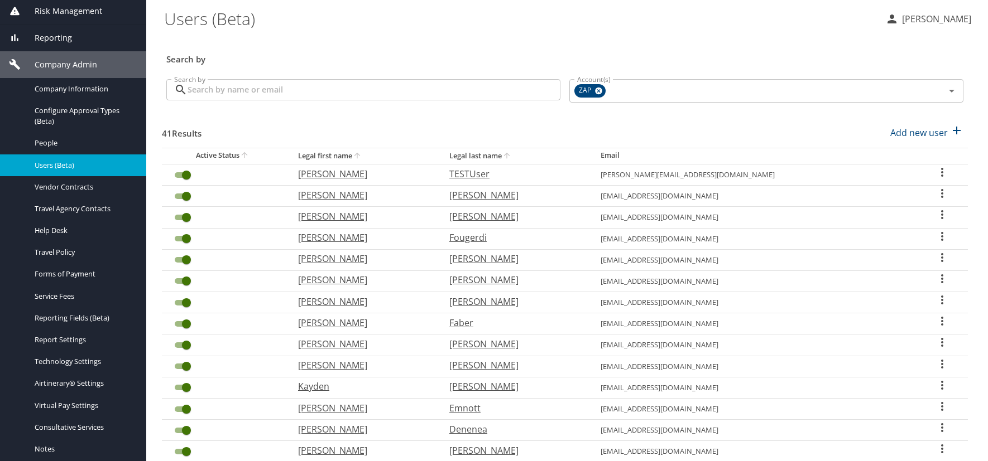
scroll to position [91, 0]
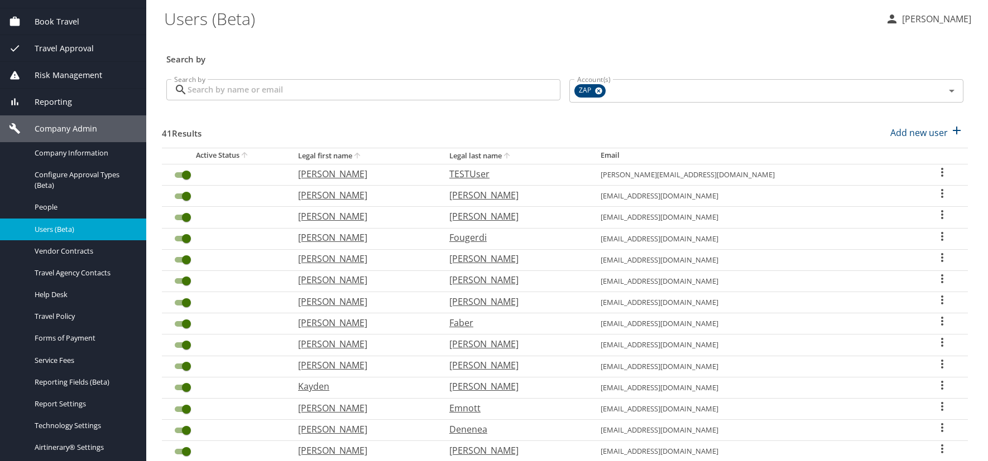
click at [58, 126] on span "Company Admin" at bounding box center [59, 129] width 76 height 12
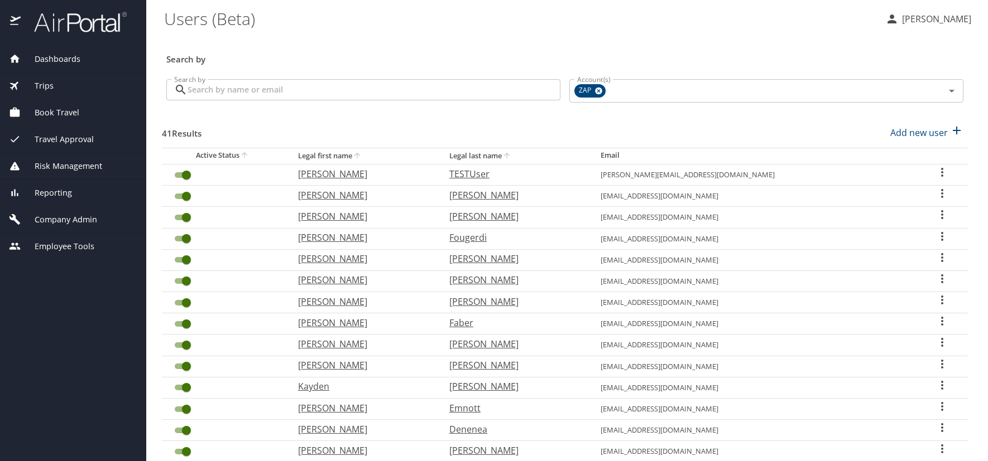
scroll to position [0, 0]
click at [59, 243] on span "Employee Tools" at bounding box center [58, 246] width 74 height 12
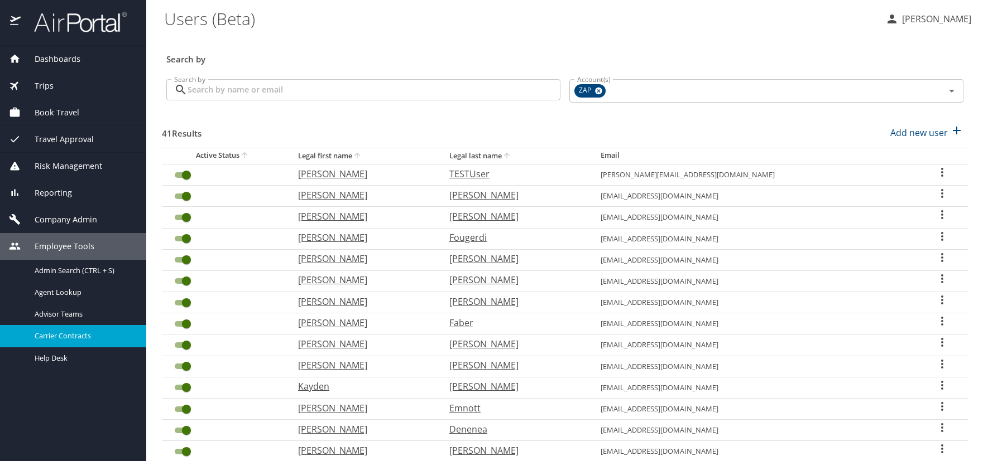
click at [63, 335] on span "Carrier Contracts" at bounding box center [84, 336] width 98 height 11
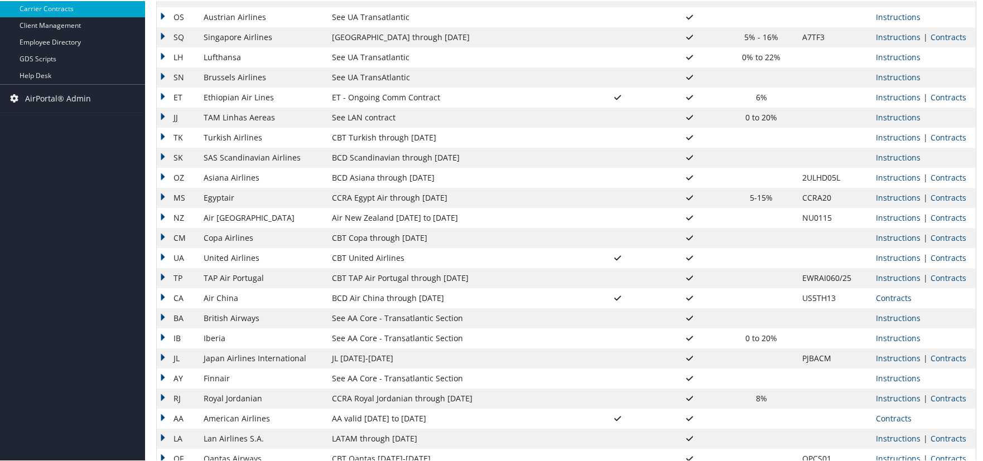
scroll to position [335, 0]
click at [901, 256] on link "Instructions" at bounding box center [898, 256] width 45 height 11
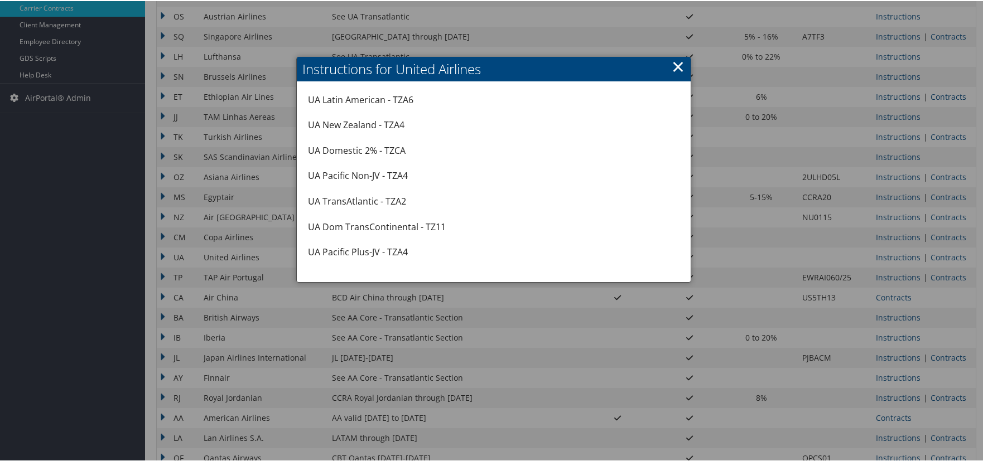
click at [675, 65] on link "×" at bounding box center [678, 65] width 13 height 22
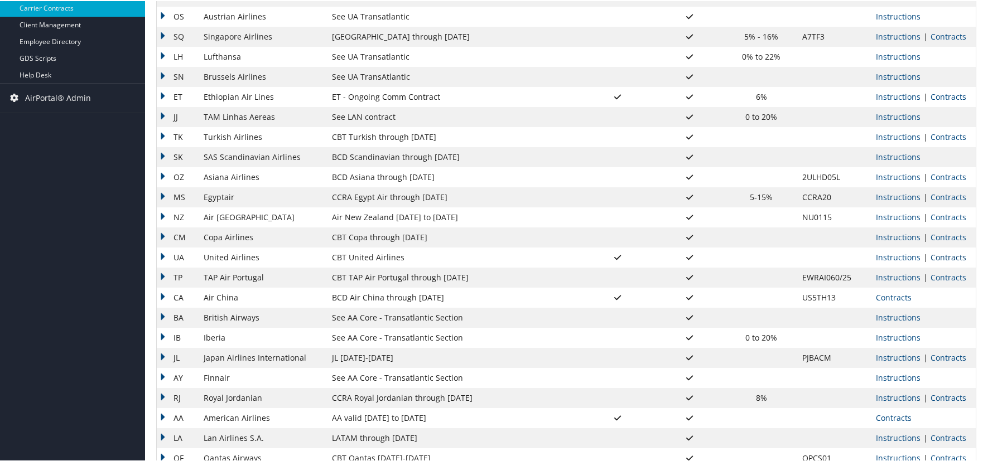
click at [950, 257] on link "Contracts" at bounding box center [949, 256] width 36 height 11
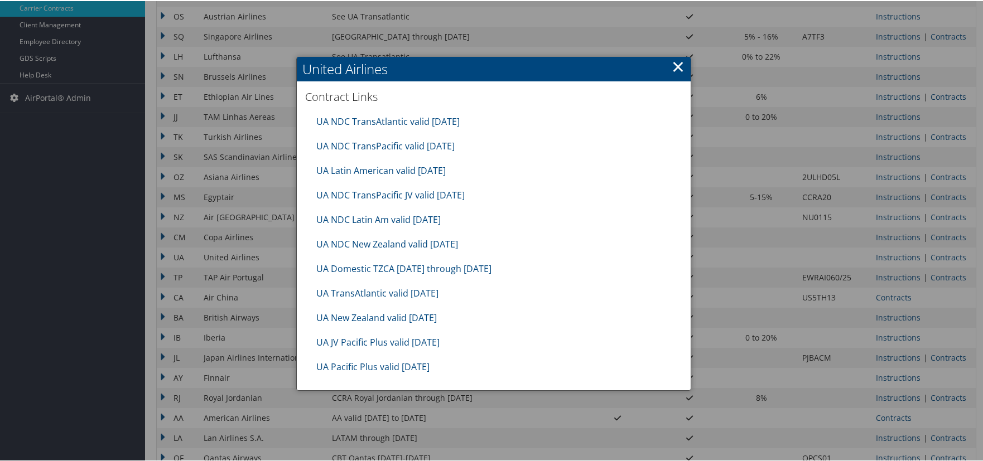
click at [675, 65] on link "×" at bounding box center [678, 65] width 13 height 22
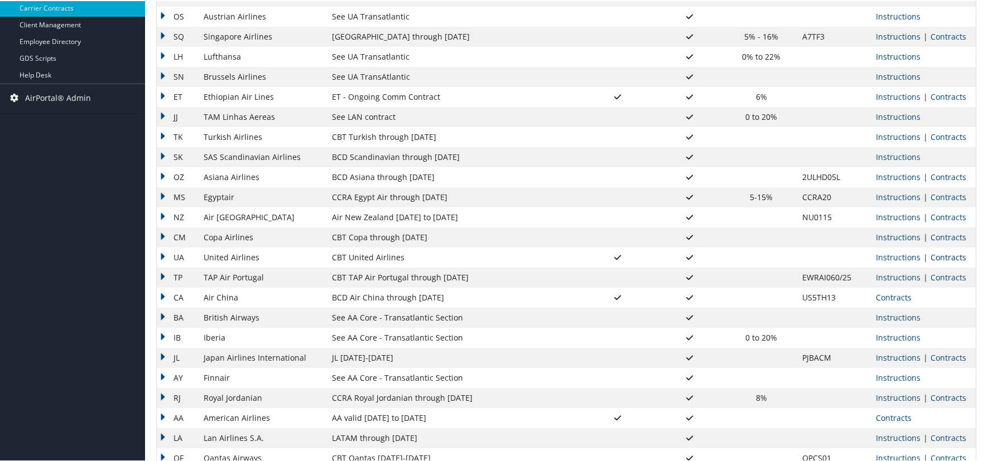
click at [950, 256] on link "Contracts" at bounding box center [949, 256] width 36 height 11
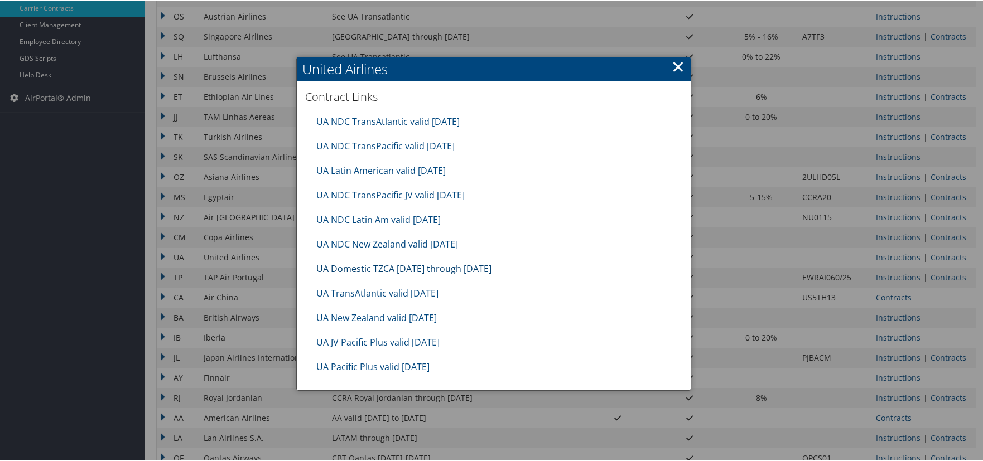
click at [363, 263] on link "UA Domestic TZCA [DATE] through [DATE]" at bounding box center [403, 268] width 175 height 12
click at [674, 64] on link "×" at bounding box center [678, 65] width 13 height 22
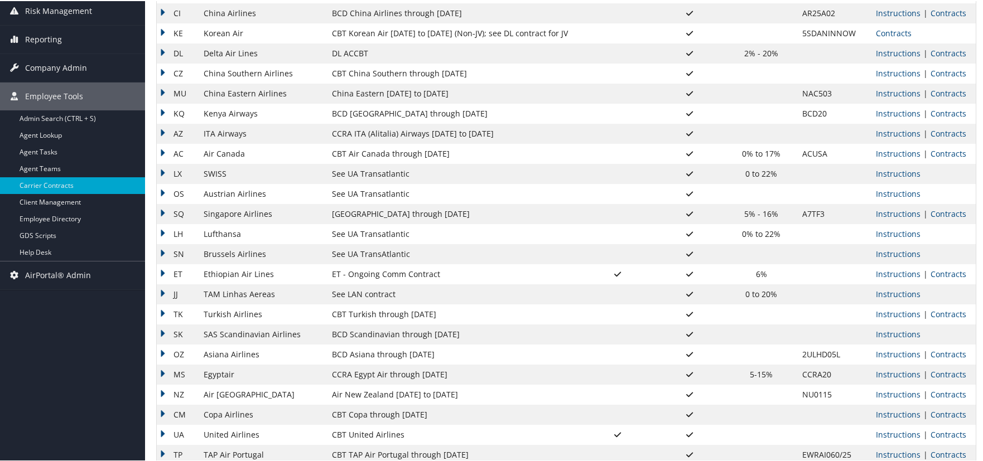
scroll to position [167, 0]
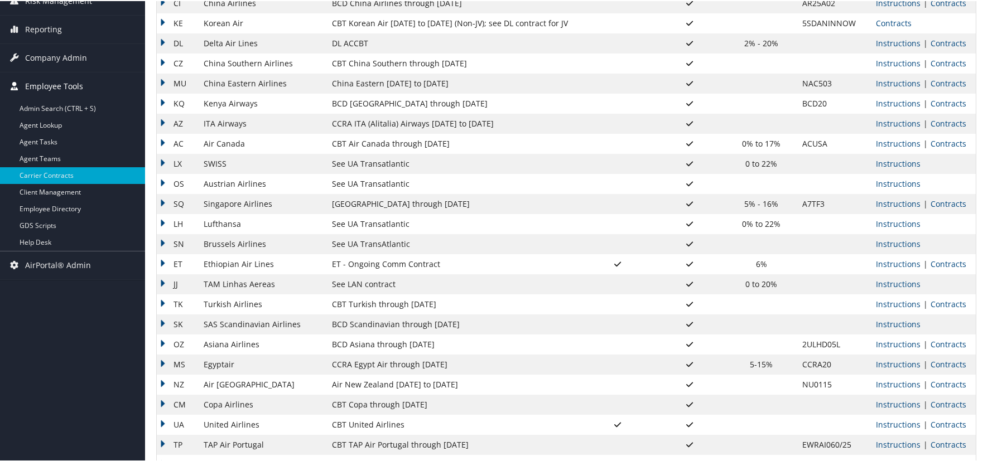
click at [48, 75] on span "Employee Tools" at bounding box center [54, 85] width 58 height 28
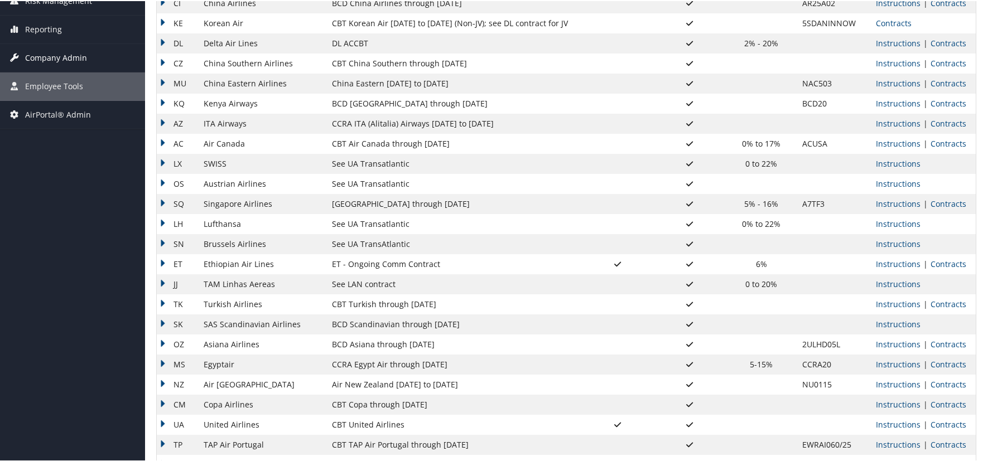
click at [47, 57] on span "Company Admin" at bounding box center [56, 57] width 62 height 28
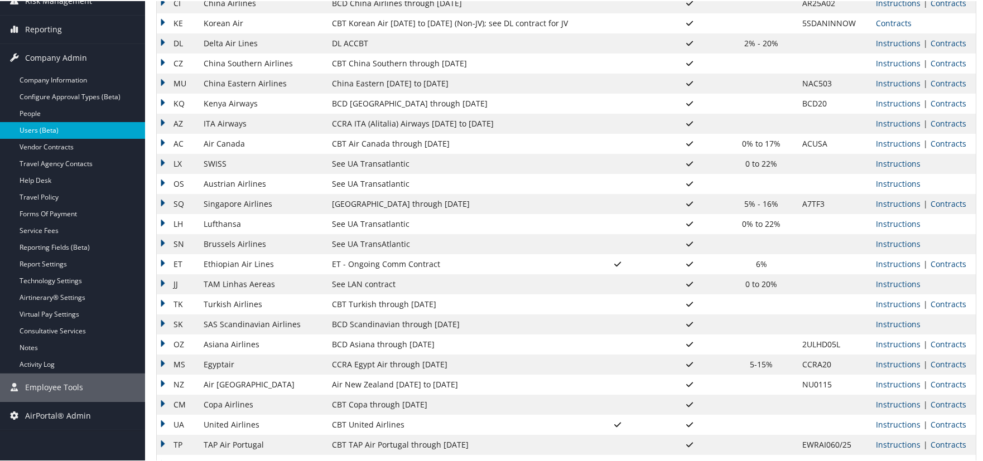
click at [38, 129] on link "Users (Beta)" at bounding box center [72, 129] width 145 height 17
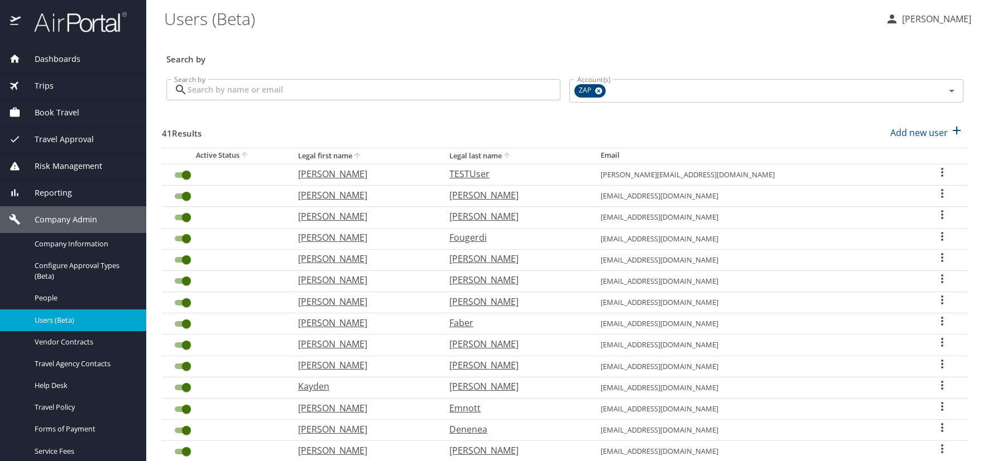
click at [384, 29] on \(Beta\) "Users (Beta)" at bounding box center [520, 18] width 712 height 35
click at [487, 28] on \(Beta\) "Users (Beta)" at bounding box center [520, 18] width 712 height 35
click at [782, 43] on div "Search by" at bounding box center [565, 51] width 806 height 37
drag, startPoint x: 156, startPoint y: 34, endPoint x: 147, endPoint y: 1, distance: 34.1
click at [155, 28] on main "Users (Beta) [PERSON_NAME] Search by Search by Search by Account(s) ZAP Account…" at bounding box center [566, 230] width 841 height 461
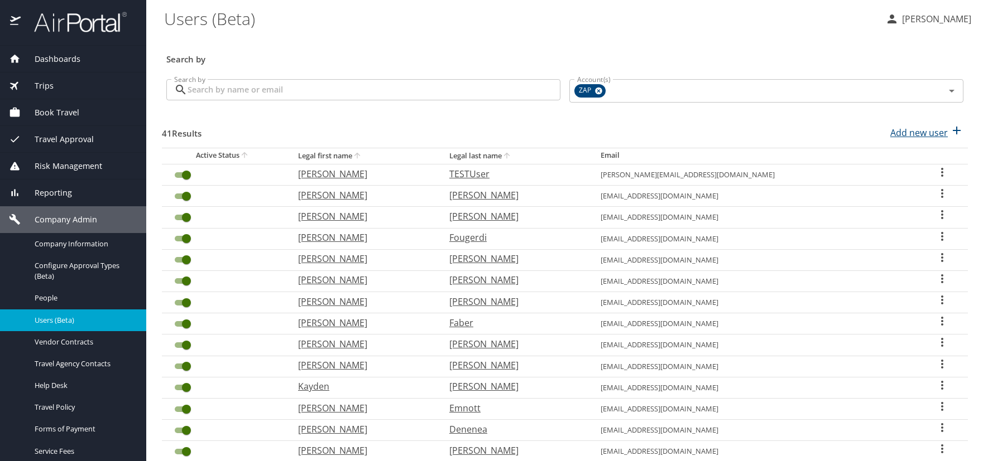
click at [918, 133] on p "Add new user" at bounding box center [918, 132] width 57 height 13
select select "US"
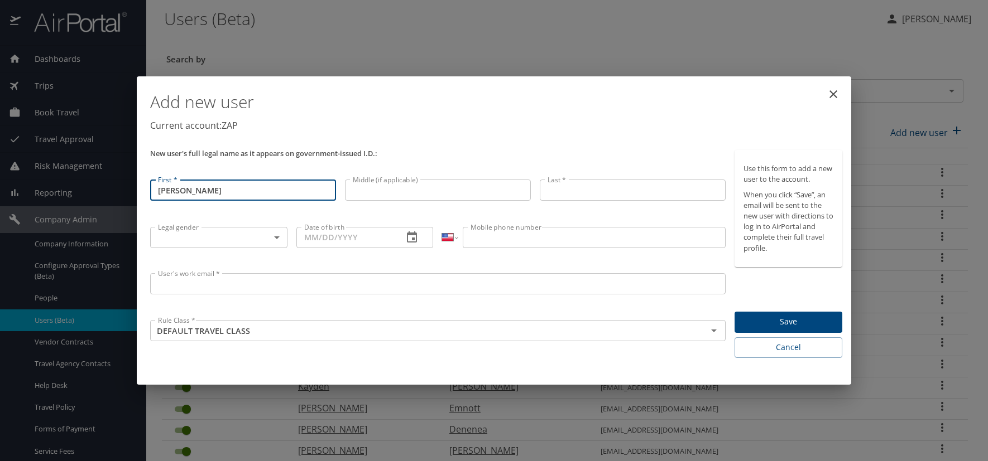
type input "[PERSON_NAME]"
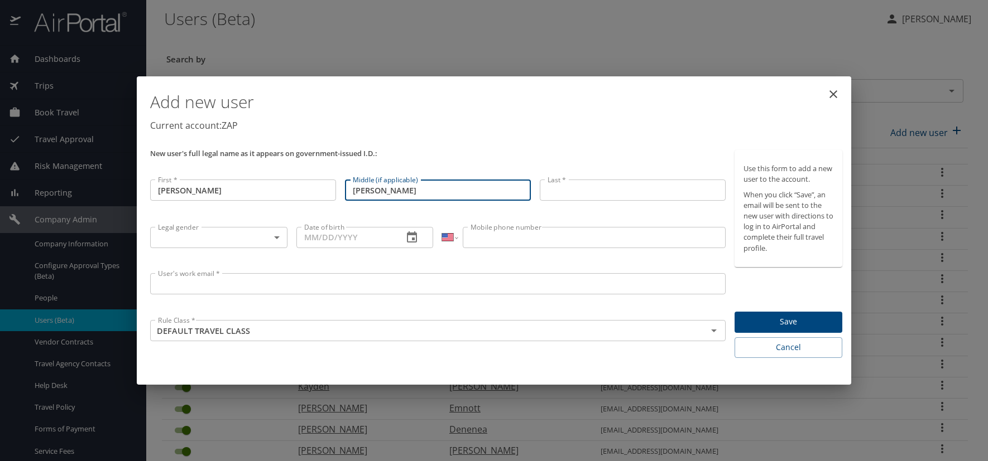
type input "[PERSON_NAME]"
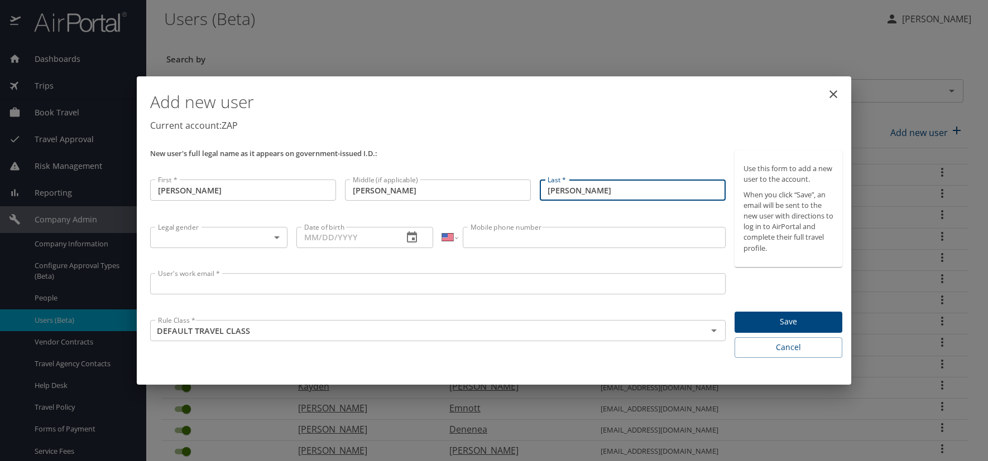
type input "[PERSON_NAME]"
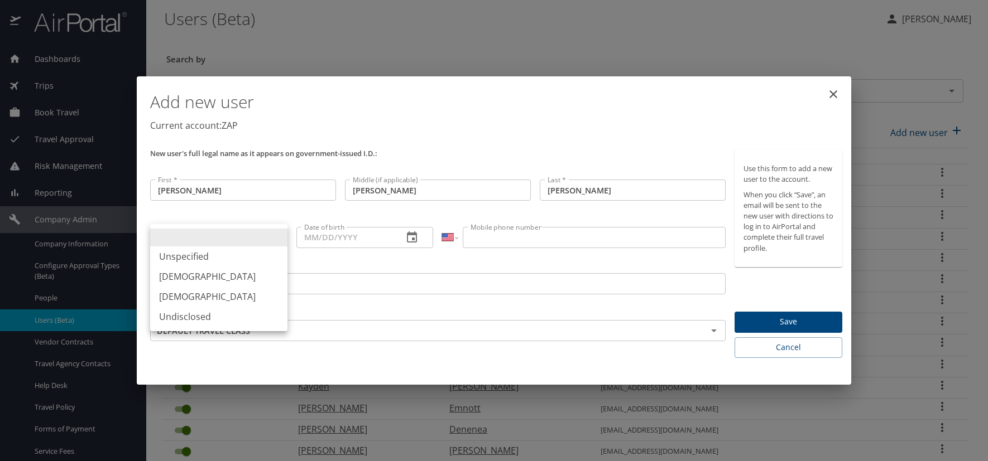
click at [275, 237] on body "Dashboards AirPortal 360™ Manager AirPortal 360™ Agent My Travel Dashboard Trip…" at bounding box center [494, 230] width 988 height 461
click at [190, 272] on li "[DEMOGRAPHIC_DATA]" at bounding box center [218, 277] width 137 height 20
type input "[DEMOGRAPHIC_DATA]"
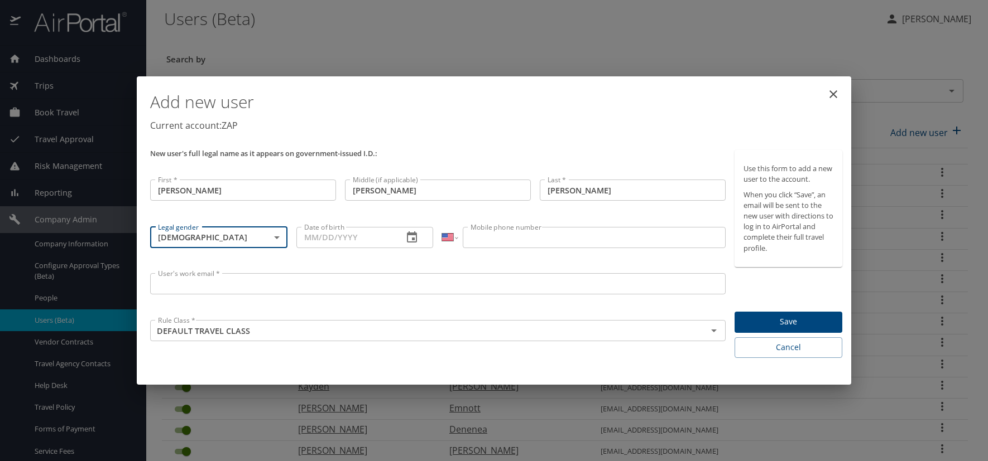
click at [411, 239] on icon "button" at bounding box center [411, 237] width 13 height 13
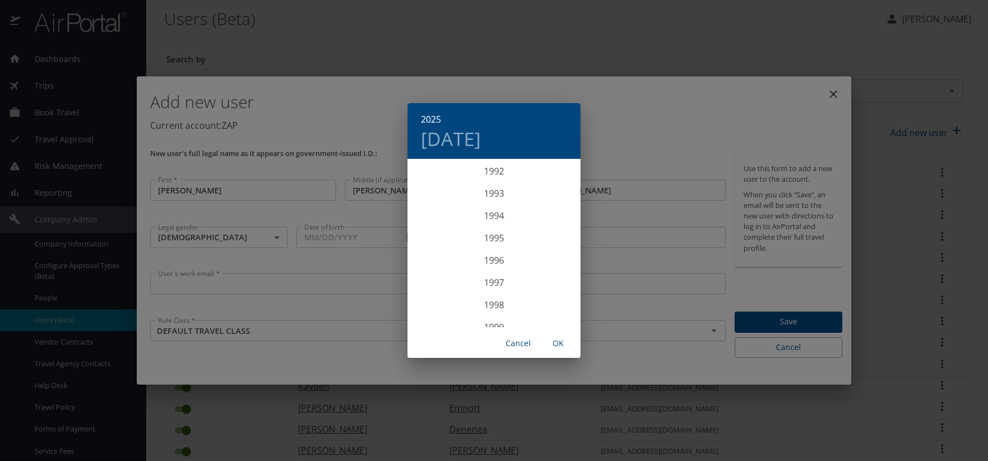
scroll to position [2131, 0]
click at [497, 273] on div "1999" at bounding box center [493, 272] width 173 height 22
click at [440, 264] on div "[DATE]" at bounding box center [435, 265] width 57 height 42
click at [491, 239] on span "7" at bounding box center [494, 238] width 20 height 7
click at [558, 343] on span "OK" at bounding box center [558, 344] width 27 height 14
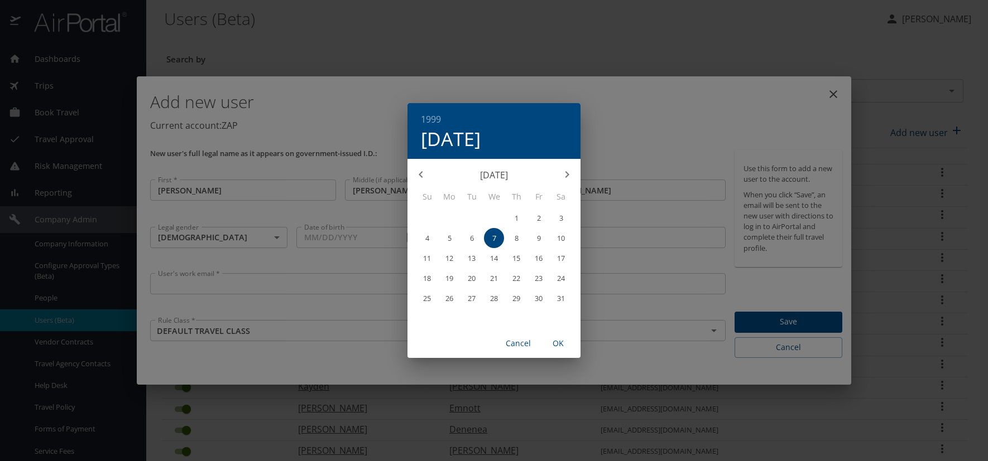
type input "[DATE]"
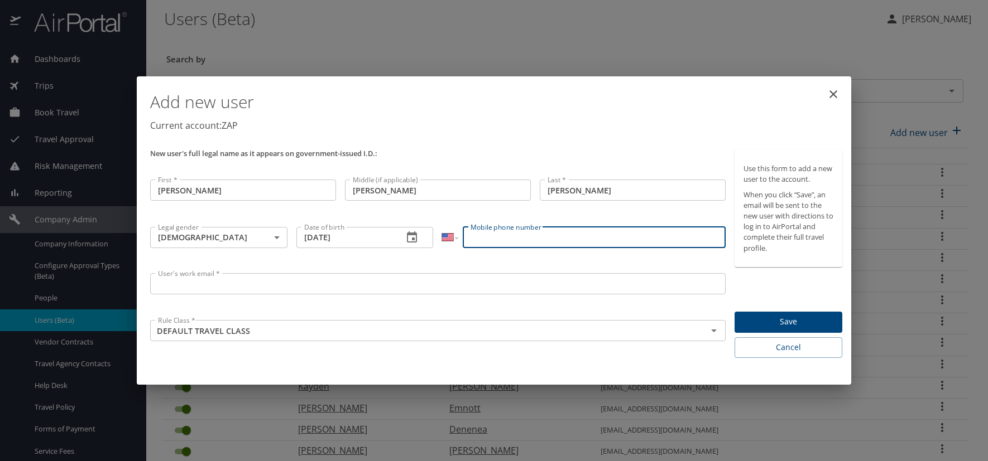
click at [492, 239] on input "Mobile phone number" at bounding box center [594, 237] width 262 height 21
type input "[PHONE_NUMBER]"
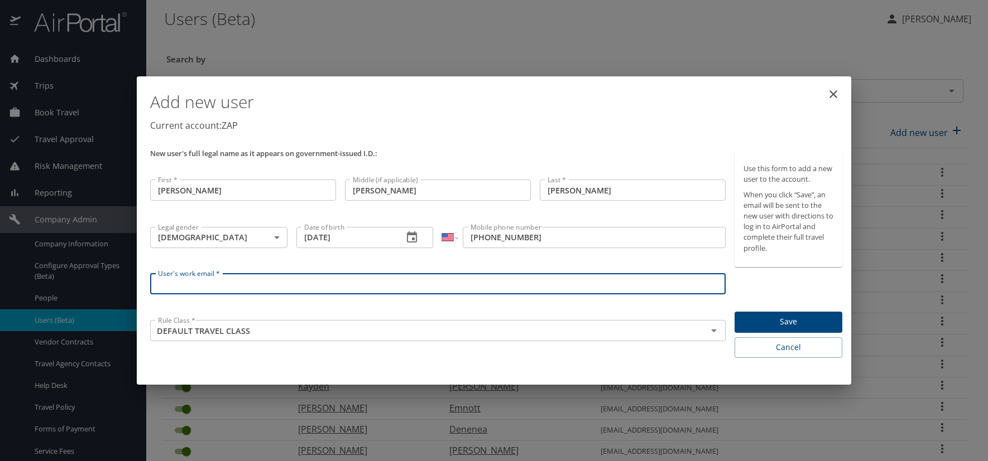
click at [224, 285] on input "User's work email *" at bounding box center [437, 283] width 575 height 21
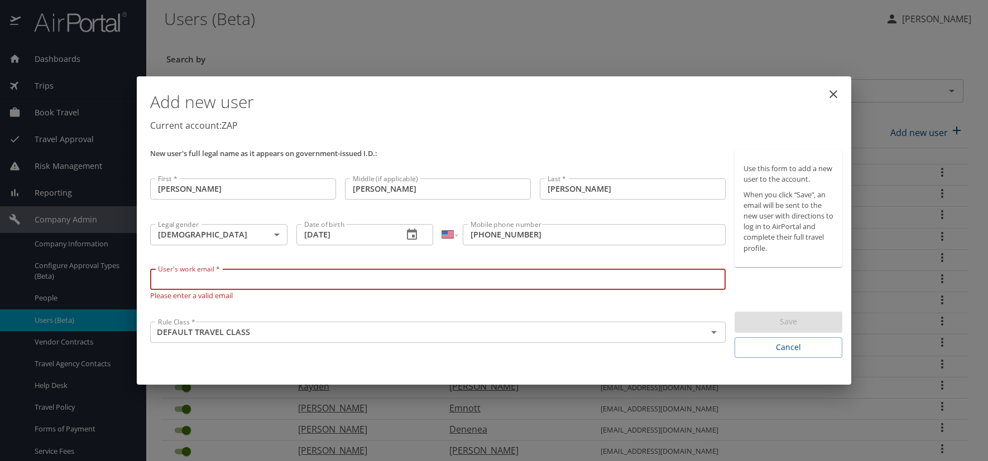
click at [194, 286] on input "User's work email *" at bounding box center [437, 279] width 575 height 21
paste input "[DOMAIN_NAME]"
click at [197, 280] on input "[DOMAIN_NAME]" at bounding box center [437, 279] width 575 height 21
click at [195, 279] on input "[DOMAIN_NAME]" at bounding box center [437, 279] width 575 height 21
type input "[EMAIL_ADDRESS][DOMAIN_NAME]"
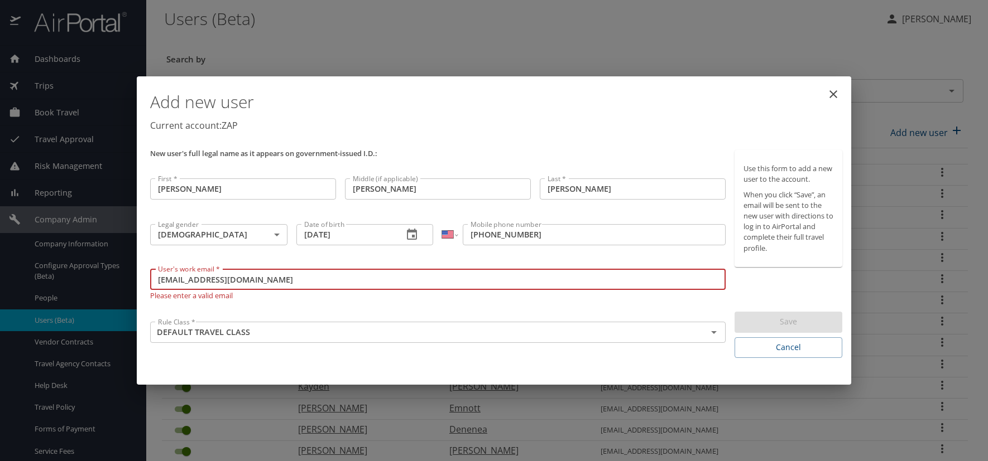
click at [488, 151] on p "New user's full legal name as it appears on government-issued I.D.:" at bounding box center [437, 153] width 575 height 7
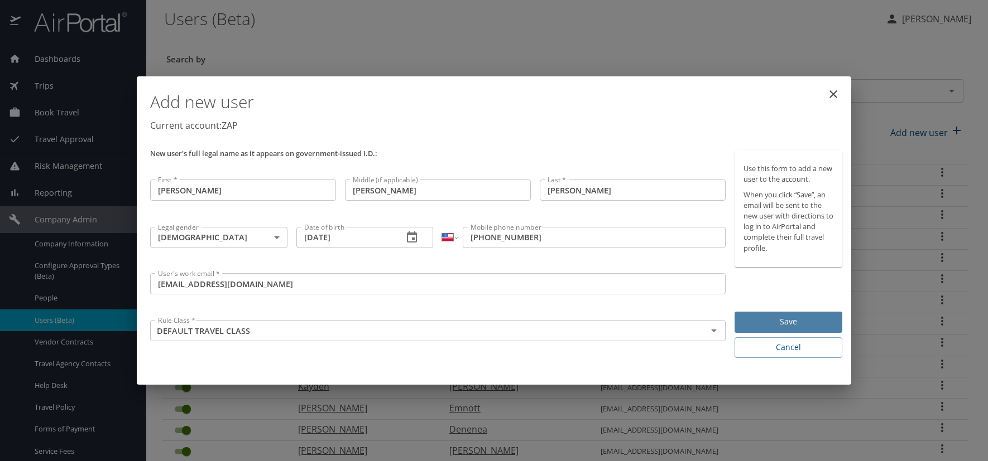
click at [764, 320] on span "Save" at bounding box center [788, 322] width 90 height 14
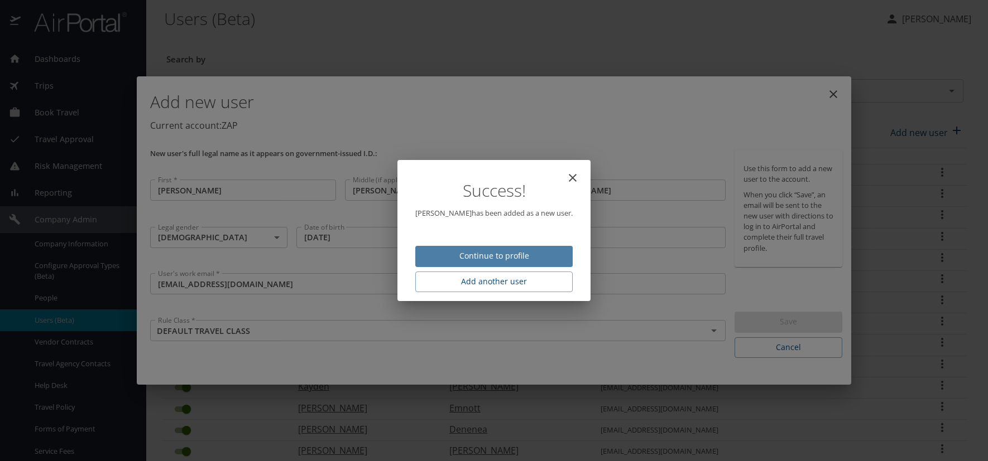
click at [497, 248] on button "Continue to profile" at bounding box center [493, 257] width 157 height 22
select select "US"
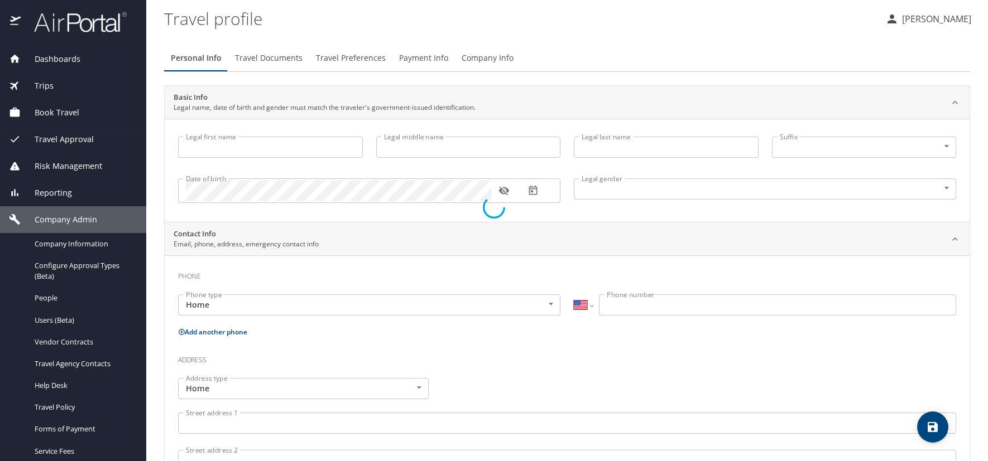
type input "[PERSON_NAME]"
type input "[DEMOGRAPHIC_DATA]"
select select "US"
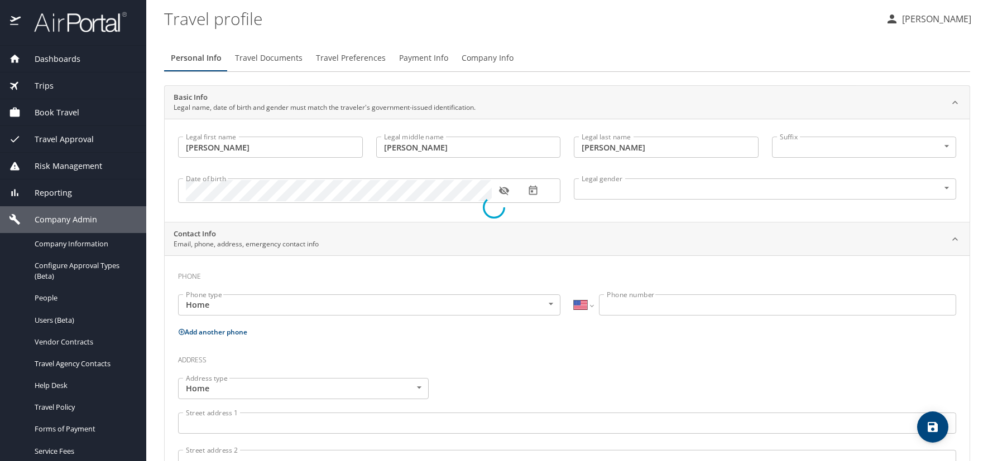
select select "US"
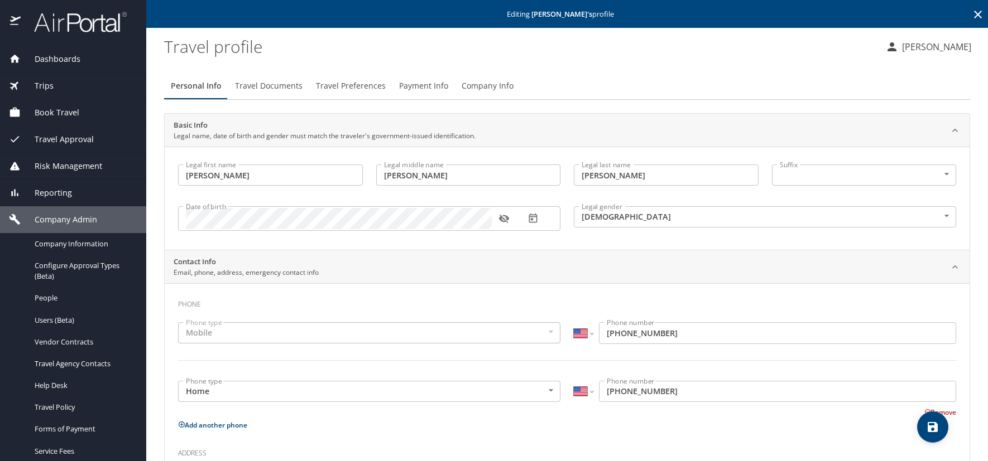
click at [365, 85] on span "Travel Preferences" at bounding box center [351, 86] width 70 height 14
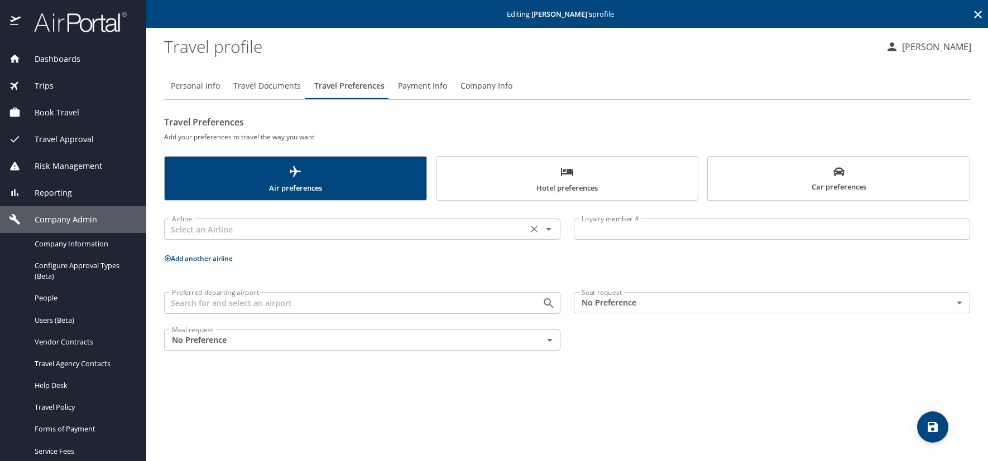
click at [233, 226] on input "text" at bounding box center [345, 229] width 357 height 15
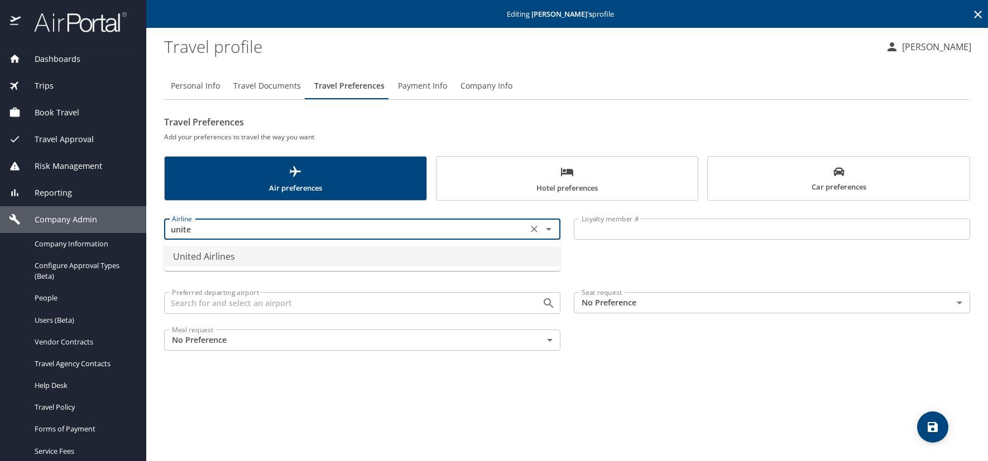
click at [229, 258] on li "United Airlines" at bounding box center [362, 257] width 396 height 20
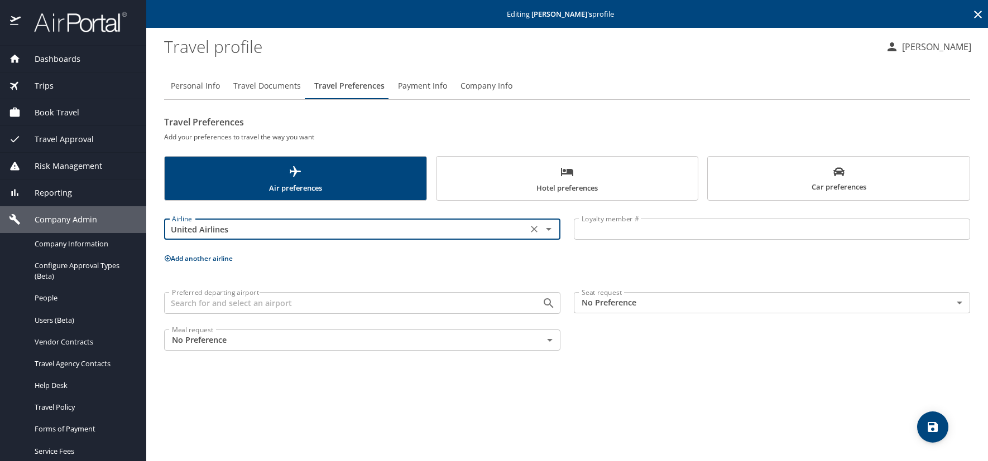
type input "United Airlines"
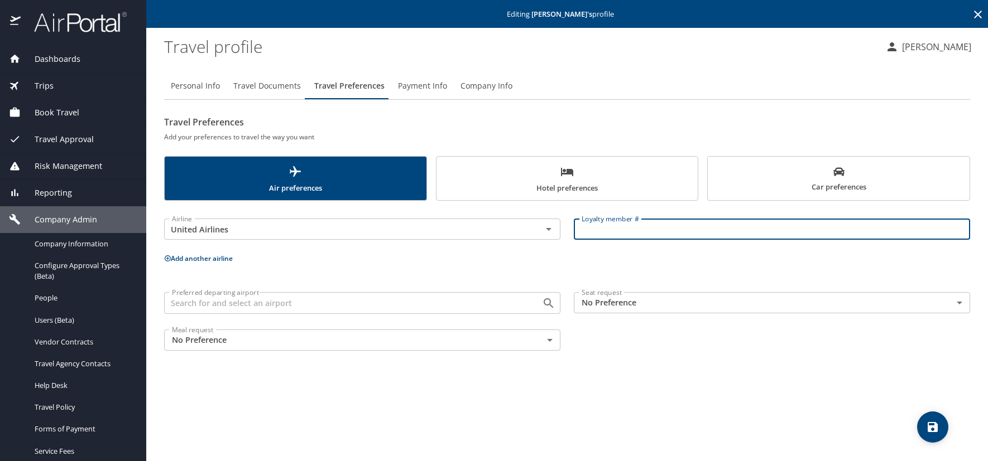
click at [579, 222] on input "Loyalty member #" at bounding box center [772, 229] width 396 height 21
paste input "NNS40444"
type input "NNS40444"
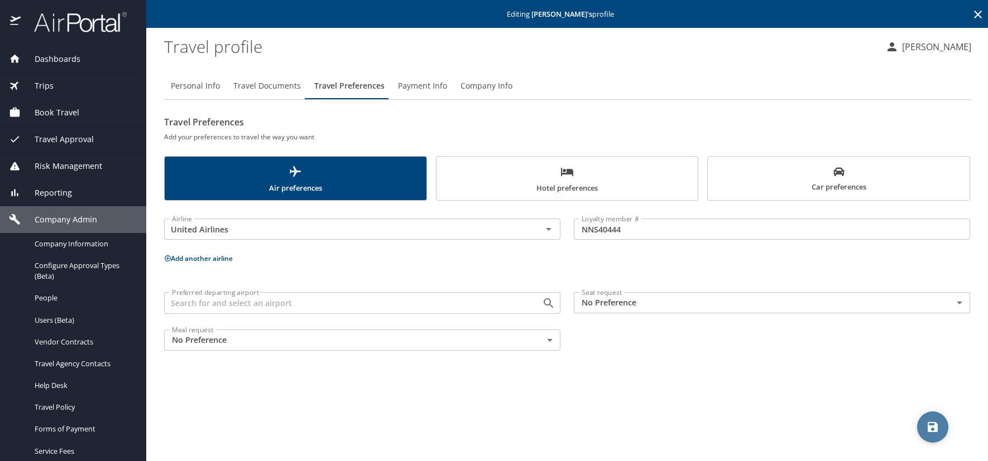
click at [935, 426] on icon "save" at bounding box center [932, 427] width 10 height 10
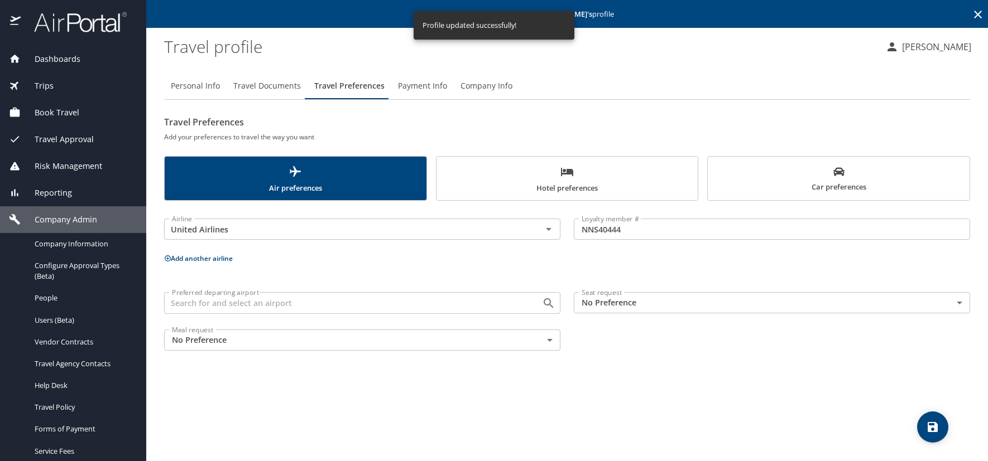
click at [211, 88] on span "Personal Info" at bounding box center [195, 86] width 49 height 14
select select "US"
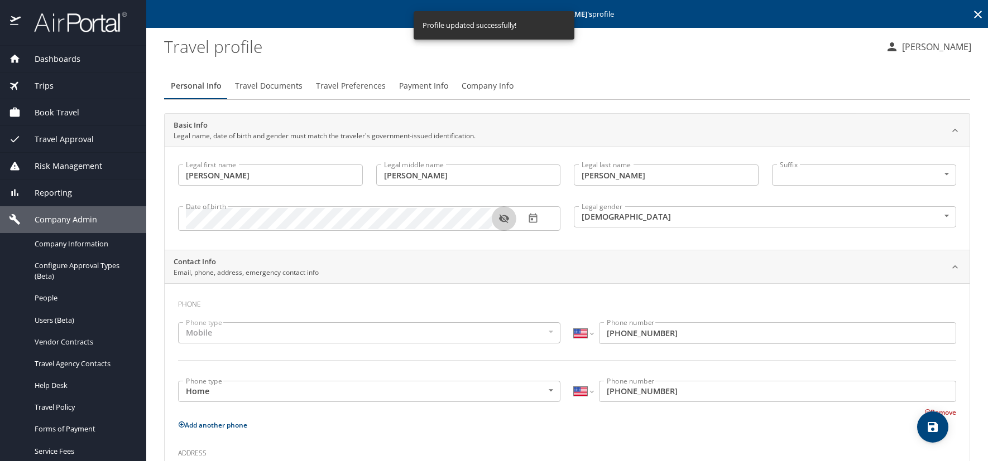
click at [505, 218] on icon "button" at bounding box center [503, 218] width 11 height 11
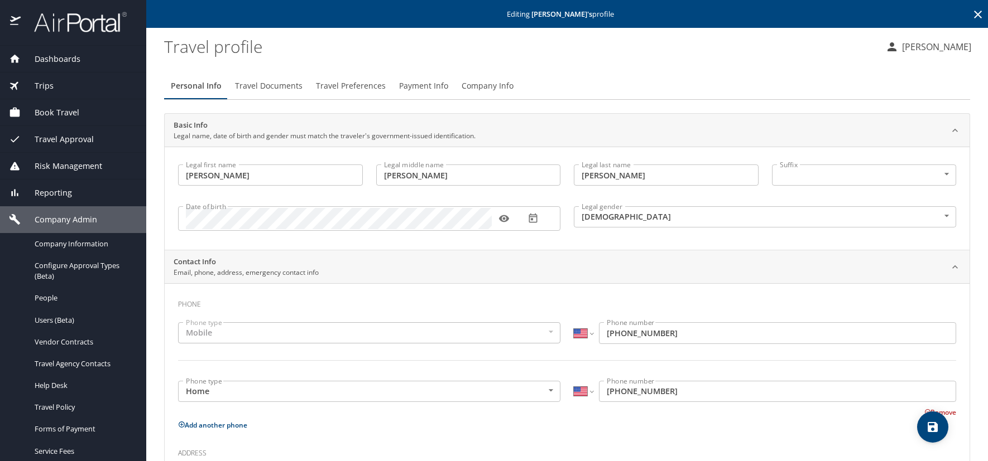
click at [653, 54] on profile "Travel profile" at bounding box center [520, 46] width 712 height 35
click at [971, 9] on icon at bounding box center [977, 14] width 13 height 13
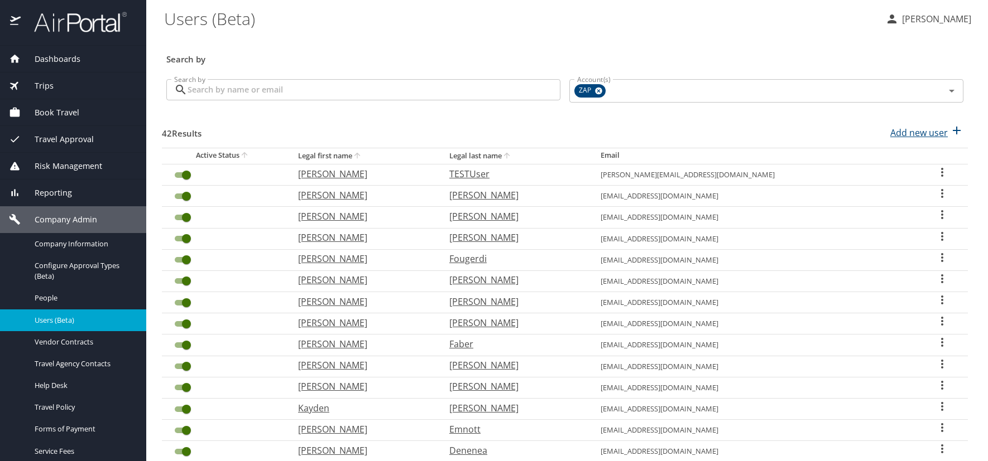
click at [916, 131] on p "Add new user" at bounding box center [918, 132] width 57 height 13
select select "US"
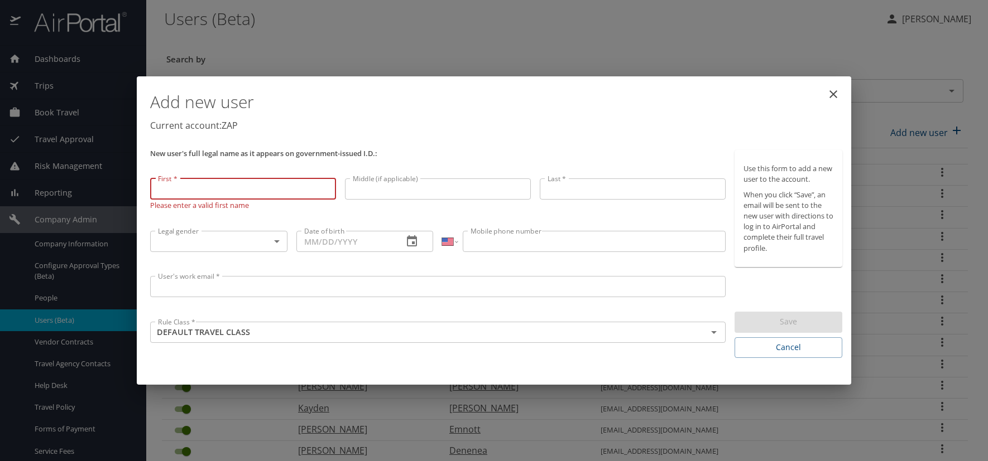
click at [171, 188] on input "First *" at bounding box center [243, 189] width 186 height 21
type input "[PERSON_NAME]"
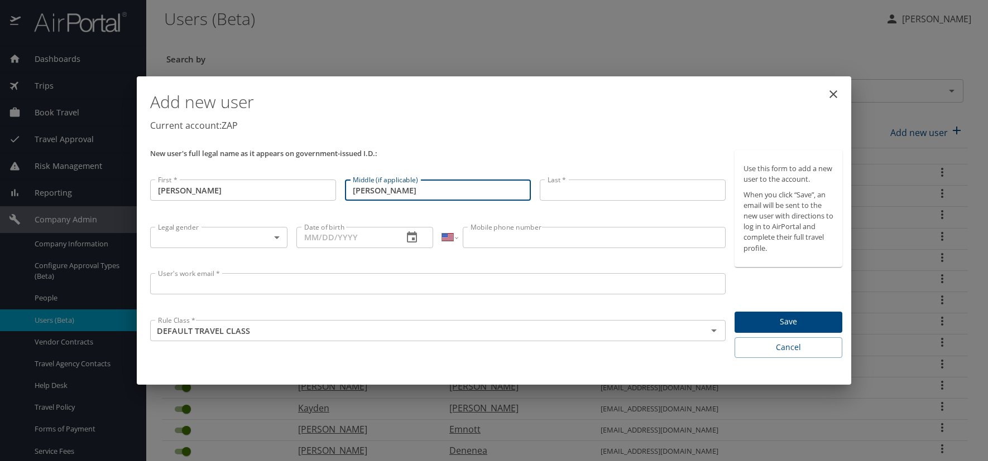
type input "[PERSON_NAME]"
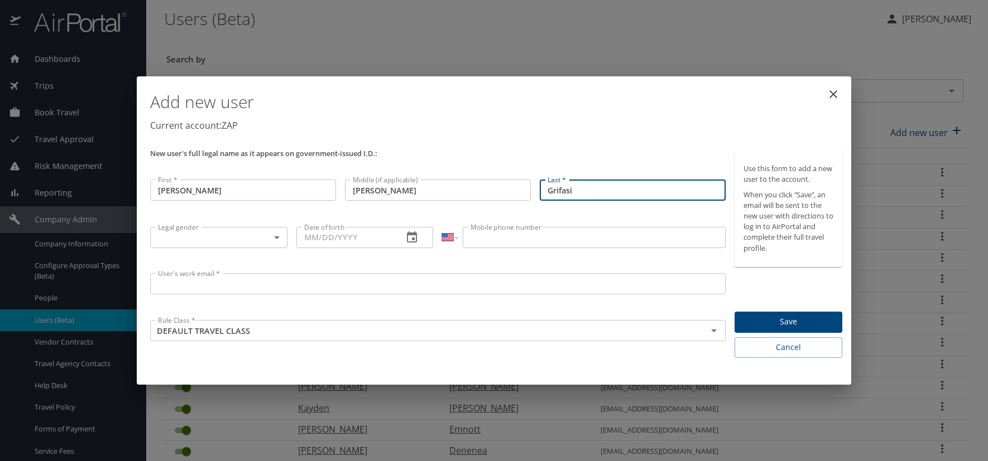
type input "Grifasi"
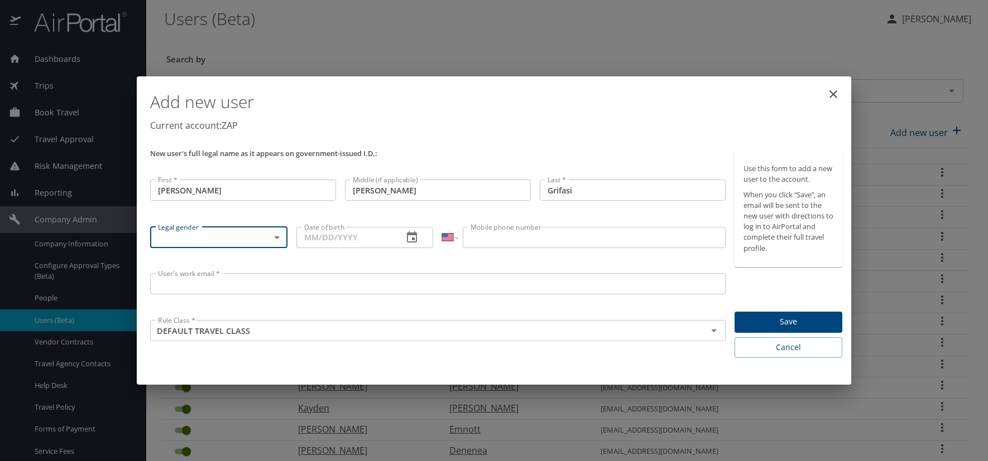
click at [280, 240] on body "Dashboards AirPortal 360™ Manager AirPortal 360™ Agent My Travel Dashboard Trip…" at bounding box center [494, 230] width 988 height 461
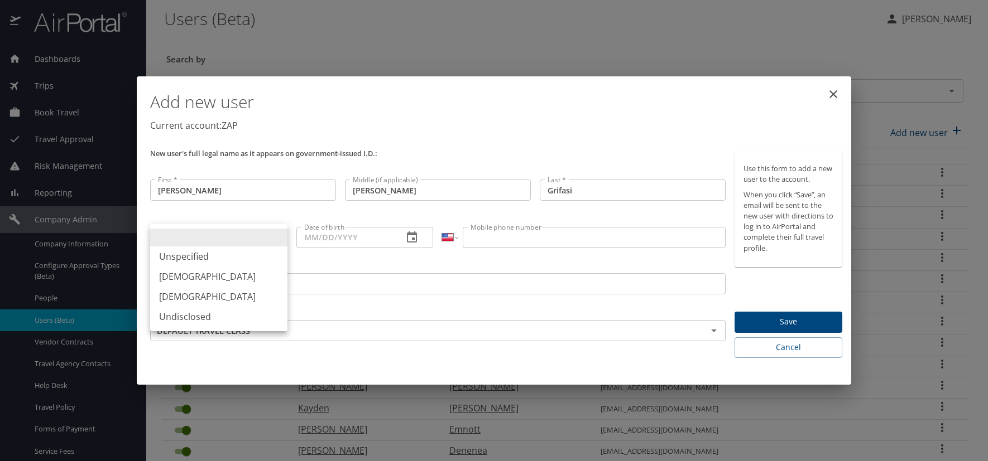
click at [213, 280] on li "[DEMOGRAPHIC_DATA]" at bounding box center [218, 277] width 137 height 20
type input "[DEMOGRAPHIC_DATA]"
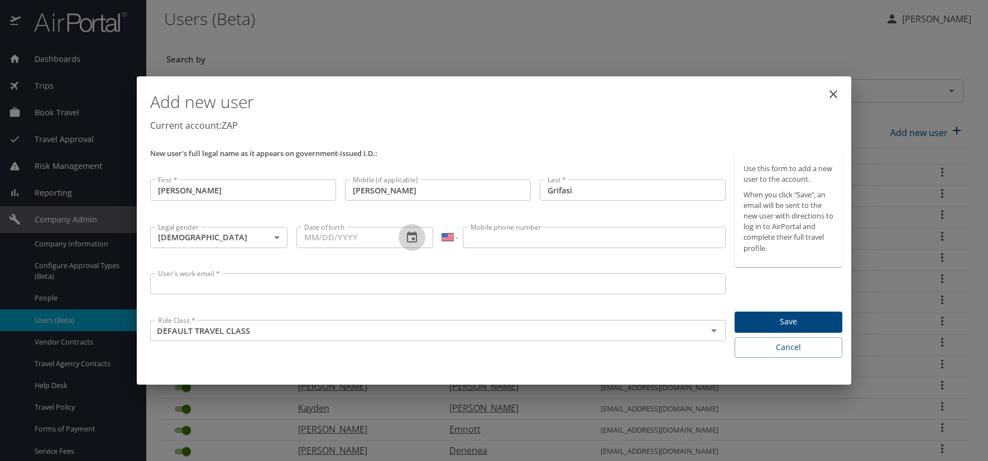
click at [411, 237] on icon "button" at bounding box center [411, 237] width 13 height 13
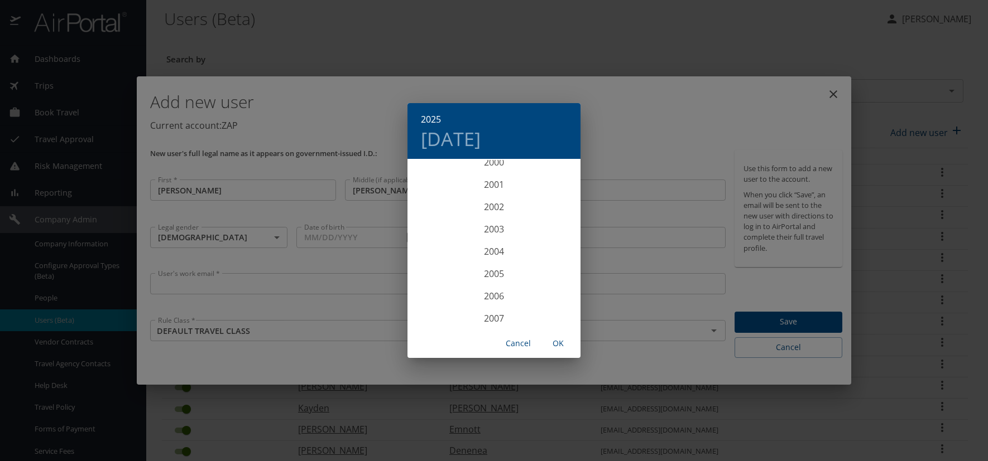
scroll to position [2243, 0]
click at [489, 207] on div "2001" at bounding box center [493, 205] width 173 height 22
click at [550, 182] on div "Mar" at bounding box center [551, 181] width 57 height 42
click at [540, 216] on p "2" at bounding box center [539, 218] width 4 height 7
click at [558, 343] on span "OK" at bounding box center [558, 344] width 27 height 14
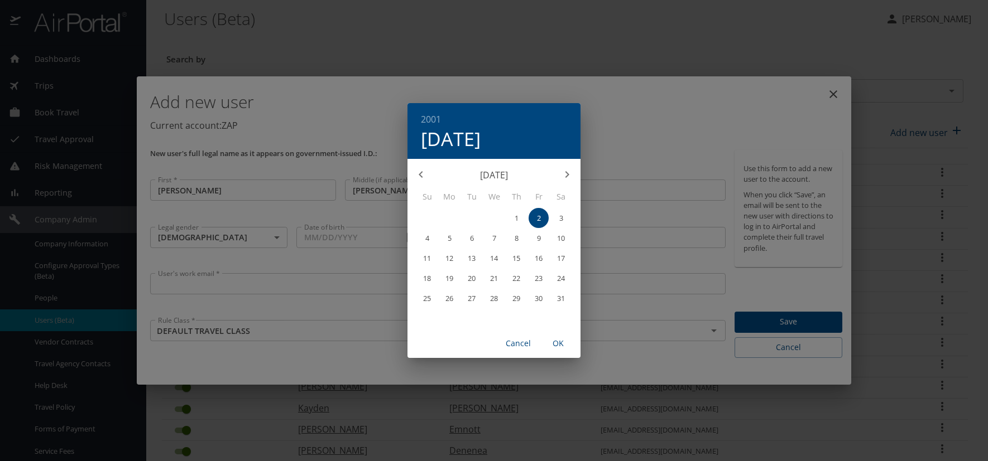
type input "[DATE]"
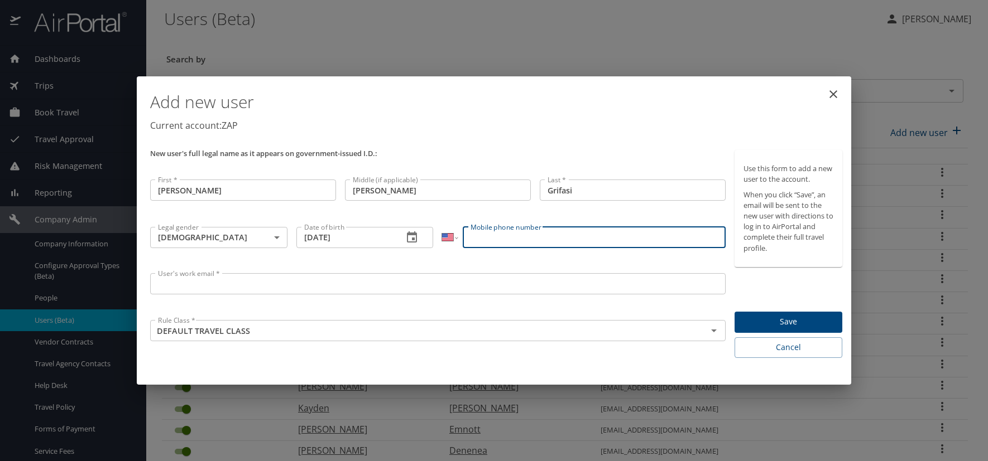
click at [475, 232] on input "Mobile phone number" at bounding box center [594, 237] width 262 height 21
type input "[PHONE_NUMBER]"
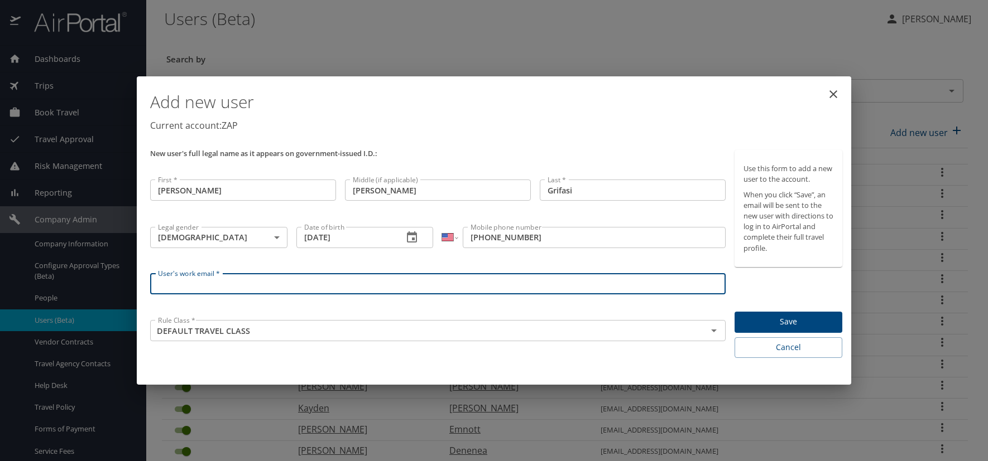
click at [282, 281] on input "User's work email *" at bounding box center [437, 283] width 575 height 21
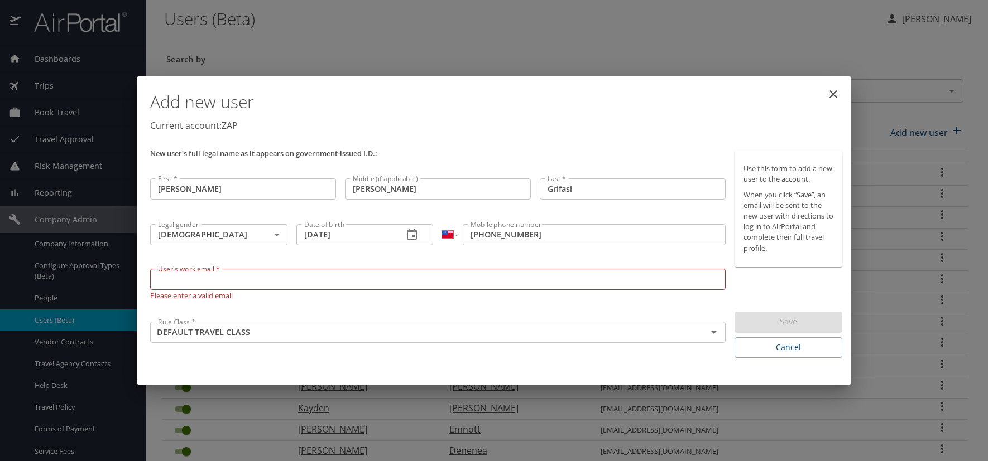
click at [186, 279] on input "User's work email *" at bounding box center [437, 279] width 575 height 21
paste input "[DOMAIN_NAME]"
click at [210, 277] on input "[DOMAIN_NAME]" at bounding box center [437, 279] width 575 height 21
type input "[EMAIL_ADDRESS][DOMAIN_NAME]"
click at [444, 145] on div "Add new user Current account: ZAP" at bounding box center [496, 113] width 701 height 65
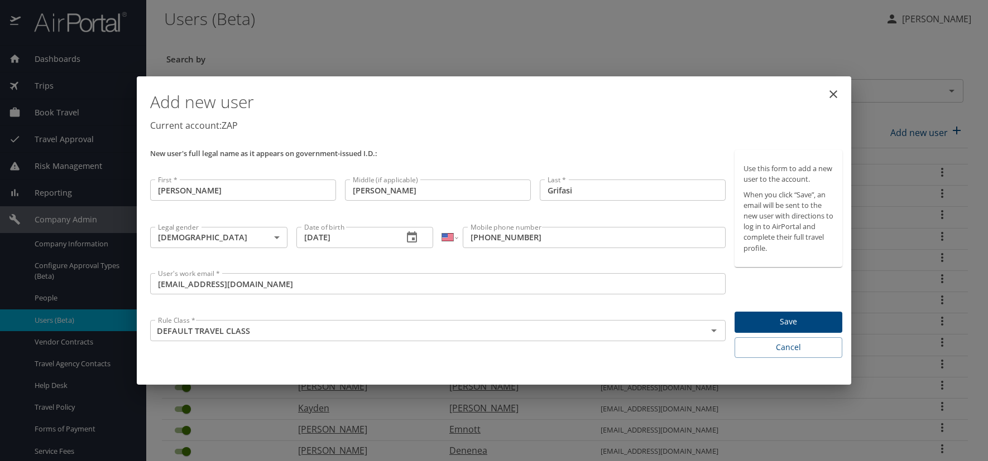
click at [800, 322] on span "Save" at bounding box center [788, 322] width 90 height 14
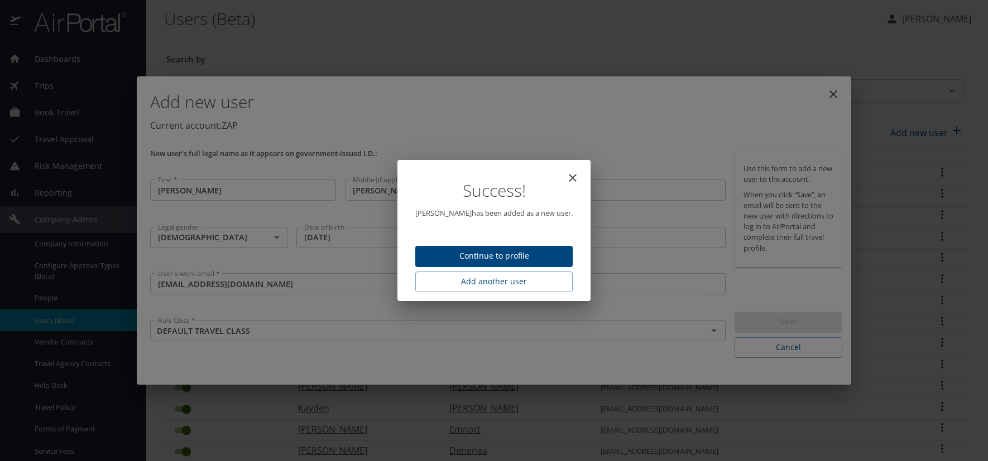
click at [511, 261] on span "Continue to profile" at bounding box center [493, 256] width 139 height 14
select select "US"
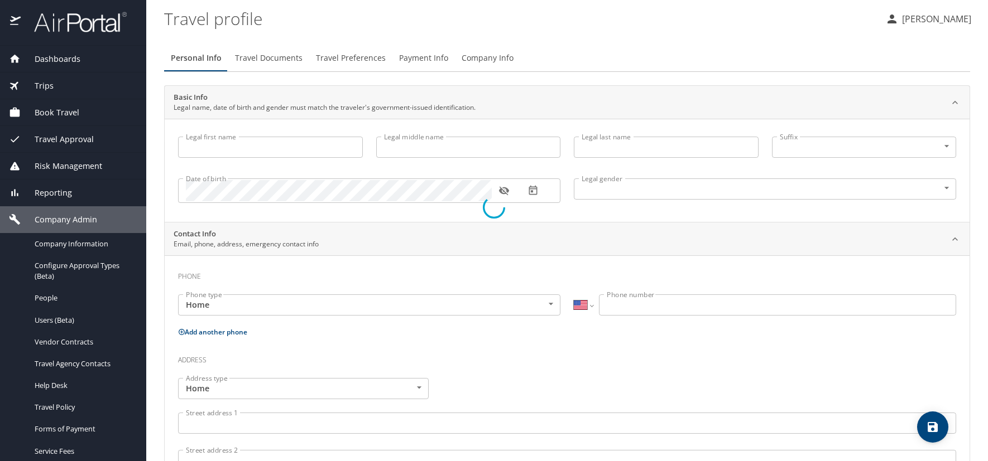
type input "[PERSON_NAME]"
type input "Grifasi"
type input "[DEMOGRAPHIC_DATA]"
select select "US"
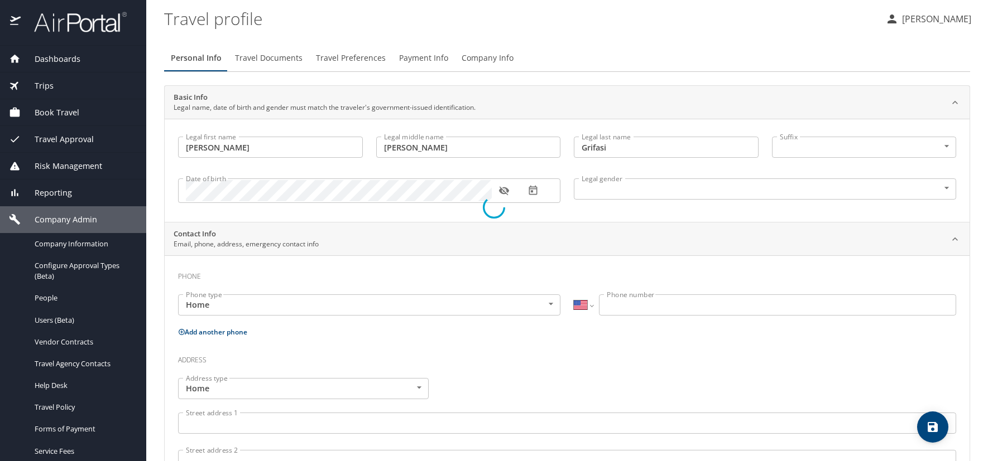
select select "US"
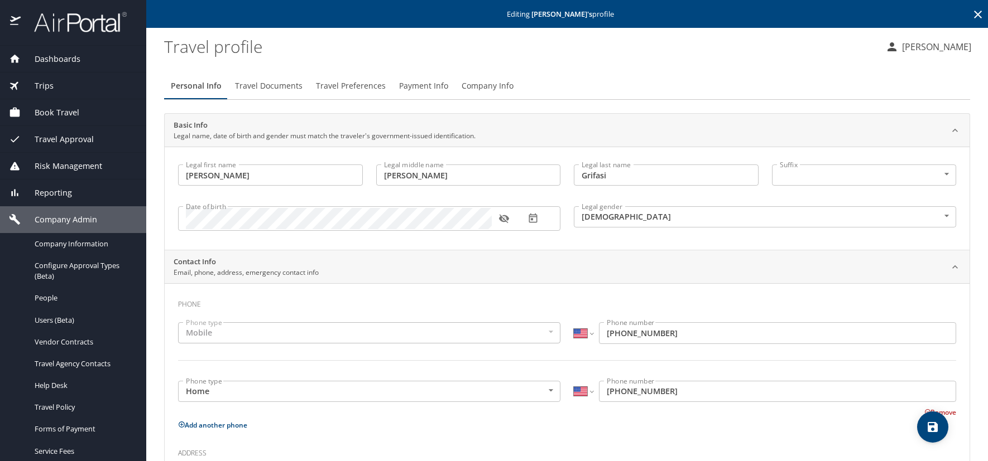
click at [345, 85] on span "Travel Preferences" at bounding box center [351, 86] width 70 height 14
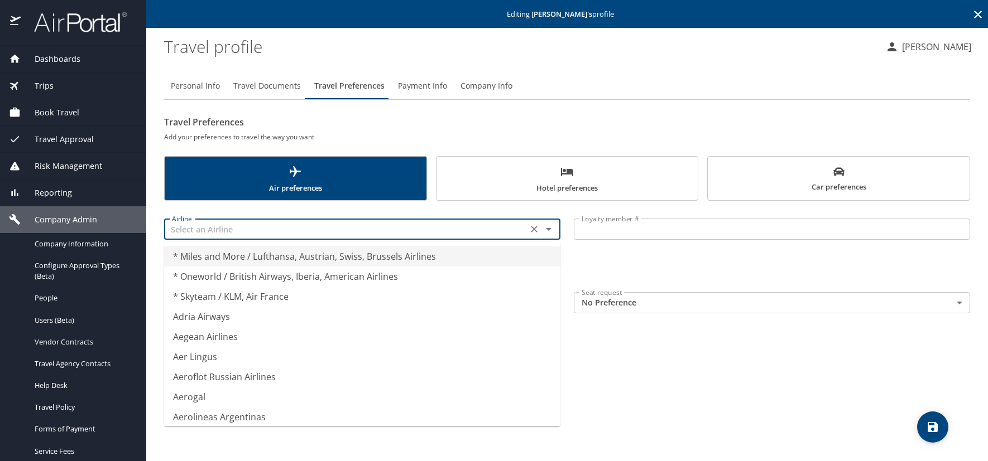
click at [237, 234] on input "text" at bounding box center [345, 229] width 357 height 15
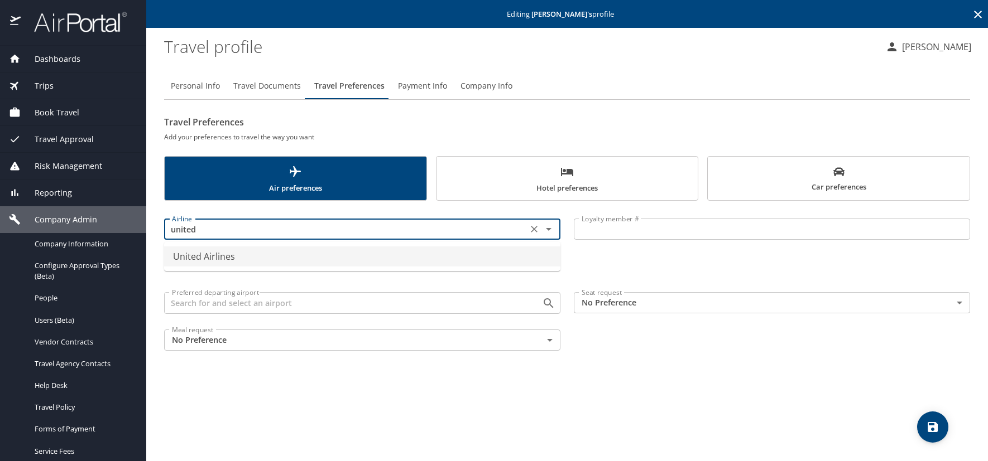
drag, startPoint x: 237, startPoint y: 249, endPoint x: 237, endPoint y: 255, distance: 5.6
click at [237, 253] on li "United Airlines" at bounding box center [362, 257] width 396 height 20
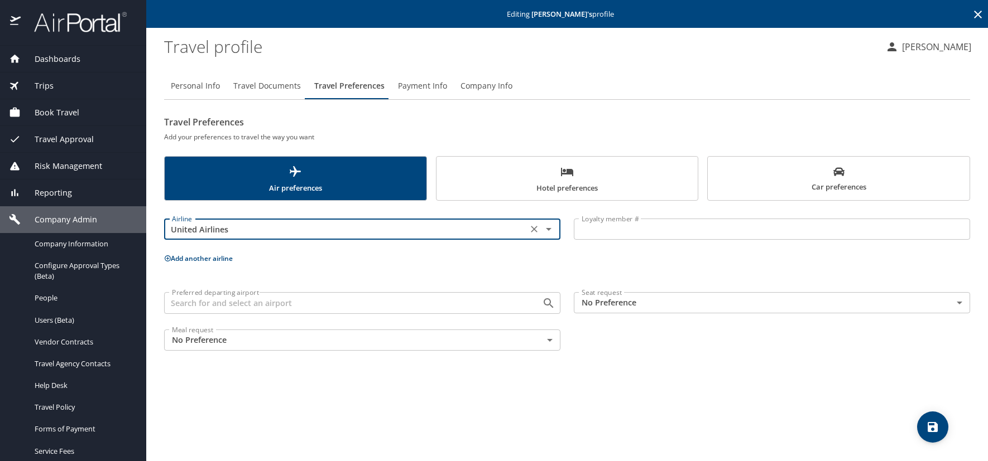
type input "United Airlines"
click at [579, 229] on input "Loyalty member #" at bounding box center [772, 229] width 396 height 21
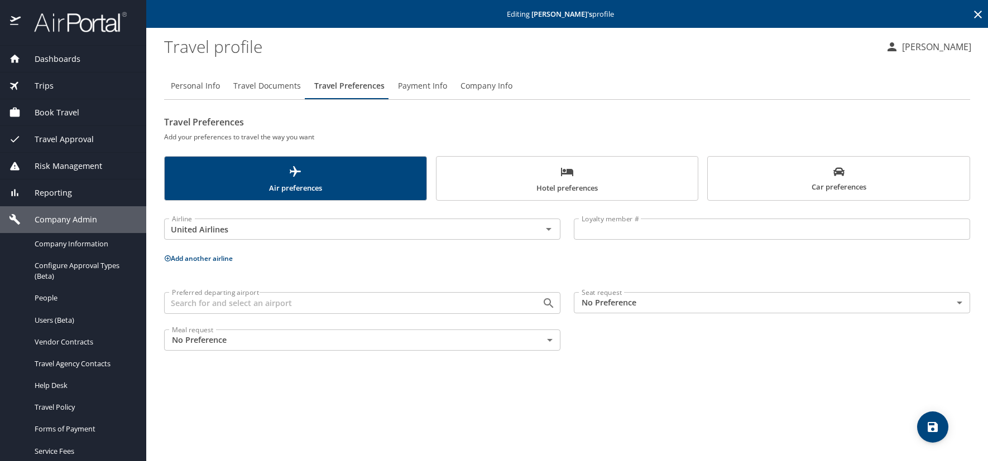
click at [641, 230] on input "Loyalty member #" at bounding box center [772, 229] width 396 height 21
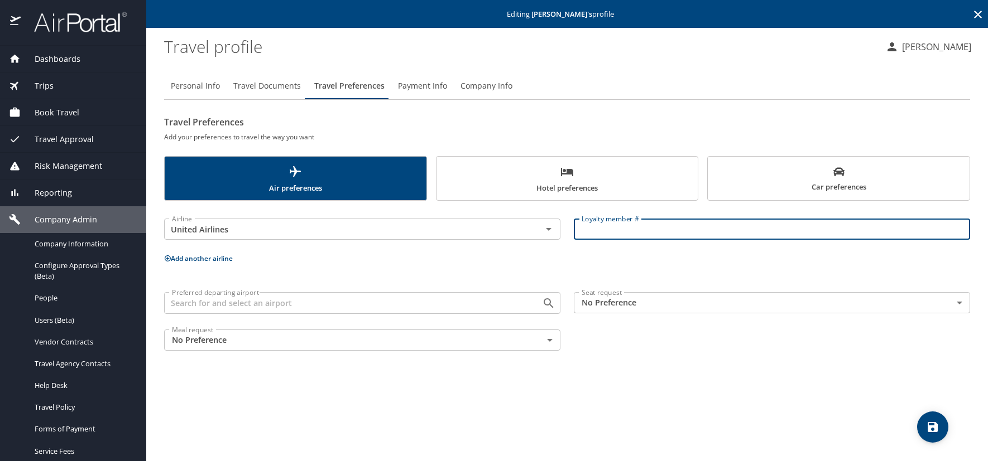
paste input "MHW14986"
type input "MHW14986"
click at [934, 425] on icon "save" at bounding box center [932, 427] width 13 height 13
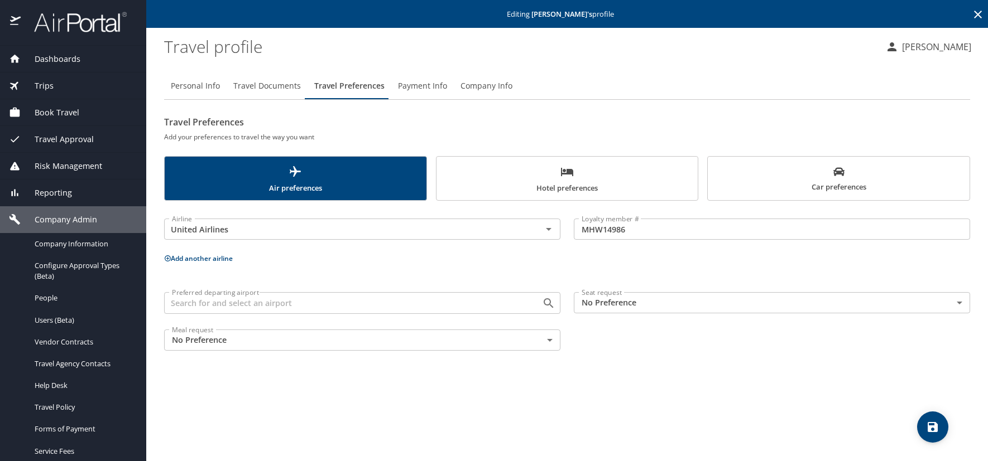
drag, startPoint x: 215, startPoint y: 84, endPoint x: 221, endPoint y: 89, distance: 8.4
click at [215, 84] on span "Personal Info" at bounding box center [195, 86] width 49 height 14
select select "US"
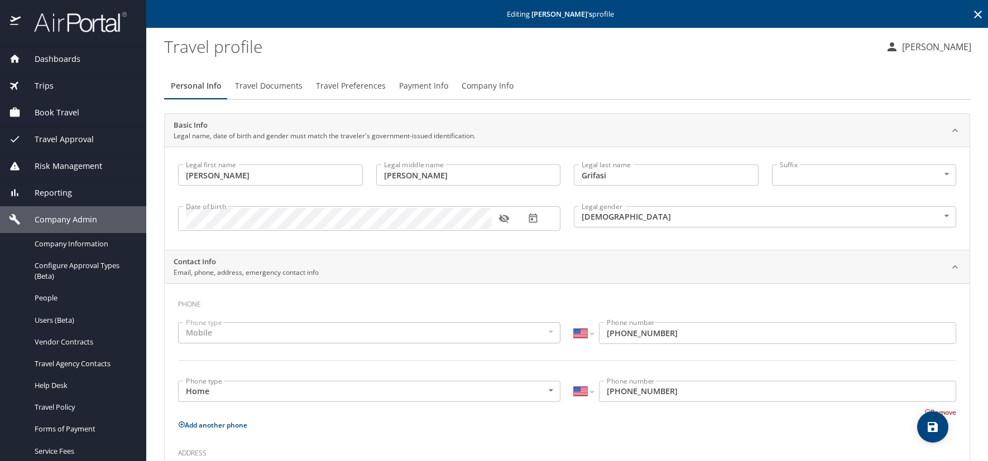
click at [508, 218] on icon "button" at bounding box center [503, 219] width 10 height 9
click at [971, 14] on icon at bounding box center [977, 14] width 13 height 13
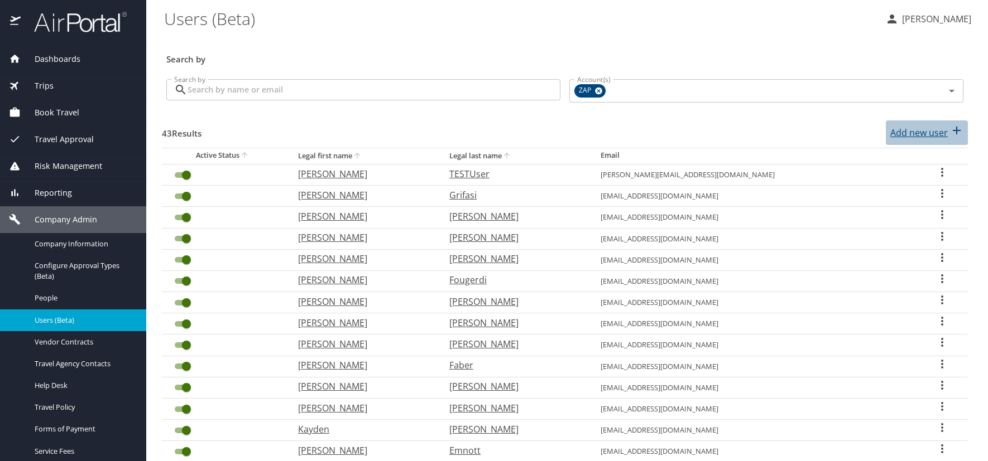
click at [911, 131] on p "Add new user" at bounding box center [918, 132] width 57 height 13
select select "US"
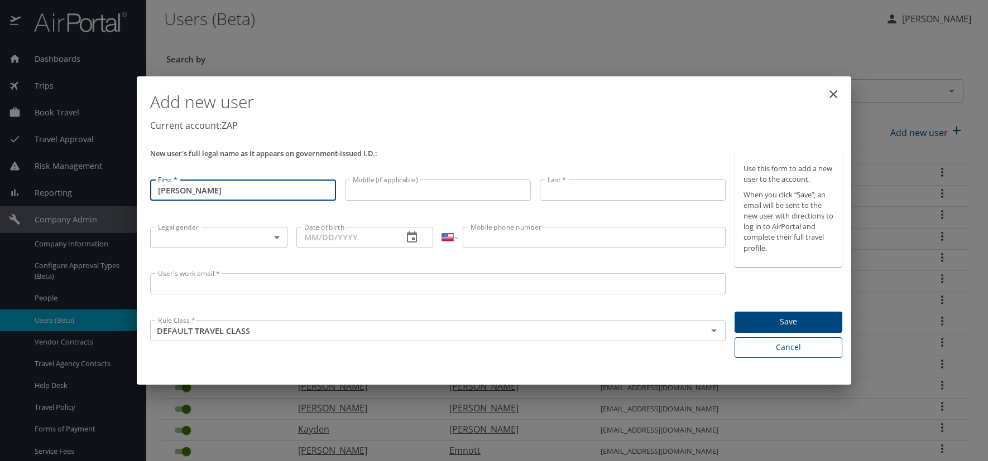
type input "[PERSON_NAME]"
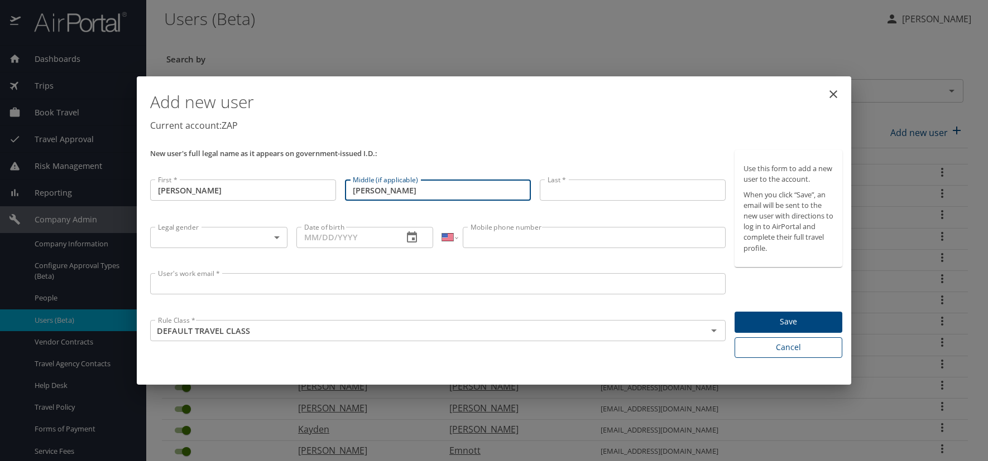
type input "[PERSON_NAME]"
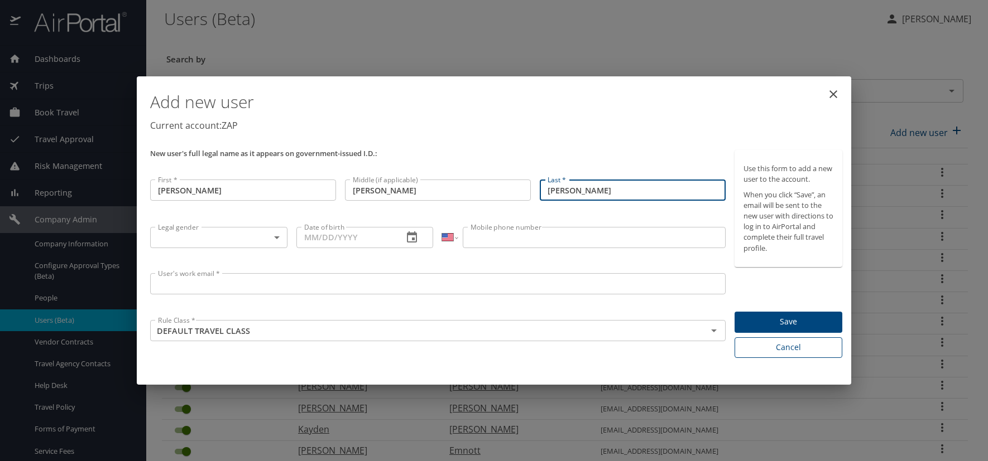
type input "[PERSON_NAME]"
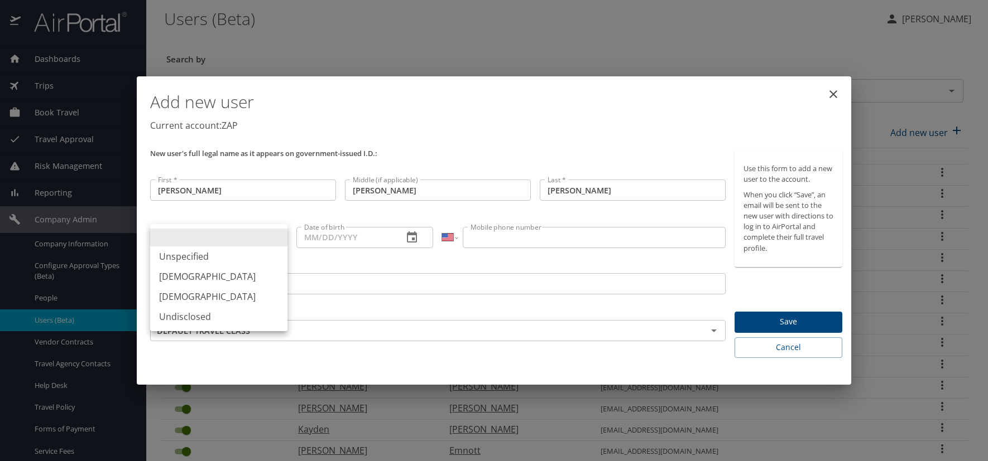
click at [275, 238] on body "Dashboards AirPortal 360™ Manager AirPortal 360™ Agent My Travel Dashboard Trip…" at bounding box center [494, 230] width 988 height 461
click at [205, 277] on li "[DEMOGRAPHIC_DATA]" at bounding box center [218, 277] width 137 height 20
type input "[DEMOGRAPHIC_DATA]"
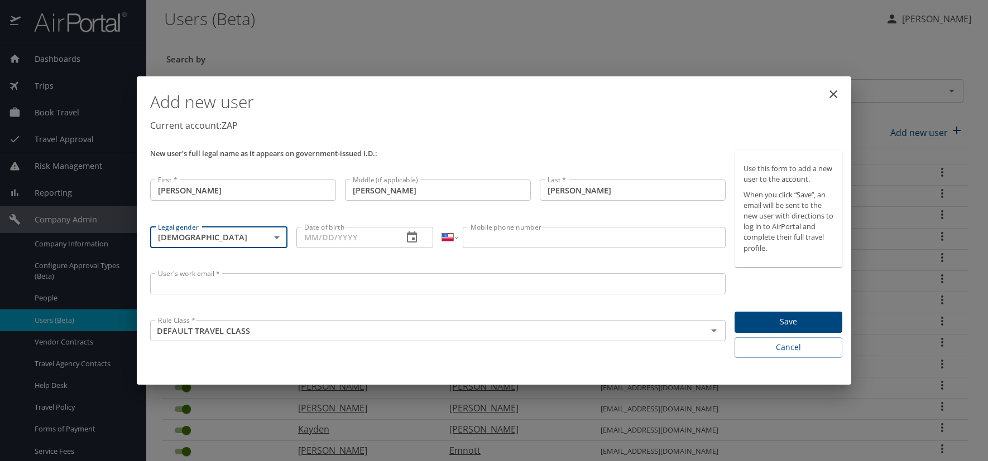
click at [411, 239] on icon "button" at bounding box center [411, 237] width 13 height 13
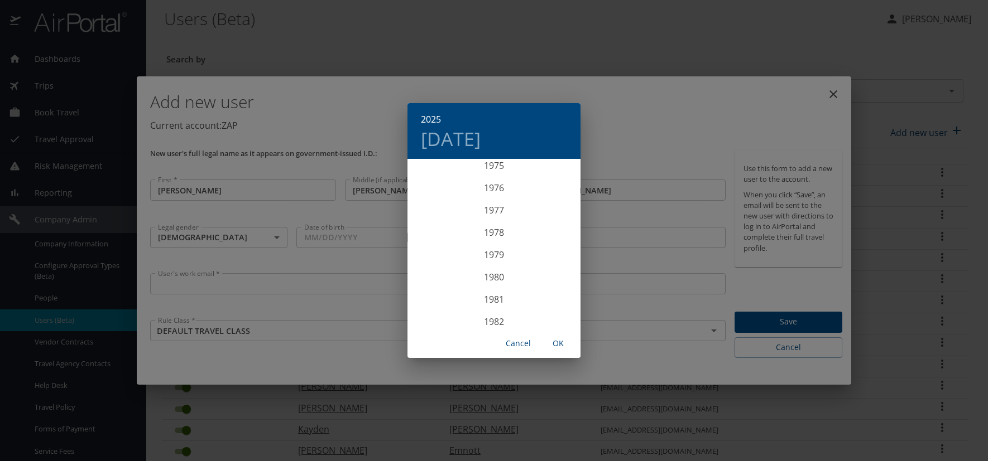
scroll to position [1685, 0]
click at [489, 182] on div "1975" at bounding box center [493, 182] width 173 height 22
click at [496, 222] on div "May" at bounding box center [493, 223] width 57 height 42
click at [560, 298] on p "31" at bounding box center [561, 298] width 8 height 7
click at [557, 341] on span "OK" at bounding box center [558, 344] width 27 height 14
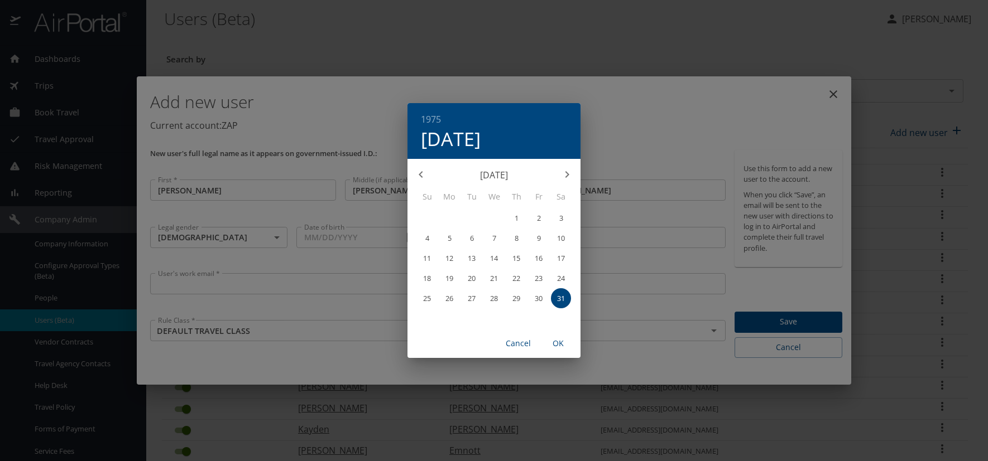
type input "[DATE]"
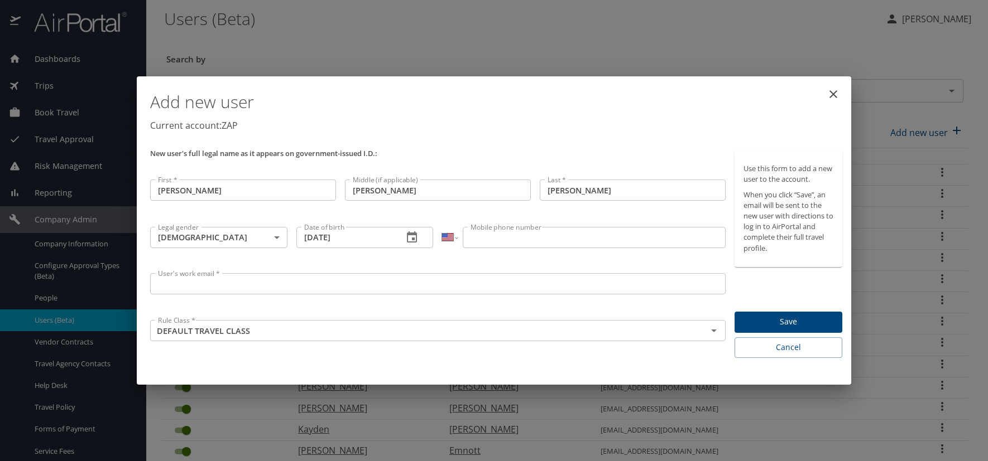
click at [489, 236] on input "Mobile phone number" at bounding box center [594, 237] width 262 height 21
type input "[PHONE_NUMBER]"
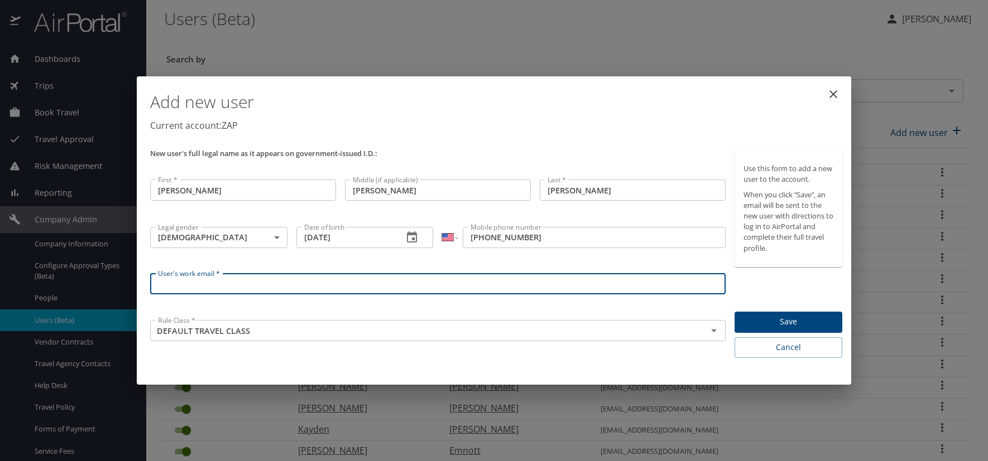
click at [169, 283] on input "User's work email *" at bounding box center [437, 283] width 575 height 21
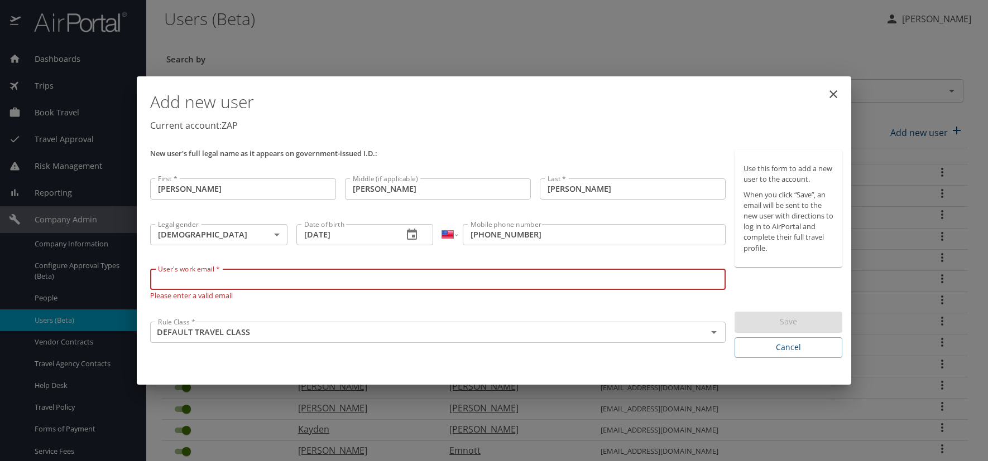
click at [190, 278] on input "User's work email *" at bounding box center [437, 279] width 575 height 21
paste input "[DOMAIN_NAME]"
click at [208, 281] on input "[DOMAIN_NAME]" at bounding box center [437, 279] width 575 height 21
type input "[EMAIL_ADDRESS][DOMAIN_NAME]"
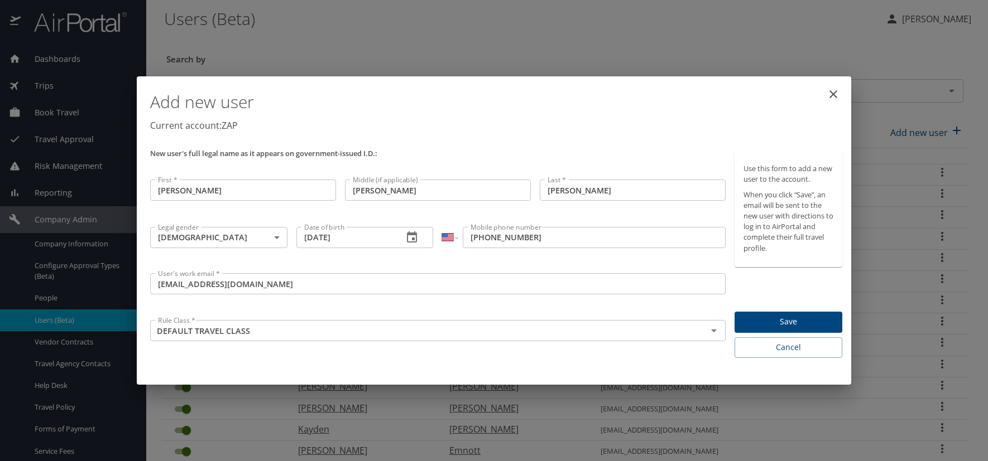
click at [597, 148] on div "New user's full legal name as it appears on government-issued I.D.:" at bounding box center [438, 161] width 584 height 30
click at [810, 319] on span "Save" at bounding box center [788, 322] width 90 height 14
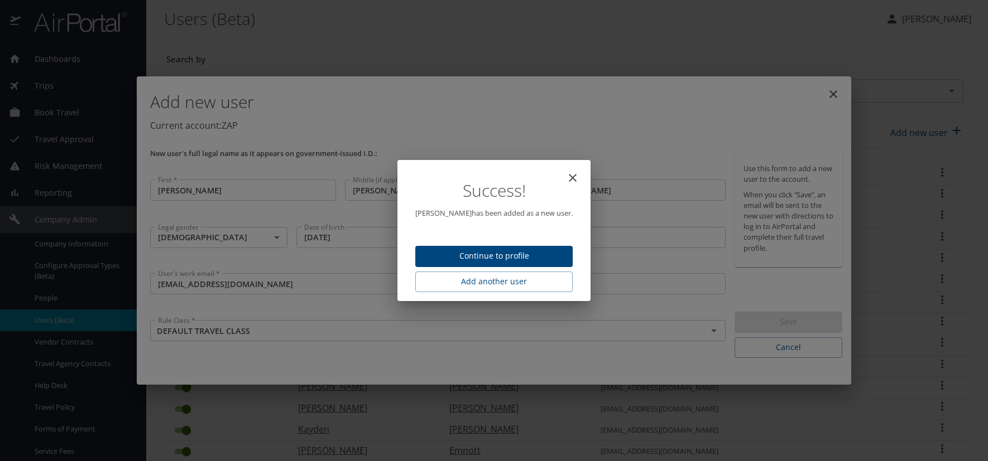
click at [502, 255] on span "Continue to profile" at bounding box center [493, 256] width 139 height 14
select select "US"
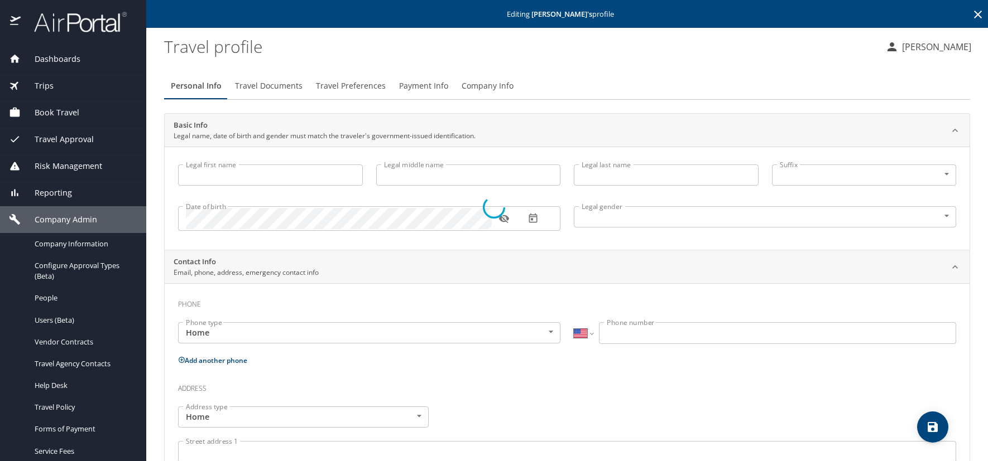
type input "[PERSON_NAME]"
type input "[DEMOGRAPHIC_DATA]"
select select "US"
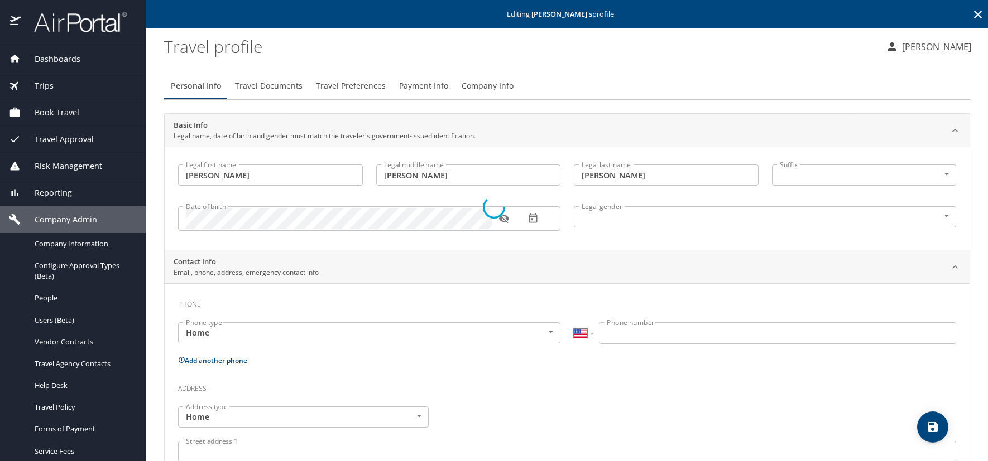
select select "US"
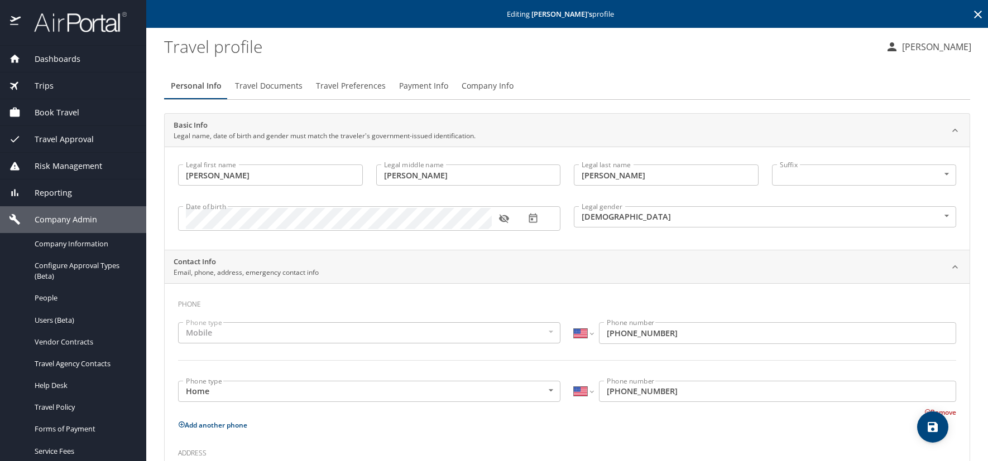
click at [971, 14] on icon at bounding box center [977, 14] width 13 height 13
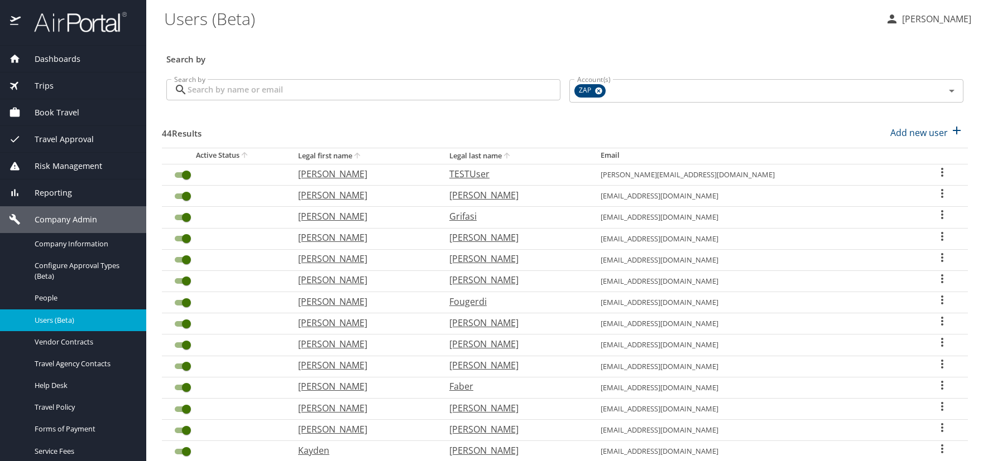
click at [252, 93] on input "Search by" at bounding box center [373, 89] width 373 height 21
click at [732, 40] on div "Search by" at bounding box center [565, 51] width 806 height 37
click at [932, 132] on p "Add new user" at bounding box center [918, 132] width 57 height 13
select select "US"
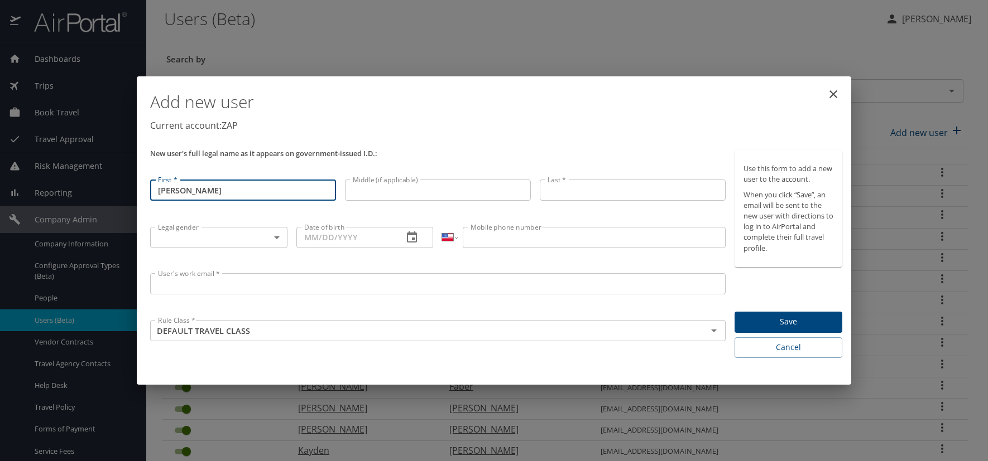
type input "[PERSON_NAME]"
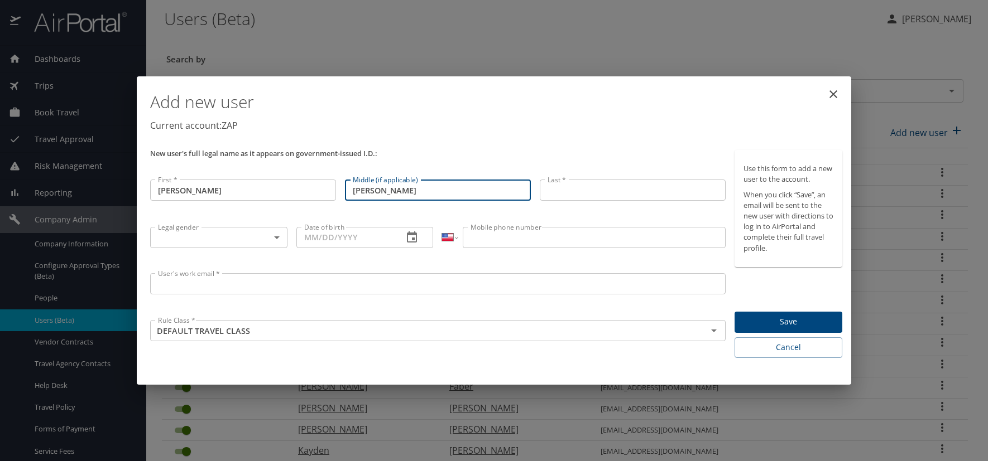
type input "[PERSON_NAME]"
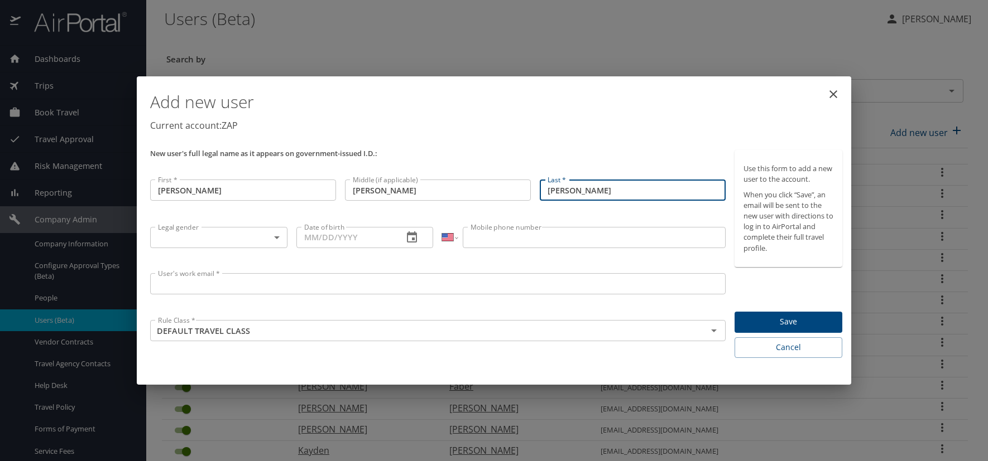
type input "[PERSON_NAME]"
click at [275, 237] on body "Dashboards AirPortal 360™ Manager AirPortal 360™ Agent My Travel Dashboard Trip…" at bounding box center [494, 230] width 988 height 461
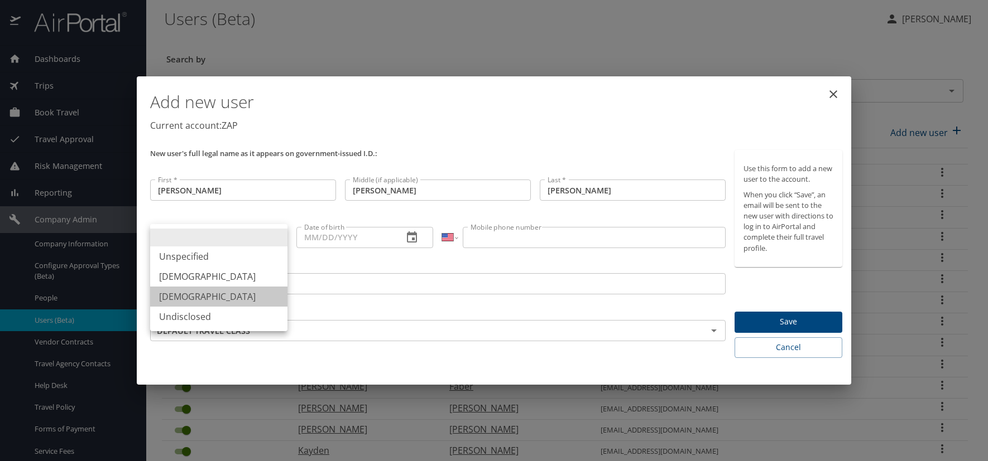
click at [196, 296] on li "[DEMOGRAPHIC_DATA]" at bounding box center [218, 297] width 137 height 20
type input "[DEMOGRAPHIC_DATA]"
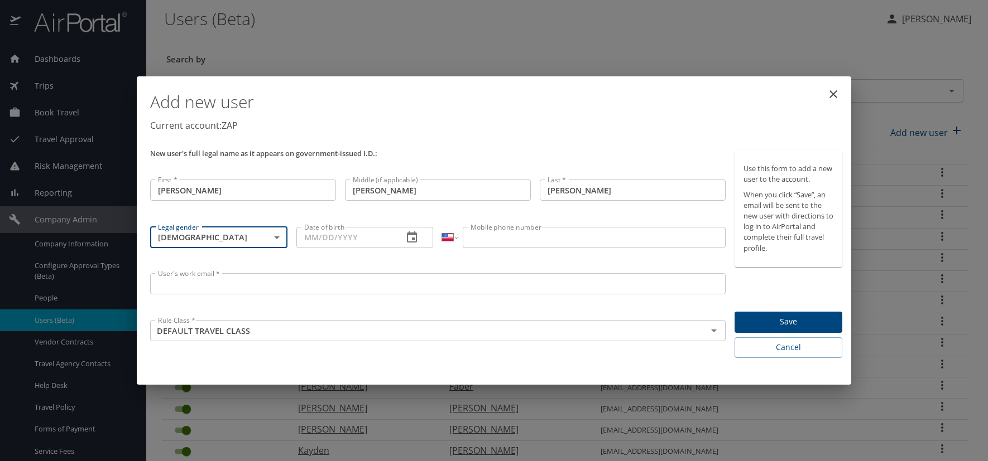
click at [411, 235] on icon "button" at bounding box center [411, 237] width 13 height 13
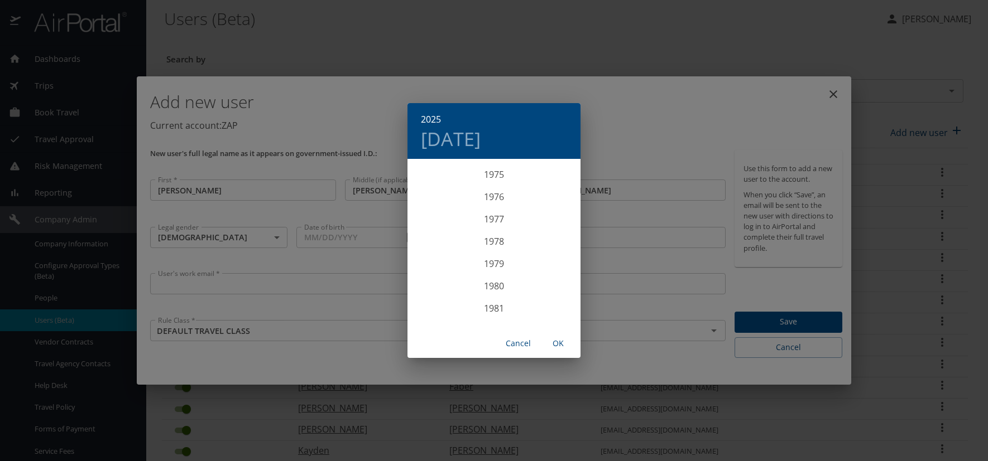
scroll to position [1685, 0]
click at [489, 269] on div "1979" at bounding box center [493, 272] width 173 height 22
click at [436, 182] on div "Jan" at bounding box center [435, 181] width 57 height 42
click at [450, 218] on p "1" at bounding box center [449, 218] width 4 height 7
click at [558, 338] on span "OK" at bounding box center [558, 344] width 27 height 14
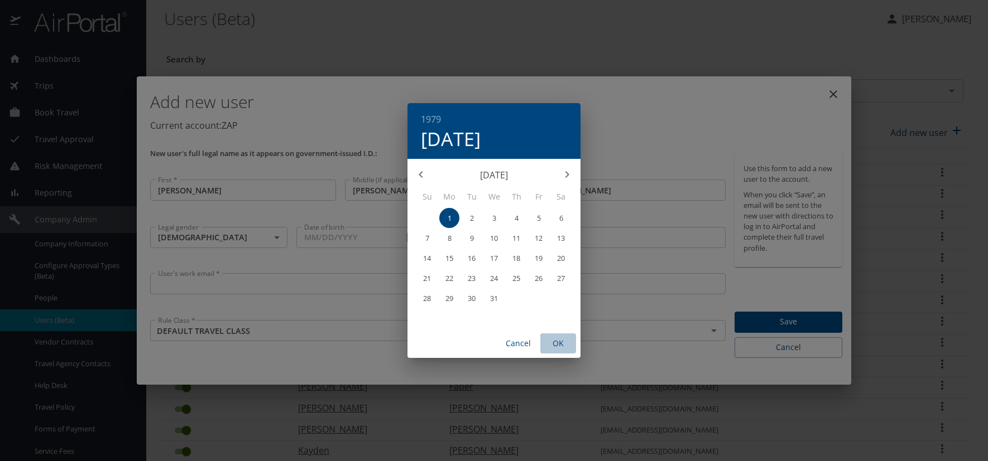
type input "[DATE]"
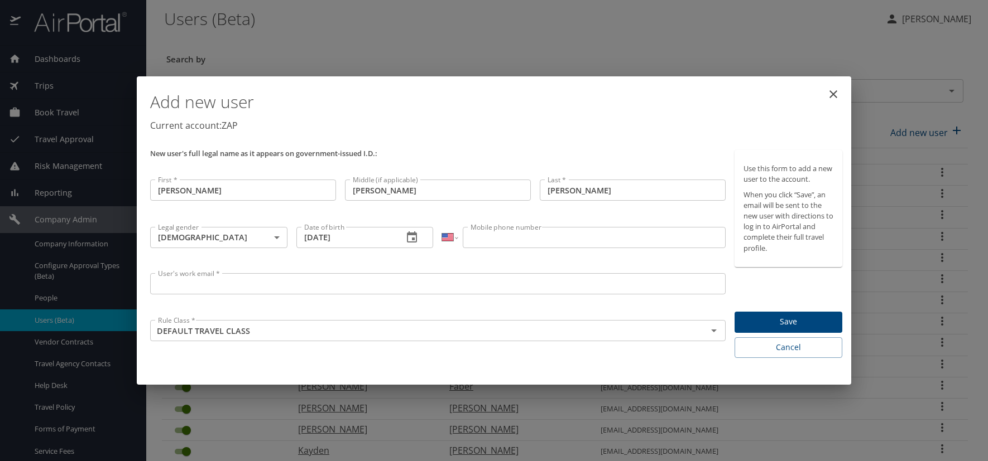
click at [548, 241] on input "Mobile phone number" at bounding box center [594, 237] width 262 height 21
type input "[PHONE_NUMBER]"
click at [220, 292] on input "User's work email *" at bounding box center [437, 283] width 575 height 21
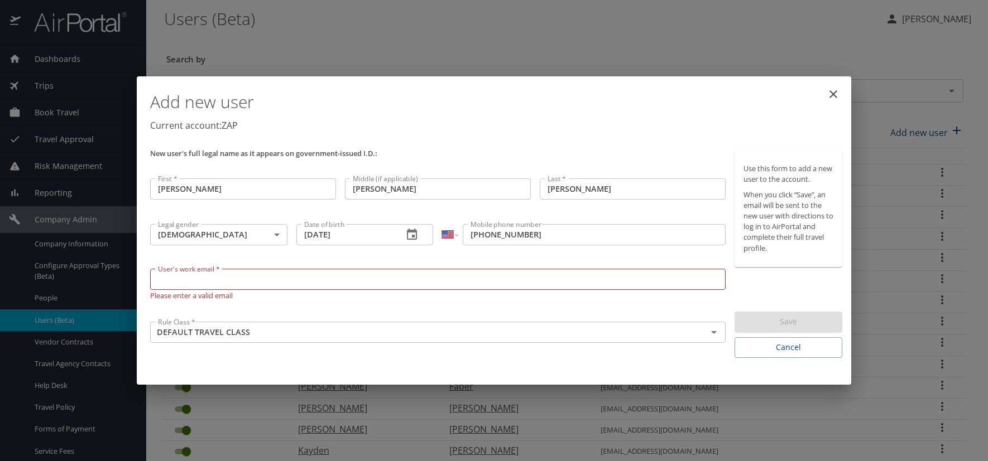
click at [182, 276] on input "User's work email *" at bounding box center [437, 279] width 575 height 21
paste input "[DOMAIN_NAME]"
click at [209, 279] on input "[DOMAIN_NAME]" at bounding box center [437, 279] width 575 height 21
type input "[EMAIL_ADDRESS][DOMAIN_NAME]"
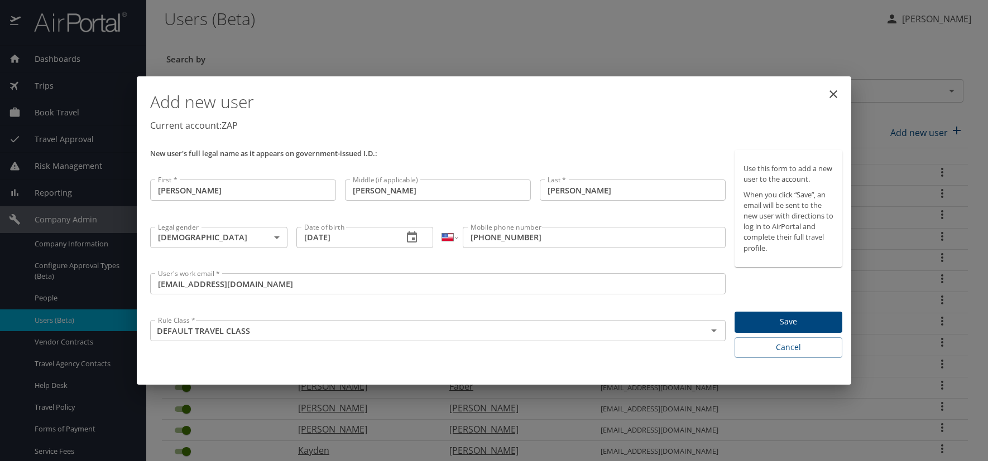
click at [489, 139] on div "Add new user Current account: ZAP" at bounding box center [496, 113] width 701 height 65
click at [818, 326] on span "Save" at bounding box center [788, 322] width 90 height 14
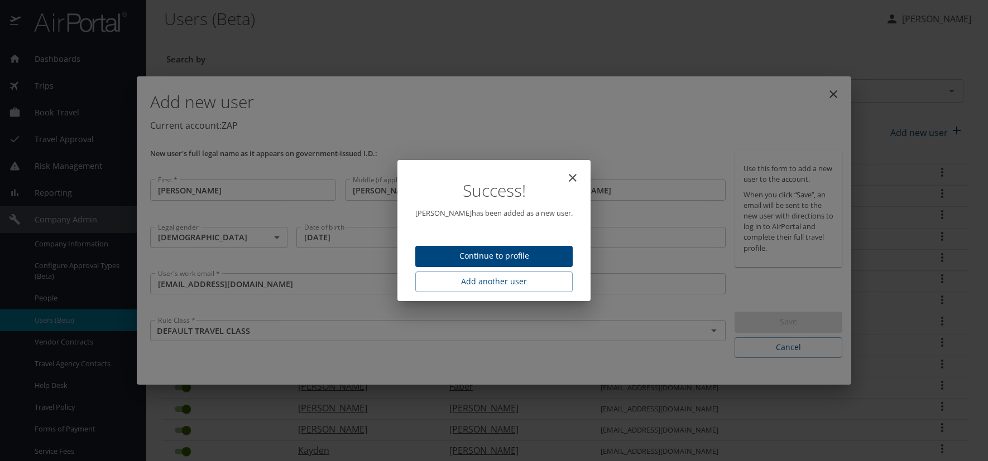
click at [523, 260] on span "Continue to profile" at bounding box center [493, 256] width 139 height 14
select select "US"
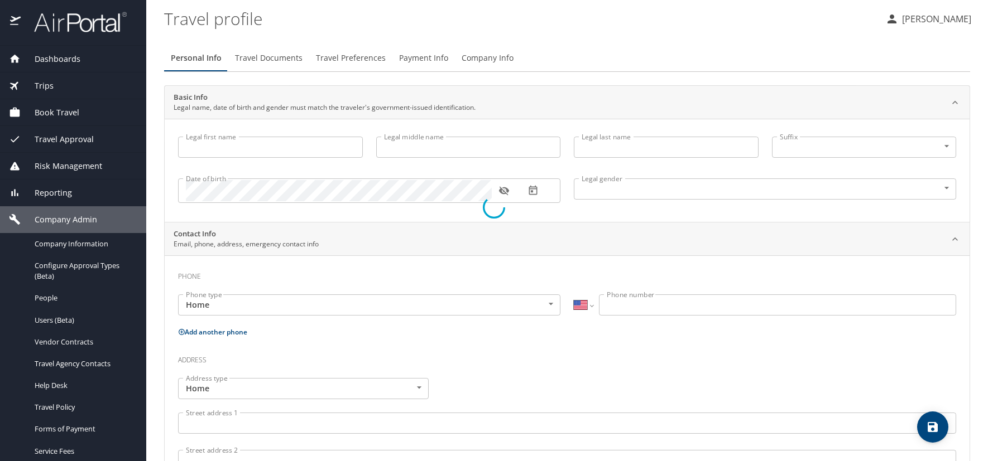
type input "[PERSON_NAME]"
type input "[DEMOGRAPHIC_DATA]"
select select "US"
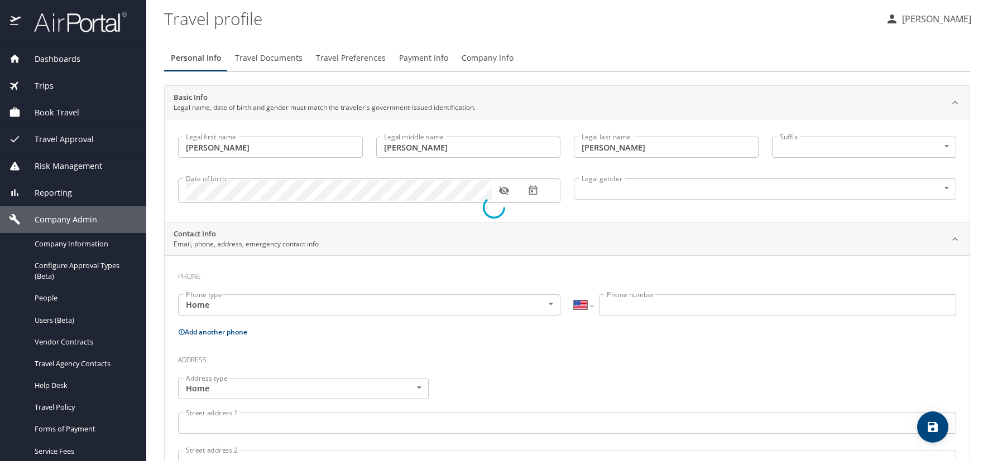
select select "US"
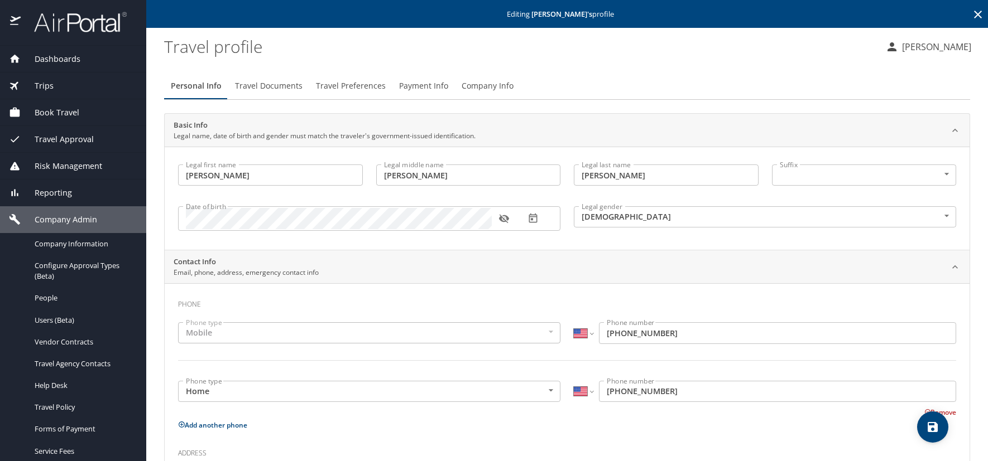
click at [971, 11] on icon at bounding box center [977, 14] width 13 height 13
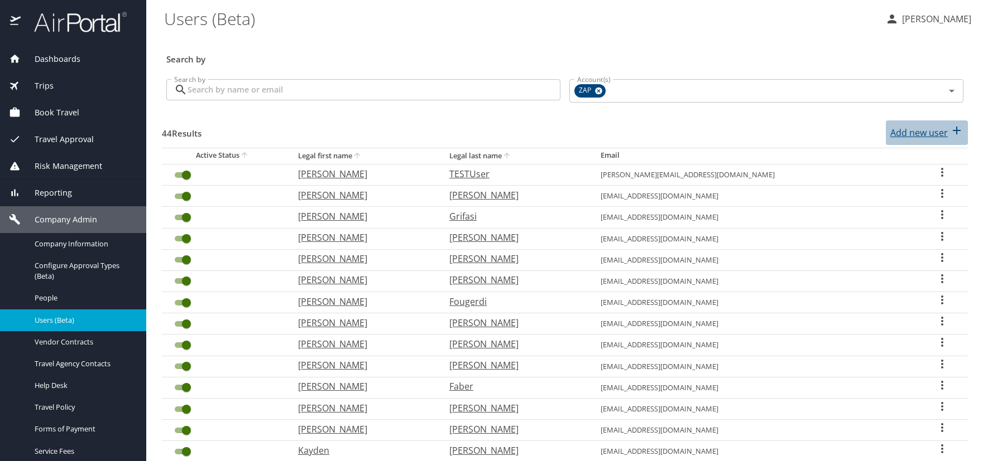
click at [937, 133] on p "Add new user" at bounding box center [918, 132] width 57 height 13
select select "US"
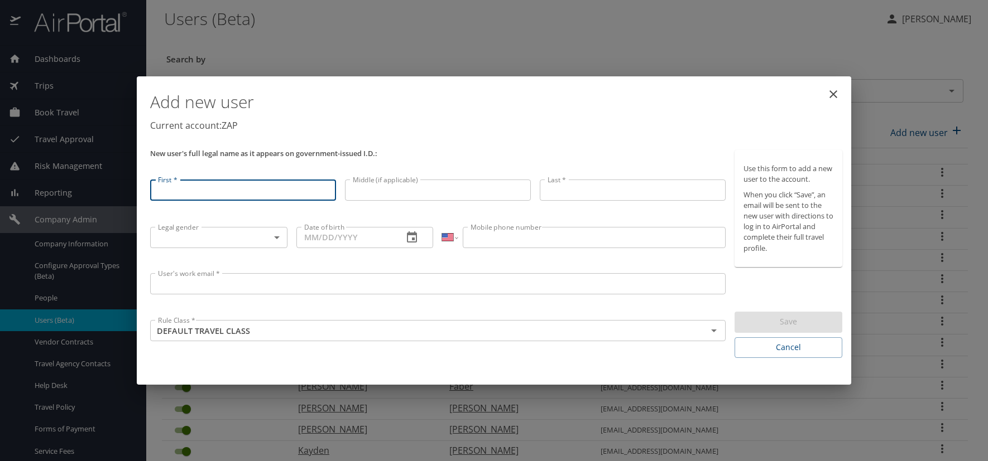
click at [203, 196] on input "First *" at bounding box center [243, 190] width 186 height 21
click at [172, 195] on input "First *" at bounding box center [243, 190] width 186 height 21
type input "[PERSON_NAME]"
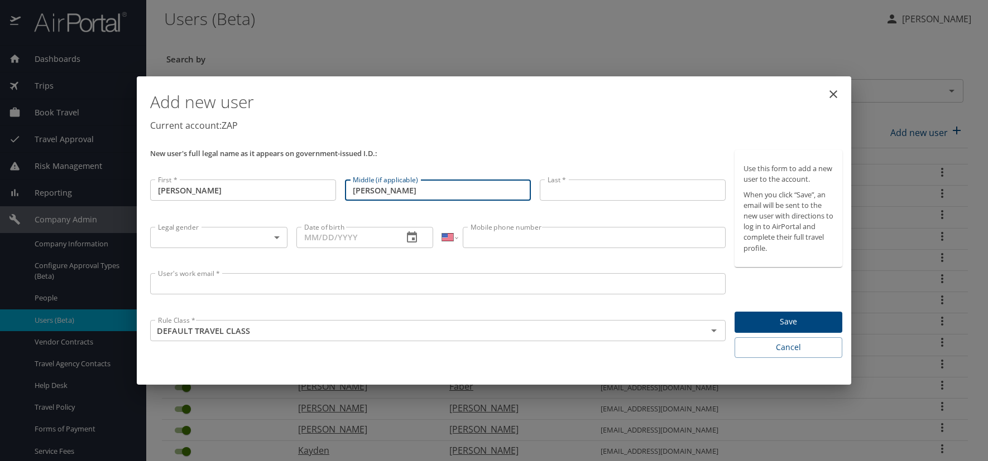
type input "[PERSON_NAME]"
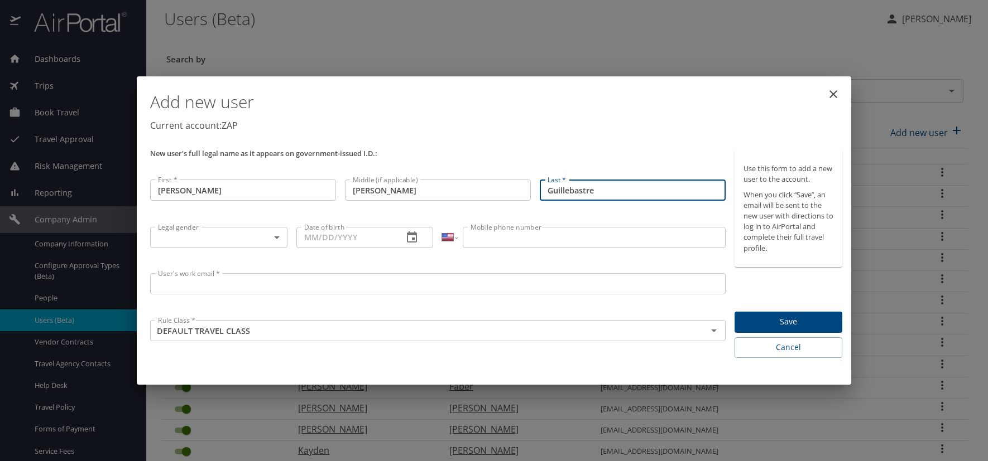
type input "Guillebastre"
click at [277, 239] on body "Dashboards AirPortal 360™ Manager AirPortal 360™ Agent My Travel Dashboard Trip…" at bounding box center [494, 230] width 988 height 461
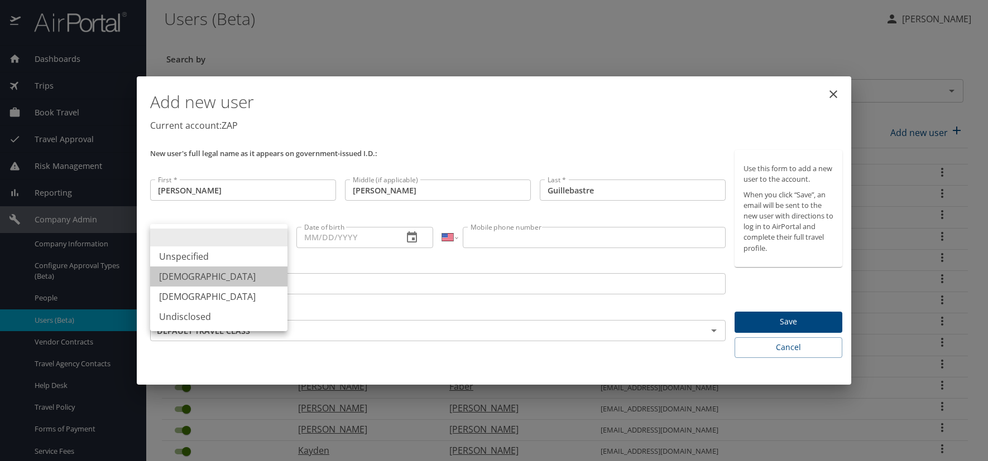
click at [214, 279] on li "[DEMOGRAPHIC_DATA]" at bounding box center [218, 277] width 137 height 20
type input "[DEMOGRAPHIC_DATA]"
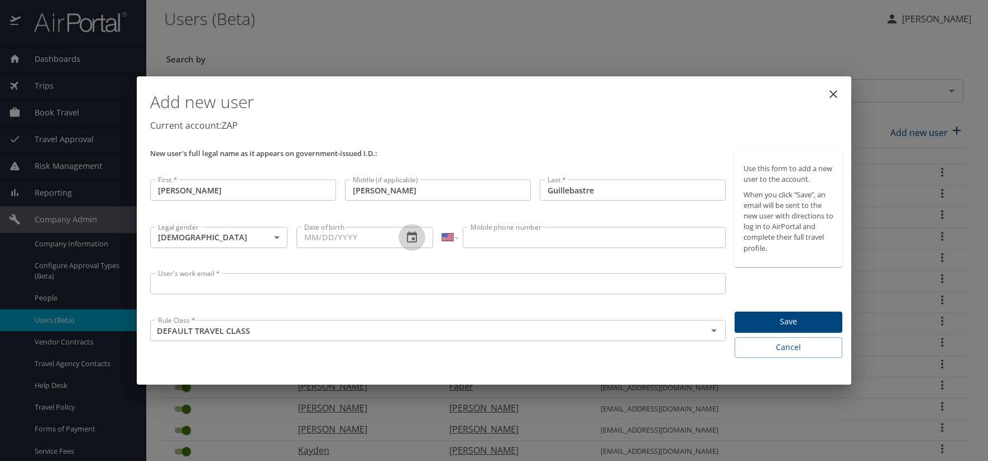
click at [413, 240] on icon "button" at bounding box center [411, 237] width 13 height 13
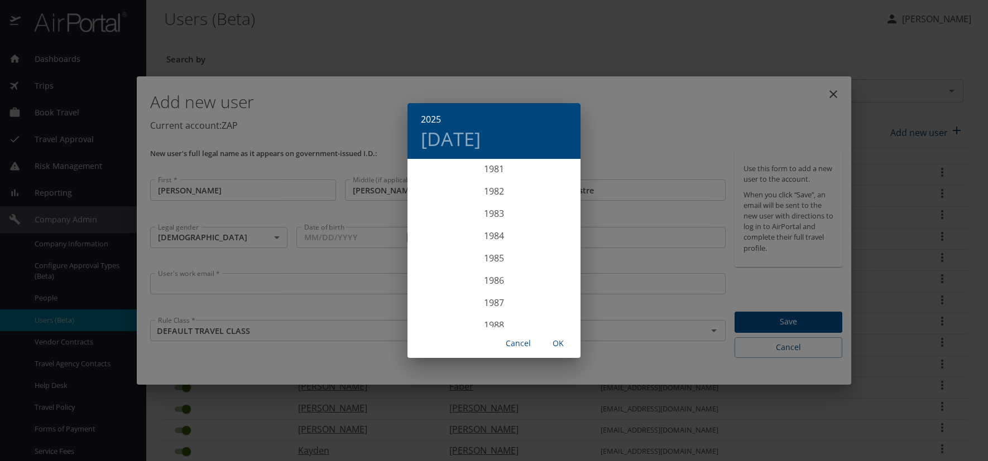
scroll to position [1852, 0]
click at [495, 216] on div "1984" at bounding box center [493, 216] width 173 height 22
click at [496, 264] on div "Aug" at bounding box center [493, 265] width 57 height 42
click at [493, 275] on p "22" at bounding box center [494, 278] width 8 height 7
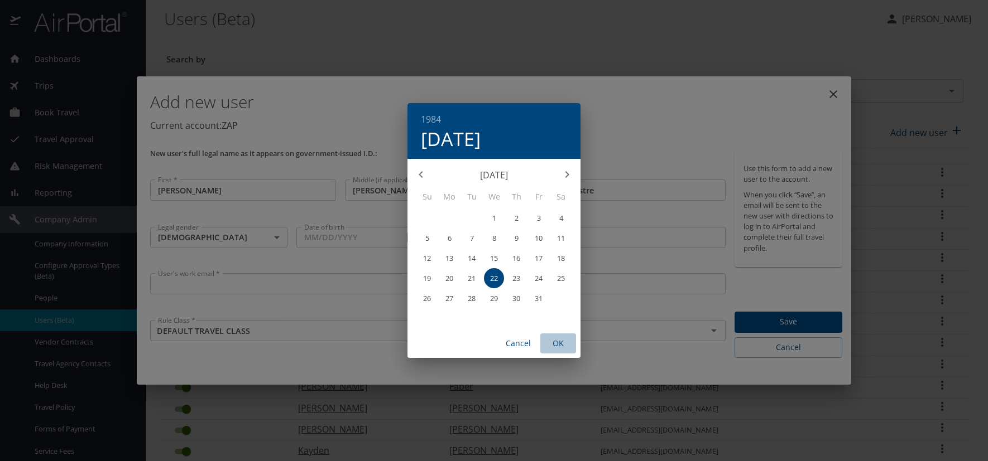
click at [564, 340] on span "OK" at bounding box center [558, 344] width 27 height 14
type input "[DATE]"
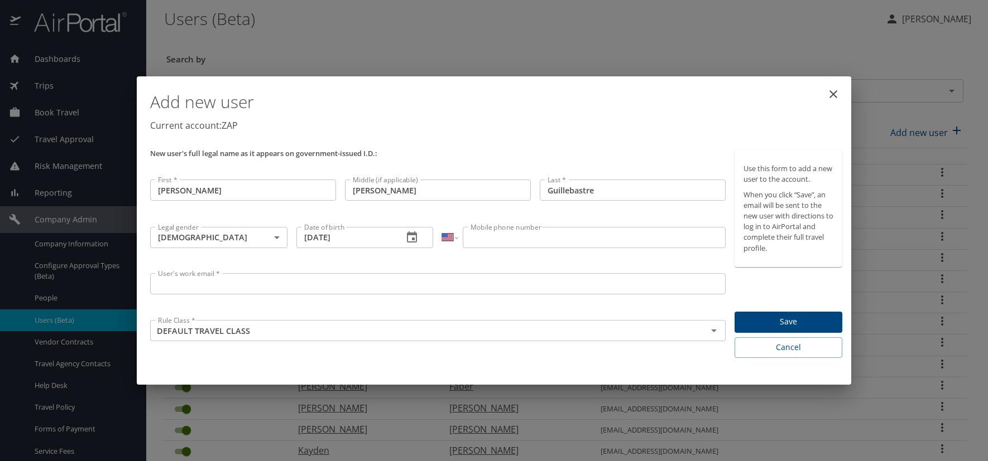
click at [481, 233] on input "Mobile phone number" at bounding box center [594, 237] width 262 height 21
type input "[PHONE_NUMBER]"
click at [283, 287] on input "User's work email *" at bounding box center [437, 283] width 575 height 21
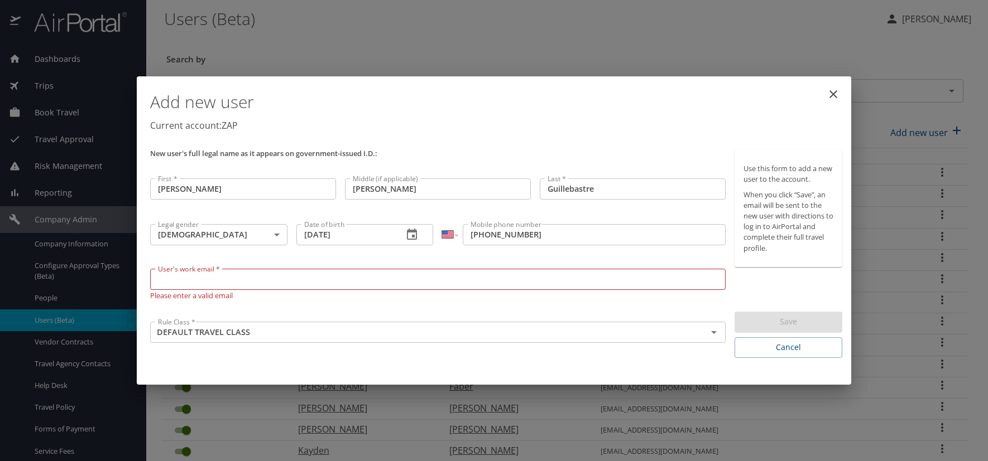
click at [206, 280] on input "User's work email *" at bounding box center [437, 279] width 575 height 21
paste input "[DOMAIN_NAME]"
click at [234, 281] on input "[DOMAIN_NAME]" at bounding box center [437, 279] width 575 height 21
type input "[EMAIL_ADDRESS][DOMAIN_NAME]"
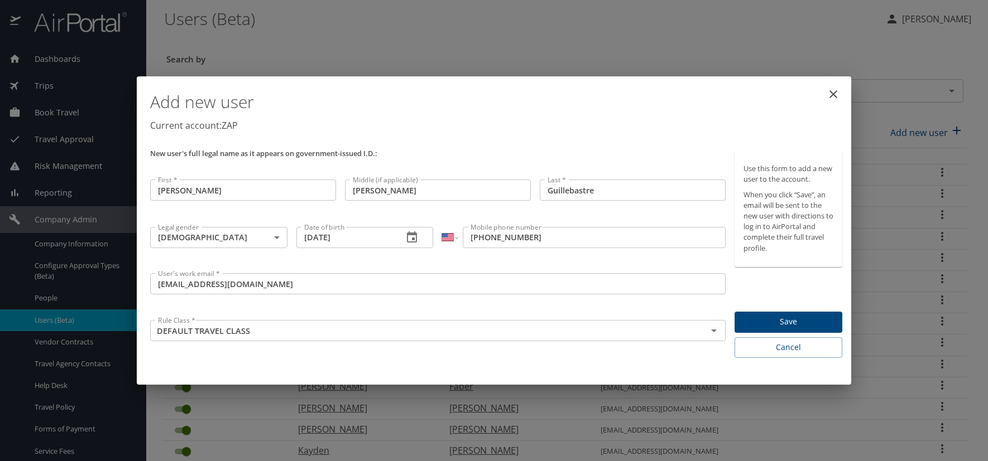
click at [560, 131] on p "Current account: ZAP" at bounding box center [496, 125] width 692 height 13
click at [794, 324] on span "Save" at bounding box center [788, 322] width 90 height 14
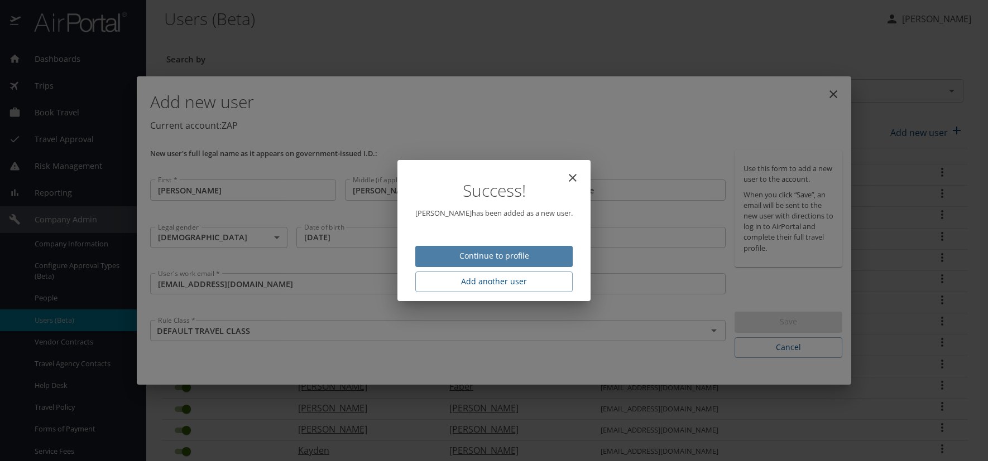
click at [439, 258] on span "Continue to profile" at bounding box center [493, 256] width 139 height 14
select select "US"
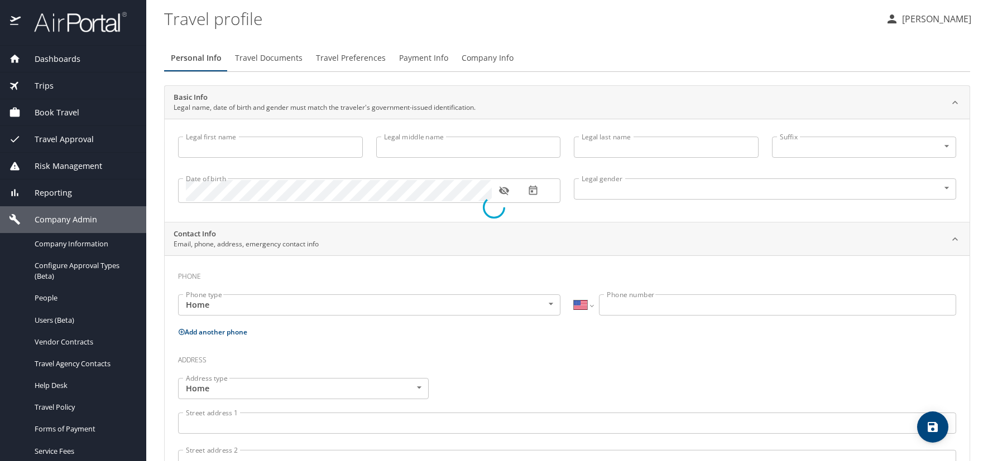
type input "[PERSON_NAME]"
type input "Guillebastre"
type input "[DEMOGRAPHIC_DATA]"
select select "US"
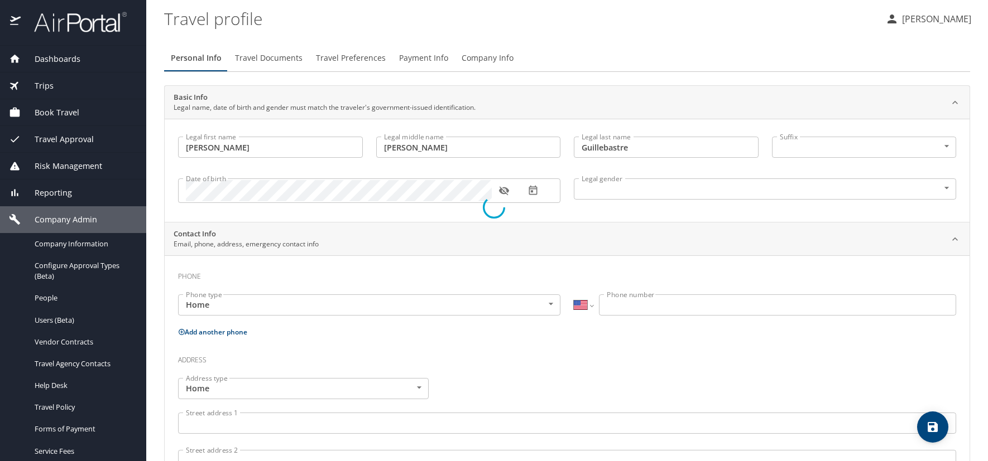
select select "US"
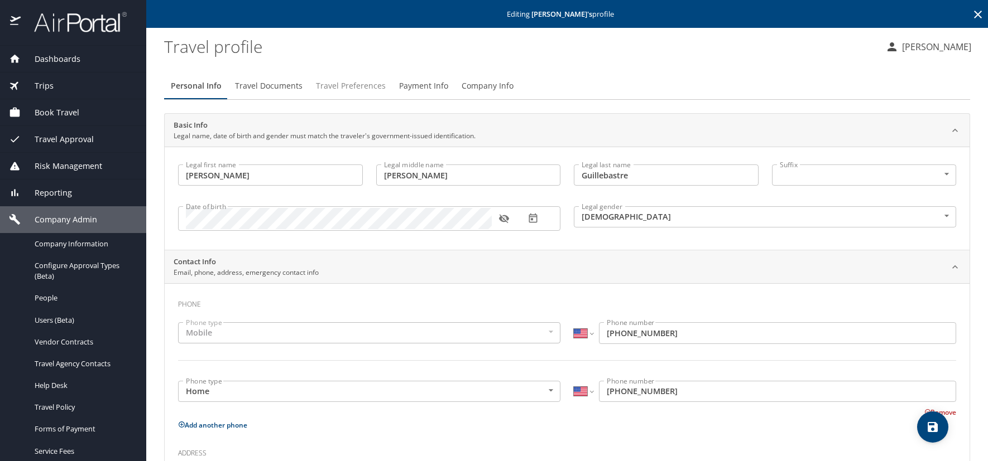
click at [362, 85] on span "Travel Preferences" at bounding box center [351, 86] width 70 height 14
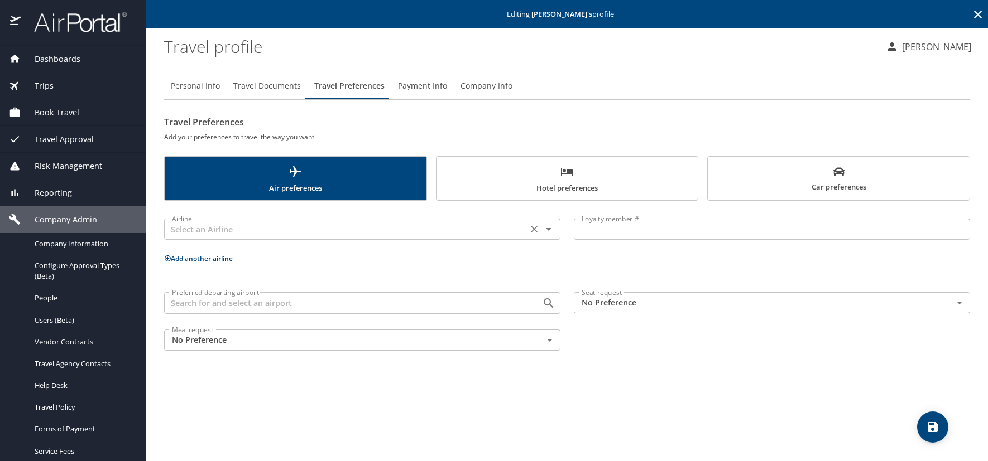
click at [279, 224] on input "text" at bounding box center [345, 229] width 357 height 15
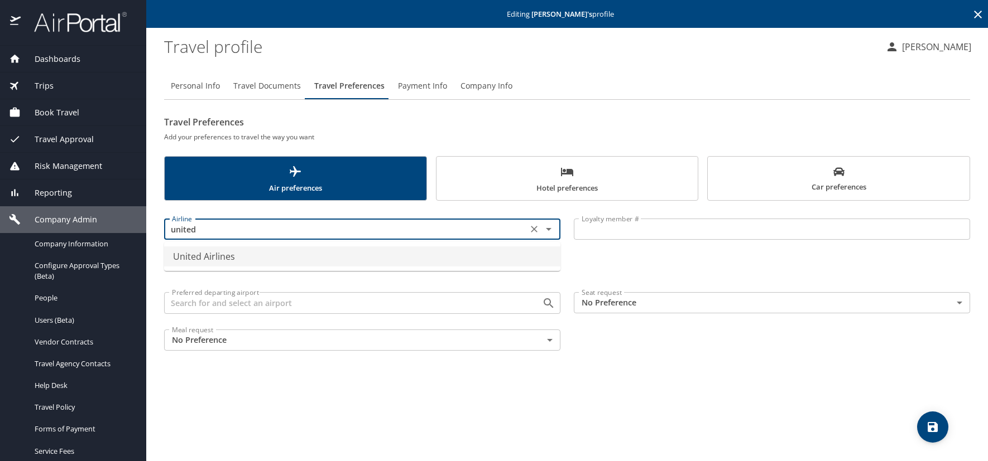
click at [237, 261] on li "United Airlines" at bounding box center [362, 257] width 396 height 20
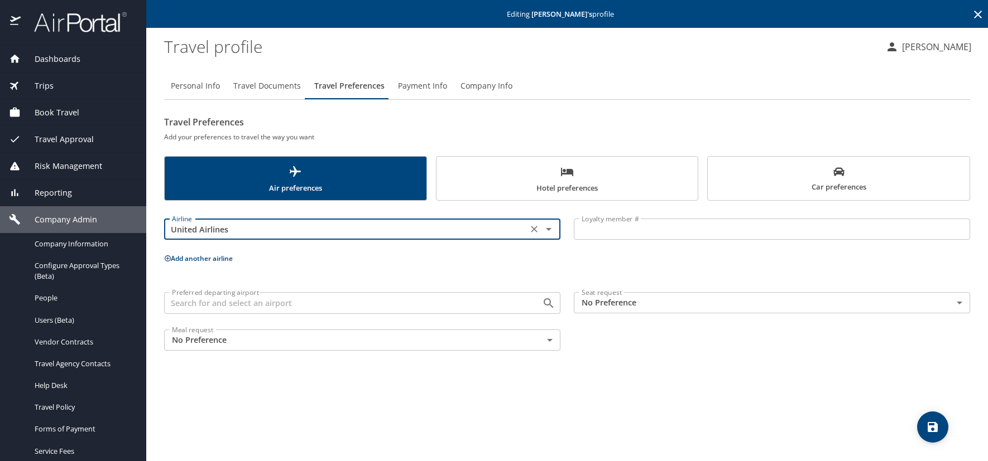
type input "United Airlines"
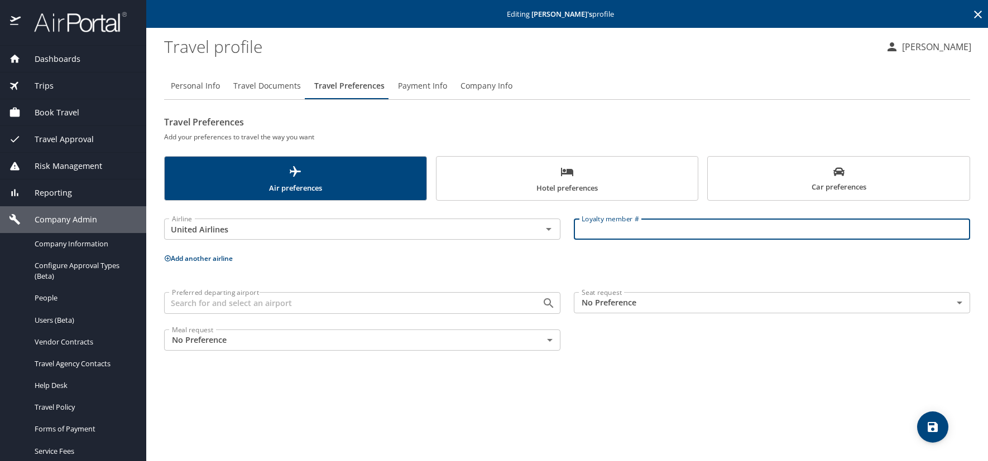
click at [627, 229] on input "Loyalty member #" at bounding box center [772, 229] width 396 height 21
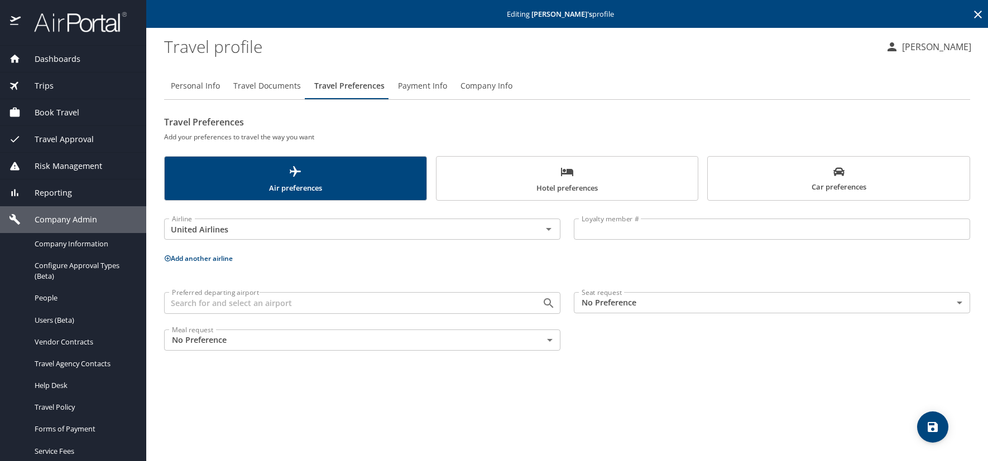
click at [614, 223] on input "Loyalty member #" at bounding box center [772, 229] width 396 height 21
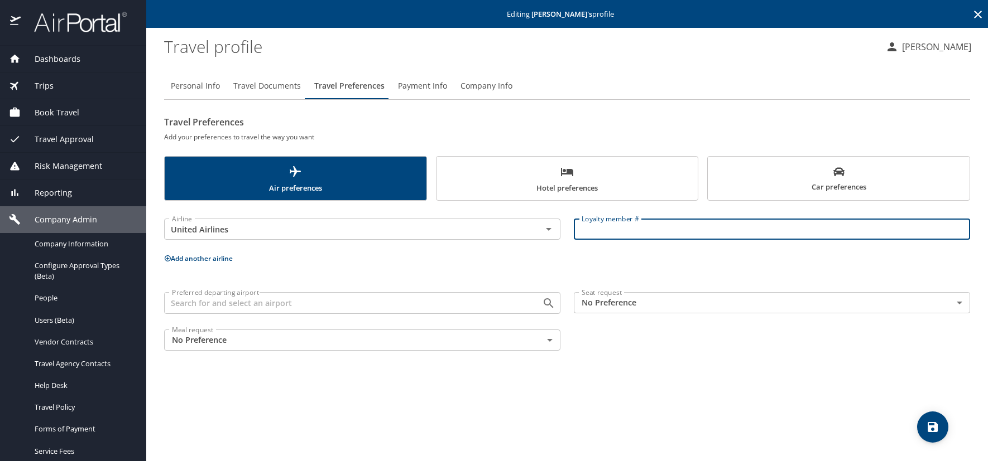
paste input "FST92279"
type input "FST92279"
click at [959, 303] on body "Dashboards AirPortal 360™ Manager AirPortal 360™ Agent My Travel Dashboard Trip…" at bounding box center [494, 230] width 988 height 461
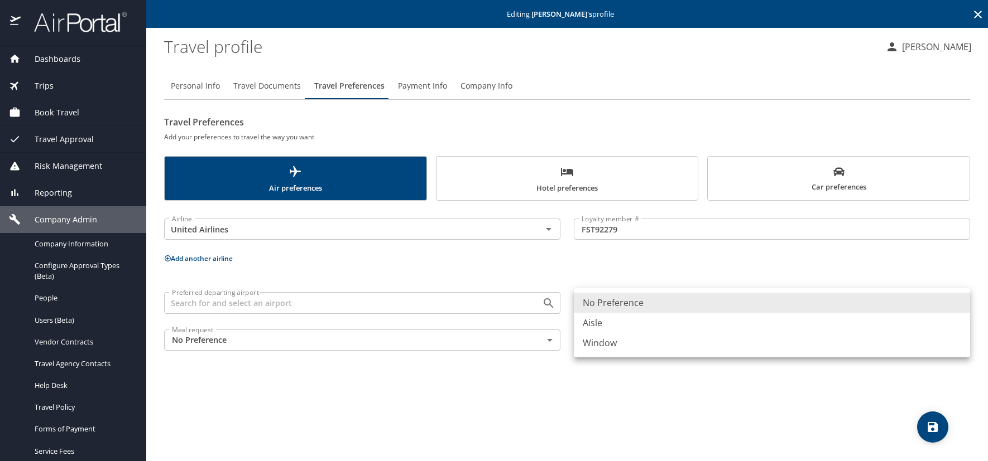
click at [600, 342] on li "Window" at bounding box center [772, 343] width 396 height 20
type input "Window"
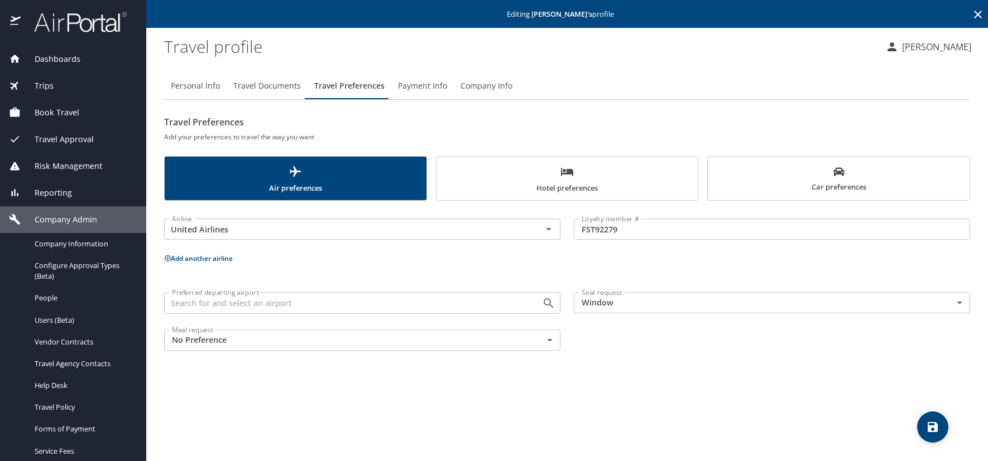
drag, startPoint x: 803, startPoint y: 185, endPoint x: 781, endPoint y: 196, distance: 24.5
click at [803, 185] on span "Car preferences" at bounding box center [838, 179] width 248 height 27
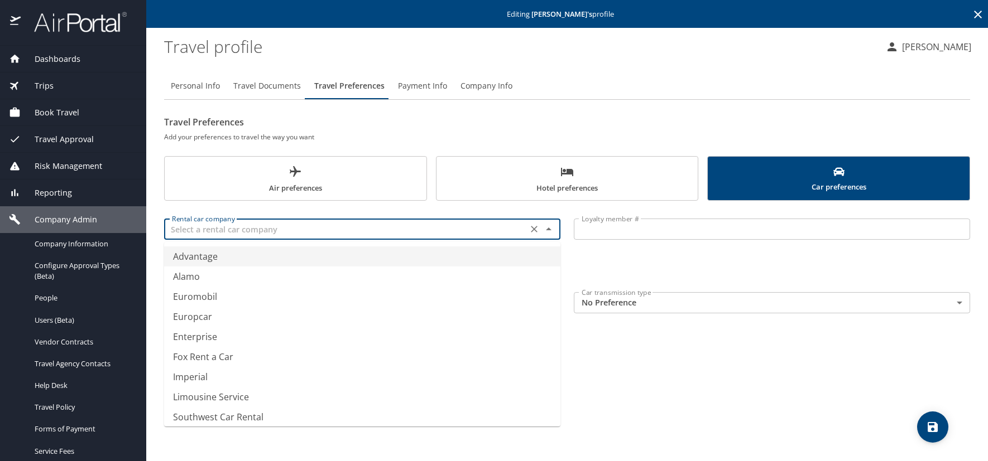
click at [223, 234] on input "text" at bounding box center [345, 229] width 357 height 15
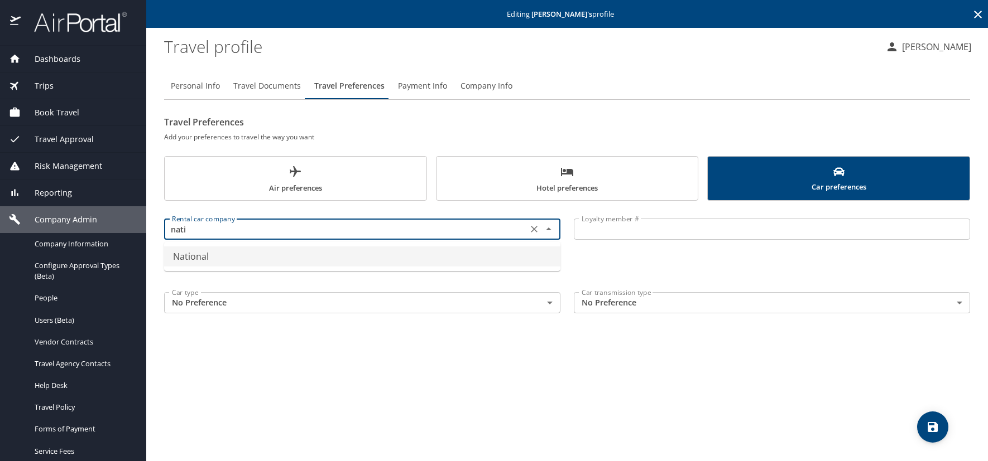
click at [201, 257] on li "National" at bounding box center [362, 257] width 396 height 20
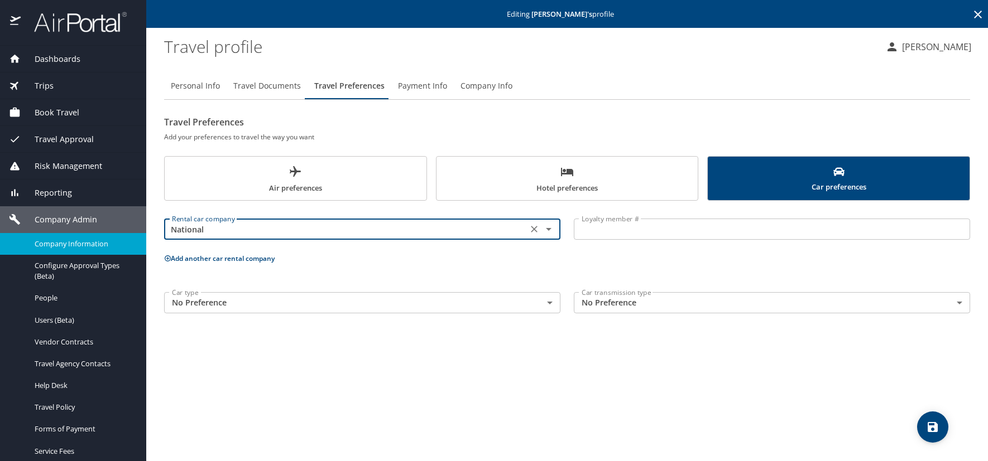
type input "National"
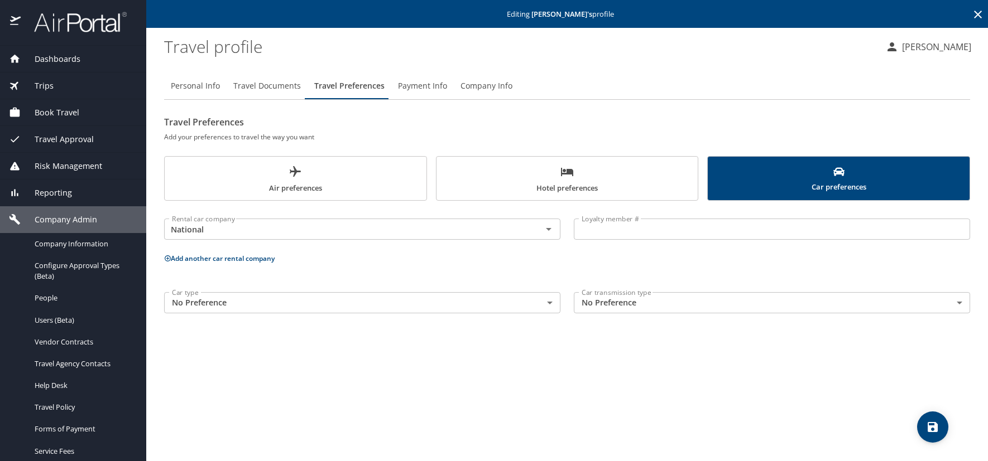
click at [591, 228] on input "Loyalty member #" at bounding box center [772, 229] width 396 height 21
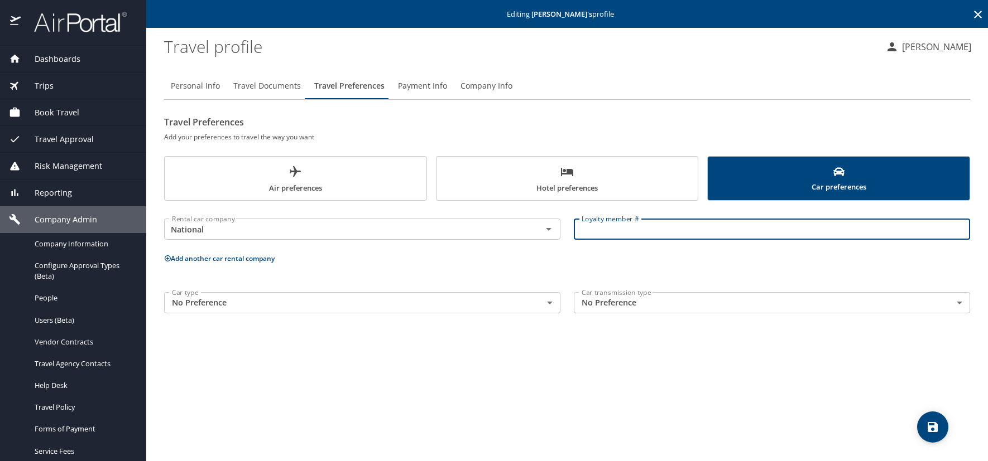
paste input "107057484"
type input "107057484"
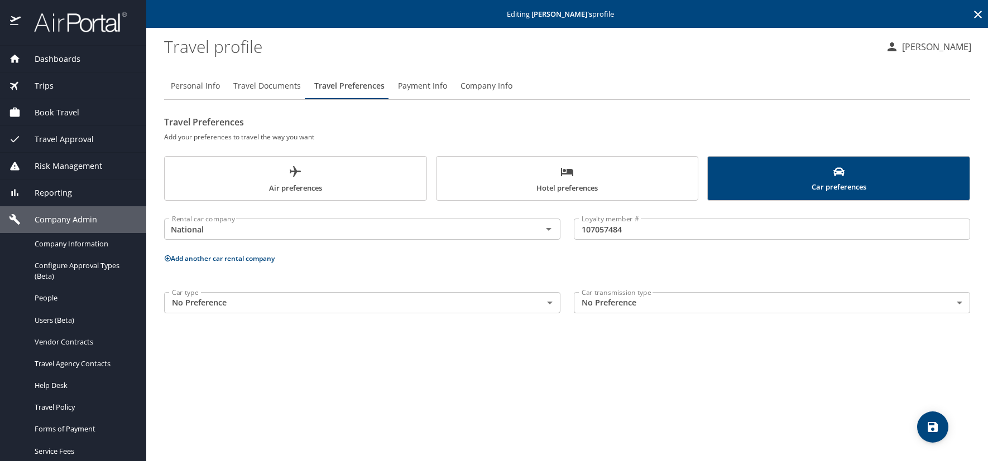
click at [505, 172] on span "Hotel preferences" at bounding box center [567, 180] width 248 height 30
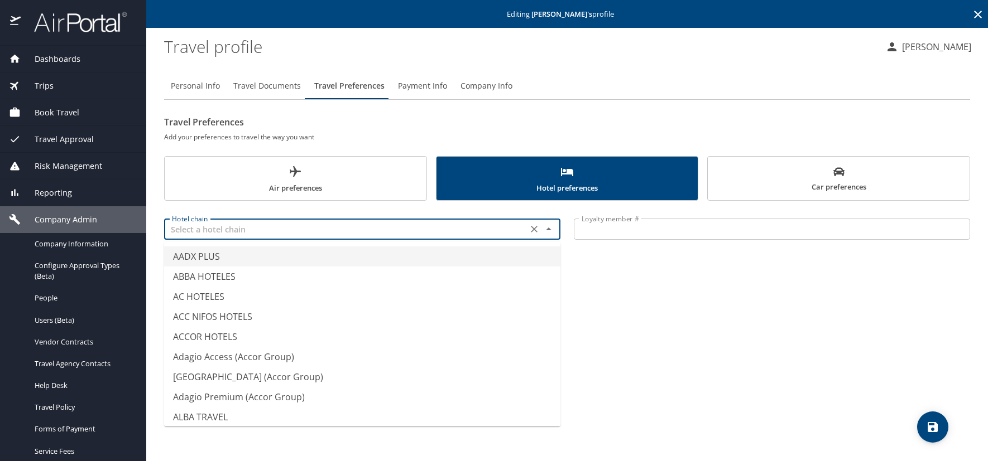
click at [255, 223] on input "text" at bounding box center [345, 229] width 357 height 15
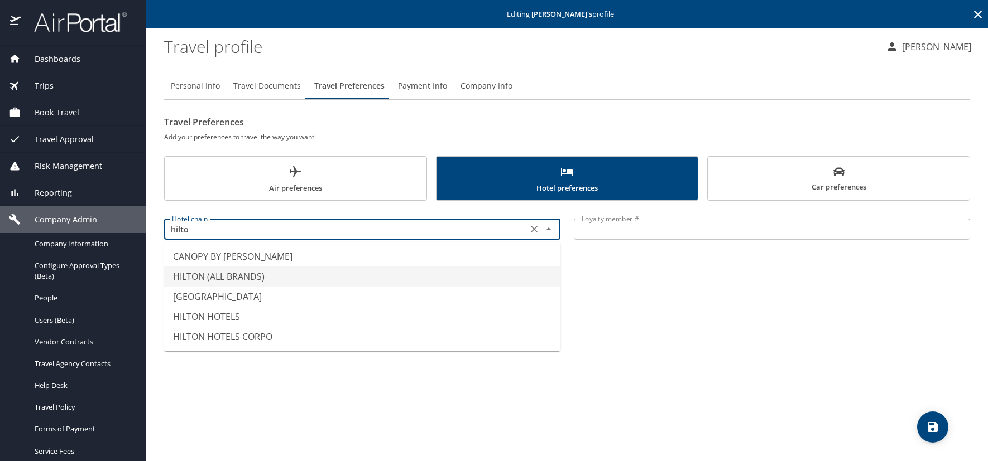
click at [215, 278] on li "HILTON (ALL BRANDS)" at bounding box center [362, 277] width 396 height 20
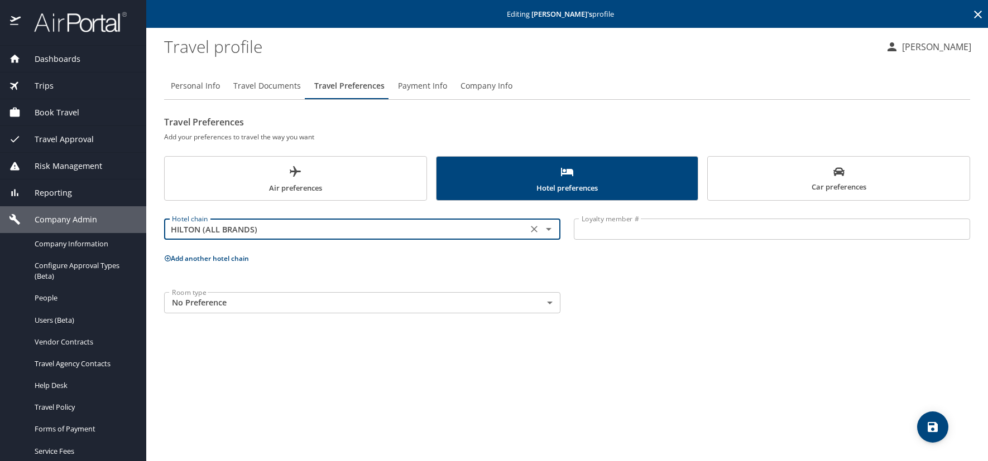
type input "HILTON (ALL BRANDS)"
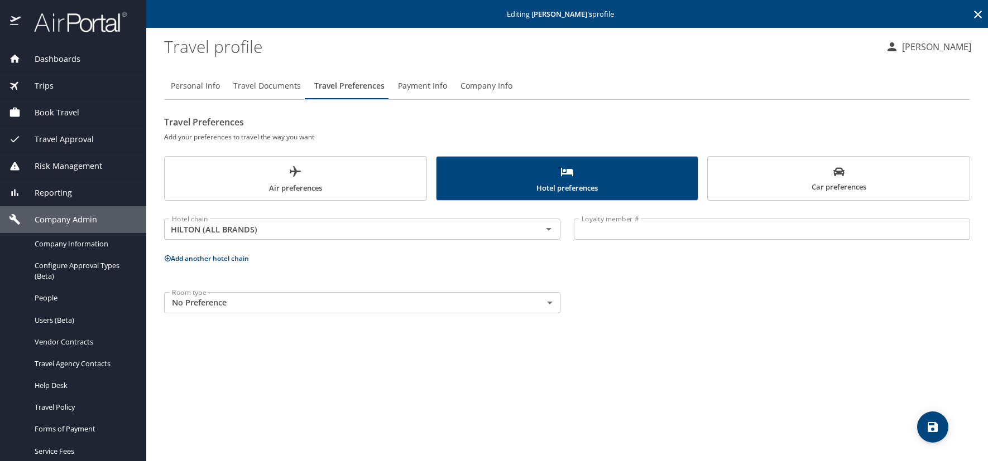
click at [580, 232] on input "Loyalty member #" at bounding box center [772, 229] width 396 height 21
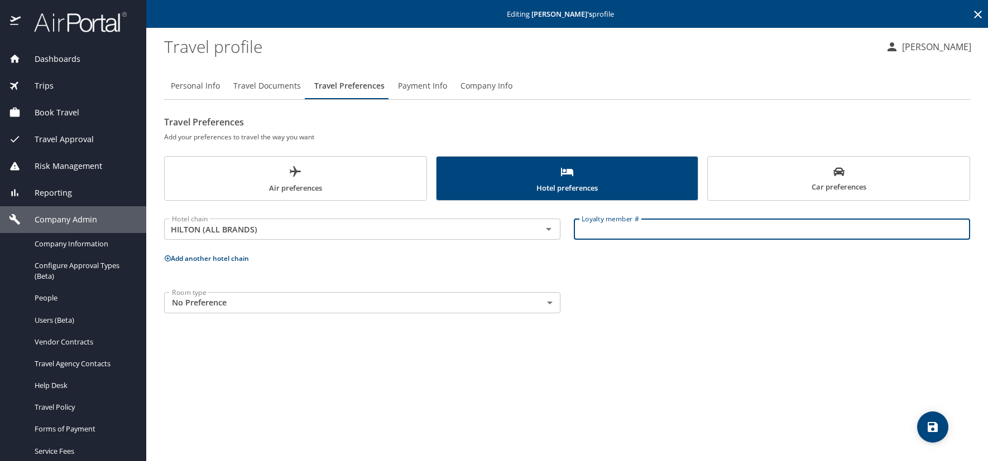
paste input "637425348"
type input "637425348"
click at [937, 434] on icon "save" at bounding box center [932, 427] width 13 height 13
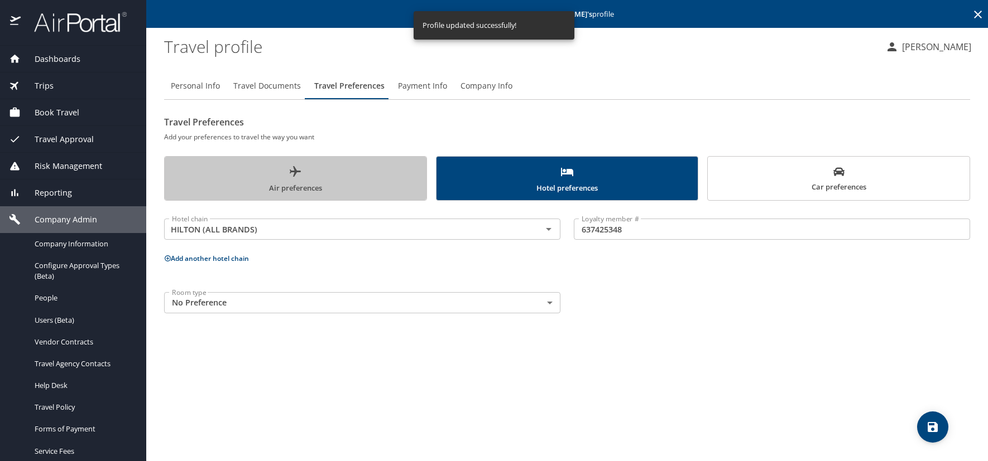
click at [346, 191] on span "Air preferences" at bounding box center [295, 180] width 248 height 30
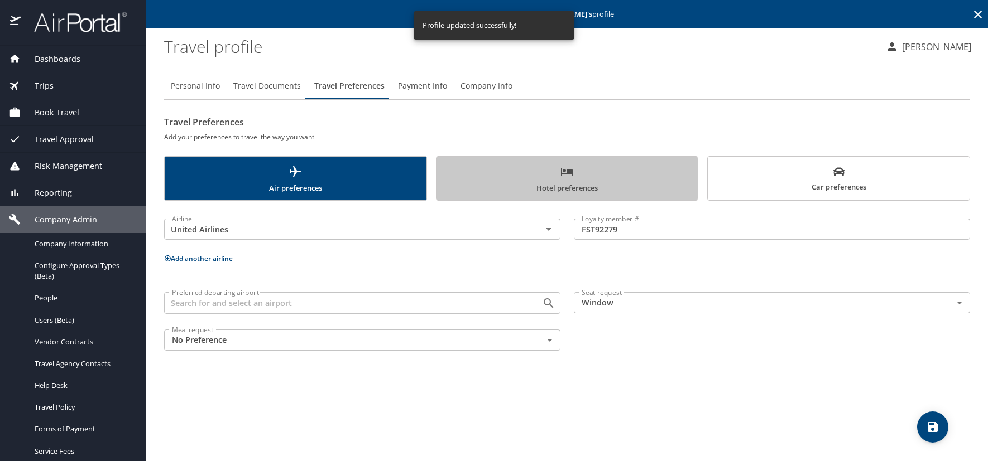
click at [534, 174] on span "Hotel preferences" at bounding box center [567, 180] width 248 height 30
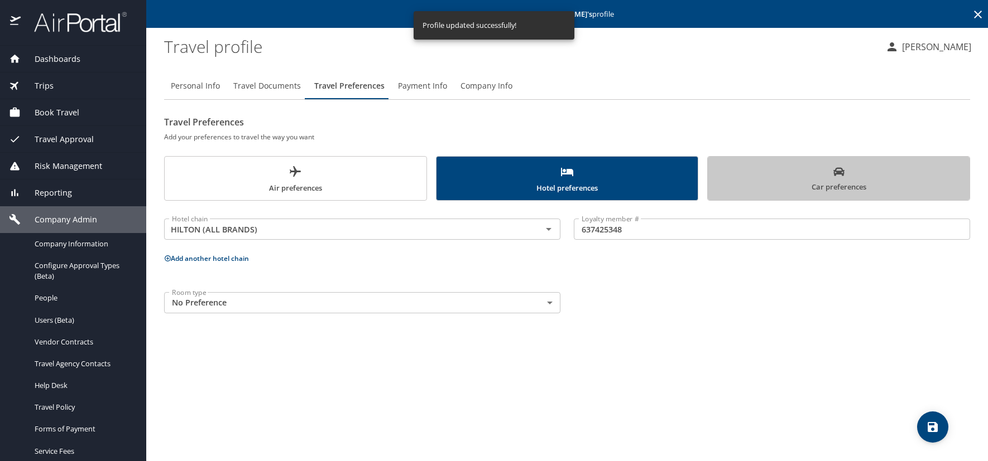
click at [760, 174] on span "Car preferences" at bounding box center [838, 179] width 248 height 27
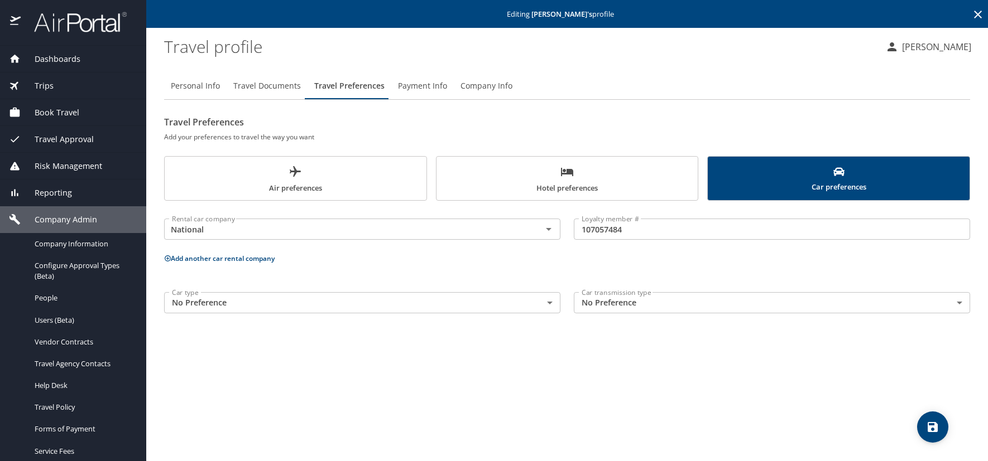
click at [261, 84] on span "Travel Documents" at bounding box center [267, 86] width 68 height 14
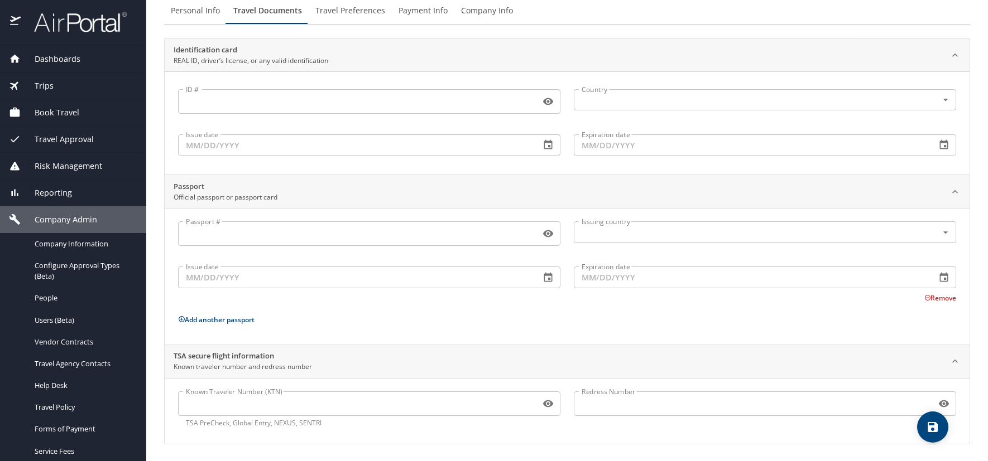
scroll to position [76, 0]
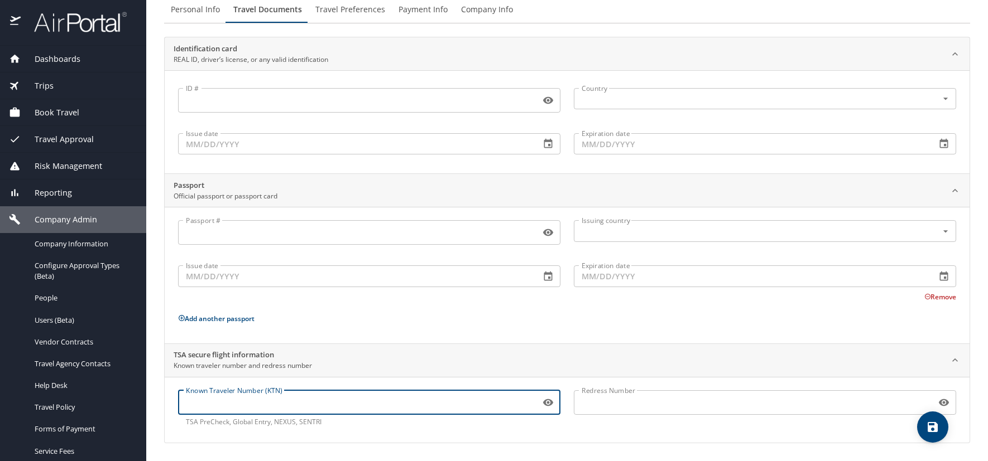
click at [196, 400] on input "Known Traveler Number (KTN)" at bounding box center [357, 402] width 358 height 21
paste input "984129320"
type input "984129320"
click at [931, 426] on icon "save" at bounding box center [932, 427] width 10 height 10
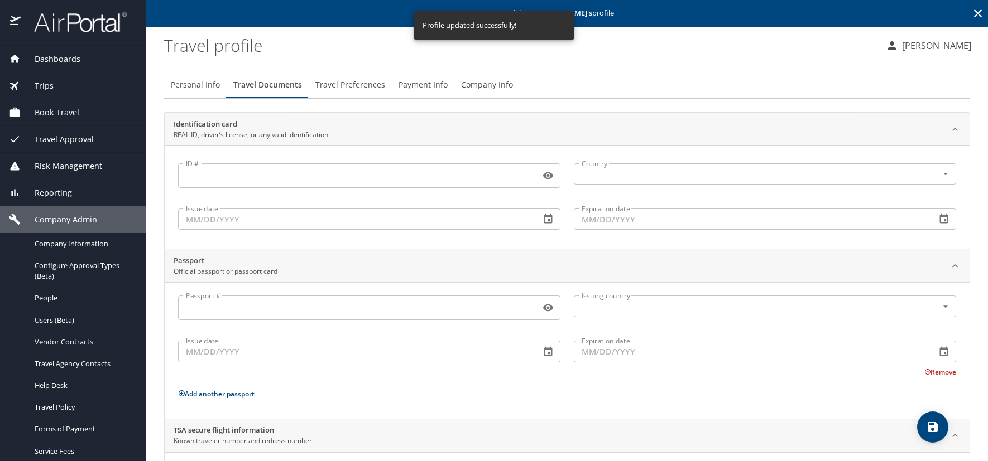
scroll to position [0, 0]
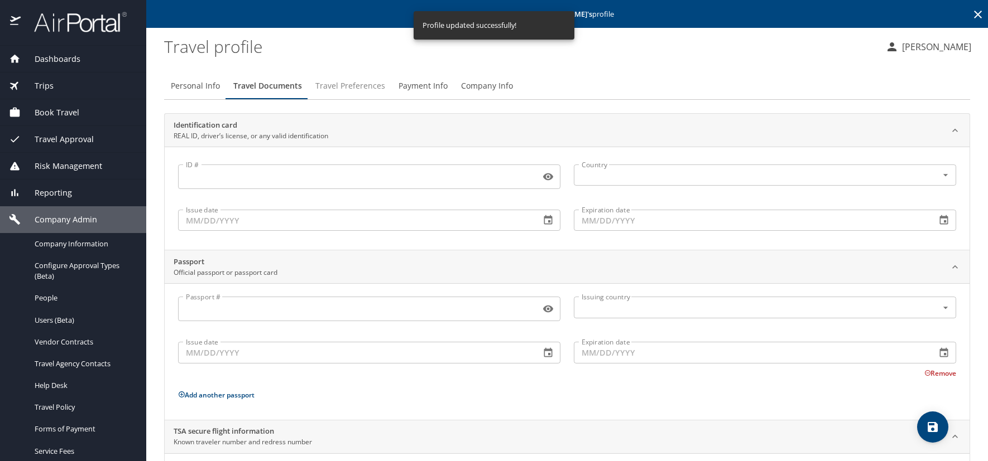
click at [335, 85] on span "Travel Preferences" at bounding box center [350, 86] width 70 height 14
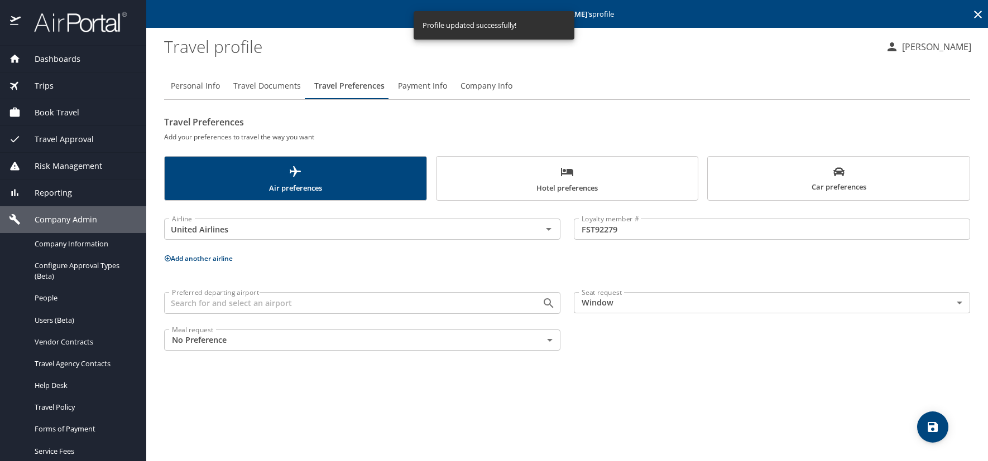
click at [755, 173] on span "Car preferences" at bounding box center [838, 179] width 248 height 27
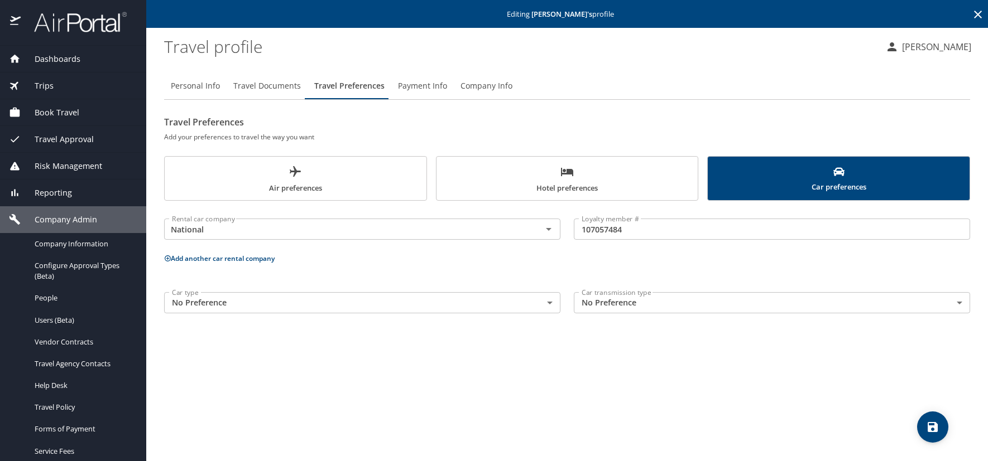
click at [931, 434] on button "save" at bounding box center [932, 427] width 31 height 31
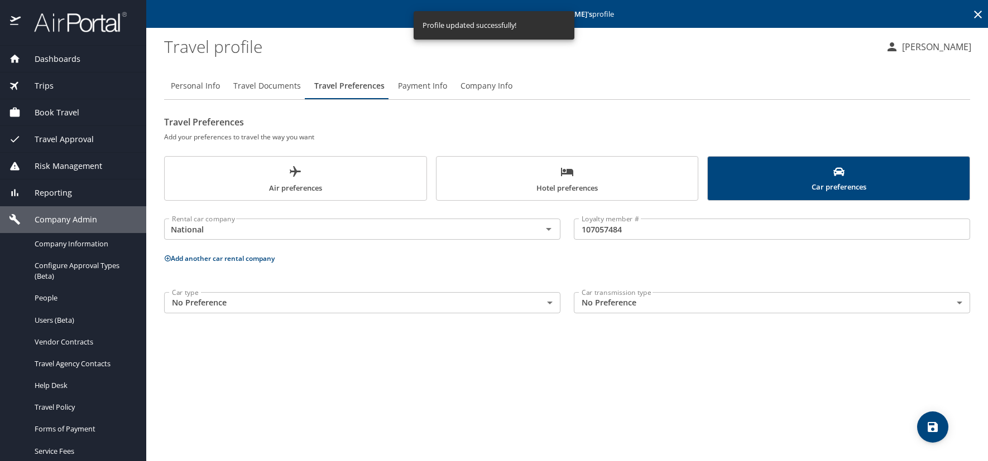
click at [975, 17] on icon at bounding box center [978, 15] width 8 height 8
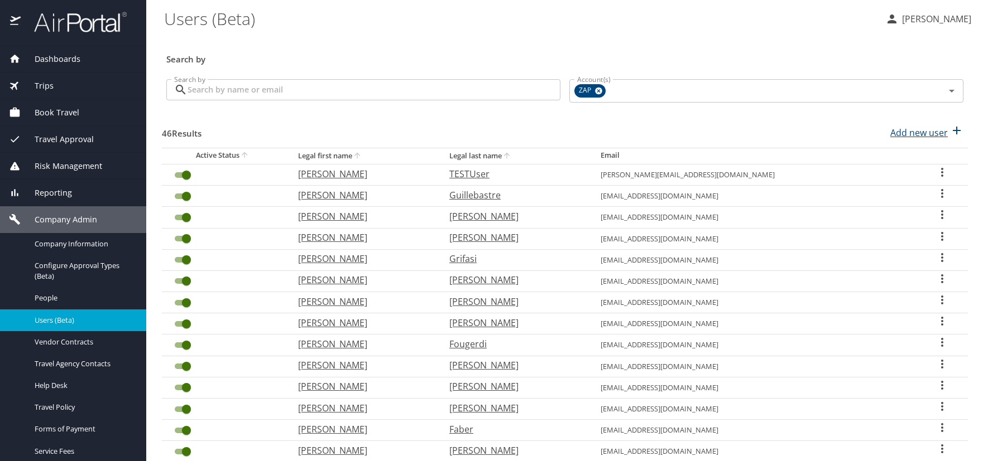
click at [904, 135] on p "Add new user" at bounding box center [918, 132] width 57 height 13
select select "US"
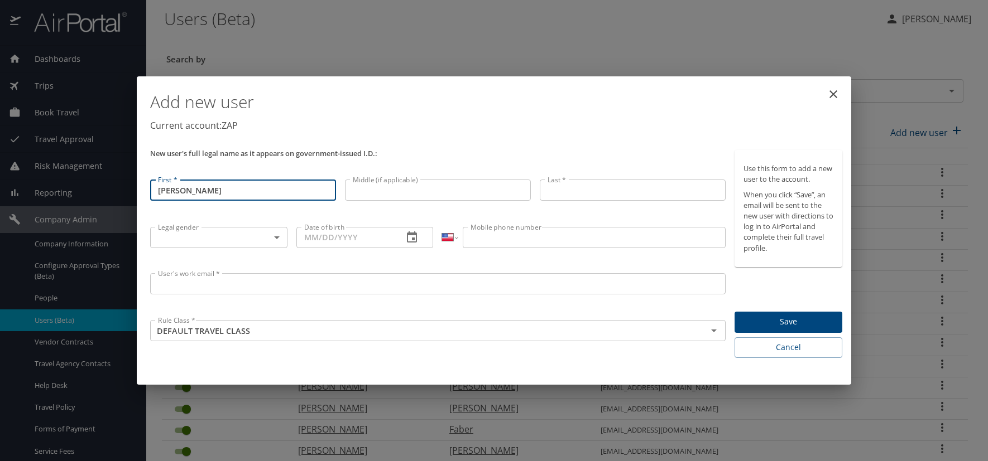
type input "[PERSON_NAME]"
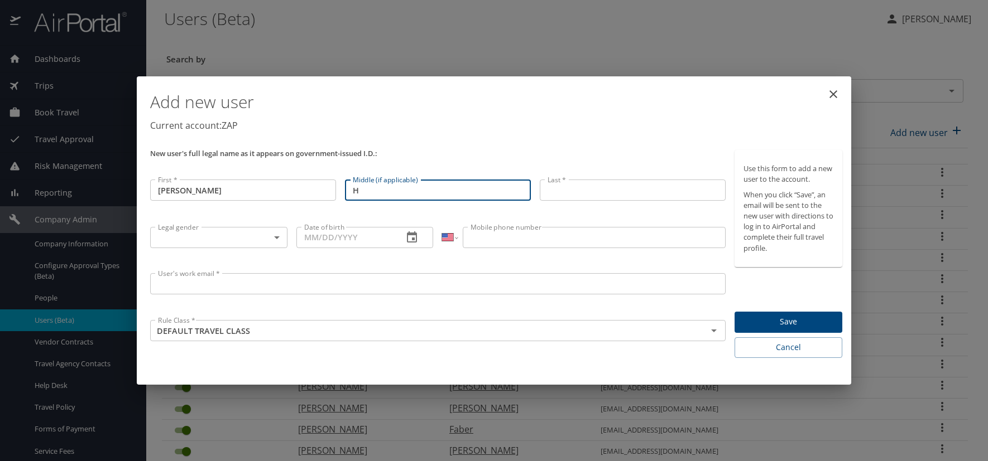
type input "H"
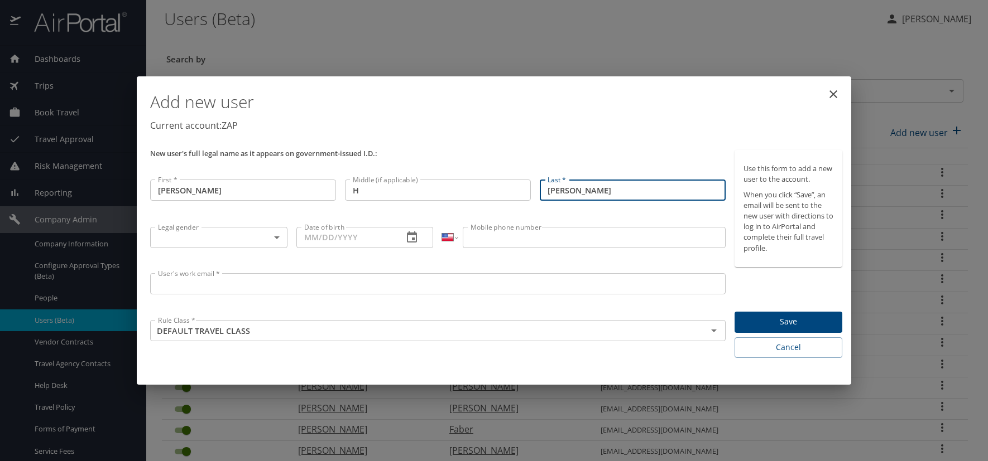
type input "[PERSON_NAME]"
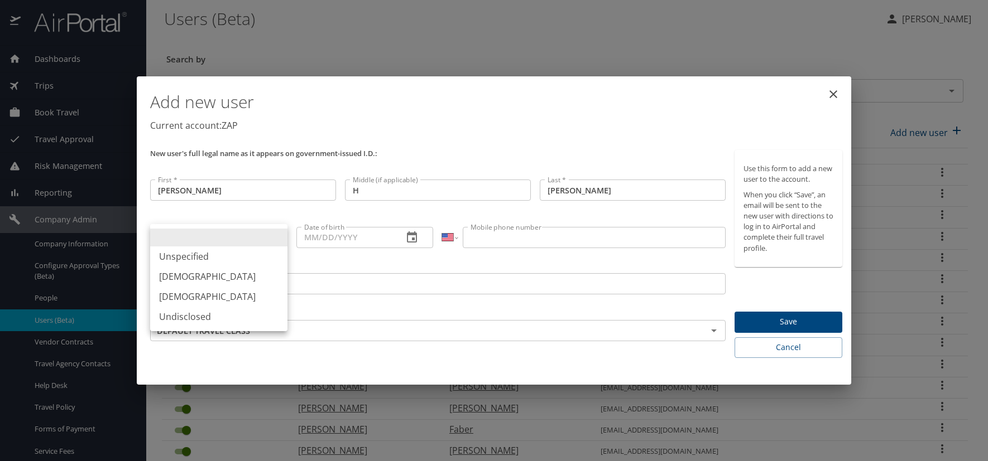
click at [276, 238] on body "Dashboards AirPortal 360™ Manager AirPortal 360™ Agent My Travel Dashboard Trip…" at bounding box center [494, 230] width 988 height 461
click at [220, 277] on li "[DEMOGRAPHIC_DATA]" at bounding box center [218, 277] width 137 height 20
type input "[DEMOGRAPHIC_DATA]"
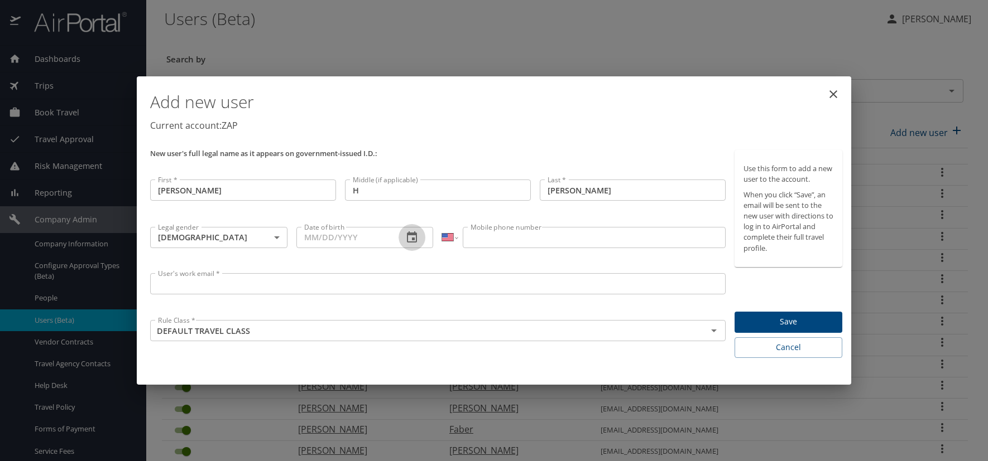
click at [411, 237] on icon "button" at bounding box center [411, 237] width 13 height 13
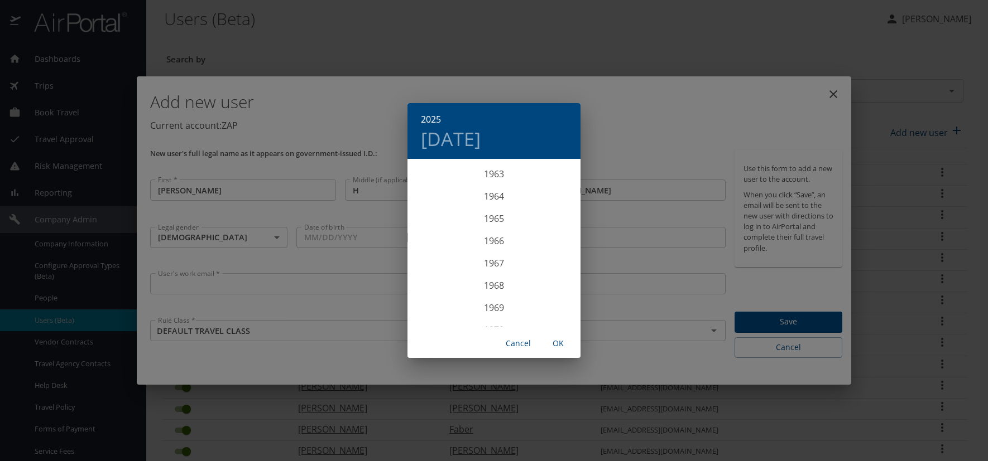
scroll to position [1406, 0]
click at [493, 194] on div "1963" at bounding box center [493, 193] width 173 height 22
click at [432, 182] on div "Jan" at bounding box center [435, 181] width 57 height 42
click at [426, 259] on p "13" at bounding box center [427, 258] width 8 height 7
click at [557, 340] on span "OK" at bounding box center [558, 344] width 27 height 14
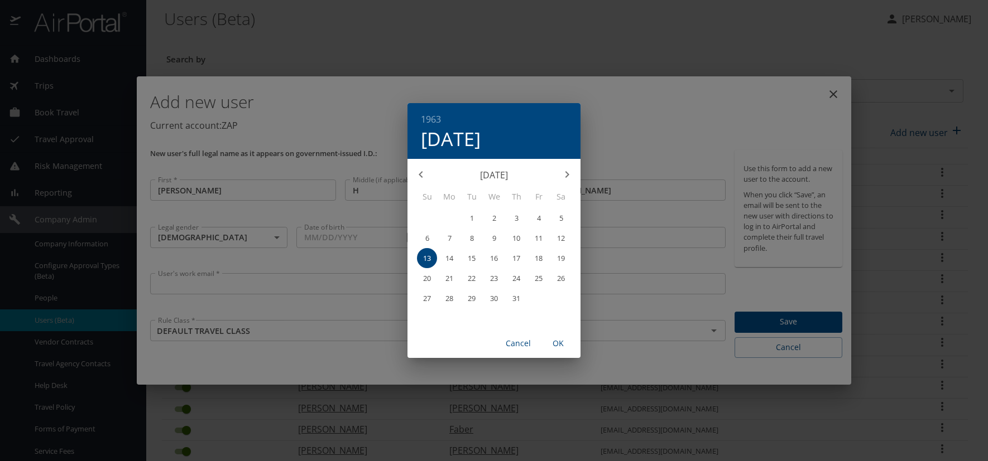
type input "[DATE]"
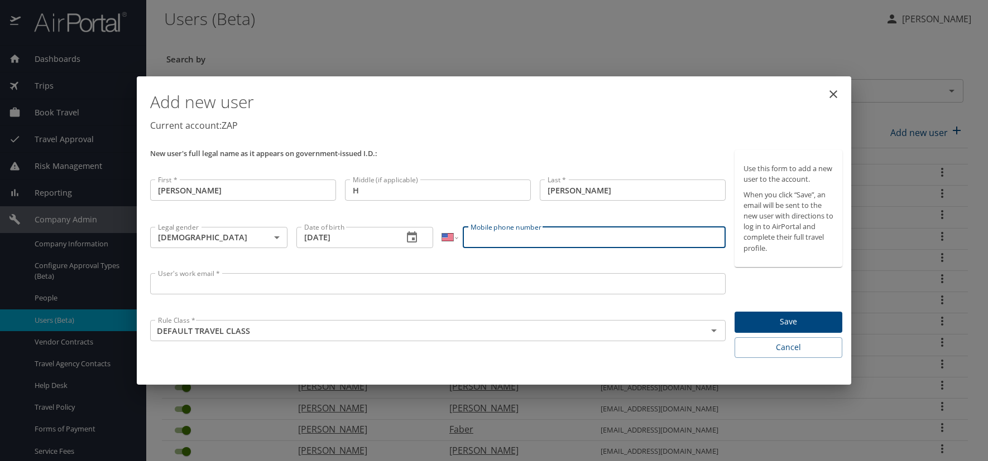
click at [493, 243] on input "Mobile phone number" at bounding box center [594, 237] width 262 height 21
type input "[PHONE_NUMBER]"
click at [216, 291] on input "User's work email *" at bounding box center [437, 283] width 575 height 21
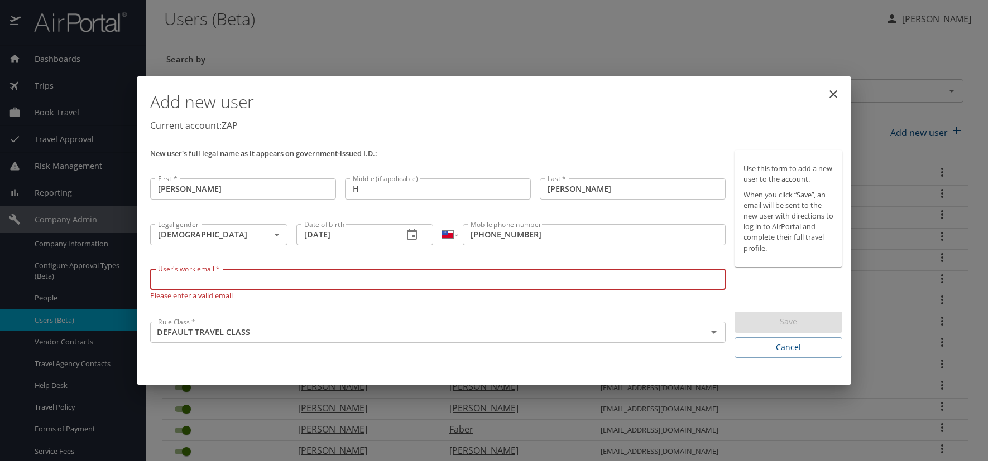
click at [175, 276] on input "User's work email *" at bounding box center [437, 279] width 575 height 21
paste input "[DOMAIN_NAME]"
click at [216, 280] on input "[DOMAIN_NAME]" at bounding box center [437, 279] width 575 height 21
type input "[EMAIL_ADDRESS][DOMAIN_NAME]"
click at [461, 103] on h1 "Add new user" at bounding box center [496, 101] width 692 height 33
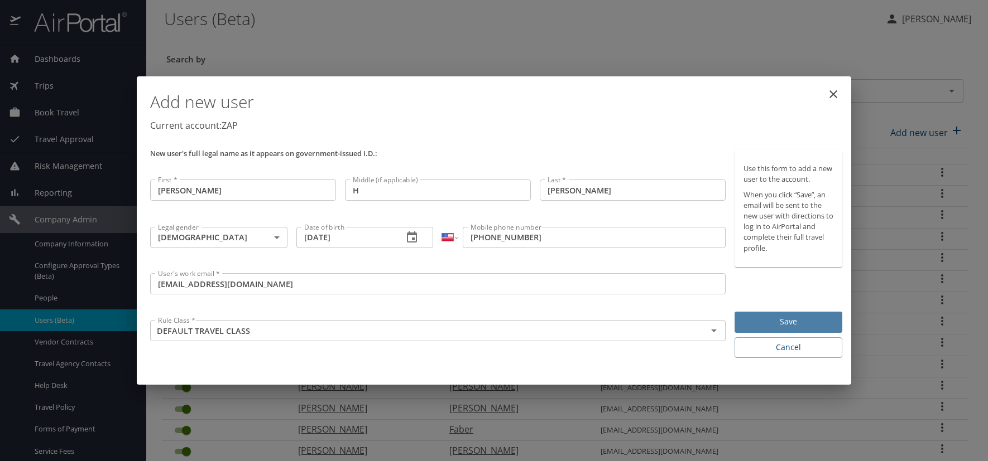
click at [790, 324] on span "Save" at bounding box center [788, 322] width 90 height 14
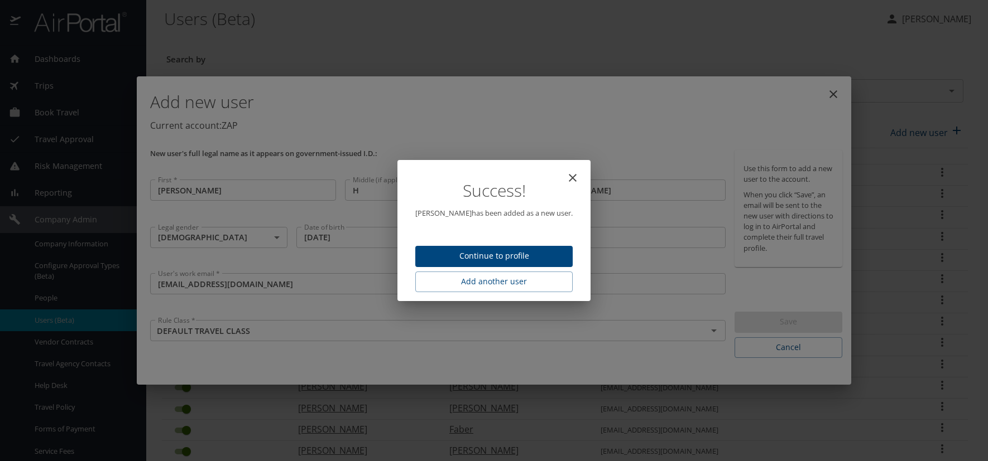
click at [465, 252] on span "Continue to profile" at bounding box center [493, 256] width 139 height 14
select select "US"
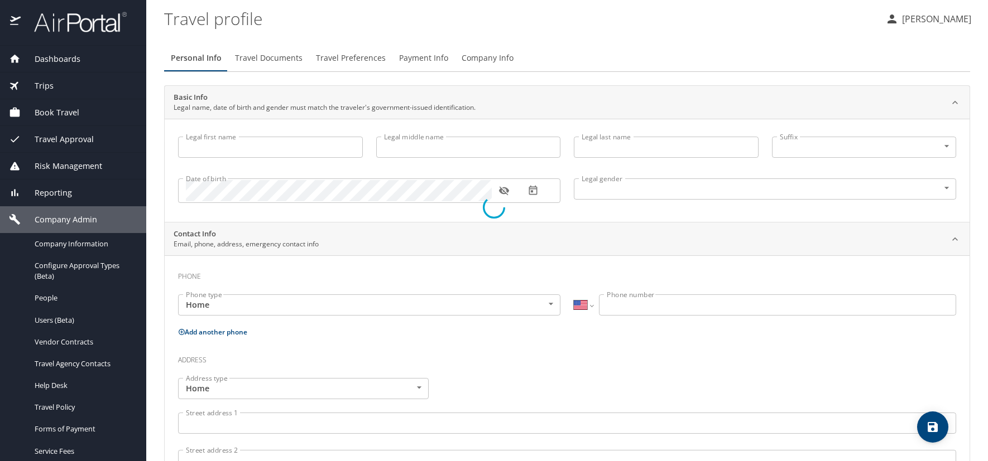
type input "[PERSON_NAME]"
type input "H"
type input "[PERSON_NAME]"
type input "[DEMOGRAPHIC_DATA]"
select select "US"
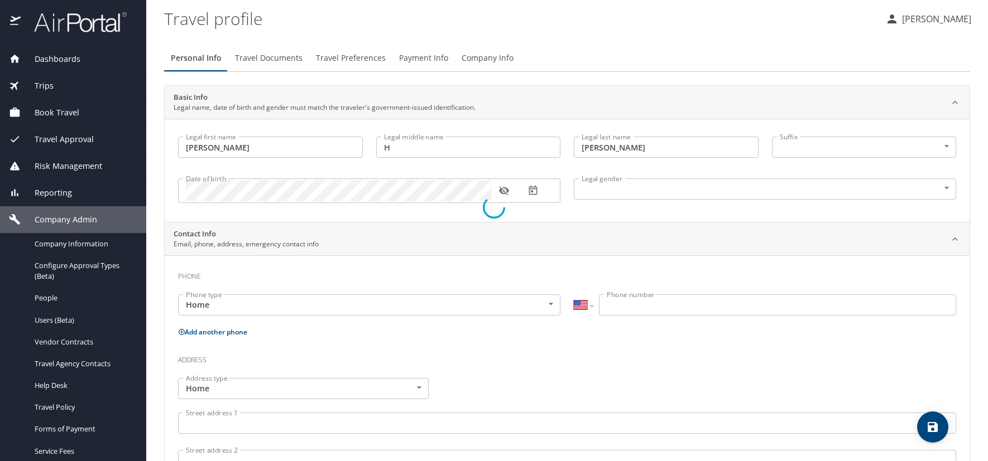
select select "US"
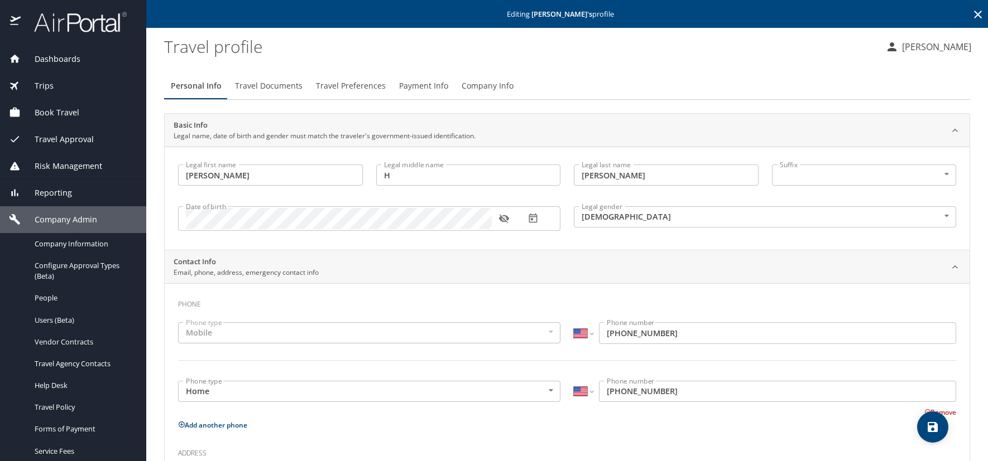
click at [358, 86] on span "Travel Preferences" at bounding box center [351, 86] width 70 height 14
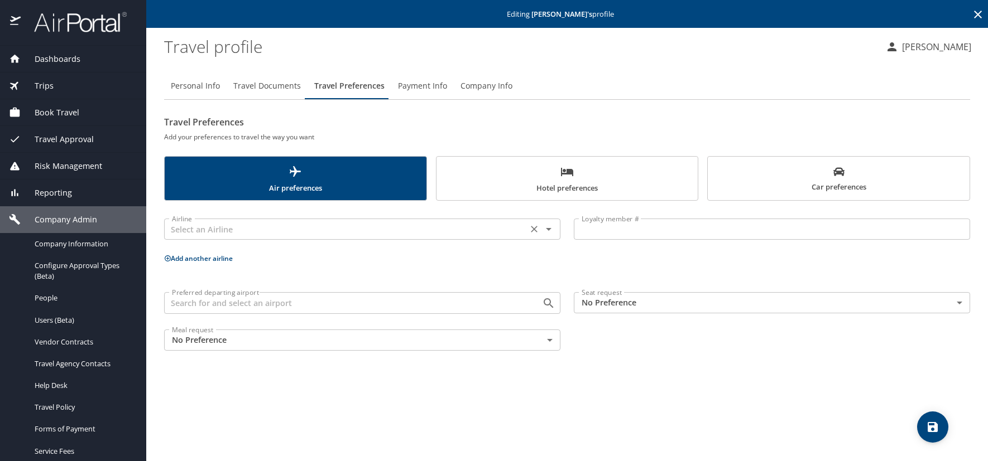
click at [257, 229] on input "text" at bounding box center [345, 229] width 357 height 15
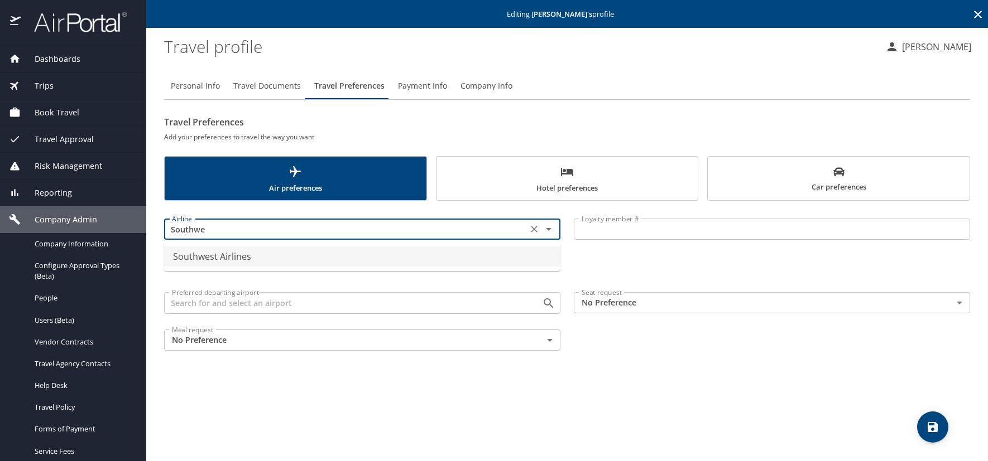
click at [238, 258] on li "Southwest Airlines" at bounding box center [362, 257] width 396 height 20
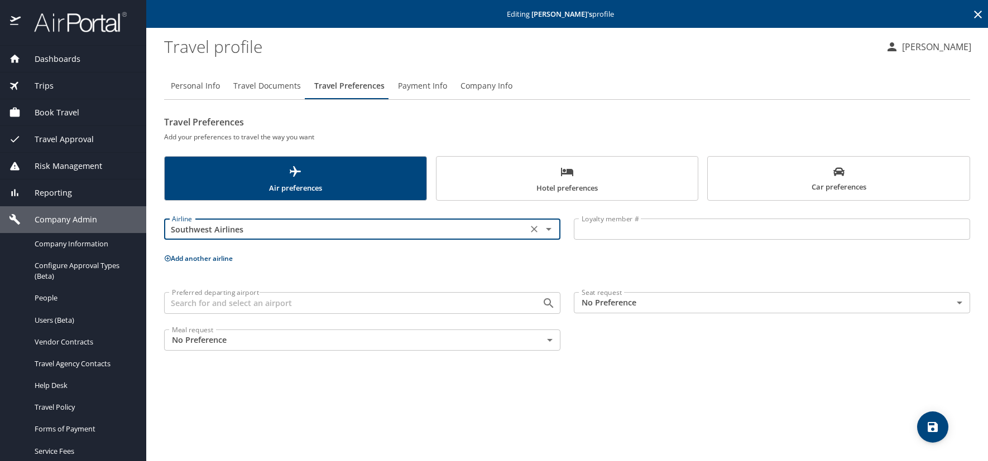
type input "Southwest Airlines"
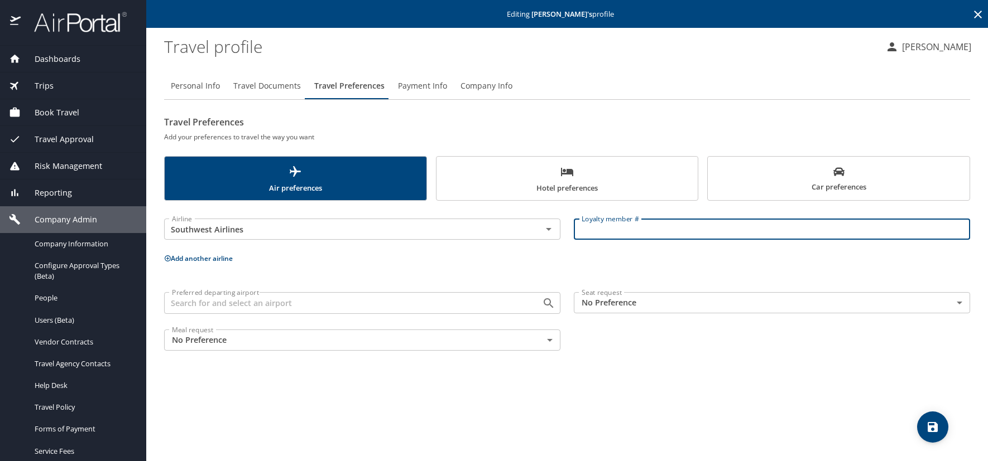
click at [611, 225] on input "Loyalty member #" at bounding box center [772, 229] width 396 height 21
paste input "20178252216"
type input "20178252216"
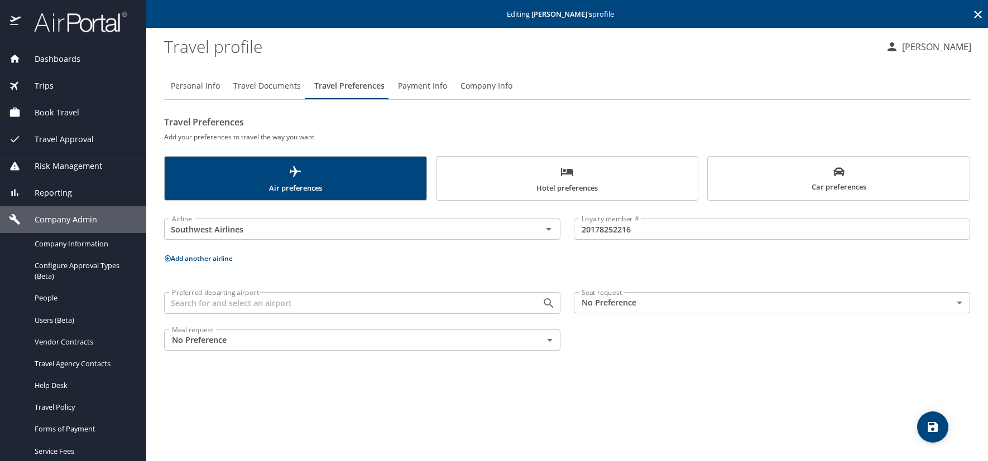
click at [167, 259] on icon at bounding box center [168, 259] width 6 height 6
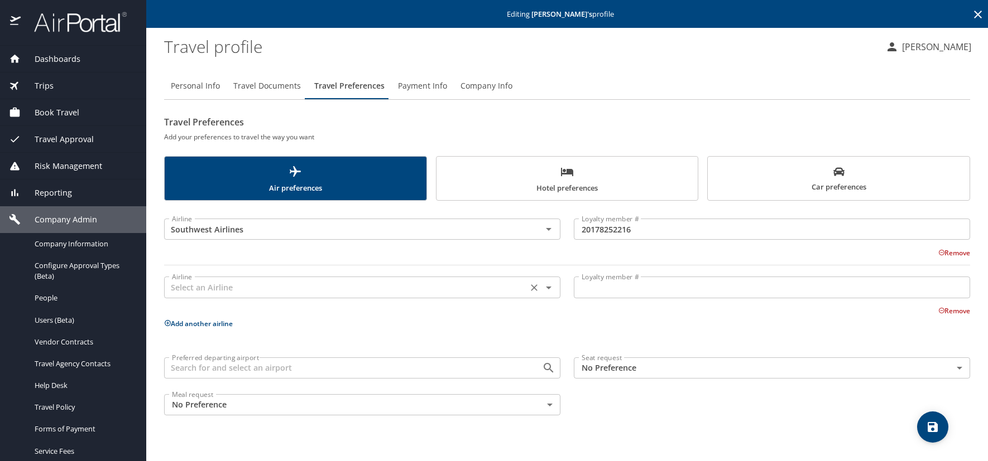
click at [181, 289] on input "text" at bounding box center [345, 287] width 357 height 15
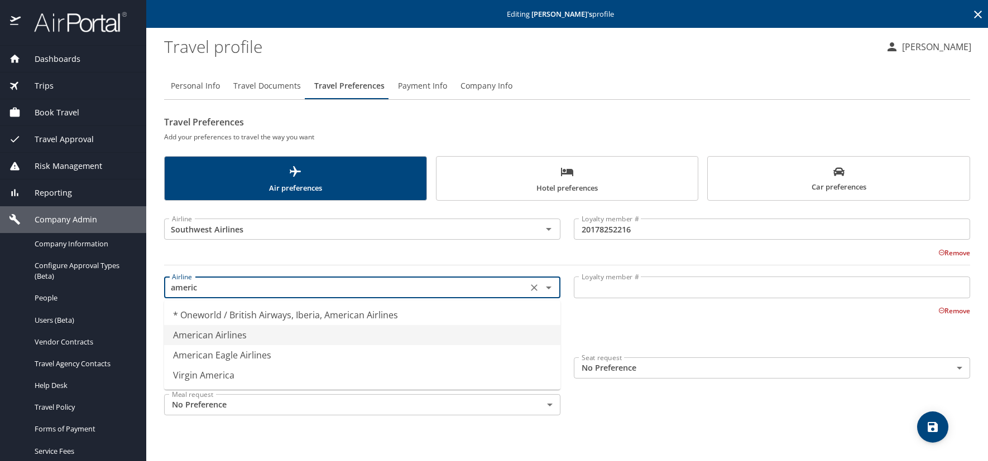
click at [196, 337] on li "American Airlines" at bounding box center [362, 335] width 396 height 20
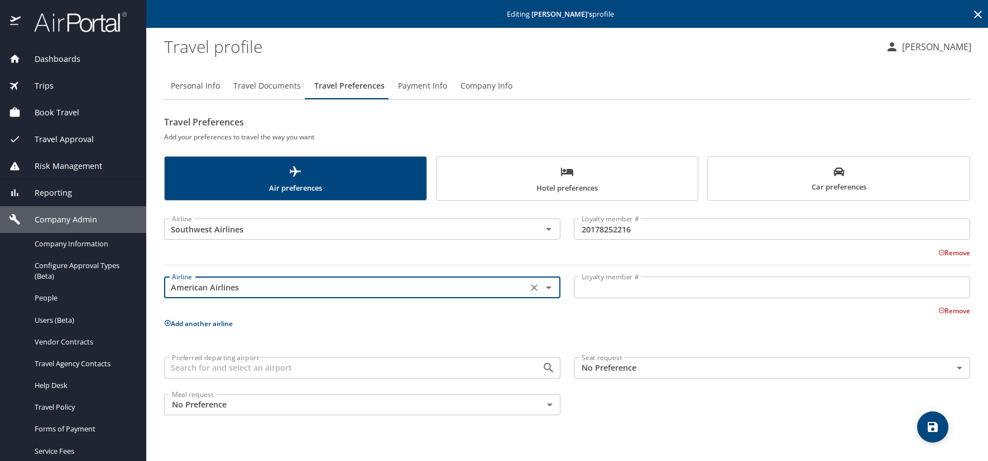
type input "American Airlines"
click at [598, 287] on input "Loyalty member #" at bounding box center [772, 287] width 396 height 21
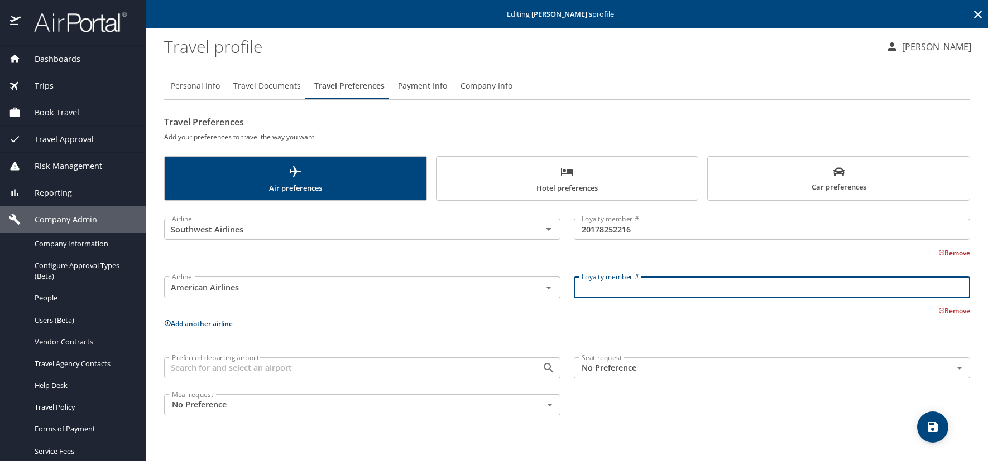
click at [582, 287] on input "Loyalty member #" at bounding box center [772, 287] width 396 height 21
paste input "4T78NL0"
type input "4T78NL0"
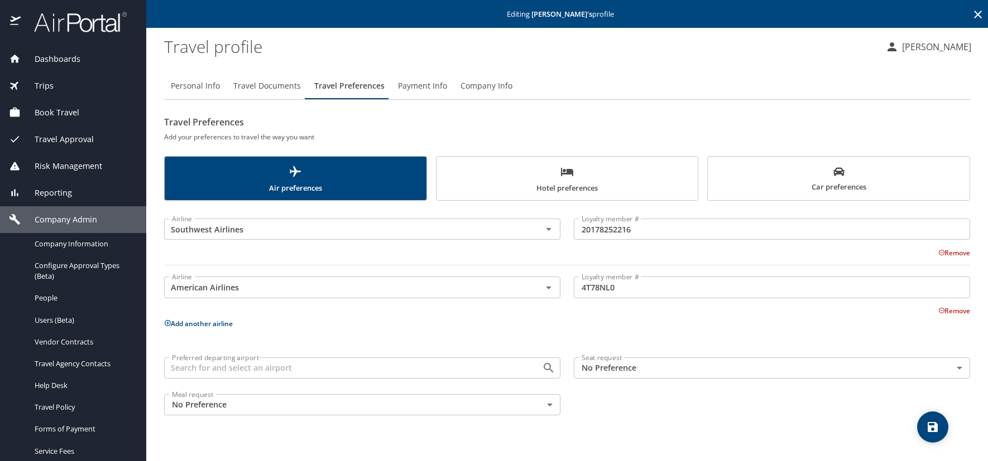
click at [167, 320] on icon at bounding box center [167, 323] width 7 height 7
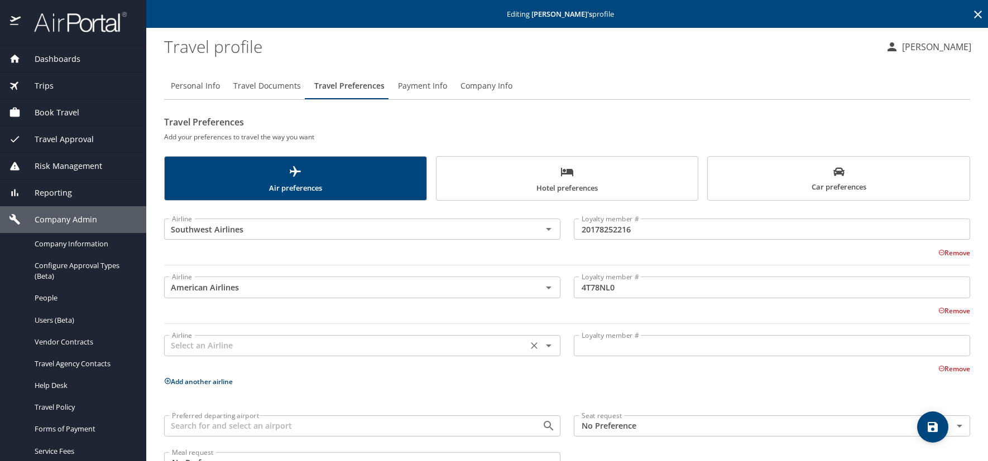
click at [196, 345] on input "text" at bounding box center [345, 346] width 357 height 15
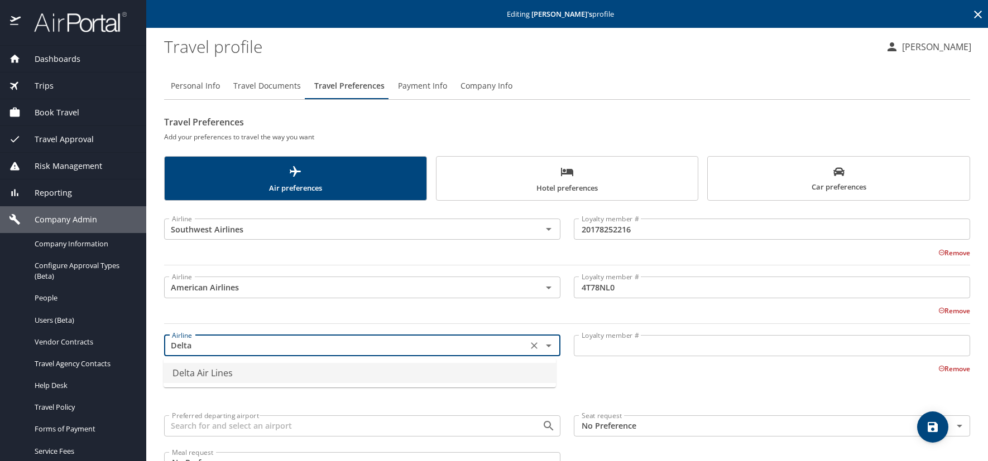
click at [223, 368] on li "Delta Air Lines" at bounding box center [359, 373] width 392 height 20
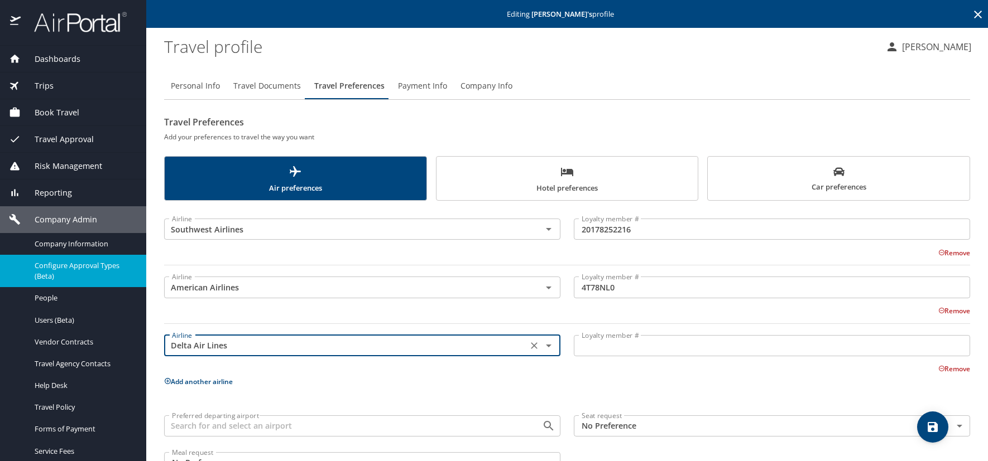
type input "Delta Air Lines"
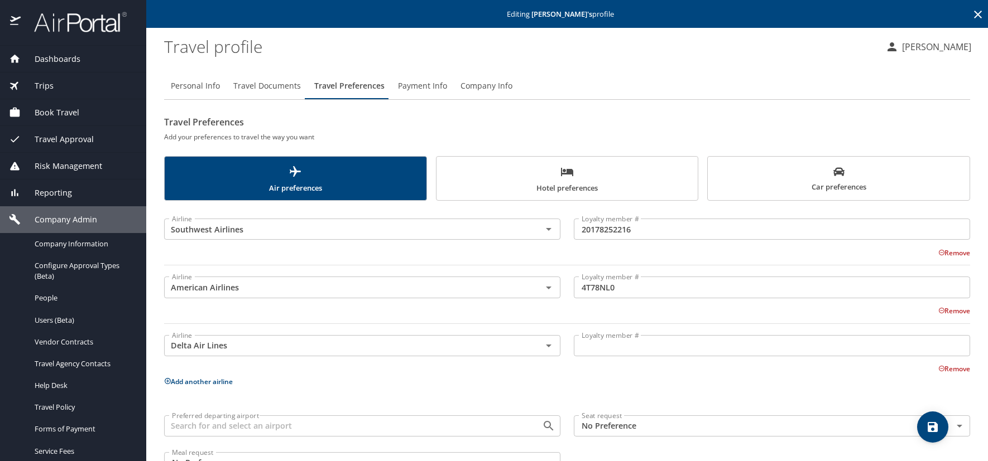
click at [619, 349] on input "Loyalty member #" at bounding box center [772, 345] width 396 height 21
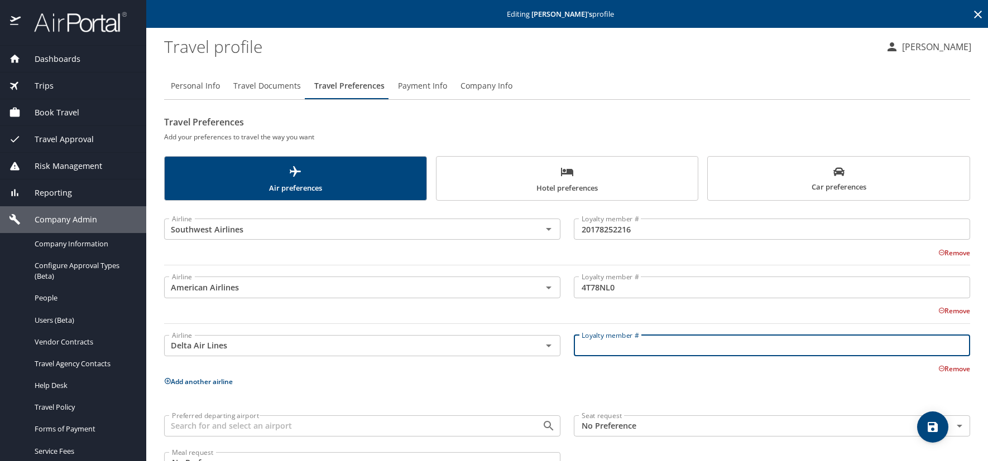
paste input "9361608244"
type input "9361608244"
click at [778, 180] on span "Car preferences" at bounding box center [838, 179] width 248 height 27
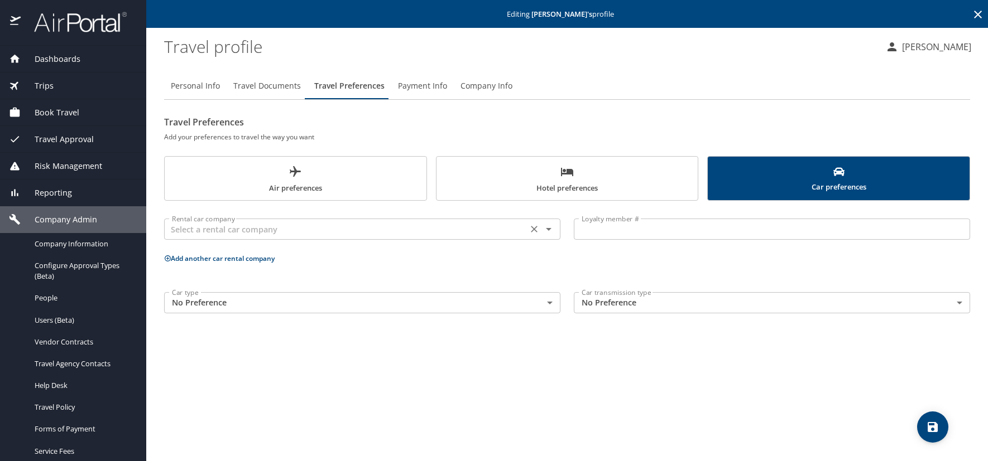
click at [256, 231] on input "text" at bounding box center [345, 229] width 357 height 15
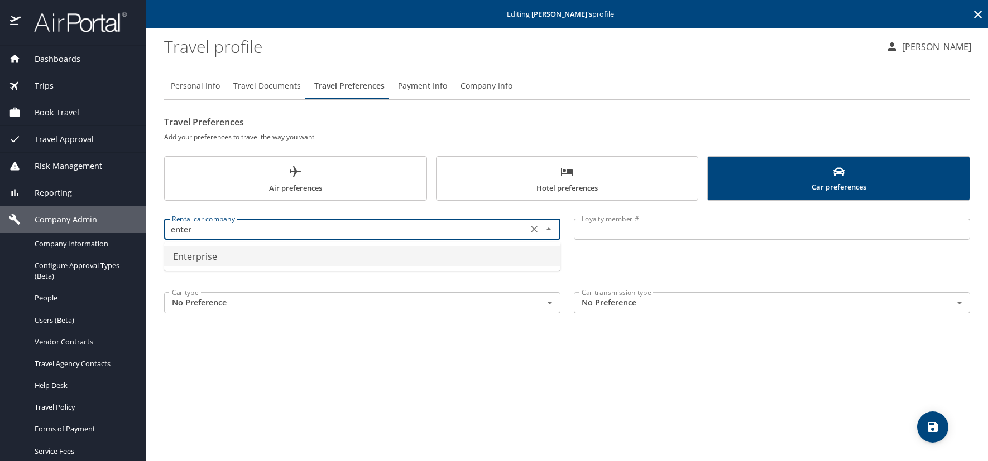
click at [235, 257] on li "Enterprise" at bounding box center [362, 257] width 396 height 20
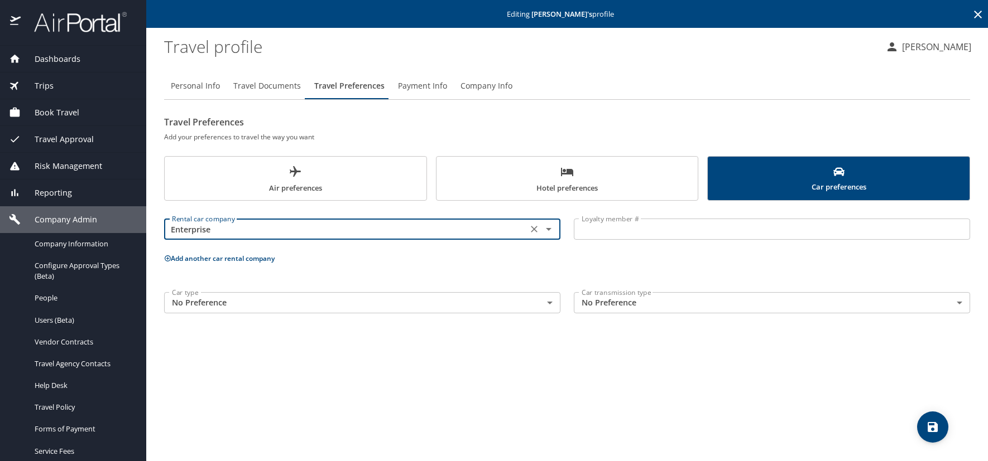
type input "Enterprise"
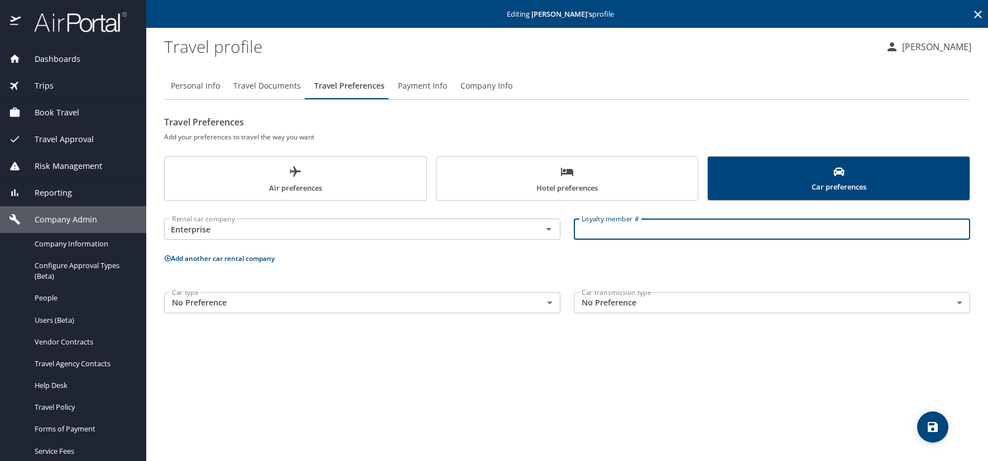
click at [620, 231] on input "Loyalty member #" at bounding box center [772, 229] width 396 height 21
paste input "Z27B426"
type input "Z27B426"
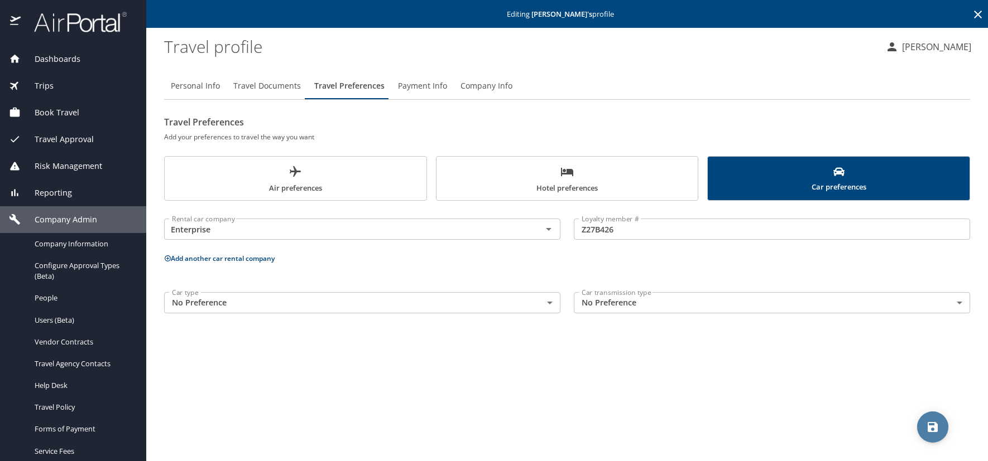
click at [935, 421] on icon "save" at bounding box center [932, 427] width 13 height 13
click at [208, 87] on span "Personal Info" at bounding box center [195, 86] width 49 height 14
select select "US"
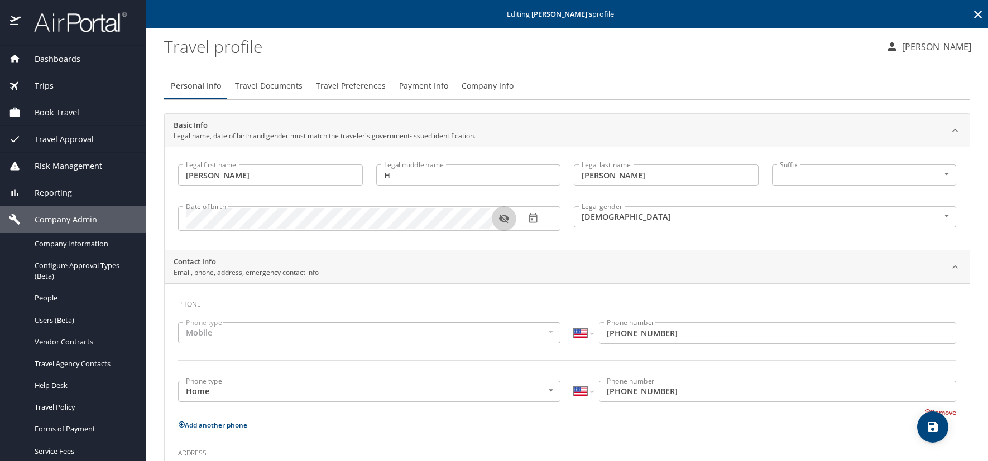
click at [504, 215] on icon "button" at bounding box center [503, 218] width 11 height 11
click at [971, 10] on icon at bounding box center [977, 14] width 13 height 13
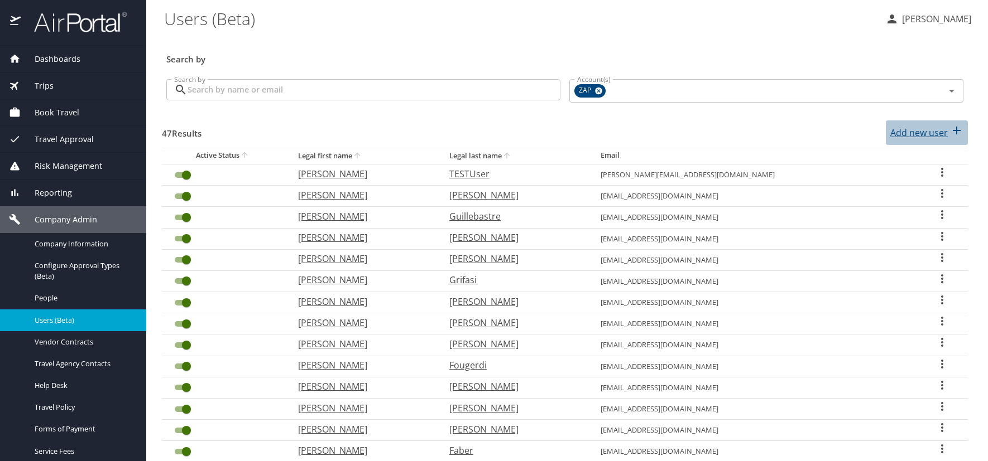
click at [896, 135] on p "Add new user" at bounding box center [918, 132] width 57 height 13
select select "US"
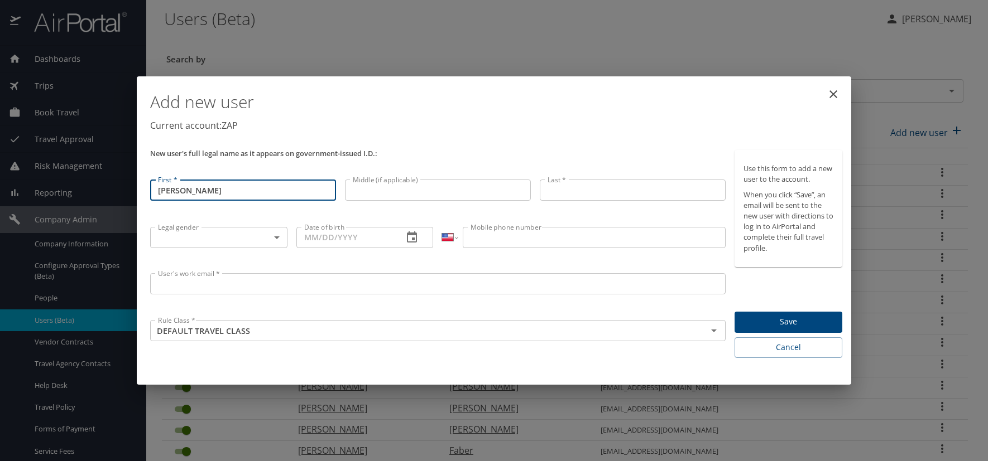
type input "[PERSON_NAME]"
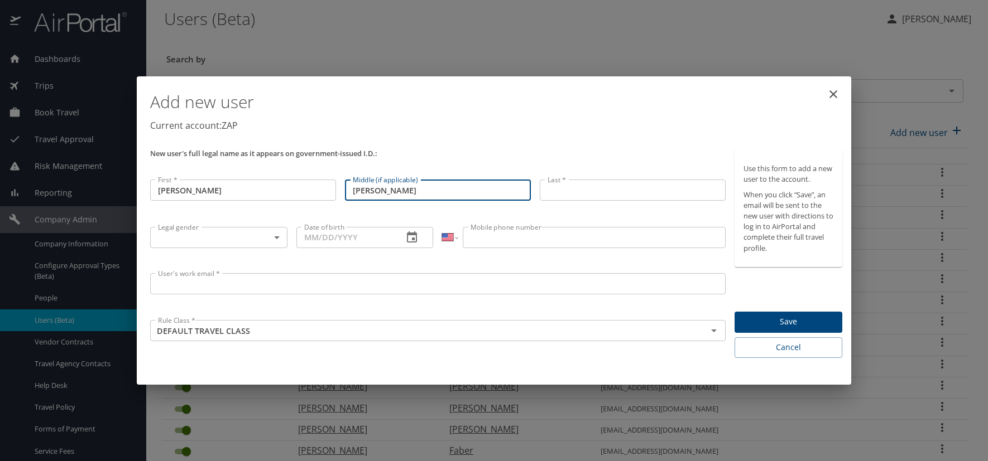
type input "Katherine Pauline"
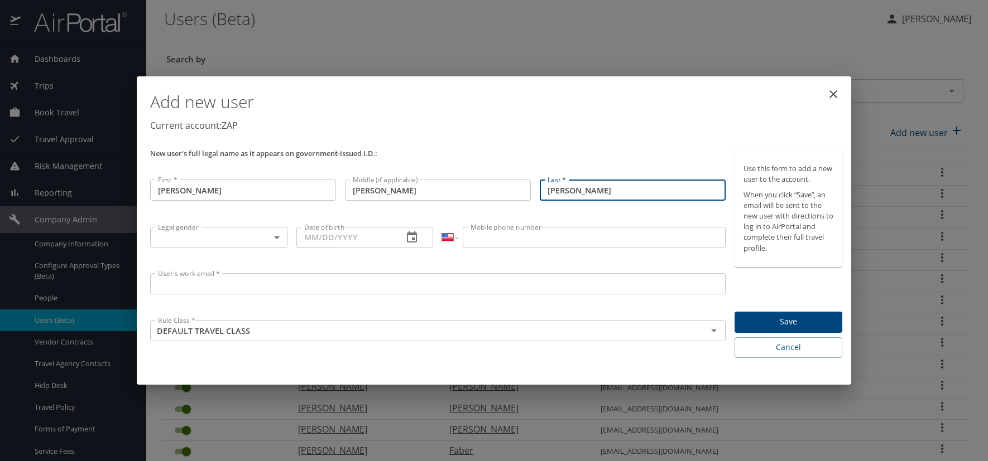
type input "[PERSON_NAME]"
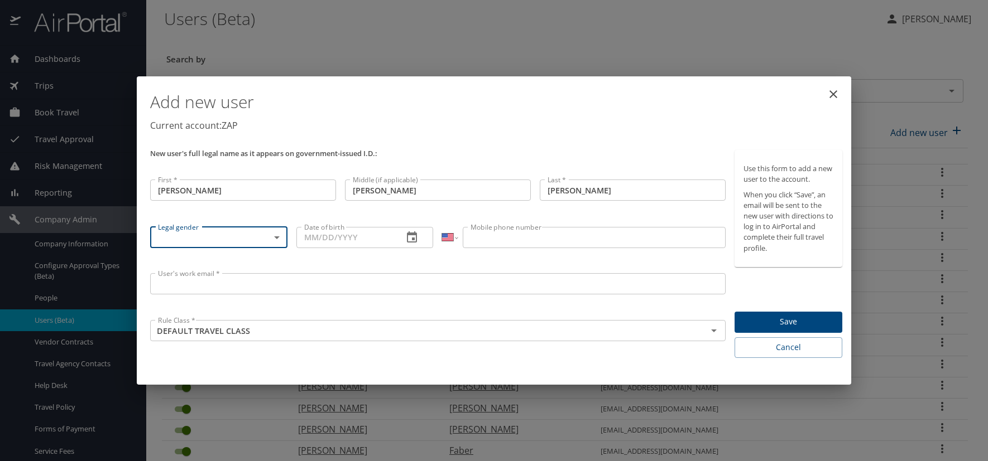
click at [275, 238] on body "Dashboards AirPortal 360™ Manager AirPortal 360™ Agent My Travel Dashboard Trip…" at bounding box center [494, 230] width 988 height 461
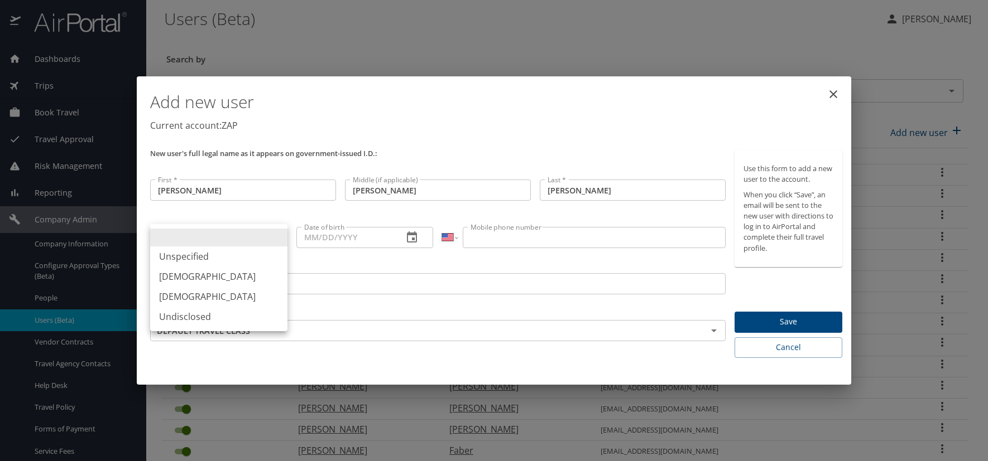
click at [194, 293] on li "[DEMOGRAPHIC_DATA]" at bounding box center [218, 297] width 137 height 20
type input "[DEMOGRAPHIC_DATA]"
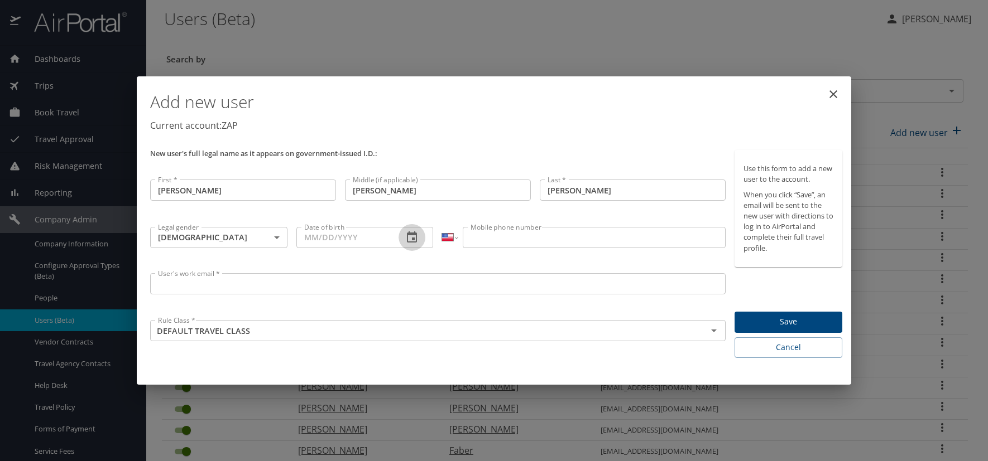
click at [418, 238] on icon "button" at bounding box center [411, 237] width 13 height 13
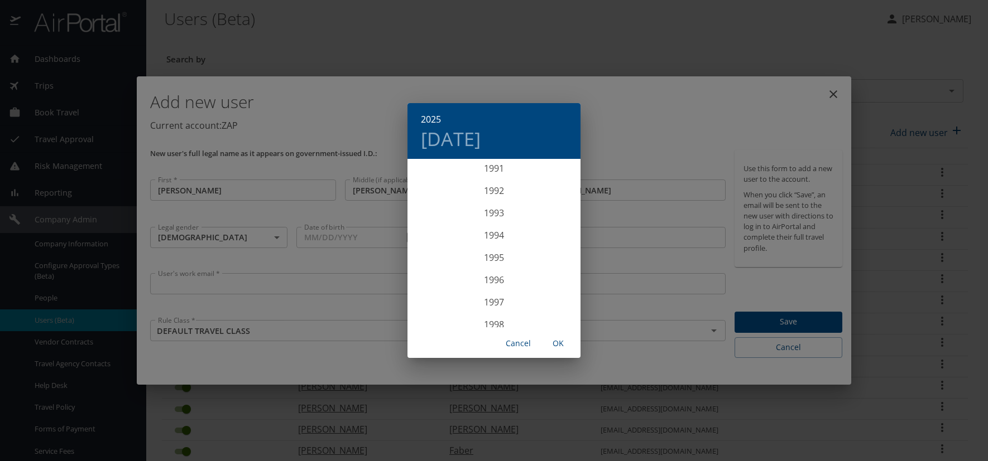
scroll to position [2075, 0]
click at [492, 281] on div "1997" at bounding box center [493, 283] width 173 height 22
click at [549, 179] on div "Mar" at bounding box center [551, 181] width 57 height 42
click at [515, 296] on p "27" at bounding box center [516, 298] width 8 height 7
click at [553, 343] on span "OK" at bounding box center [558, 344] width 27 height 14
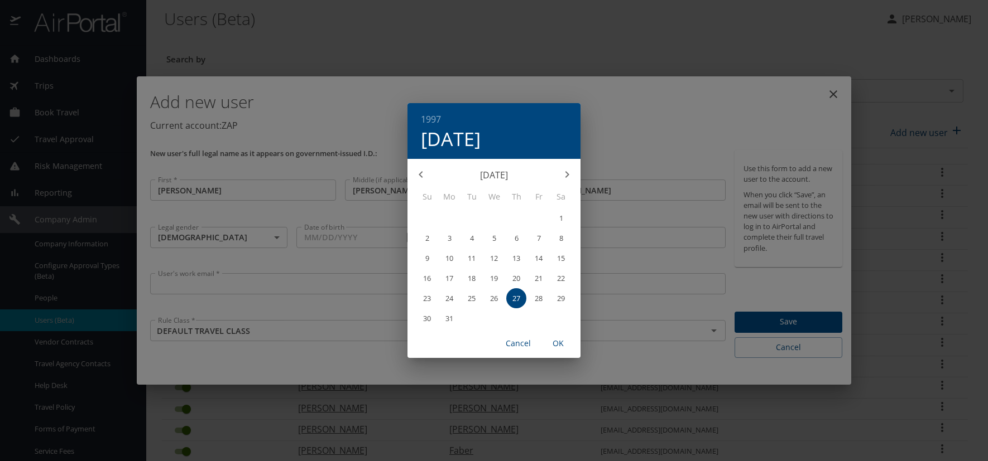
type input "03/27/1997"
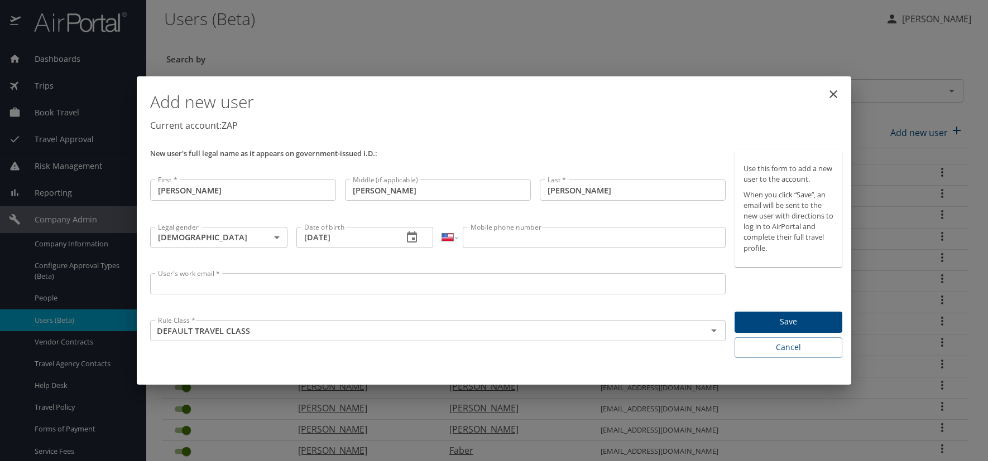
click at [483, 238] on input "Mobile phone number" at bounding box center [594, 237] width 262 height 21
type input "(970) 485-2202"
click at [255, 287] on input "User's work email *" at bounding box center [437, 283] width 575 height 21
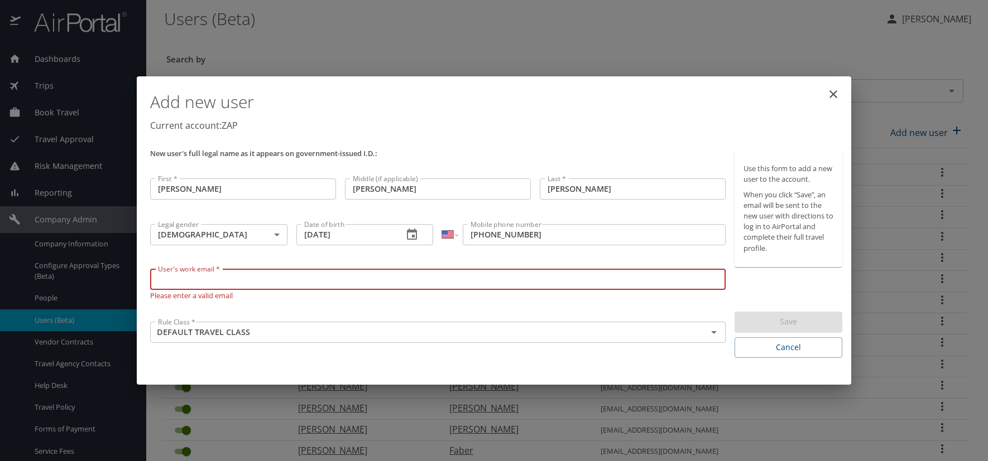
click at [196, 283] on input "User's work email *" at bounding box center [437, 279] width 575 height 21
paste input "HARVEYE.AT.ZAPECS.COM"
click at [207, 282] on input "HARVEYE.AT.ZAPECS.COM" at bounding box center [437, 279] width 575 height 21
type input "[EMAIL_ADDRESS][DOMAIN_NAME]"
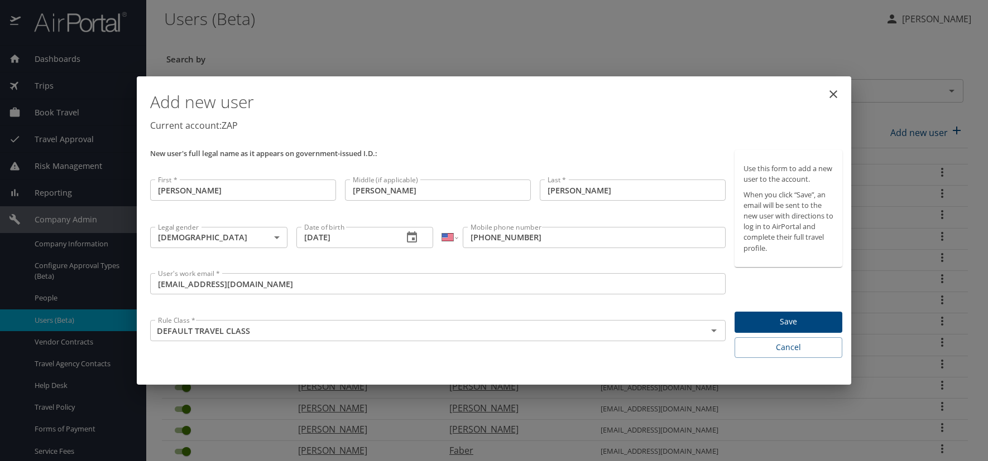
click at [511, 138] on div "Add new user Current account: ZAP" at bounding box center [496, 113] width 701 height 65
click at [768, 319] on span "Save" at bounding box center [788, 322] width 90 height 14
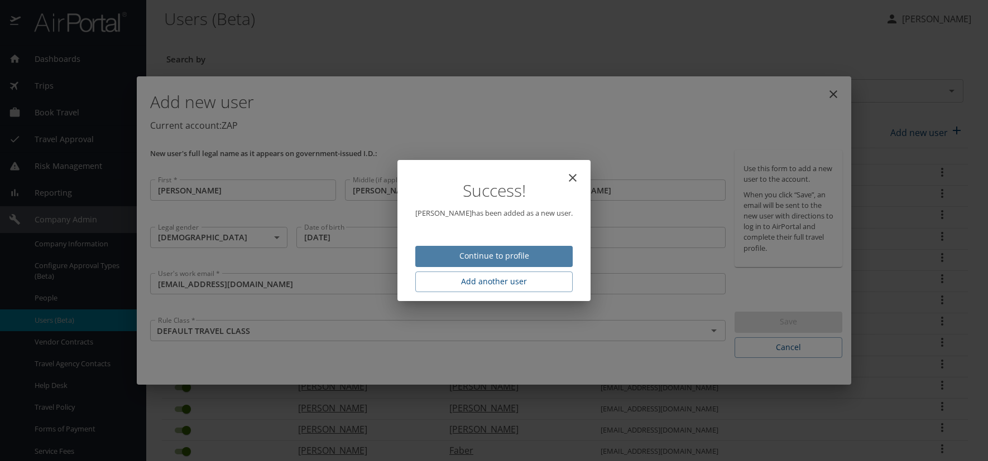
click at [550, 260] on span "Continue to profile" at bounding box center [493, 256] width 139 height 14
select select "US"
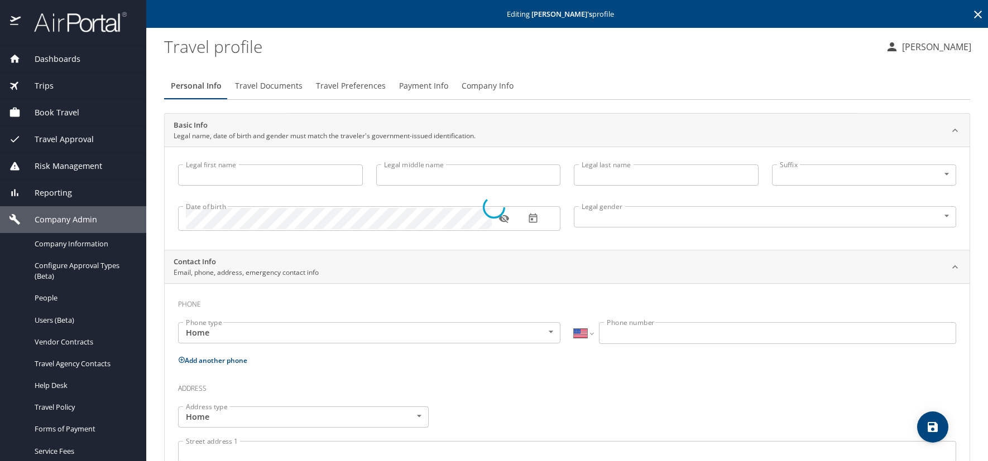
type input "[PERSON_NAME]"
type input "Katherine Pauline"
type input "[PERSON_NAME]"
type input "Female"
select select "US"
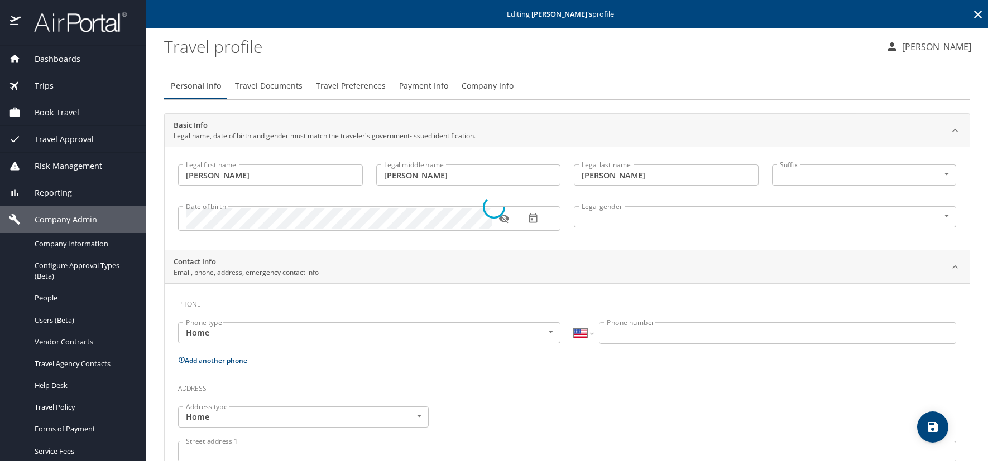
select select "US"
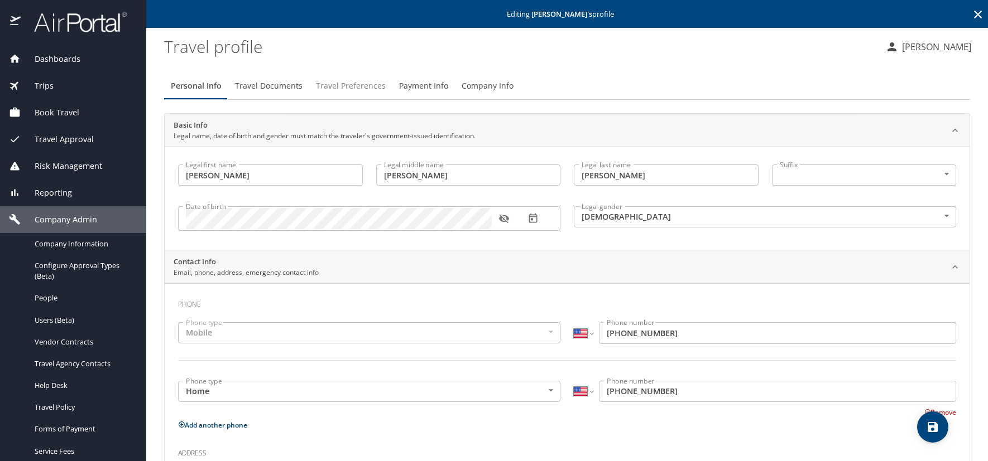
click at [358, 89] on span "Travel Preferences" at bounding box center [351, 86] width 70 height 14
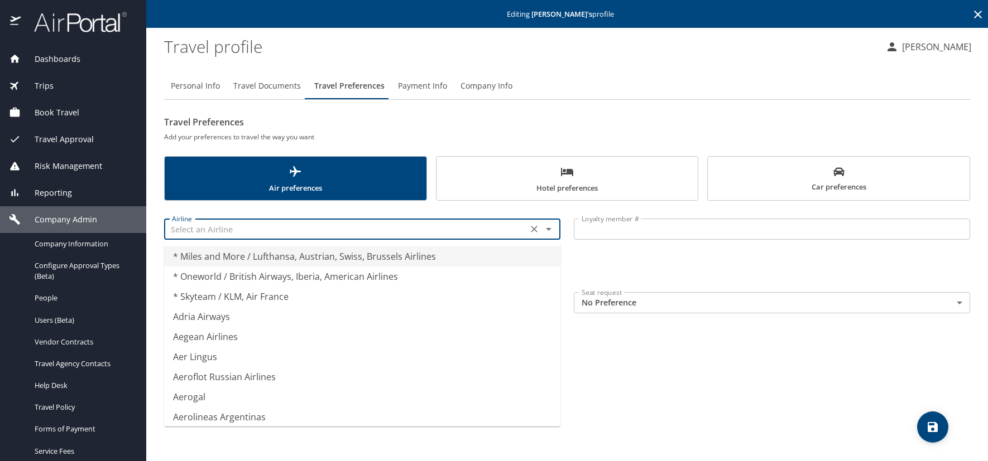
click at [232, 235] on input "text" at bounding box center [345, 229] width 357 height 15
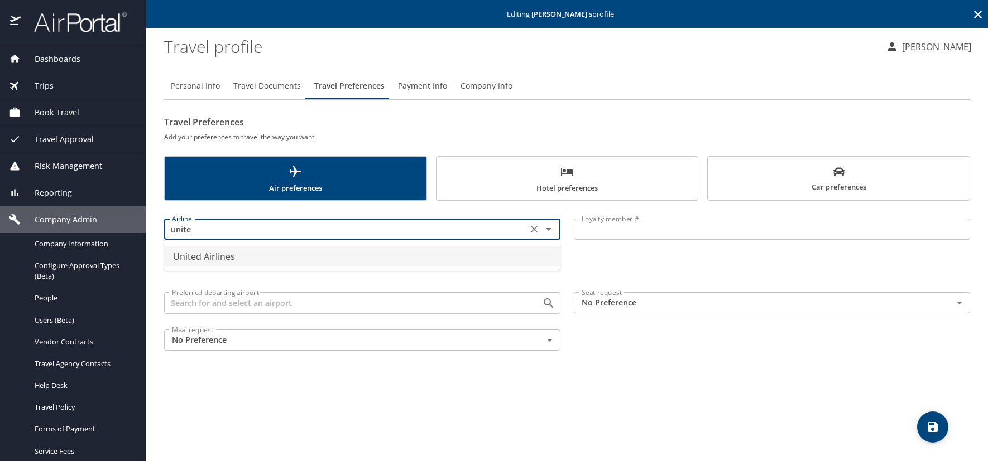
click at [220, 257] on li "United Airlines" at bounding box center [362, 257] width 396 height 20
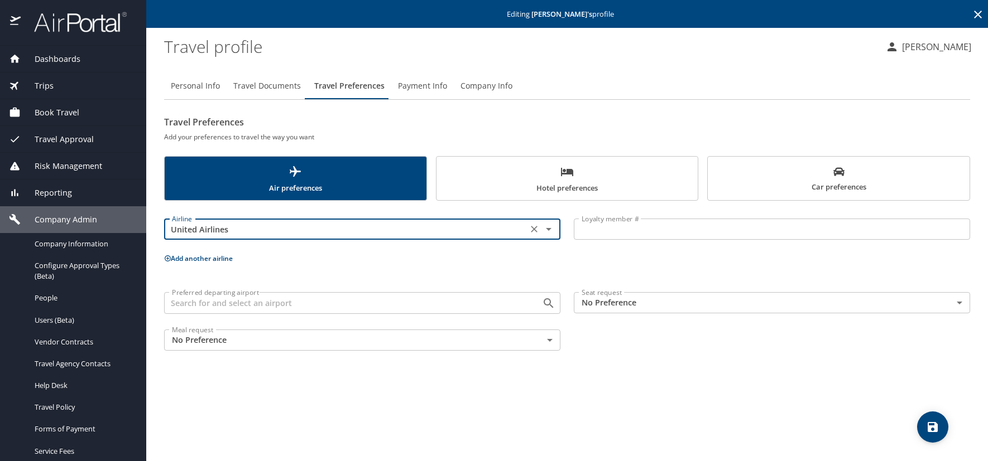
type input "United Airlines"
click at [618, 232] on input "Loyalty member #" at bounding box center [772, 229] width 396 height 21
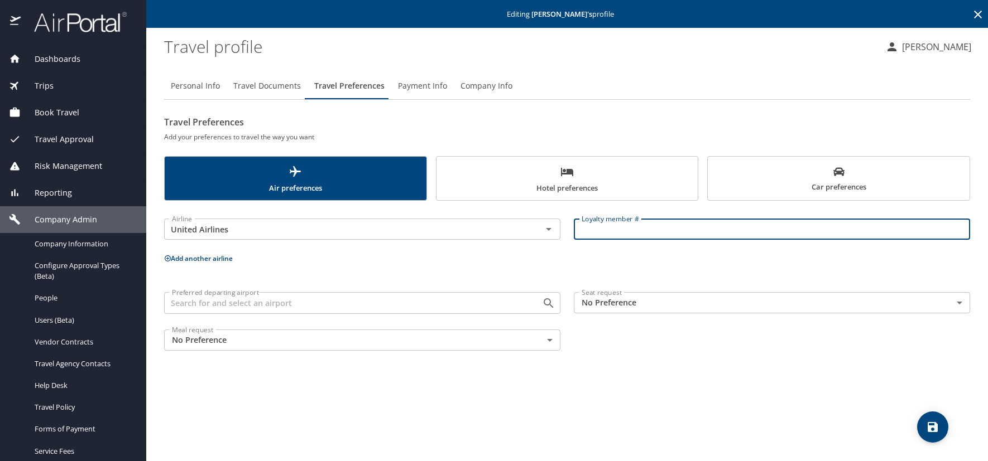
click at [589, 222] on input "Loyalty member #" at bounding box center [772, 229] width 396 height 21
paste input "SCU65875"
type input "SCU65875"
click at [167, 259] on icon at bounding box center [168, 259] width 6 height 6
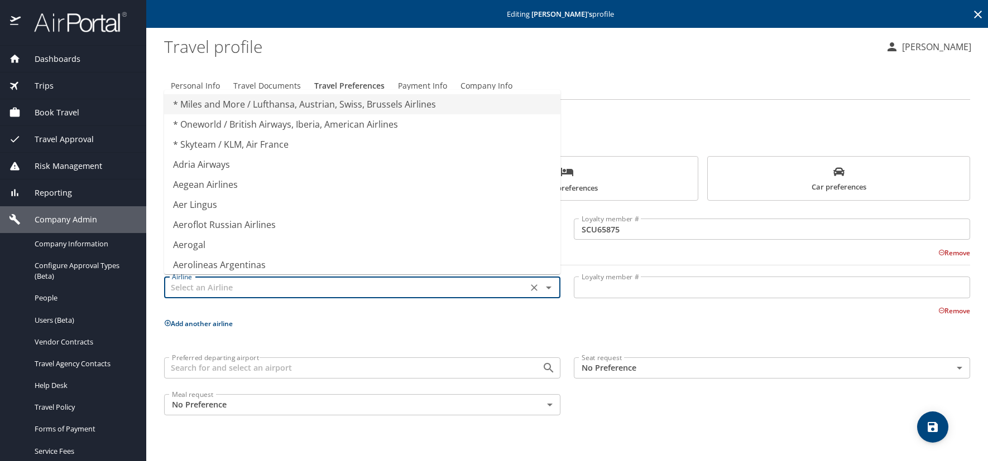
click at [192, 290] on input "text" at bounding box center [345, 287] width 357 height 15
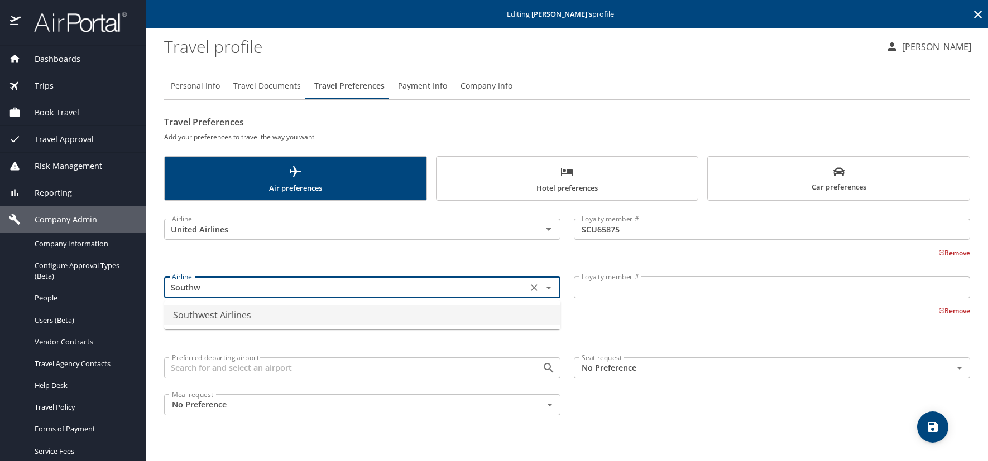
click at [184, 314] on li "Southwest Airlines" at bounding box center [362, 315] width 396 height 20
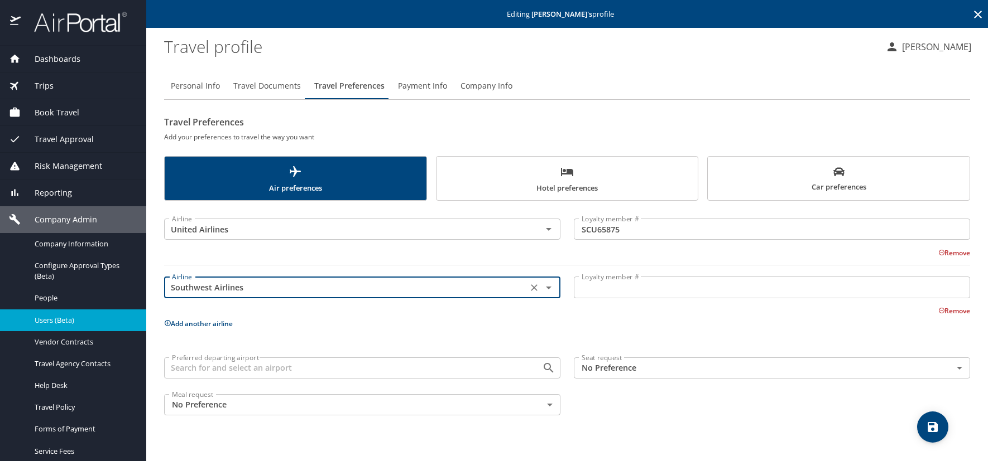
type input "Southwest Airlines"
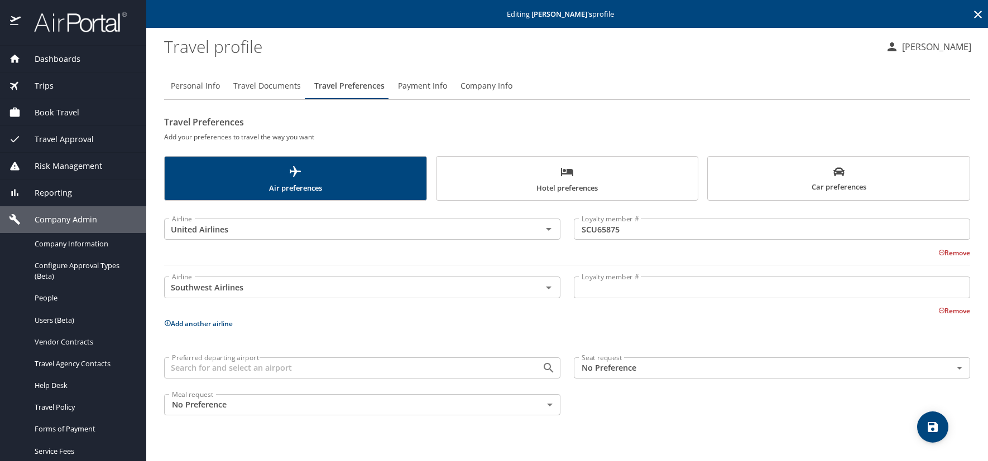
click at [627, 292] on input "Loyalty member #" at bounding box center [772, 287] width 396 height 21
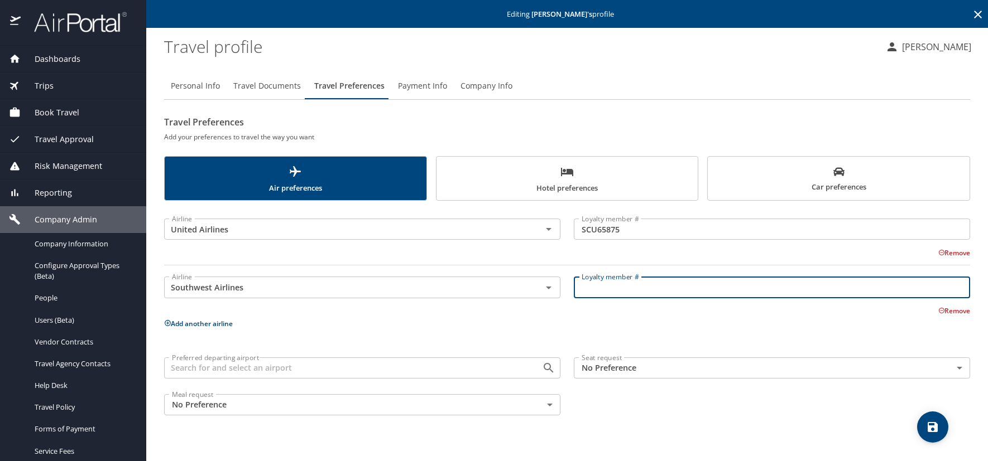
paste input "22156843822"
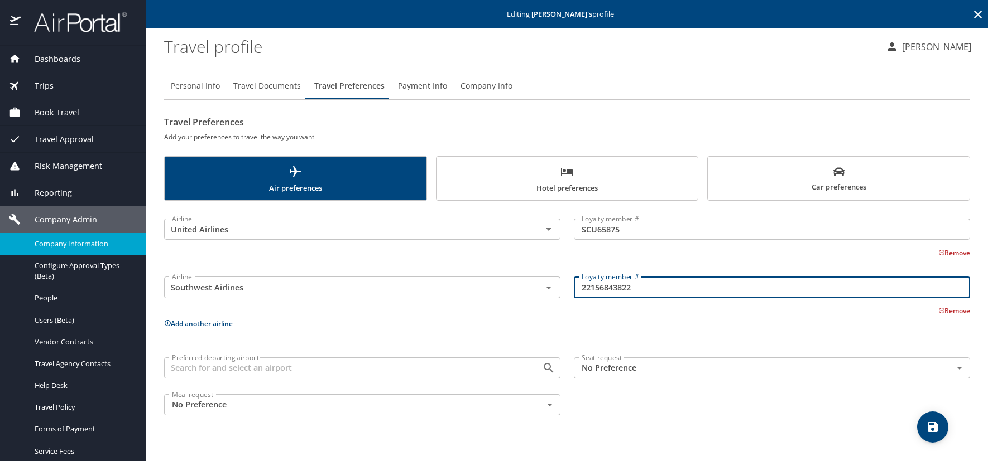
type input "22156843822"
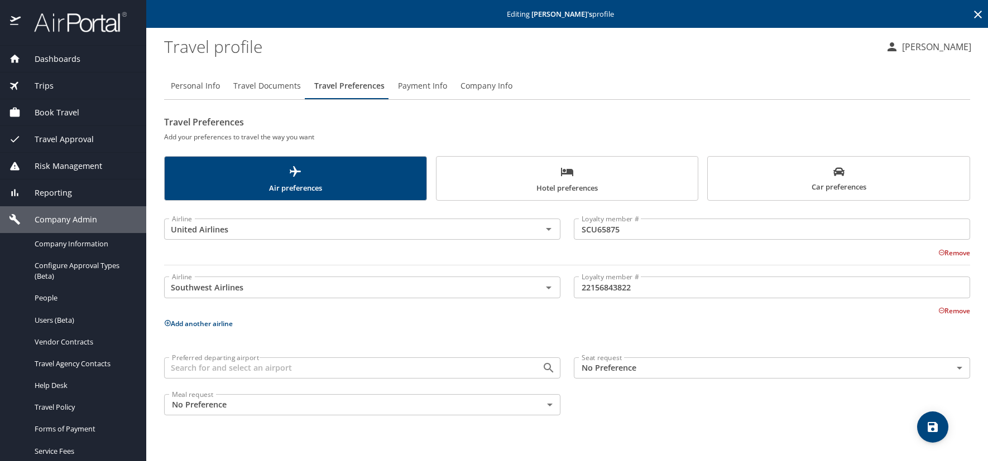
click at [170, 322] on icon at bounding box center [168, 323] width 6 height 6
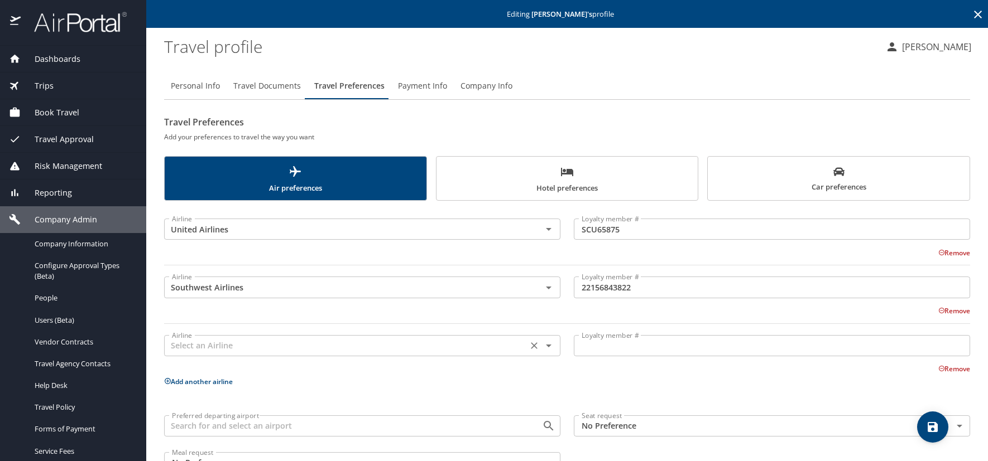
click at [210, 346] on input "text" at bounding box center [345, 346] width 357 height 15
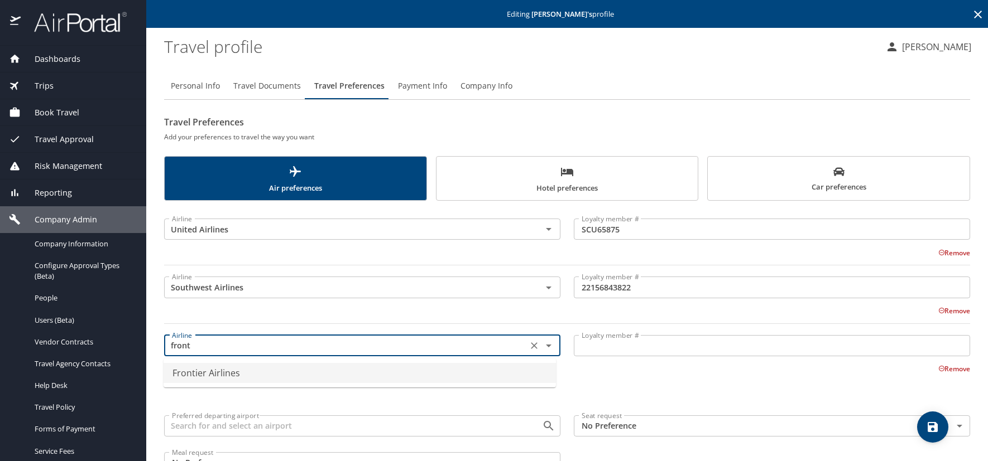
click at [227, 375] on li "Frontier Airlines" at bounding box center [359, 373] width 392 height 20
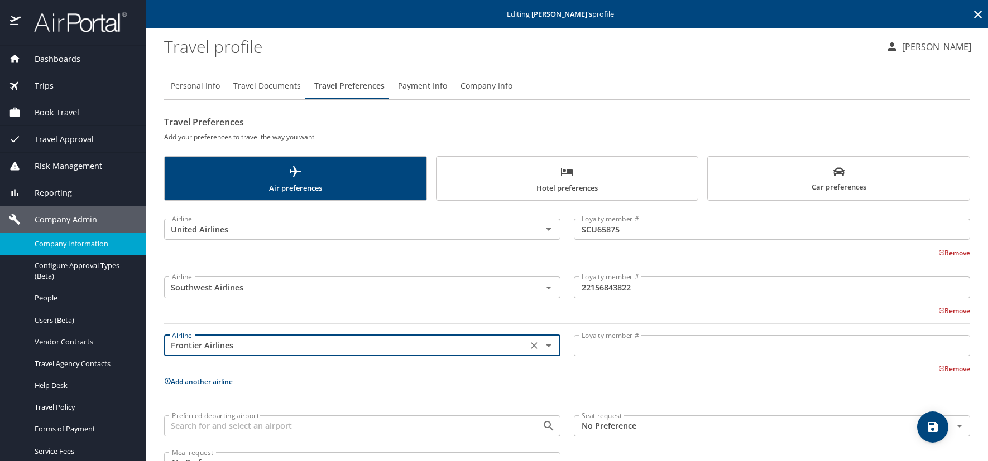
type input "Frontier Airlines"
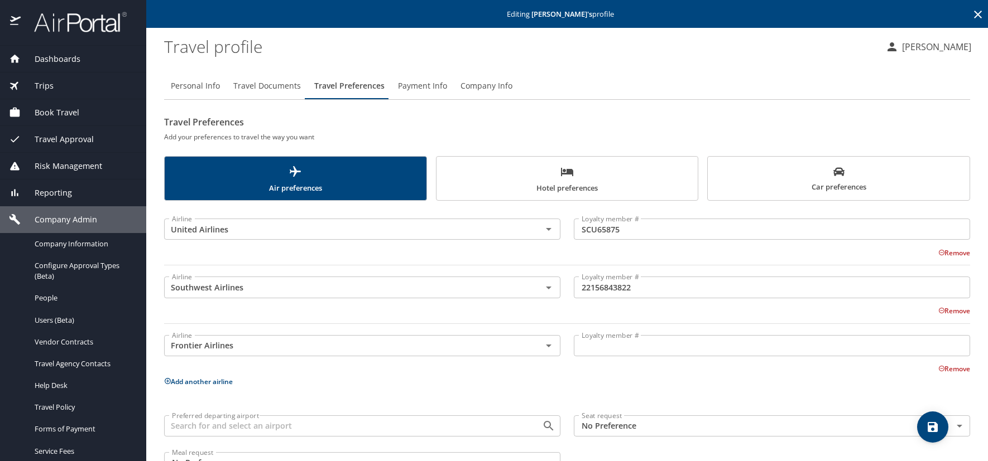
click at [587, 356] on input "Loyalty member #" at bounding box center [772, 345] width 396 height 21
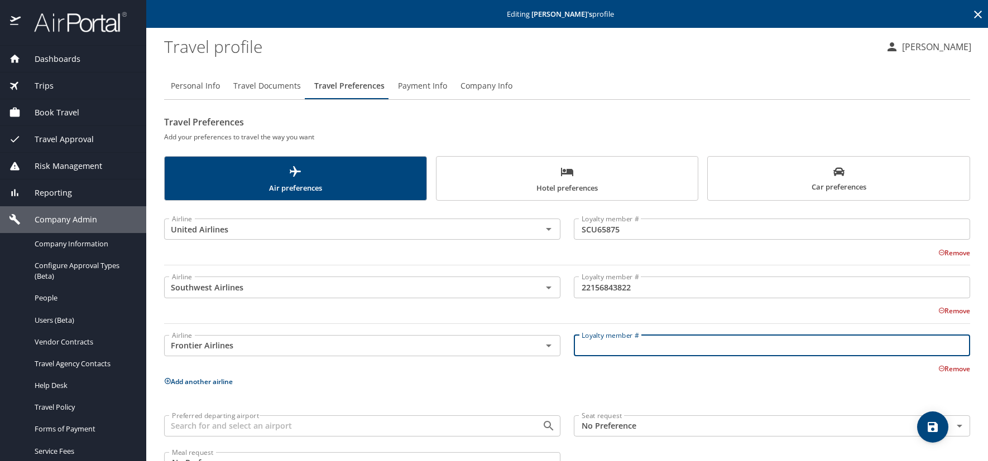
paste input "90098403434"
type input "90098403434"
click at [166, 381] on icon at bounding box center [167, 381] width 7 height 7
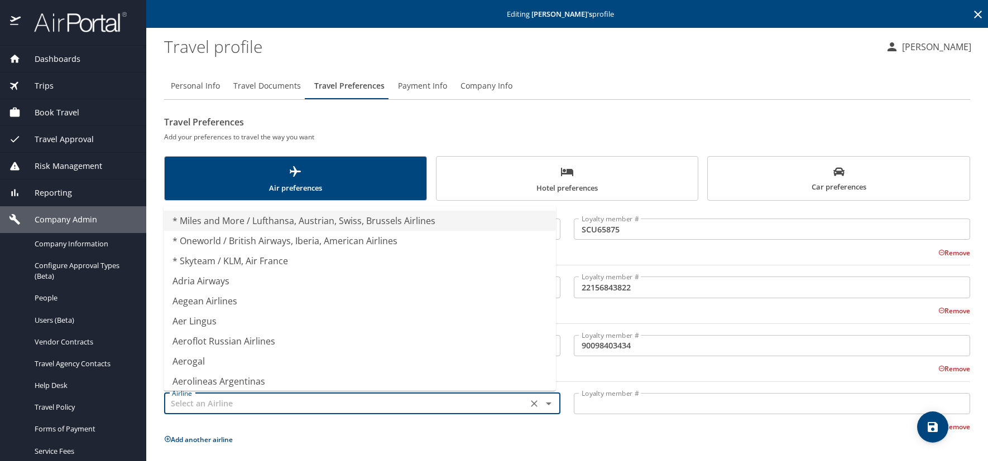
click at [185, 404] on input "text" at bounding box center [345, 404] width 357 height 15
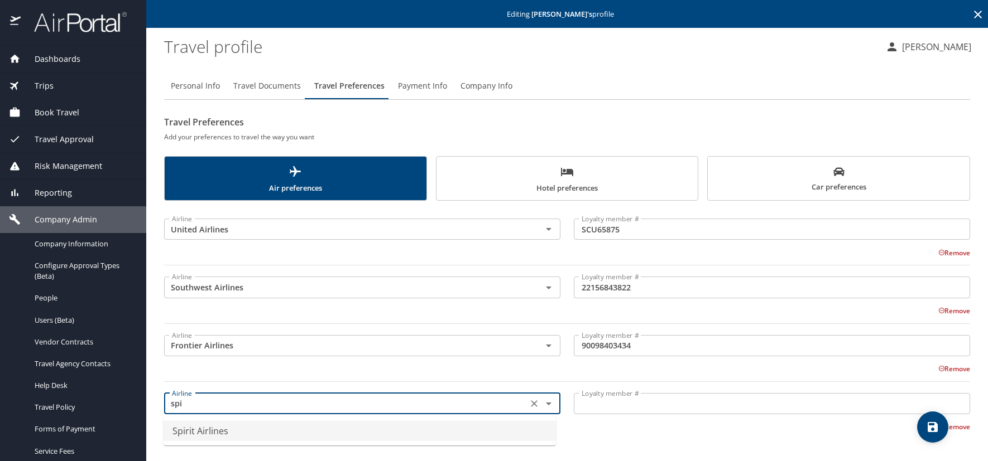
click at [184, 435] on li "Spirit Airlines" at bounding box center [359, 431] width 392 height 20
type input "Spirit Airlines"
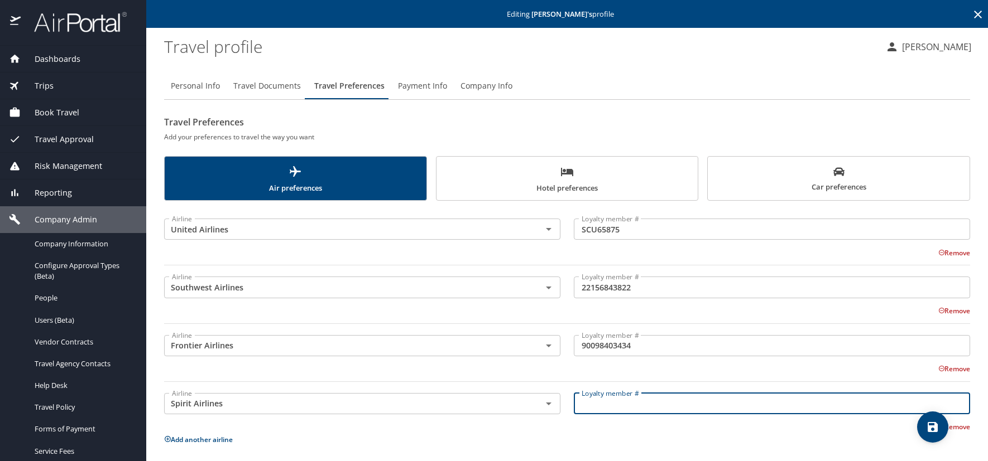
click at [622, 402] on input "Loyalty member #" at bounding box center [772, 403] width 396 height 21
click at [634, 411] on input "Loyalty member #" at bounding box center [772, 403] width 396 height 21
paste input "1012372909"
type input "1012372909"
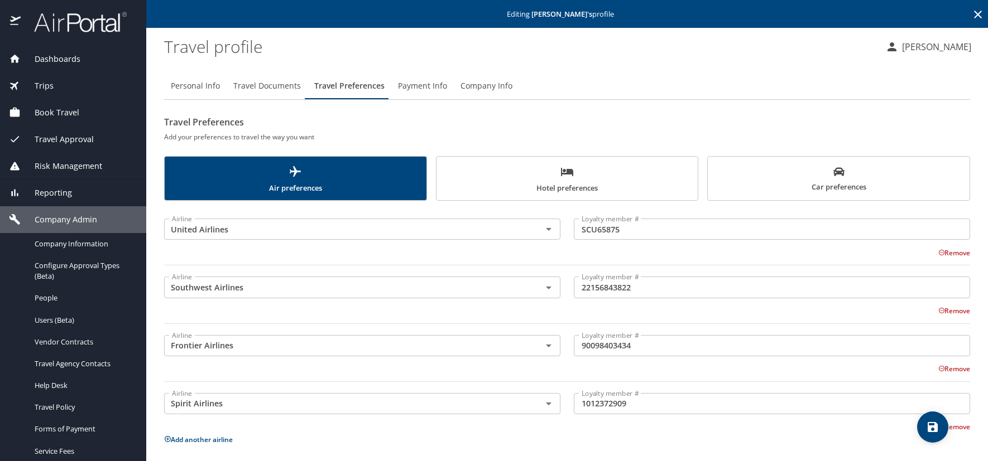
click at [787, 193] on span "Car preferences" at bounding box center [838, 179] width 248 height 27
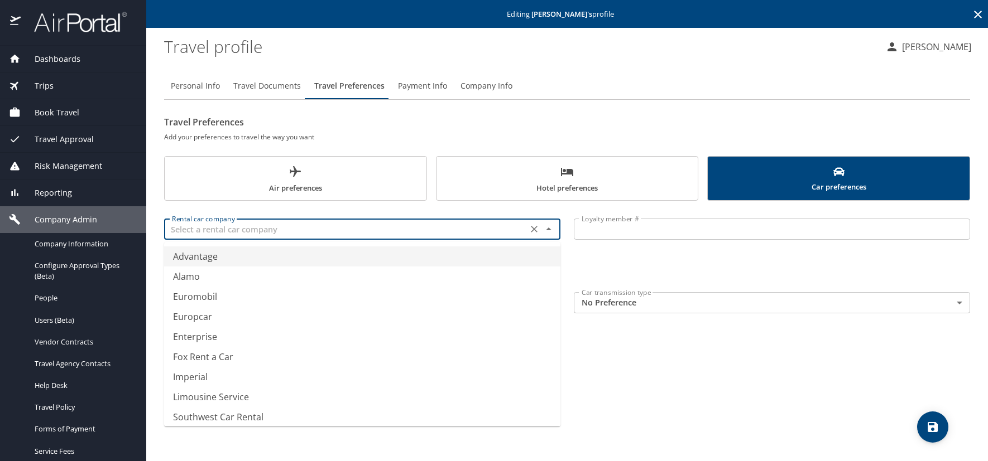
click at [205, 231] on input "text" at bounding box center [345, 229] width 357 height 15
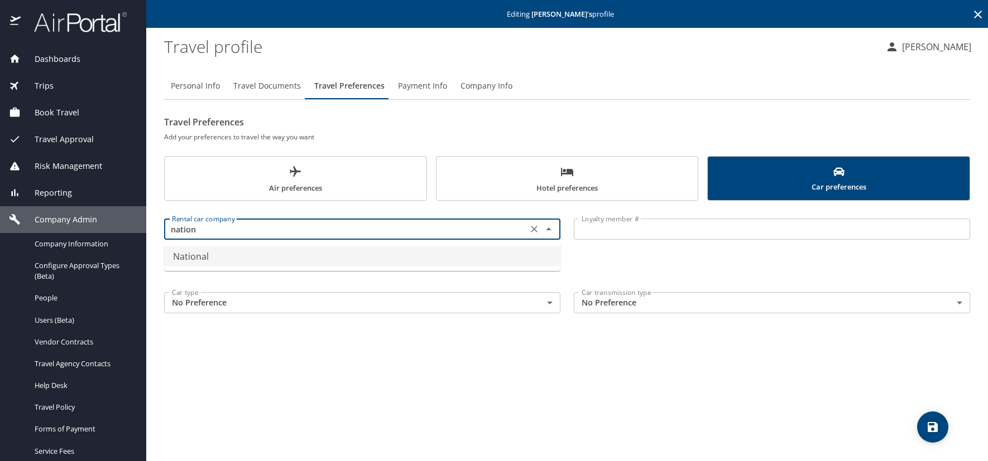
click at [202, 260] on li "National" at bounding box center [362, 257] width 396 height 20
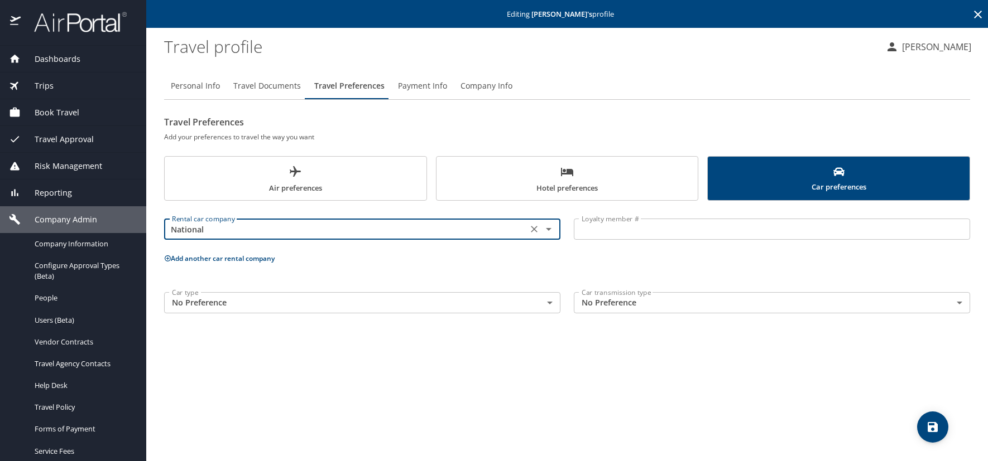
type input "National"
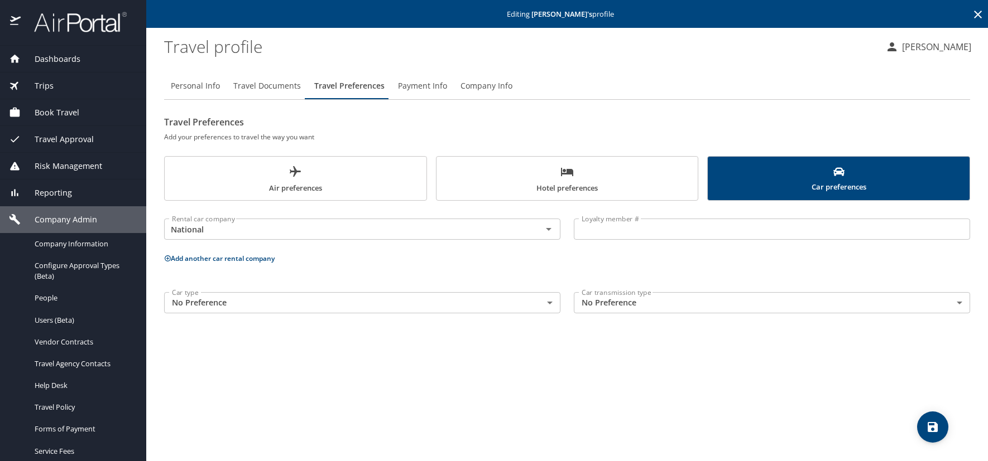
click at [643, 225] on input "Loyalty member #" at bounding box center [772, 229] width 396 height 21
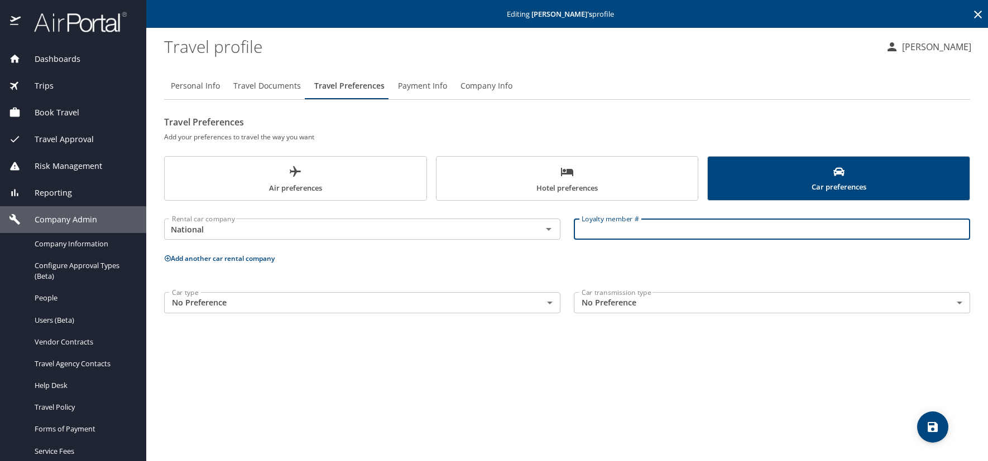
paste input "905367330"
type input "905367330"
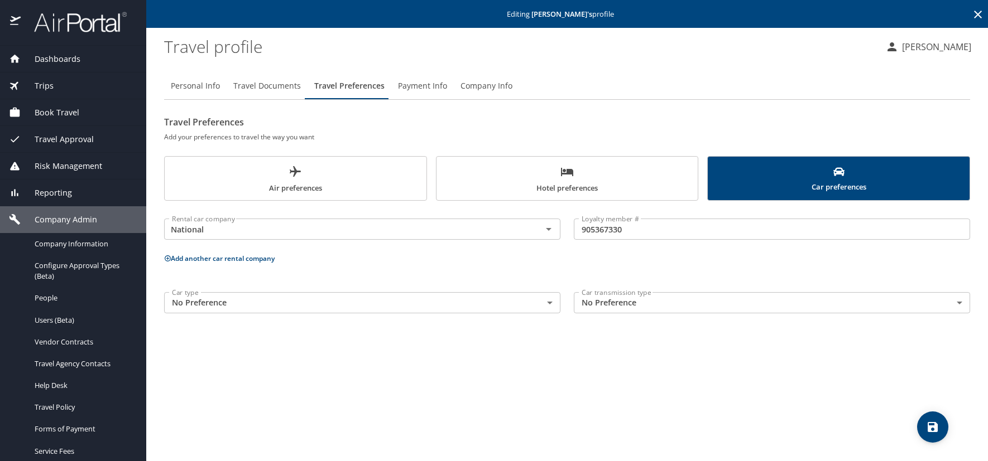
click at [518, 172] on span "Hotel preferences" at bounding box center [567, 180] width 248 height 30
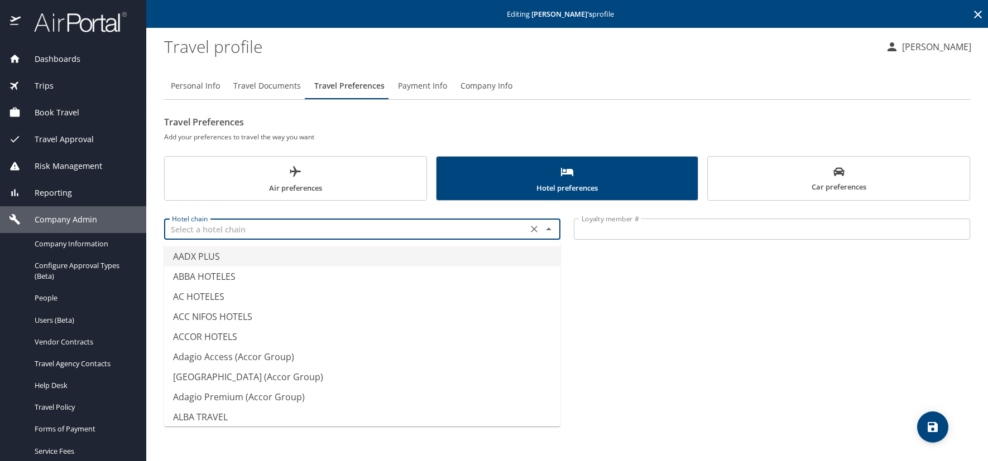
click at [194, 224] on input "text" at bounding box center [345, 229] width 357 height 15
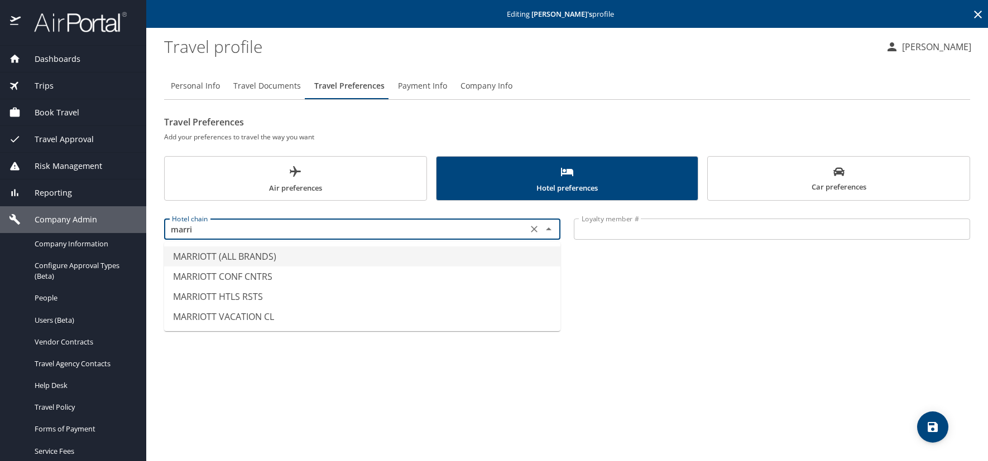
click at [219, 257] on li "MARRIOTT (ALL BRANDS)" at bounding box center [362, 257] width 396 height 20
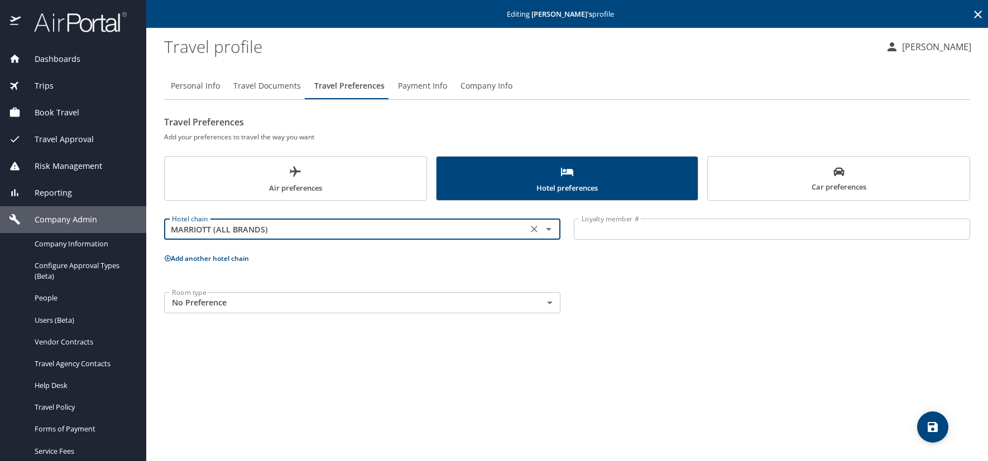
type input "MARRIOTT (ALL BRANDS)"
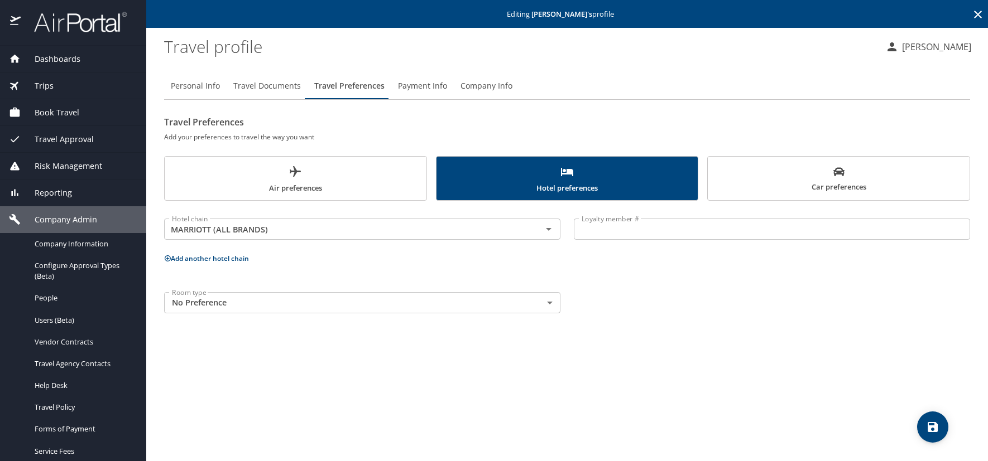
click at [659, 235] on input "Loyalty member #" at bounding box center [772, 229] width 396 height 21
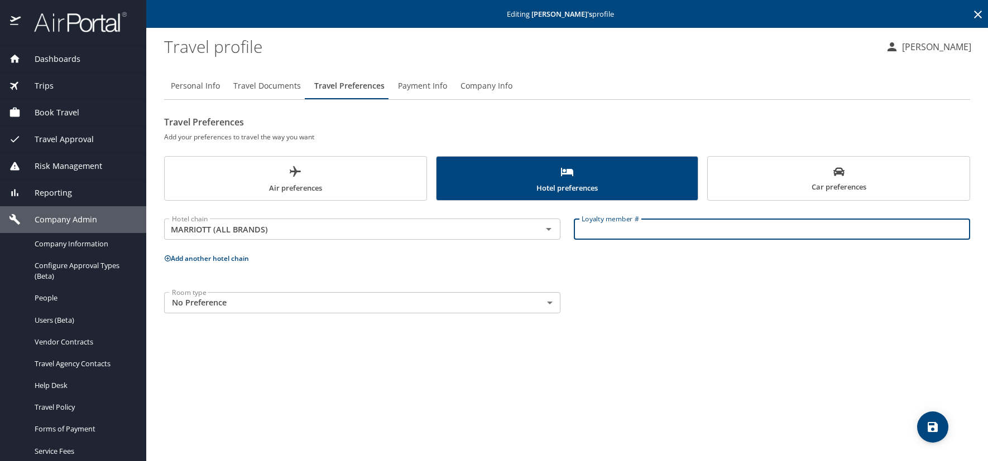
paste input "999855515"
type input "999855515"
click at [167, 259] on icon at bounding box center [168, 259] width 6 height 6
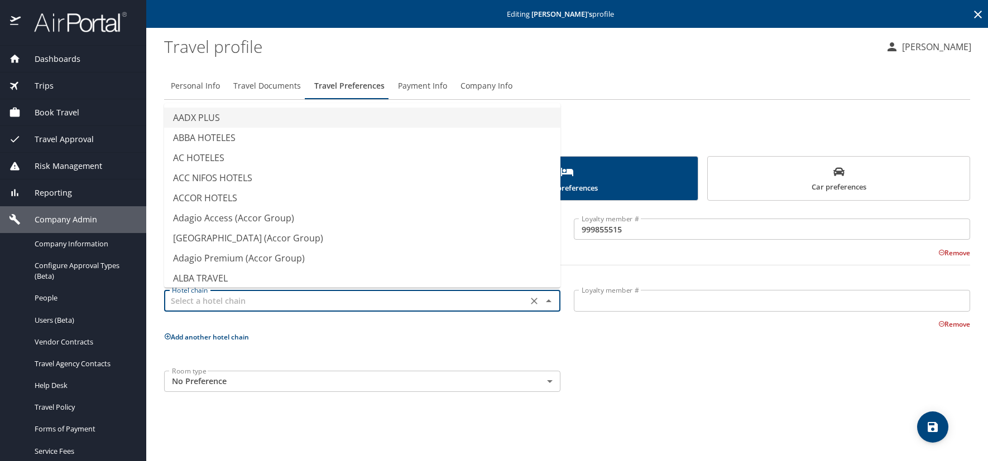
click at [189, 304] on input "text" at bounding box center [345, 300] width 357 height 15
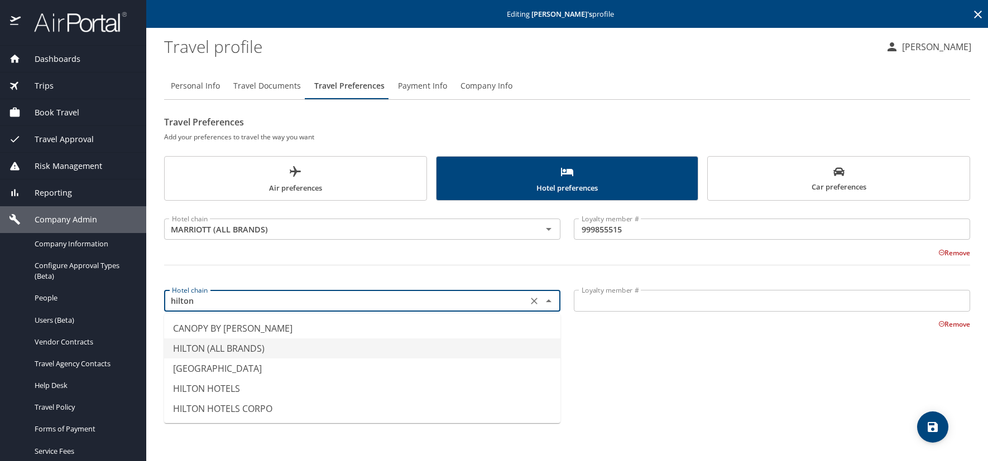
click at [213, 349] on li "HILTON (ALL BRANDS)" at bounding box center [362, 349] width 396 height 20
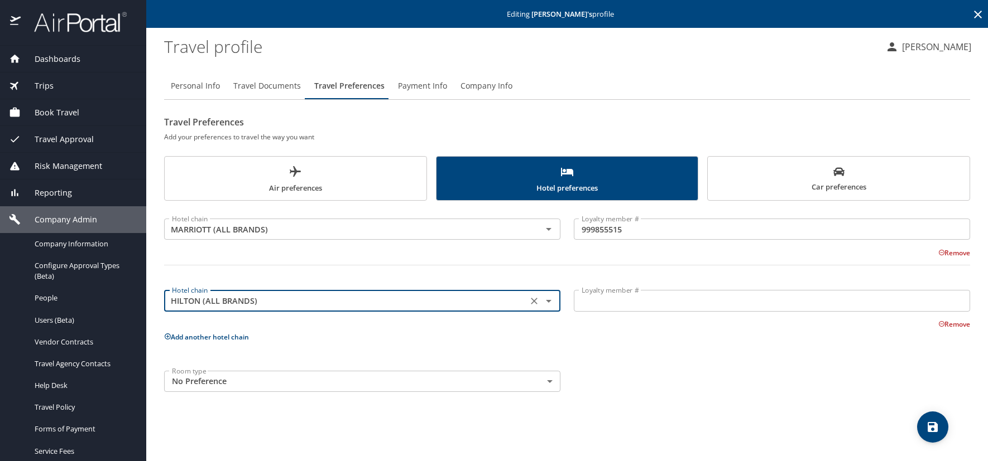
type input "HILTON (ALL BRANDS)"
click at [603, 297] on input "Loyalty member #" at bounding box center [772, 300] width 396 height 21
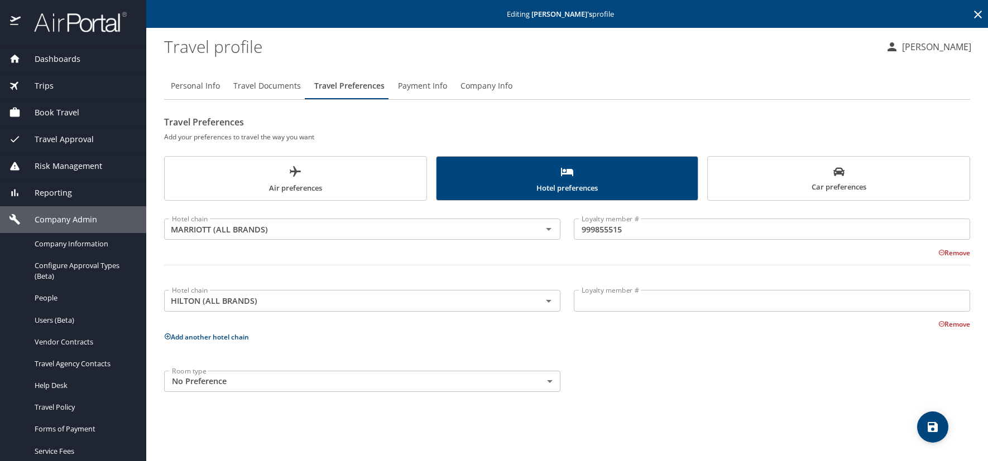
click at [598, 294] on input "Loyalty member #" at bounding box center [772, 300] width 396 height 21
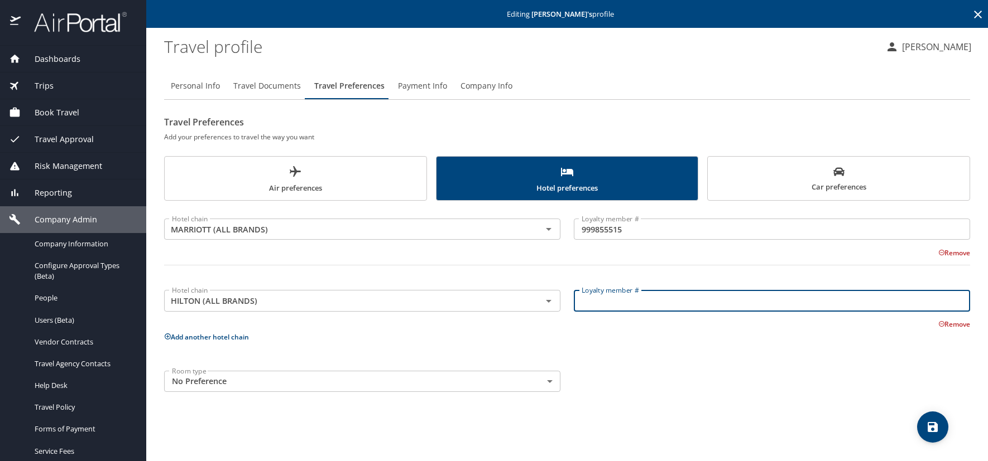
paste input "1427929284"
type input "1427929284"
click at [169, 337] on icon at bounding box center [168, 337] width 6 height 6
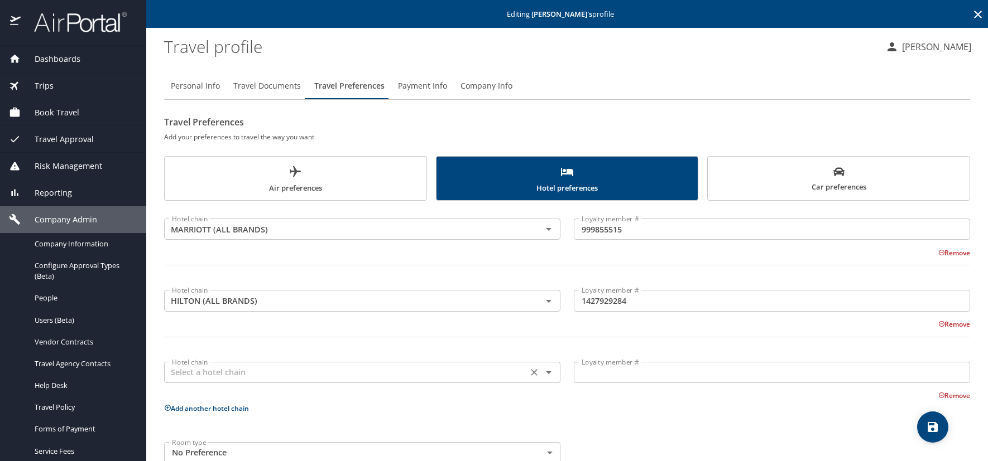
click at [209, 376] on input "text" at bounding box center [345, 372] width 357 height 15
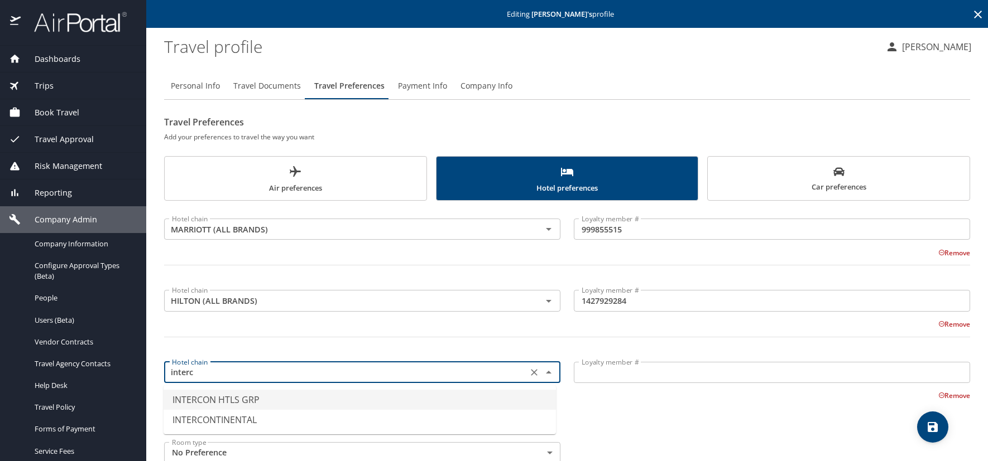
click at [243, 401] on li "INTERCON HTLS GRP" at bounding box center [359, 400] width 392 height 20
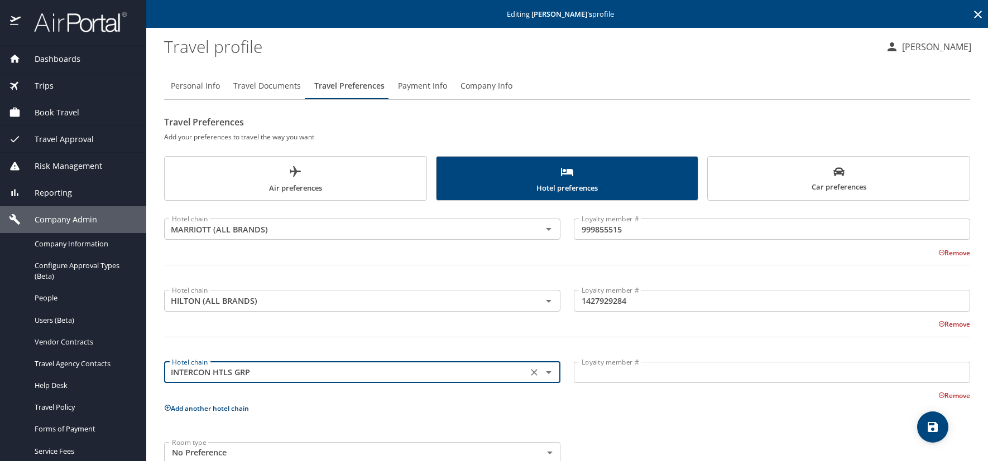
type input "INTERCON HTLS GRP"
click at [588, 380] on input "Loyalty member #" at bounding box center [772, 372] width 396 height 21
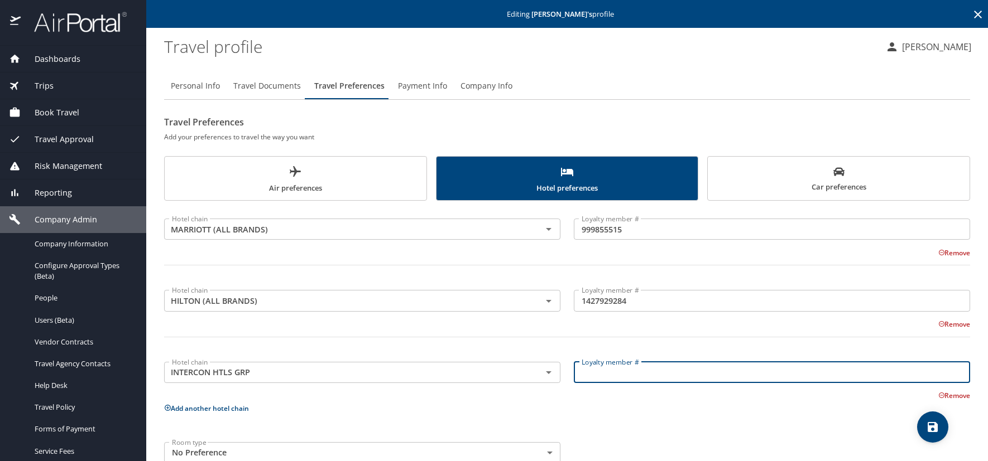
paste input "247013224"
type input "247013224"
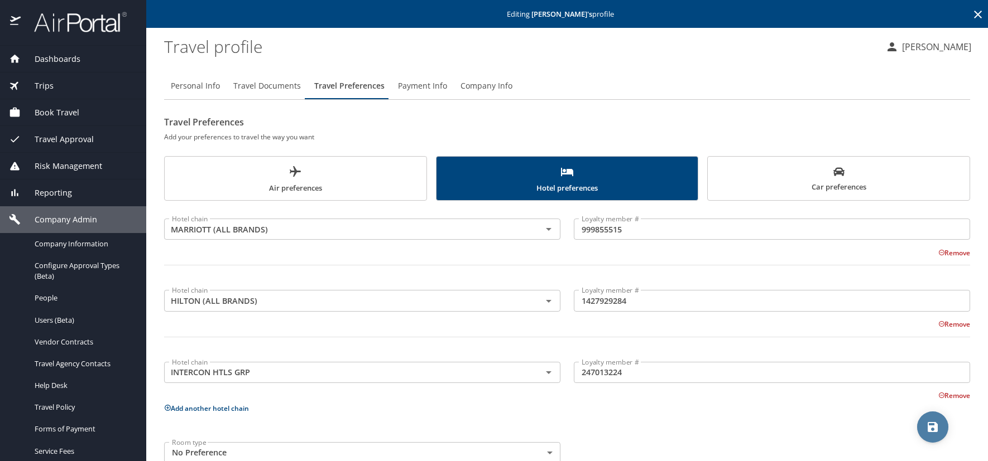
click at [931, 428] on icon "save" at bounding box center [932, 427] width 10 height 10
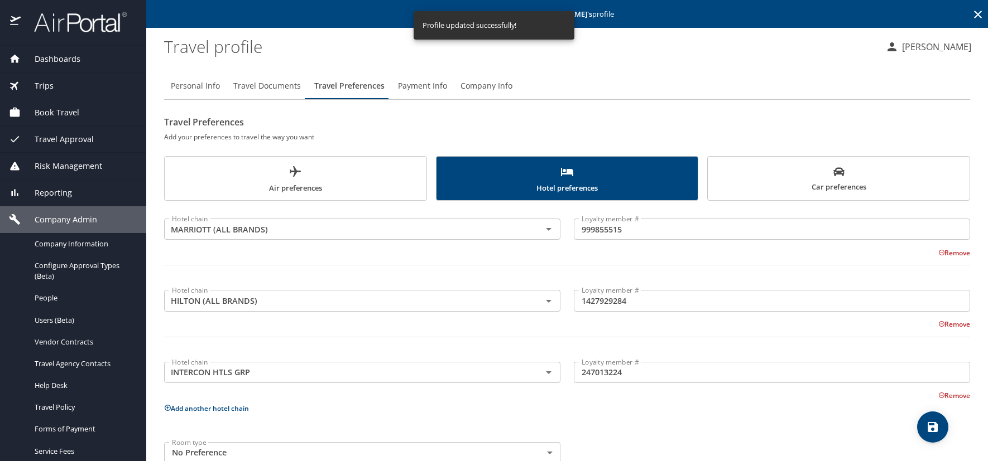
click at [357, 190] on span "Air preferences" at bounding box center [295, 180] width 248 height 30
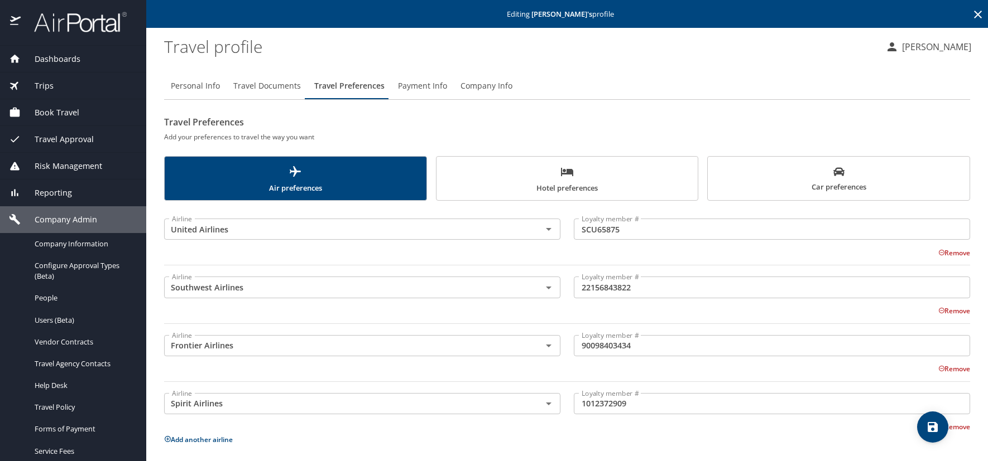
click at [761, 185] on span "Car preferences" at bounding box center [838, 179] width 248 height 27
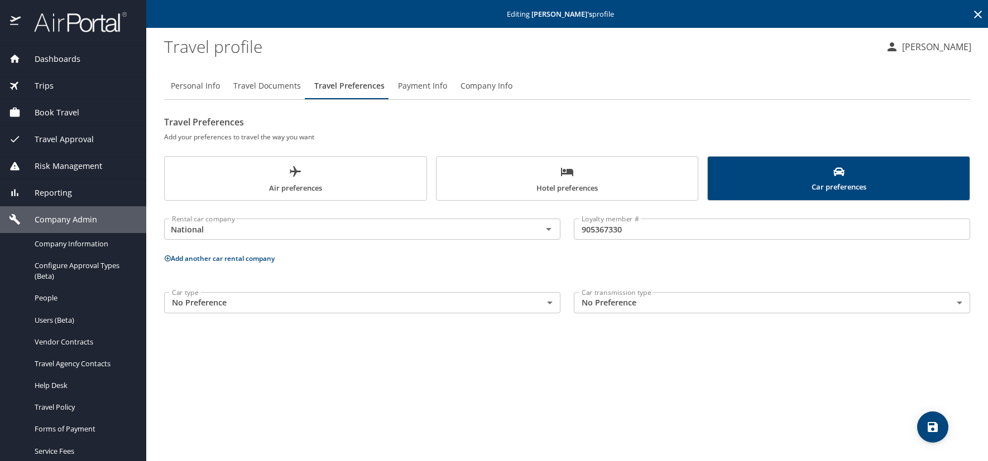
click at [490, 177] on span "Hotel preferences" at bounding box center [567, 180] width 248 height 30
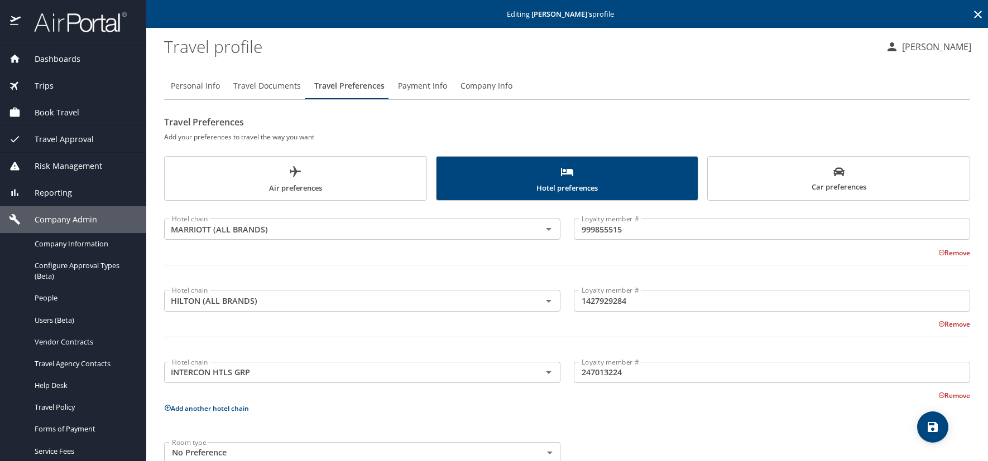
click at [203, 175] on span "Air preferences" at bounding box center [295, 180] width 248 height 30
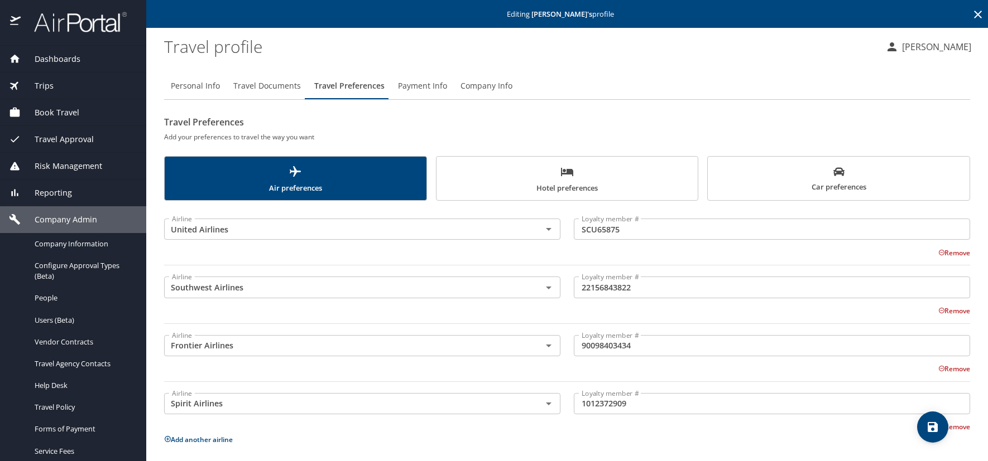
click at [929, 434] on icon "save" at bounding box center [932, 427] width 13 height 13
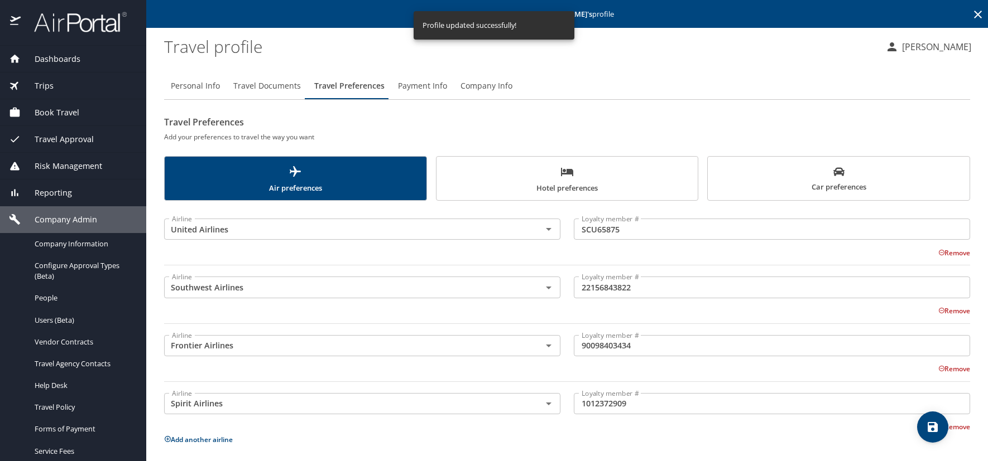
click at [974, 15] on icon at bounding box center [978, 15] width 8 height 8
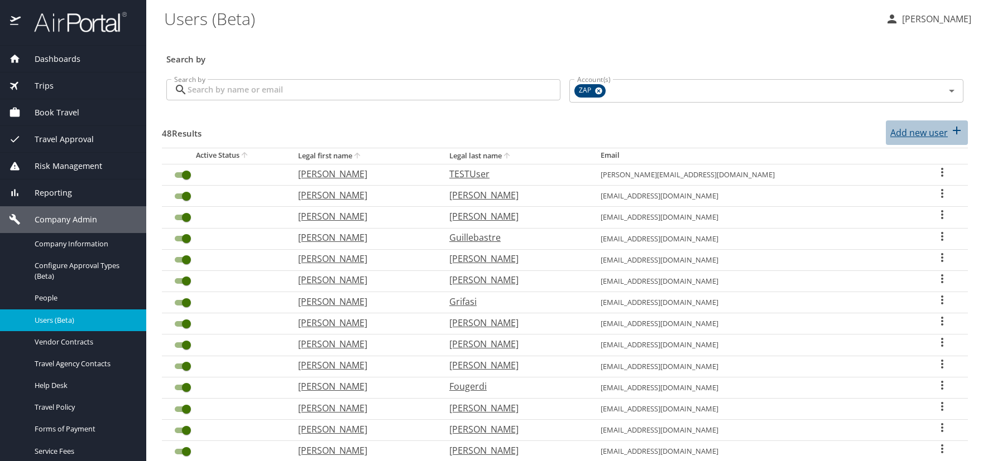
click at [921, 134] on p "Add new user" at bounding box center [918, 132] width 57 height 13
select select "US"
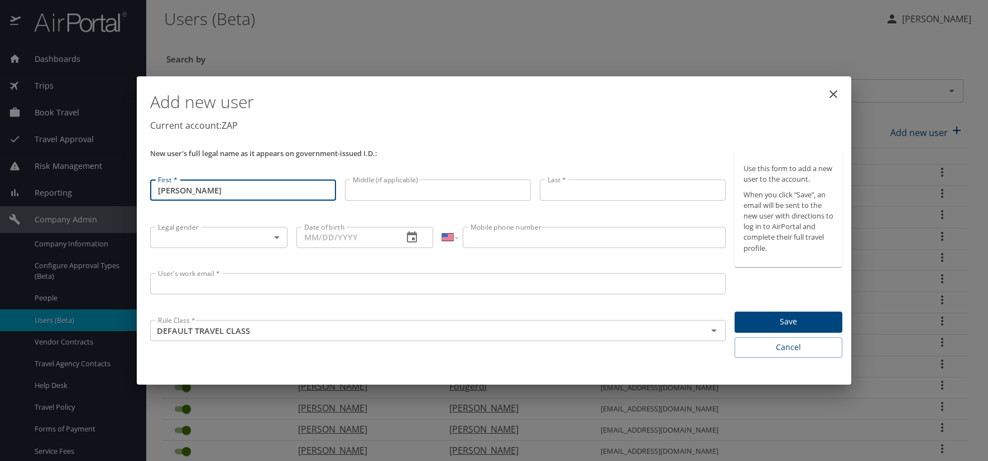
type input "[PERSON_NAME]"
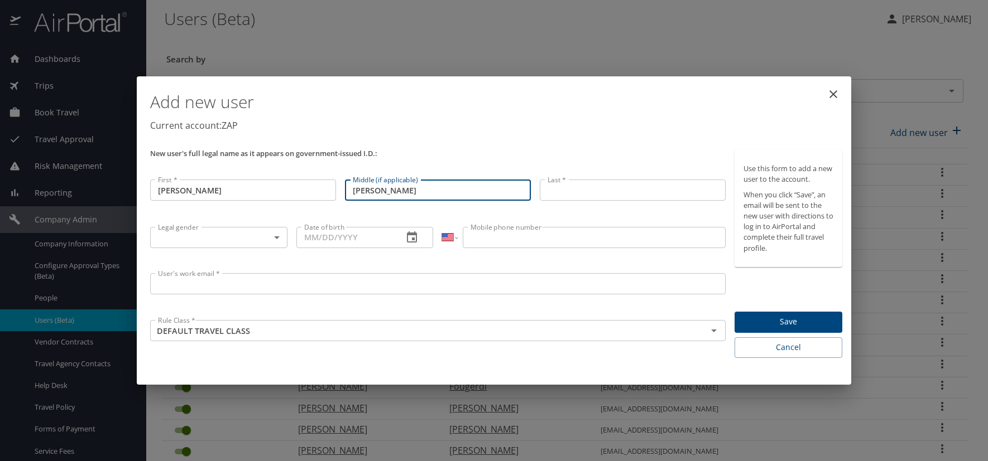
type input "Aaron"
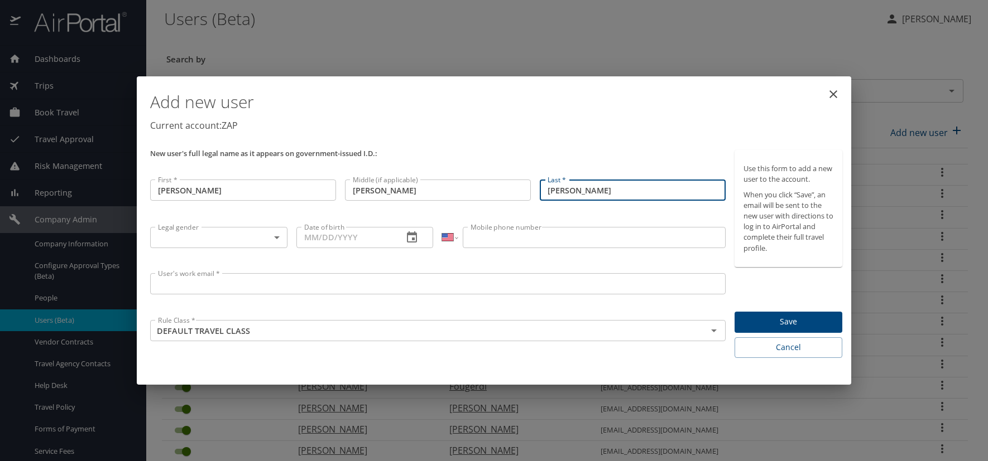
type input "[PERSON_NAME]"
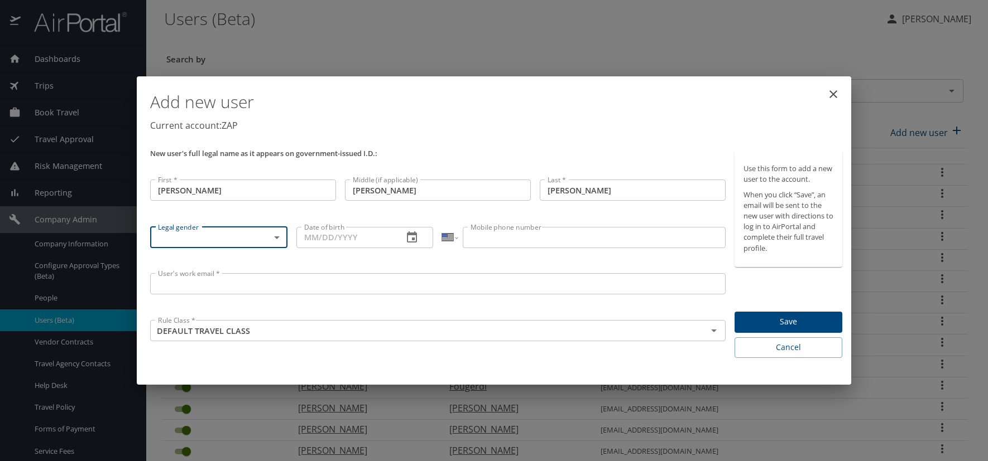
click at [280, 237] on body "Dashboards AirPortal 360™ Manager AirPortal 360™ Agent My Travel Dashboard Trip…" at bounding box center [494, 230] width 988 height 461
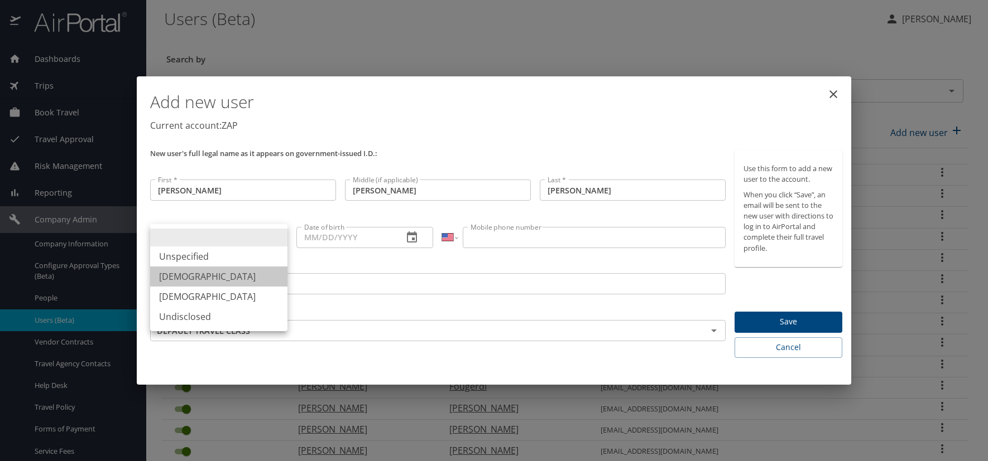
click at [227, 276] on li "Male" at bounding box center [218, 277] width 137 height 20
type input "Male"
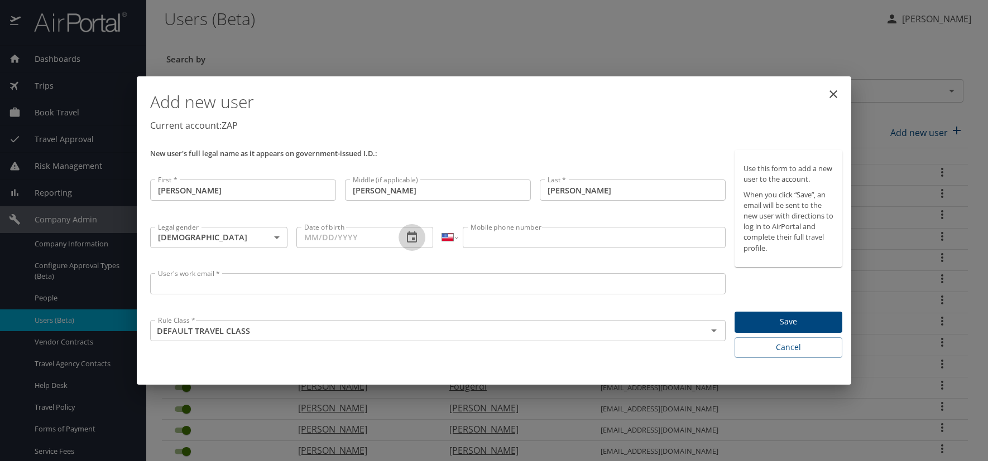
click at [411, 240] on icon "button" at bounding box center [411, 237] width 13 height 13
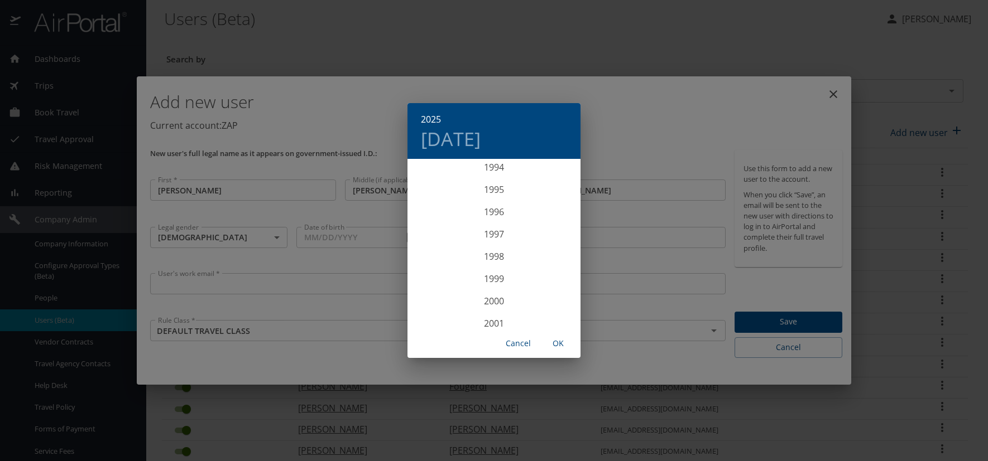
scroll to position [2075, 0]
click at [489, 217] on div "1994" at bounding box center [493, 216] width 173 height 22
click at [553, 181] on div "Mar" at bounding box center [551, 181] width 57 height 42
click at [448, 278] on p "21" at bounding box center [449, 278] width 8 height 7
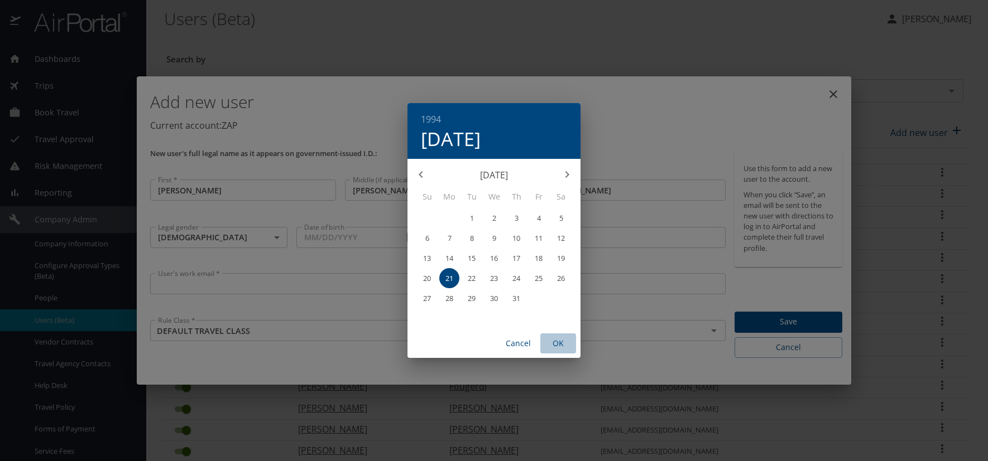
click at [556, 339] on span "OK" at bounding box center [558, 344] width 27 height 14
type input "03/21/1994"
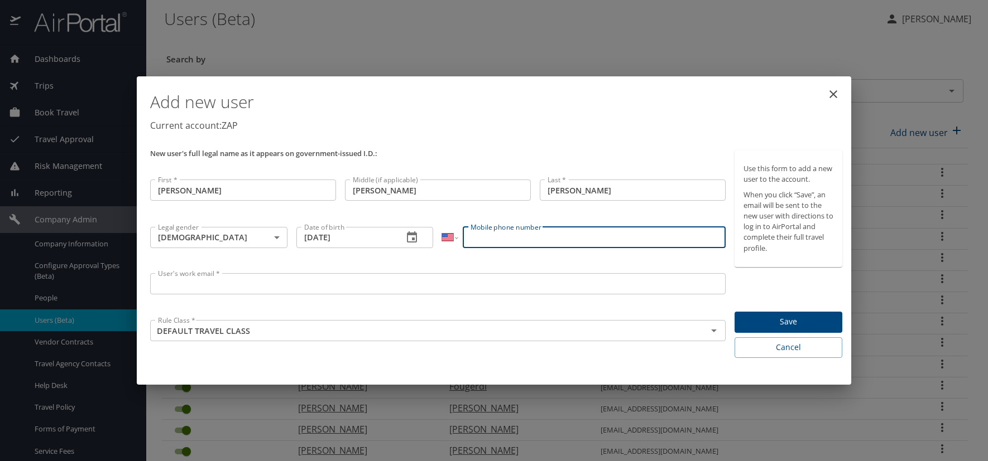
click at [495, 238] on input "Mobile phone number" at bounding box center [594, 237] width 262 height 21
type input "(775) 217-0866"
click at [221, 290] on input "User's work email *" at bounding box center [437, 283] width 575 height 21
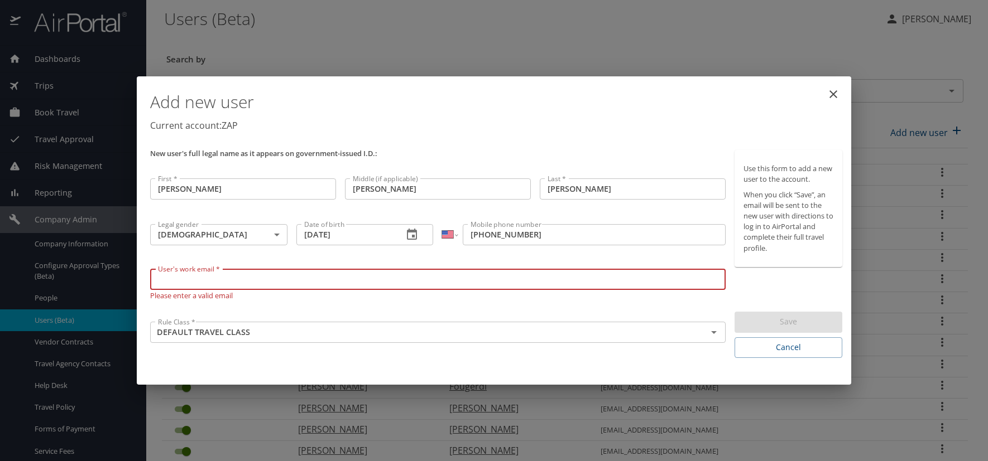
click at [162, 278] on input "User's work email *" at bounding box center [437, 279] width 575 height 21
paste input "HASELTONJ.AT.ZAPECS.COM"
click at [216, 280] on input "HASELTONJ.AT.ZAPECS.COM" at bounding box center [437, 279] width 575 height 21
click at [294, 283] on input "[EMAIL_ADDRESS][DOMAIN_NAME]" at bounding box center [437, 279] width 575 height 21
type input "[EMAIL_ADDRESS][DOMAIN_NAME]"
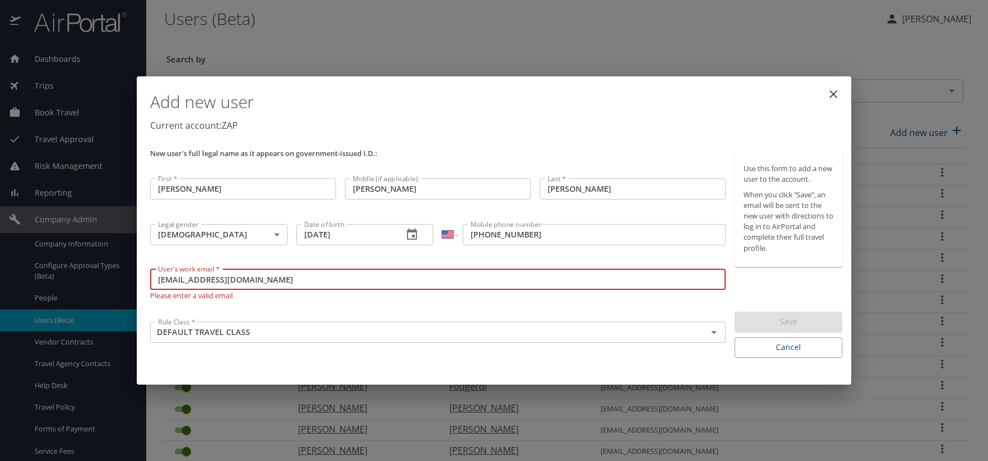
click at [432, 128] on p "Current account: ZAP" at bounding box center [496, 125] width 692 height 13
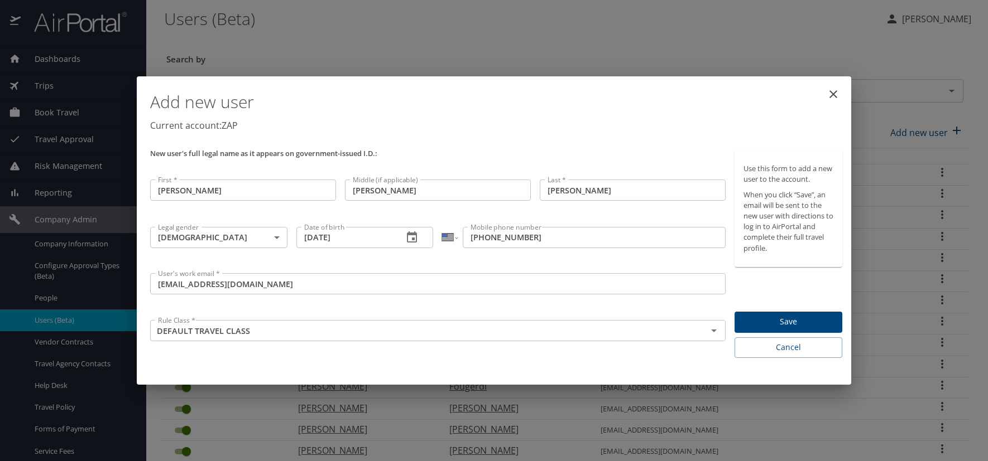
click at [786, 316] on span "Save" at bounding box center [788, 322] width 90 height 14
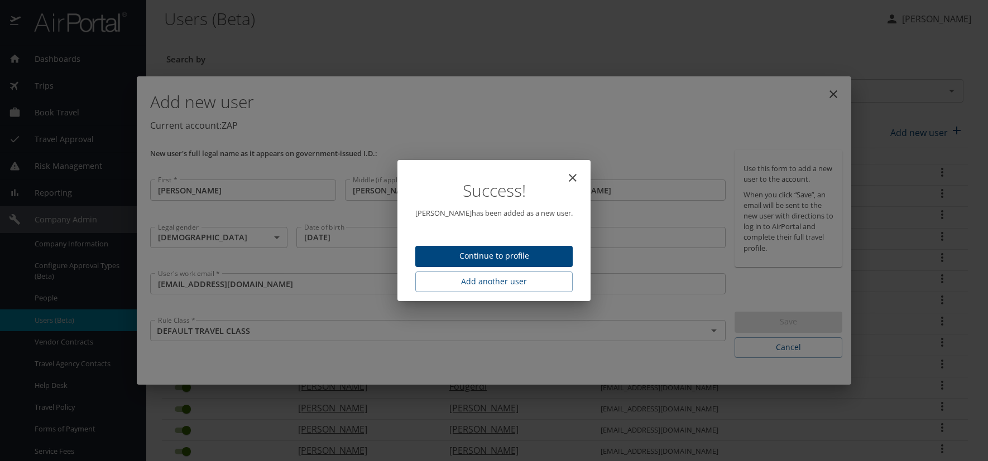
click at [492, 249] on span "Continue to profile" at bounding box center [493, 256] width 139 height 14
select select "US"
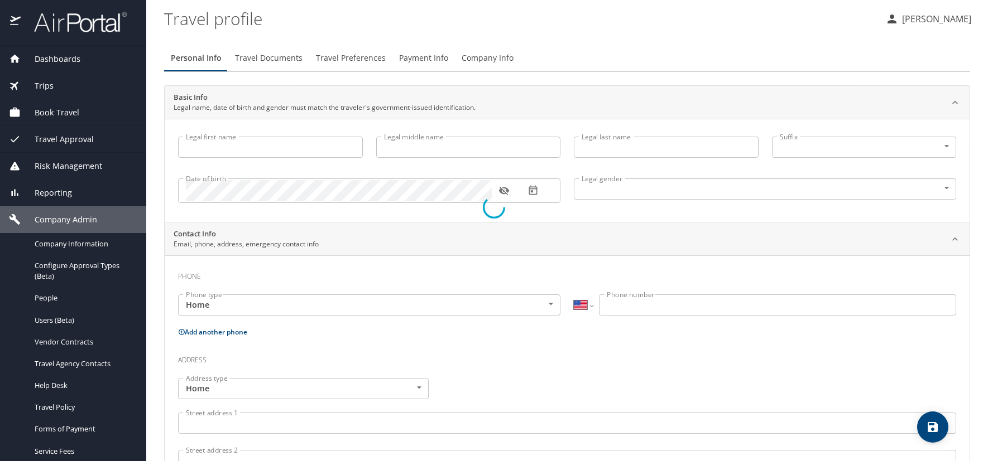
type input "[PERSON_NAME]"
type input "Aaron"
type input "[PERSON_NAME]"
type input "Male"
select select "US"
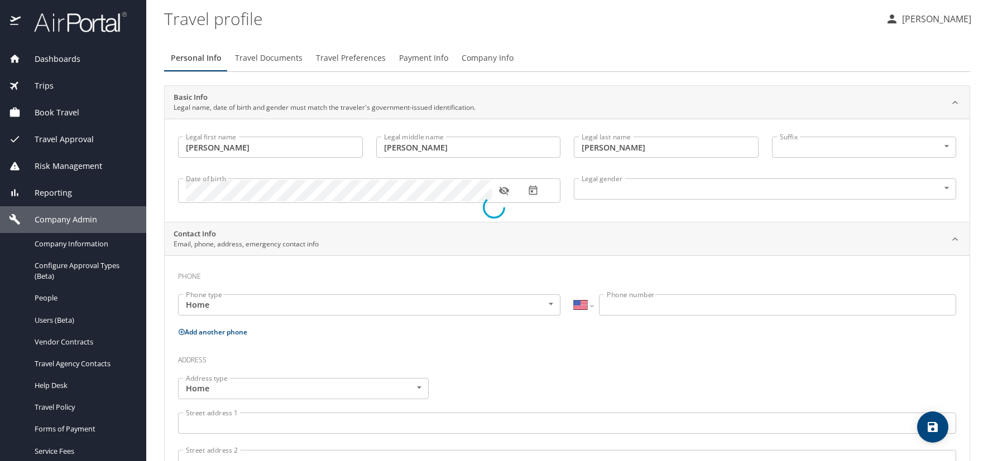
select select "US"
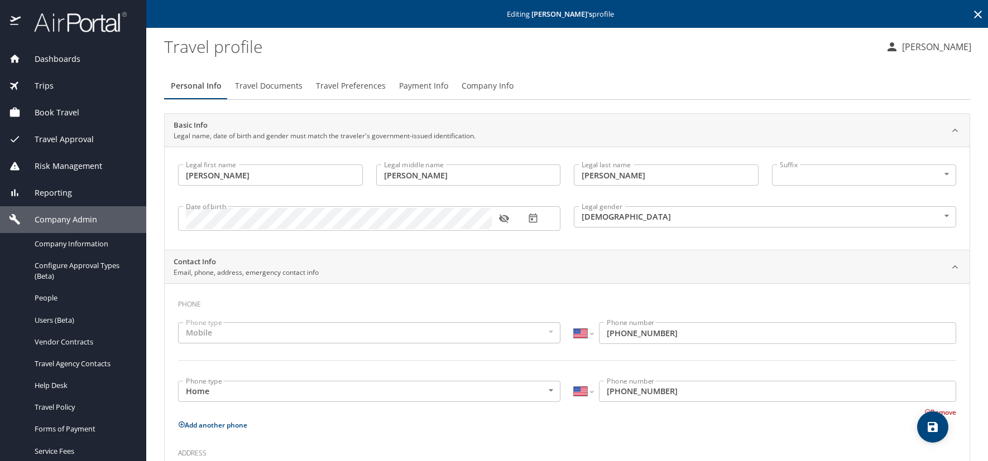
click at [500, 217] on icon "button" at bounding box center [503, 219] width 10 height 9
click at [971, 15] on icon at bounding box center [977, 14] width 13 height 13
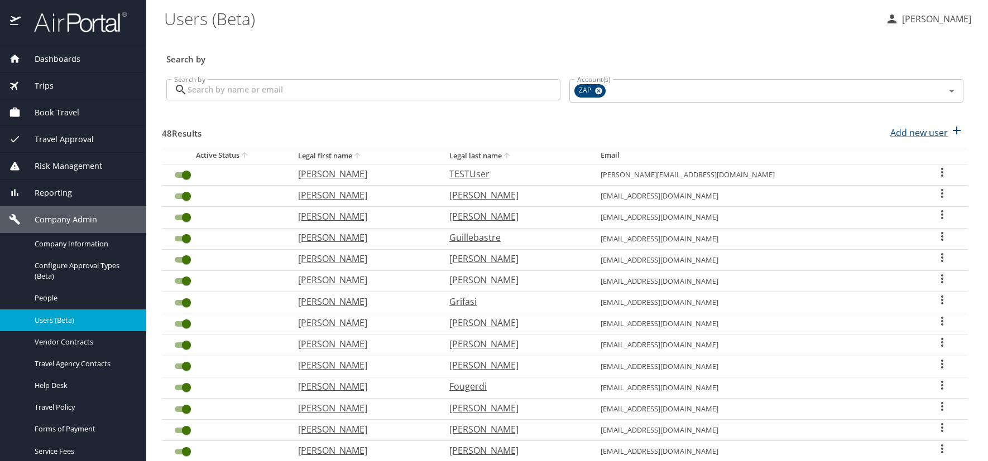
click at [914, 133] on p "Add new user" at bounding box center [918, 132] width 57 height 13
select select "US"
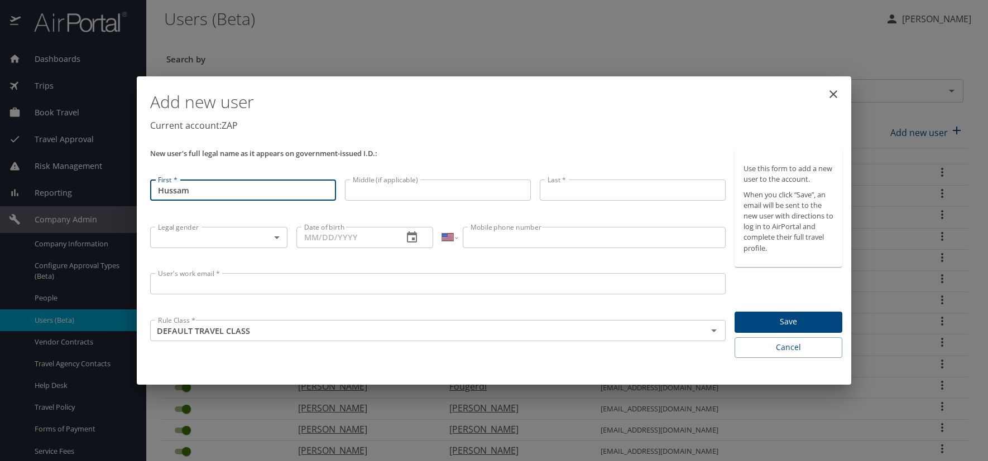
type input "Hussam"
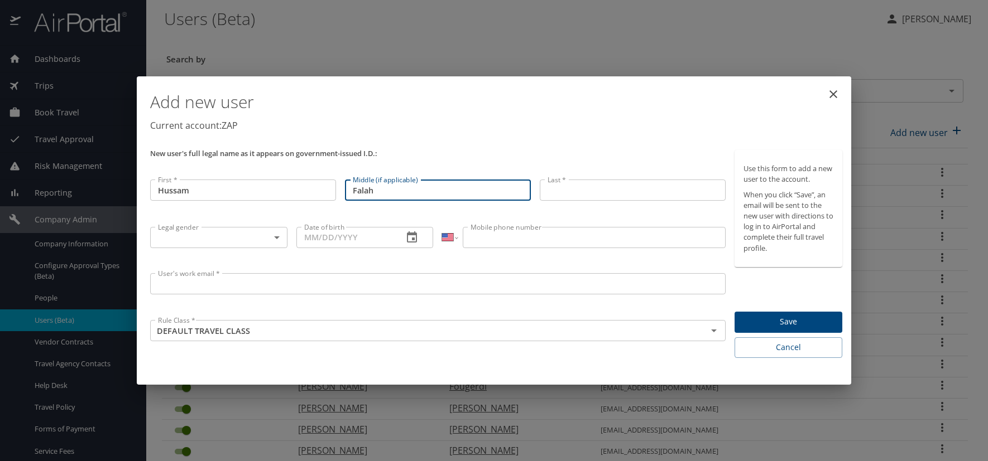
type input "Falah"
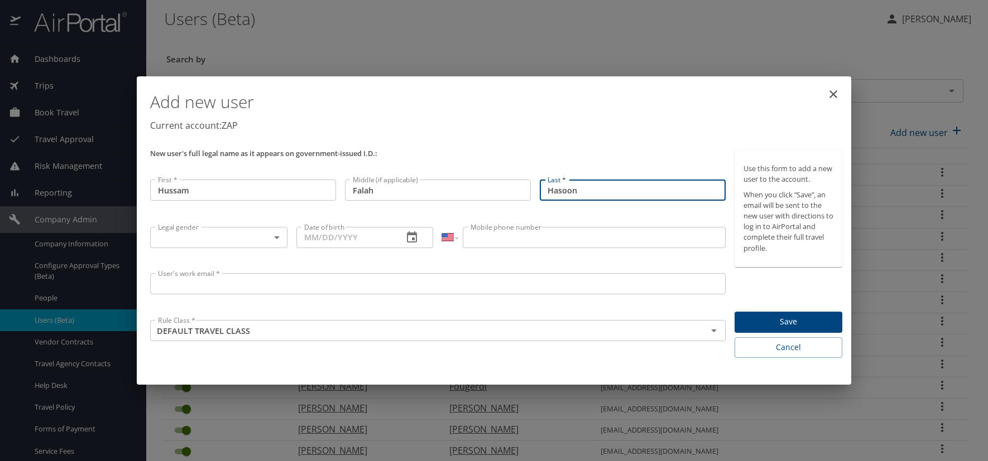
type input "Hasoon"
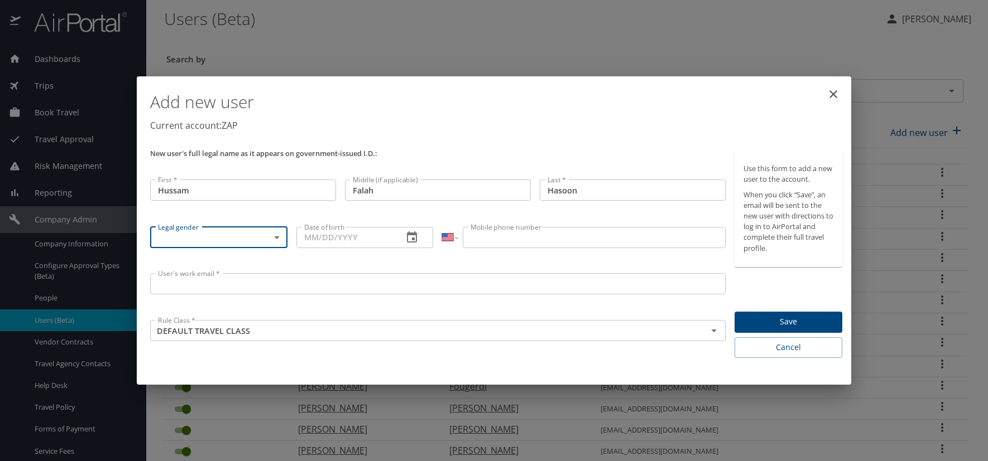
click at [276, 238] on body "Dashboards AirPortal 360™ Manager AirPortal 360™ Agent My Travel Dashboard Trip…" at bounding box center [494, 230] width 988 height 461
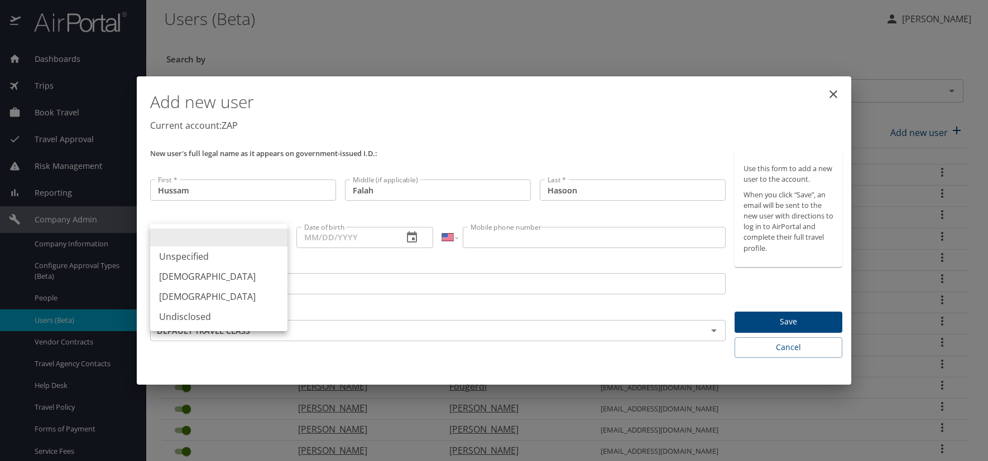
click at [191, 279] on li "Male" at bounding box center [218, 277] width 137 height 20
type input "Male"
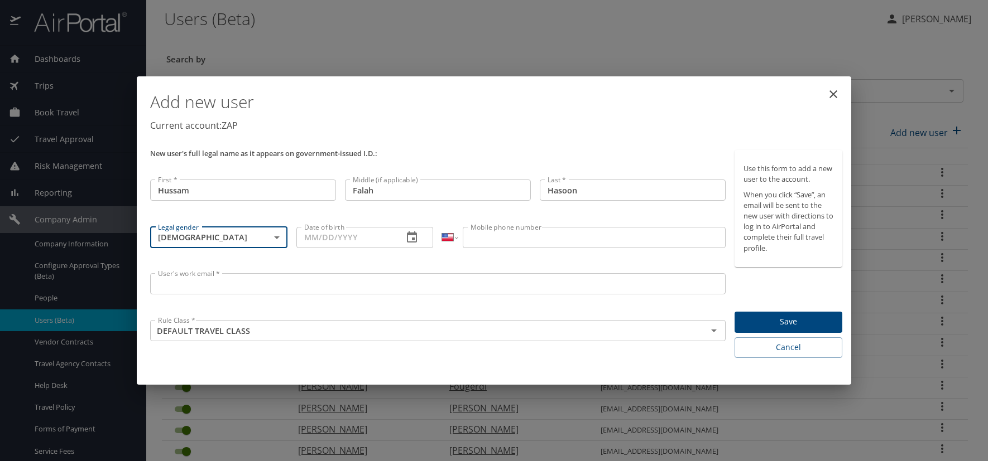
click at [418, 237] on icon "button" at bounding box center [411, 237] width 13 height 13
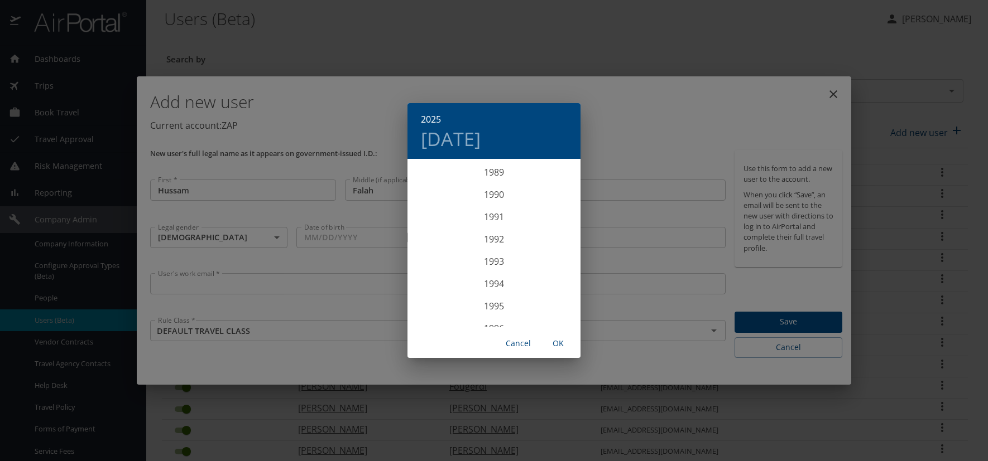
scroll to position [2020, 0]
click at [487, 246] on div "1993" at bounding box center [493, 249] width 173 height 22
click at [431, 226] on div "Apr" at bounding box center [435, 223] width 57 height 42
click at [471, 277] on p "20" at bounding box center [472, 278] width 8 height 7
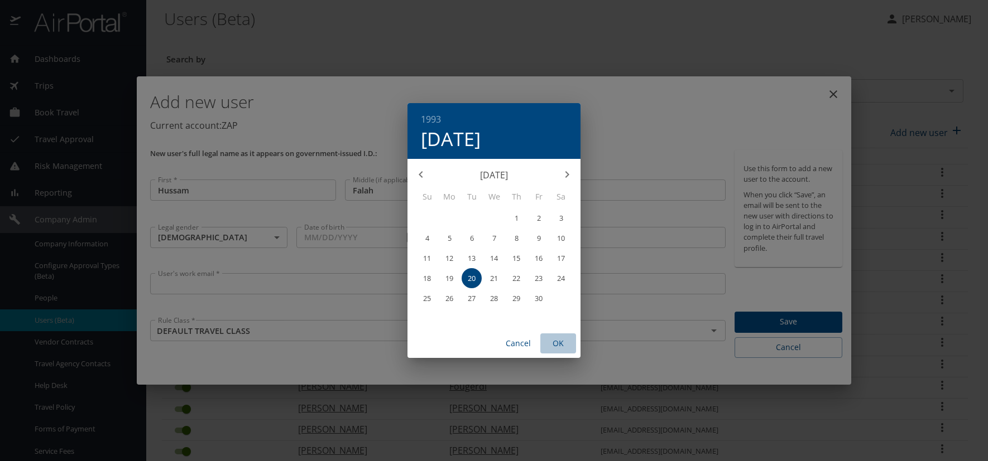
click at [556, 340] on span "OK" at bounding box center [558, 344] width 27 height 14
type input "04/20/1993"
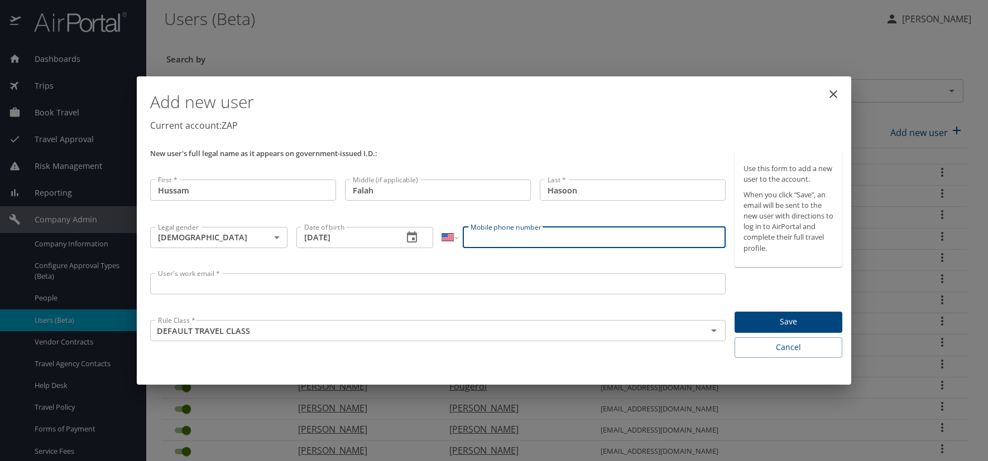
click at [516, 245] on input "Mobile phone number" at bounding box center [594, 237] width 262 height 21
type input "(720) 936-3192"
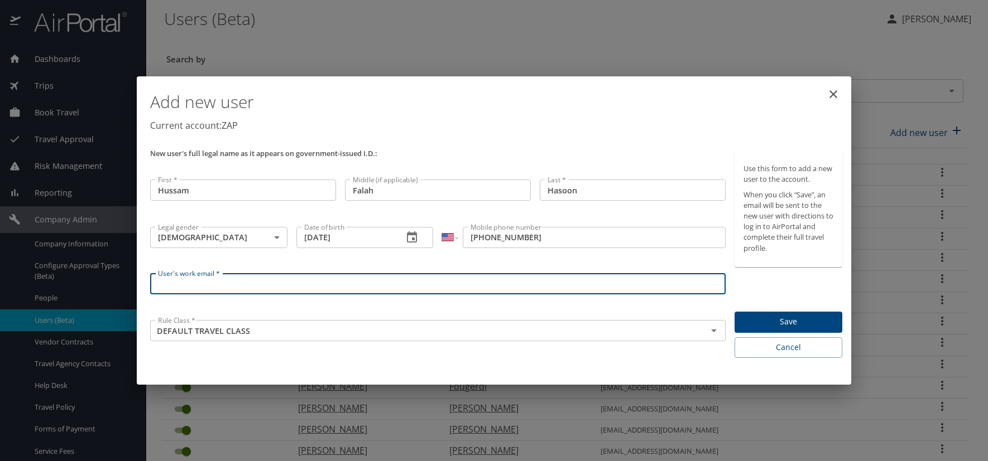
click at [161, 292] on input "User's work email *" at bounding box center [437, 283] width 575 height 21
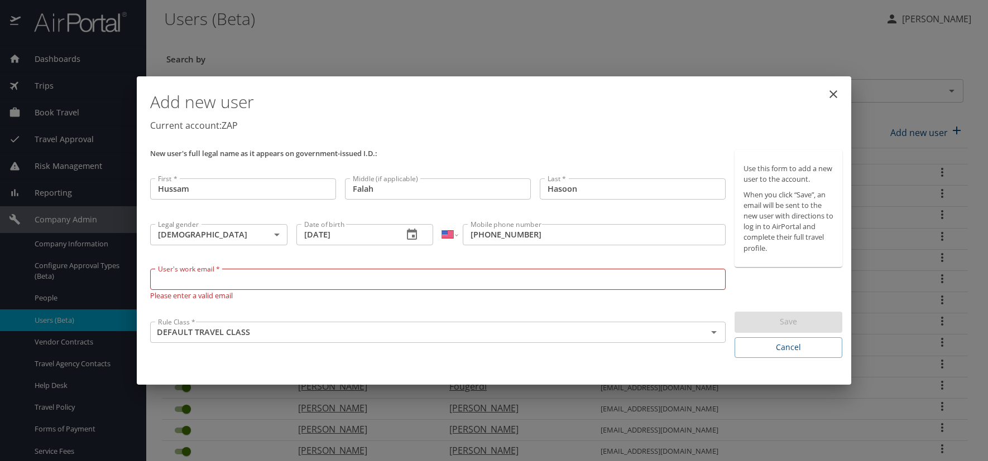
click at [229, 287] on input "User's work email *" at bounding box center [437, 279] width 575 height 21
paste input "HASOONH.AT.ZAPECS.COM"
click at [211, 278] on input "HASOONH.AT.ZAPECS.COM" at bounding box center [437, 279] width 575 height 21
click at [215, 278] on input "HASOONH.AT.ZAPECS.COM" at bounding box center [437, 279] width 575 height 21
type input "[EMAIL_ADDRESS][DOMAIN_NAME]"
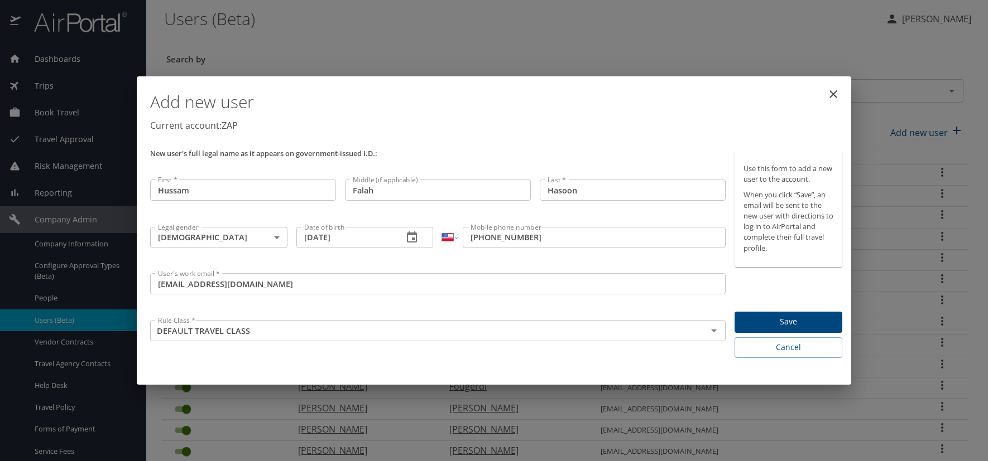
click at [641, 123] on p "Current account: ZAP" at bounding box center [496, 125] width 692 height 13
click at [816, 314] on button "Save" at bounding box center [788, 323] width 108 height 22
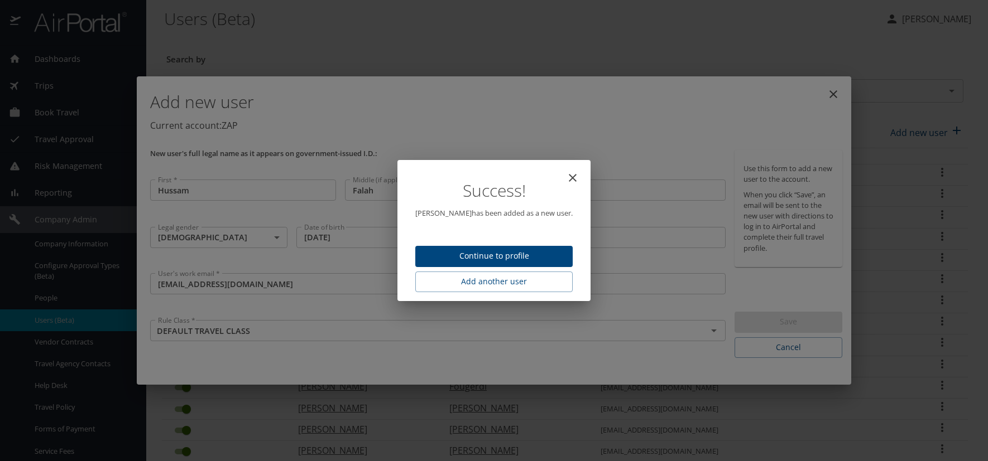
click at [451, 252] on span "Continue to profile" at bounding box center [493, 256] width 139 height 14
select select "US"
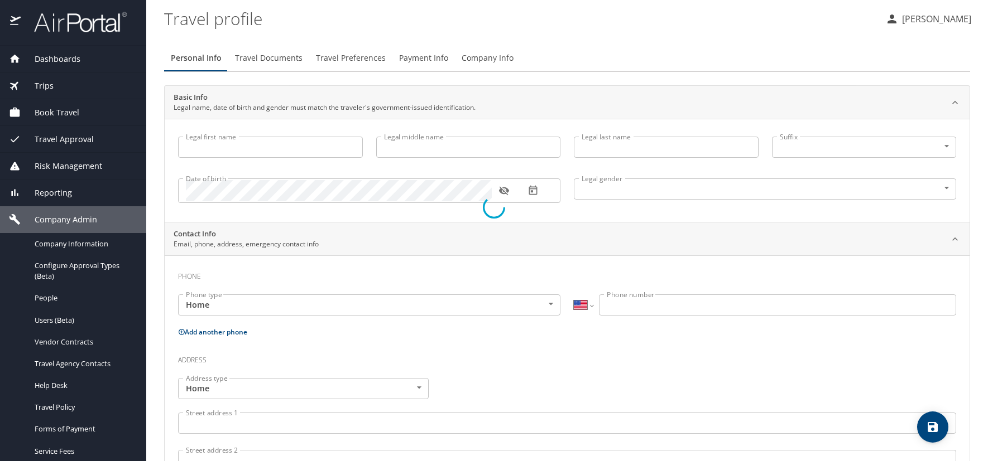
type input "Hussam"
type input "Falah"
type input "Hasoon"
type input "Male"
select select "US"
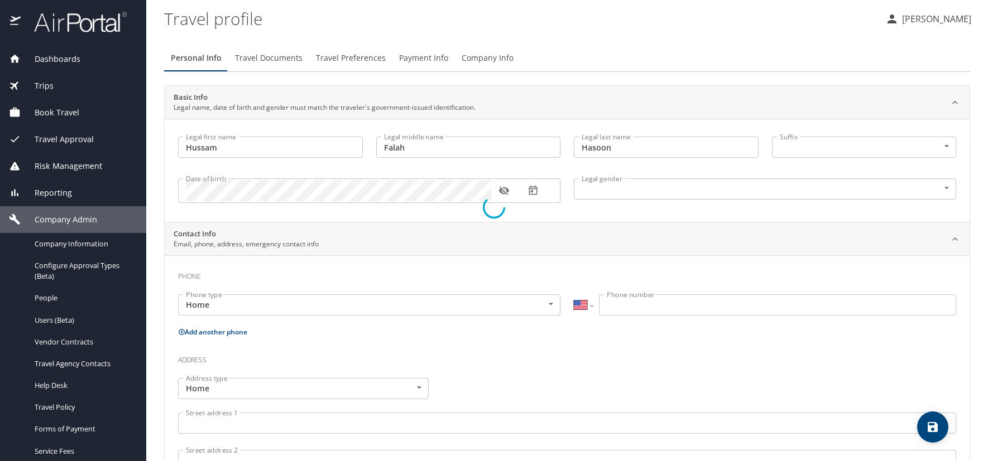
select select "US"
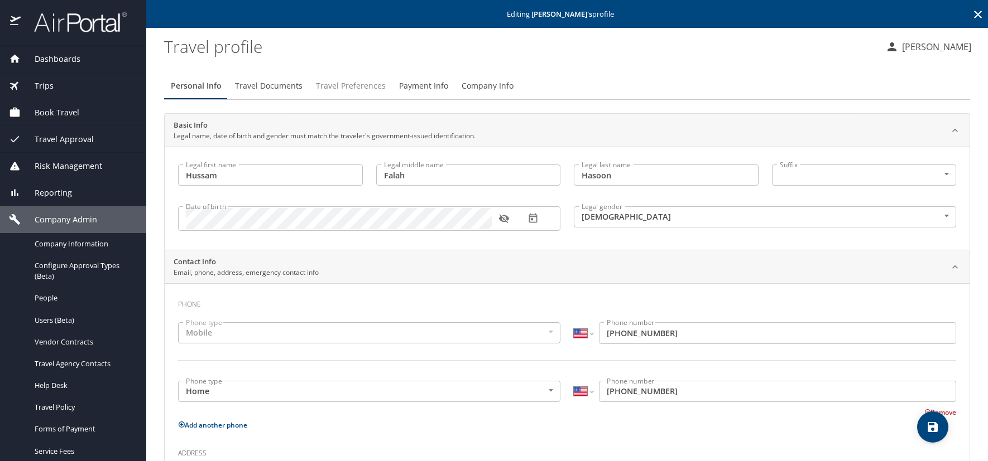
click at [340, 88] on span "Travel Preferences" at bounding box center [351, 86] width 70 height 14
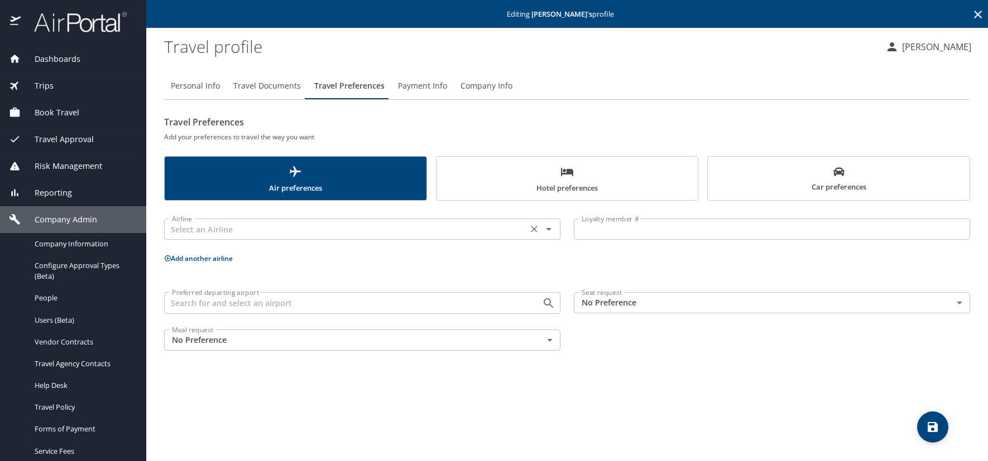
click at [204, 223] on input "text" at bounding box center [345, 229] width 357 height 15
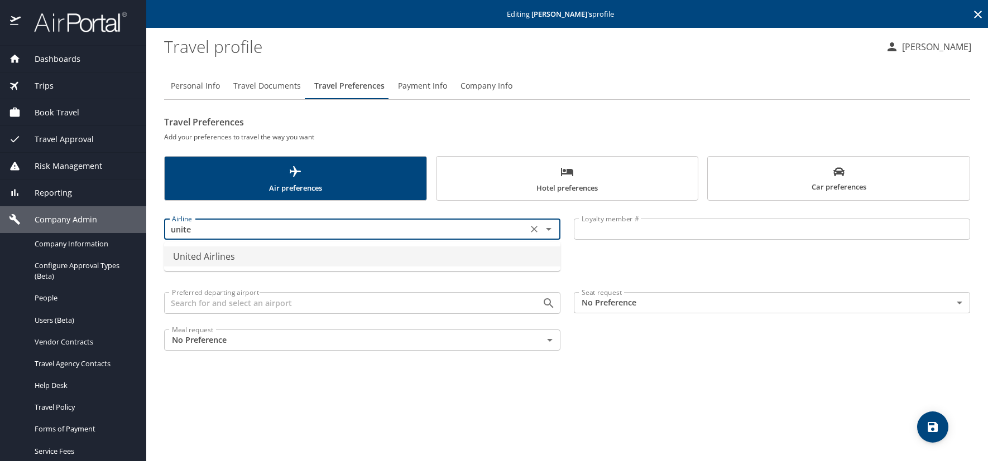
click at [203, 256] on li "United Airlines" at bounding box center [362, 257] width 396 height 20
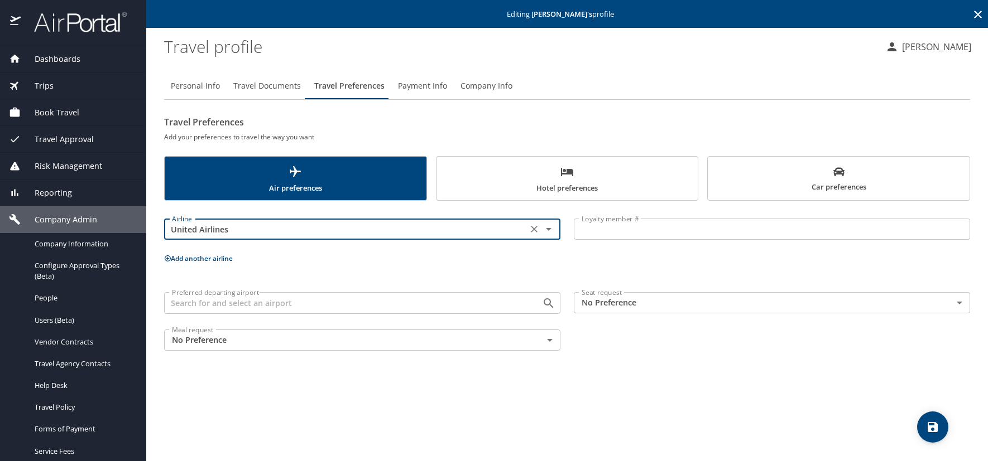
type input "United Airlines"
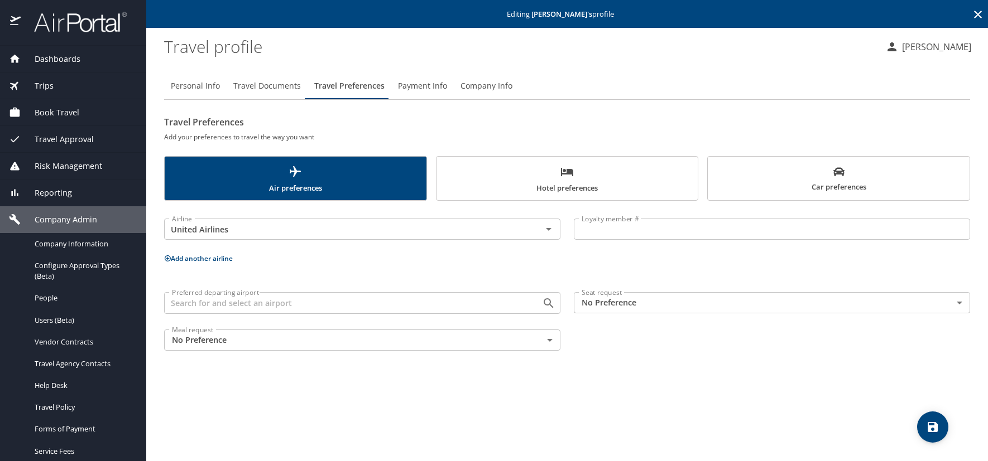
click at [593, 230] on input "Loyalty member #" at bounding box center [772, 229] width 396 height 21
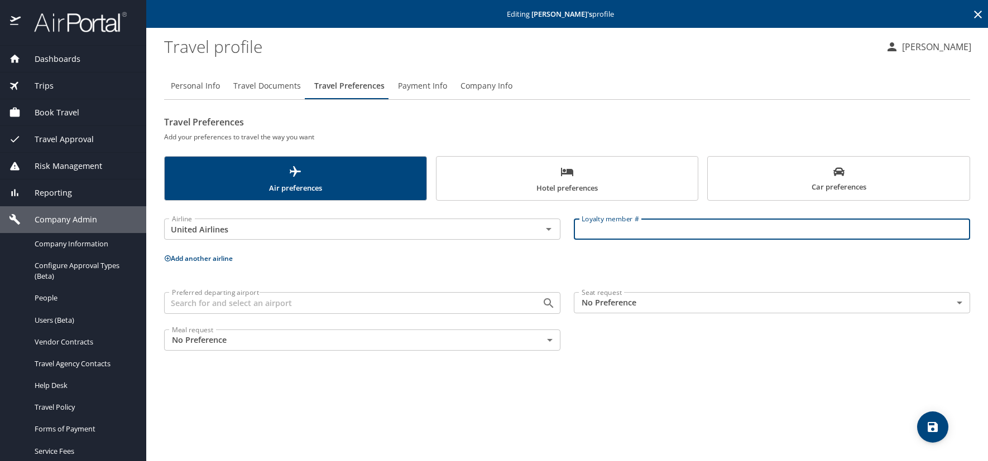
paste input "NE379251"
type input "NE379251"
click at [168, 257] on icon at bounding box center [168, 259] width 6 height 6
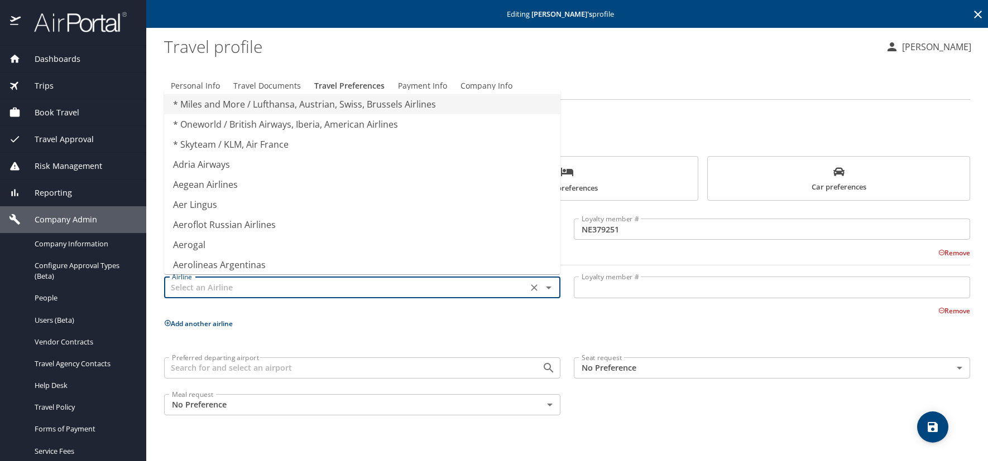
click at [181, 292] on input "text" at bounding box center [345, 287] width 357 height 15
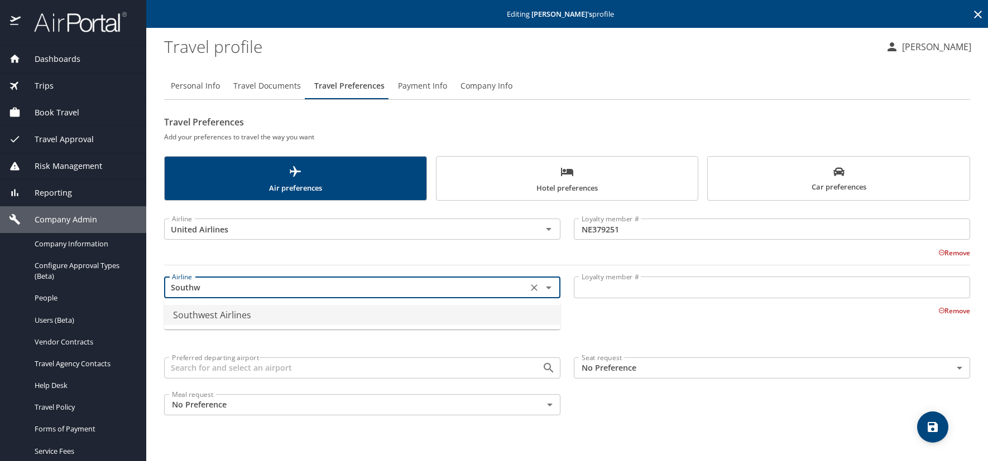
click at [244, 316] on li "Southwest Airlines" at bounding box center [362, 315] width 396 height 20
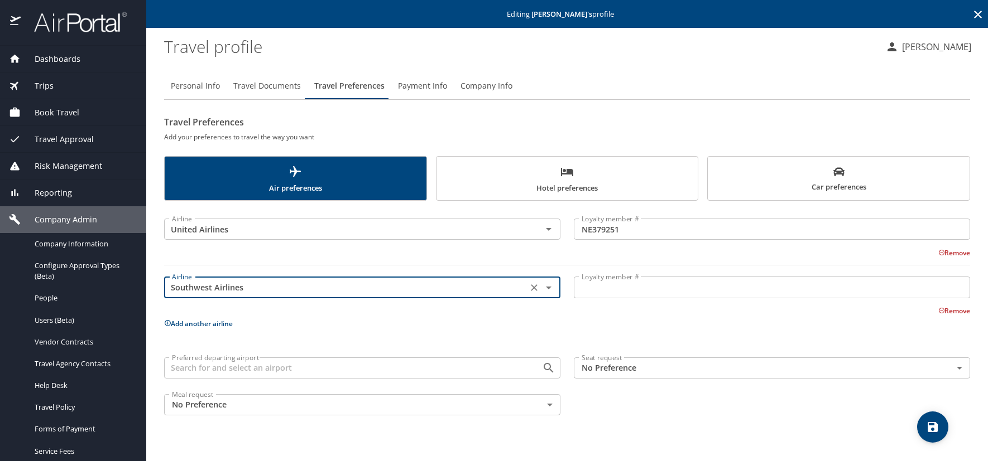
type input "Southwest Airlines"
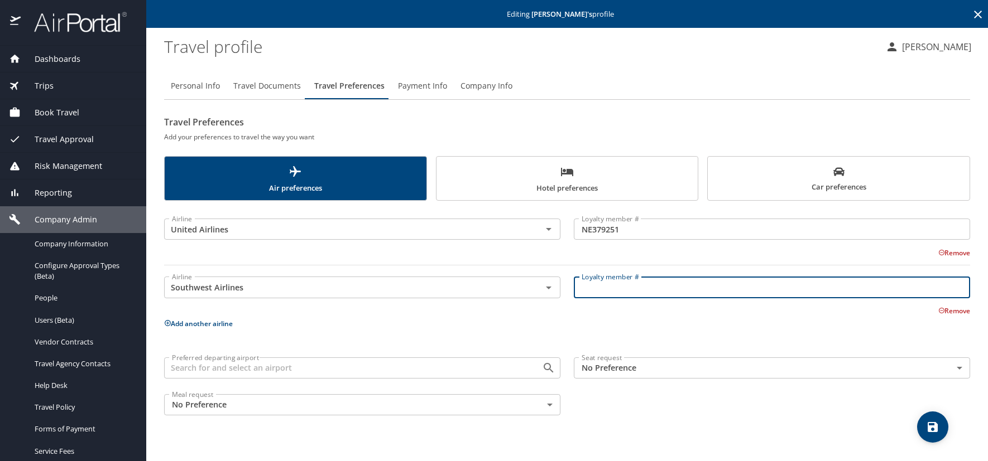
click at [608, 293] on input "Loyalty member #" at bounding box center [772, 287] width 396 height 21
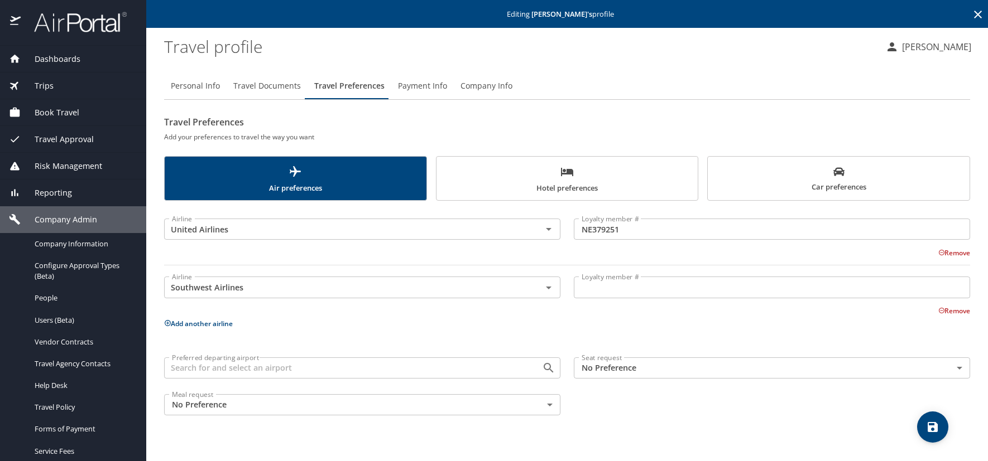
click at [629, 292] on input "Loyalty member #" at bounding box center [772, 287] width 396 height 21
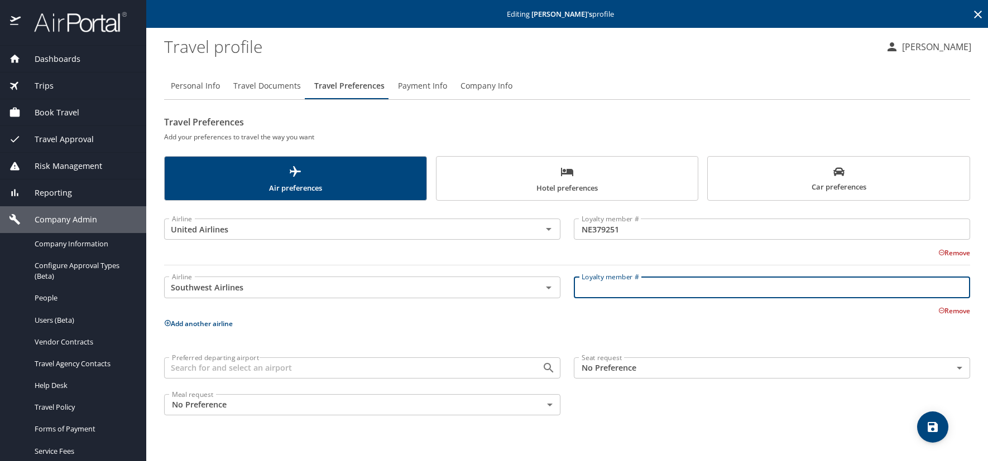
paste input "22678863281"
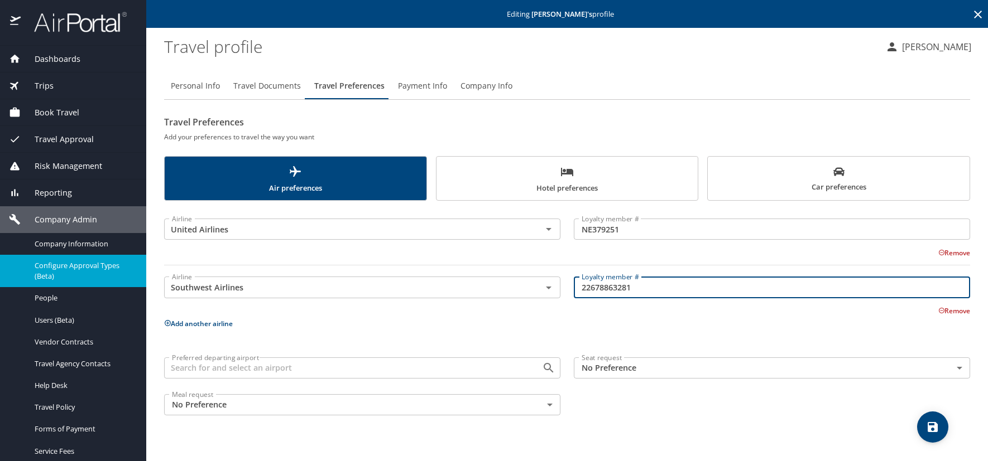
type input "22678863281"
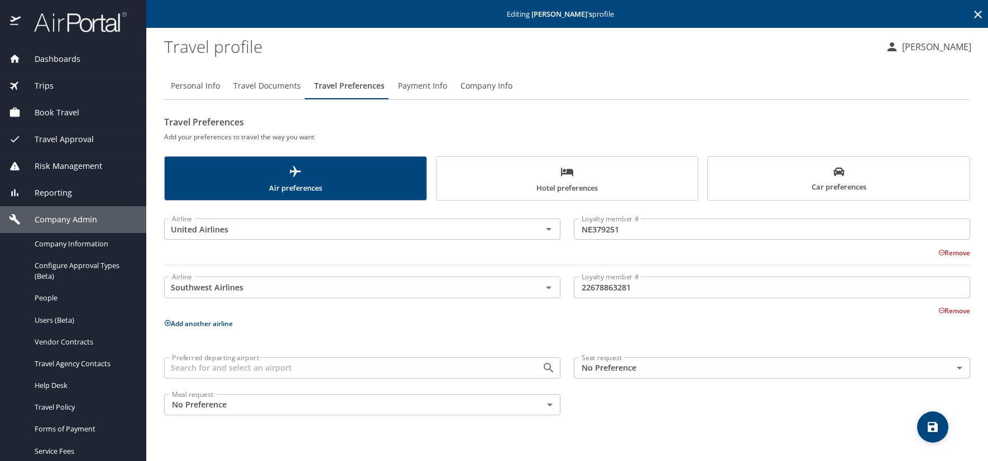
click at [167, 322] on icon at bounding box center [168, 323] width 6 height 6
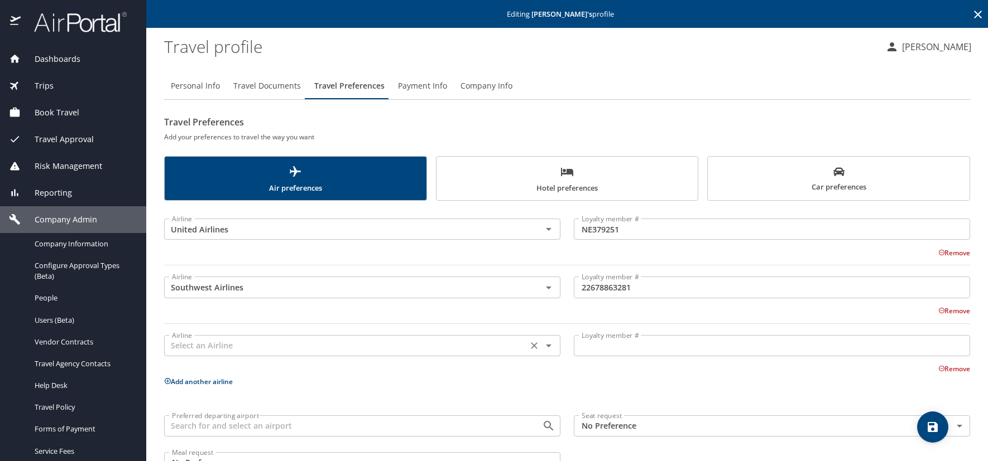
click at [184, 341] on input "text" at bounding box center [345, 346] width 357 height 15
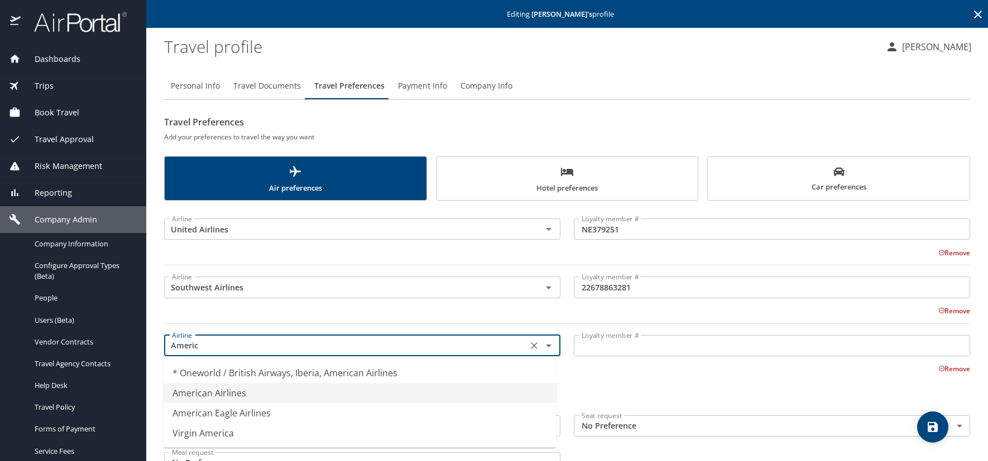
click at [215, 396] on li "American Airlines" at bounding box center [359, 393] width 392 height 20
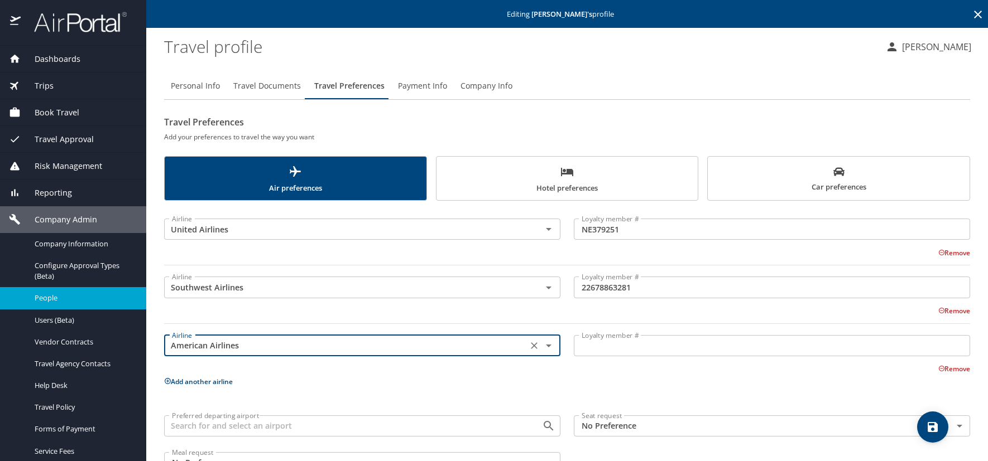
type input "American Airlines"
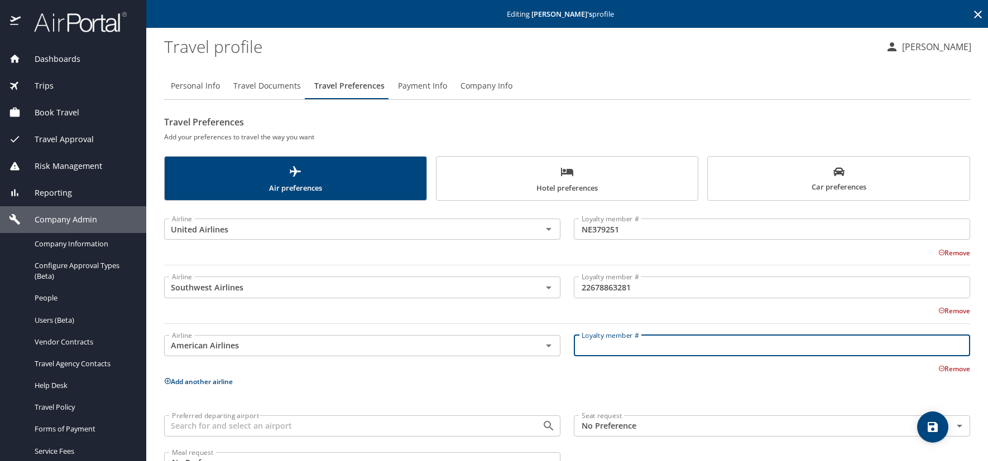
click at [620, 351] on input "Loyalty member #" at bounding box center [772, 345] width 396 height 21
paste input "EU041Y8"
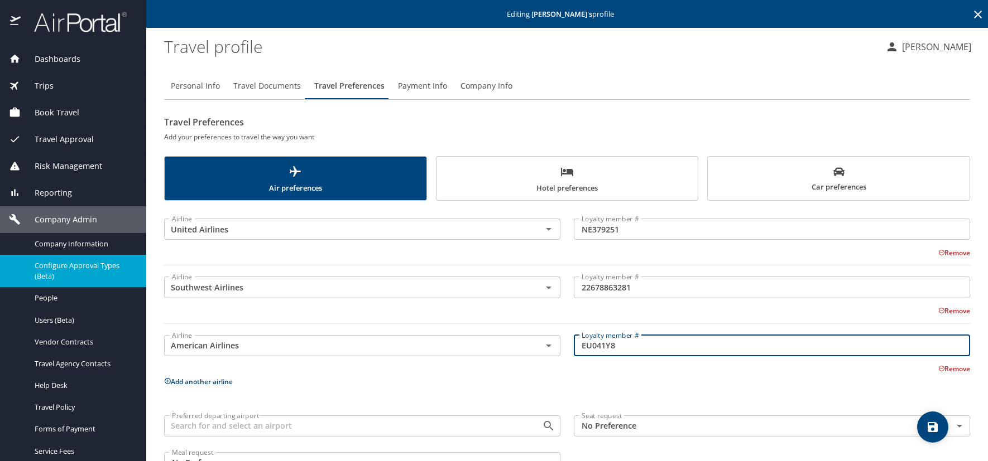
type input "EU041Y8"
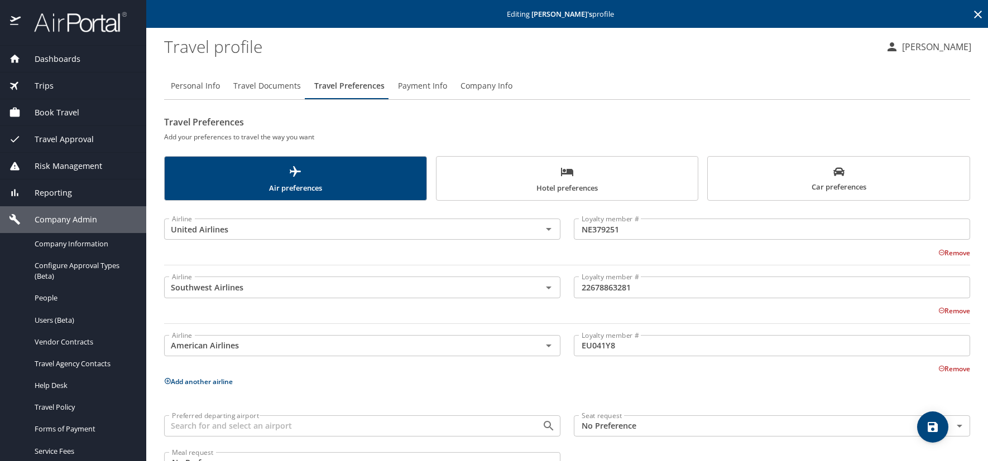
click at [770, 169] on span "Car preferences" at bounding box center [838, 179] width 248 height 27
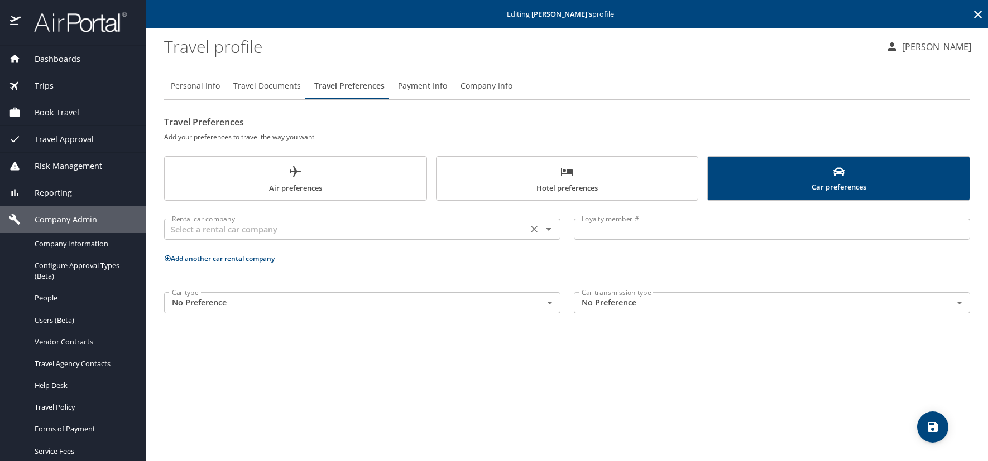
click at [289, 232] on input "text" at bounding box center [345, 229] width 357 height 15
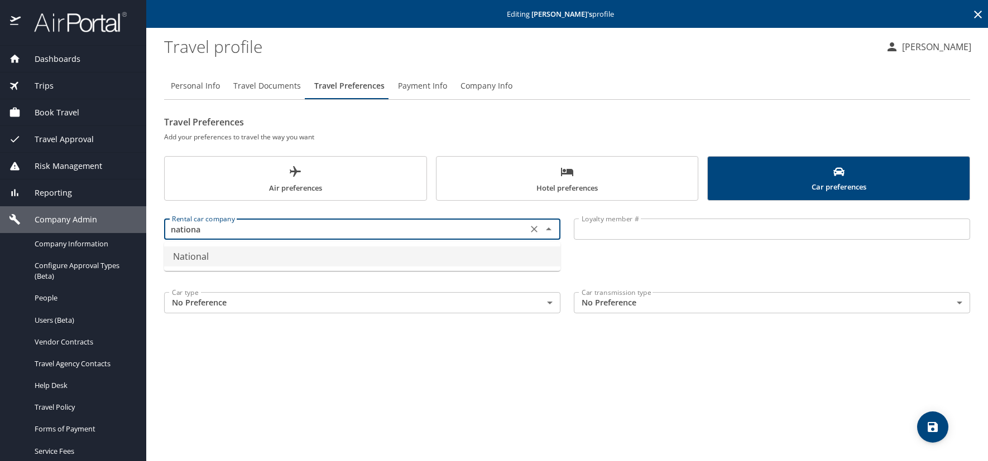
click at [204, 257] on li "National" at bounding box center [362, 257] width 396 height 20
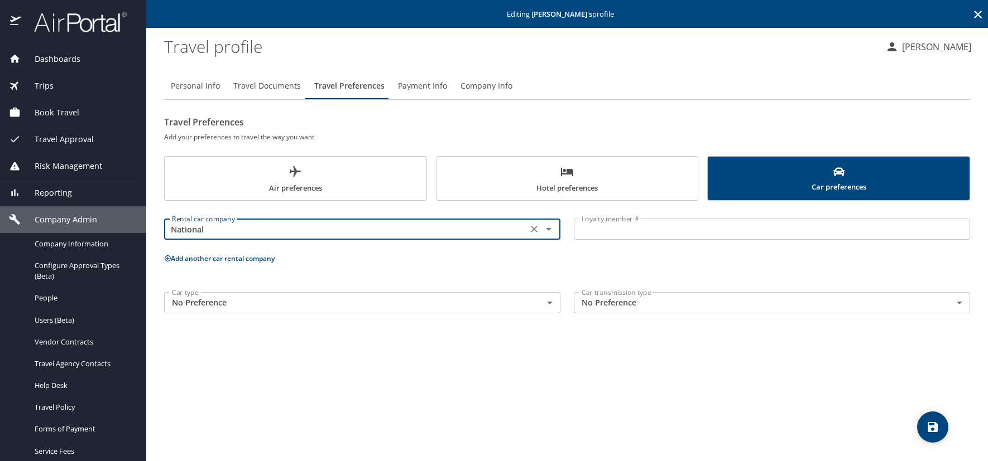
type input "National"
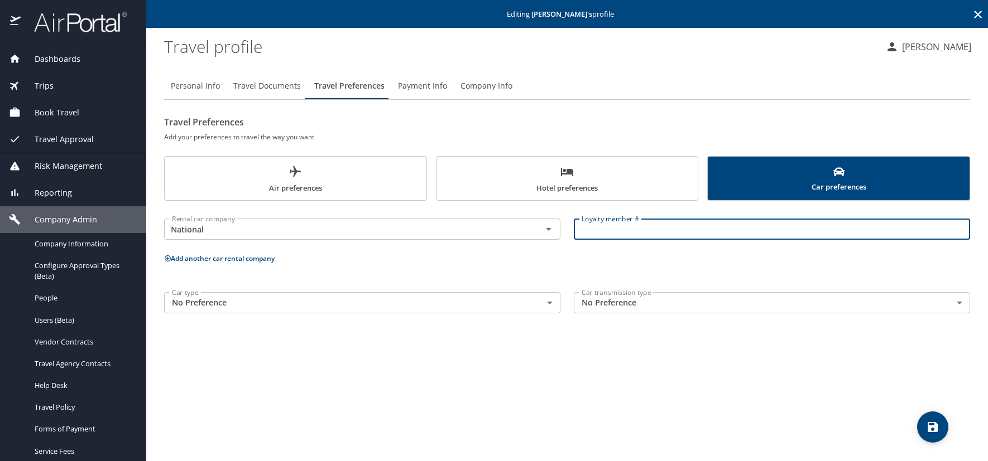
click at [605, 233] on input "Loyalty member #" at bounding box center [772, 229] width 396 height 21
click at [595, 240] on input "Loyalty member #" at bounding box center [772, 229] width 396 height 21
paste input "902868901"
type input "902868901"
click at [935, 421] on icon "save" at bounding box center [932, 427] width 13 height 13
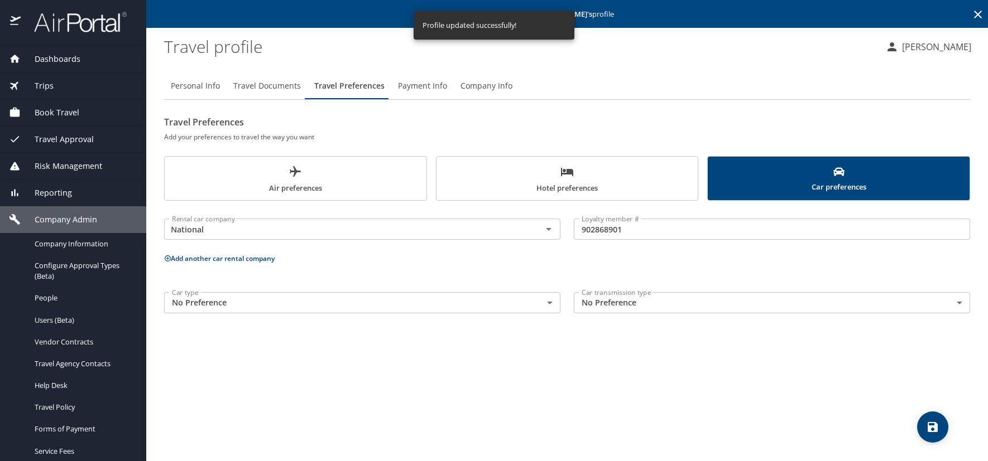
click at [370, 176] on span "Air preferences" at bounding box center [295, 180] width 248 height 30
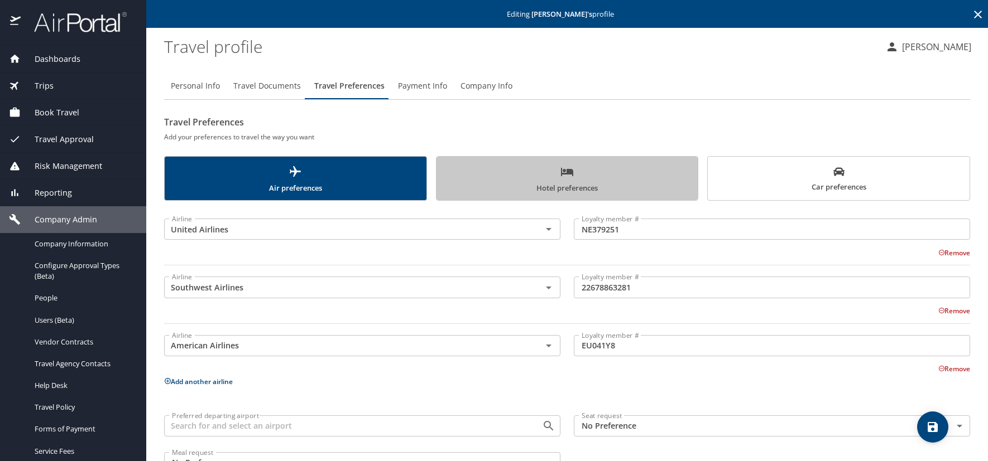
click at [574, 172] on span "Hotel preferences" at bounding box center [567, 180] width 248 height 30
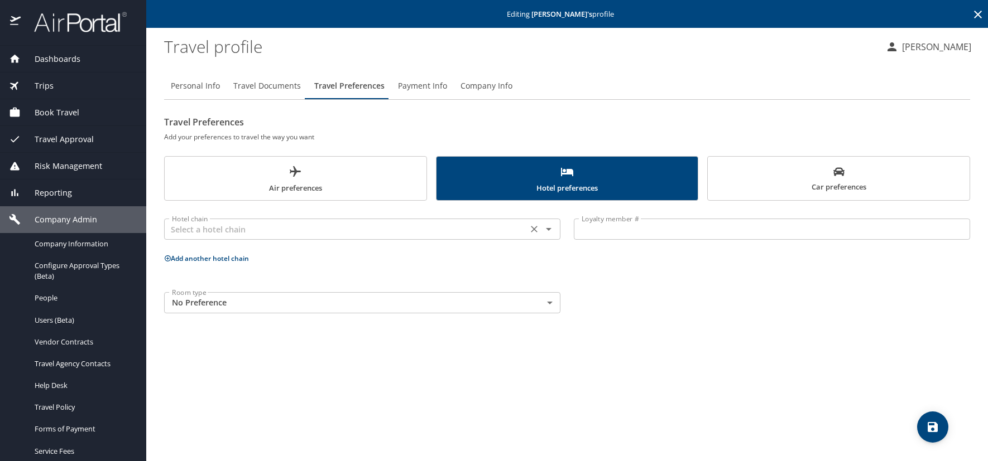
click at [171, 227] on input "text" at bounding box center [345, 229] width 357 height 15
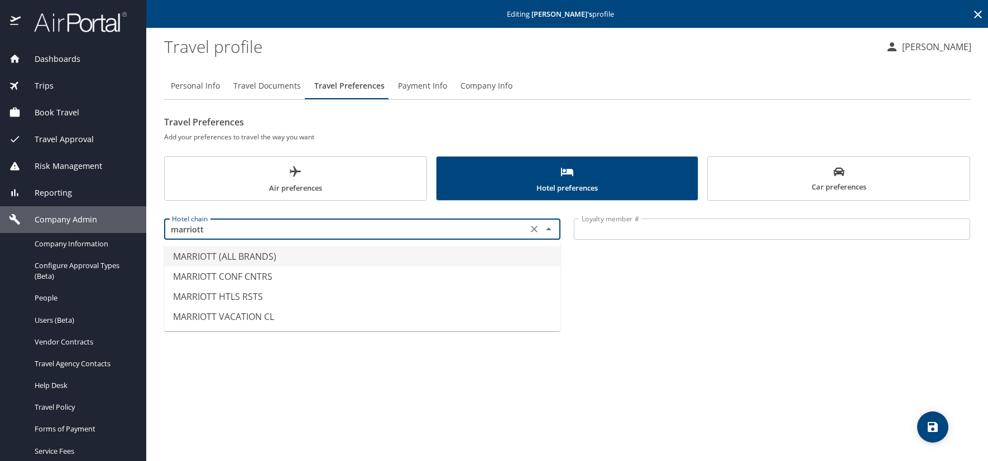
click at [200, 255] on li "MARRIOTT (ALL BRANDS)" at bounding box center [362, 257] width 396 height 20
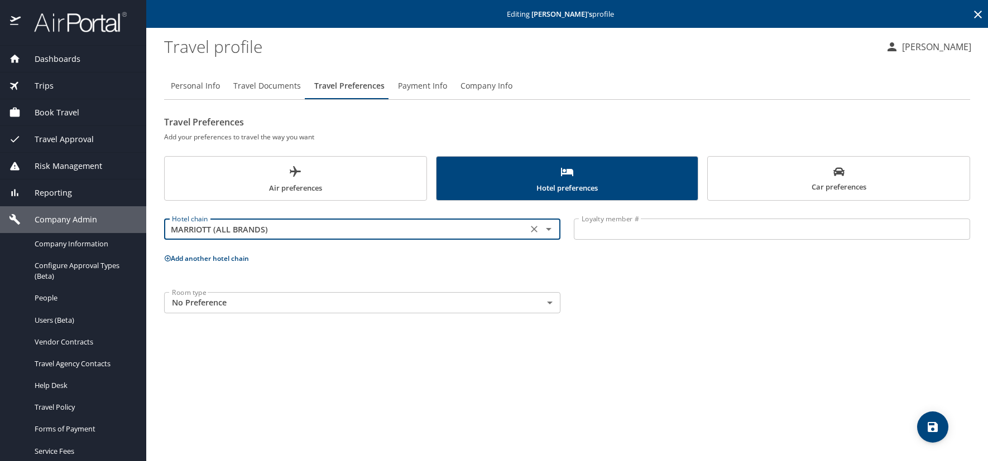
type input "MARRIOTT (ALL BRANDS)"
click at [585, 227] on input "Loyalty member #" at bounding box center [772, 229] width 396 height 21
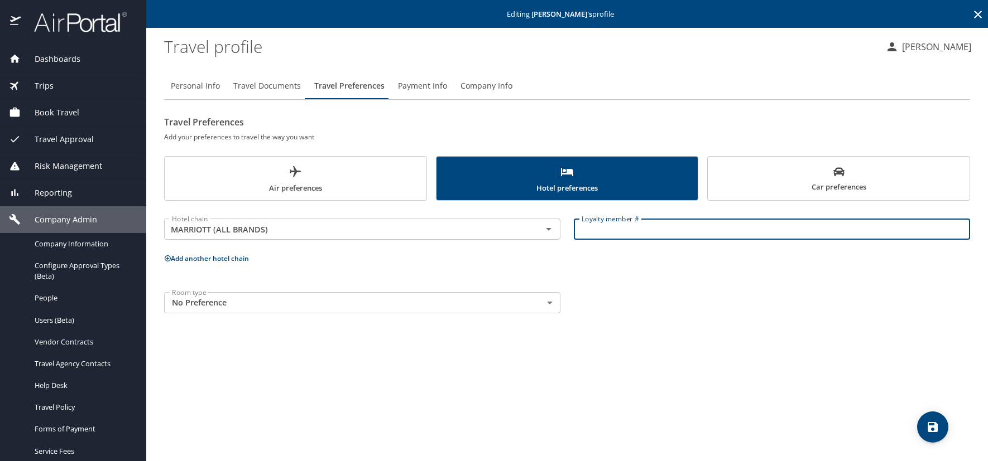
drag, startPoint x: 600, startPoint y: 227, endPoint x: 582, endPoint y: 225, distance: 17.4
click at [600, 227] on input "Loyalty member #" at bounding box center [772, 229] width 396 height 21
paste input "9114078"
type input "9114078"
click at [928, 426] on icon "save" at bounding box center [932, 427] width 10 height 10
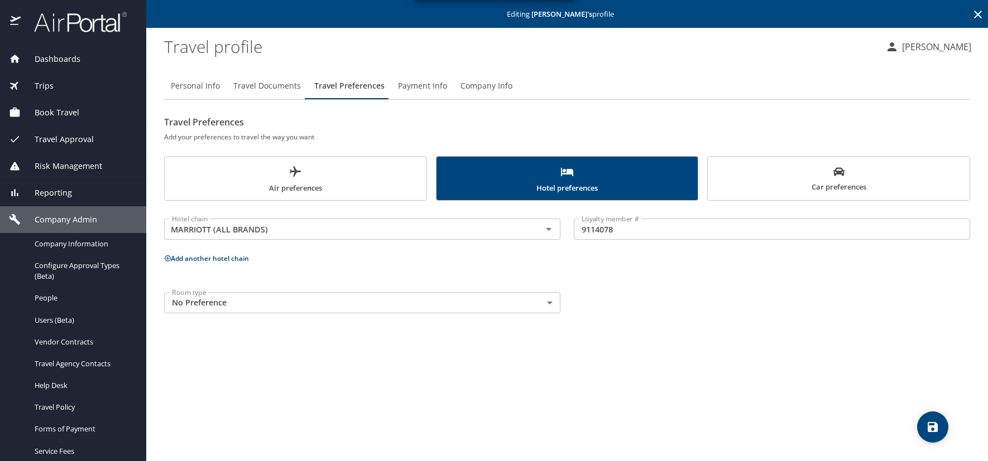
click at [759, 184] on span "Car preferences" at bounding box center [838, 179] width 248 height 27
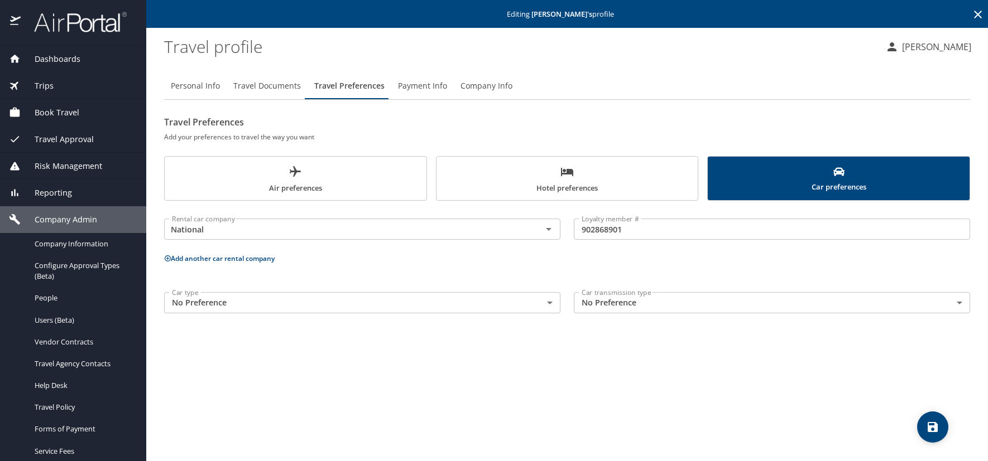
click at [641, 186] on span "Hotel preferences" at bounding box center [567, 180] width 248 height 30
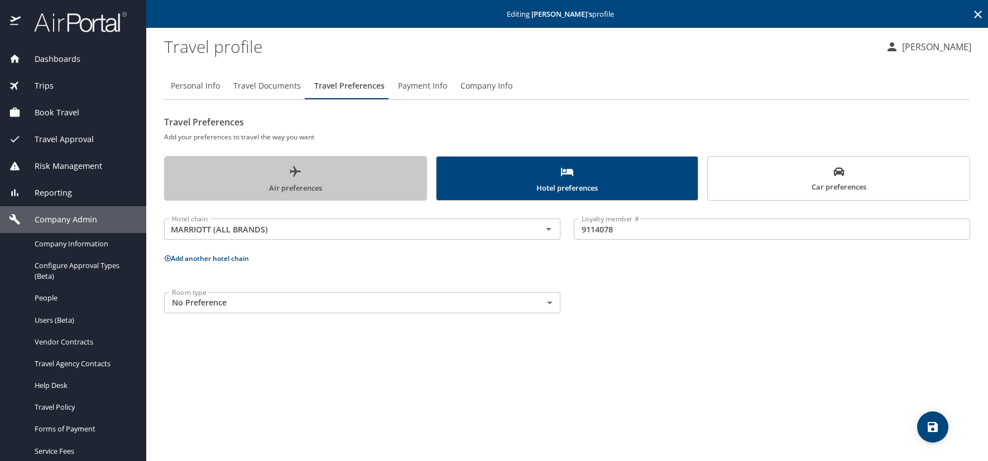
click at [353, 188] on span "Air preferences" at bounding box center [295, 180] width 248 height 30
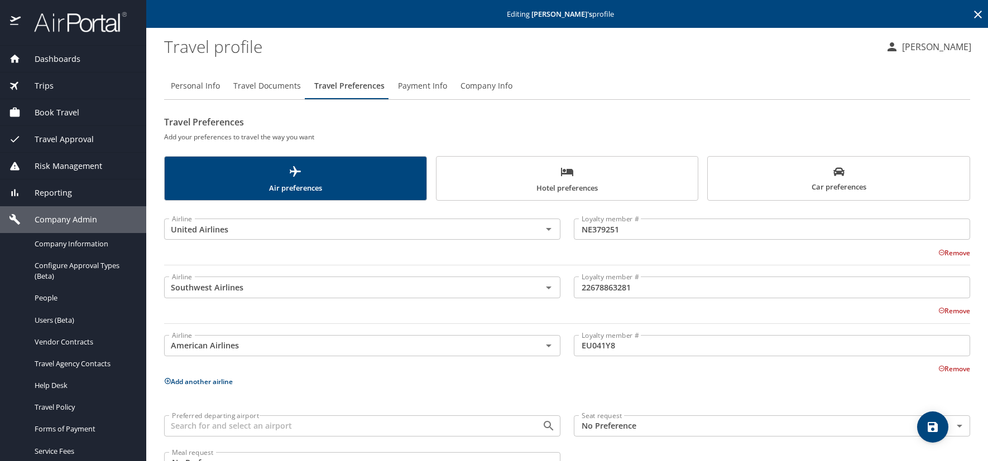
click at [971, 12] on icon at bounding box center [977, 14] width 13 height 13
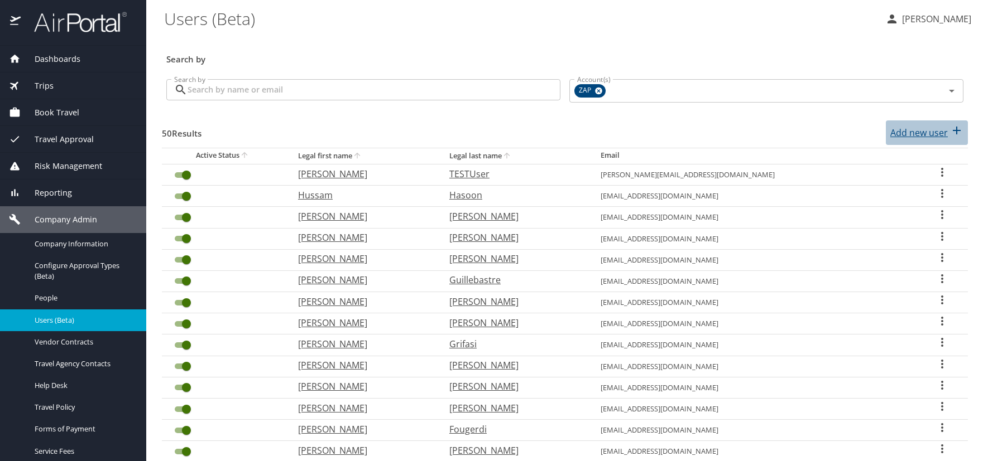
click at [911, 134] on p "Add new user" at bounding box center [918, 132] width 57 height 13
select select "US"
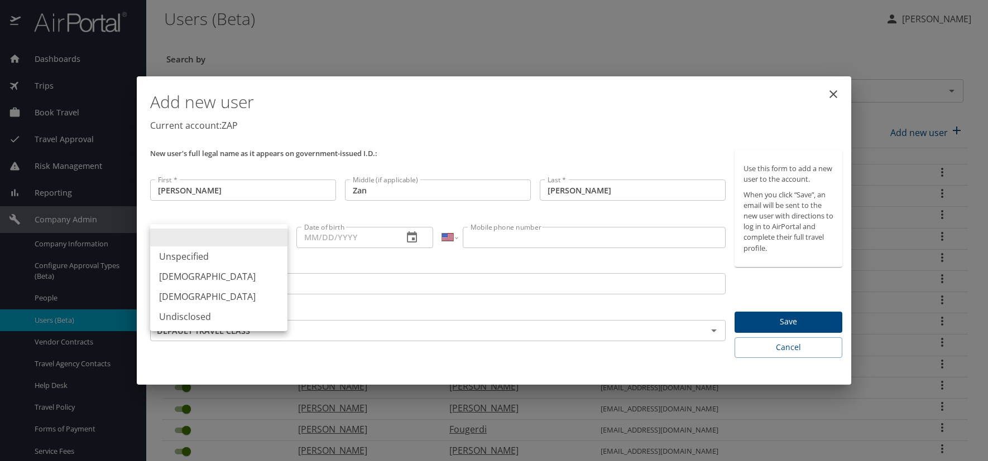
click at [278, 234] on body "Dashboards AirPortal 360™ Manager AirPortal 360™ Agent My Travel Dashboard Trip…" at bounding box center [494, 230] width 988 height 461
click at [205, 275] on li "Male" at bounding box center [218, 277] width 137 height 20
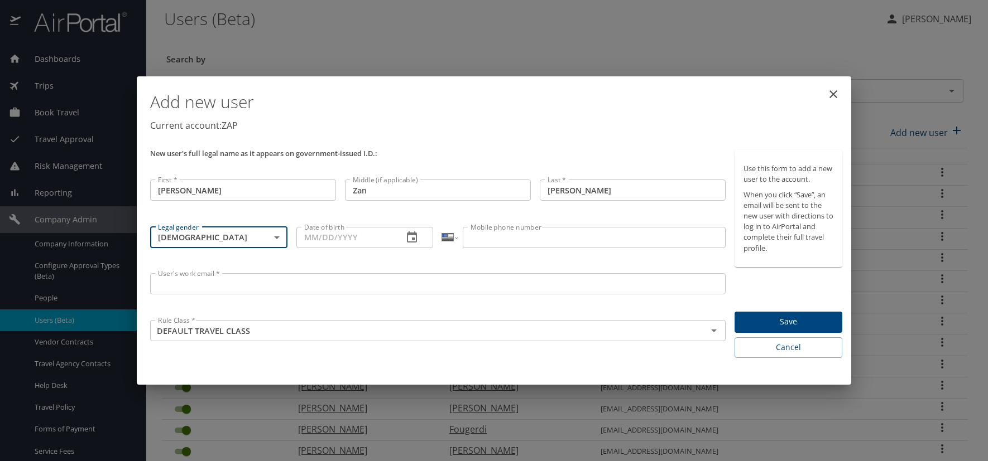
click at [415, 239] on icon "button" at bounding box center [412, 237] width 10 height 11
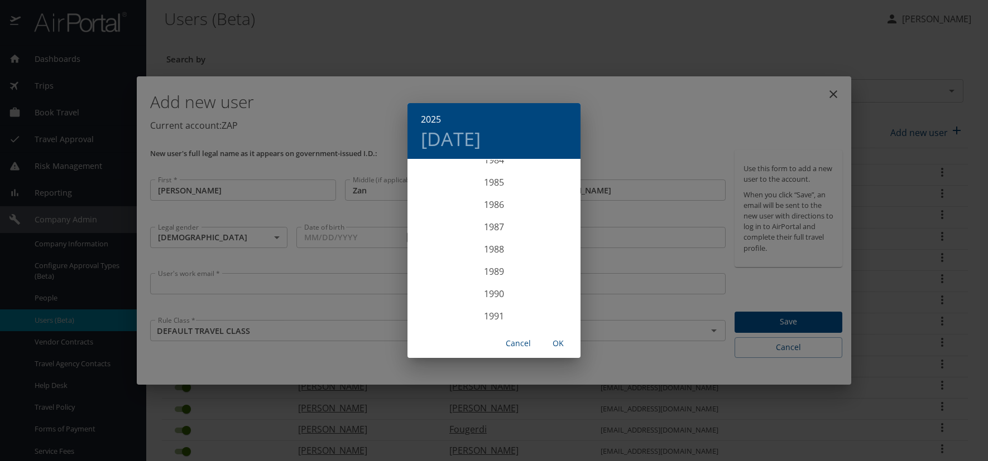
scroll to position [1852, 0]
click at [498, 218] on div "1984" at bounding box center [493, 216] width 173 height 22
click at [548, 181] on div "Mar" at bounding box center [551, 181] width 57 height 42
click at [447, 300] on p "26" at bounding box center [449, 298] width 8 height 7
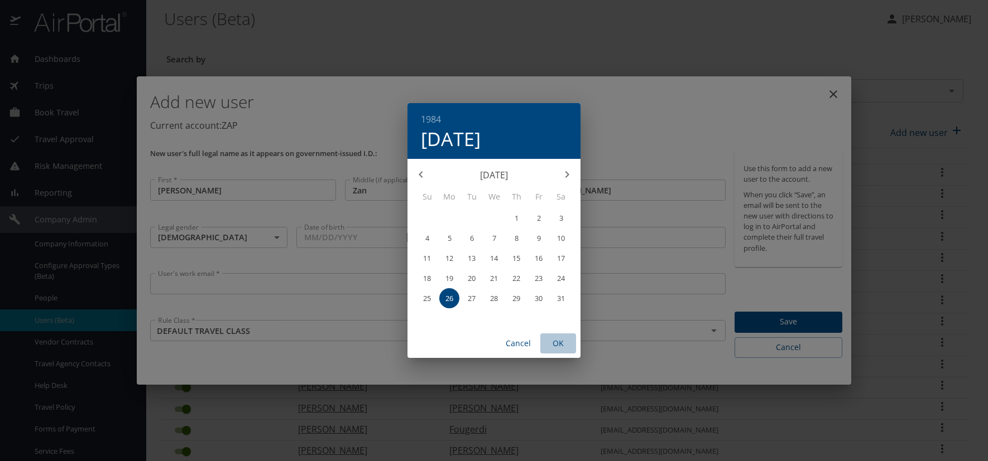
click at [555, 339] on span "OK" at bounding box center [558, 344] width 27 height 14
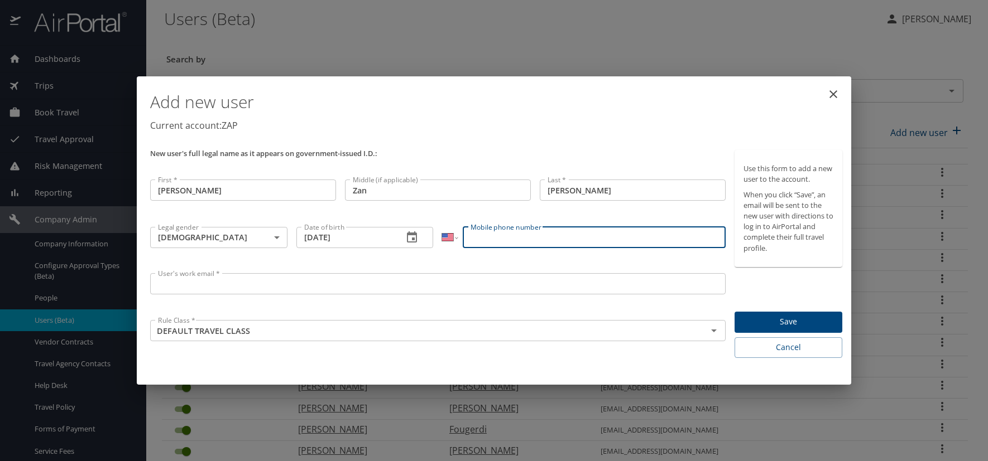
click at [485, 235] on input "Mobile phone number" at bounding box center [594, 237] width 262 height 21
click at [179, 281] on input "User's work email *" at bounding box center [437, 283] width 575 height 21
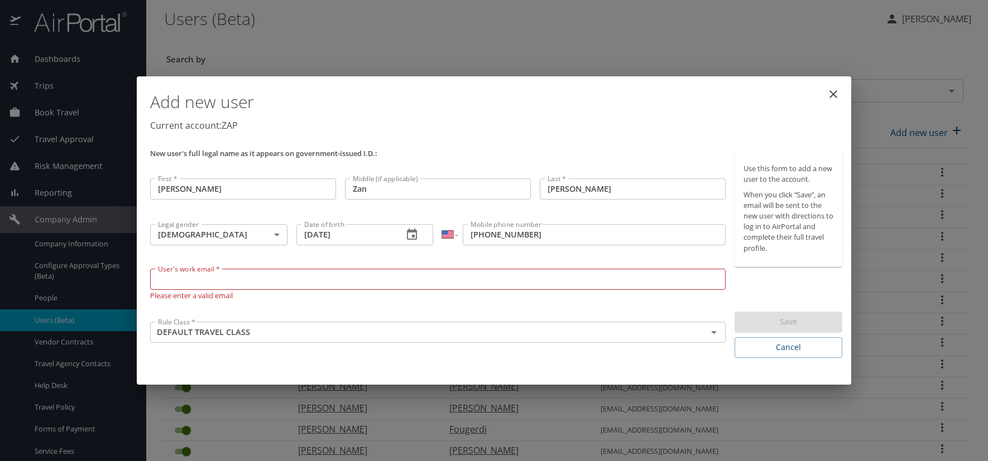
click at [199, 280] on input "User's work email *" at bounding box center [437, 279] width 575 height 21
paste input "HAYNEST.AT.ZAPECS.COM"
click at [208, 279] on input "HAYNEST.AT.ZAPECS.COM" at bounding box center [437, 279] width 575 height 21
click at [469, 127] on p "Current account: ZAP" at bounding box center [496, 125] width 692 height 13
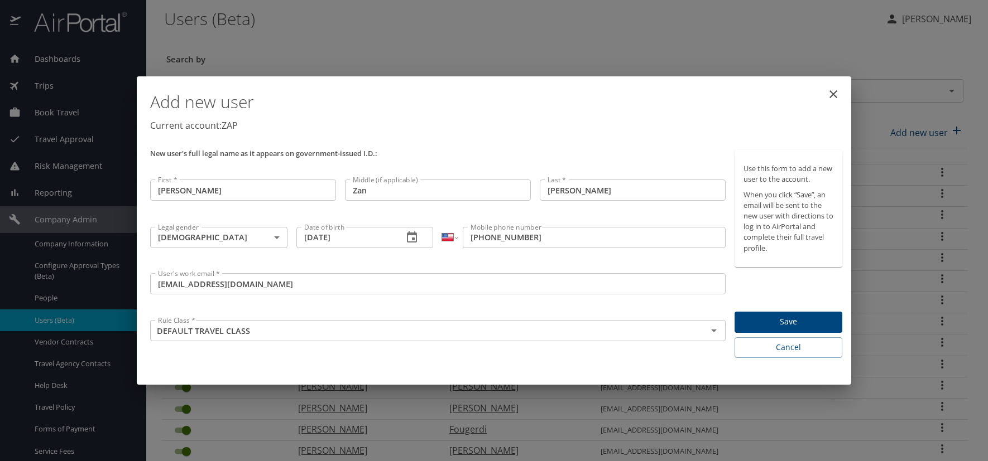
click at [831, 322] on span "Save" at bounding box center [788, 322] width 90 height 14
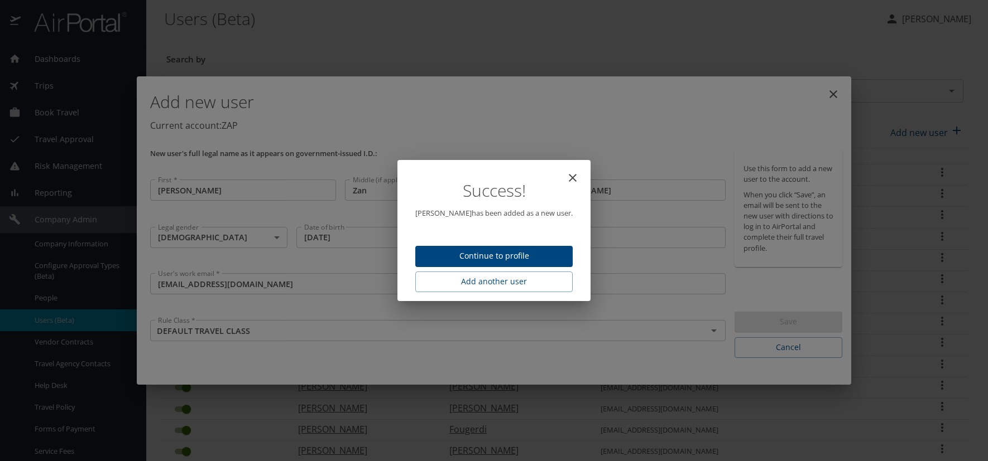
click at [489, 253] on span "Continue to profile" at bounding box center [493, 256] width 139 height 14
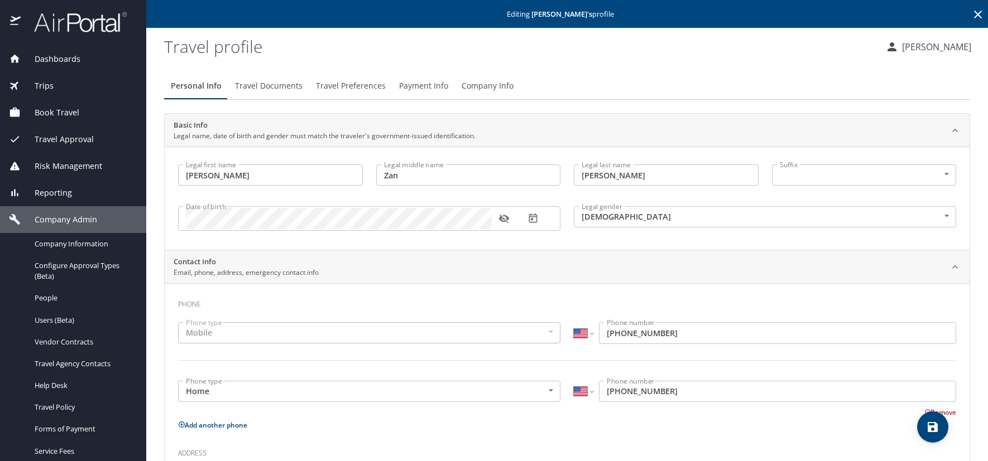
click at [503, 219] on icon "button" at bounding box center [503, 219] width 10 height 9
click at [971, 15] on icon at bounding box center [977, 14] width 13 height 13
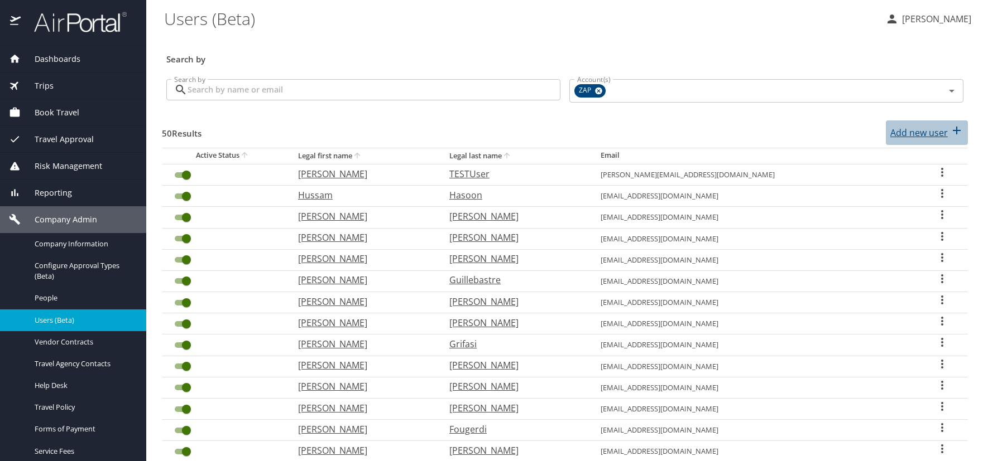
click at [915, 134] on p "Add new user" at bounding box center [918, 132] width 57 height 13
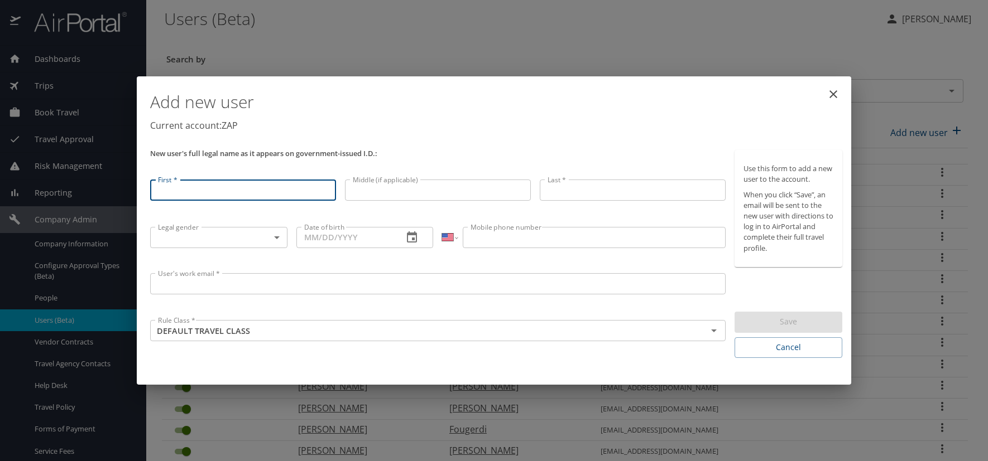
click at [259, 186] on input "First *" at bounding box center [243, 190] width 186 height 21
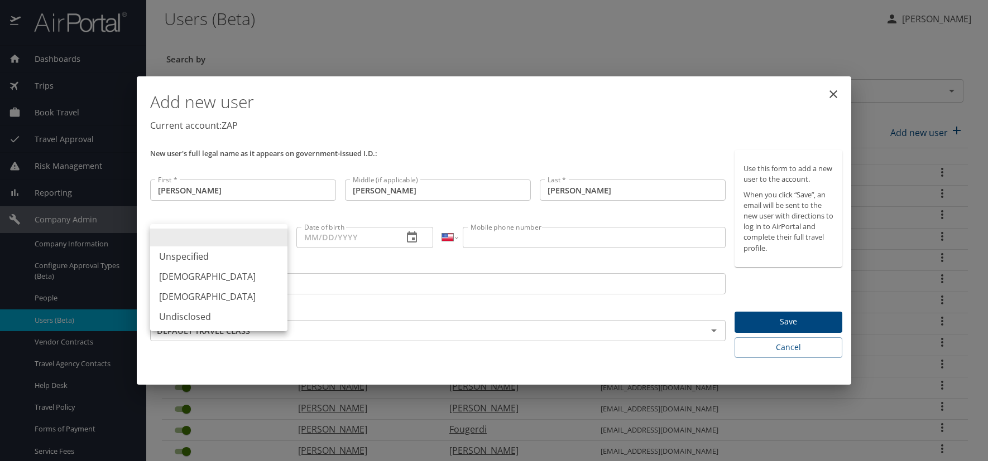
click at [277, 233] on body "Dashboards AirPortal 360™ Manager AirPortal 360™ Agent My Travel Dashboard Trip…" at bounding box center [494, 230] width 988 height 461
click at [196, 274] on li "Male" at bounding box center [218, 277] width 137 height 20
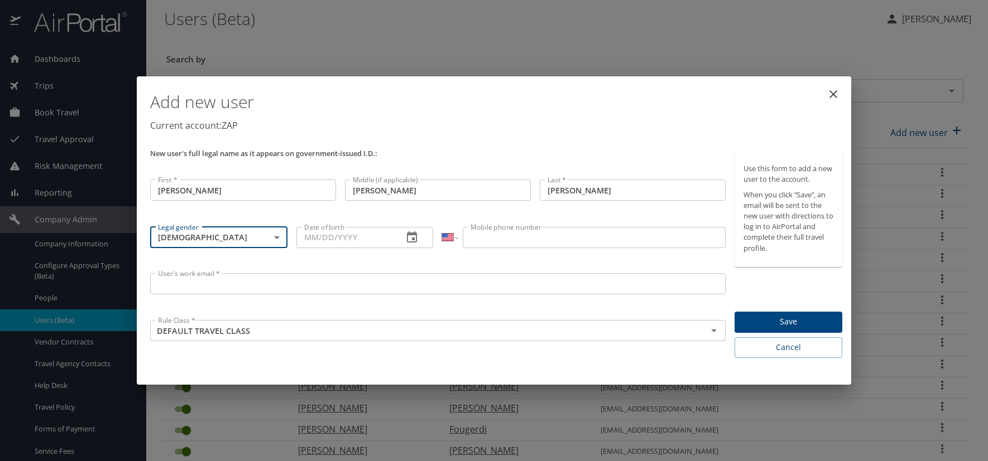
click at [414, 235] on icon "button" at bounding box center [411, 237] width 13 height 13
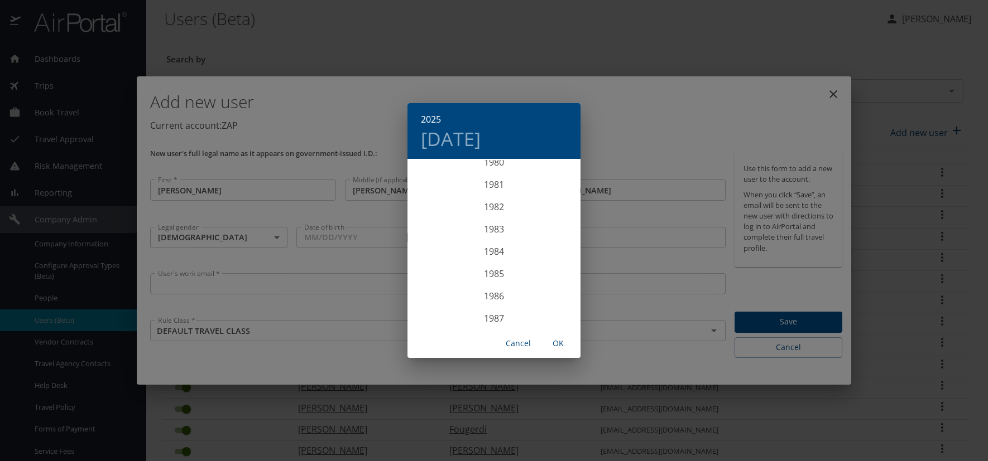
scroll to position [1797, 0]
click at [495, 181] on div "1980" at bounding box center [493, 182] width 173 height 22
click at [498, 263] on div "Aug" at bounding box center [493, 265] width 57 height 42
click at [538, 297] on p "29" at bounding box center [538, 298] width 8 height 7
click at [557, 344] on span "OK" at bounding box center [558, 344] width 27 height 14
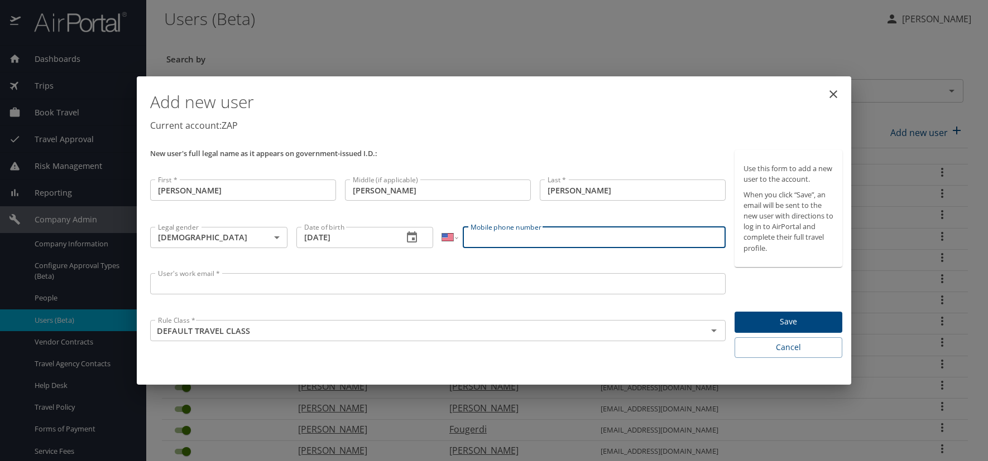
click at [528, 242] on input "Mobile phone number" at bounding box center [594, 237] width 262 height 21
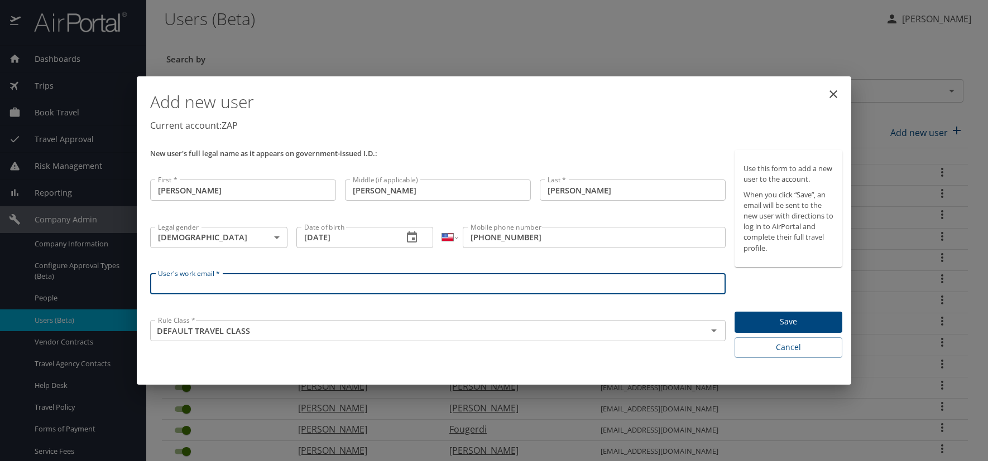
click at [170, 282] on input "User's work email *" at bounding box center [437, 283] width 575 height 21
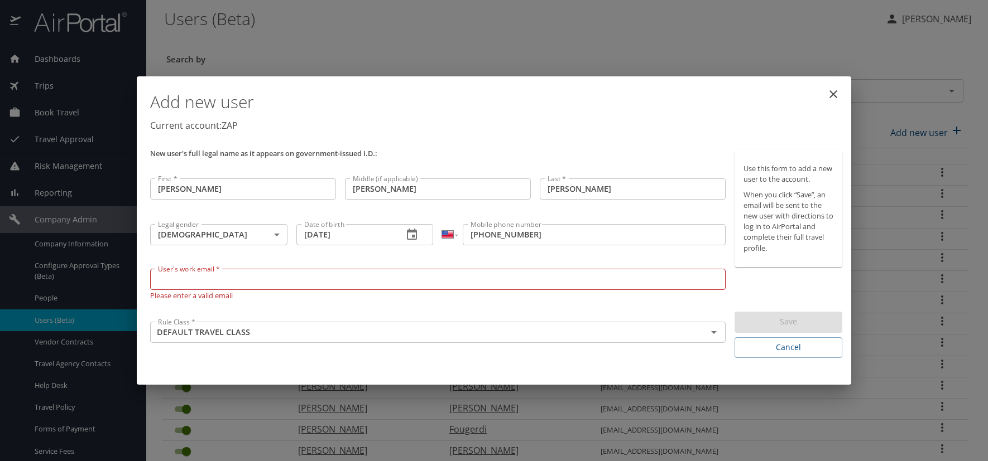
click at [162, 282] on input "User's work email *" at bounding box center [437, 279] width 575 height 21
paste input "HEFNERA.AT.ZAPECS.COM"
click at [209, 278] on input "HEFNERA.AT.ZAPECS.COM" at bounding box center [437, 279] width 575 height 21
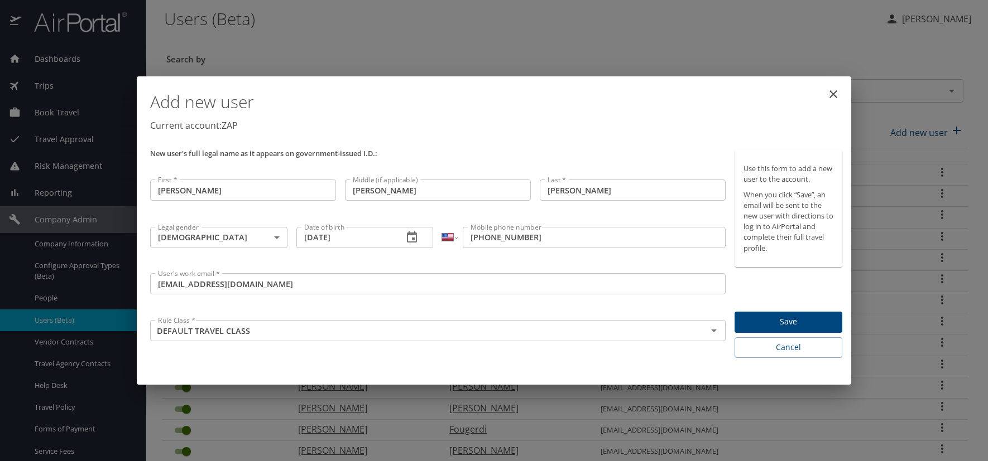
click at [510, 109] on h1 "Add new user" at bounding box center [496, 101] width 692 height 33
click at [798, 317] on span "Save" at bounding box center [788, 322] width 90 height 14
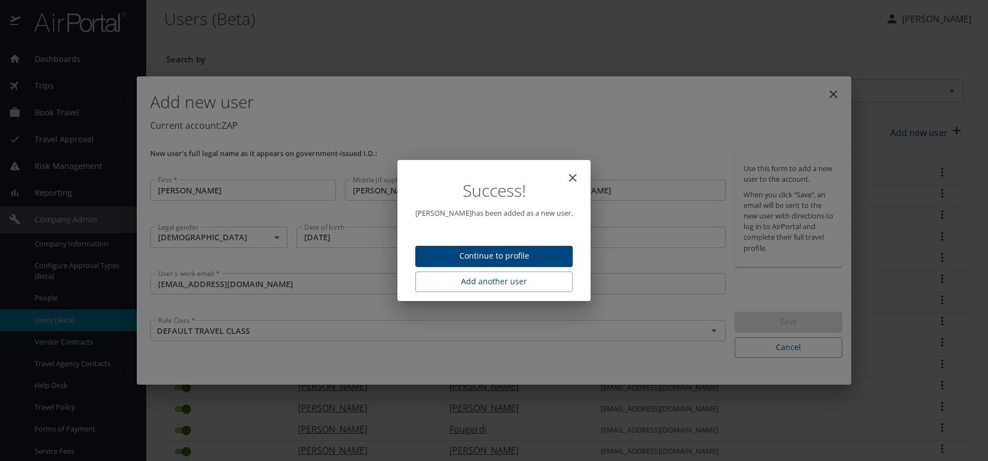
click at [431, 257] on span "Continue to profile" at bounding box center [493, 256] width 139 height 14
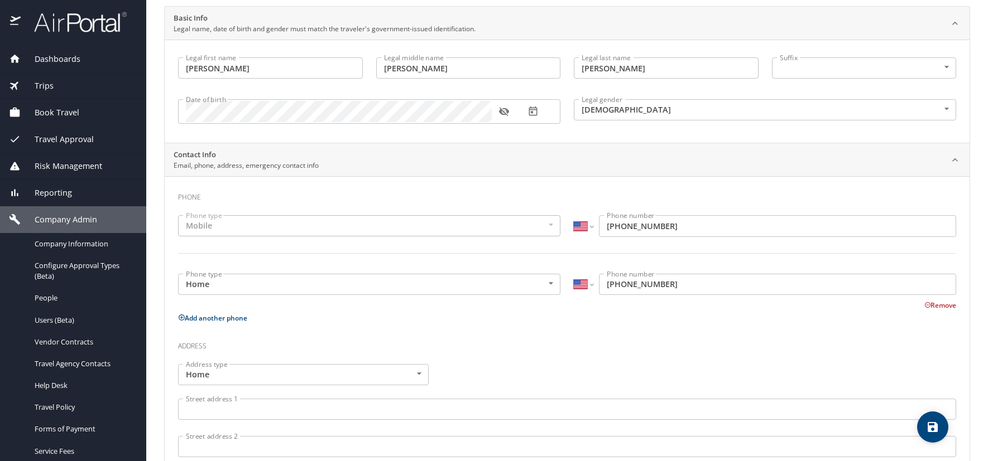
scroll to position [112, 0]
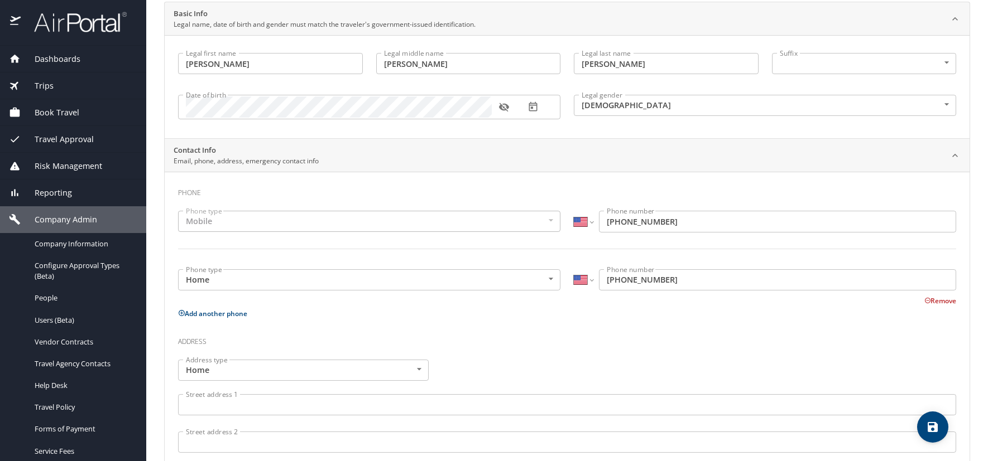
click at [548, 279] on body "Dashboards AirPortal 360™ Manager AirPortal 360™ Agent My Travel Dashboard Trip…" at bounding box center [494, 230] width 988 height 461
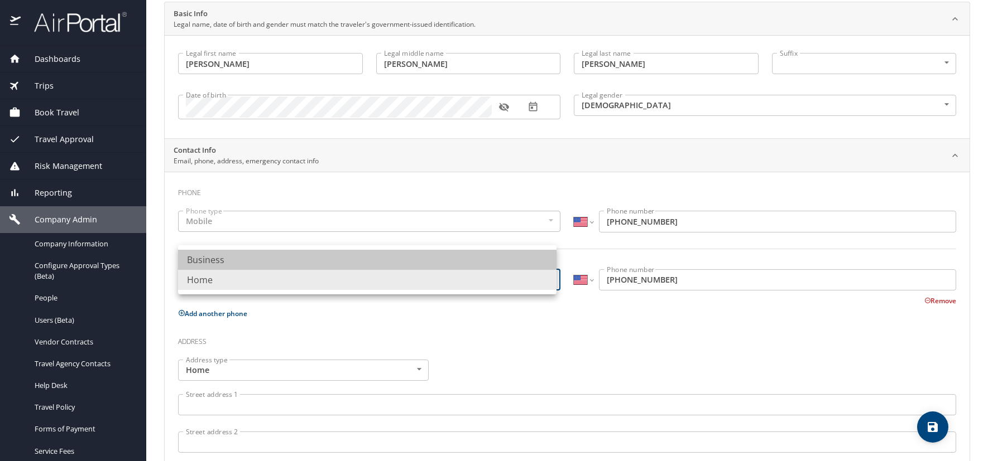
click at [223, 262] on li "Business" at bounding box center [367, 260] width 378 height 20
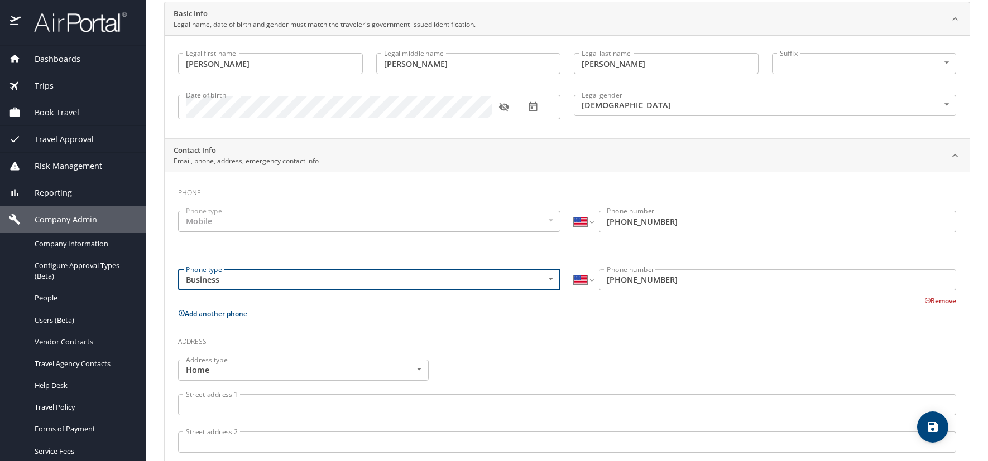
click at [675, 280] on input "(972) 741-1806" at bounding box center [777, 279] width 357 height 21
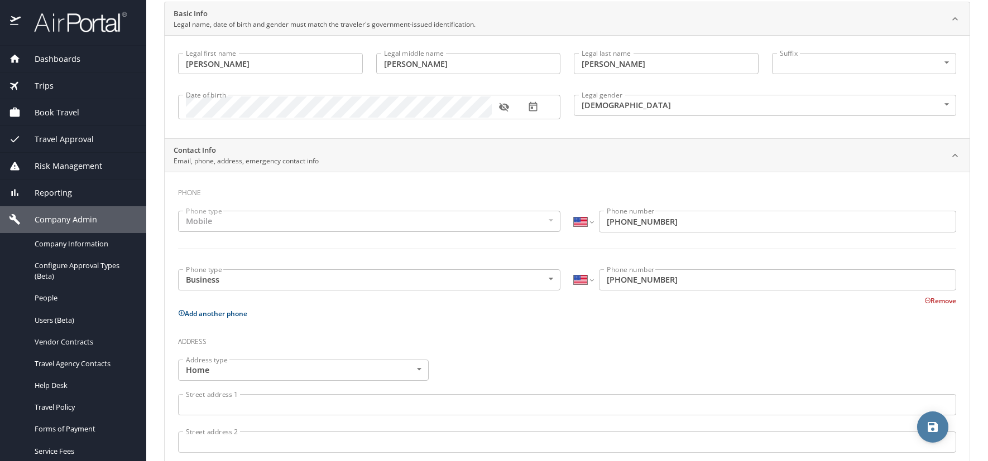
click at [928, 425] on icon "save" at bounding box center [932, 427] width 10 height 10
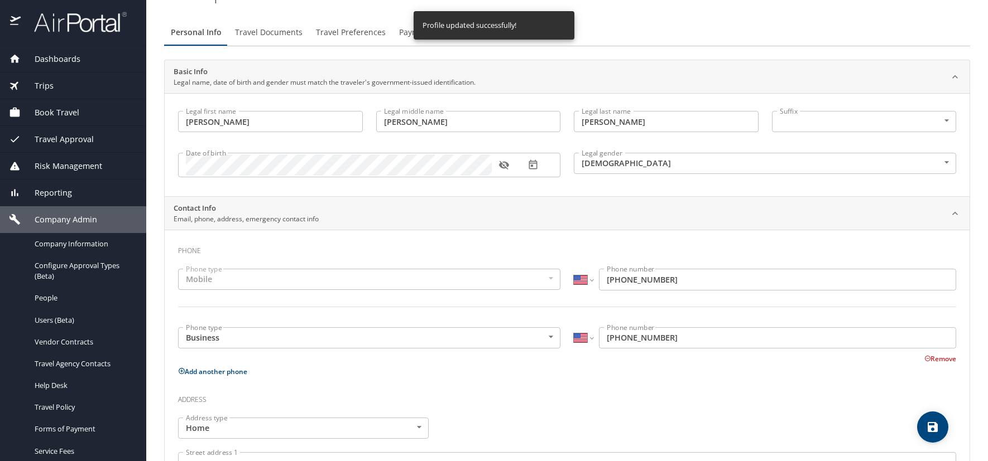
scroll to position [0, 0]
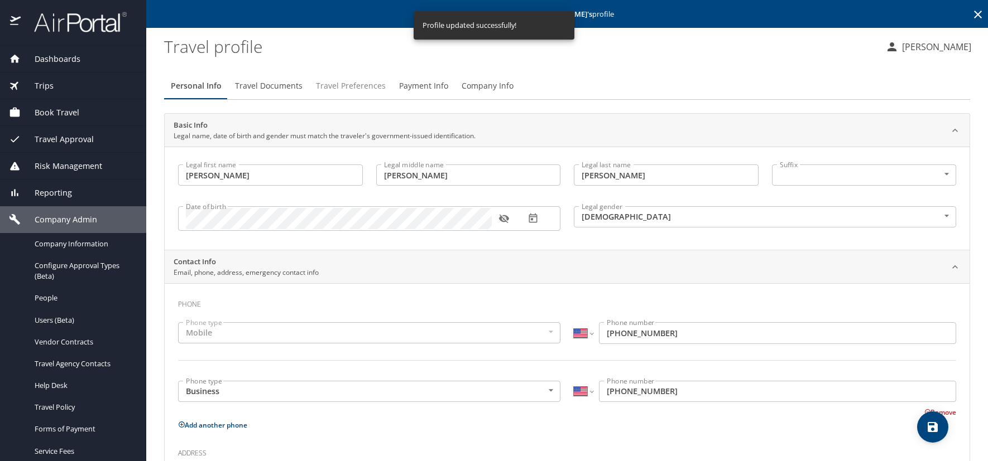
click at [342, 86] on span "Travel Preferences" at bounding box center [351, 86] width 70 height 14
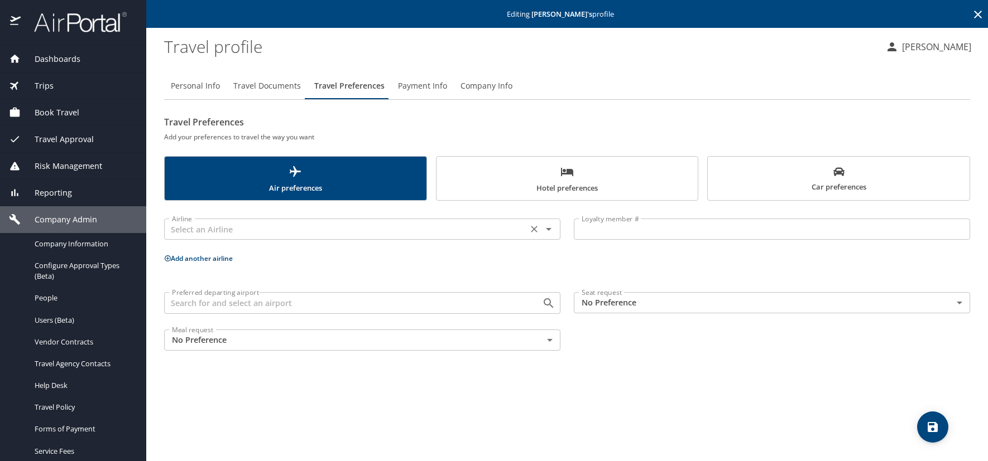
click at [270, 238] on div "Airline" at bounding box center [362, 229] width 396 height 21
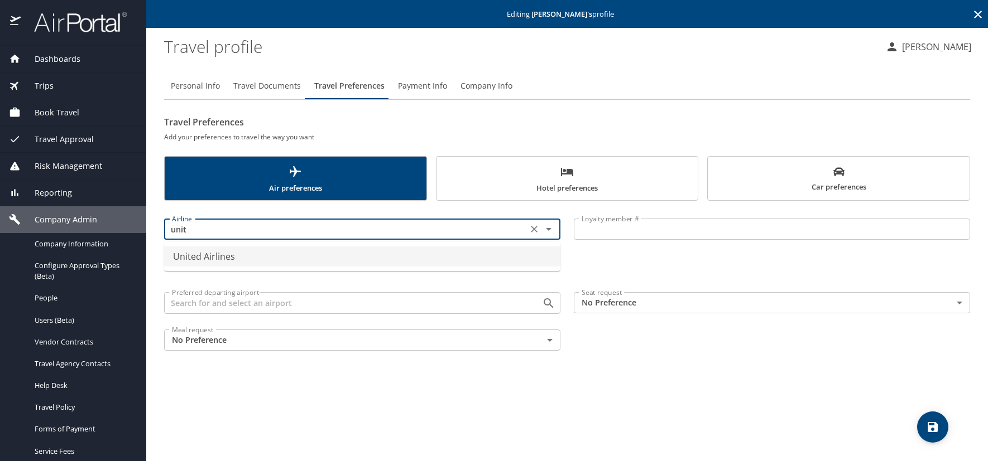
click at [229, 253] on li "United Airlines" at bounding box center [362, 257] width 396 height 20
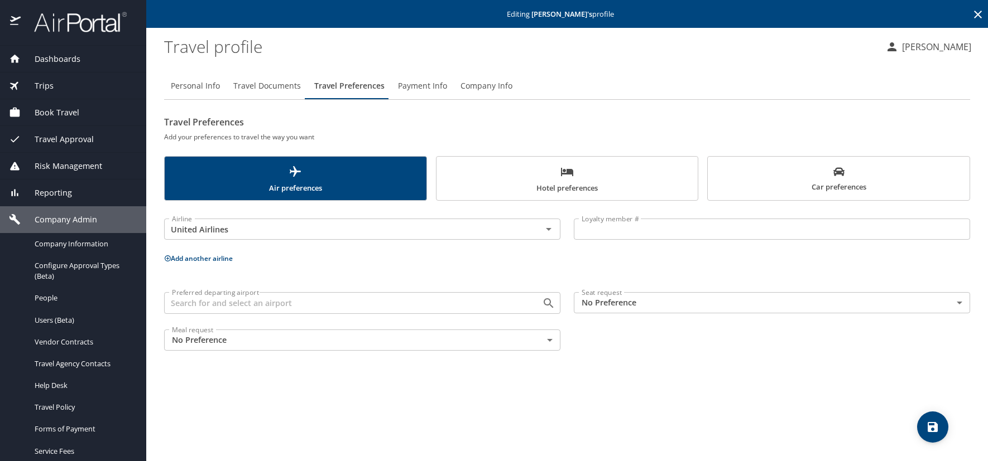
click at [579, 230] on input "Loyalty member #" at bounding box center [772, 229] width 396 height 21
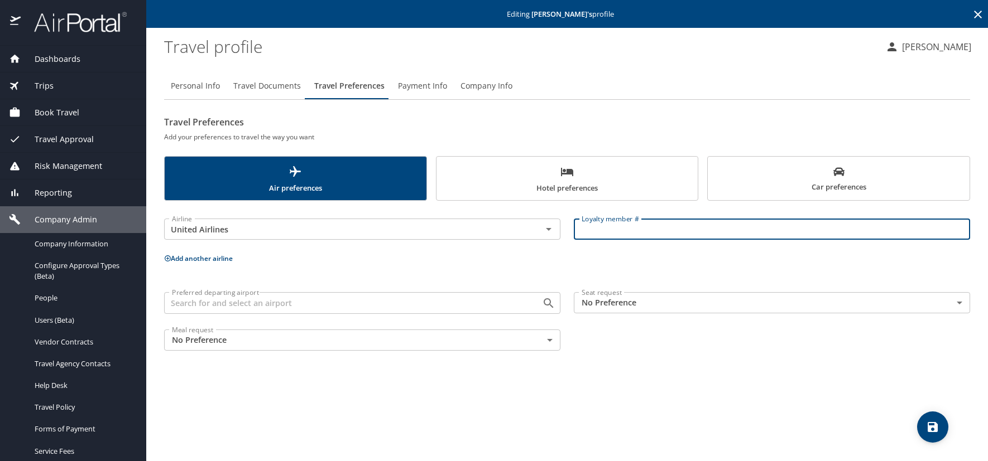
paste input "EDU37942"
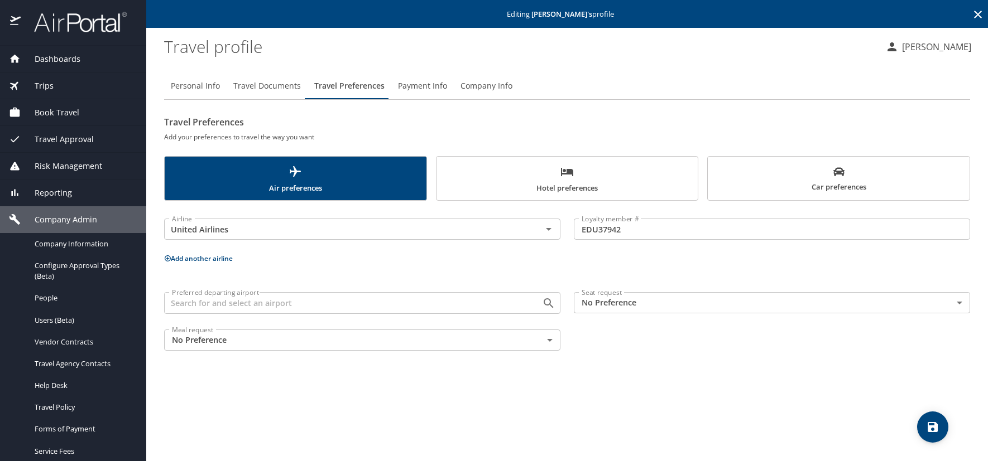
click at [590, 179] on span "Hotel preferences" at bounding box center [567, 180] width 248 height 30
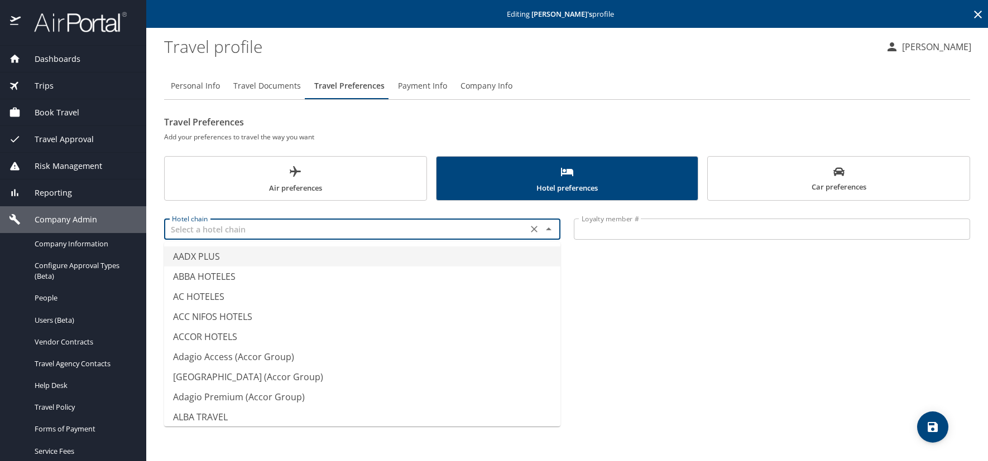
click at [201, 230] on input "text" at bounding box center [345, 229] width 357 height 15
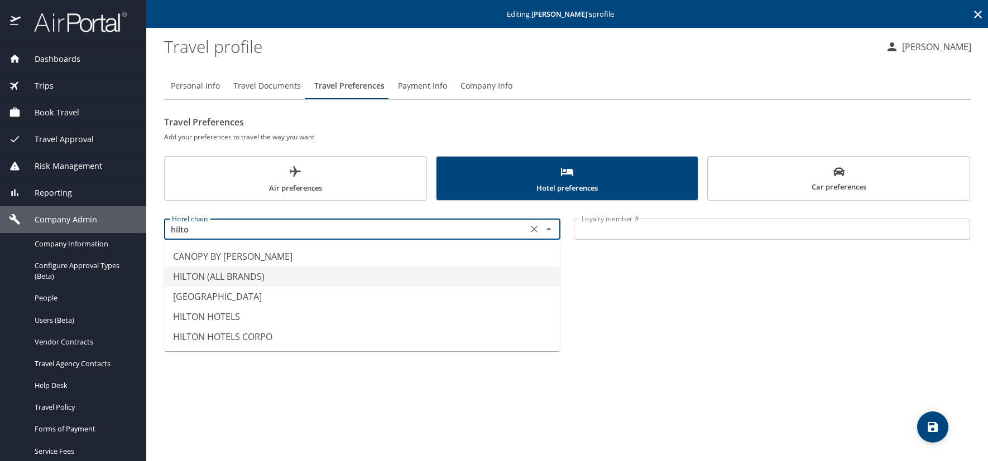
click at [219, 278] on li "HILTON (ALL BRANDS)" at bounding box center [362, 277] width 396 height 20
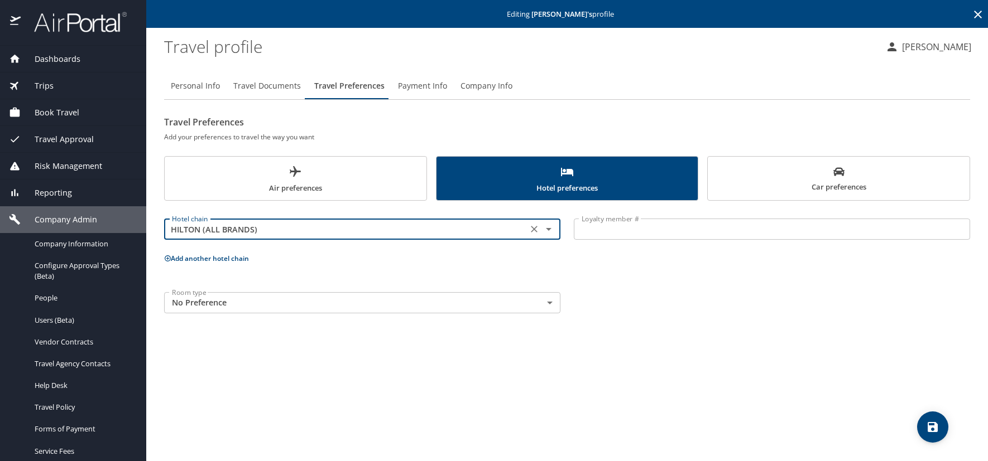
drag, startPoint x: 596, startPoint y: 229, endPoint x: 410, endPoint y: 233, distance: 186.4
click at [595, 229] on input "Loyalty member #" at bounding box center [772, 229] width 396 height 21
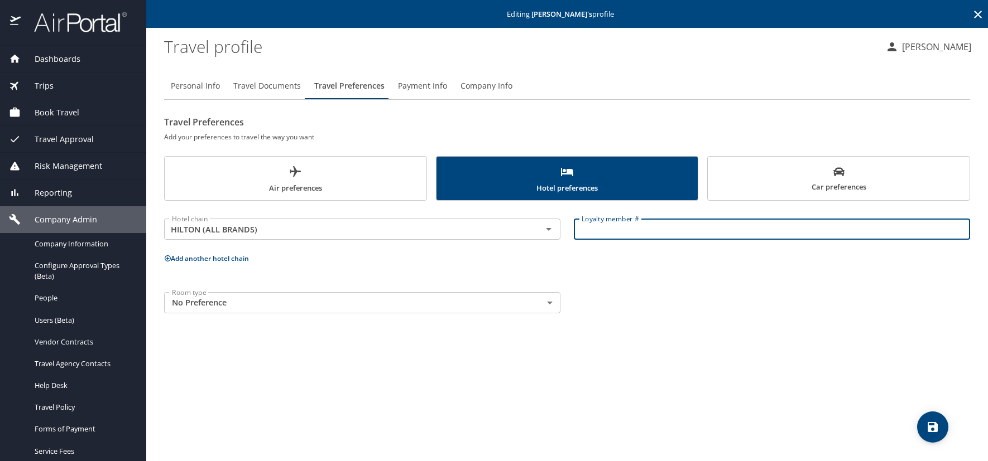
click at [613, 227] on input "Loyalty member #" at bounding box center [772, 229] width 396 height 21
paste input "2353472208"
click at [936, 422] on icon "save" at bounding box center [932, 427] width 13 height 13
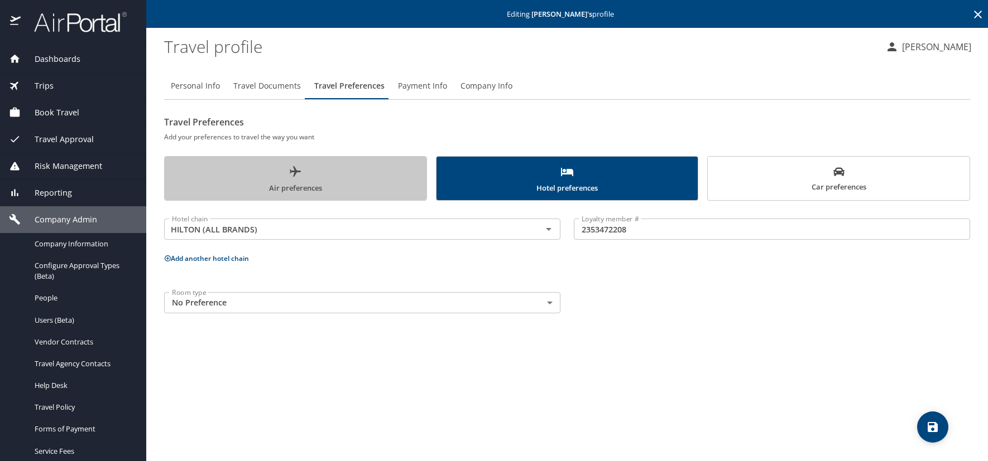
click at [352, 175] on span "Air preferences" at bounding box center [295, 180] width 248 height 30
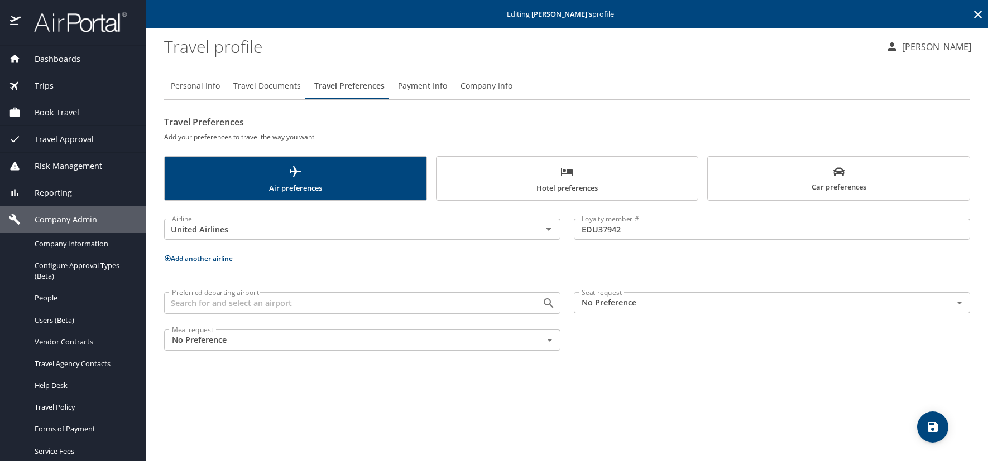
click at [491, 186] on span "Hotel preferences" at bounding box center [567, 180] width 248 height 30
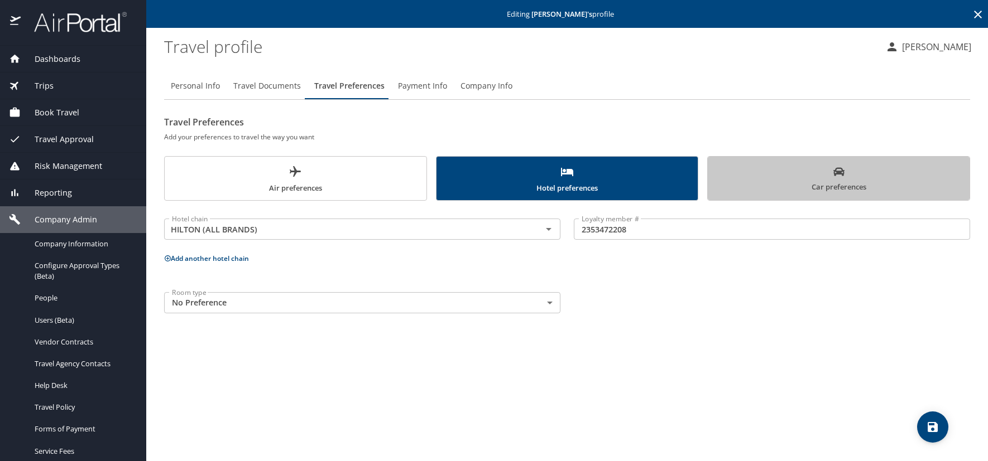
click at [739, 180] on span "Car preferences" at bounding box center [838, 179] width 248 height 27
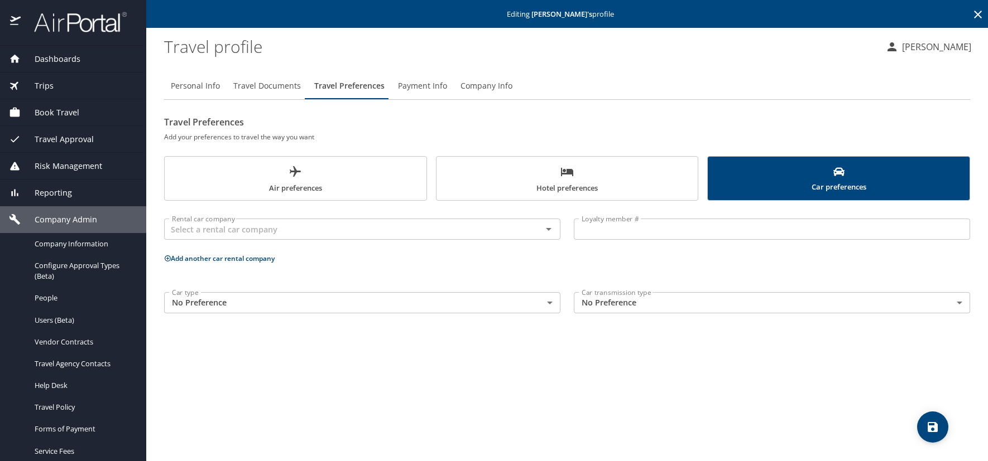
click at [979, 16] on icon at bounding box center [978, 15] width 8 height 8
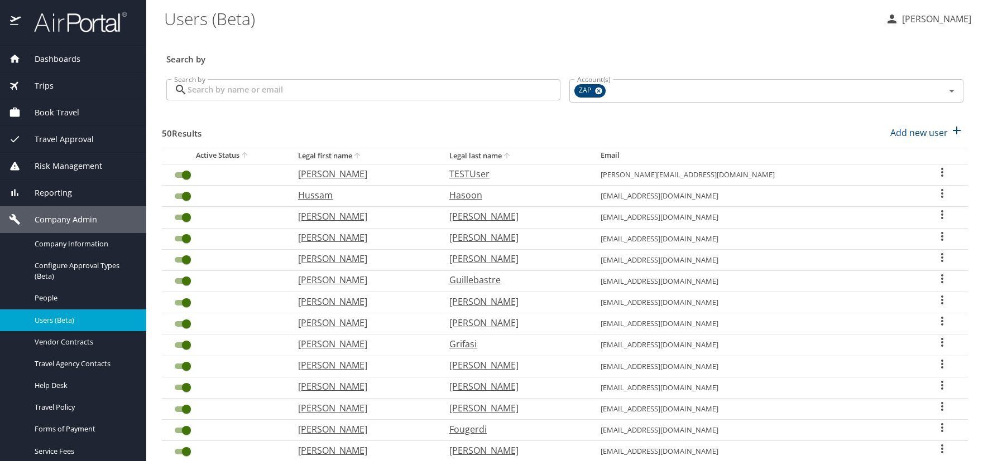
click at [434, 50] on h3 "Search by" at bounding box center [564, 56] width 797 height 20
click at [911, 136] on p "Add new user" at bounding box center [918, 132] width 57 height 13
select select "US"
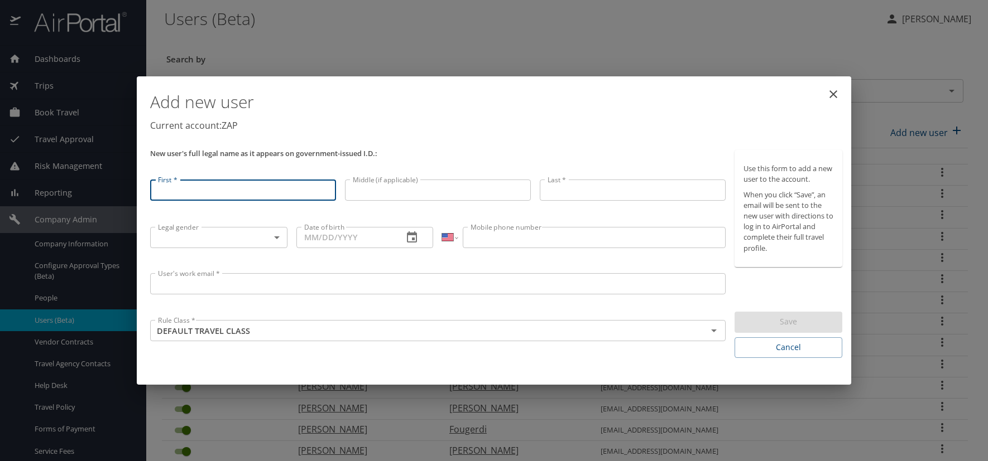
click at [164, 199] on input "First *" at bounding box center [243, 190] width 186 height 21
type input "[PERSON_NAME]"
click at [403, 191] on input "Middle (if applicable)" at bounding box center [438, 190] width 186 height 21
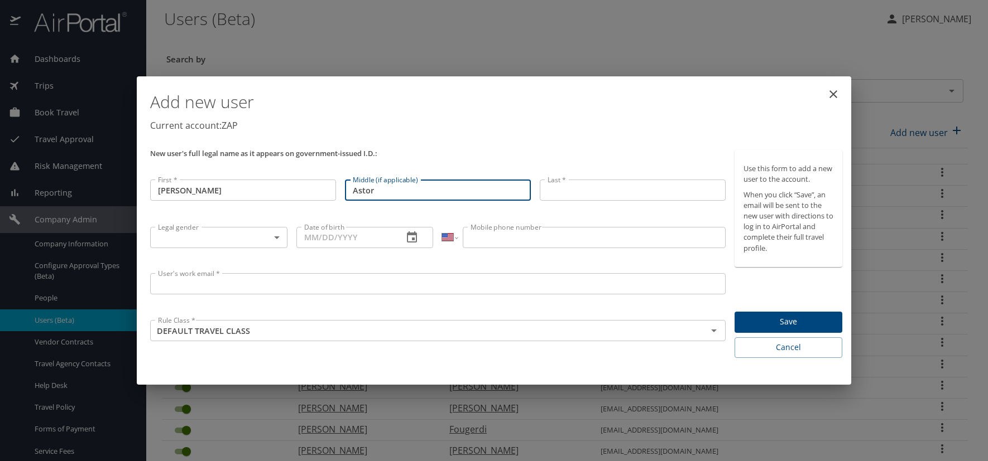
type input "Astor"
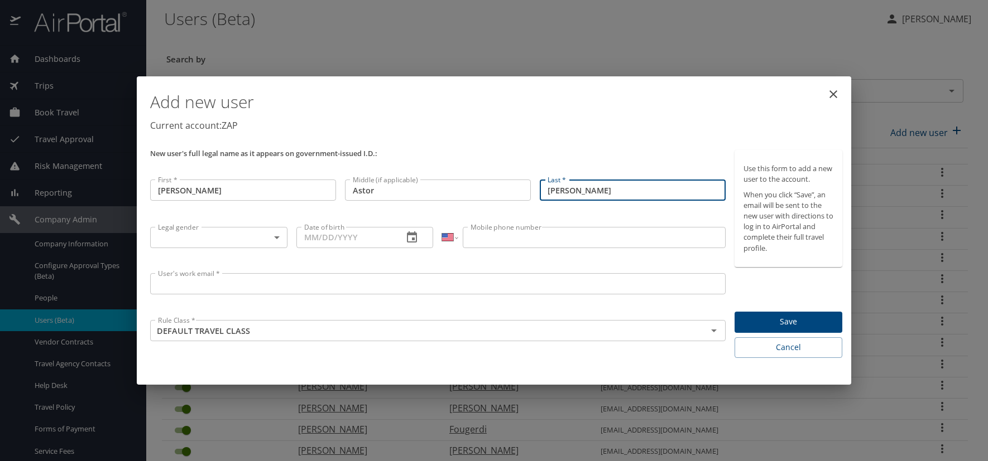
type input "[PERSON_NAME]"
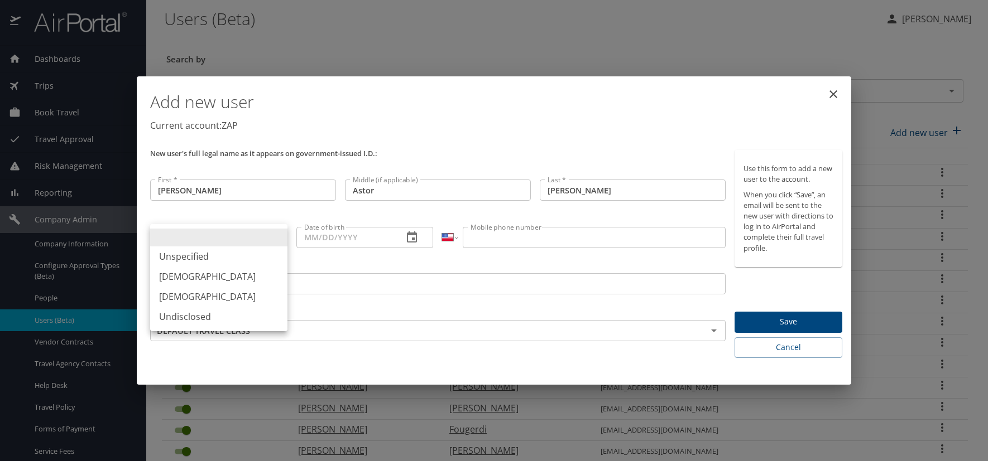
click at [276, 239] on body "Dashboards AirPortal 360™ Manager AirPortal 360™ Agent My Travel Dashboard Trip…" at bounding box center [494, 230] width 988 height 461
click at [176, 274] on li "[DEMOGRAPHIC_DATA]" at bounding box center [218, 277] width 137 height 20
type input "[DEMOGRAPHIC_DATA]"
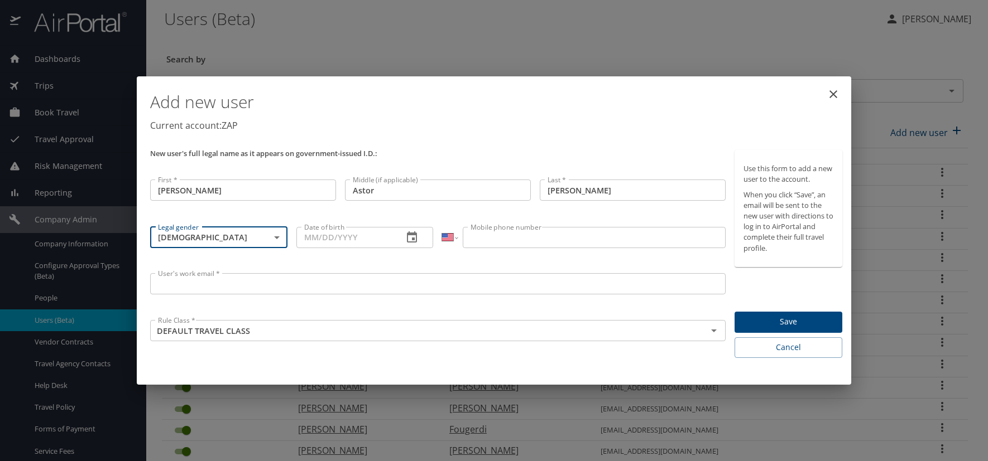
click at [412, 238] on icon "button" at bounding box center [411, 237] width 13 height 13
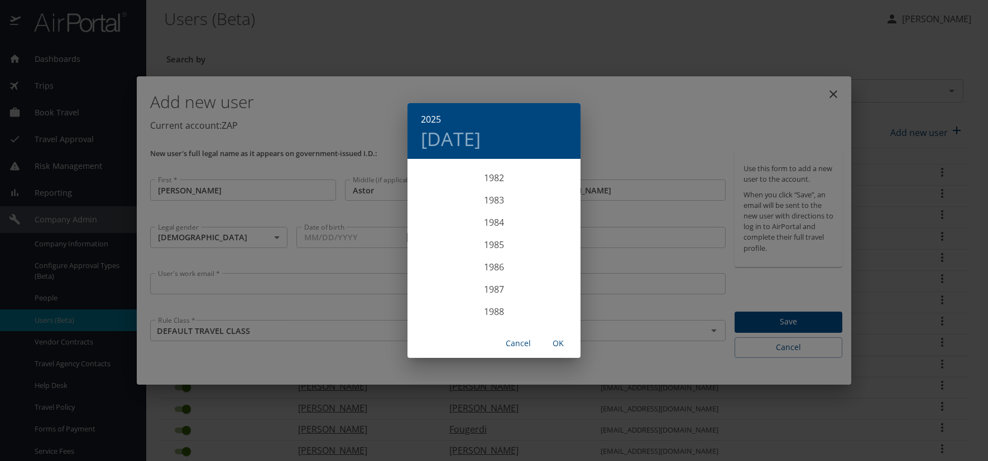
scroll to position [1852, 0]
click at [494, 192] on div "1983" at bounding box center [493, 193] width 173 height 22
click at [493, 265] on div "Aug" at bounding box center [493, 265] width 57 height 42
click at [494, 239] on p "10" at bounding box center [494, 238] width 8 height 7
click at [553, 340] on span "OK" at bounding box center [558, 344] width 27 height 14
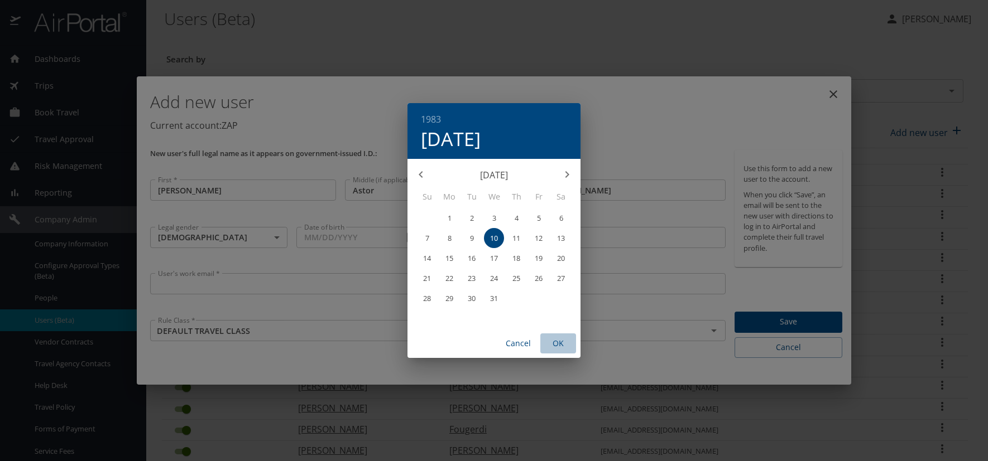
type input "[DATE]"
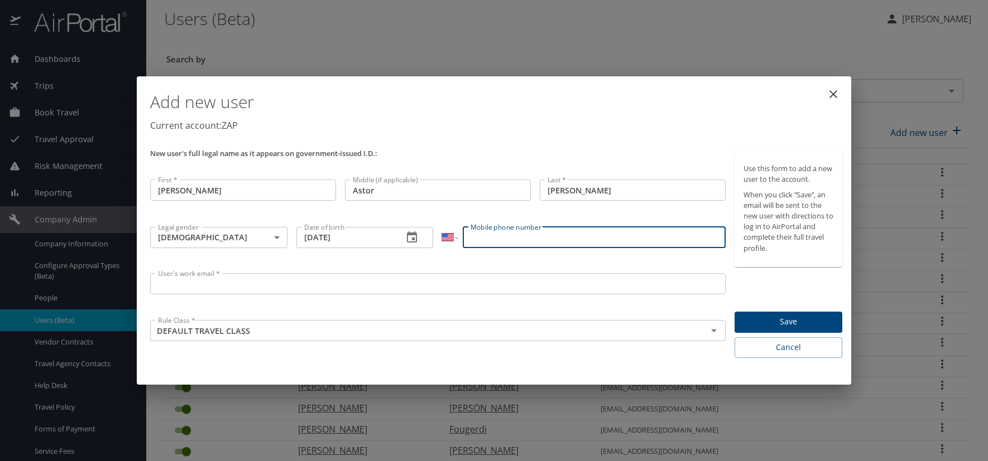
click at [479, 235] on input "Mobile phone number" at bounding box center [594, 237] width 262 height 21
type input "[PHONE_NUMBER]"
click at [234, 280] on input "User's work email *" at bounding box center [437, 283] width 575 height 21
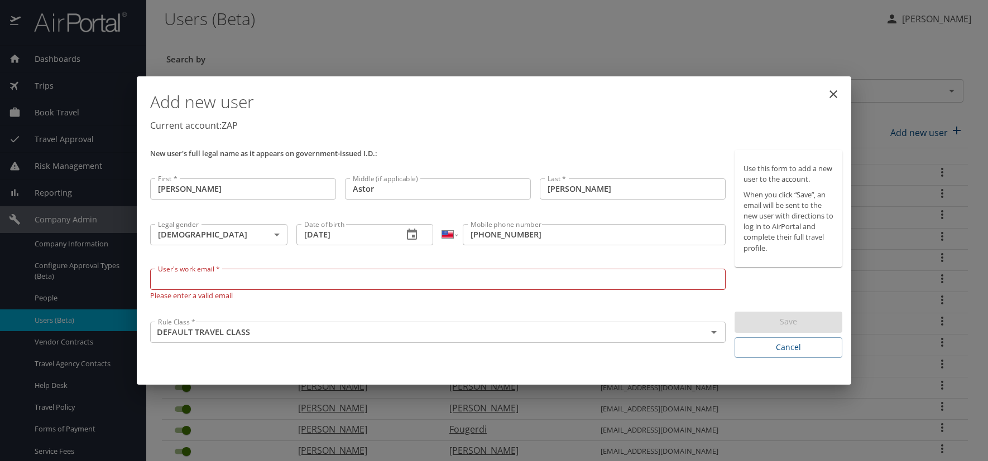
click at [172, 278] on input "User's work email *" at bounding box center [437, 279] width 575 height 21
paste input "[DOMAIN_NAME]"
click at [227, 280] on input "[DOMAIN_NAME]" at bounding box center [437, 279] width 575 height 21
type input "[EMAIL_ADDRESS][DOMAIN_NAME]"
click at [560, 115] on h1 "Add new user" at bounding box center [496, 101] width 692 height 33
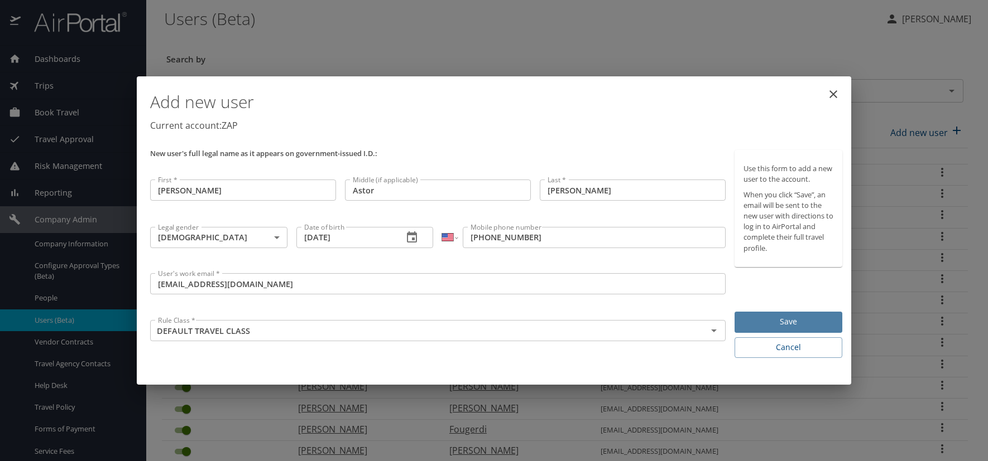
click at [816, 316] on span "Save" at bounding box center [788, 322] width 90 height 14
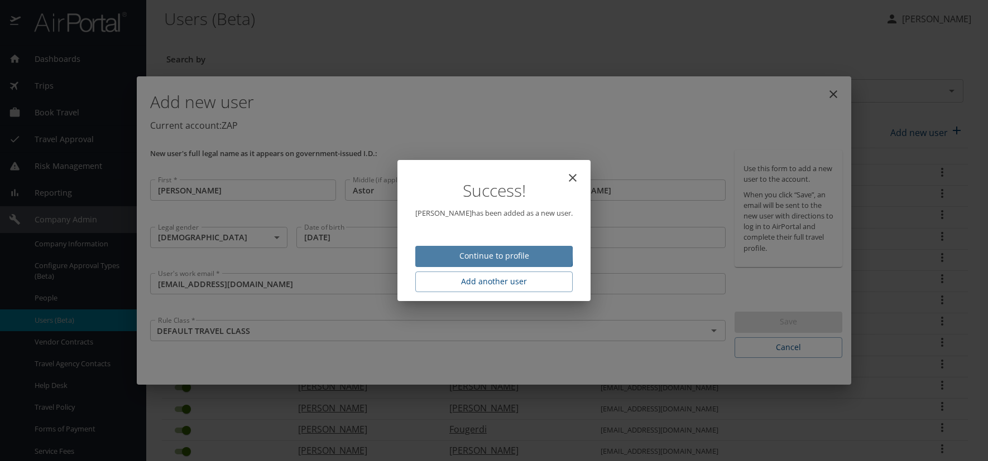
click at [472, 254] on span "Continue to profile" at bounding box center [493, 256] width 139 height 14
select select "US"
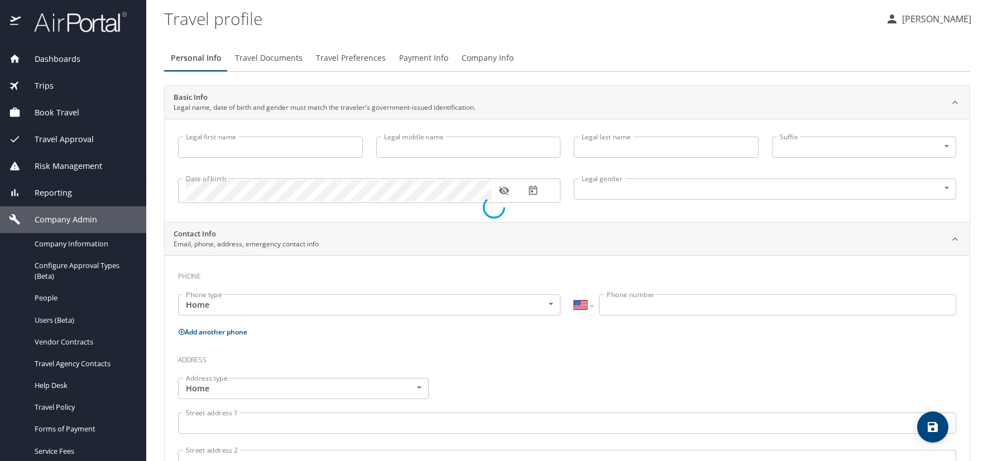
type input "[PERSON_NAME]"
type input "Astor"
type input "[PERSON_NAME]"
type input "[DEMOGRAPHIC_DATA]"
select select "US"
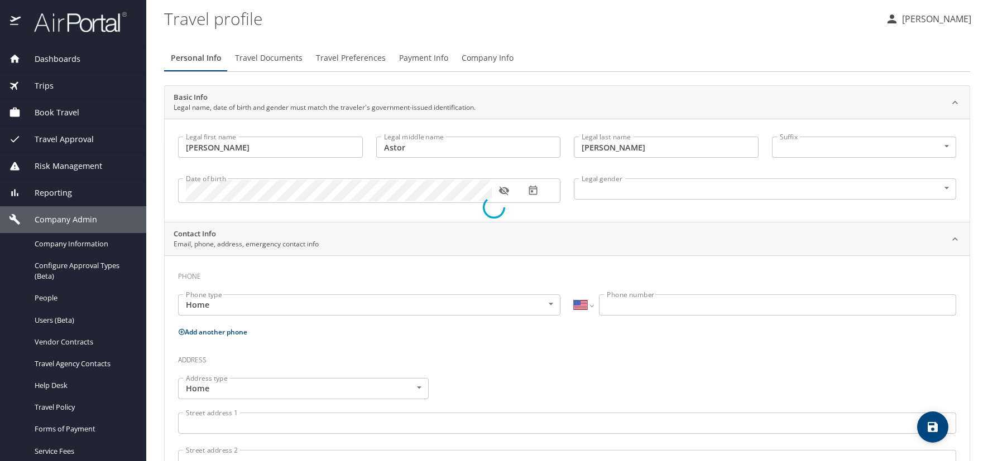
select select "US"
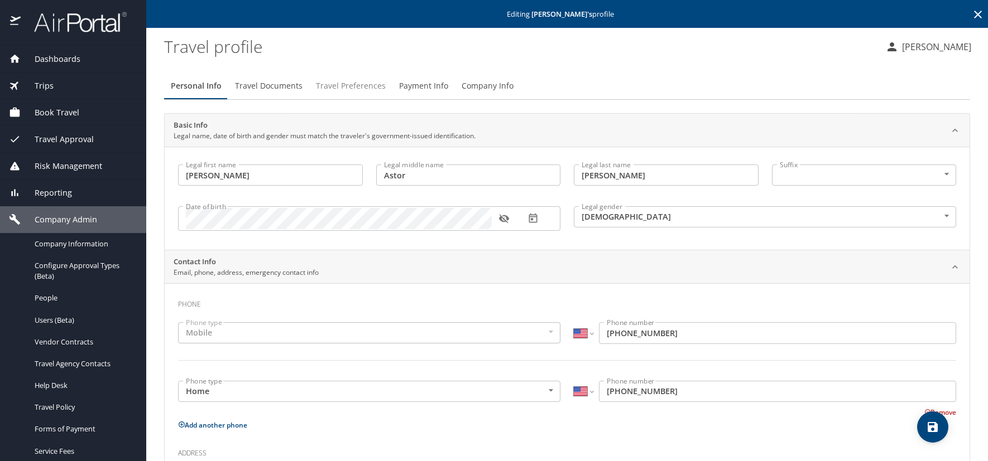
click at [365, 82] on span "Travel Preferences" at bounding box center [351, 86] width 70 height 14
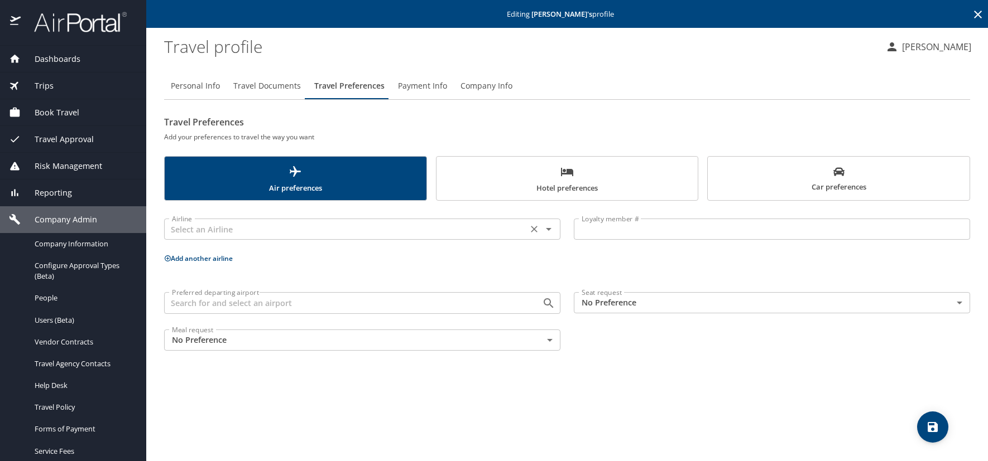
click at [204, 228] on input "text" at bounding box center [345, 229] width 357 height 15
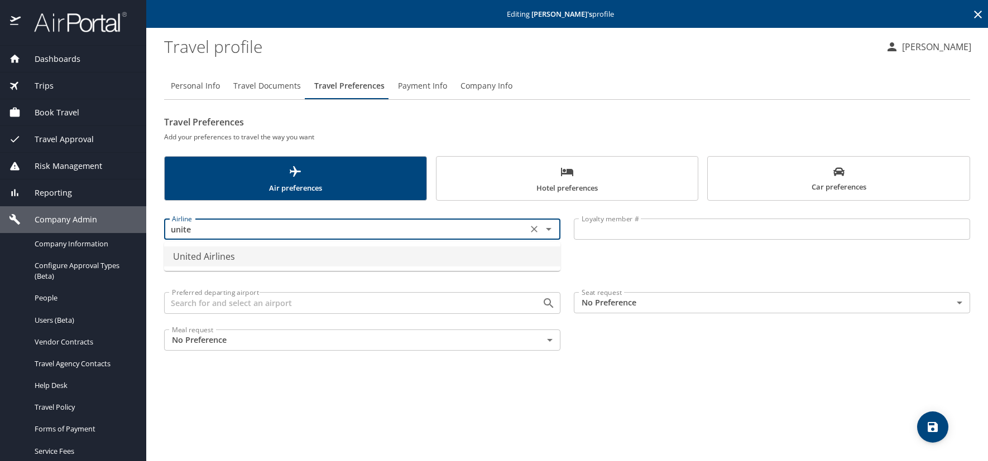
click at [306, 267] on ul "United Airlines" at bounding box center [362, 256] width 396 height 29
click at [344, 248] on li "United Airlines" at bounding box center [362, 257] width 396 height 20
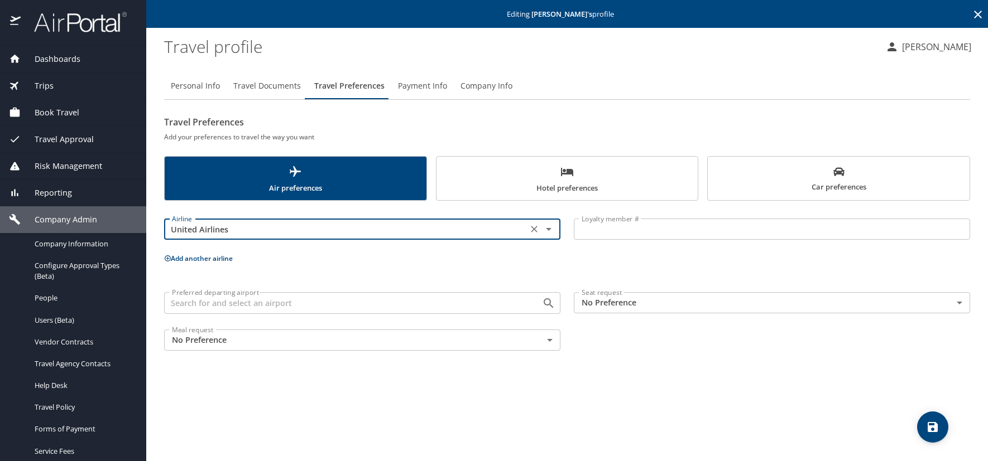
type input "United Airlines"
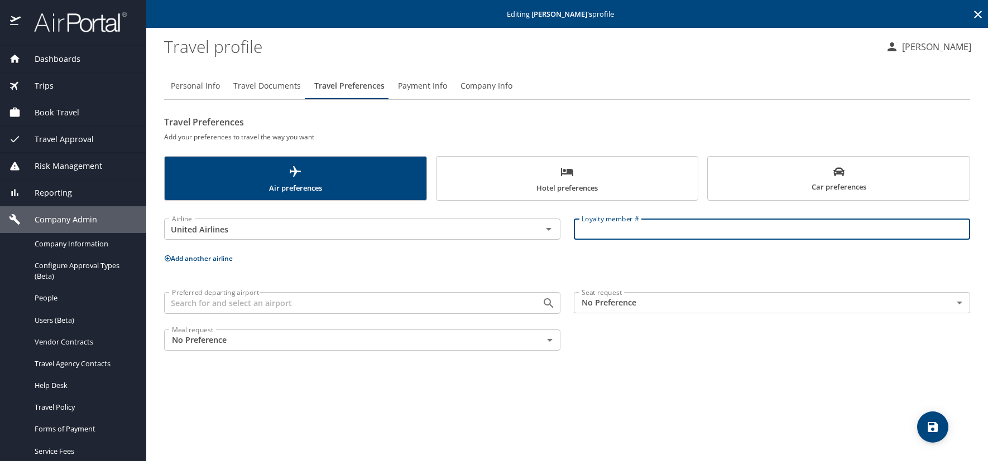
click at [620, 220] on input "Loyalty member #" at bounding box center [772, 229] width 396 height 21
click at [621, 233] on input "Loyalty member #" at bounding box center [772, 229] width 396 height 21
paste input "PU538341"
type input "PU538341"
click at [168, 258] on icon at bounding box center [167, 258] width 7 height 7
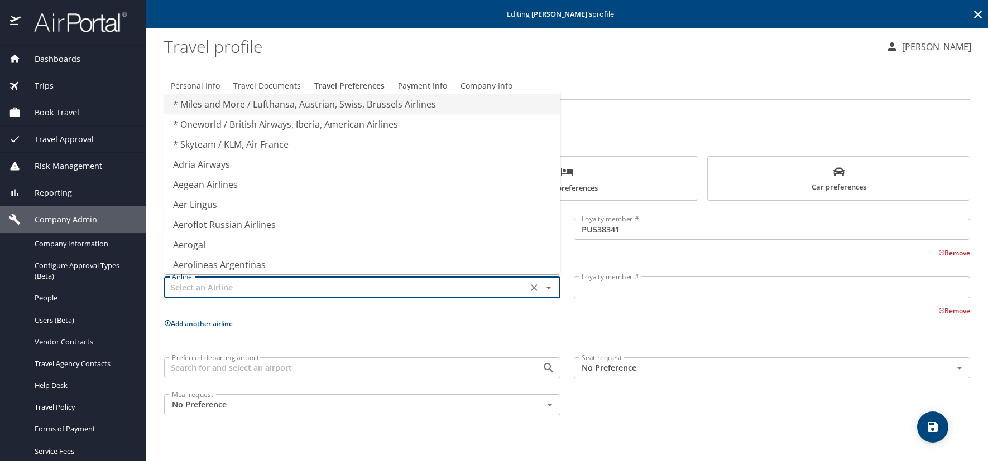
click at [197, 288] on input "text" at bounding box center [345, 287] width 357 height 15
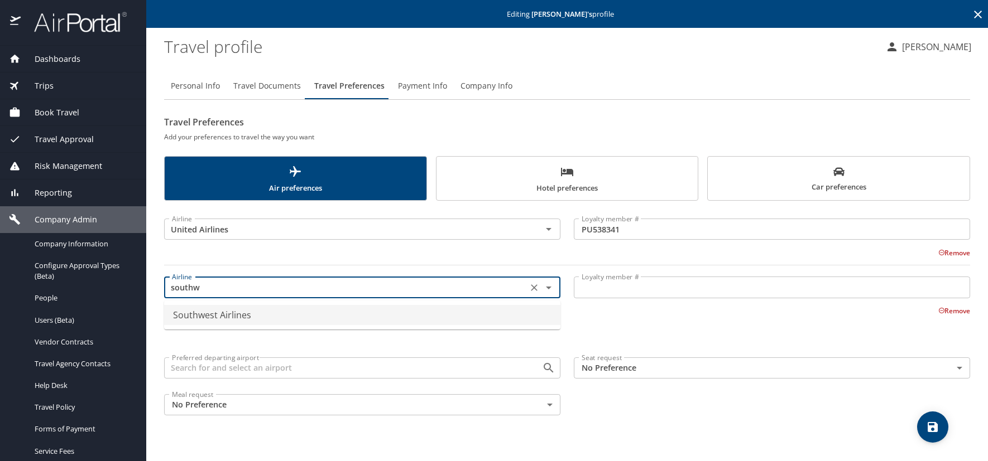
drag, startPoint x: 231, startPoint y: 312, endPoint x: 256, endPoint y: 314, distance: 24.6
click at [230, 312] on li "Southwest Airlines" at bounding box center [362, 315] width 396 height 20
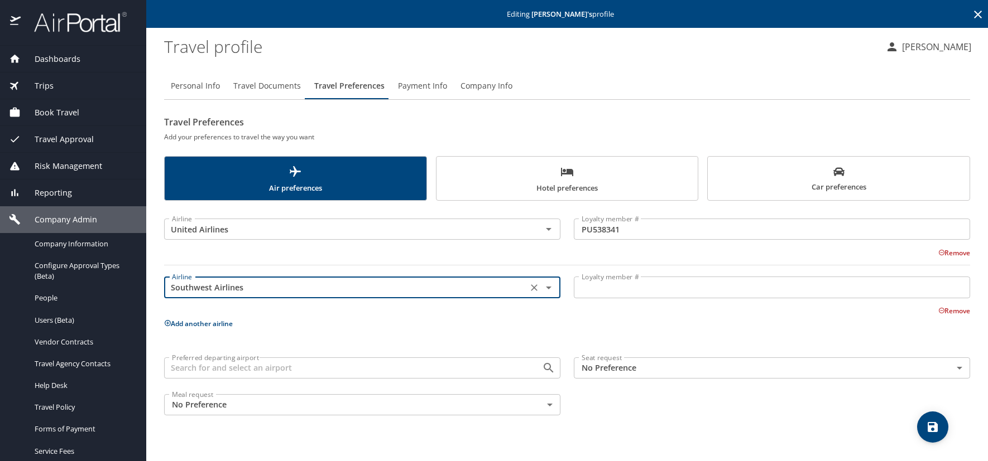
type input "Southwest Airlines"
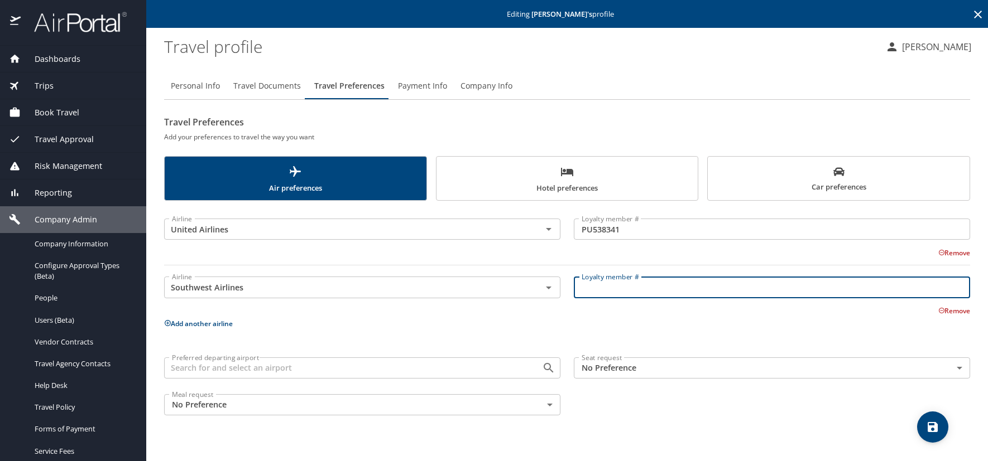
click at [587, 286] on input "Loyalty member #" at bounding box center [772, 287] width 396 height 21
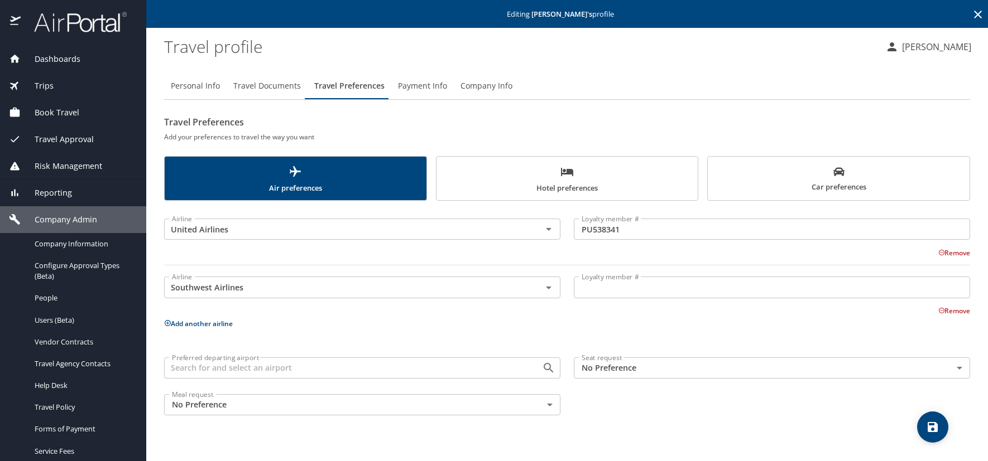
click at [591, 292] on input "Loyalty member #" at bounding box center [772, 287] width 396 height 21
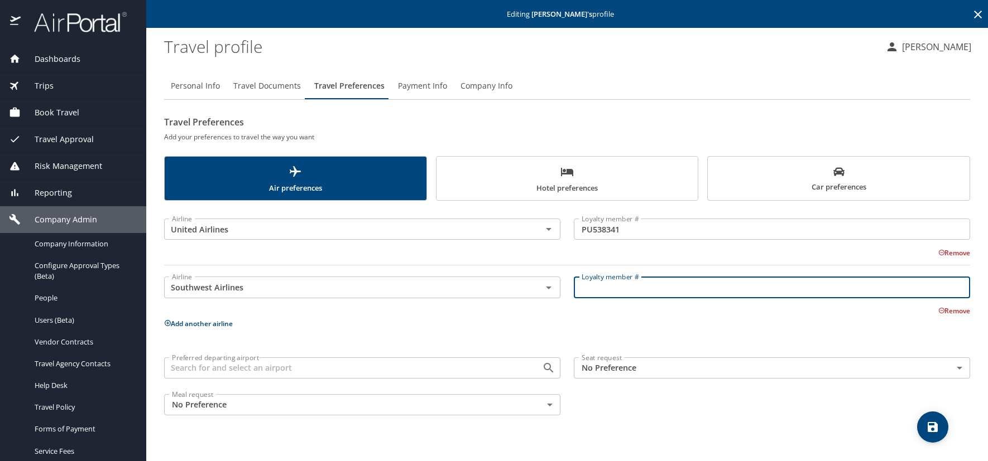
paste input "488513712T"
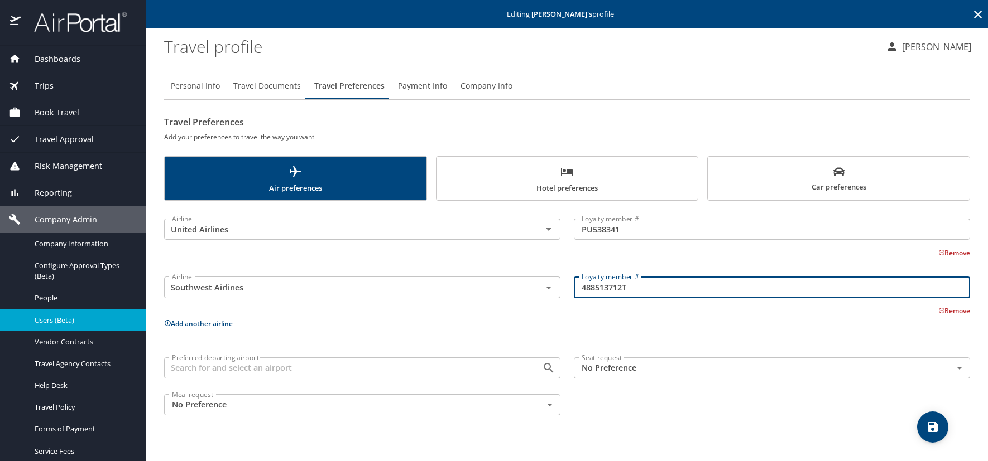
type input "488513712T"
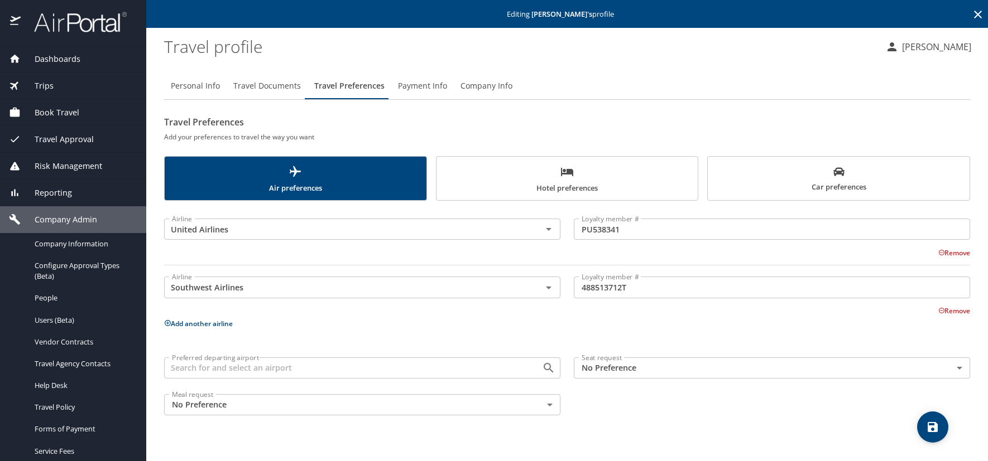
click at [169, 324] on icon at bounding box center [168, 323] width 6 height 6
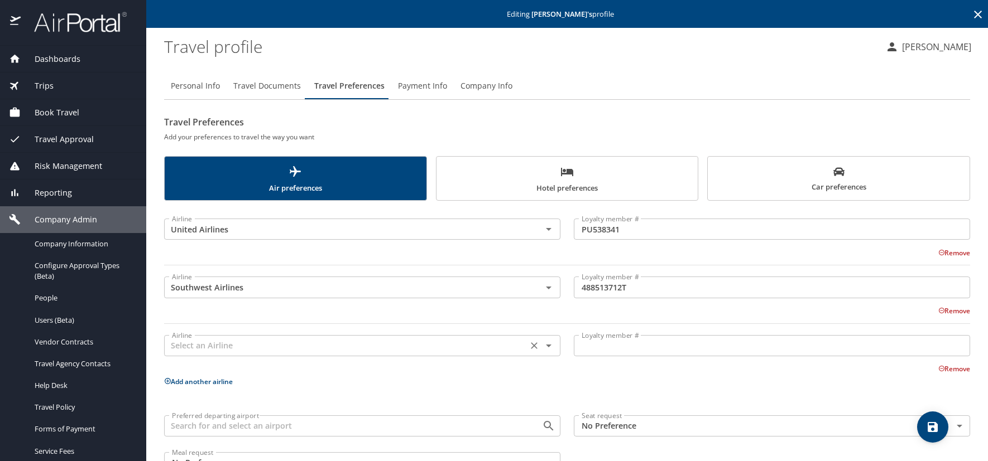
click at [182, 343] on input "text" at bounding box center [345, 346] width 357 height 15
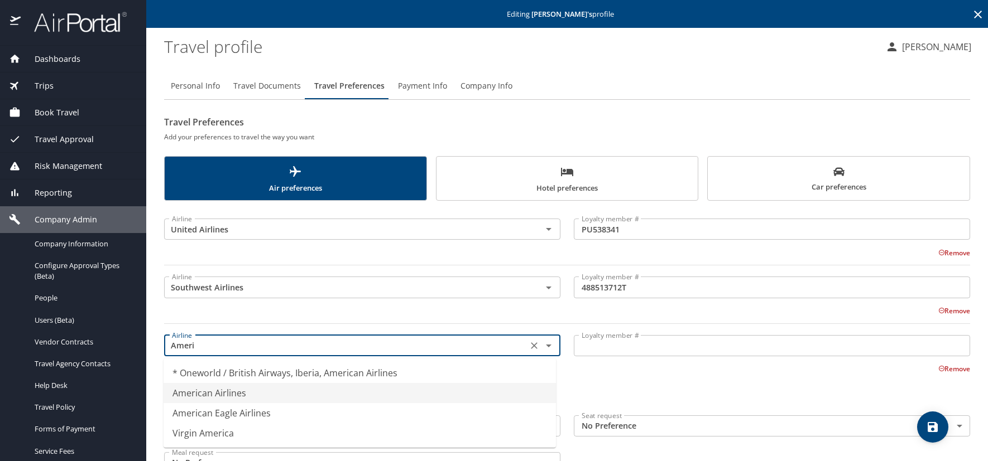
click at [187, 388] on li "American Airlines" at bounding box center [359, 393] width 392 height 20
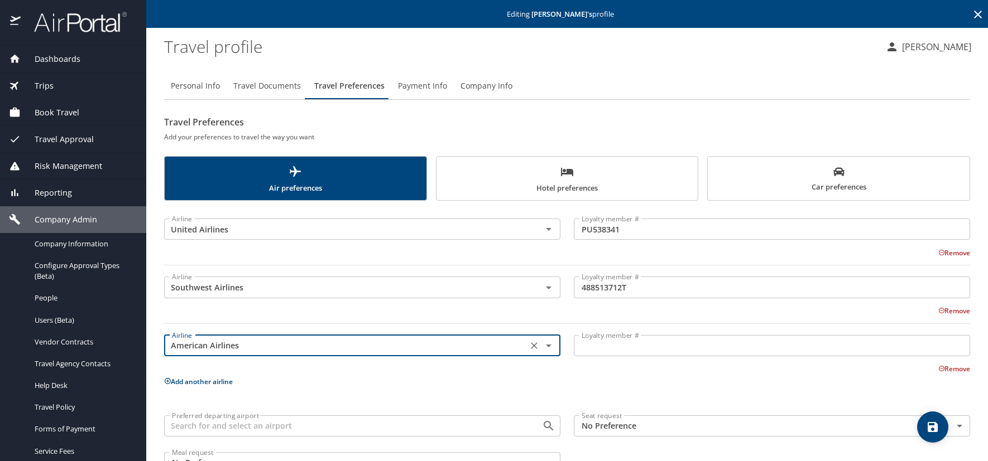
type input "American Airlines"
click at [589, 339] on input "Loyalty member #" at bounding box center [772, 345] width 396 height 21
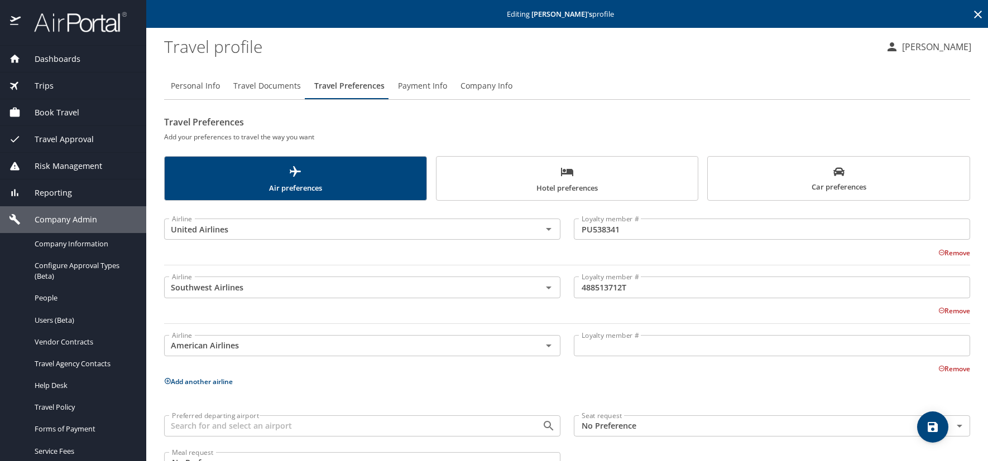
click at [629, 341] on input "Loyalty member #" at bounding box center [772, 345] width 396 height 21
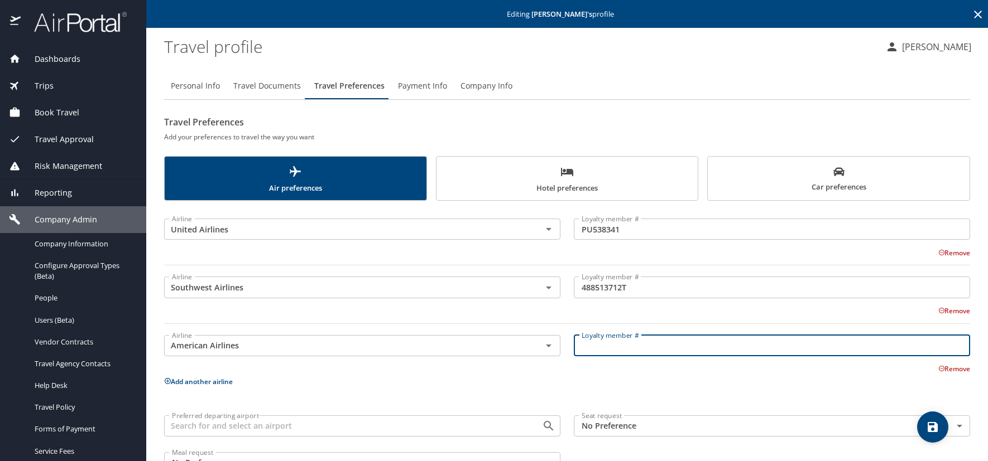
paste input "85AY1E8"
type input "85AY1E8"
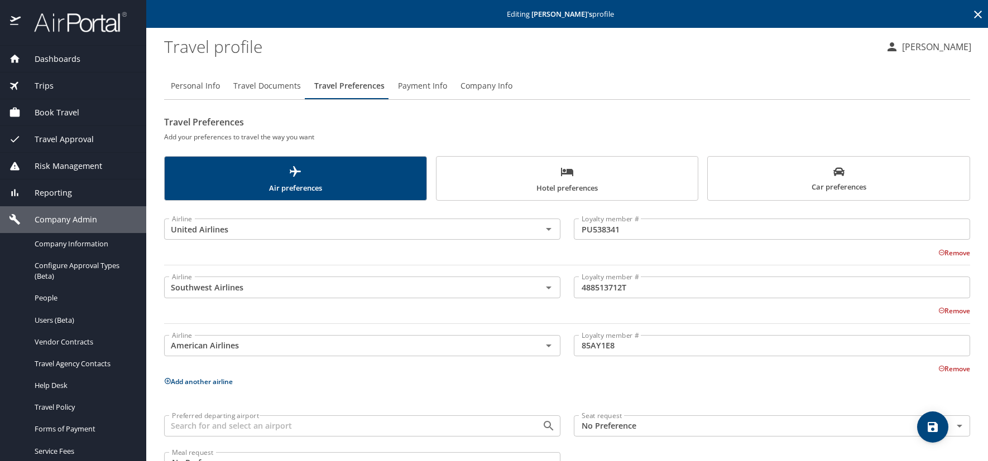
click at [585, 173] on span "Hotel preferences" at bounding box center [567, 180] width 248 height 30
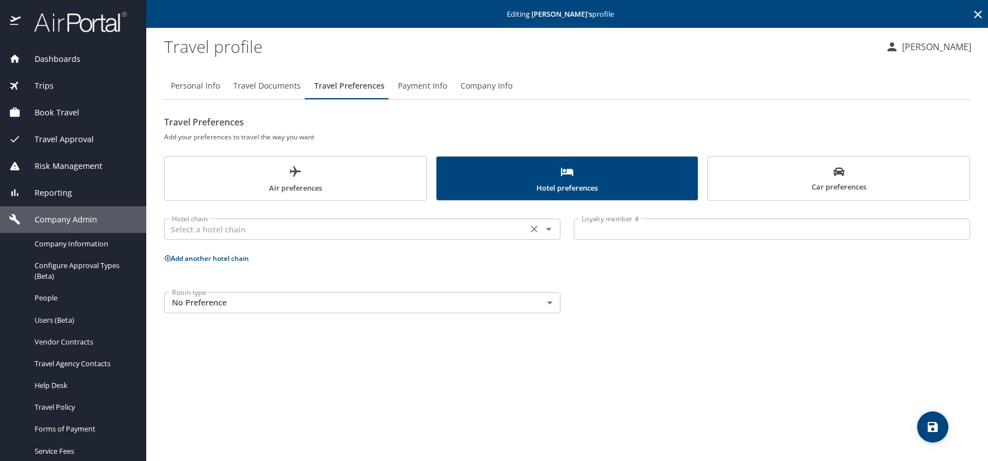
click at [210, 224] on input "text" at bounding box center [345, 229] width 357 height 15
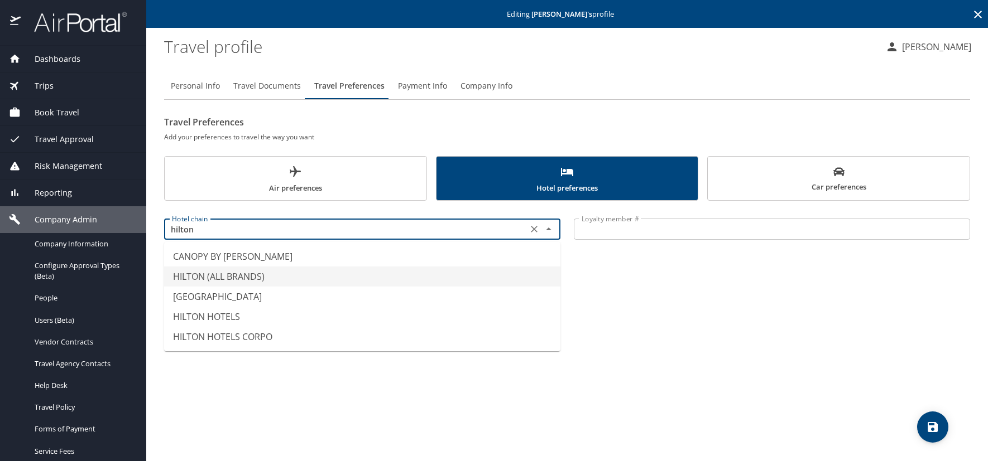
click at [206, 277] on li "HILTON (ALL BRANDS)" at bounding box center [362, 277] width 396 height 20
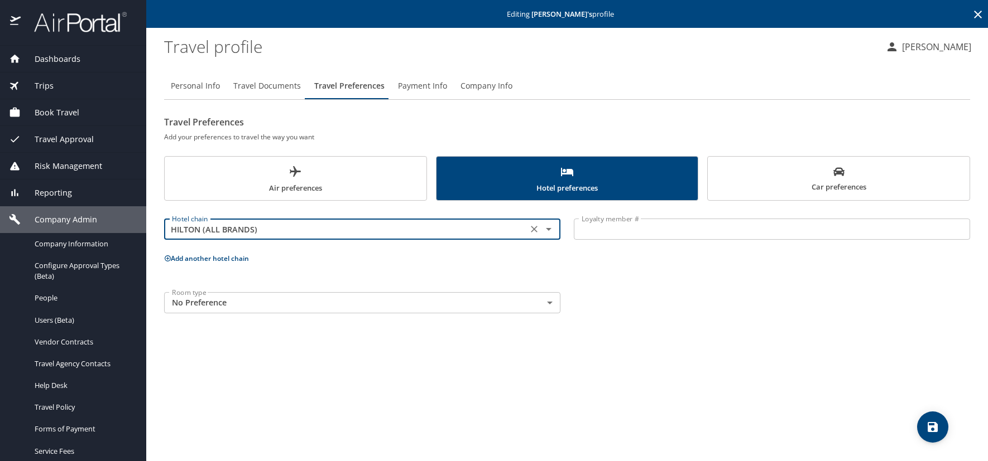
type input "HILTON (ALL BRANDS)"
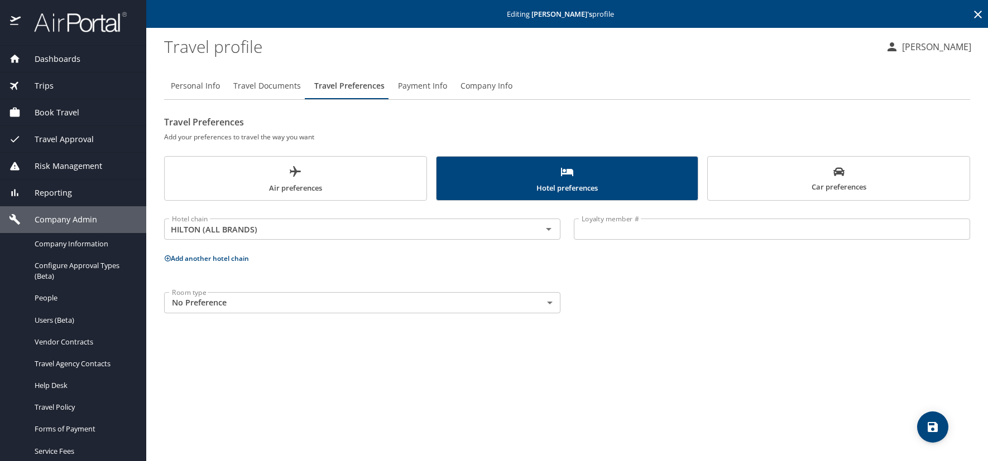
click at [579, 231] on input "Loyalty member #" at bounding box center [772, 229] width 396 height 21
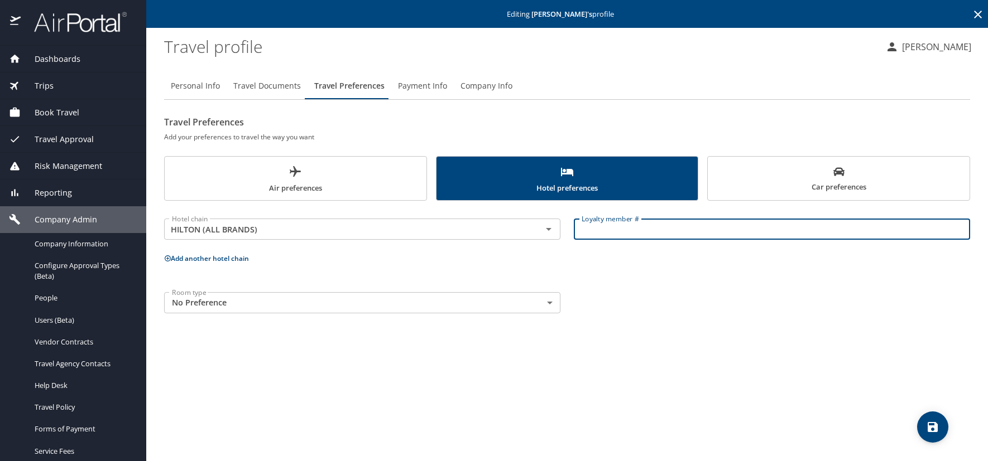
paste input "1704210184"
type input "1704210184"
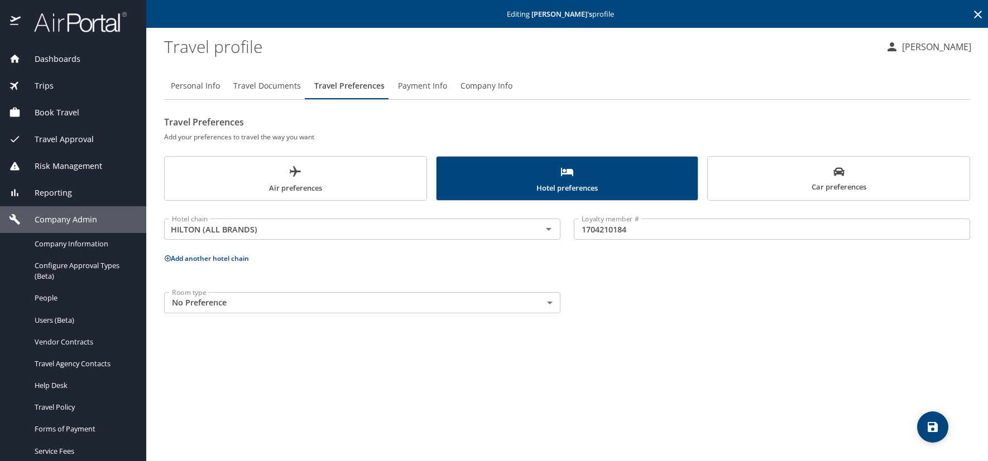
click at [168, 258] on icon at bounding box center [168, 259] width 6 height 6
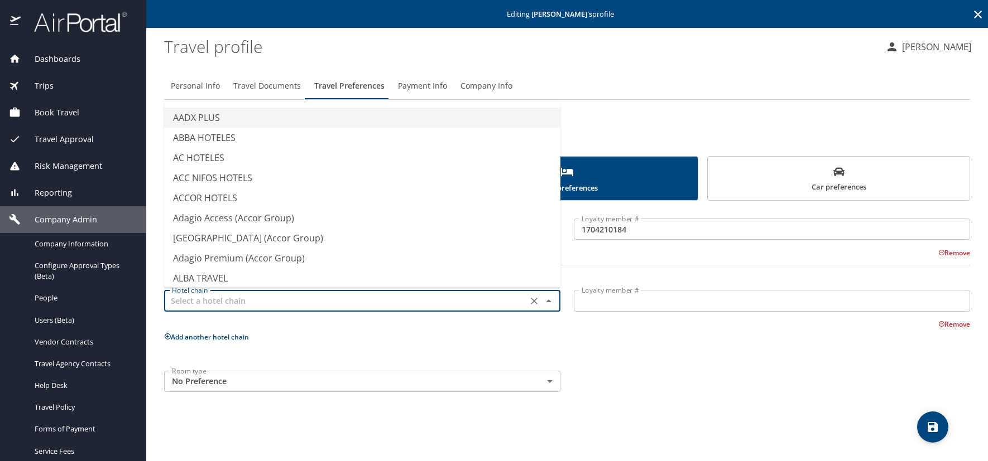
click at [212, 302] on input "text" at bounding box center [345, 300] width 357 height 15
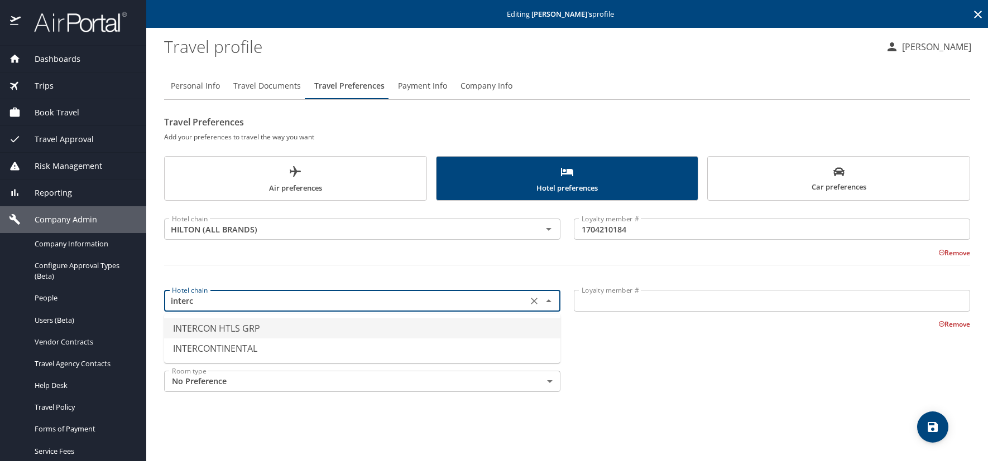
click at [214, 330] on li "INTERCON HTLS GRP" at bounding box center [362, 329] width 396 height 20
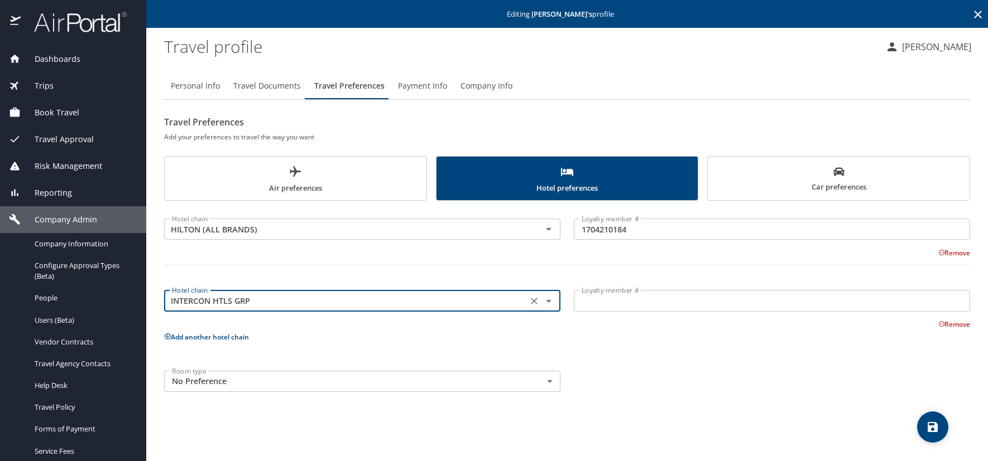
type input "INTERCON HTLS GRP"
click at [616, 302] on input "Loyalty member #" at bounding box center [772, 300] width 396 height 21
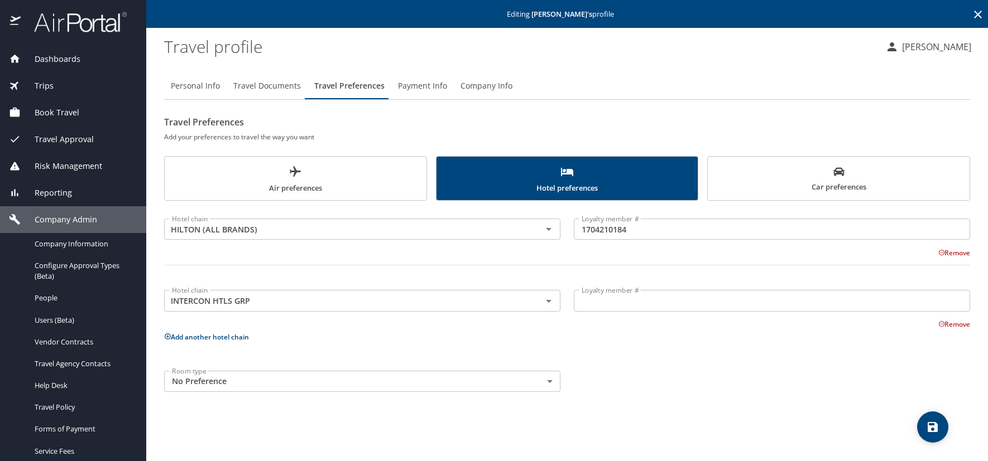
click at [603, 307] on input "Loyalty member #" at bounding box center [772, 300] width 396 height 21
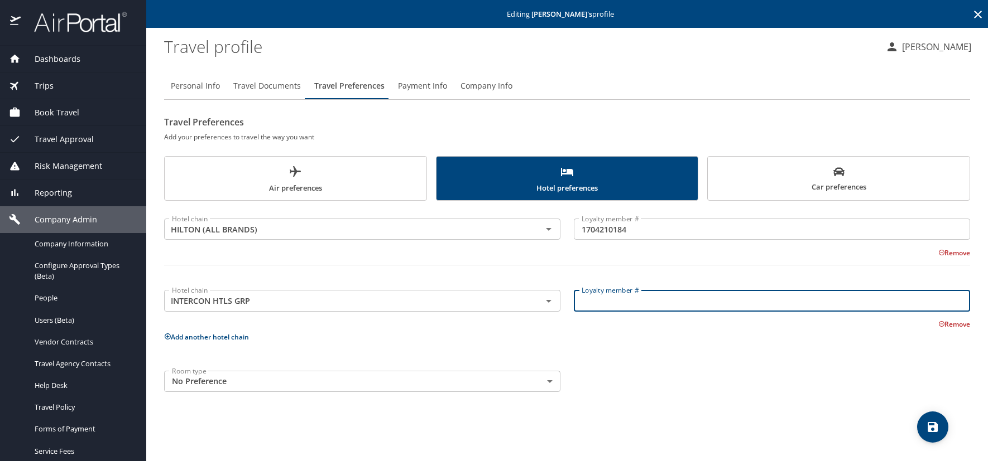
paste input "212215291"
type input "212215291"
click at [936, 422] on icon "save" at bounding box center [932, 427] width 13 height 13
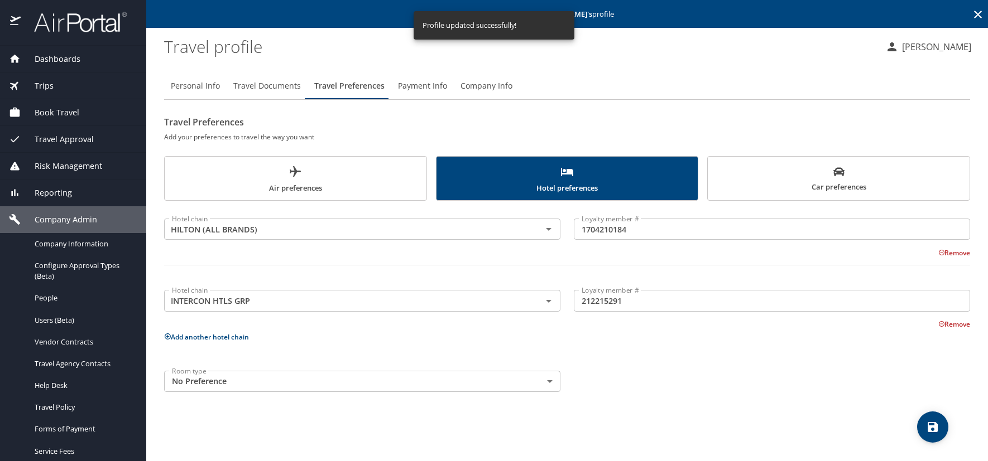
click at [275, 89] on span "Travel Documents" at bounding box center [267, 86] width 68 height 14
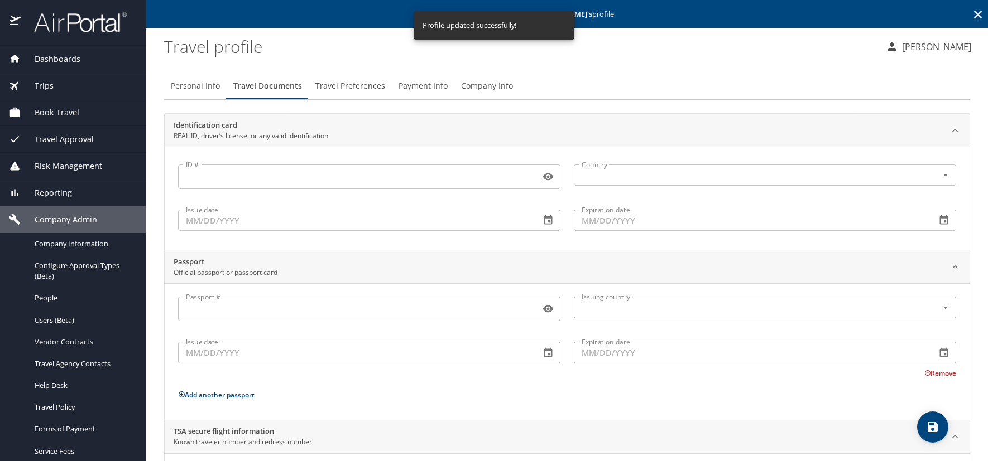
scroll to position [76, 0]
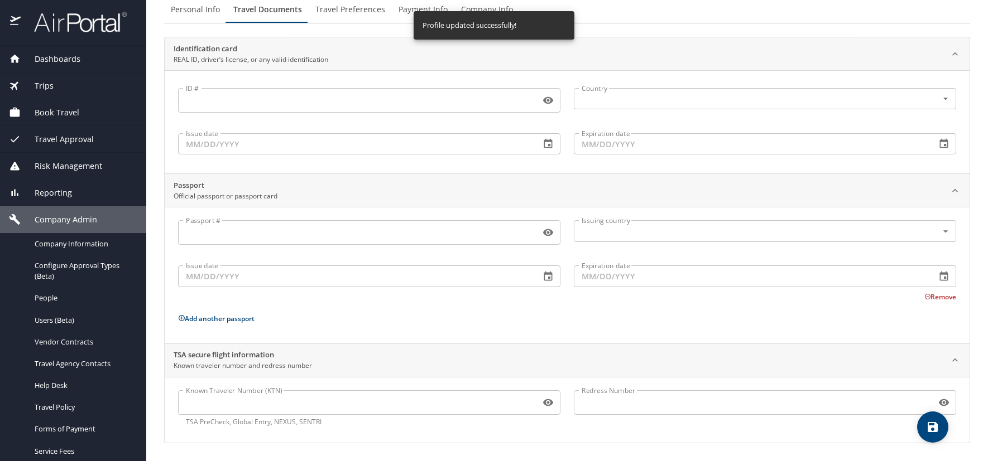
click at [223, 402] on input "Known Traveler Number (KTN)" at bounding box center [357, 402] width 358 height 21
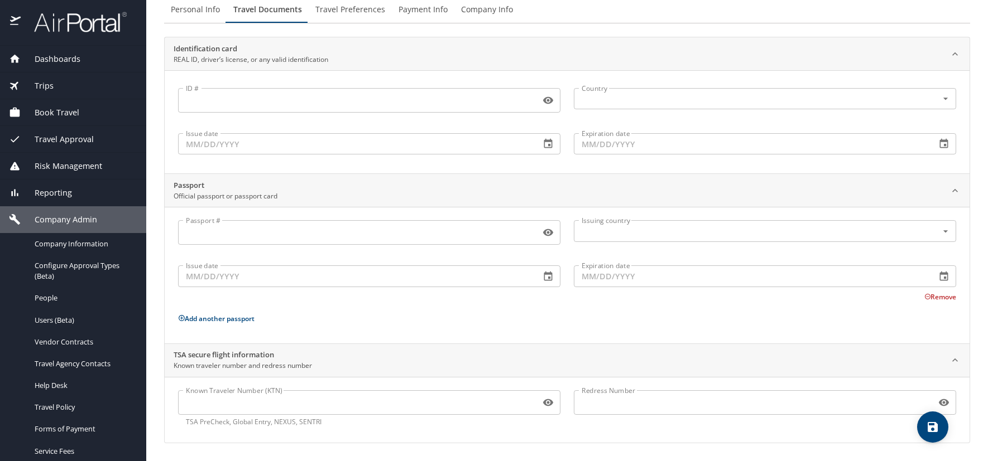
click at [179, 404] on input "Known Traveler Number (KTN)" at bounding box center [357, 402] width 358 height 21
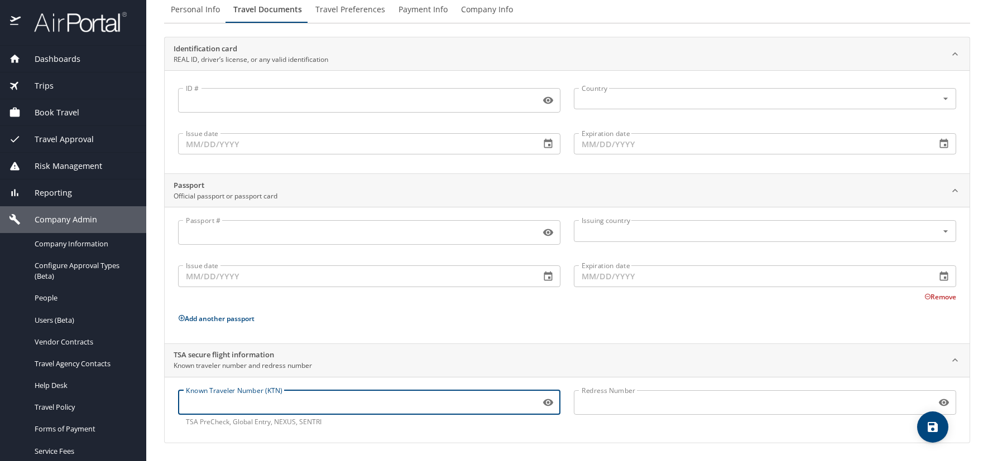
paste input "TT11XTR2B"
type input "TT11XTR2B"
click at [930, 427] on icon "save" at bounding box center [932, 427] width 10 height 10
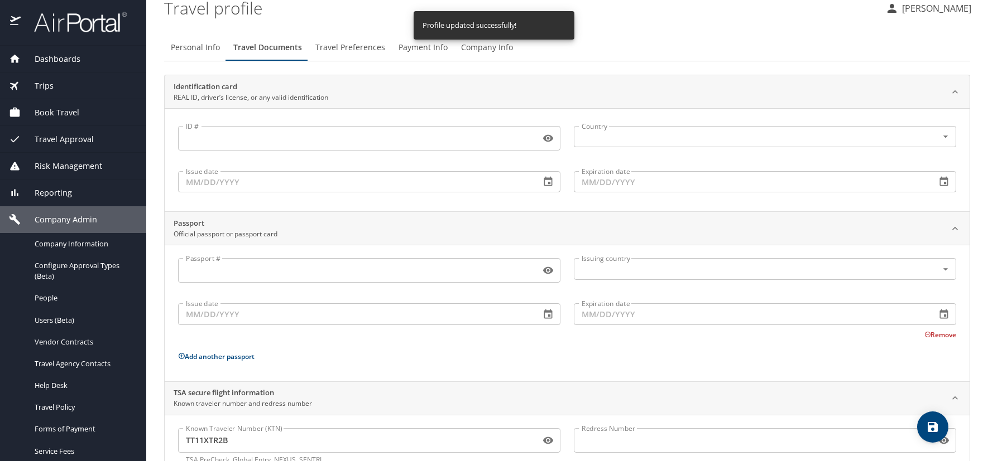
scroll to position [0, 0]
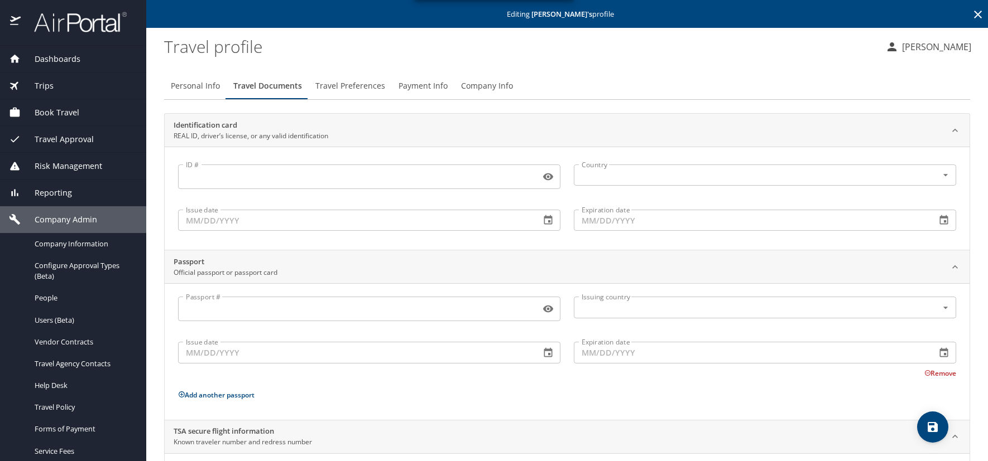
click at [928, 430] on icon "save" at bounding box center [932, 427] width 10 height 10
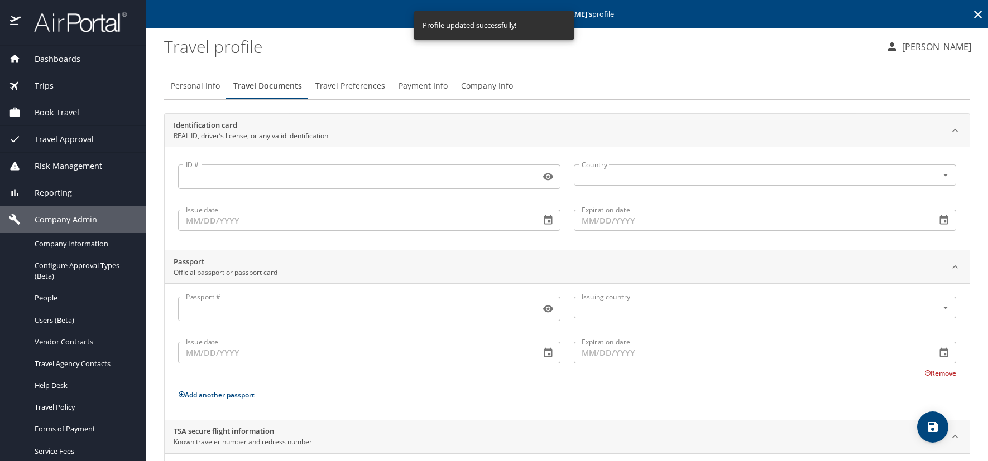
click at [971, 13] on icon at bounding box center [977, 14] width 13 height 13
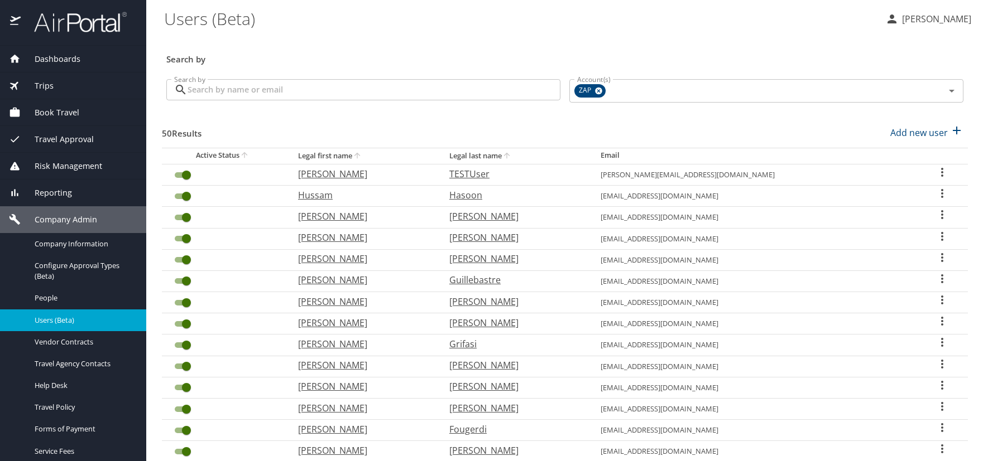
click at [86, 221] on span "Company Admin" at bounding box center [59, 220] width 76 height 12
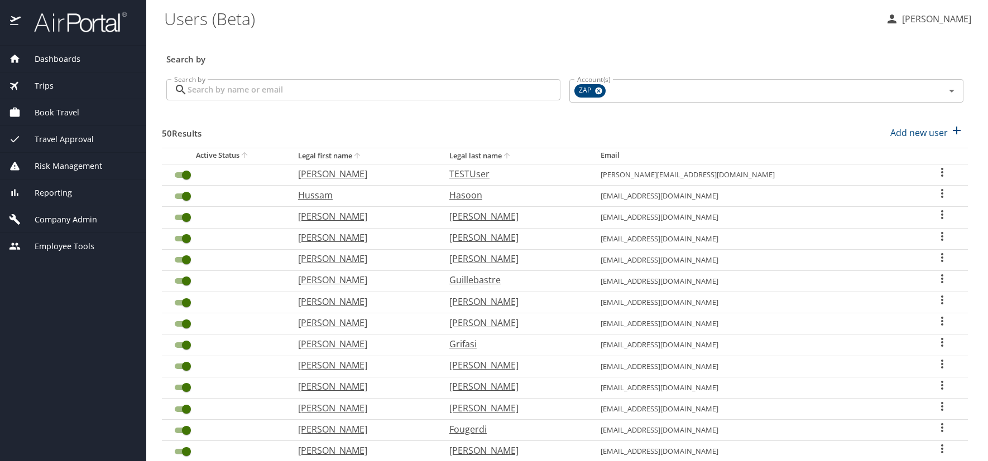
click at [49, 245] on span "Employee Tools" at bounding box center [58, 246] width 74 height 12
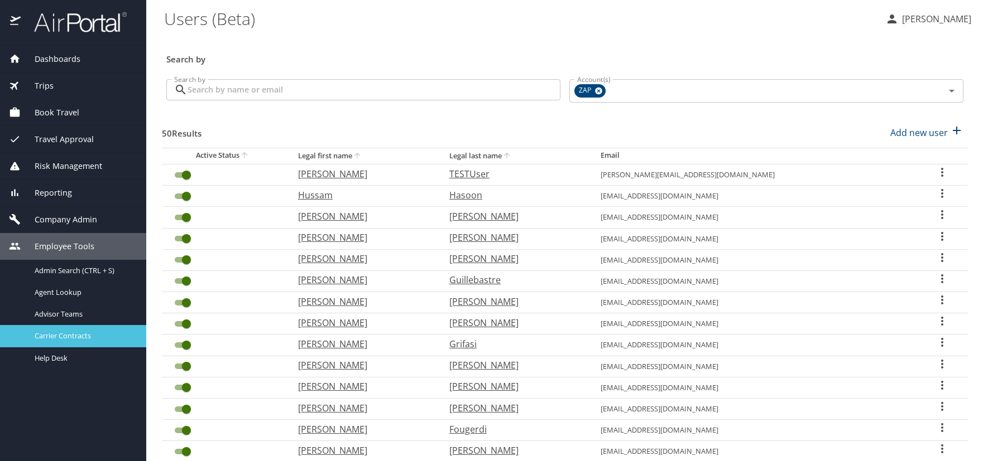
click at [59, 331] on span "Carrier Contracts" at bounding box center [84, 336] width 98 height 11
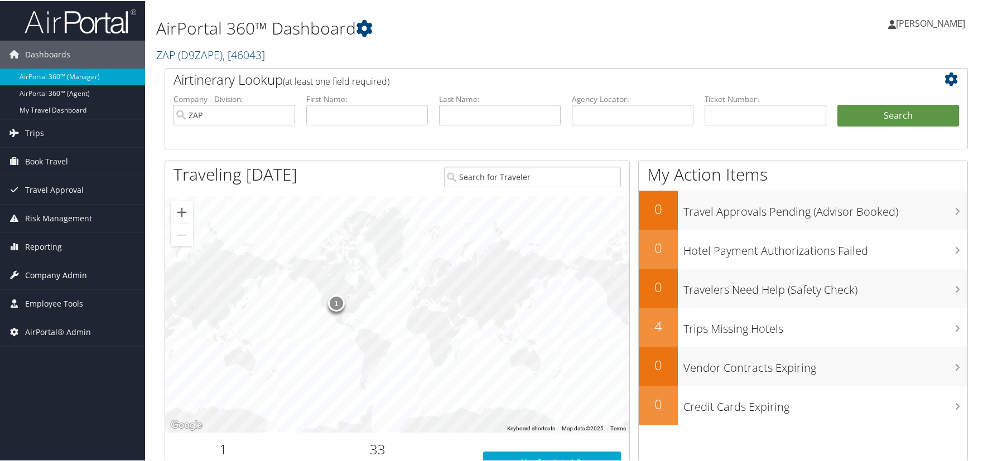
click at [46, 273] on span "Company Admin" at bounding box center [56, 275] width 62 height 28
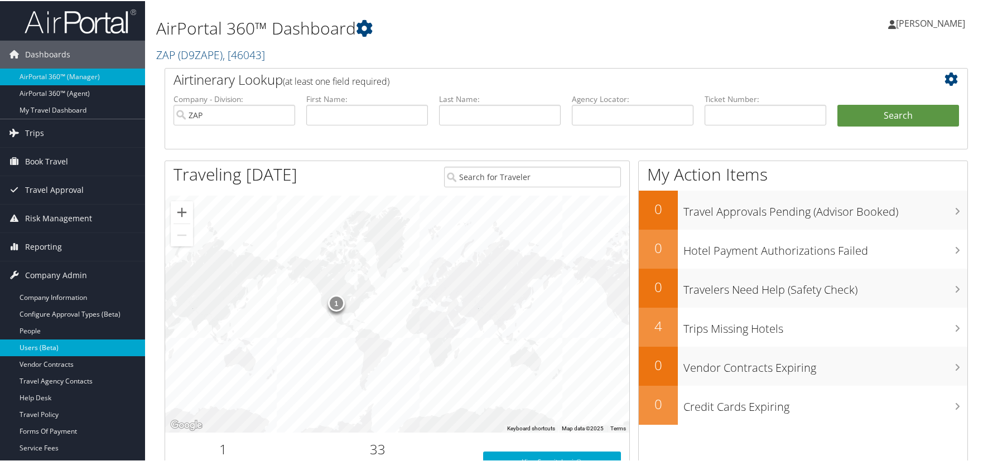
click at [52, 349] on link "Users (Beta)" at bounding box center [72, 347] width 145 height 17
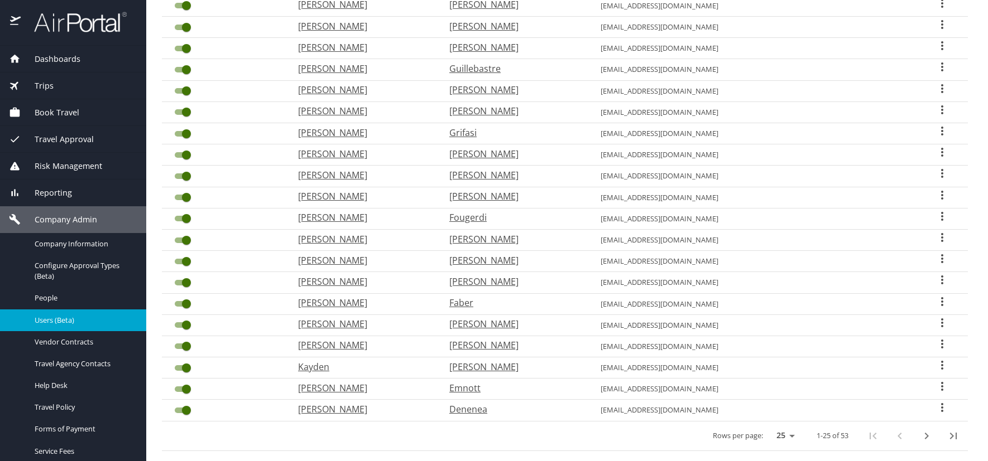
scroll to position [293, 0]
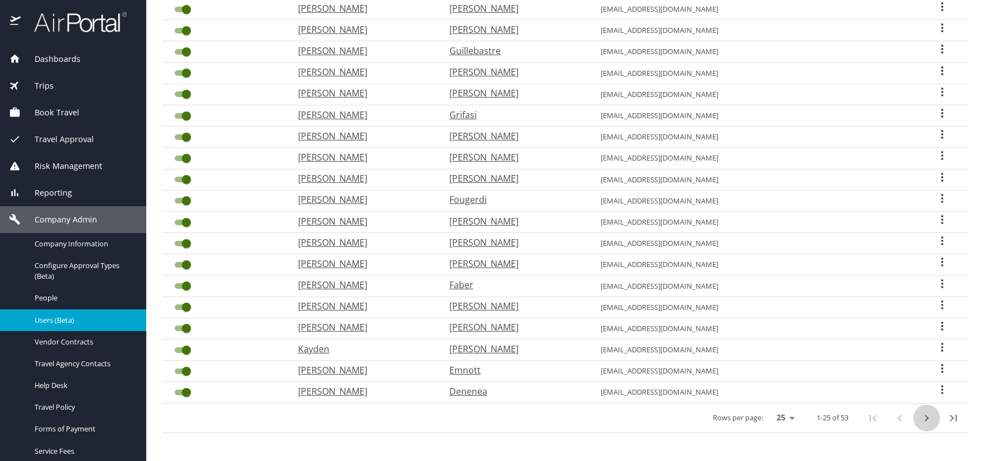
click at [919, 419] on icon "next page" at bounding box center [925, 418] width 13 height 13
